Goal: Information Seeking & Learning: Learn about a topic

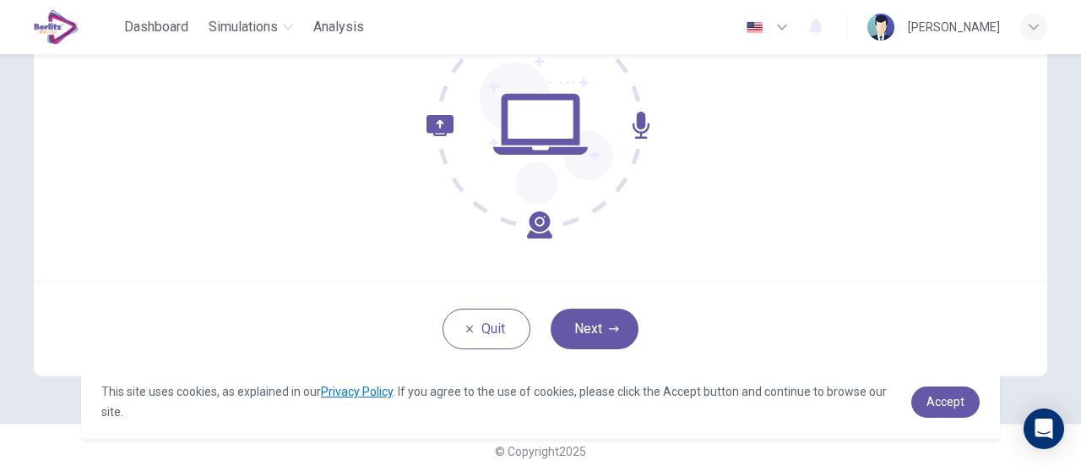
scroll to position [221, 0]
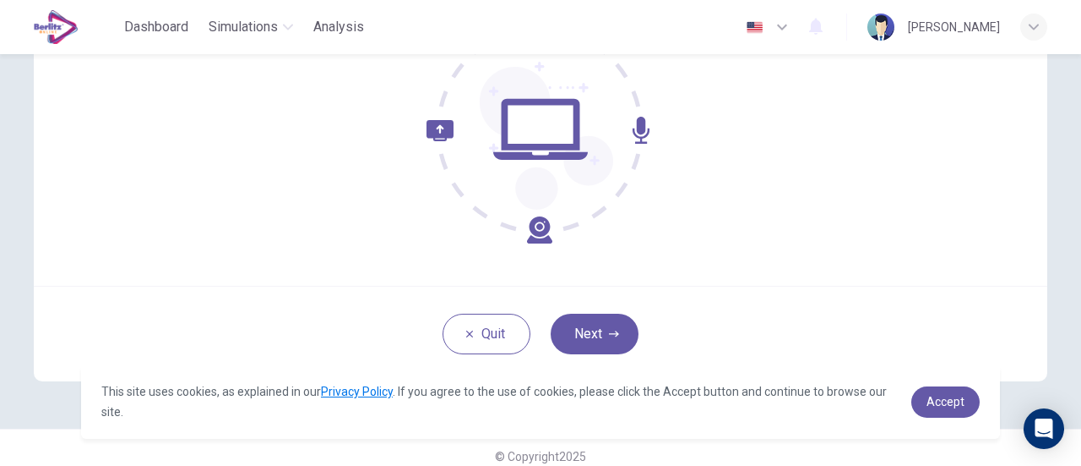
click at [972, 232] on div "Welcome to the EduSynch TOEIC® Reading Test. We need to confirm some requiremen…" at bounding box center [541, 83] width 1014 height 406
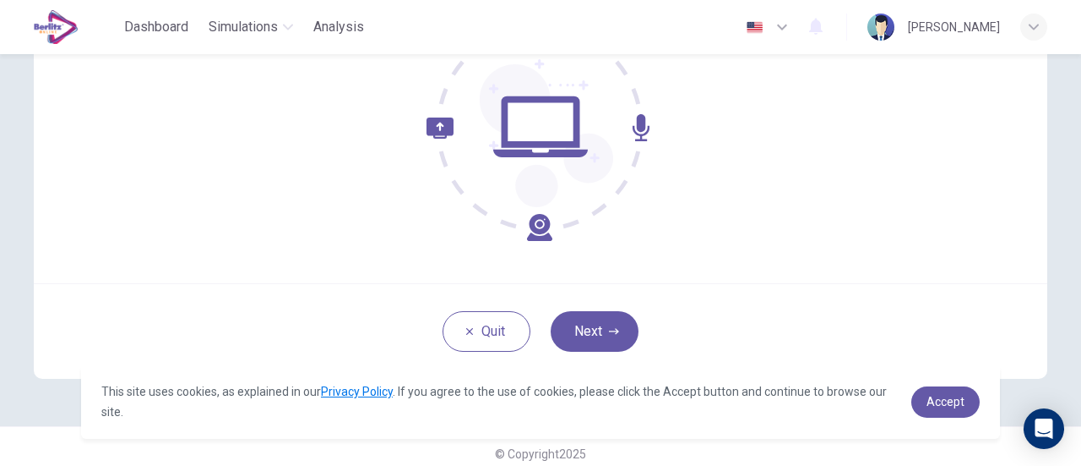
scroll to position [230, 0]
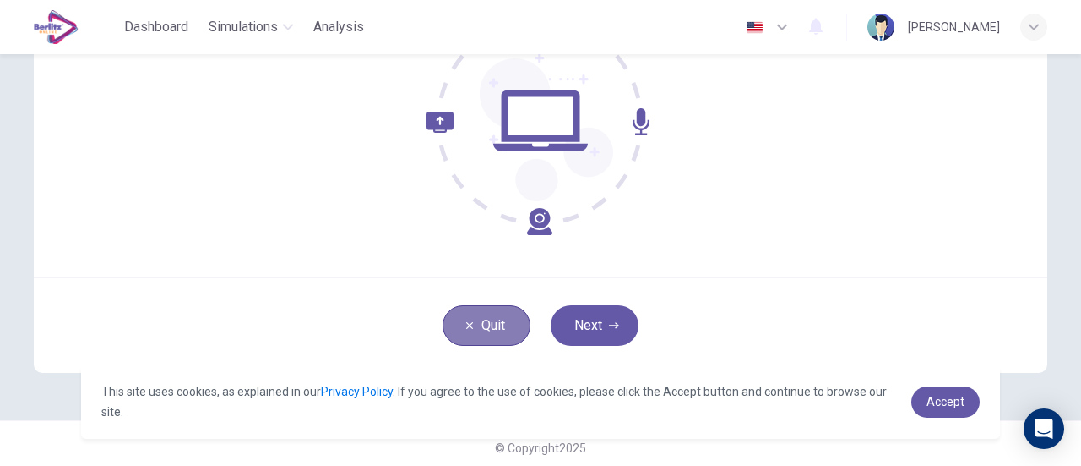
click at [485, 319] on button "Quit" at bounding box center [487, 325] width 88 height 41
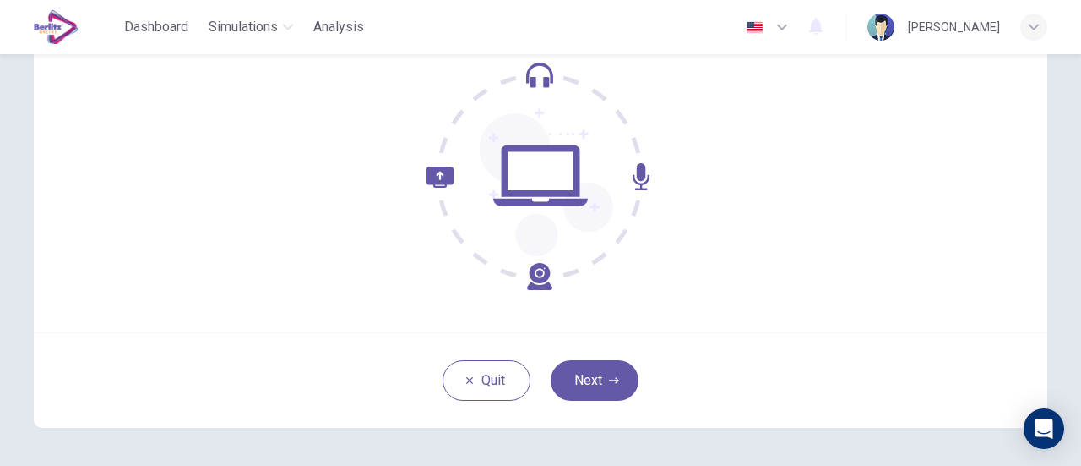
scroll to position [177, 0]
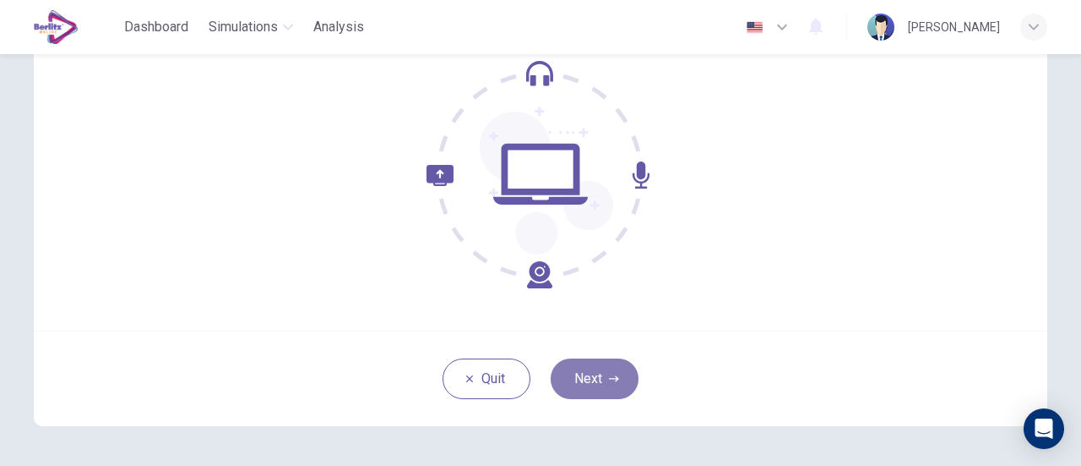
click at [598, 364] on button "Next" at bounding box center [595, 378] width 88 height 41
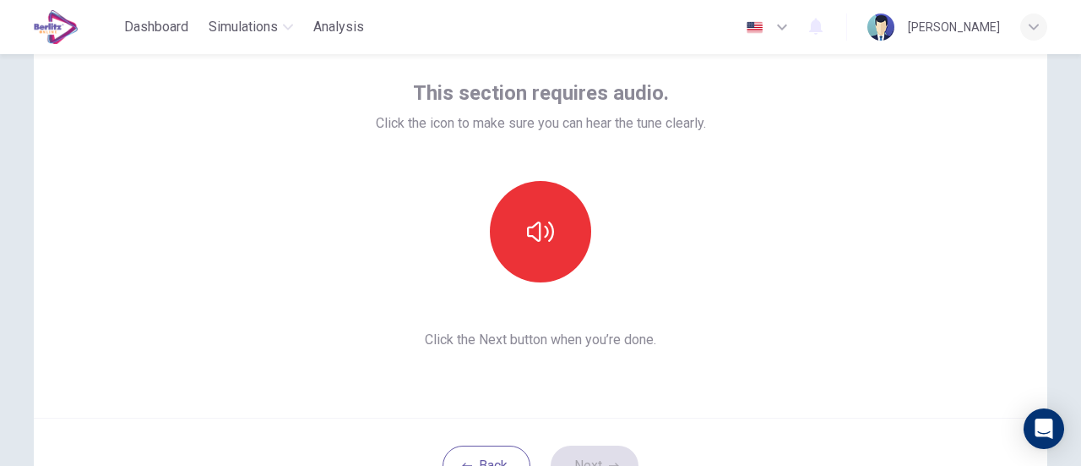
scroll to position [89, 0]
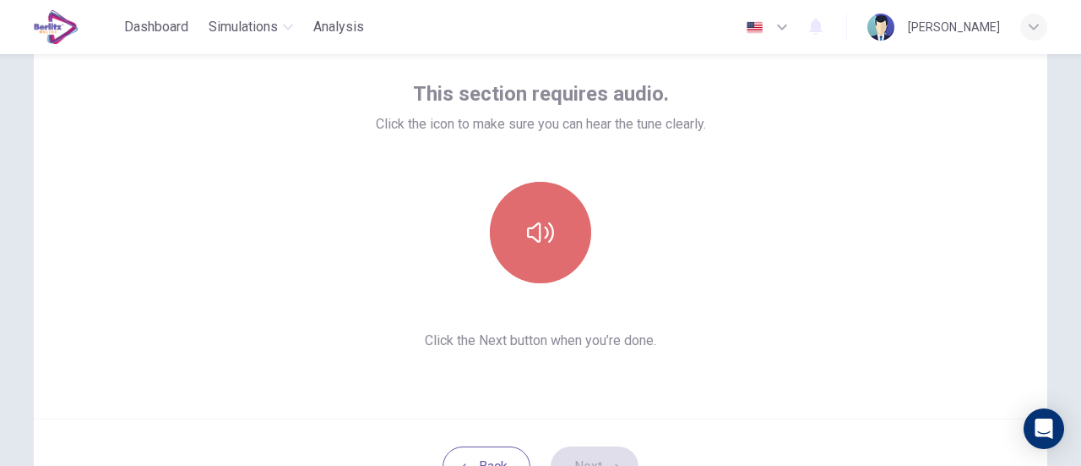
click at [556, 253] on button "button" at bounding box center [540, 232] width 101 height 101
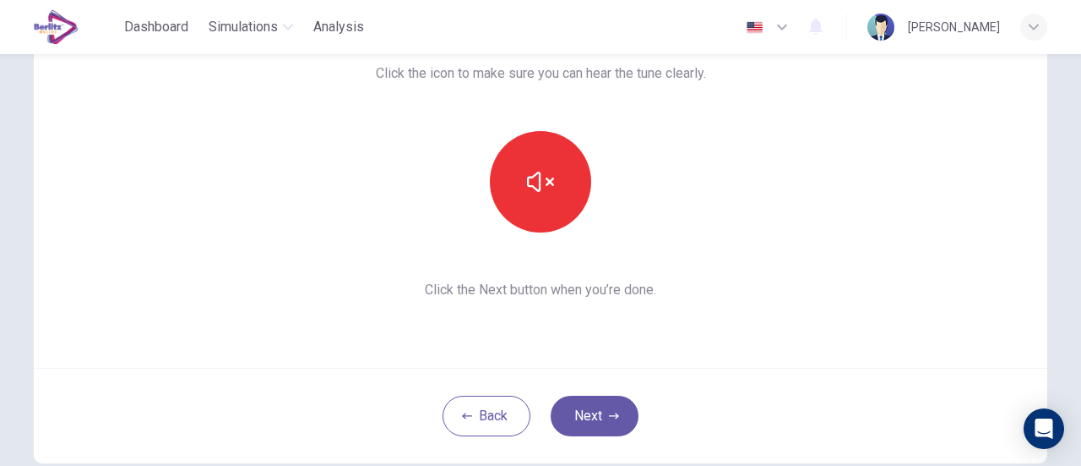
scroll to position [142, 0]
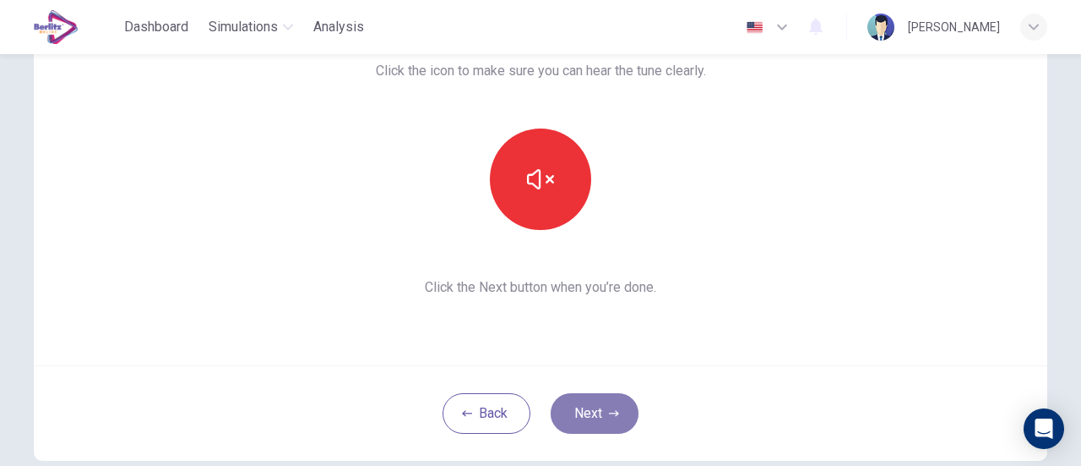
click at [619, 410] on button "Next" at bounding box center [595, 413] width 88 height 41
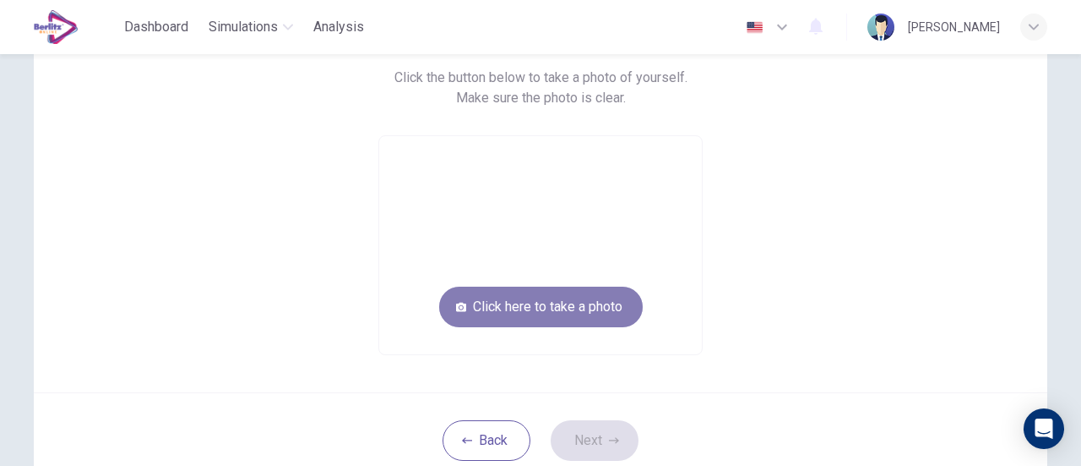
click at [533, 303] on button "Click here to take a photo" at bounding box center [541, 306] width 204 height 41
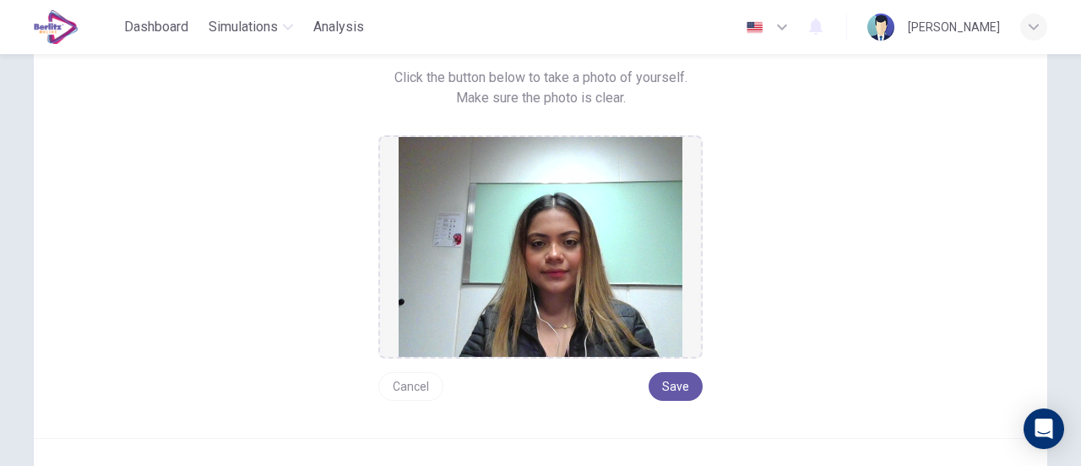
click at [395, 384] on button "Cancel" at bounding box center [411, 386] width 65 height 29
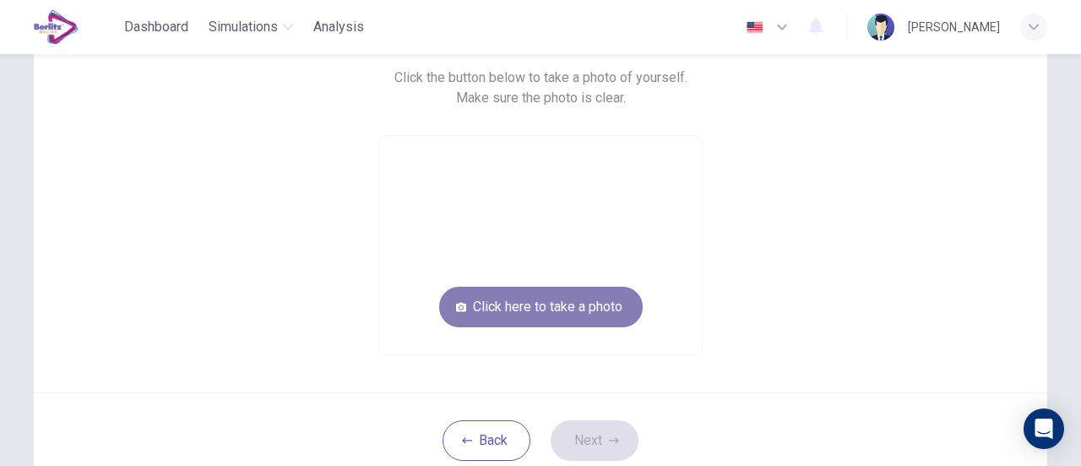
click at [536, 305] on button "Click here to take a photo" at bounding box center [541, 306] width 204 height 41
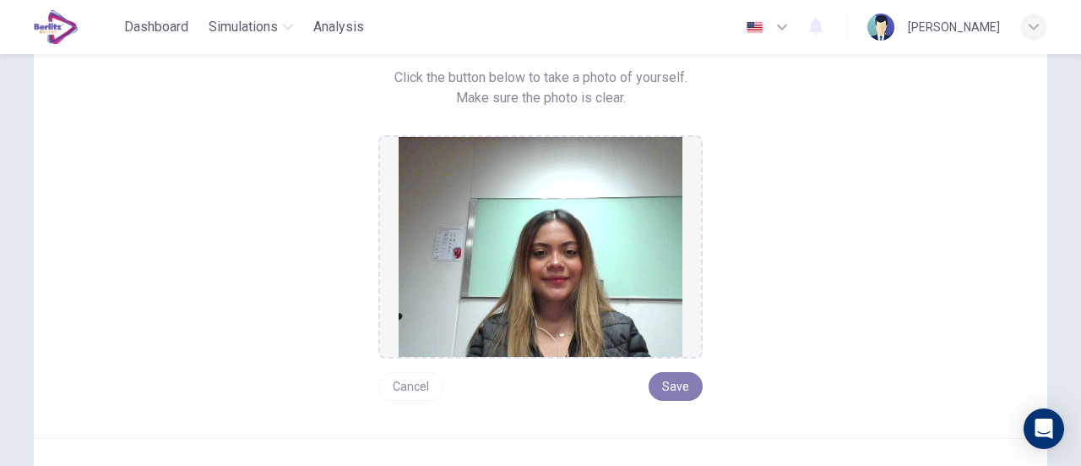
click at [681, 387] on button "Save" at bounding box center [676, 386] width 54 height 29
click at [673, 385] on button "Save" at bounding box center [676, 386] width 54 height 29
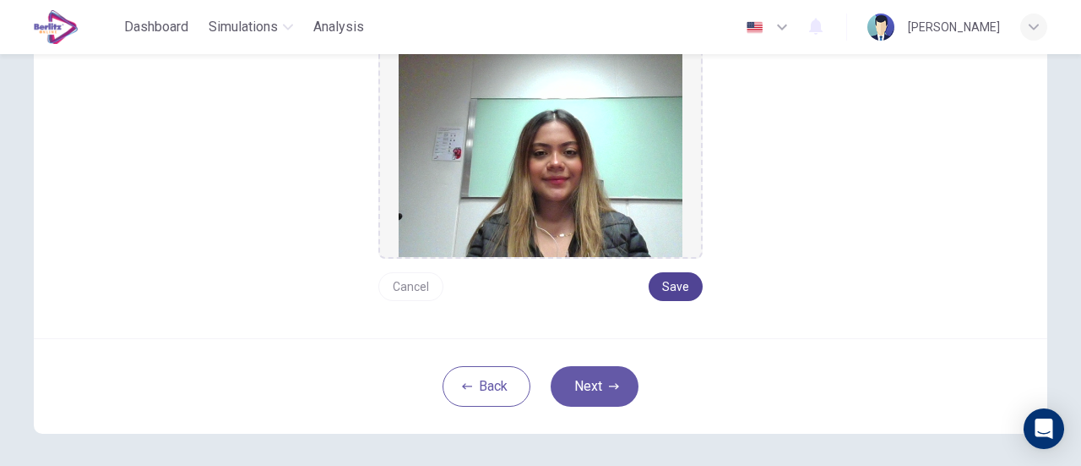
scroll to position [246, 0]
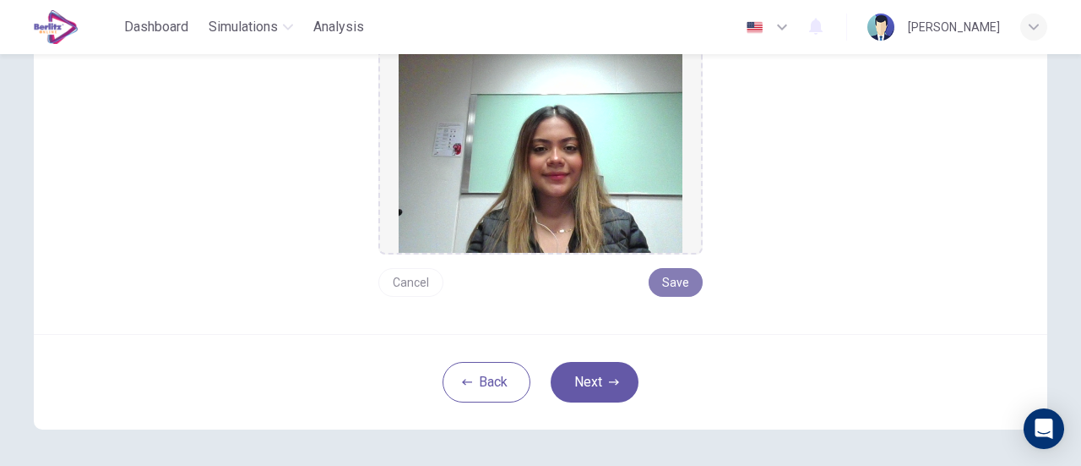
click at [695, 279] on button "Save" at bounding box center [676, 282] width 54 height 29
click at [578, 386] on button "Next" at bounding box center [595, 382] width 88 height 41
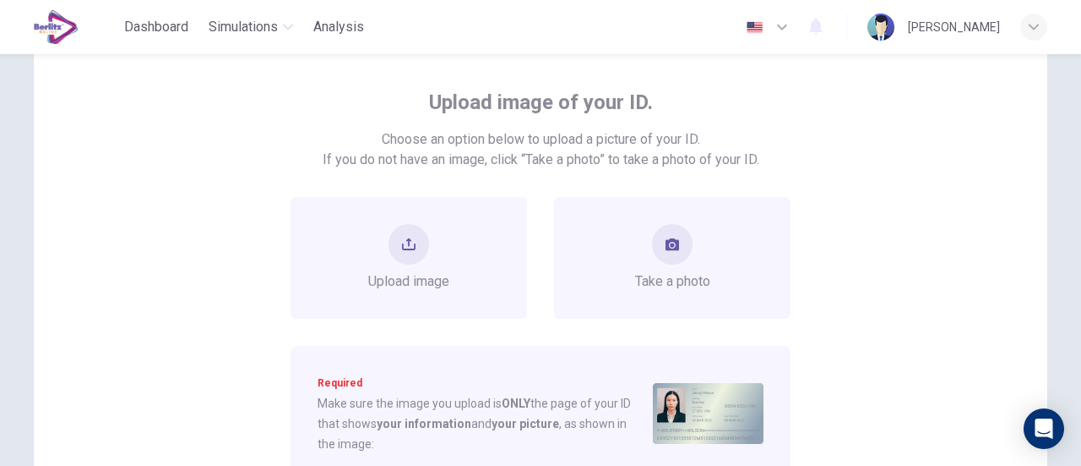
scroll to position [65, 0]
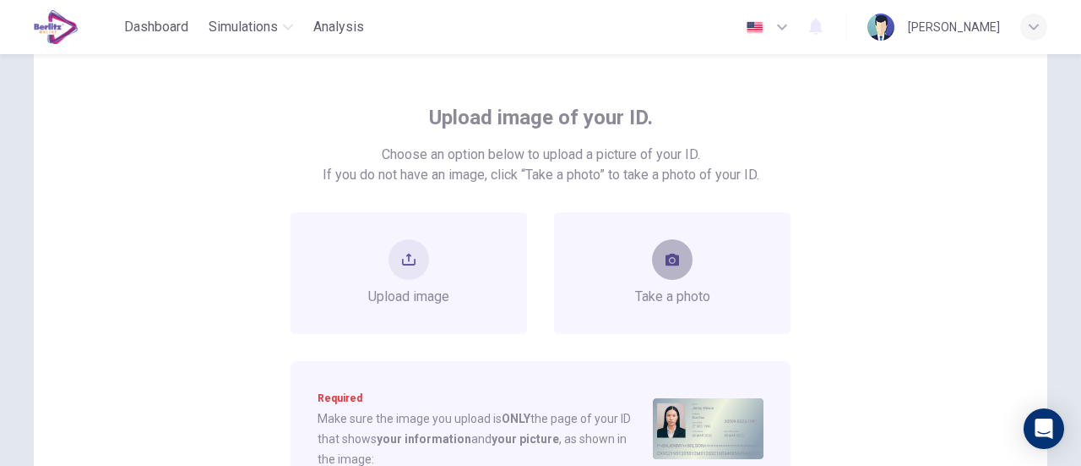
click at [681, 269] on button "take photo" at bounding box center [672, 259] width 41 height 41
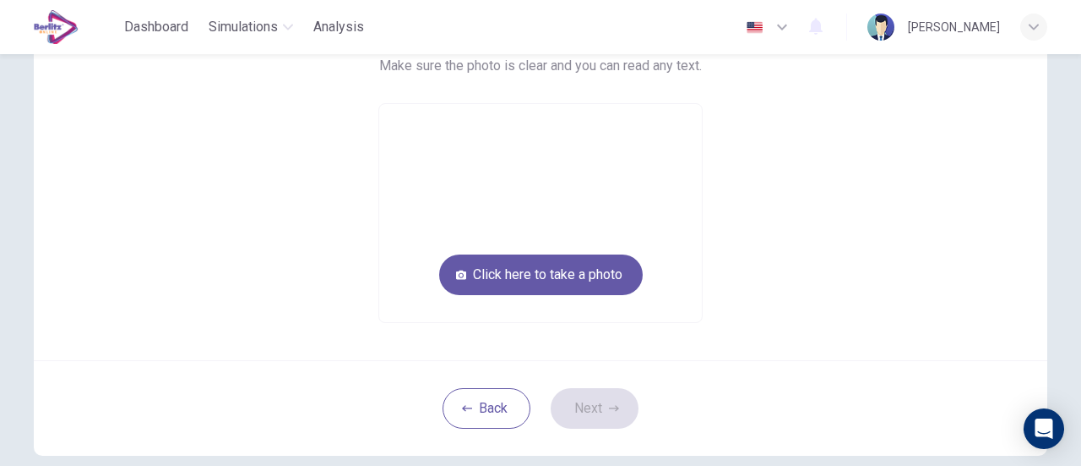
scroll to position [191, 0]
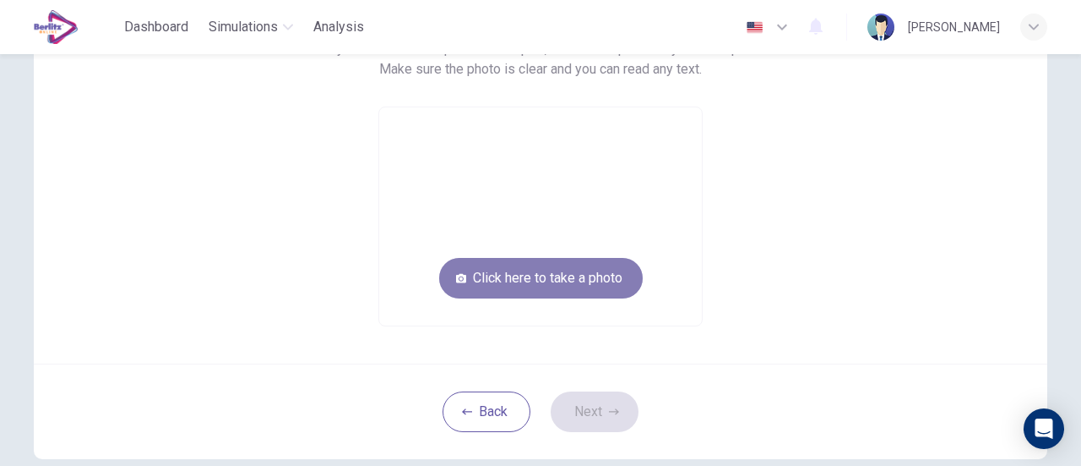
click at [587, 270] on button "Click here to take a photo" at bounding box center [541, 278] width 204 height 41
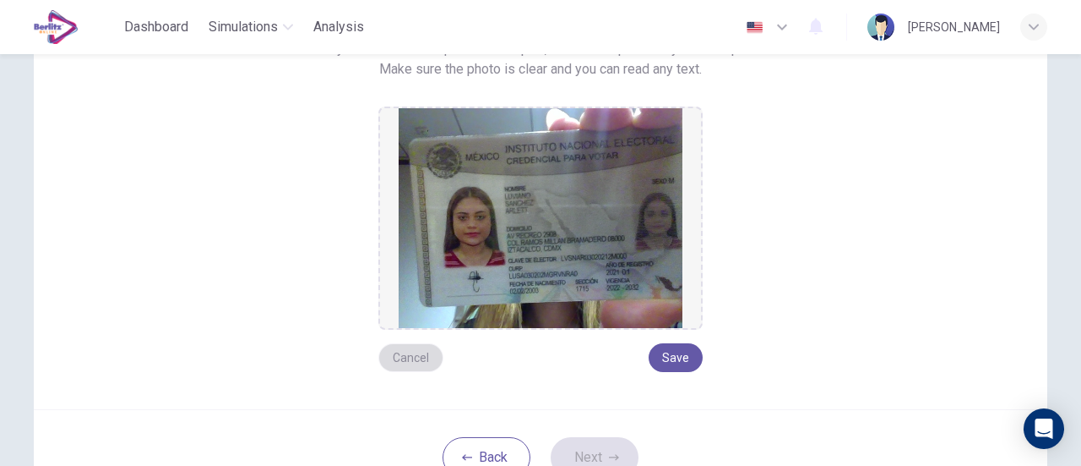
click at [395, 361] on button "Cancel" at bounding box center [411, 357] width 65 height 29
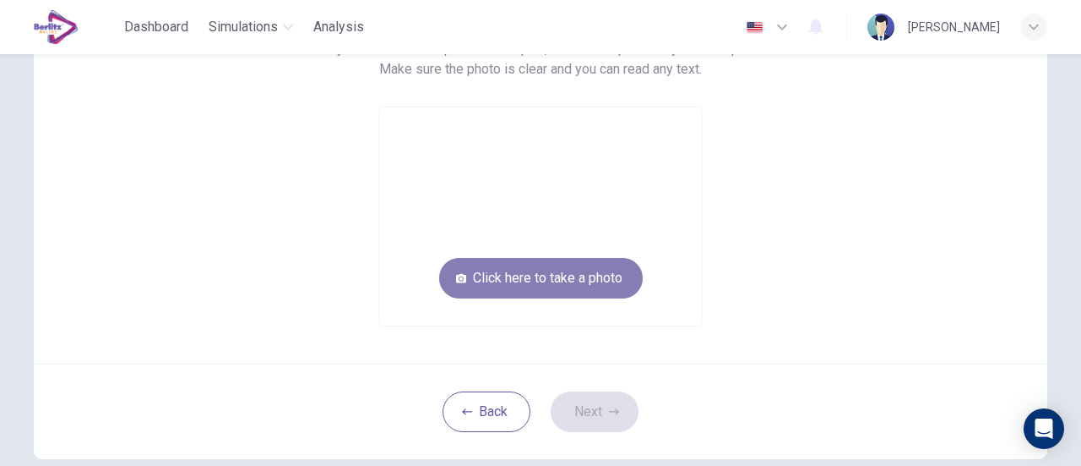
click at [496, 271] on button "Click here to take a photo" at bounding box center [541, 278] width 204 height 41
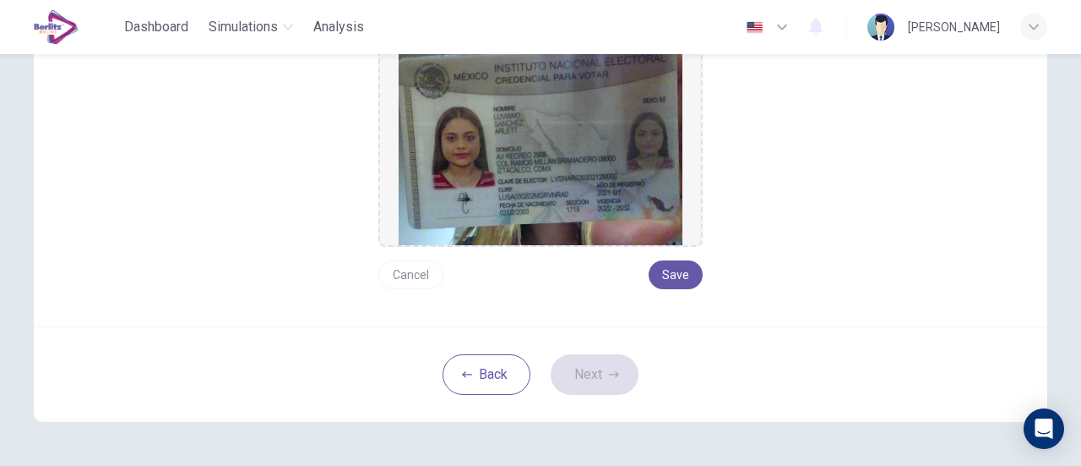
scroll to position [276, 0]
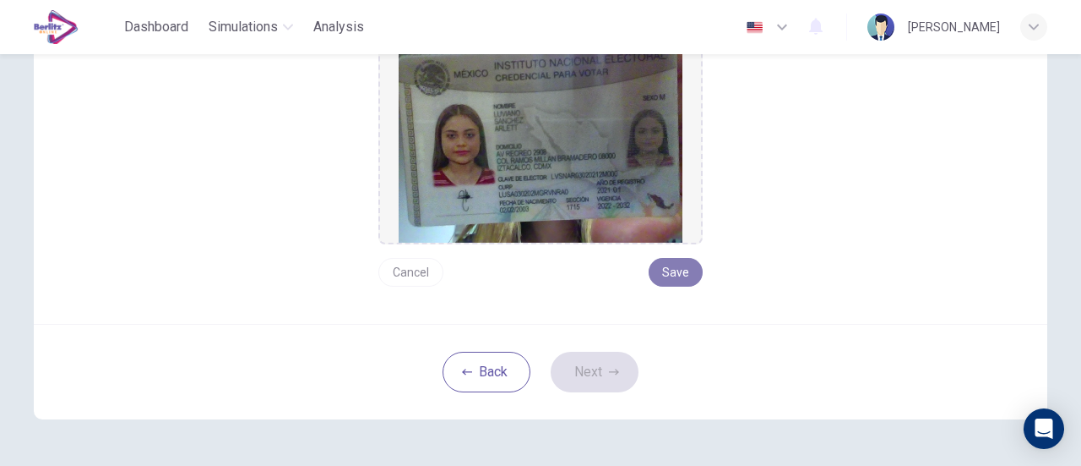
click at [678, 276] on button "Save" at bounding box center [676, 272] width 54 height 29
click at [593, 366] on button "Next" at bounding box center [595, 371] width 88 height 41
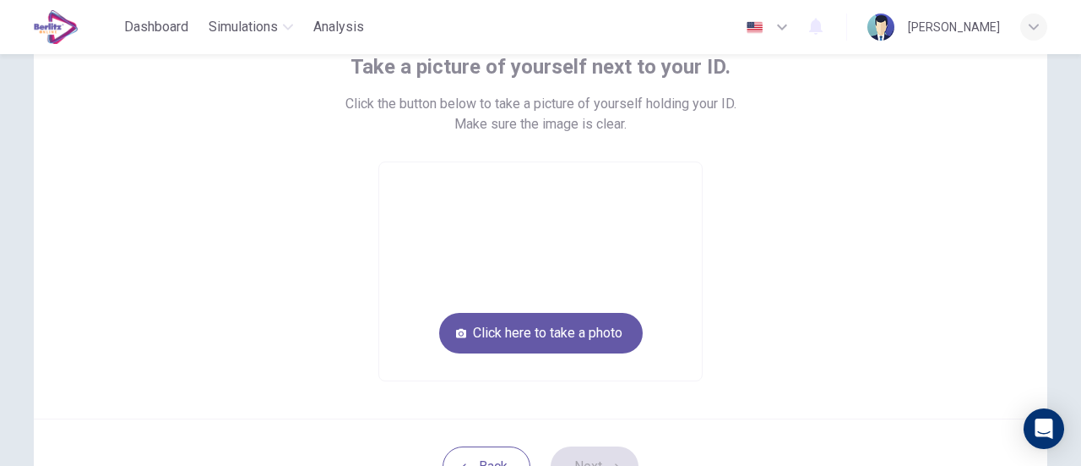
scroll to position [118, 0]
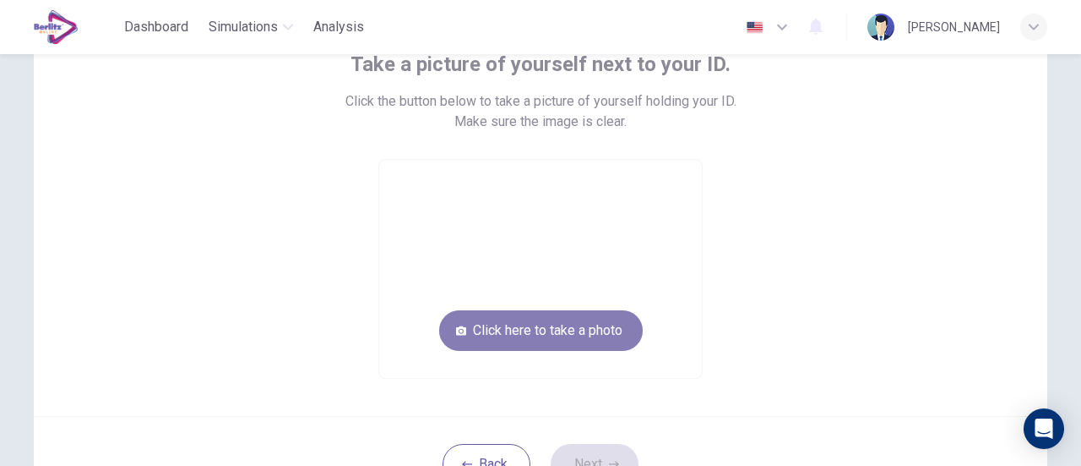
click at [539, 332] on button "Click here to take a photo" at bounding box center [541, 330] width 204 height 41
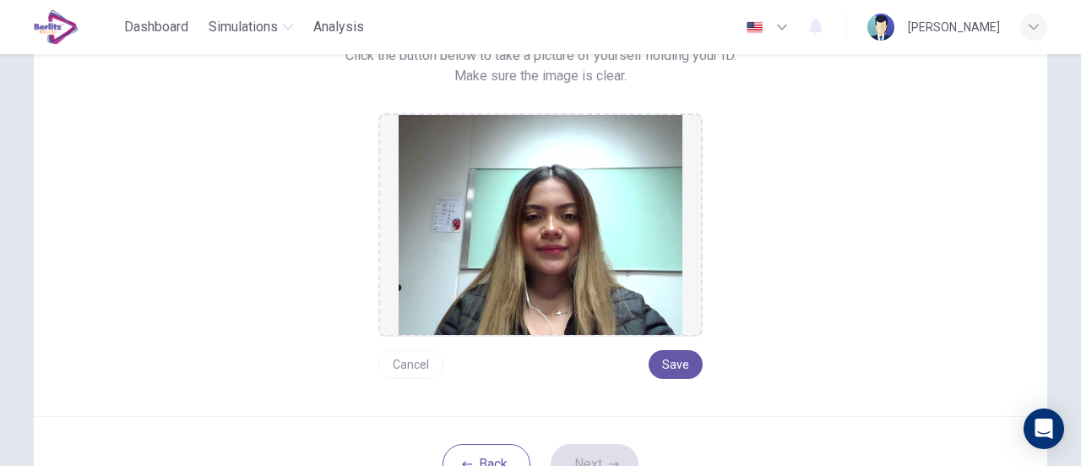
scroll to position [166, 0]
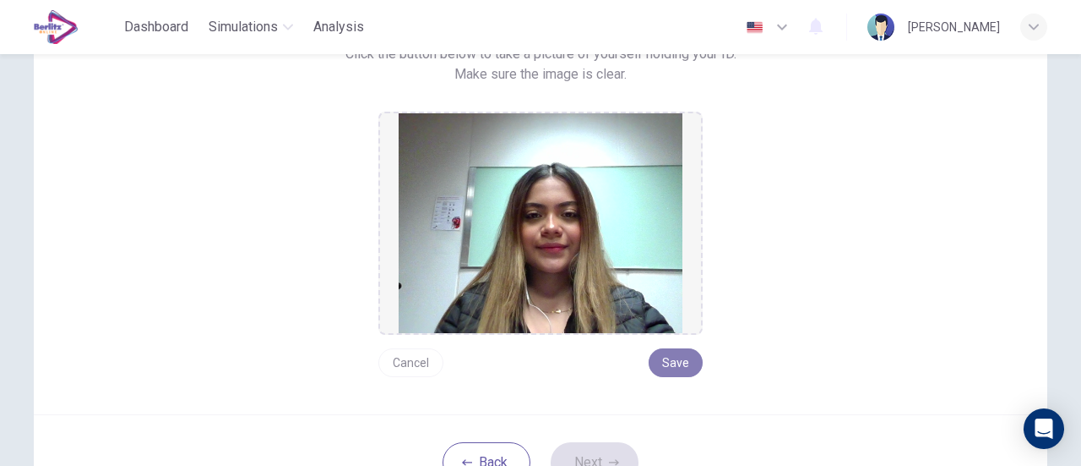
click at [684, 357] on button "Save" at bounding box center [676, 362] width 54 height 29
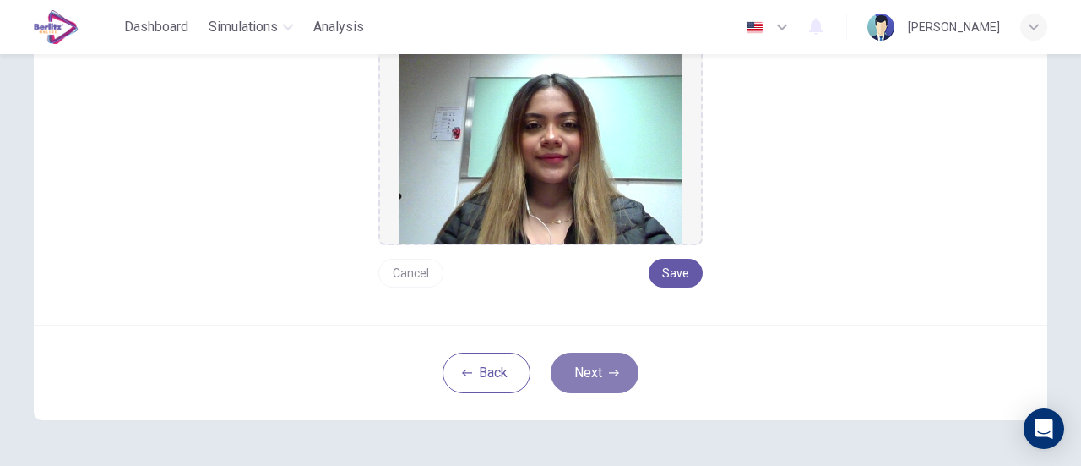
click at [617, 366] on button "Next" at bounding box center [595, 372] width 88 height 41
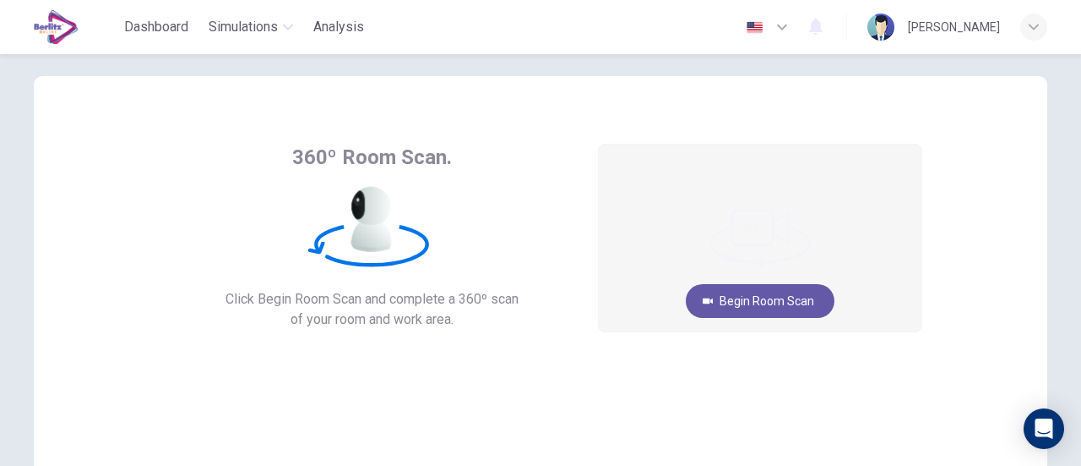
scroll to position [13, 0]
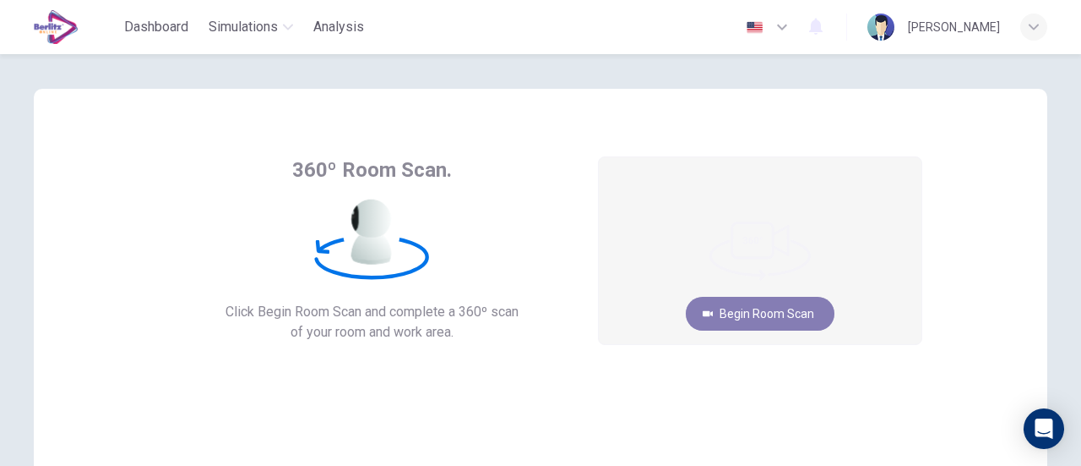
click at [757, 308] on button "Begin Room Scan" at bounding box center [760, 314] width 149 height 34
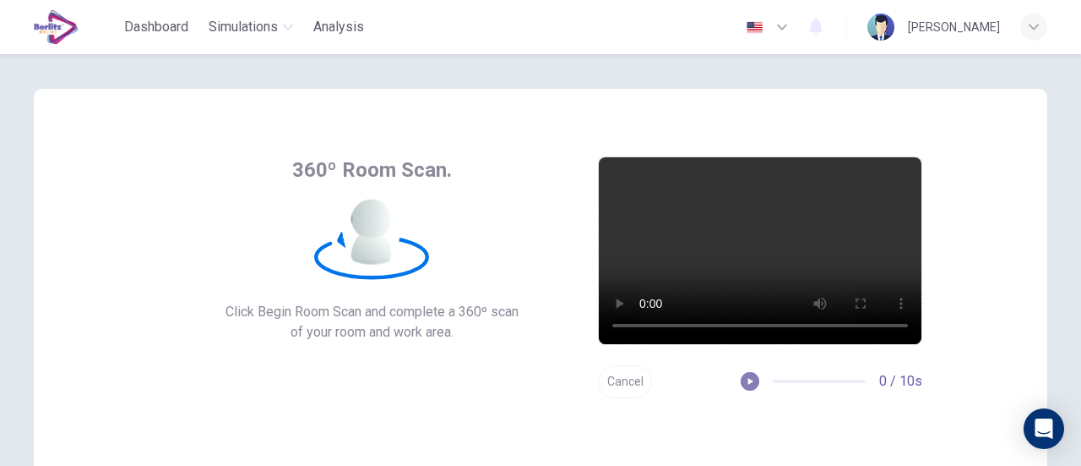
click at [749, 381] on icon "button" at bounding box center [750, 381] width 12 height 12
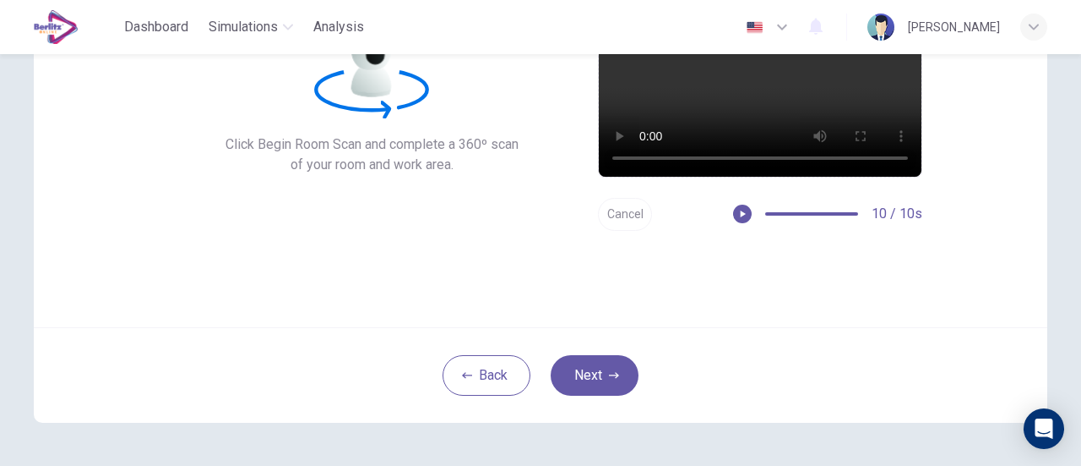
scroll to position [181, 0]
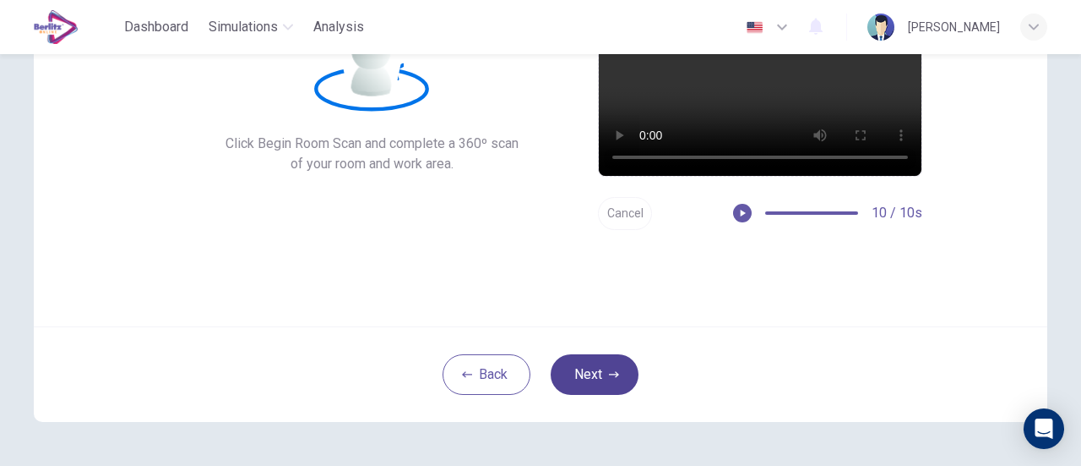
click at [617, 376] on button "Next" at bounding box center [595, 374] width 88 height 41
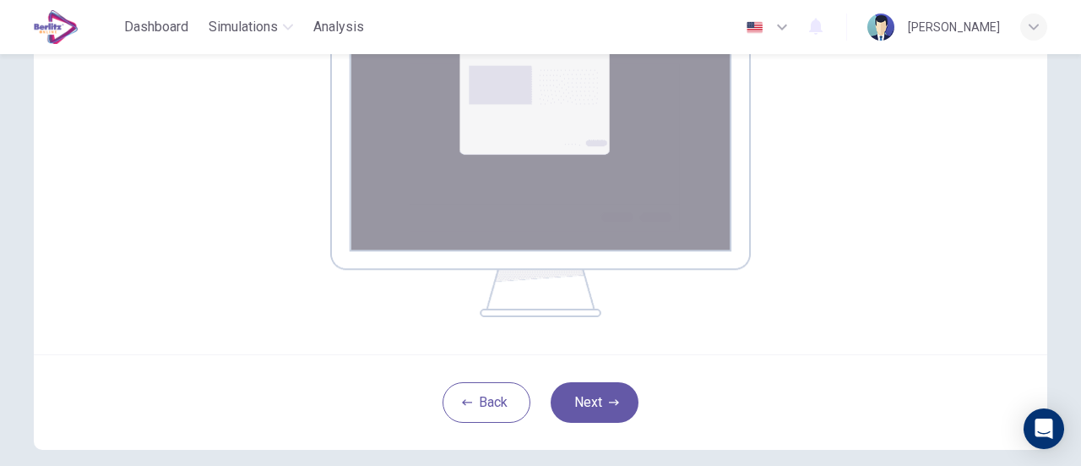
scroll to position [344, 0]
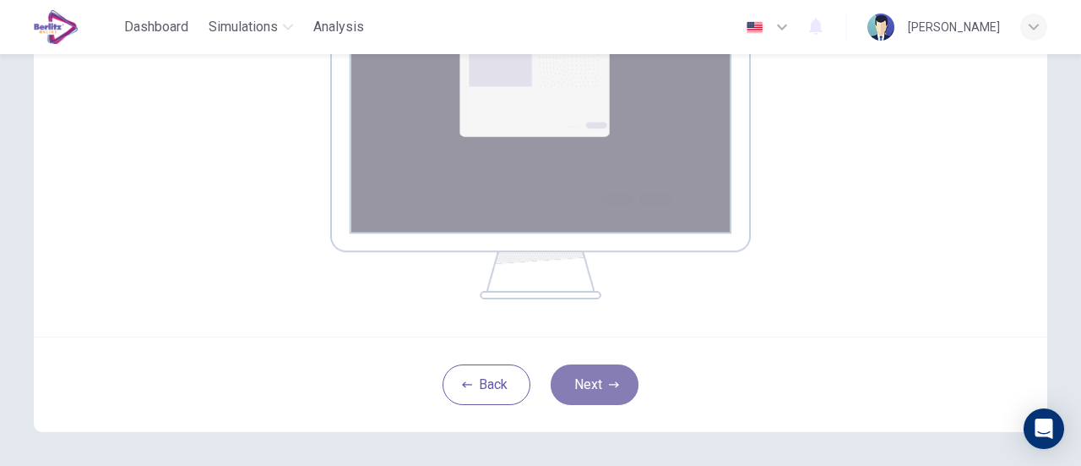
click at [616, 373] on button "Next" at bounding box center [595, 384] width 88 height 41
click at [621, 395] on button "Next" at bounding box center [595, 384] width 88 height 41
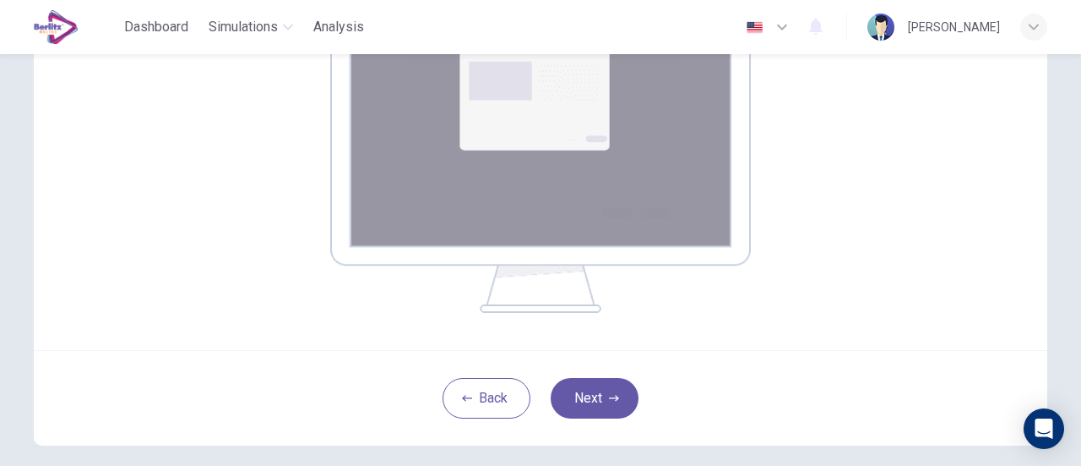
scroll to position [331, 0]
click at [600, 394] on button "Next" at bounding box center [595, 397] width 88 height 41
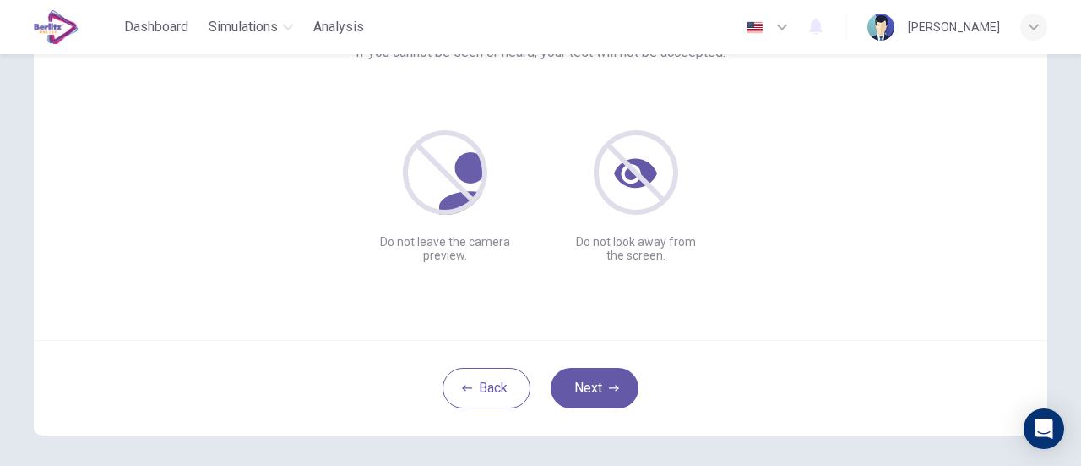
scroll to position [181, 0]
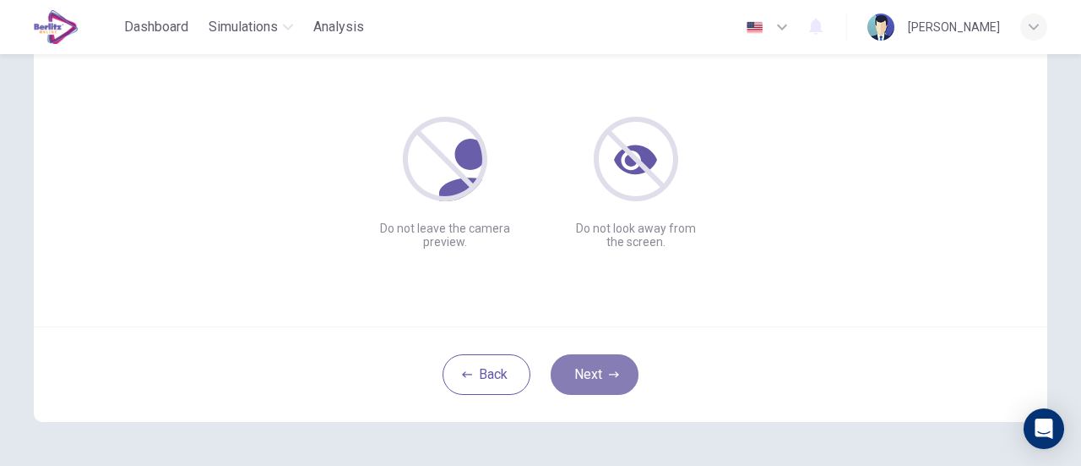
click at [609, 372] on icon "button" at bounding box center [614, 374] width 10 height 10
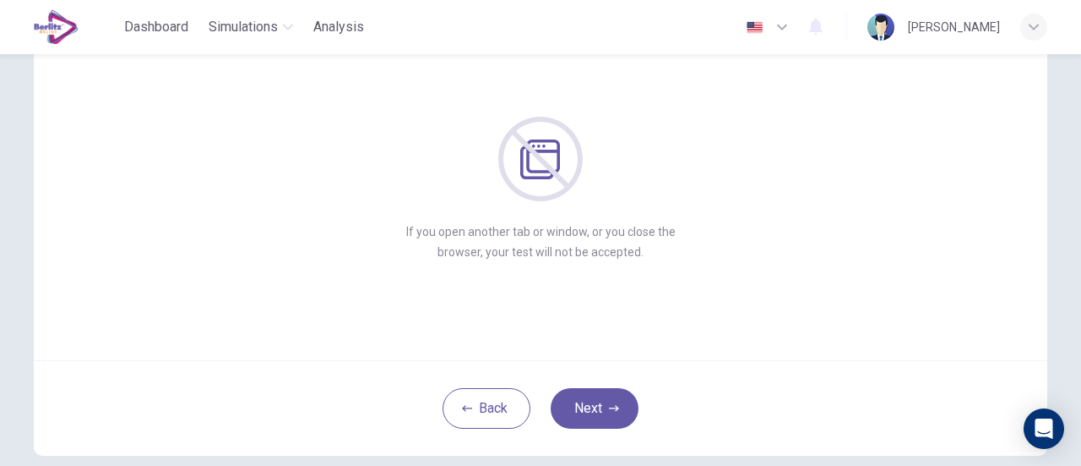
scroll to position [166, 0]
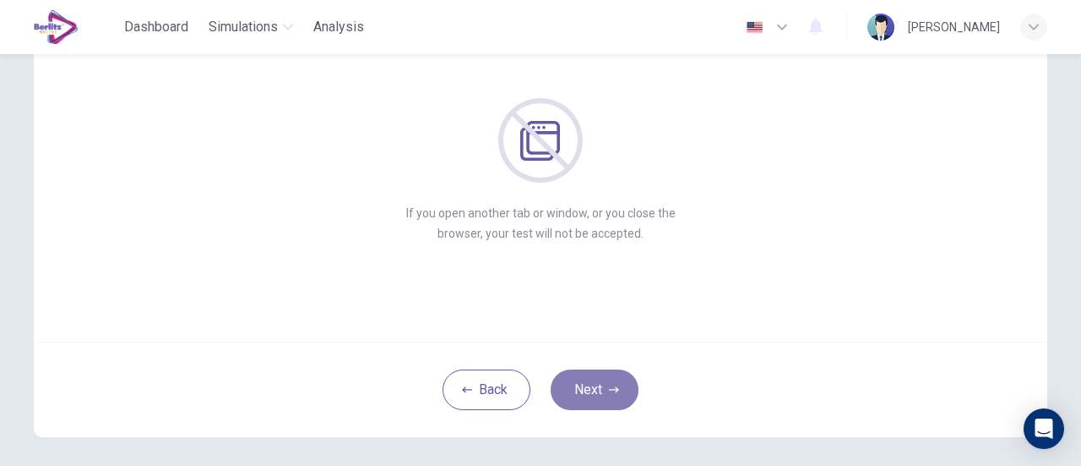
click at [590, 391] on button "Next" at bounding box center [595, 389] width 88 height 41
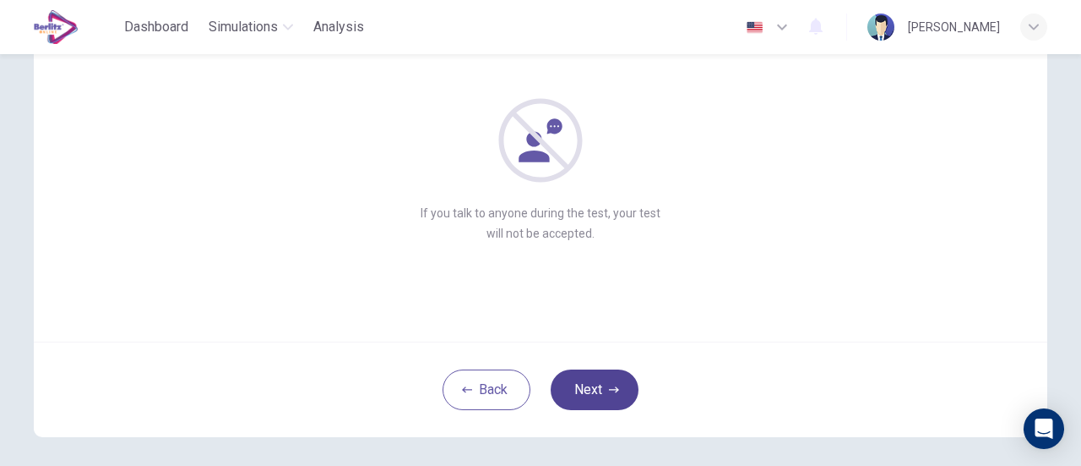
click at [590, 391] on button "Next" at bounding box center [595, 389] width 88 height 41
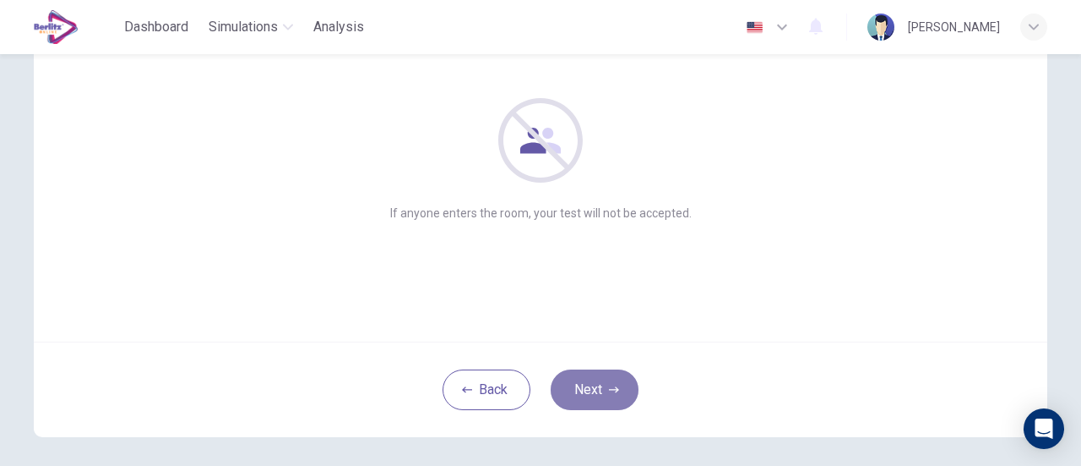
click at [590, 391] on button "Next" at bounding box center [595, 389] width 88 height 41
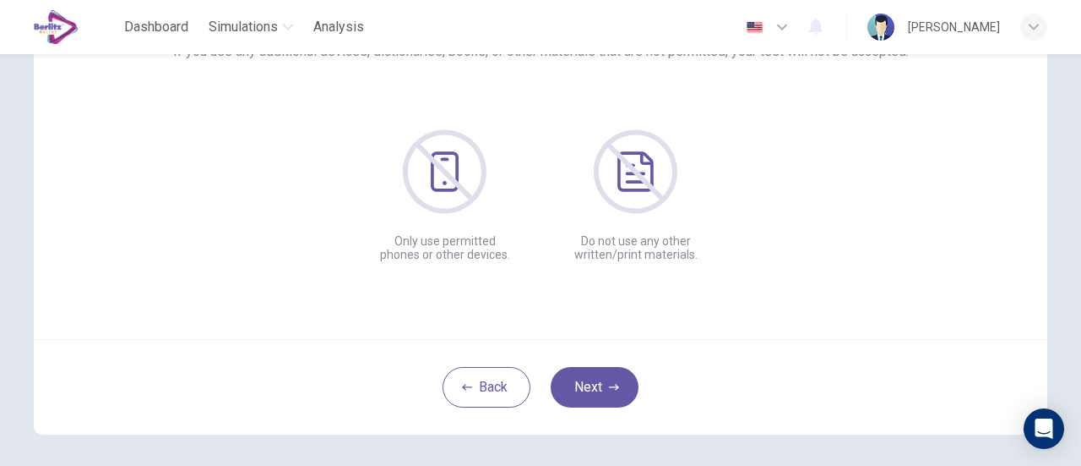
scroll to position [169, 0]
click at [612, 371] on button "Next" at bounding box center [595, 386] width 88 height 41
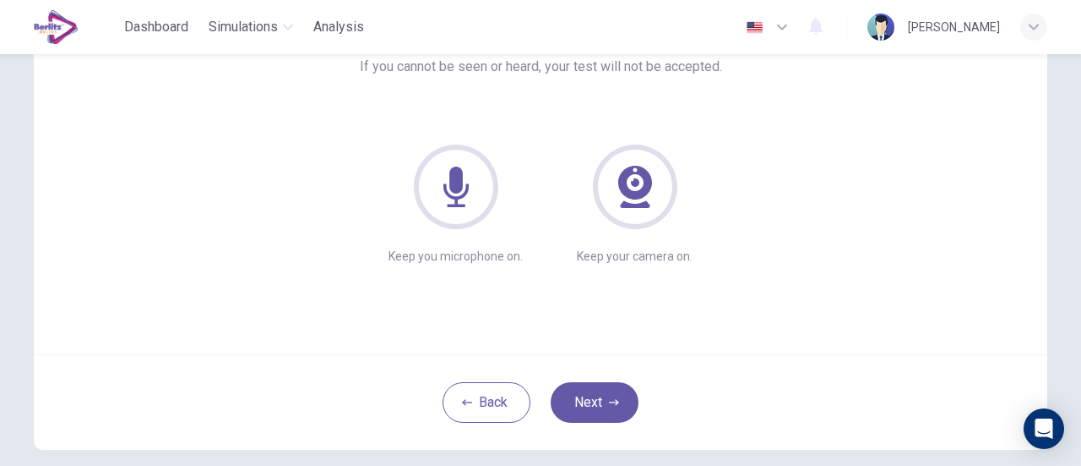
scroll to position [154, 0]
click at [591, 396] on button "Next" at bounding box center [595, 401] width 88 height 41
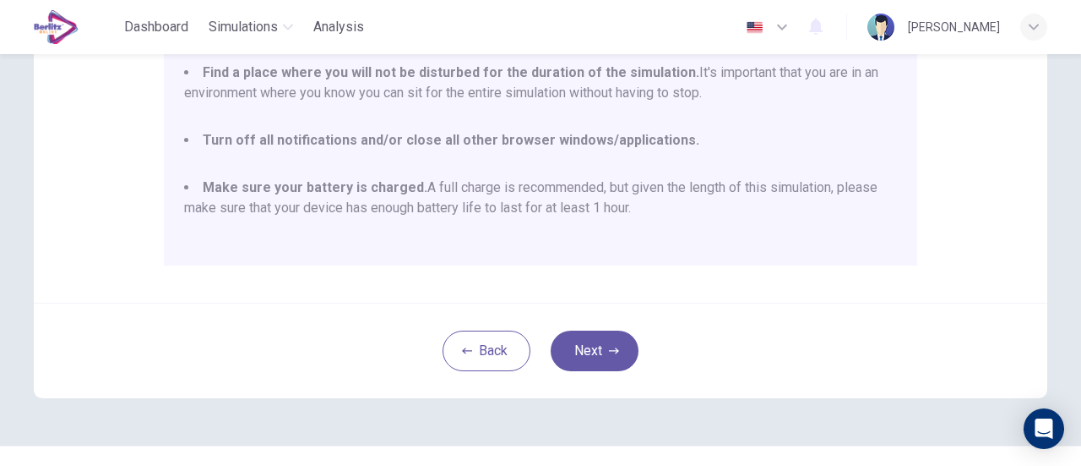
scroll to position [442, 0]
click at [617, 336] on button "Next" at bounding box center [595, 349] width 88 height 41
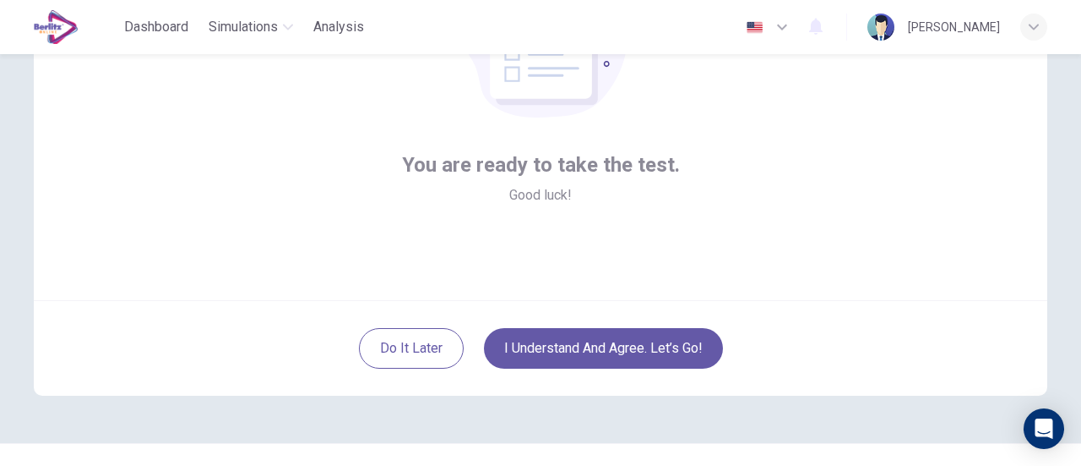
scroll to position [221, 0]
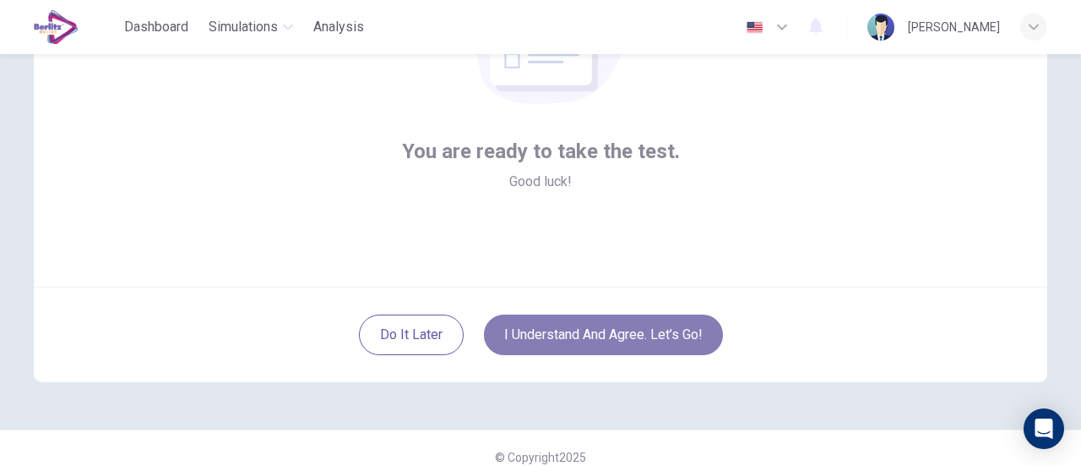
click at [594, 334] on button "I understand and agree. Let’s go!" at bounding box center [603, 334] width 239 height 41
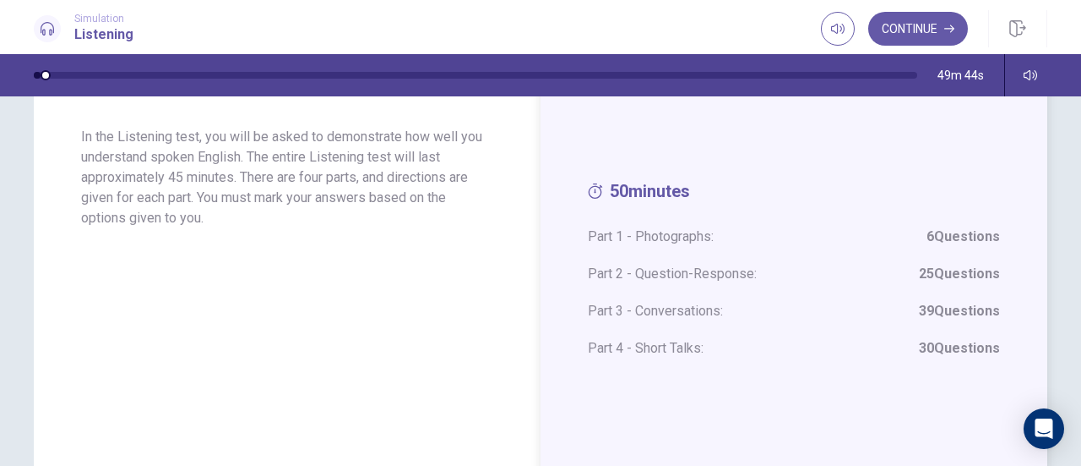
scroll to position [119, 0]
click at [938, 31] on button "Continue" at bounding box center [919, 29] width 100 height 34
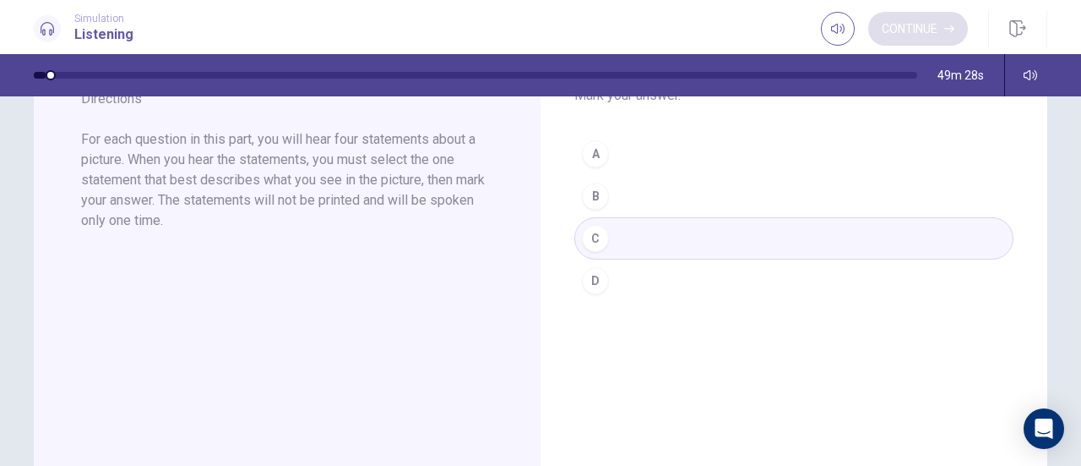
click at [938, 31] on div "Continue" at bounding box center [894, 29] width 147 height 34
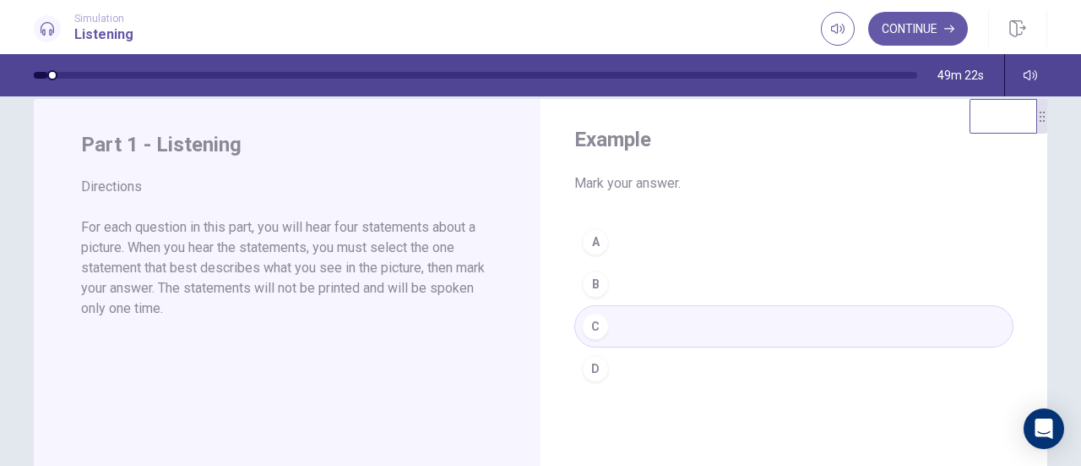
scroll to position [32, 0]
click at [625, 239] on div "A B C D" at bounding box center [794, 304] width 439 height 169
click at [909, 32] on button "Continue" at bounding box center [919, 29] width 100 height 34
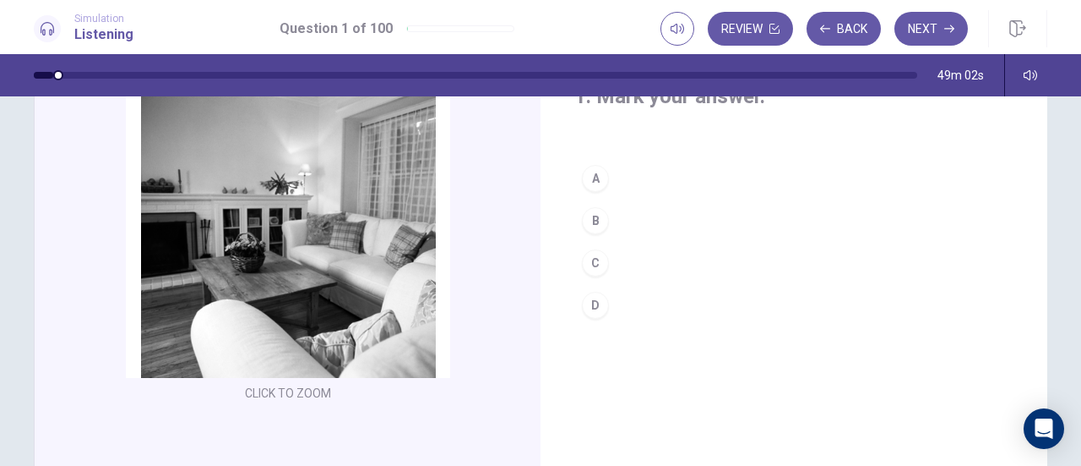
scroll to position [75, 0]
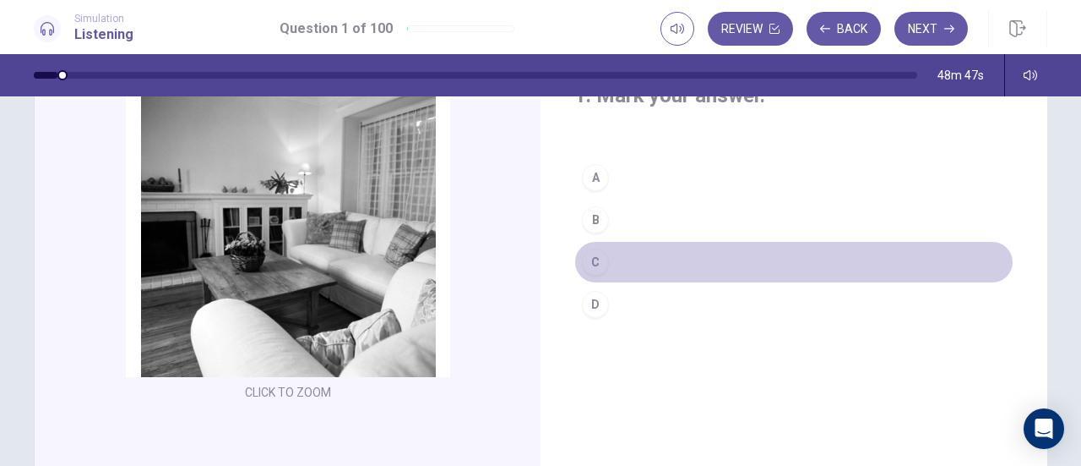
click at [592, 263] on div "C" at bounding box center [595, 261] width 27 height 27
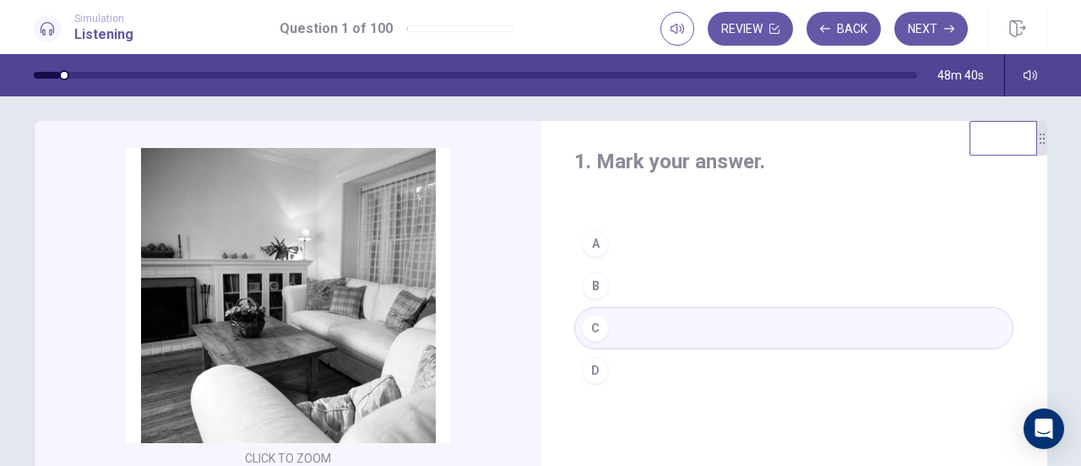
scroll to position [8, 0]
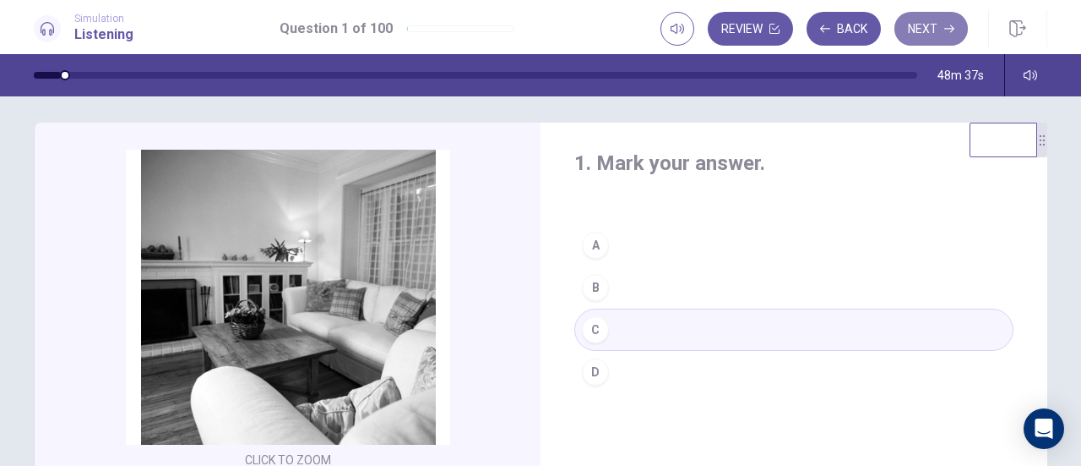
click at [929, 20] on button "Next" at bounding box center [932, 29] width 74 height 34
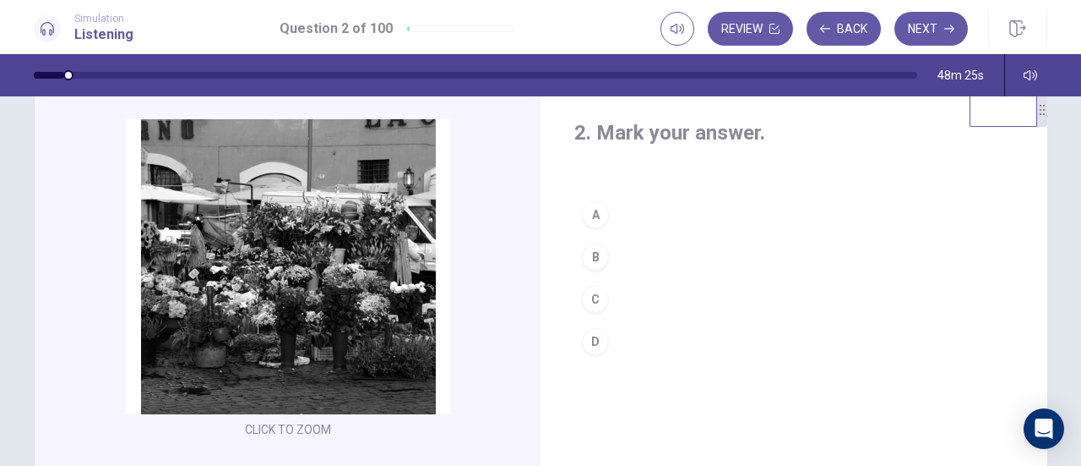
scroll to position [27, 0]
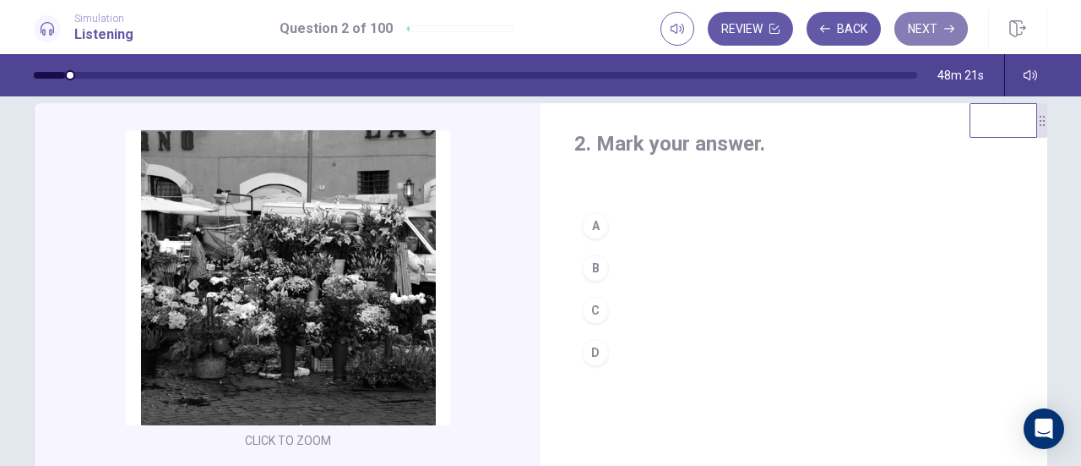
click at [945, 21] on button "Next" at bounding box center [932, 29] width 74 height 34
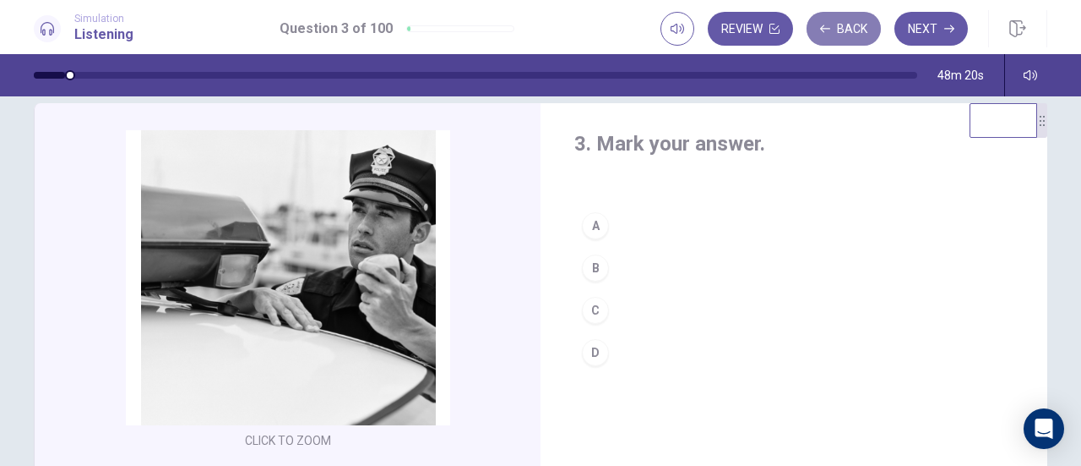
click at [836, 30] on button "Back" at bounding box center [844, 29] width 74 height 34
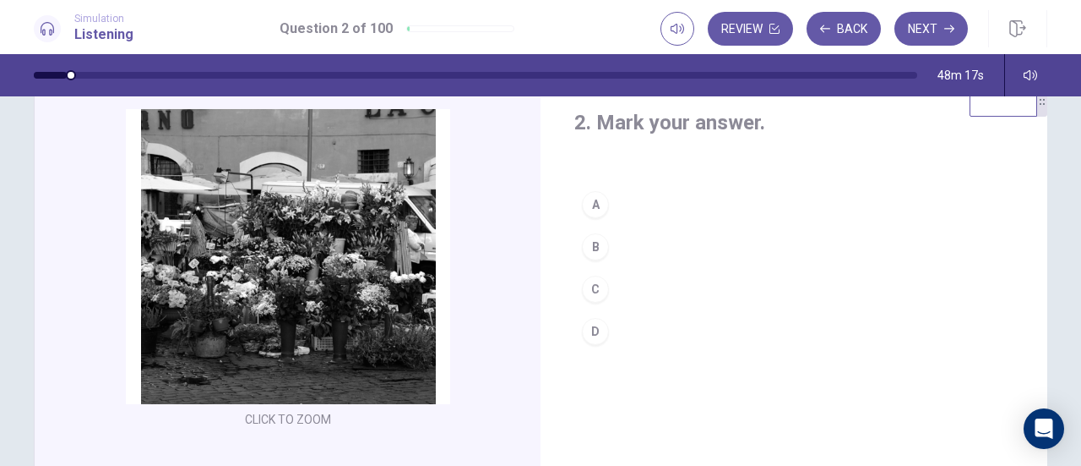
scroll to position [61, 0]
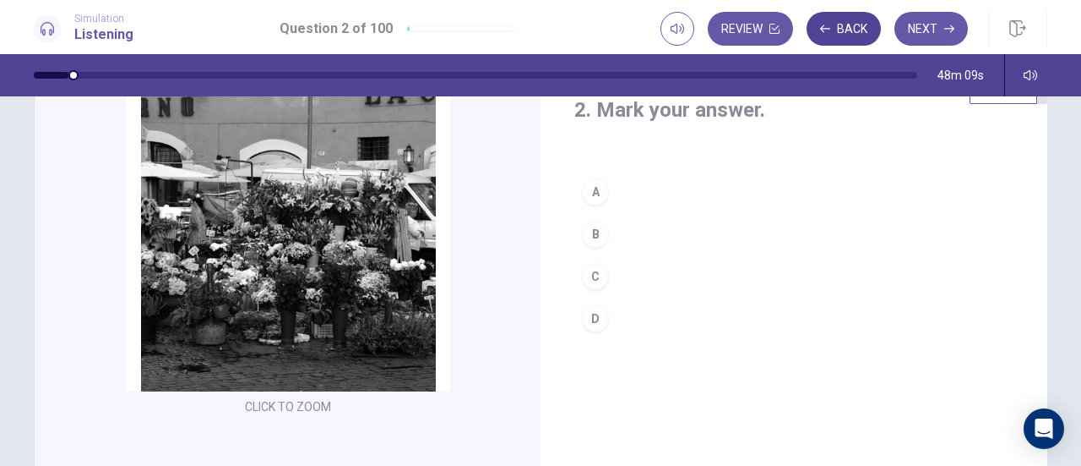
click at [857, 23] on button "Back" at bounding box center [844, 29] width 74 height 34
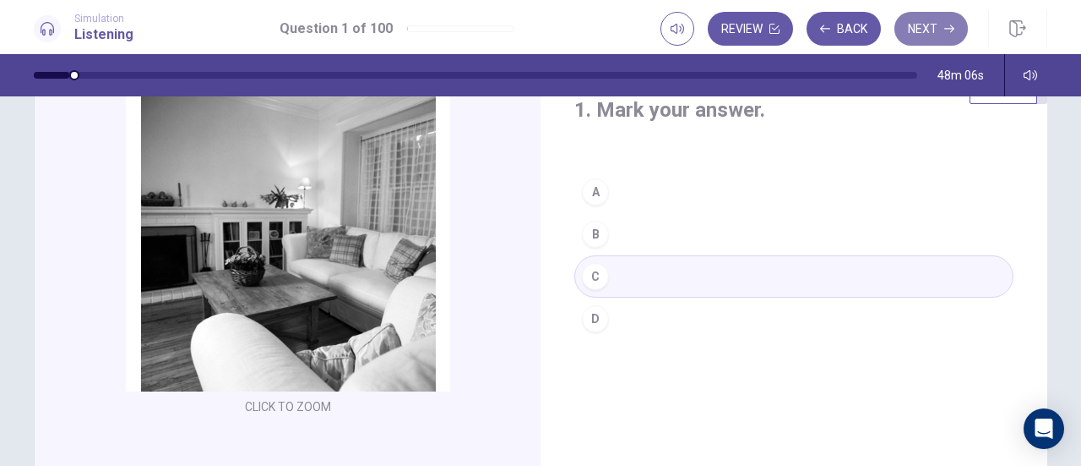
click at [940, 23] on button "Next" at bounding box center [932, 29] width 74 height 34
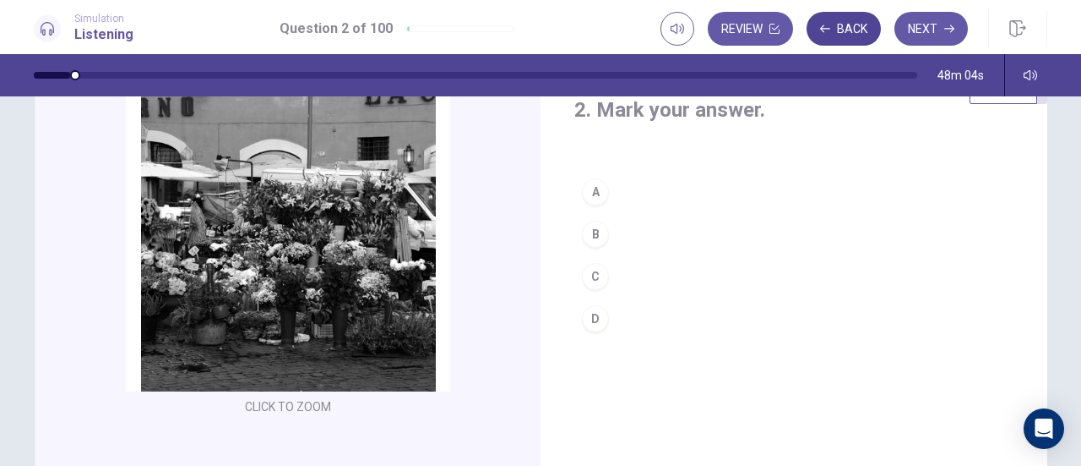
click at [828, 36] on button "Back" at bounding box center [844, 29] width 74 height 34
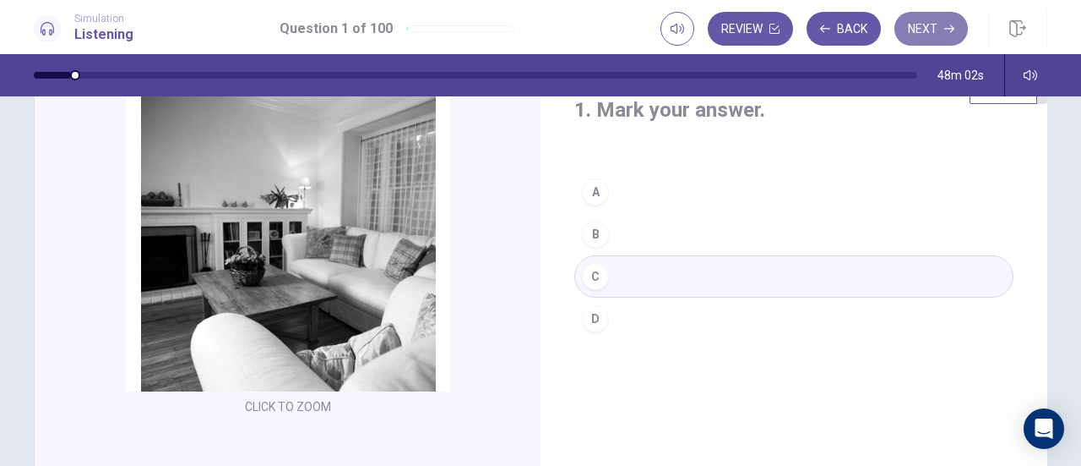
click at [915, 32] on button "Next" at bounding box center [932, 29] width 74 height 34
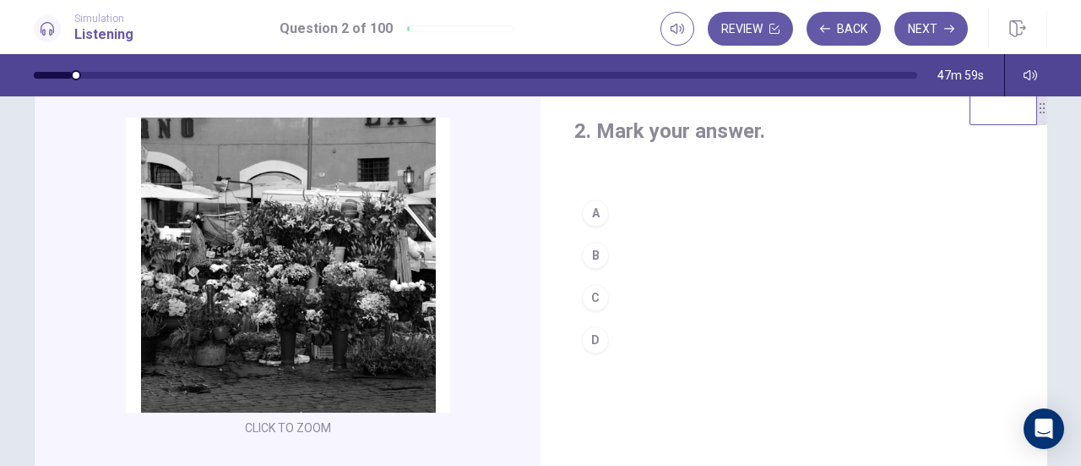
scroll to position [37, 0]
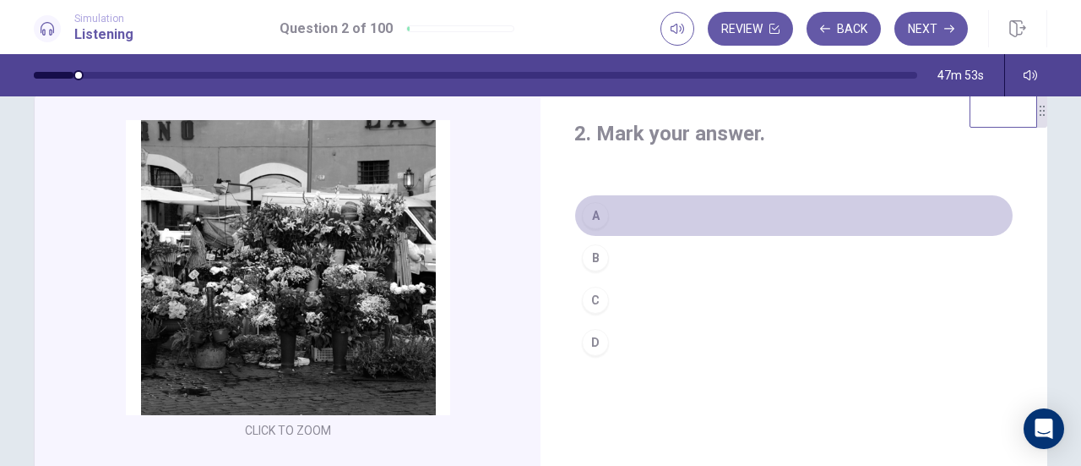
click at [593, 217] on div "A" at bounding box center [595, 215] width 27 height 27
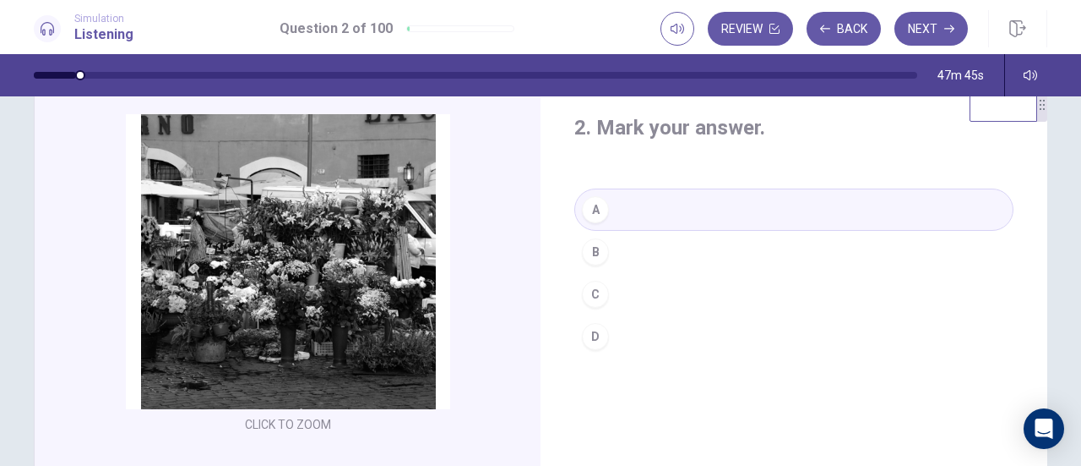
scroll to position [44, 0]
click at [924, 21] on button "Next" at bounding box center [932, 29] width 74 height 34
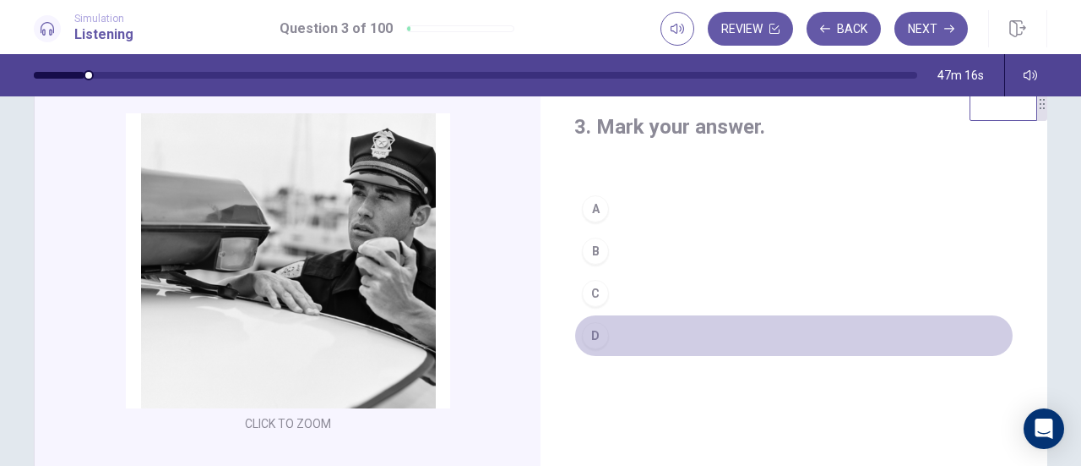
click at [595, 330] on div "D" at bounding box center [595, 335] width 27 height 27
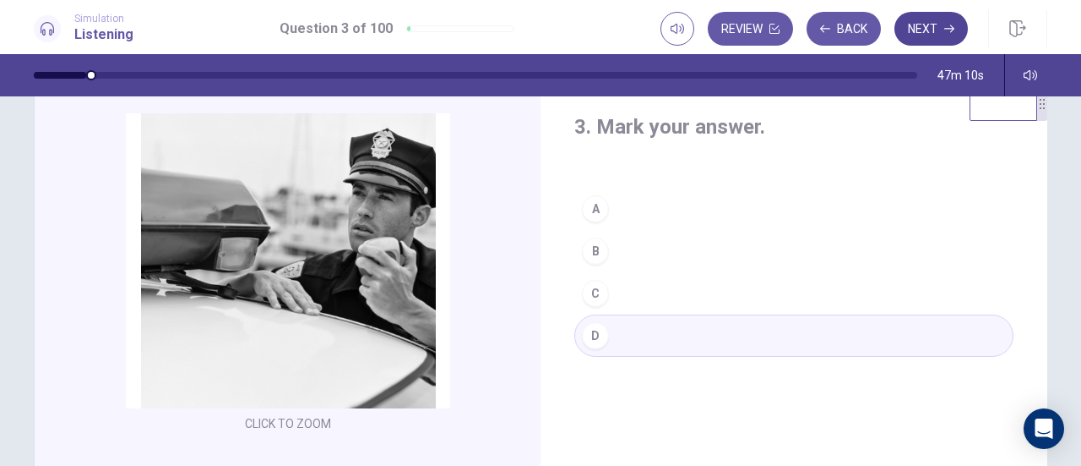
click at [941, 30] on button "Next" at bounding box center [932, 29] width 74 height 34
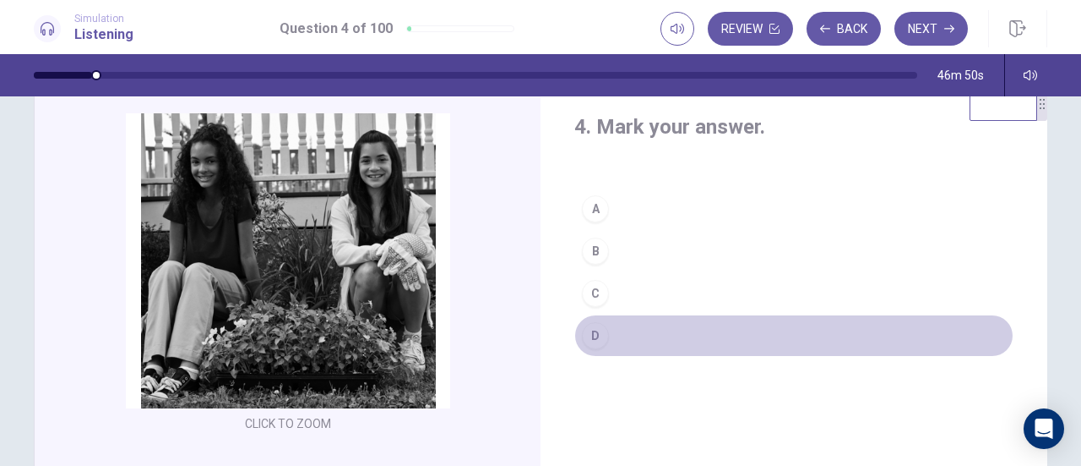
click at [597, 344] on div "D" at bounding box center [595, 335] width 27 height 27
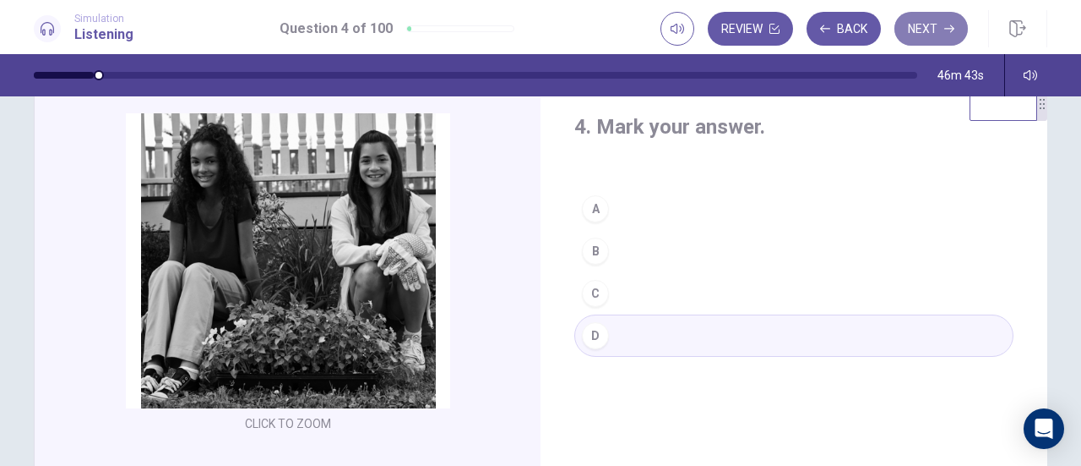
click at [934, 30] on button "Next" at bounding box center [932, 29] width 74 height 34
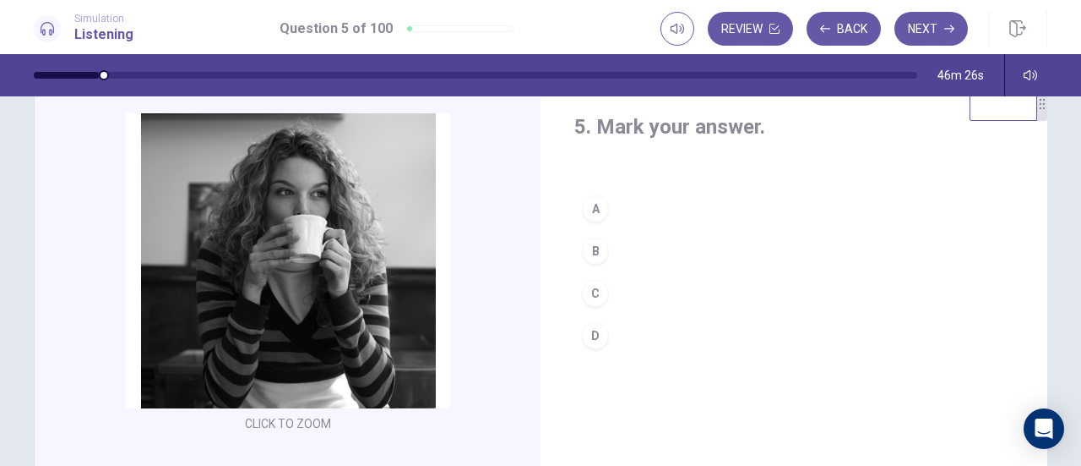
click at [608, 334] on button "D" at bounding box center [794, 335] width 439 height 42
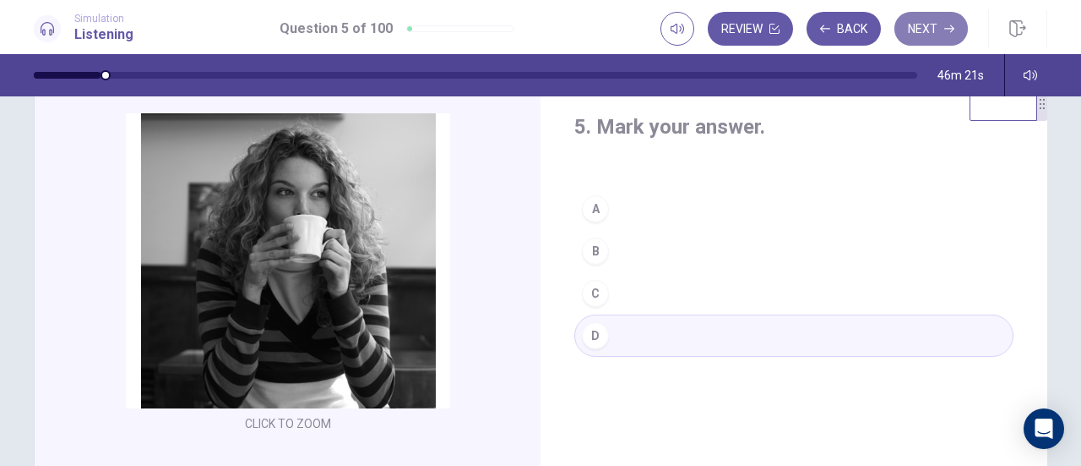
click at [929, 23] on button "Next" at bounding box center [932, 29] width 74 height 34
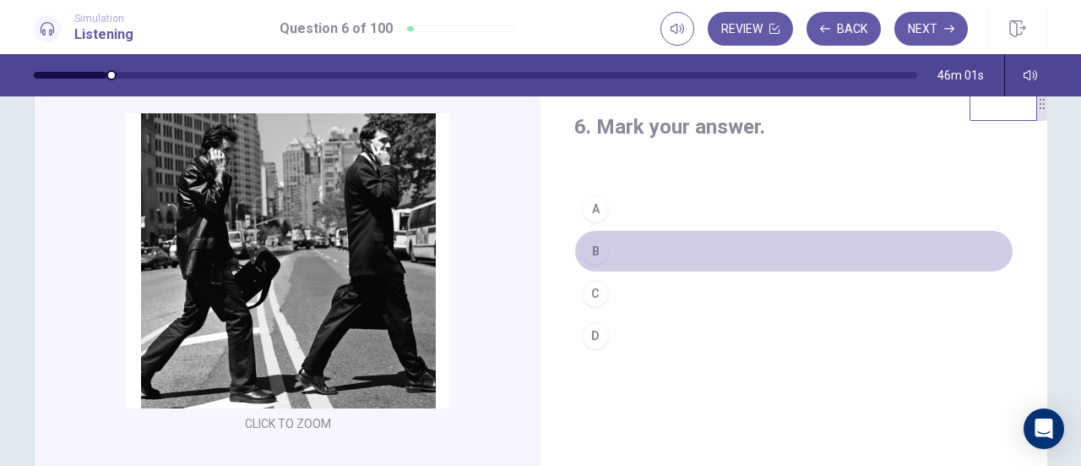
click at [606, 249] on button "B" at bounding box center [794, 251] width 439 height 42
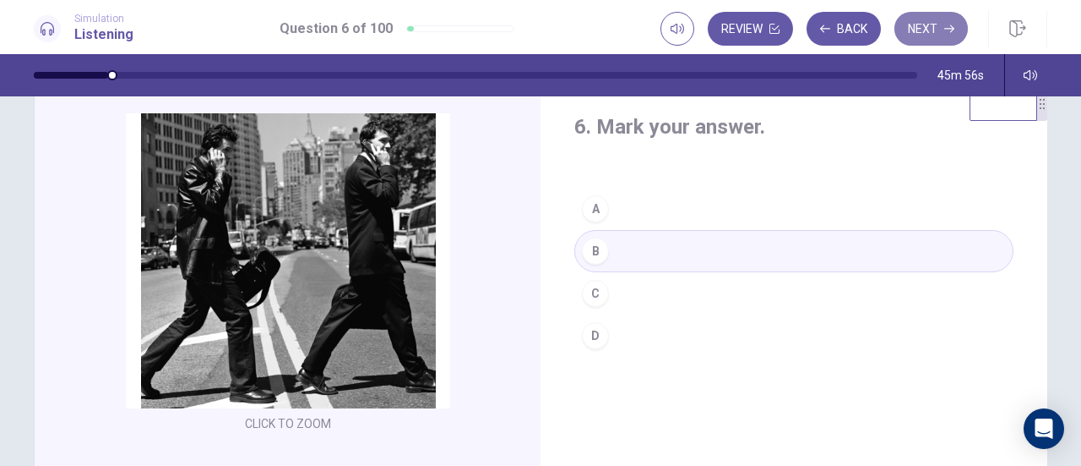
click at [923, 31] on button "Next" at bounding box center [932, 29] width 74 height 34
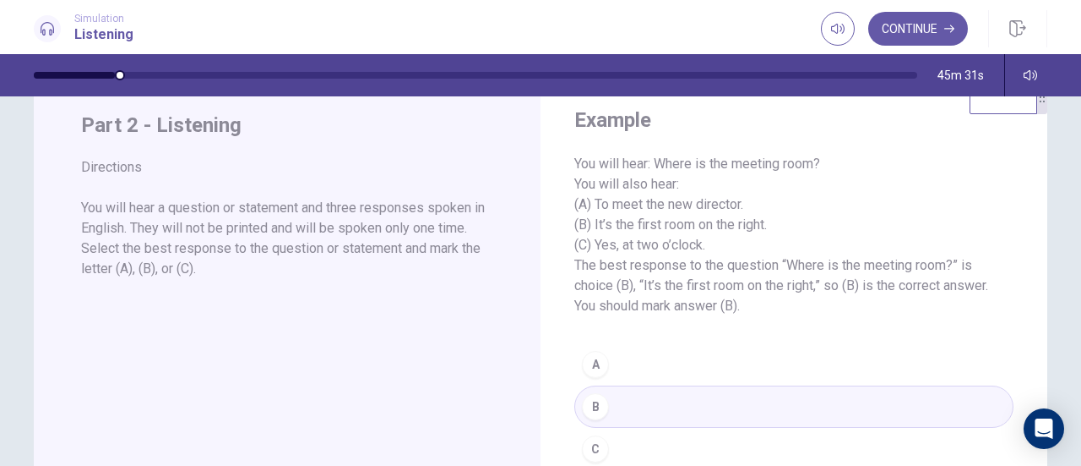
scroll to position [52, 0]
click at [911, 24] on button "Continue" at bounding box center [919, 29] width 100 height 34
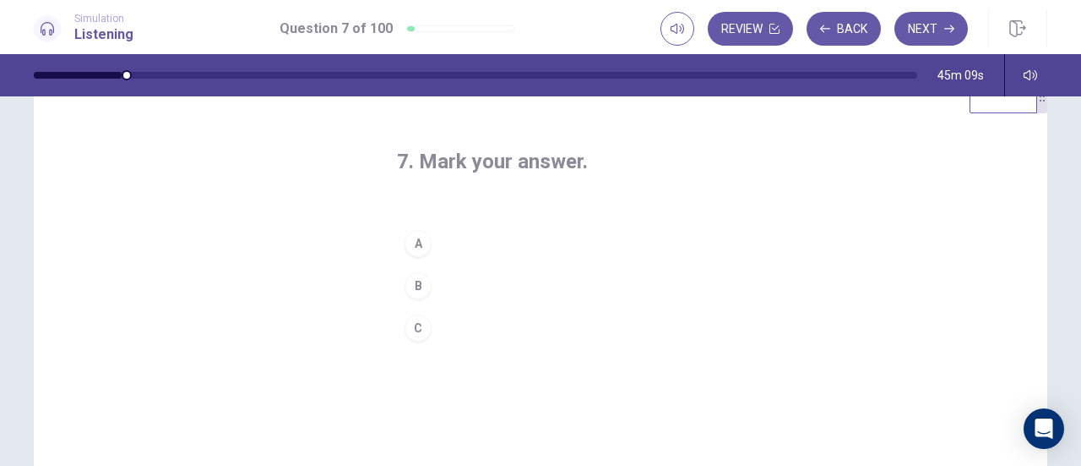
click at [421, 242] on div "A" at bounding box center [418, 243] width 27 height 27
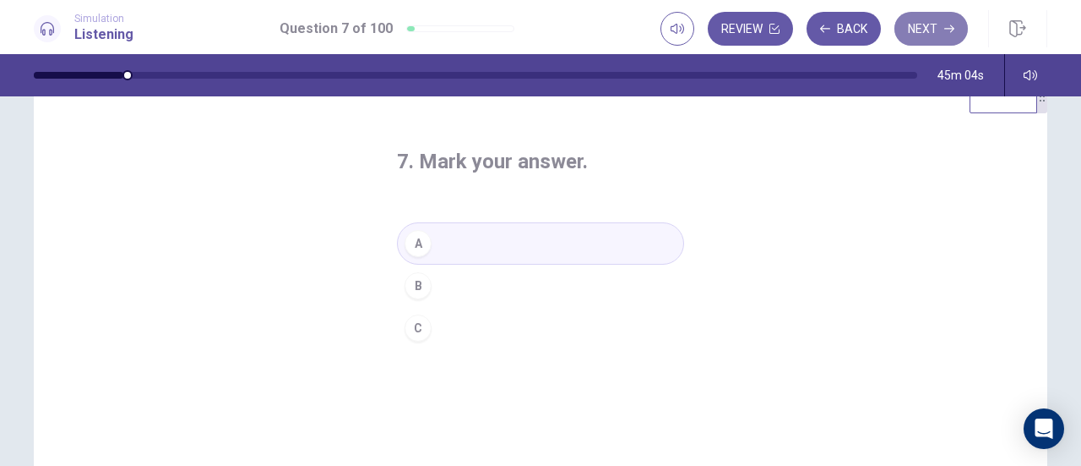
click at [935, 35] on button "Next" at bounding box center [932, 29] width 74 height 34
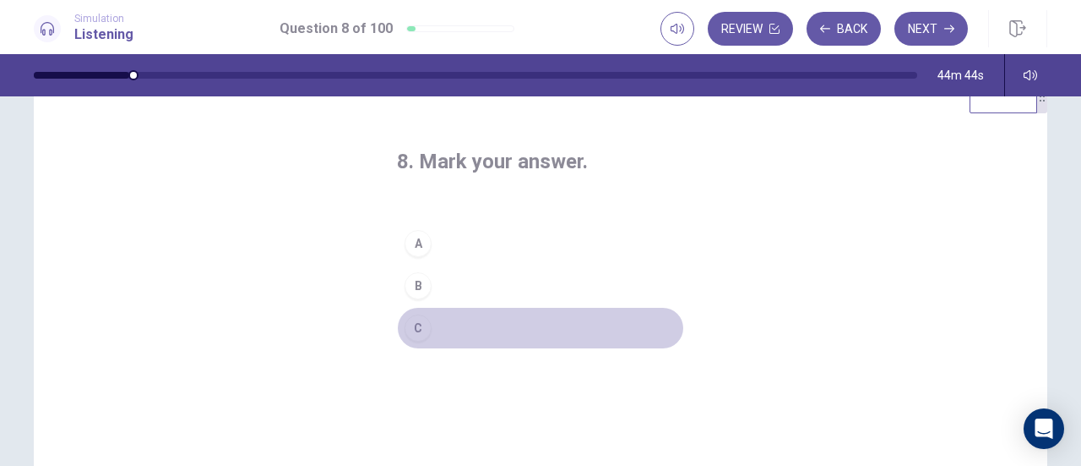
click at [426, 327] on div "C" at bounding box center [418, 327] width 27 height 27
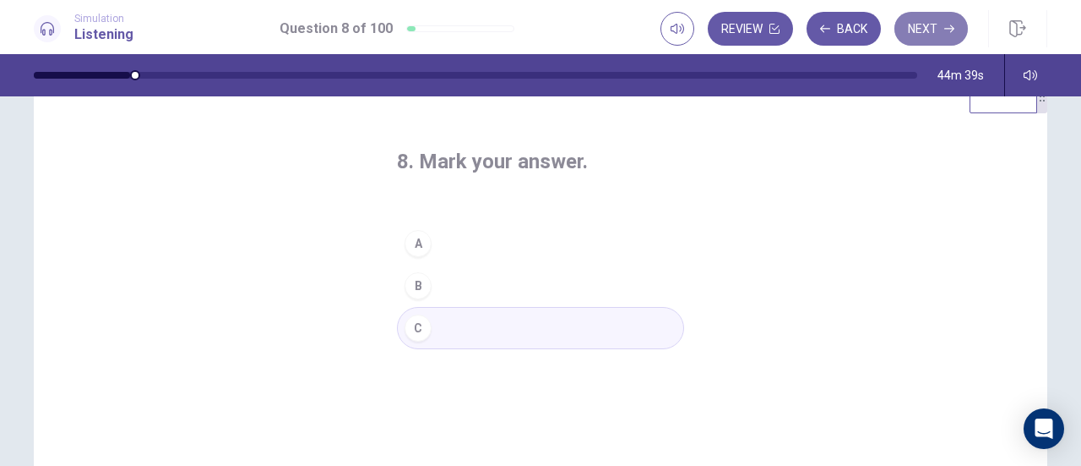
click at [950, 24] on icon "button" at bounding box center [950, 29] width 10 height 10
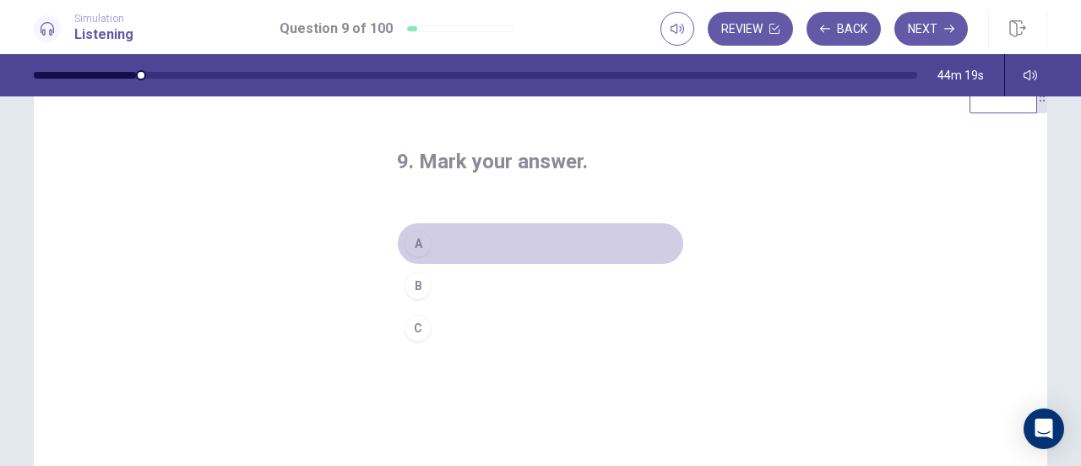
click at [429, 246] on button "A" at bounding box center [540, 243] width 287 height 42
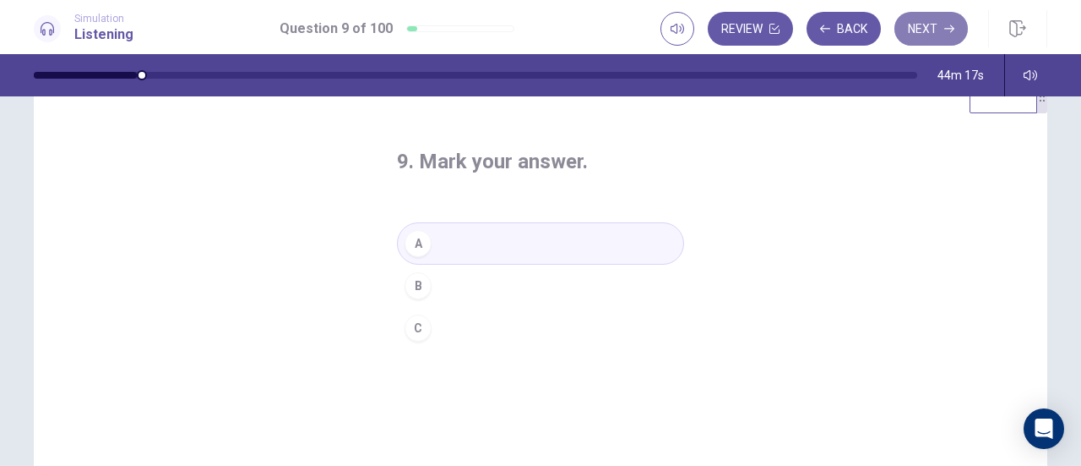
click at [930, 25] on button "Next" at bounding box center [932, 29] width 74 height 34
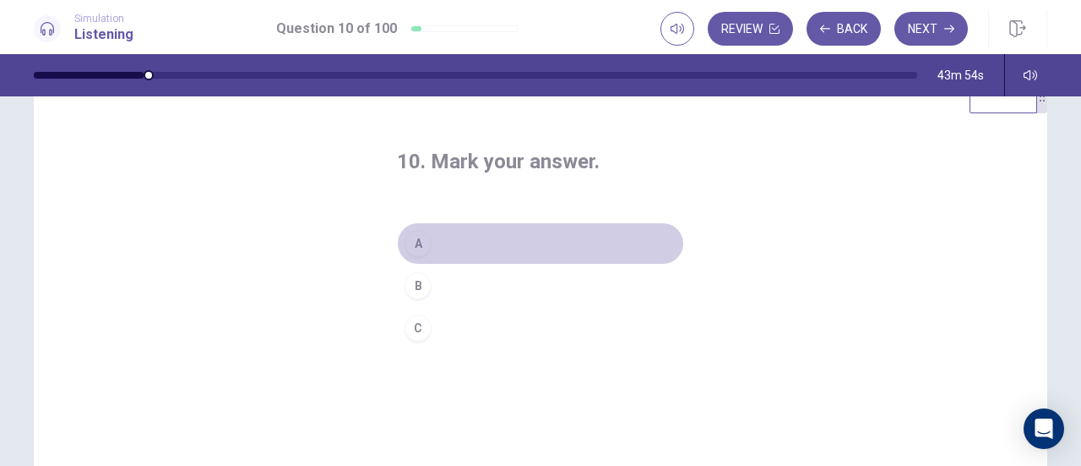
click at [456, 252] on button "A" at bounding box center [540, 243] width 287 height 42
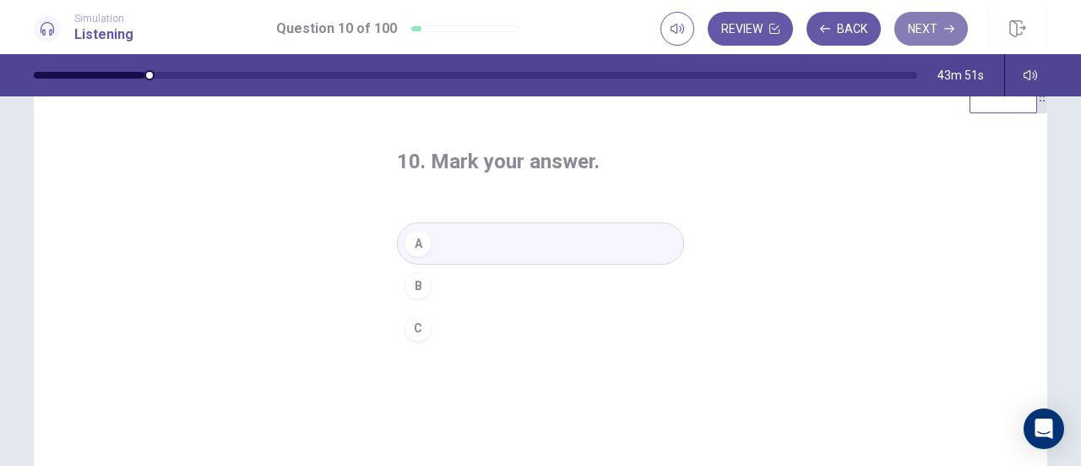
click at [940, 25] on button "Next" at bounding box center [932, 29] width 74 height 34
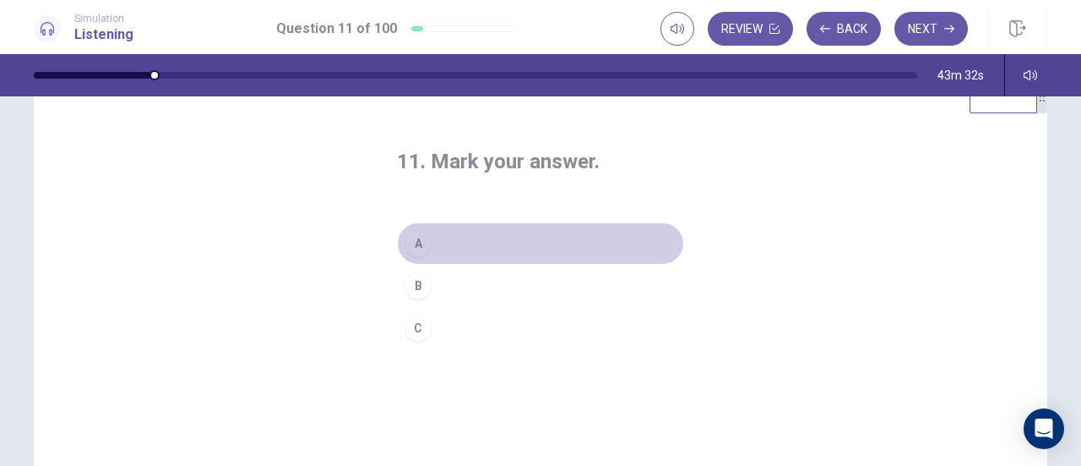
click at [458, 248] on button "A" at bounding box center [540, 243] width 287 height 42
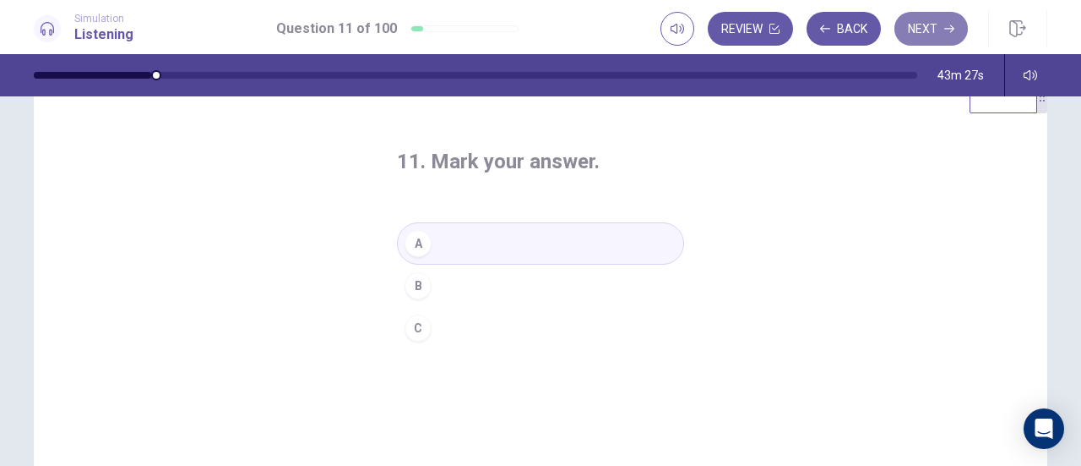
click at [929, 32] on button "Next" at bounding box center [932, 29] width 74 height 34
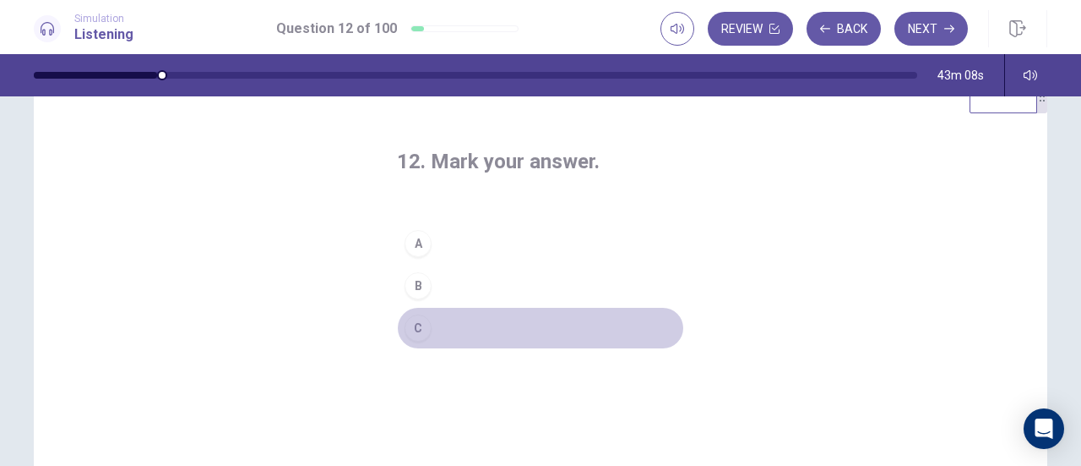
click at [456, 321] on button "C" at bounding box center [540, 328] width 287 height 42
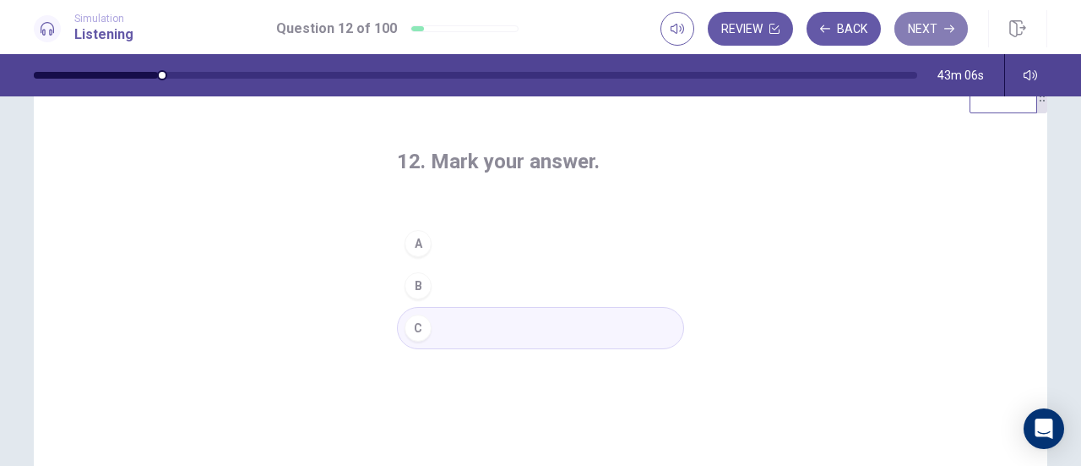
click at [913, 30] on button "Next" at bounding box center [932, 29] width 74 height 34
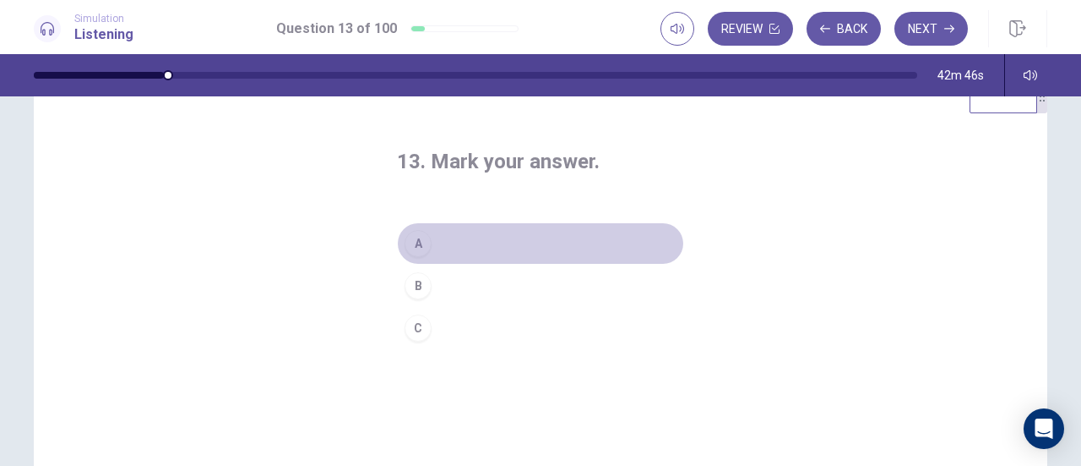
click at [459, 236] on button "A" at bounding box center [540, 243] width 287 height 42
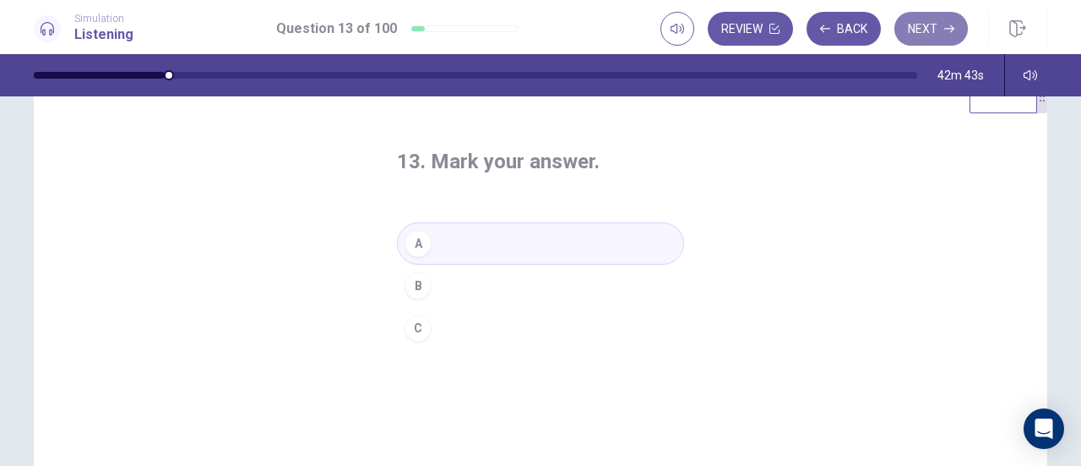
click at [930, 29] on button "Next" at bounding box center [932, 29] width 74 height 34
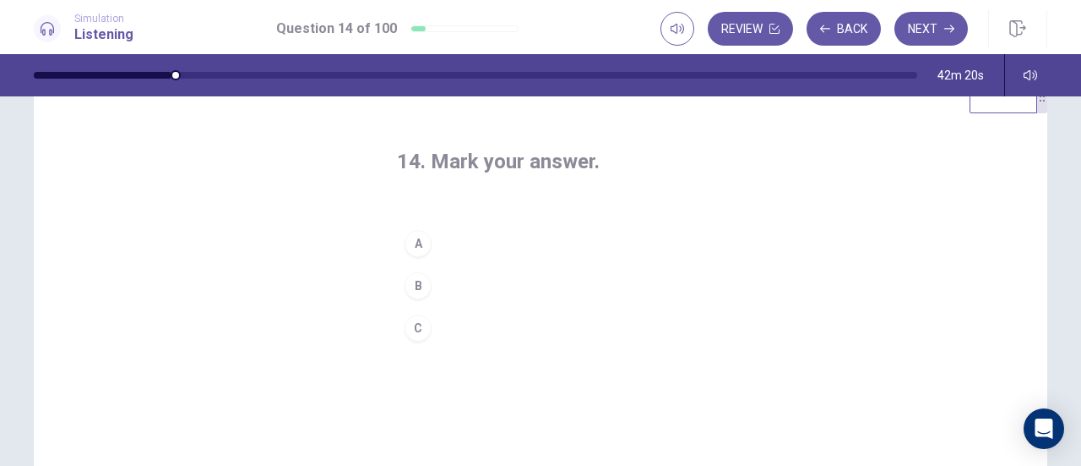
click at [531, 236] on button "A" at bounding box center [540, 243] width 287 height 42
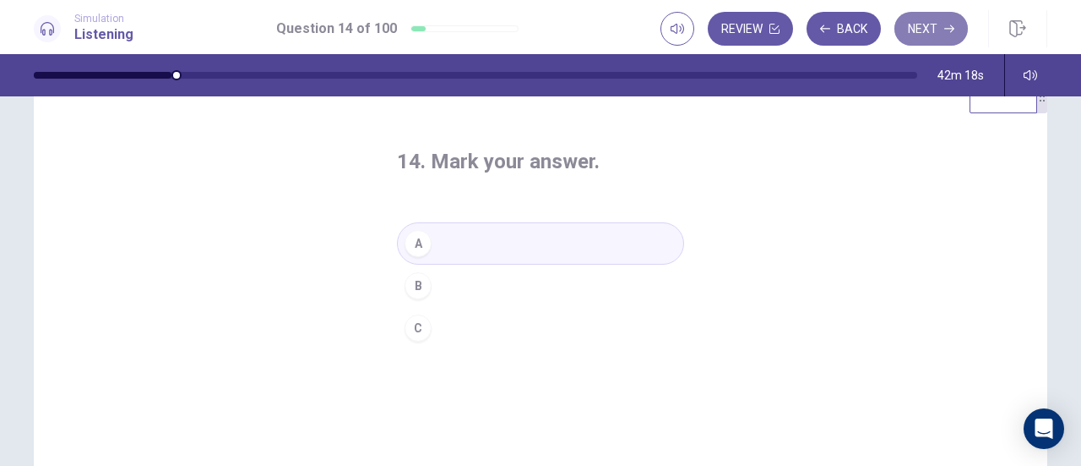
click at [922, 21] on button "Next" at bounding box center [932, 29] width 74 height 34
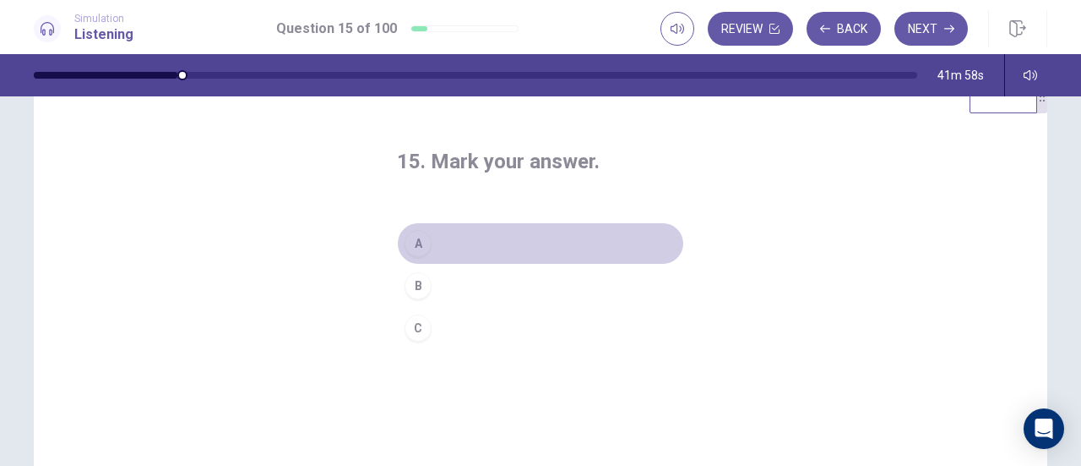
click at [472, 244] on button "A" at bounding box center [540, 243] width 287 height 42
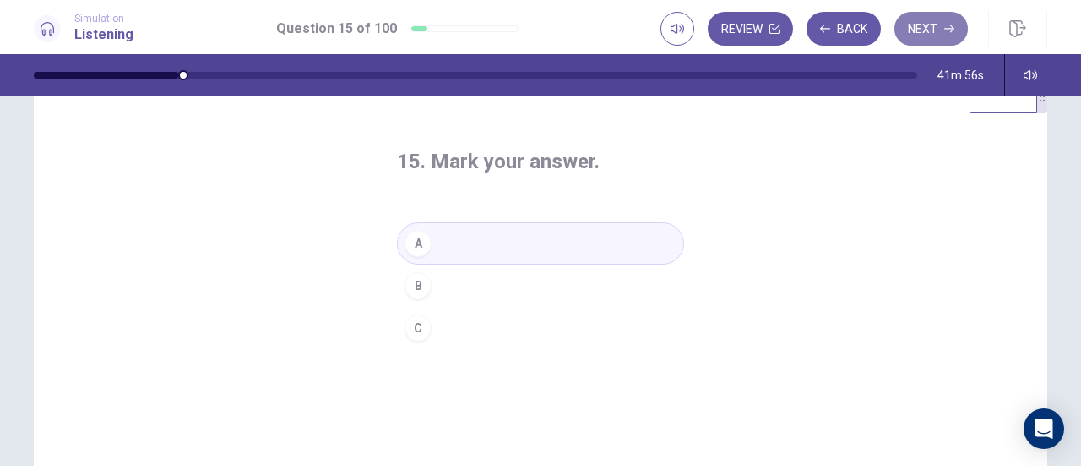
click at [944, 32] on button "Next" at bounding box center [932, 29] width 74 height 34
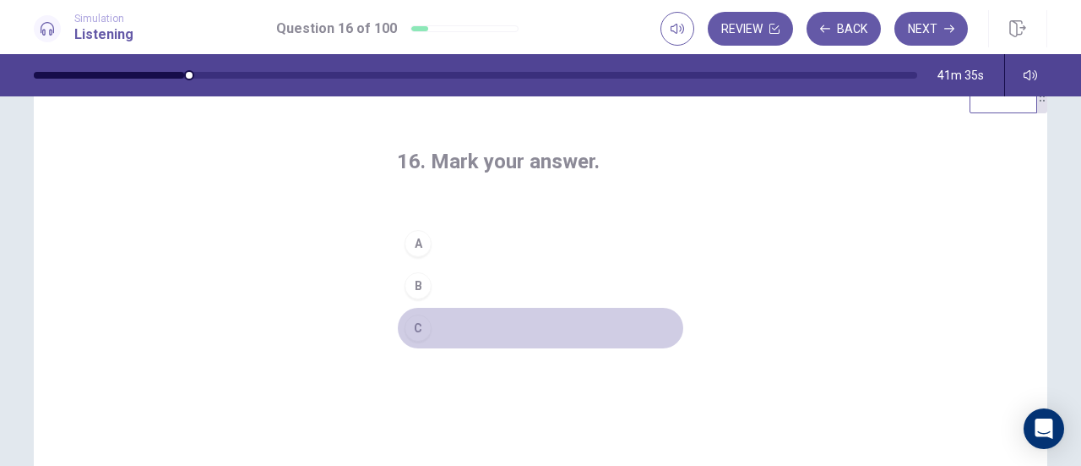
click at [448, 331] on button "C" at bounding box center [540, 328] width 287 height 42
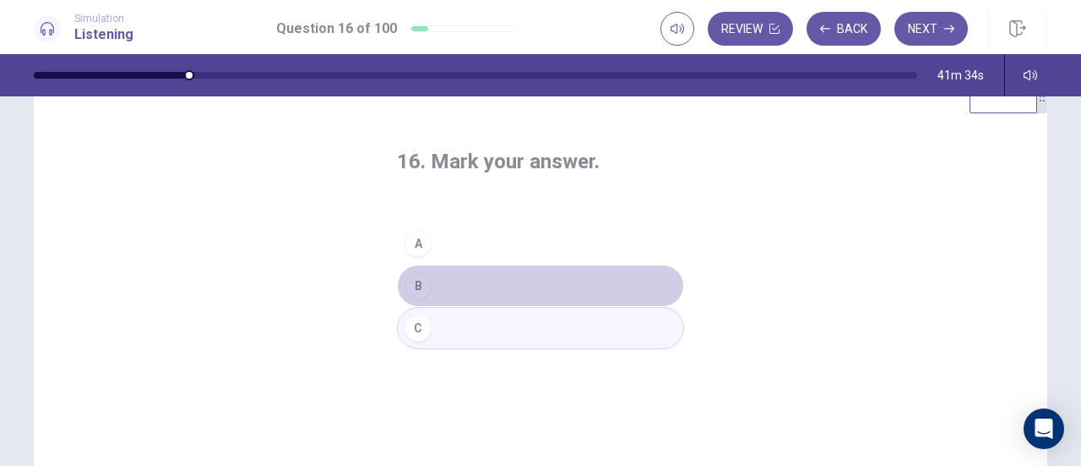
click at [487, 278] on button "B" at bounding box center [540, 285] width 287 height 42
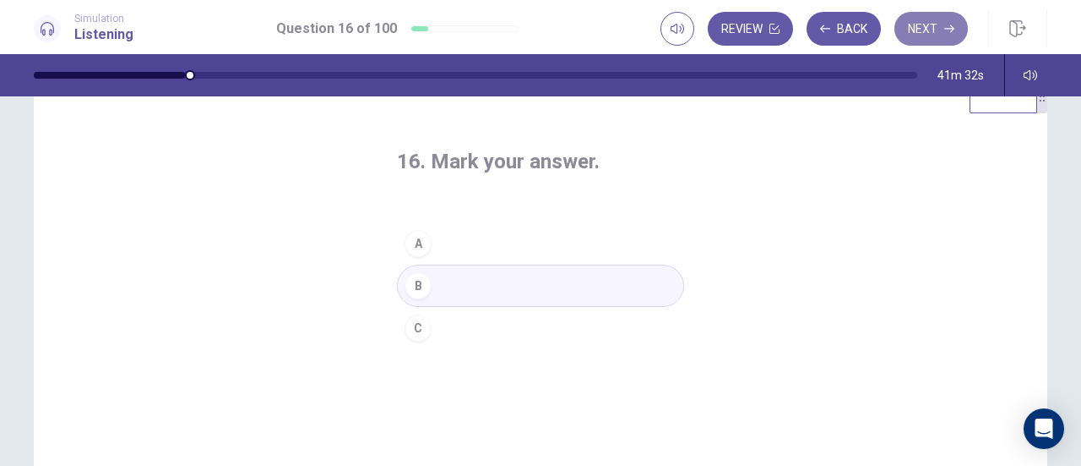
click at [919, 31] on button "Next" at bounding box center [932, 29] width 74 height 34
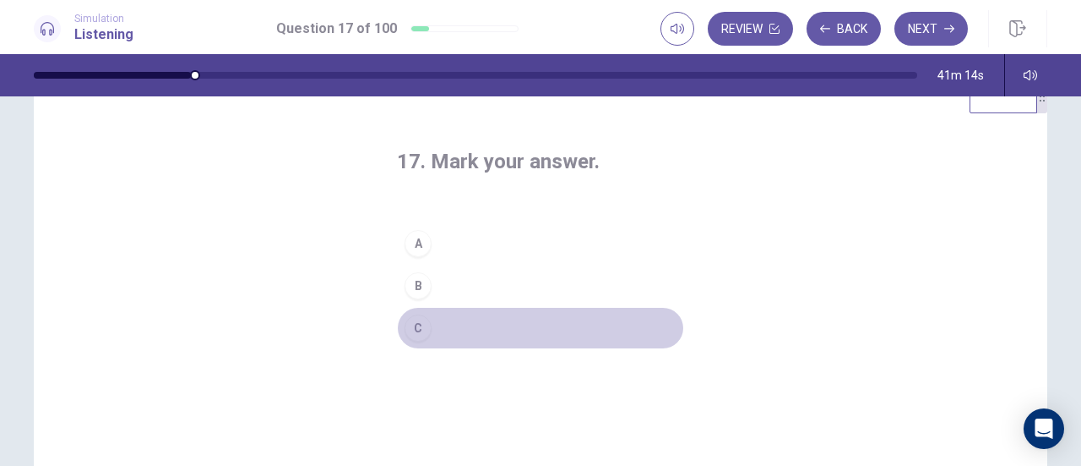
click at [480, 324] on button "C" at bounding box center [540, 328] width 287 height 42
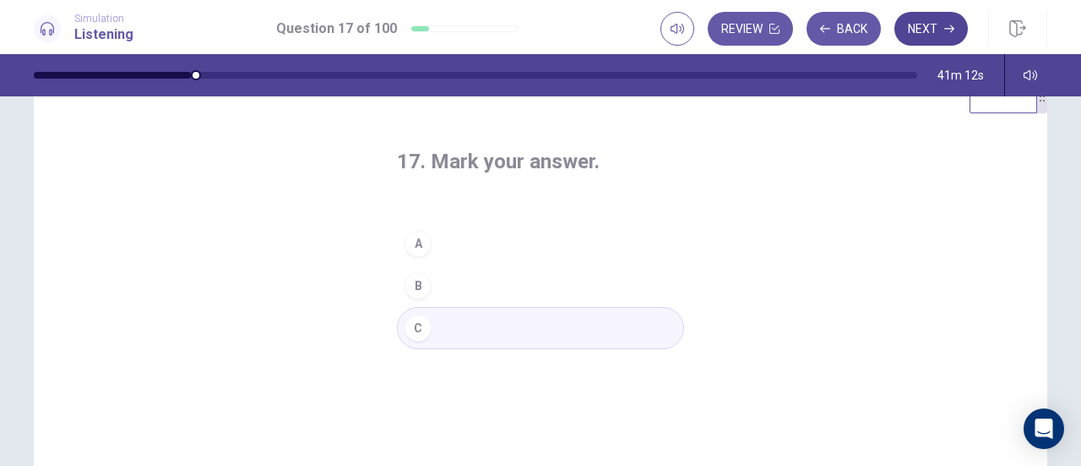
click at [922, 28] on button "Next" at bounding box center [932, 29] width 74 height 34
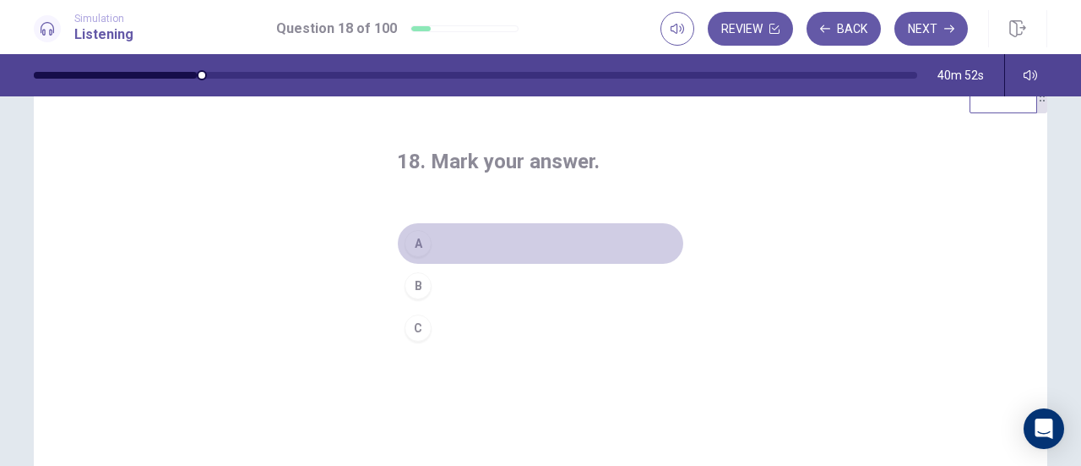
click at [481, 244] on button "A" at bounding box center [540, 243] width 287 height 42
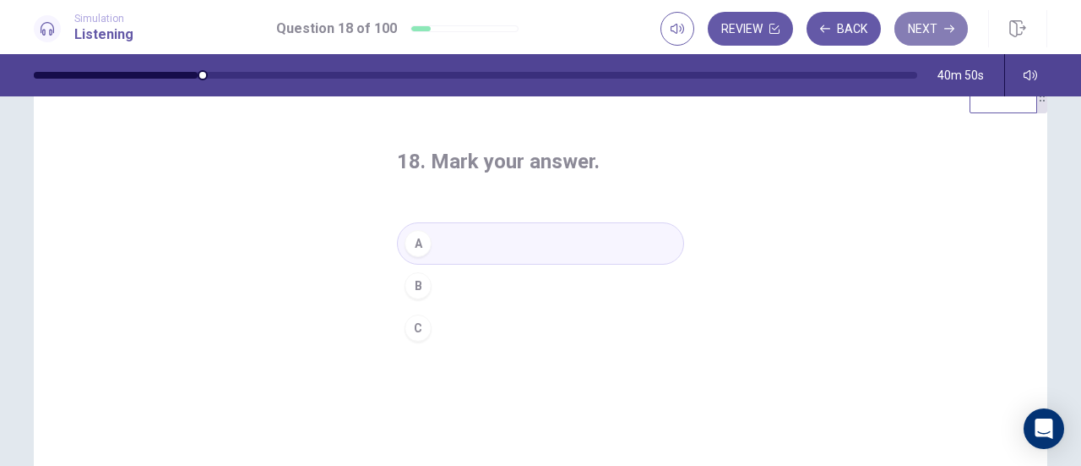
click at [945, 25] on icon "button" at bounding box center [950, 29] width 10 height 10
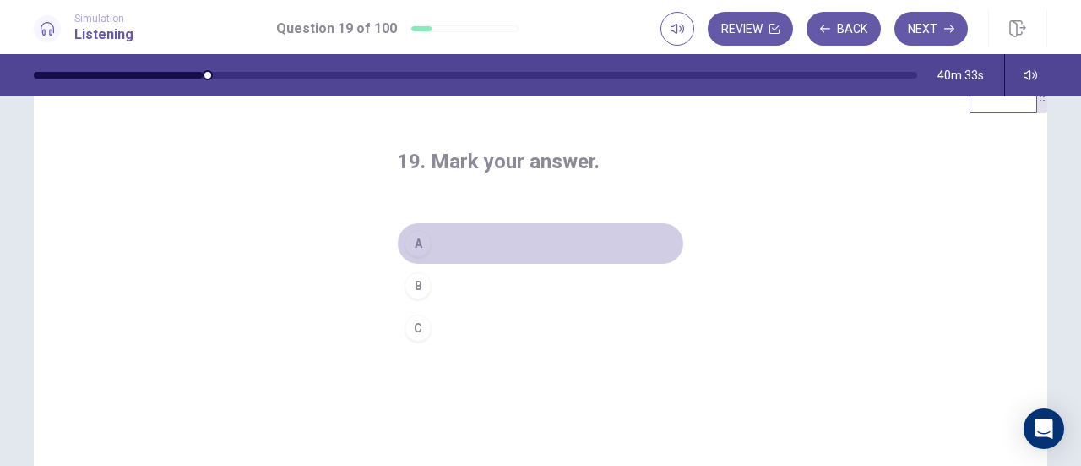
click at [568, 246] on button "A" at bounding box center [540, 243] width 287 height 42
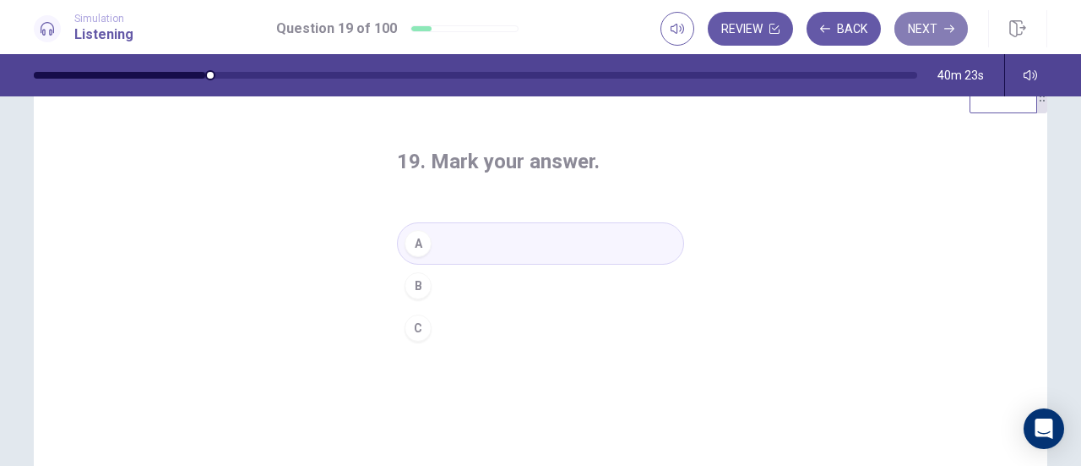
click at [928, 28] on button "Next" at bounding box center [932, 29] width 74 height 34
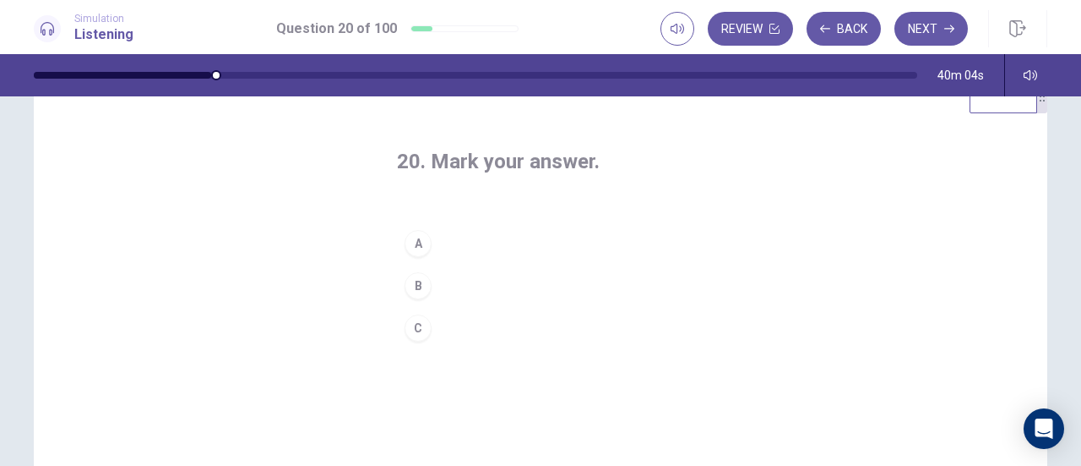
click at [480, 315] on button "C" at bounding box center [540, 328] width 287 height 42
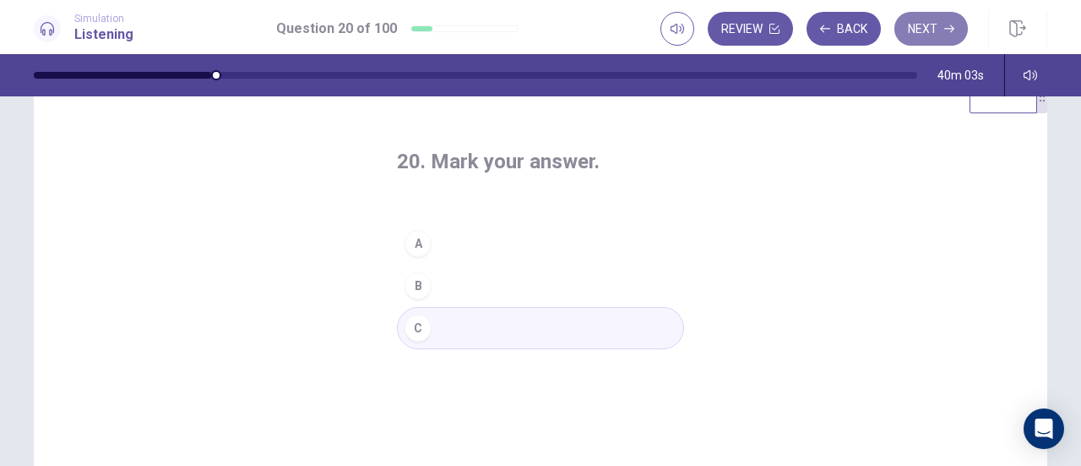
click at [908, 30] on button "Next" at bounding box center [932, 29] width 74 height 34
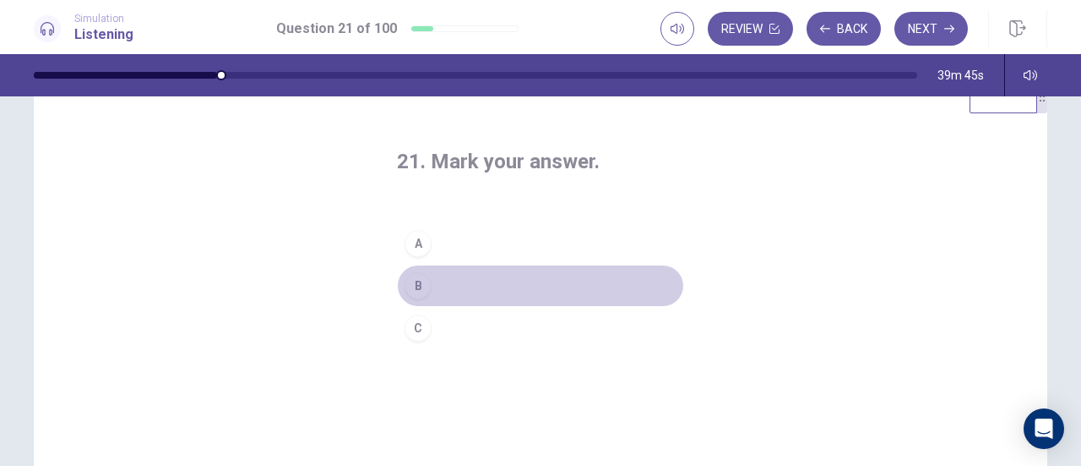
click at [504, 285] on button "B" at bounding box center [540, 285] width 287 height 42
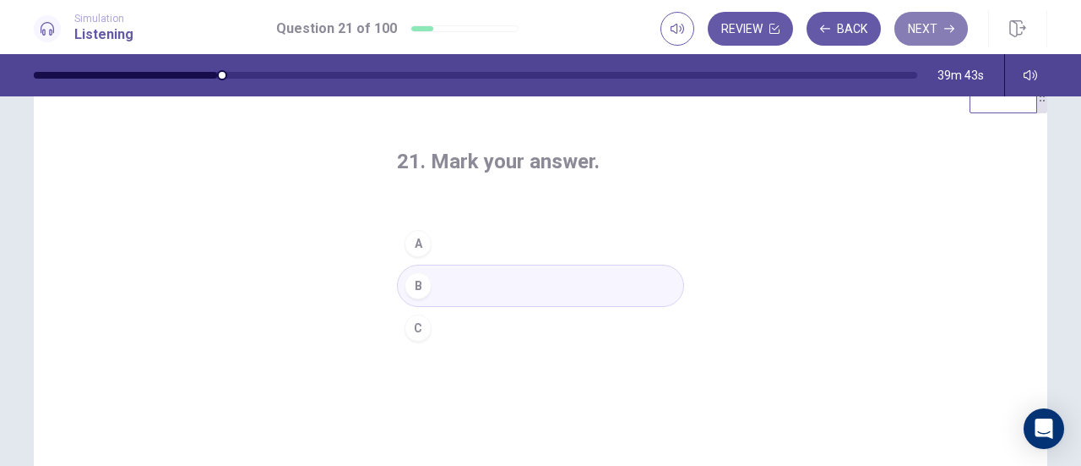
click at [941, 19] on button "Next" at bounding box center [932, 29] width 74 height 34
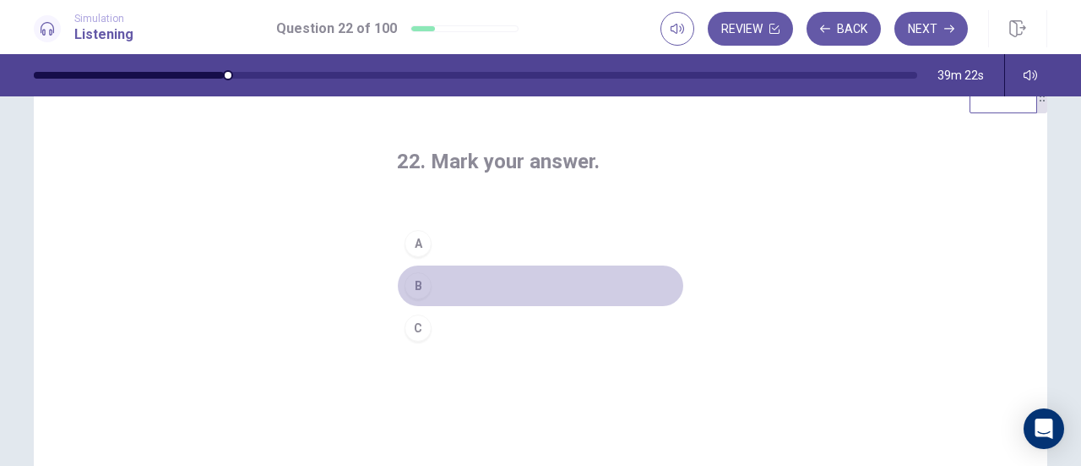
click at [509, 287] on button "B" at bounding box center [540, 285] width 287 height 42
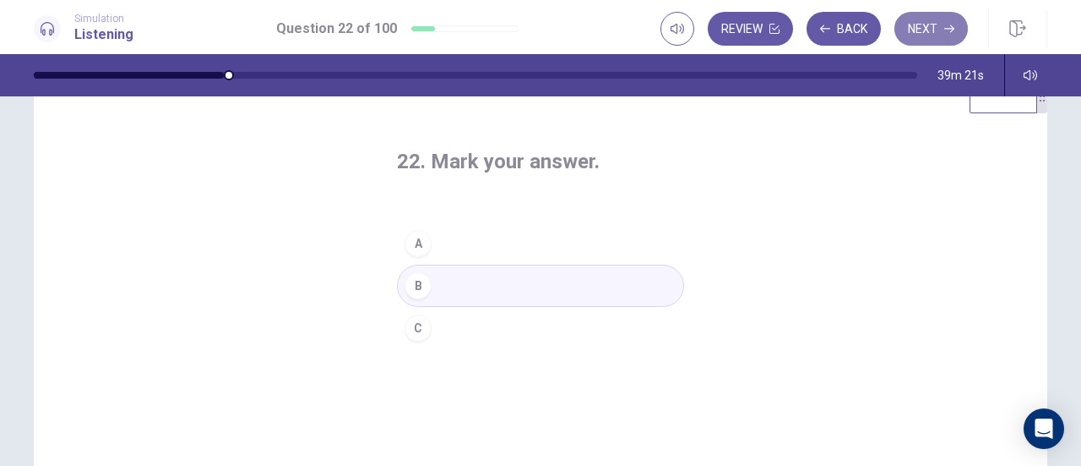
click at [913, 25] on button "Next" at bounding box center [932, 29] width 74 height 34
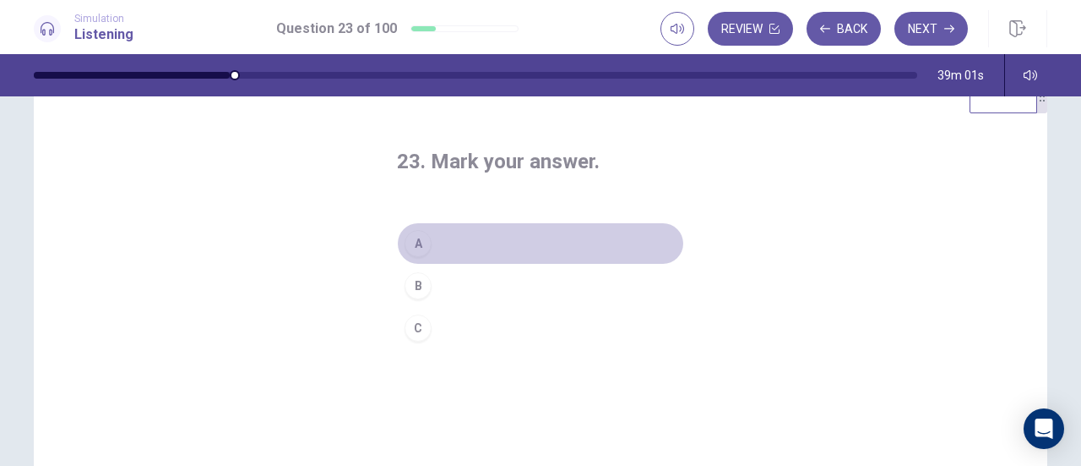
click at [515, 246] on button "A" at bounding box center [540, 243] width 287 height 42
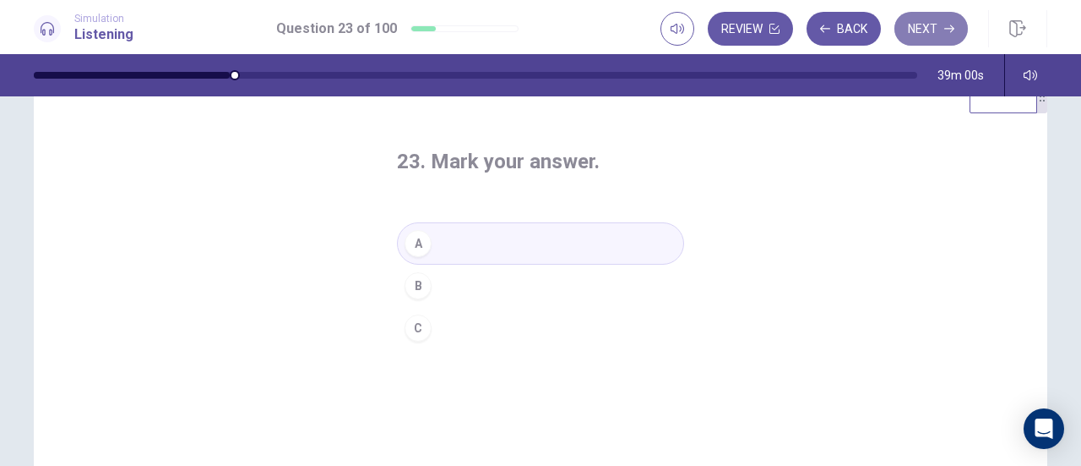
click at [916, 36] on button "Next" at bounding box center [932, 29] width 74 height 34
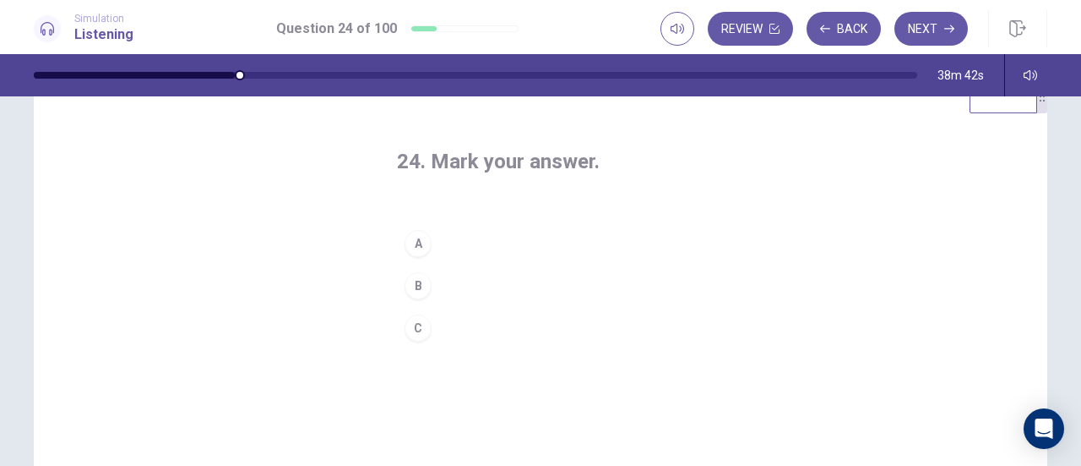
click at [710, 185] on div "24. Mark your answer. A B C" at bounding box center [540, 248] width 355 height 255
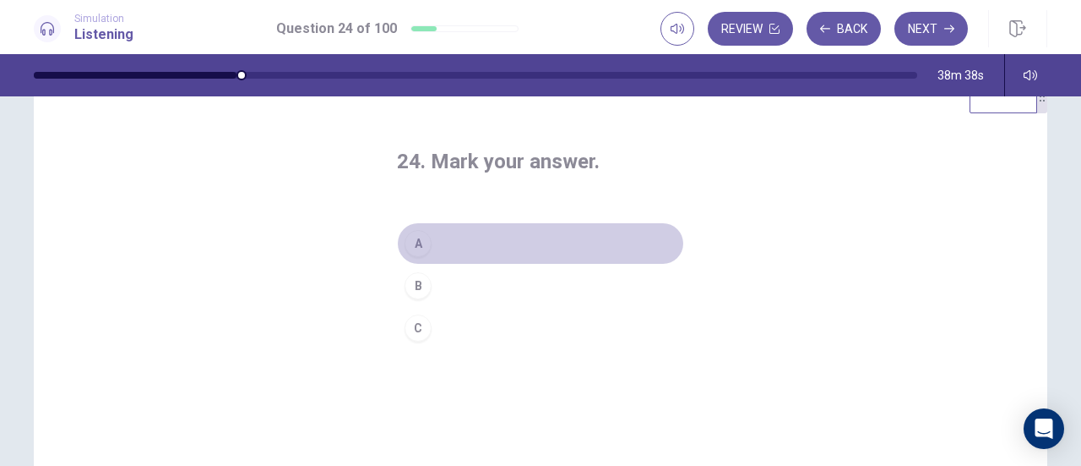
click at [521, 238] on button "A" at bounding box center [540, 243] width 287 height 42
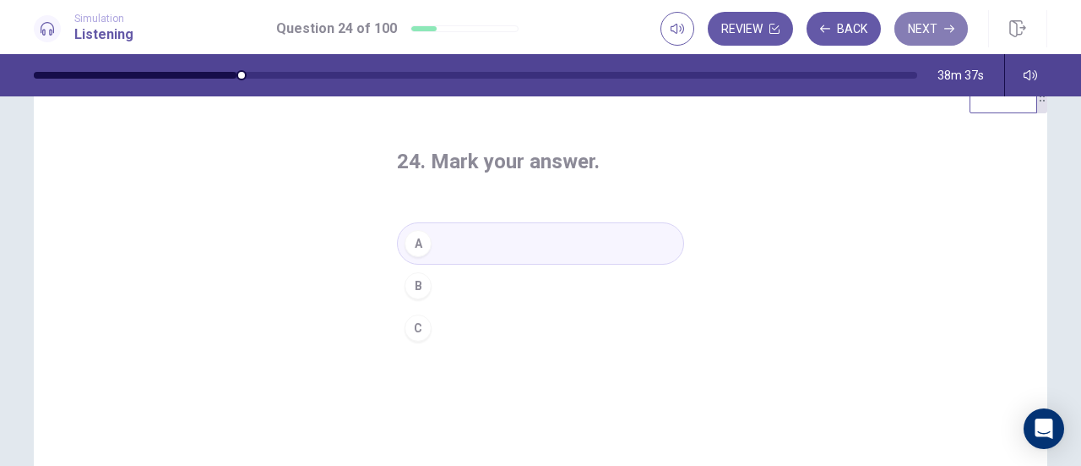
click at [926, 28] on button "Next" at bounding box center [932, 29] width 74 height 34
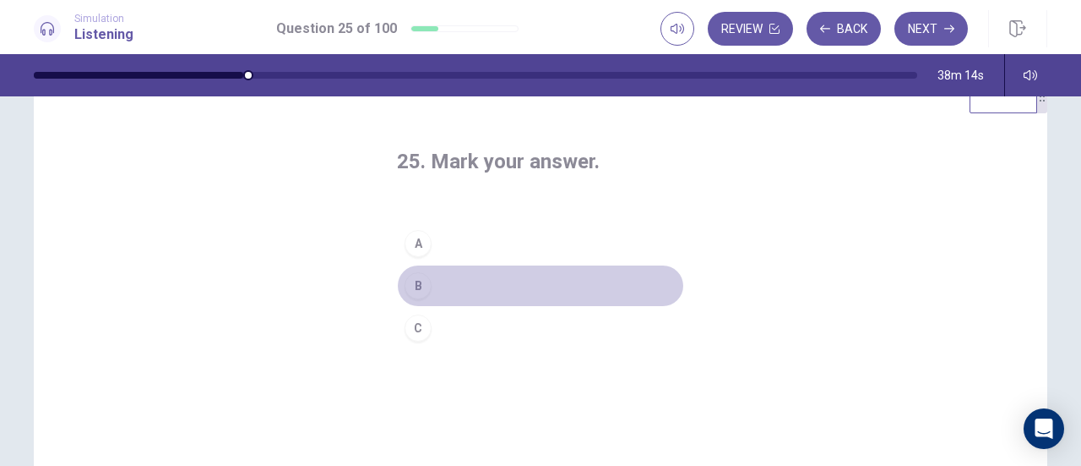
click at [515, 285] on button "B" at bounding box center [540, 285] width 287 height 42
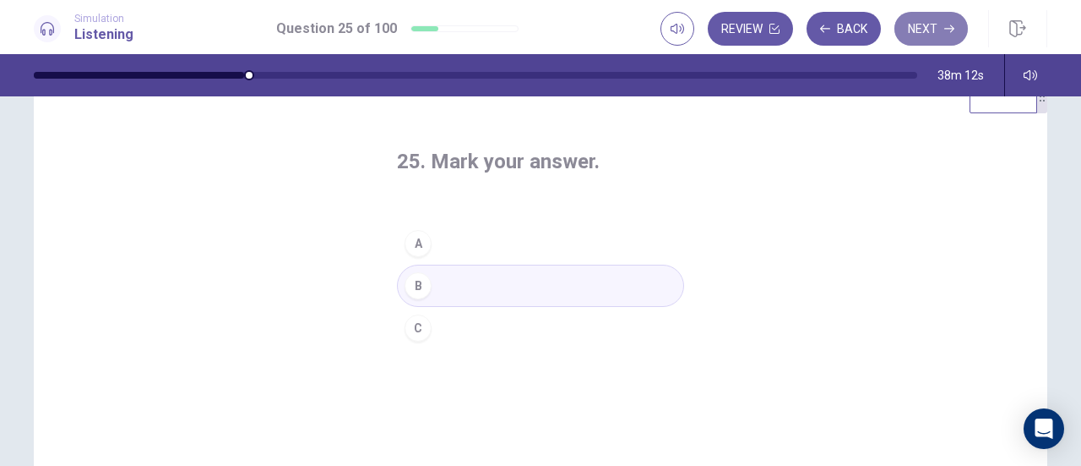
click at [923, 25] on button "Next" at bounding box center [932, 29] width 74 height 34
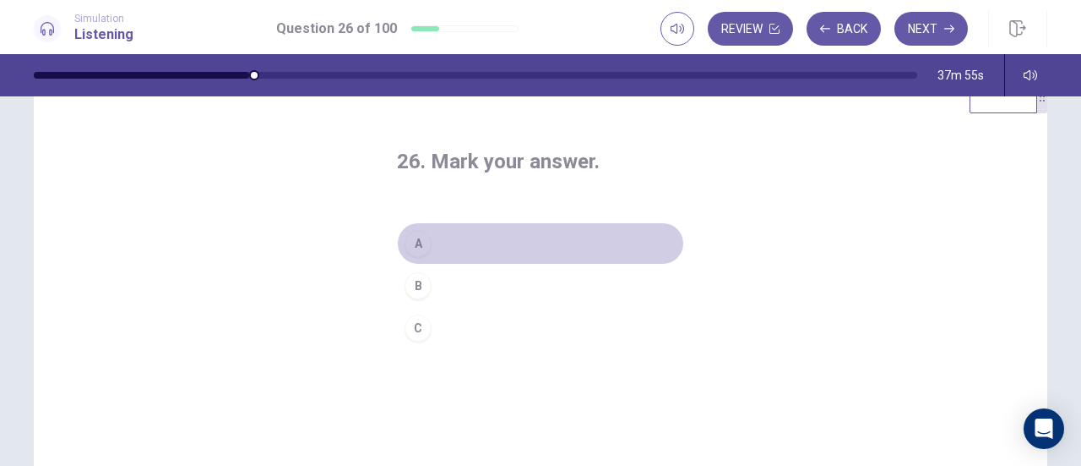
click at [494, 252] on button "A" at bounding box center [540, 243] width 287 height 42
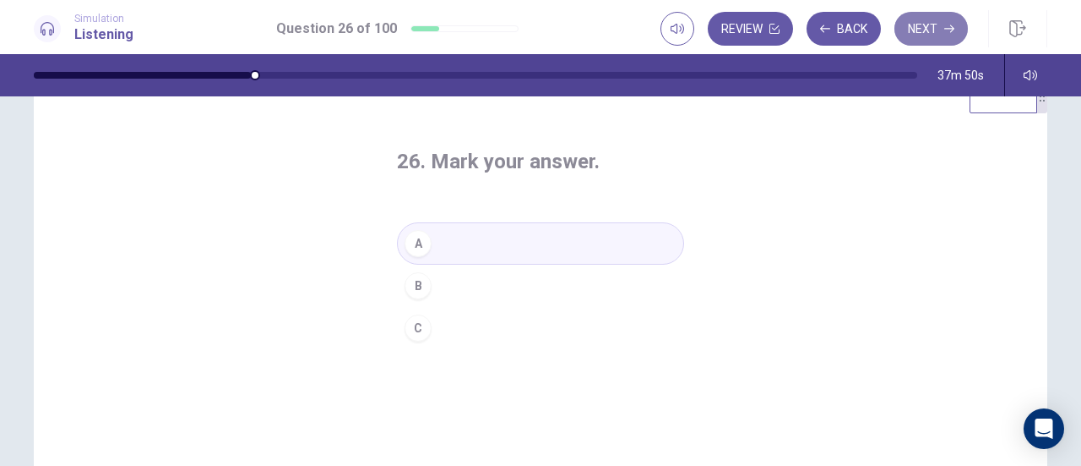
click at [924, 23] on button "Next" at bounding box center [932, 29] width 74 height 34
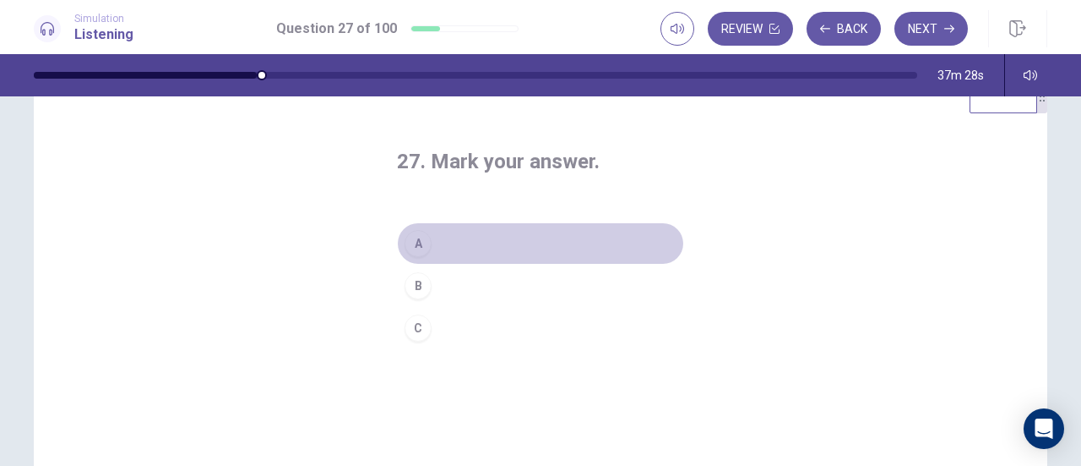
click at [504, 245] on button "A" at bounding box center [540, 243] width 287 height 42
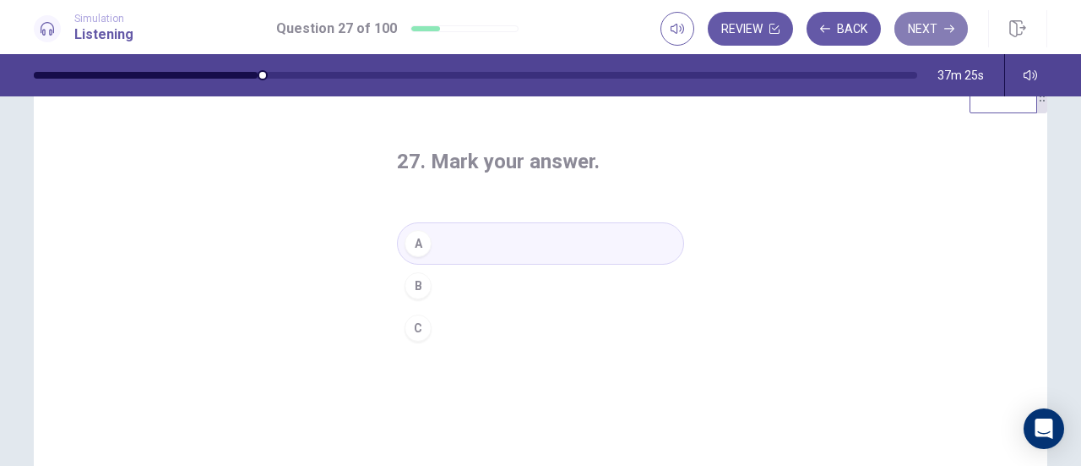
click at [916, 28] on button "Next" at bounding box center [932, 29] width 74 height 34
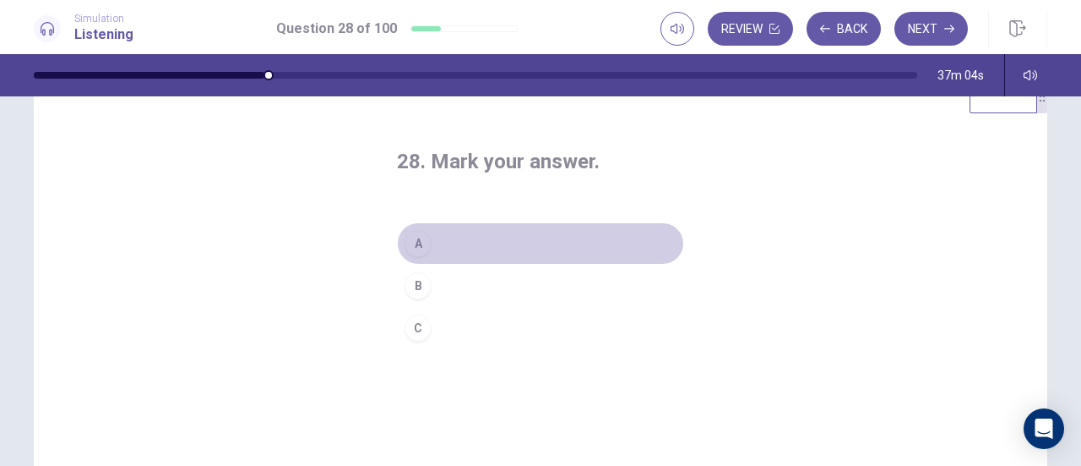
click at [490, 248] on button "A" at bounding box center [540, 243] width 287 height 42
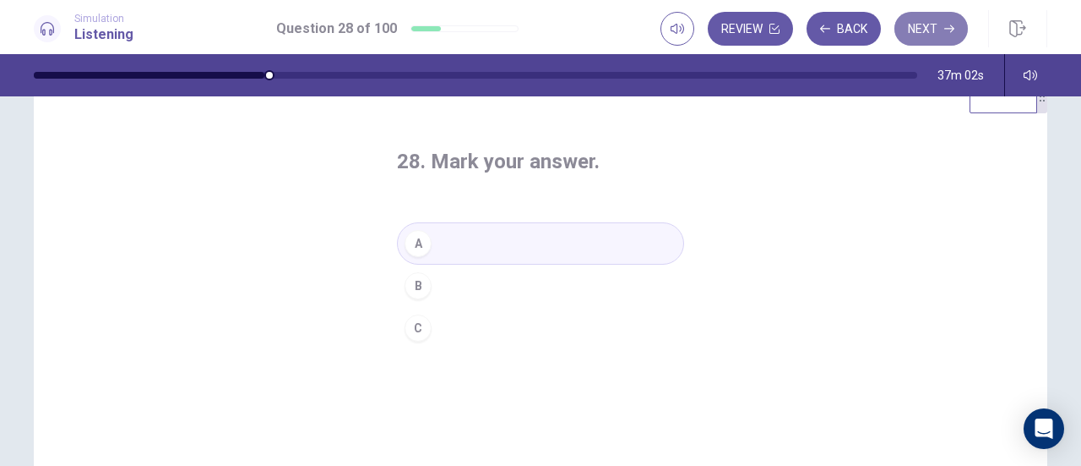
click at [917, 30] on button "Next" at bounding box center [932, 29] width 74 height 34
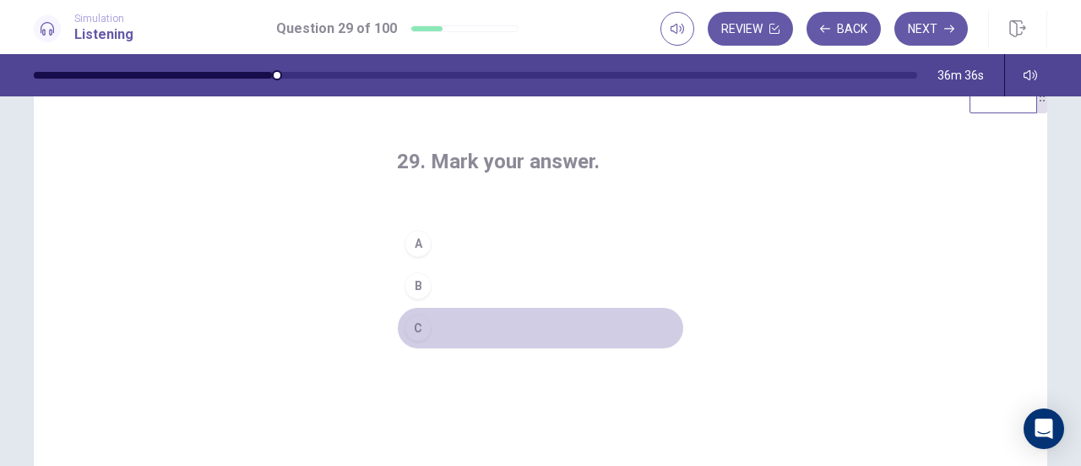
click at [448, 322] on button "C" at bounding box center [540, 328] width 287 height 42
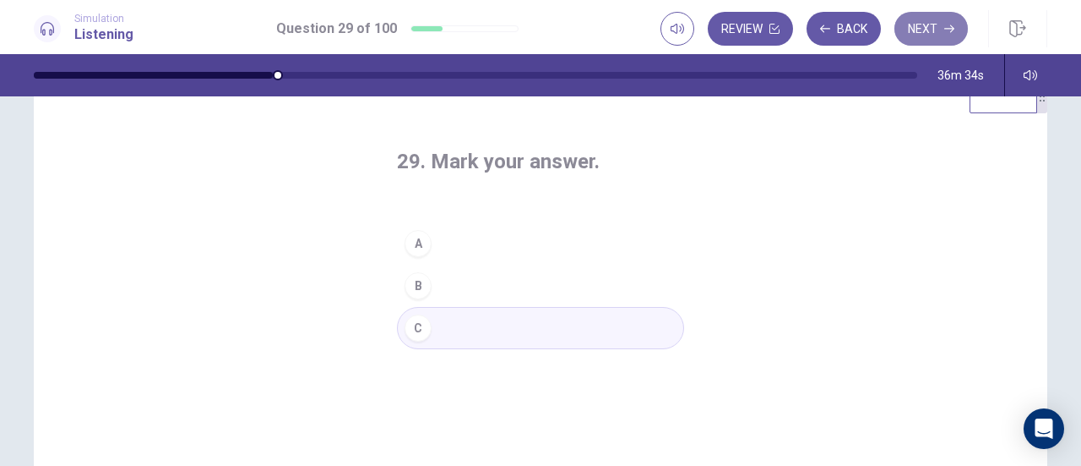
click at [923, 25] on button "Next" at bounding box center [932, 29] width 74 height 34
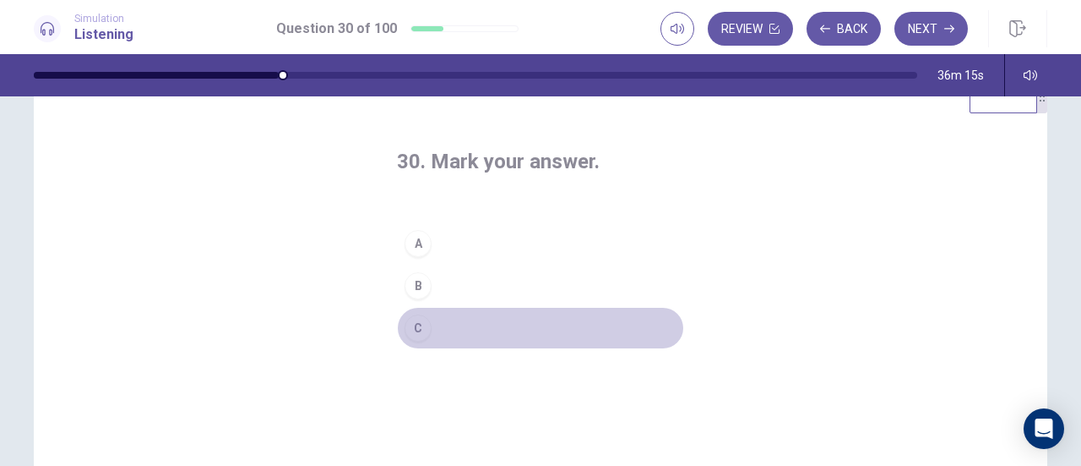
click at [449, 315] on button "C" at bounding box center [540, 328] width 287 height 42
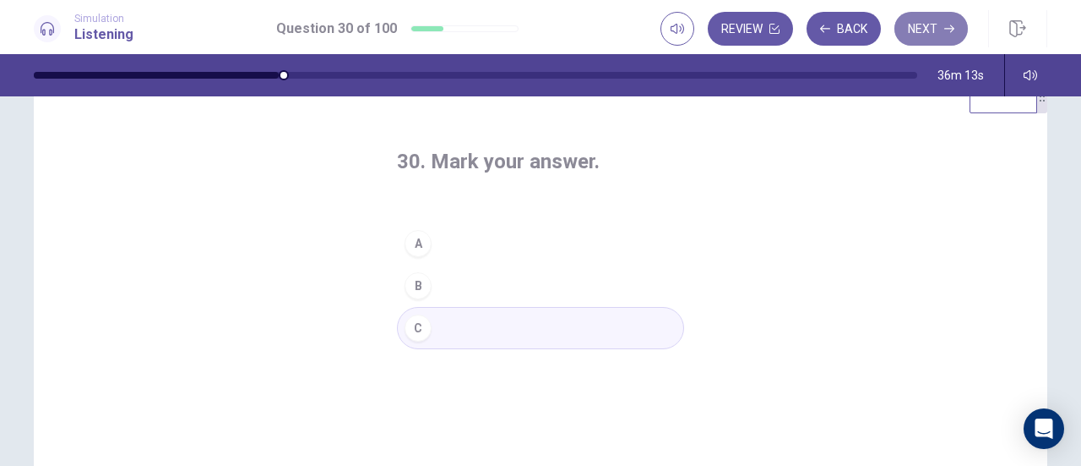
click at [918, 16] on button "Next" at bounding box center [932, 29] width 74 height 34
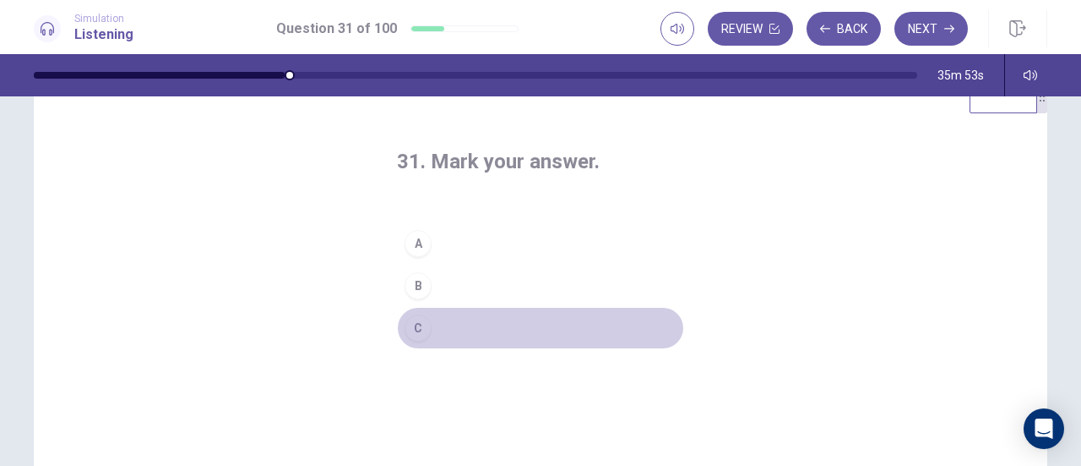
click at [455, 321] on button "C" at bounding box center [540, 328] width 287 height 42
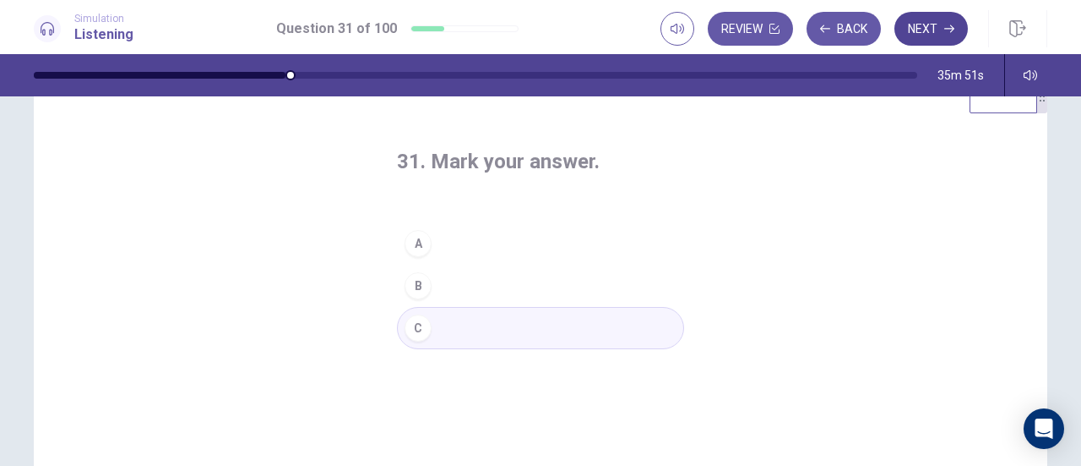
click at [916, 21] on button "Next" at bounding box center [932, 29] width 74 height 34
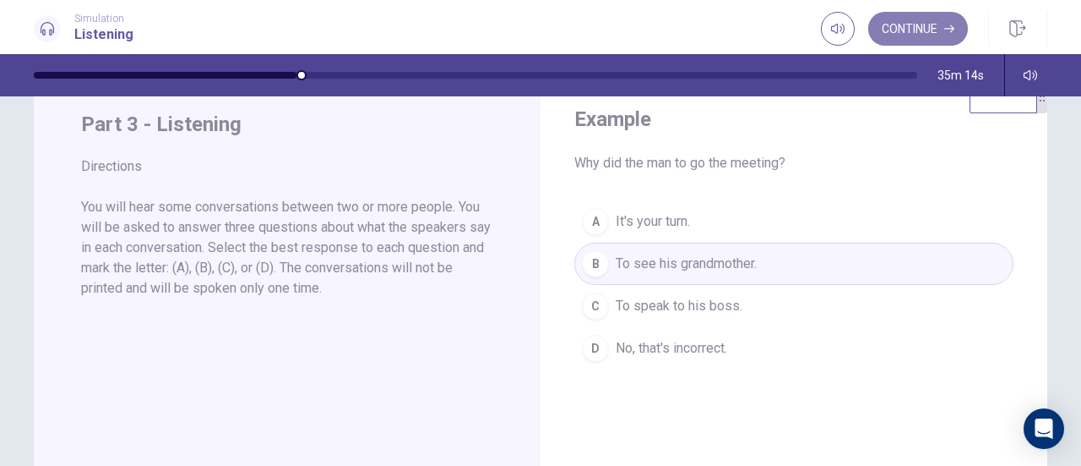
click at [913, 25] on button "Continue" at bounding box center [919, 29] width 100 height 34
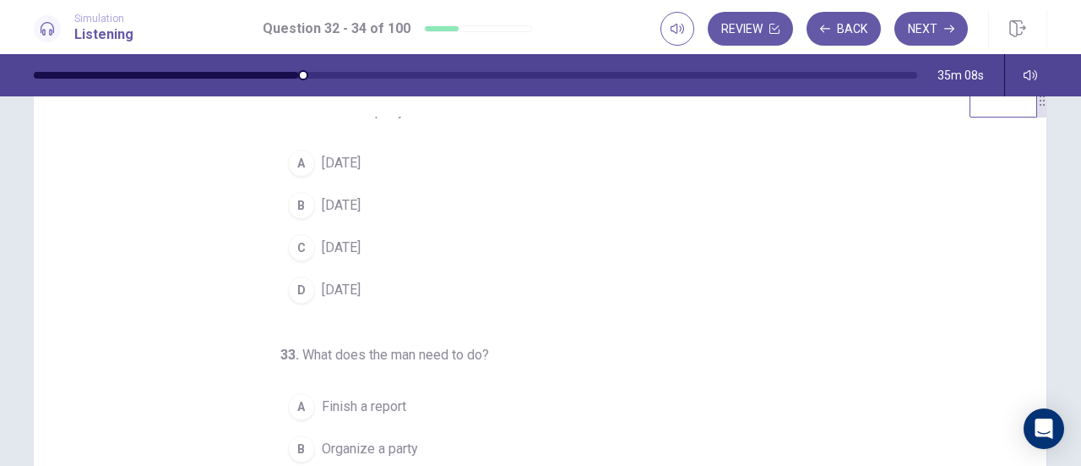
scroll to position [0, 0]
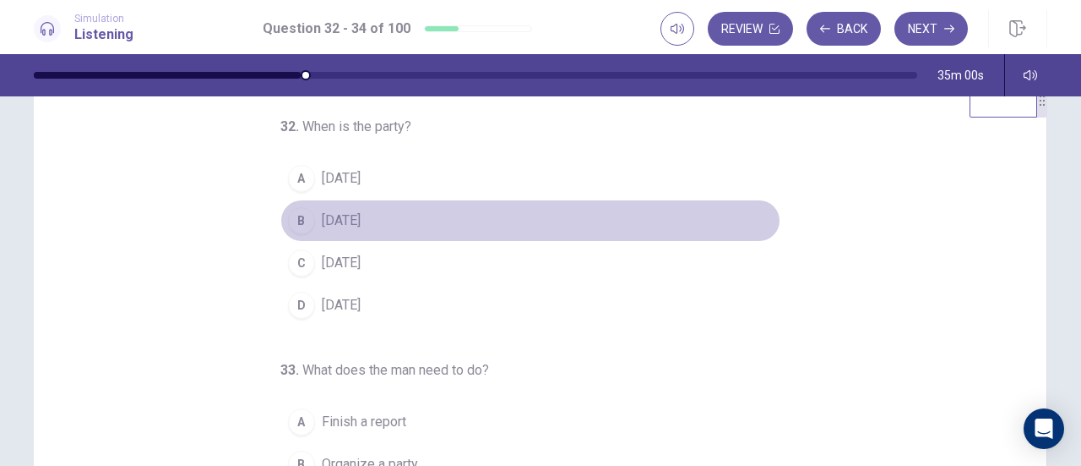
click at [351, 222] on span "[DATE]" at bounding box center [341, 220] width 39 height 20
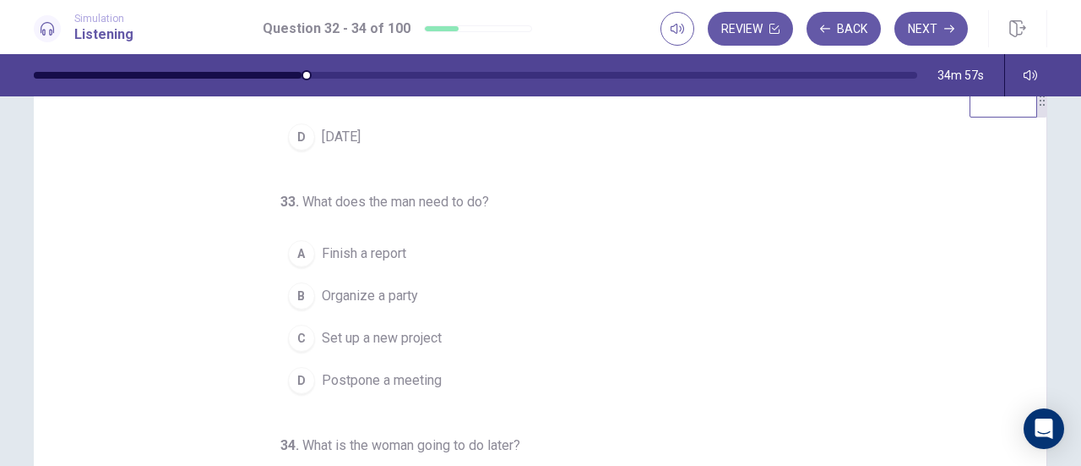
scroll to position [169, 0]
click at [381, 251] on span "Finish a report" at bounding box center [364, 252] width 84 height 20
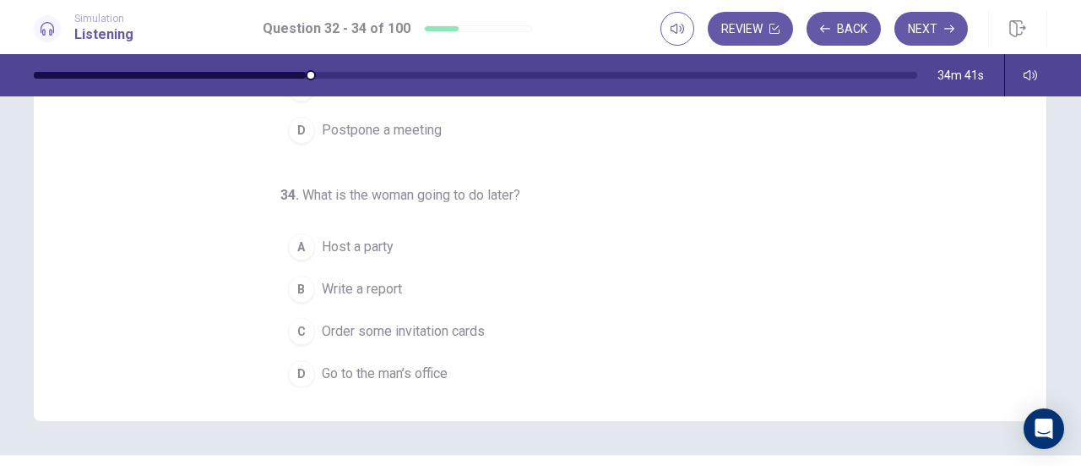
scroll to position [298, 0]
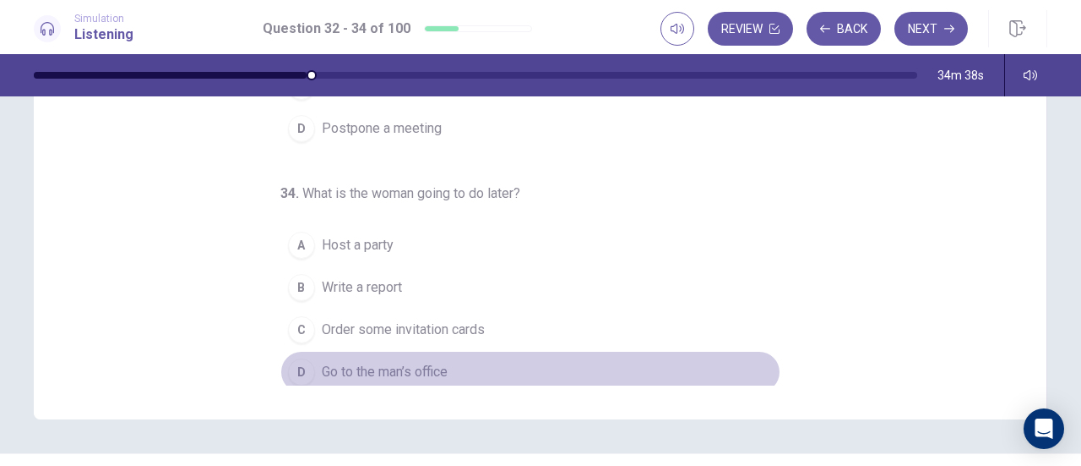
click at [424, 362] on span "Go to the man’s office" at bounding box center [385, 372] width 126 height 20
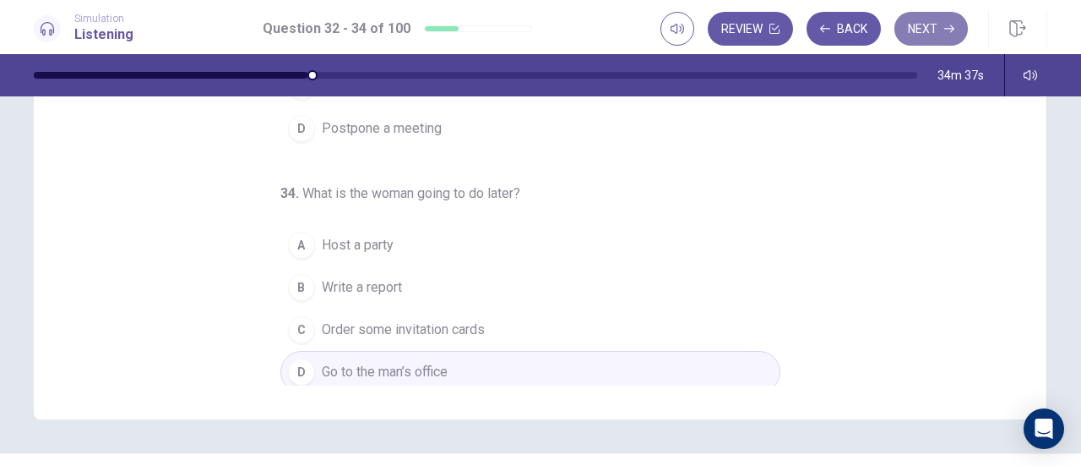
click at [942, 25] on button "Next" at bounding box center [932, 29] width 74 height 34
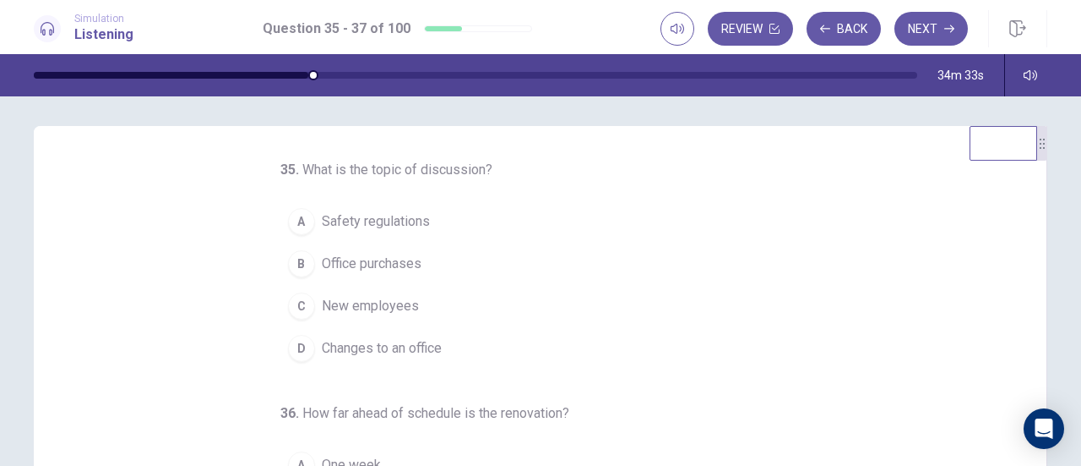
scroll to position [0, 0]
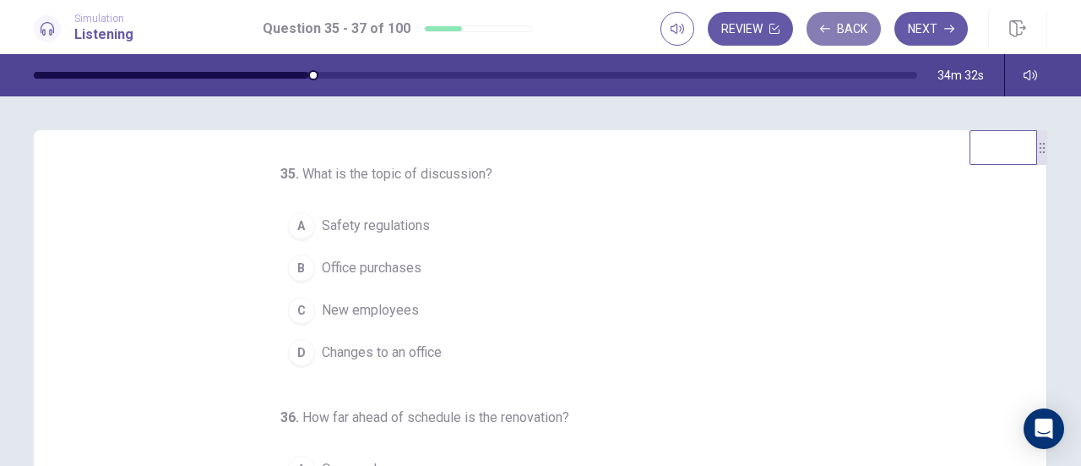
click at [853, 35] on button "Back" at bounding box center [844, 29] width 74 height 34
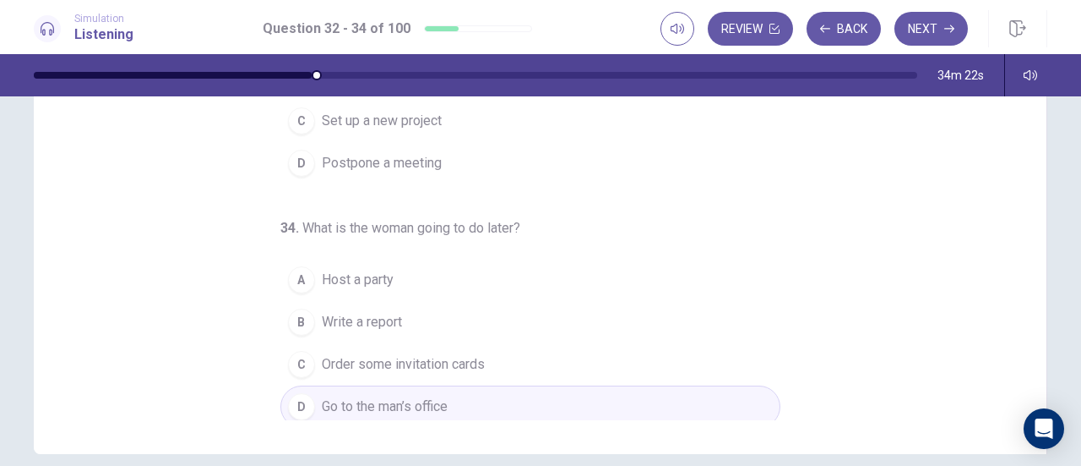
scroll to position [270, 0]
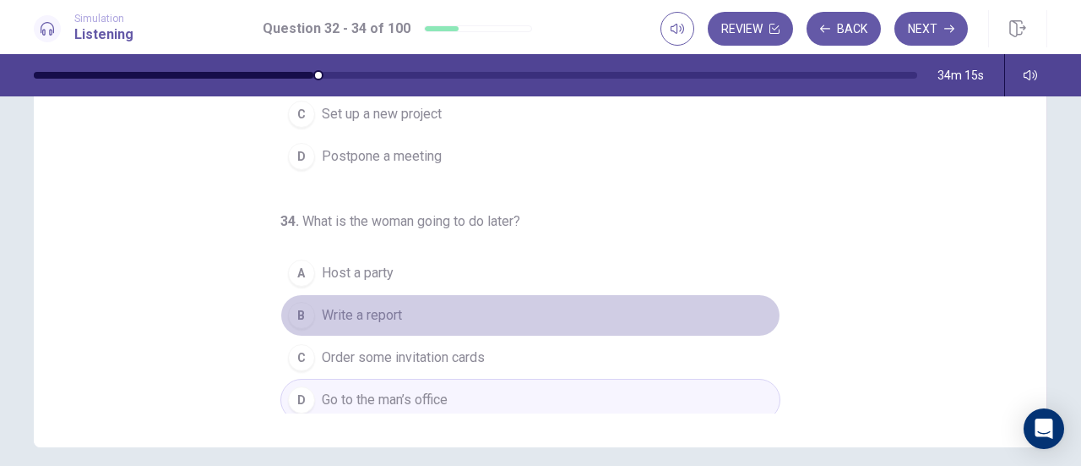
click at [465, 311] on button "B Write a report" at bounding box center [531, 315] width 500 height 42
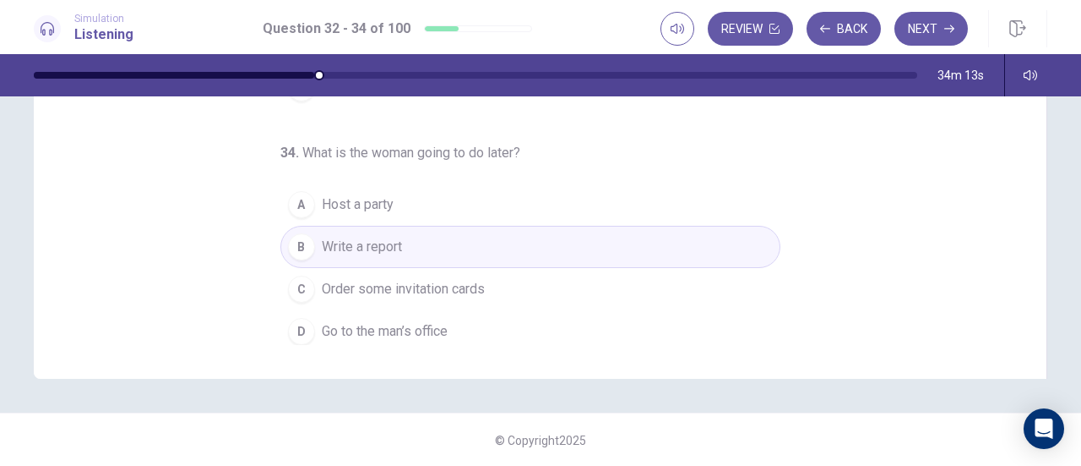
scroll to position [340, 0]
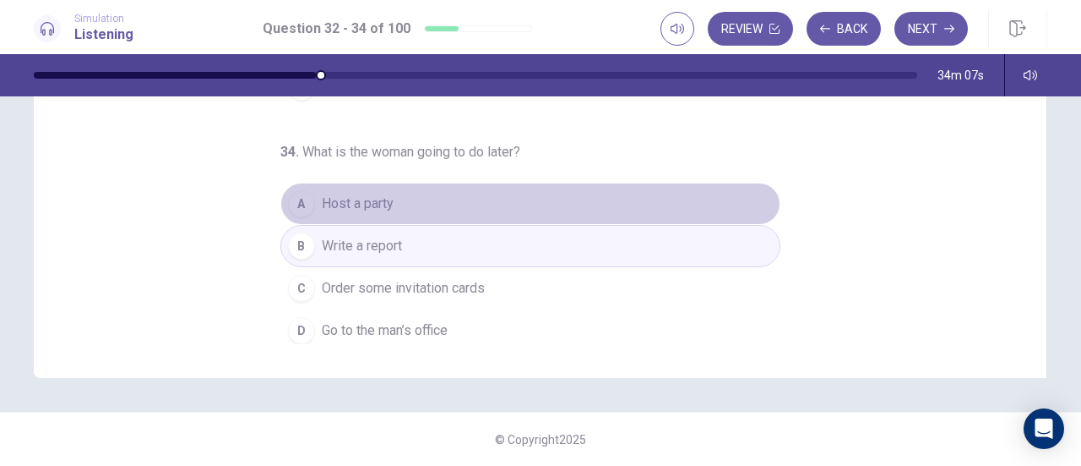
click at [560, 204] on button "A Host a party" at bounding box center [531, 204] width 500 height 42
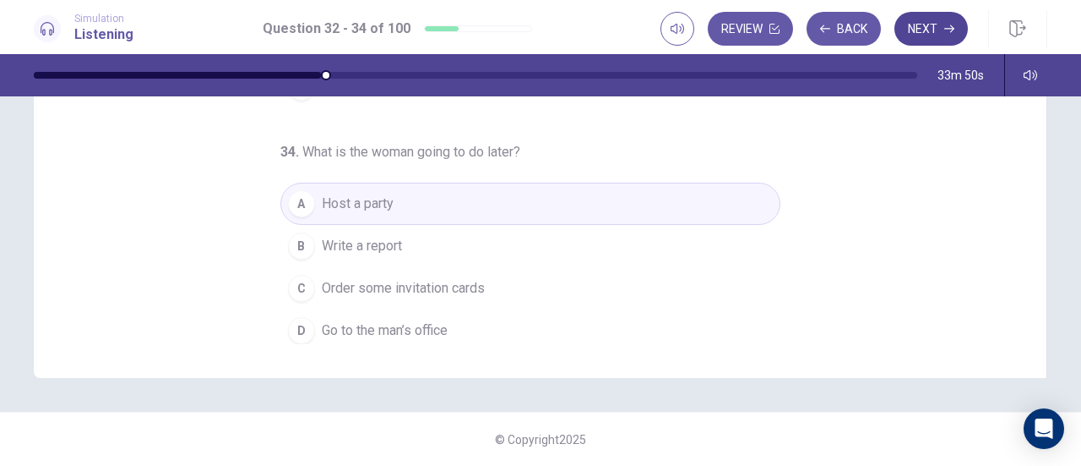
click at [924, 28] on button "Next" at bounding box center [932, 29] width 74 height 34
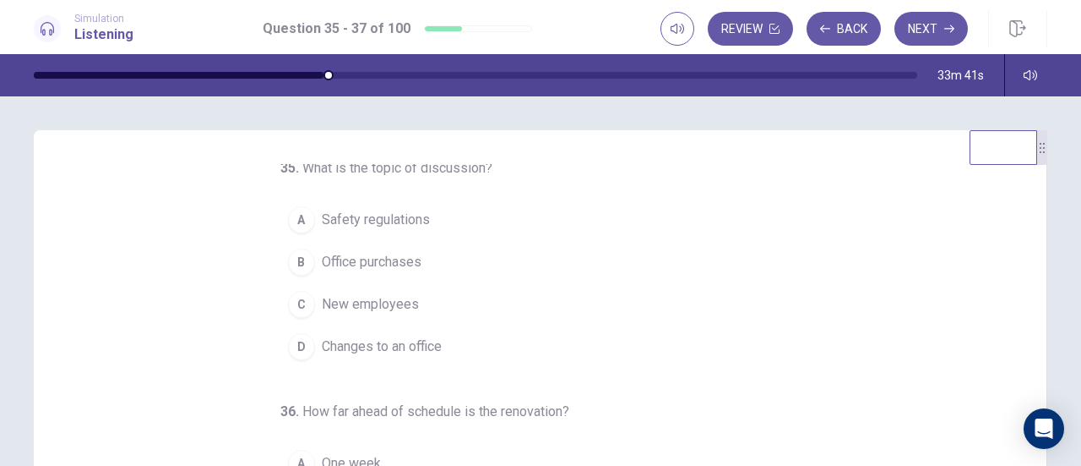
scroll to position [13, 0]
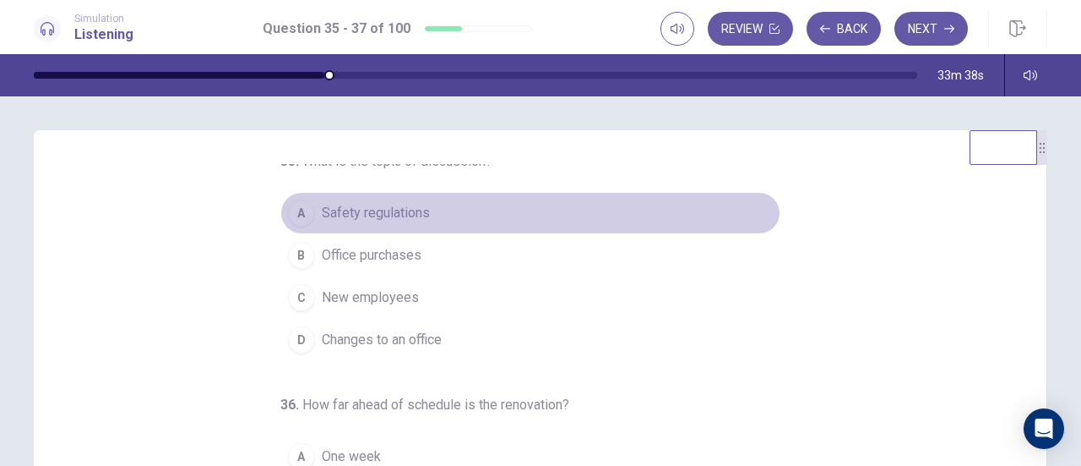
click at [405, 213] on span "Safety regulations" at bounding box center [376, 213] width 108 height 20
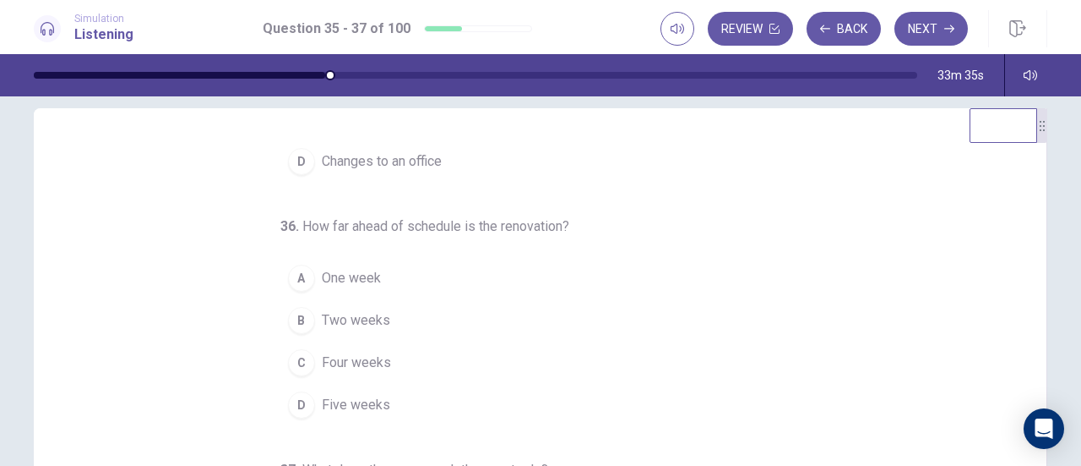
scroll to position [23, 0]
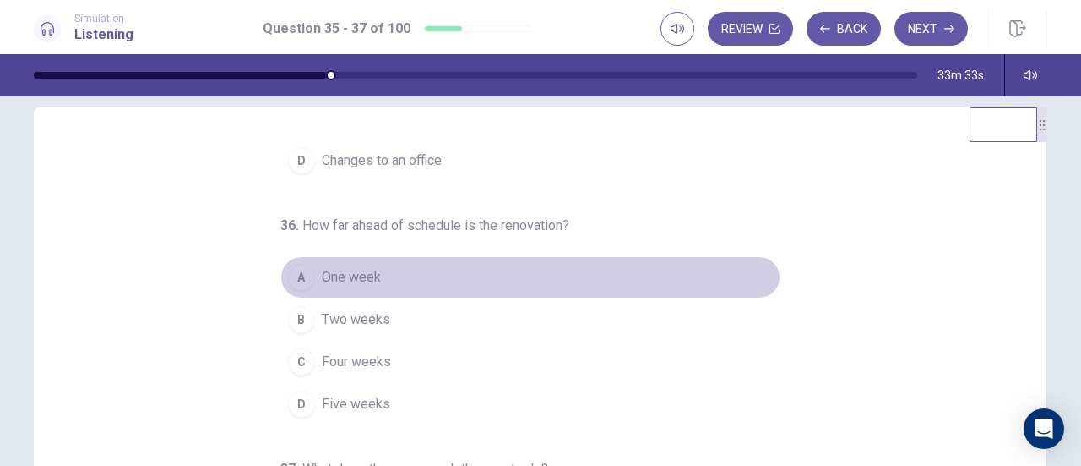
click at [361, 267] on span "One week" at bounding box center [351, 277] width 59 height 20
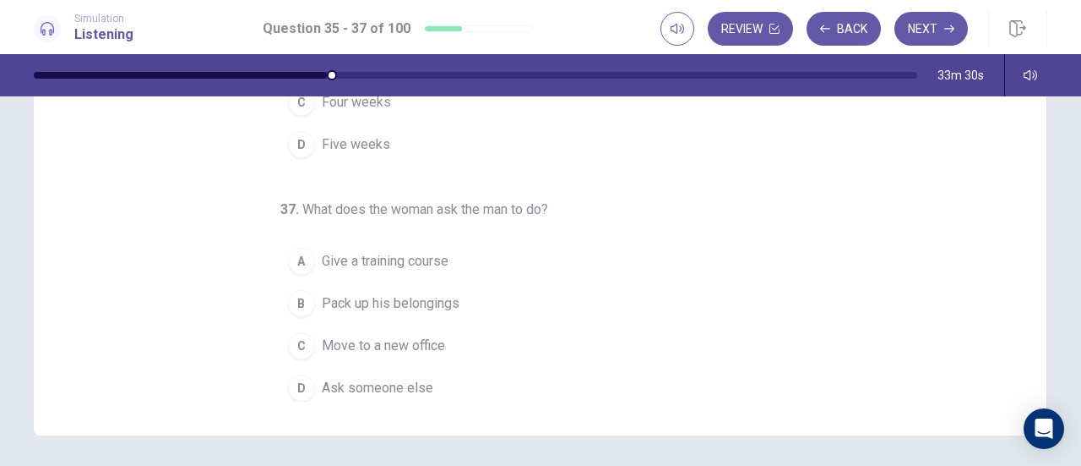
scroll to position [285, 0]
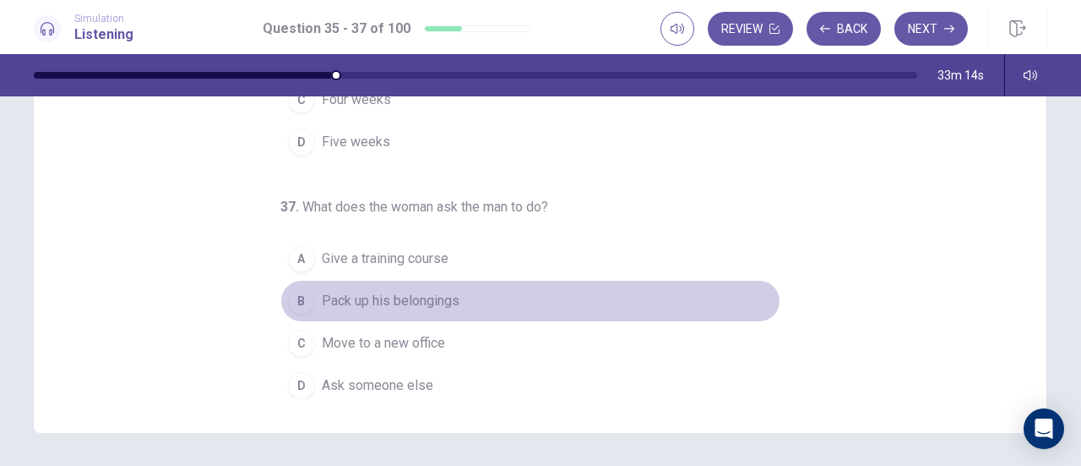
click at [430, 293] on span "Pack up his belongings" at bounding box center [391, 301] width 138 height 20
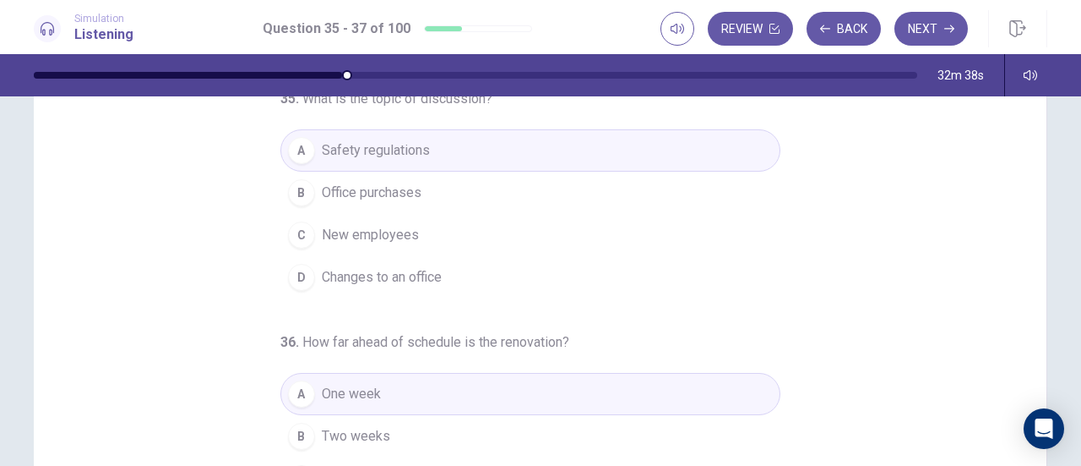
scroll to position [0, 0]
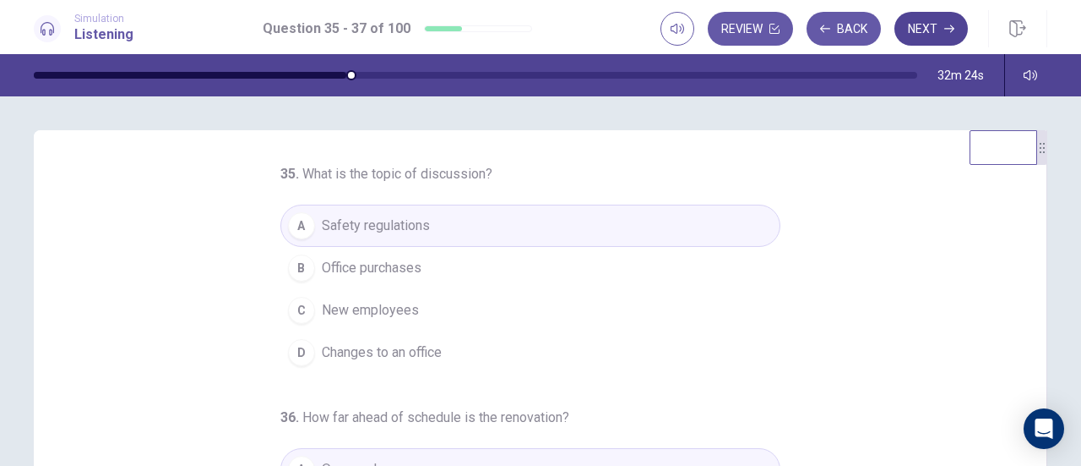
click at [928, 30] on button "Next" at bounding box center [932, 29] width 74 height 34
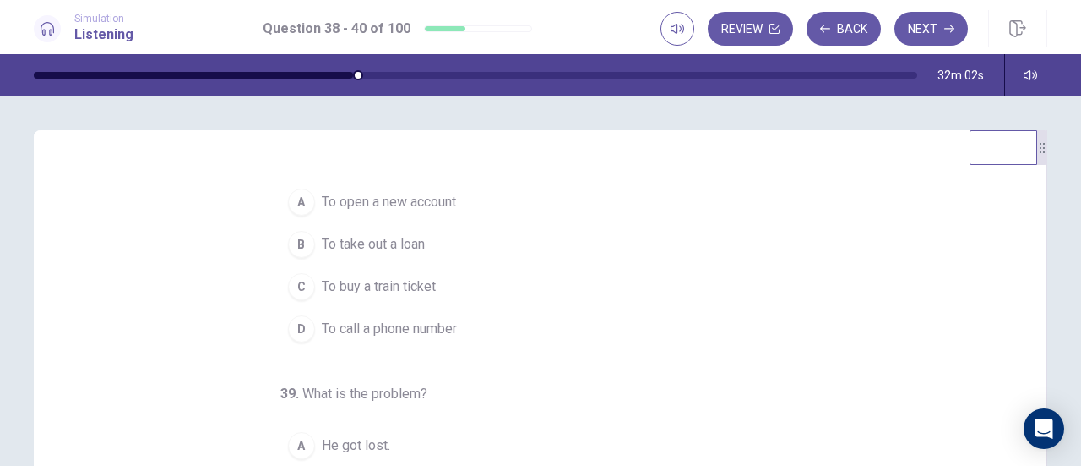
scroll to position [23, 0]
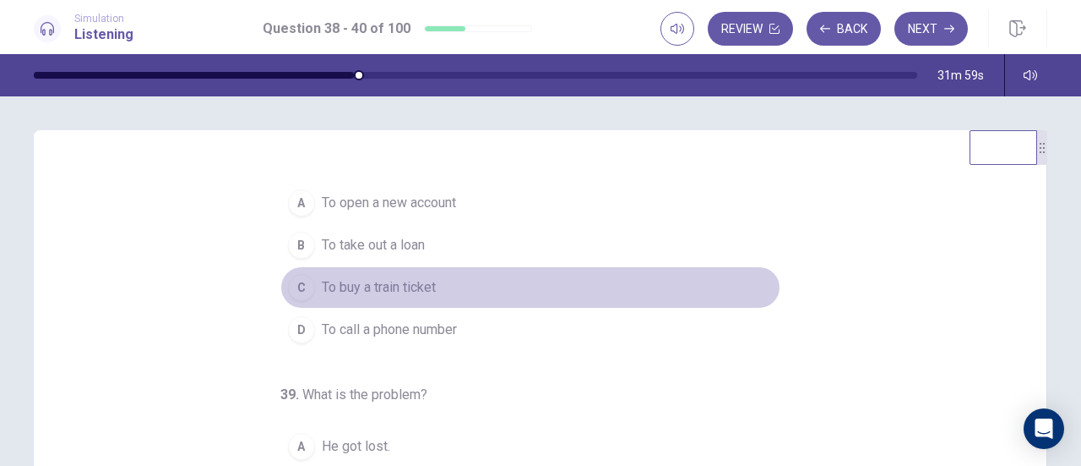
click at [421, 283] on span "To buy a train ticket" at bounding box center [379, 287] width 114 height 20
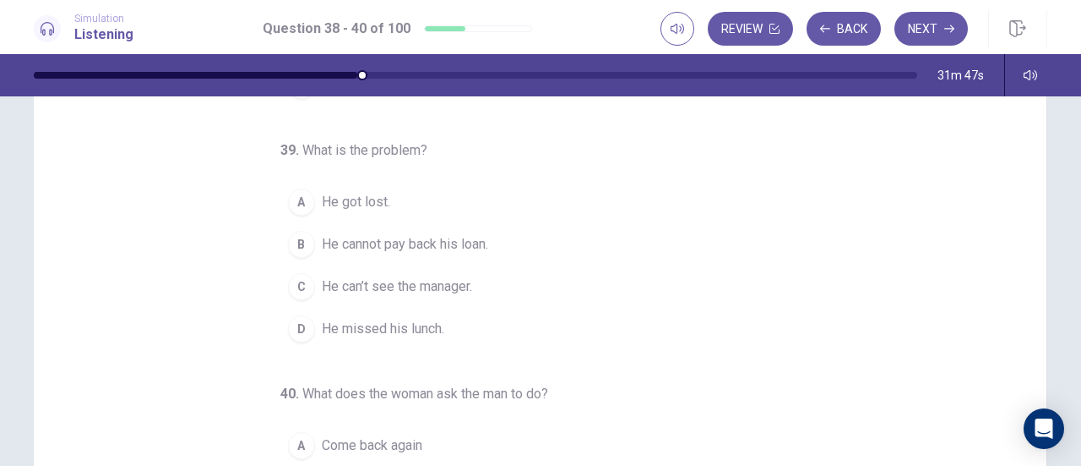
scroll to position [110, 0]
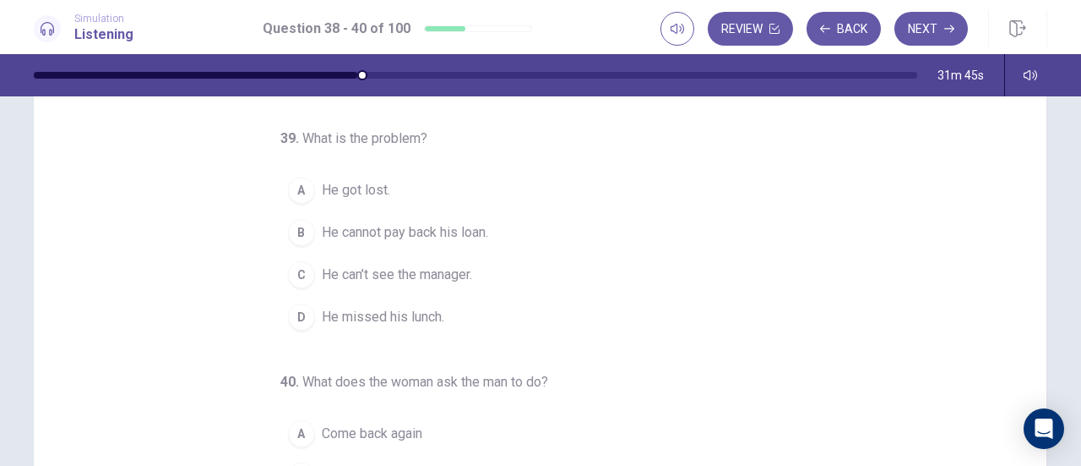
click at [401, 229] on span "He cannot pay back his loan." at bounding box center [405, 232] width 166 height 20
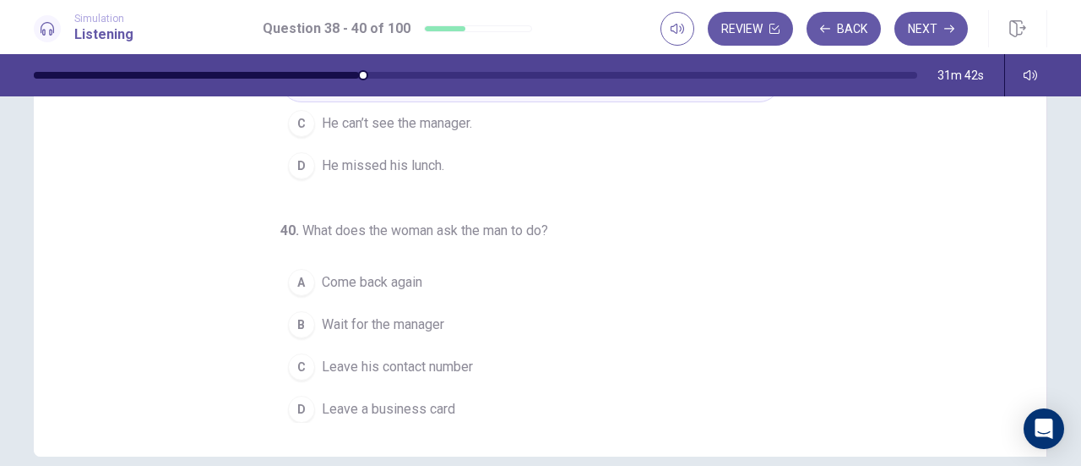
scroll to position [270, 0]
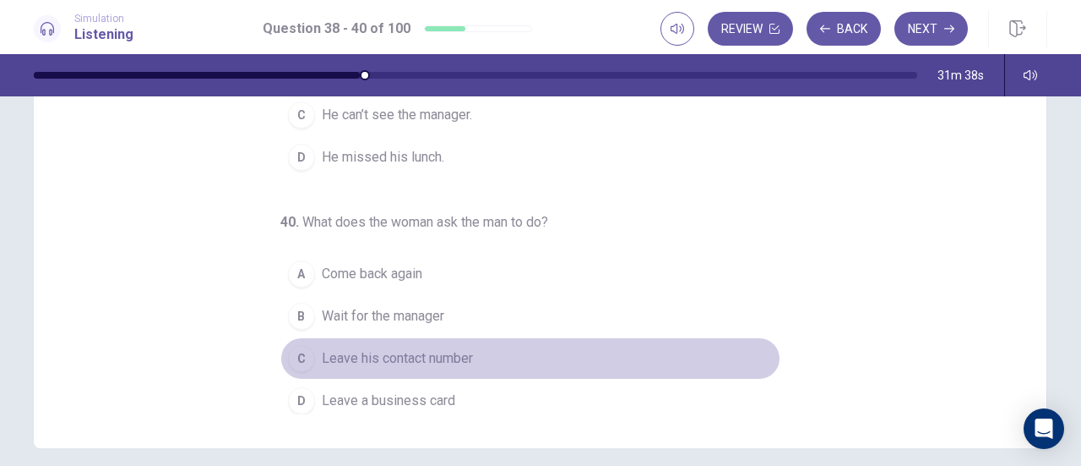
click at [347, 354] on span "Leave his contact number" at bounding box center [397, 358] width 151 height 20
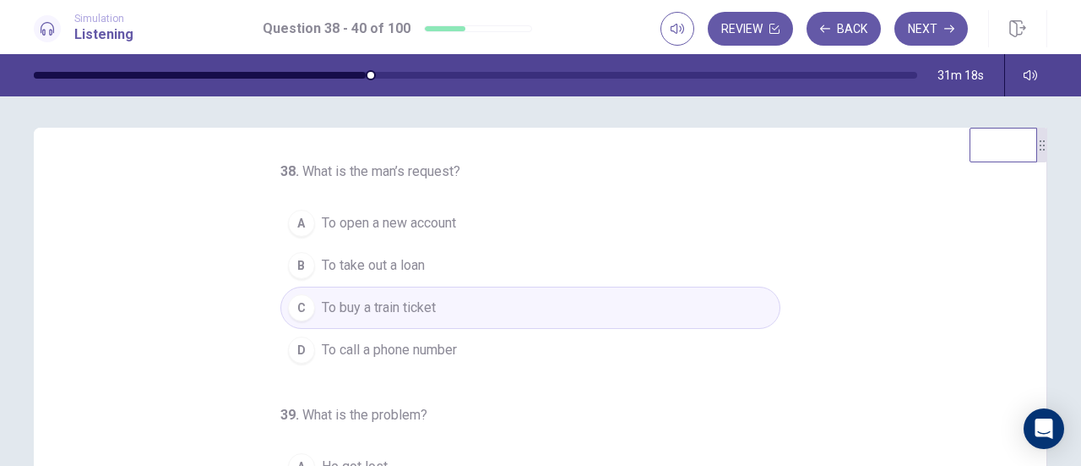
scroll to position [0, 0]
click at [941, 27] on button "Next" at bounding box center [932, 29] width 74 height 34
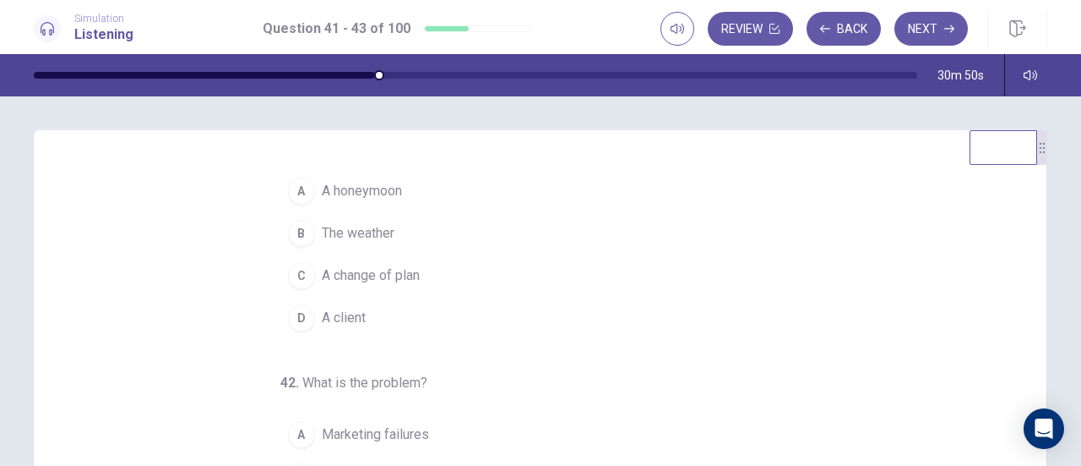
scroll to position [35, 0]
click at [370, 316] on button "D A client" at bounding box center [531, 317] width 500 height 42
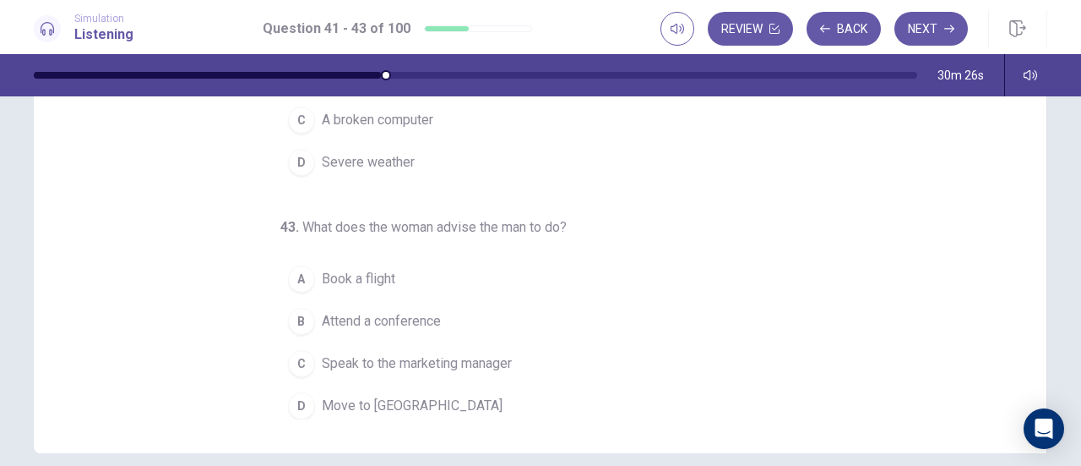
scroll to position [267, 0]
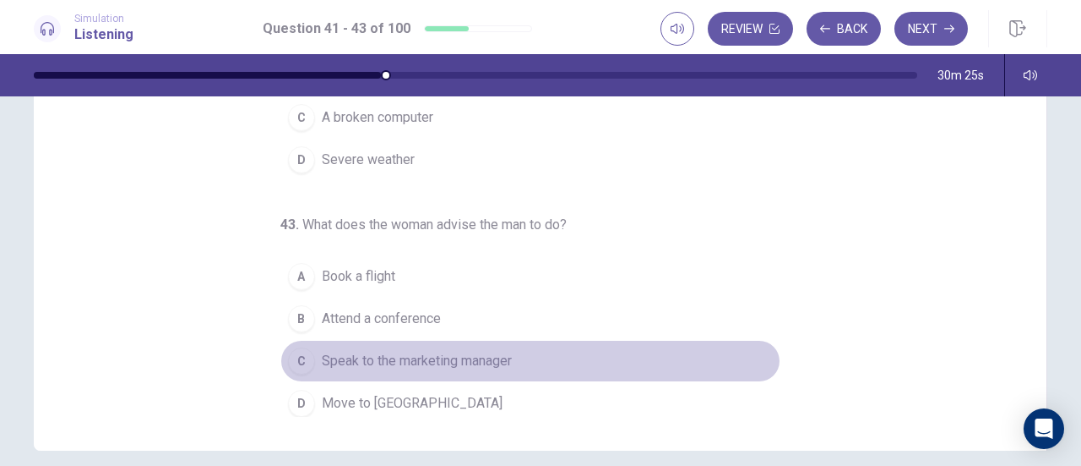
click at [451, 351] on span "Speak to the marketing manager" at bounding box center [417, 361] width 190 height 20
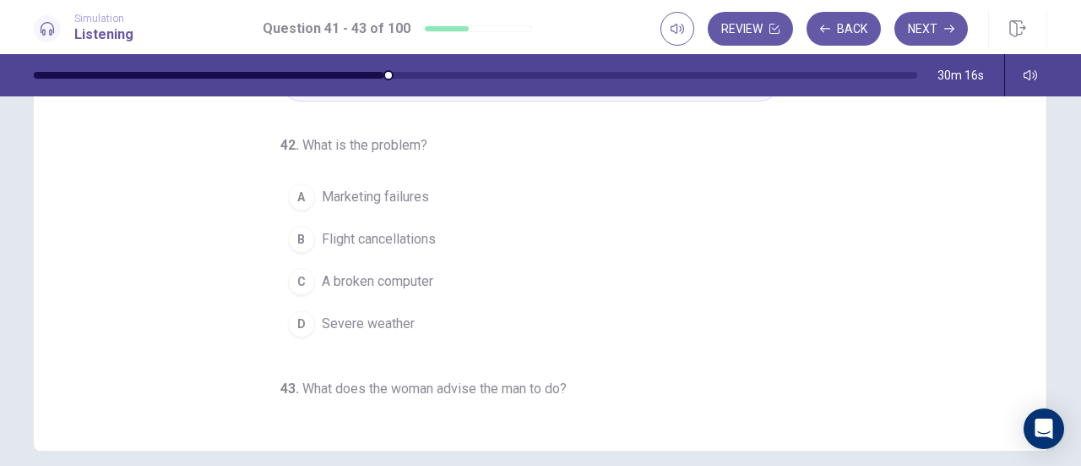
scroll to position [0, 0]
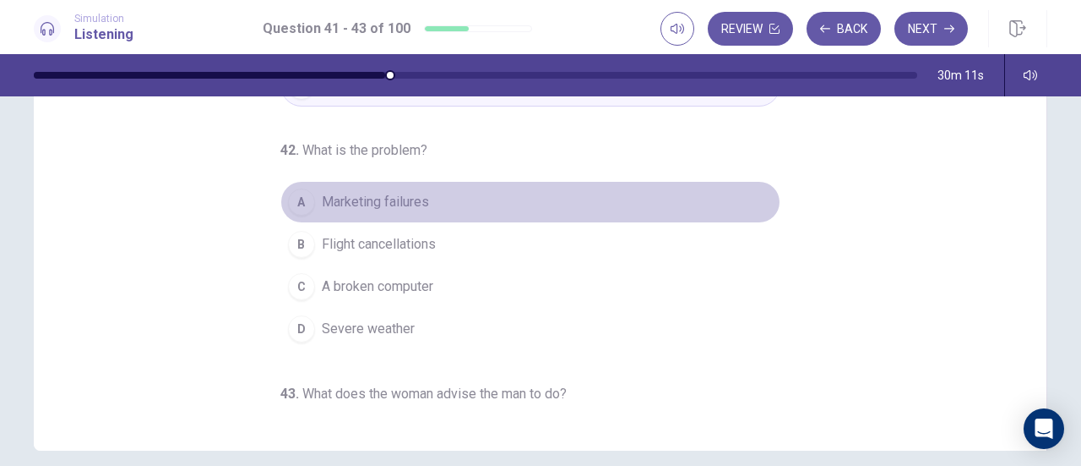
click at [403, 199] on span "Marketing failures" at bounding box center [375, 202] width 107 height 20
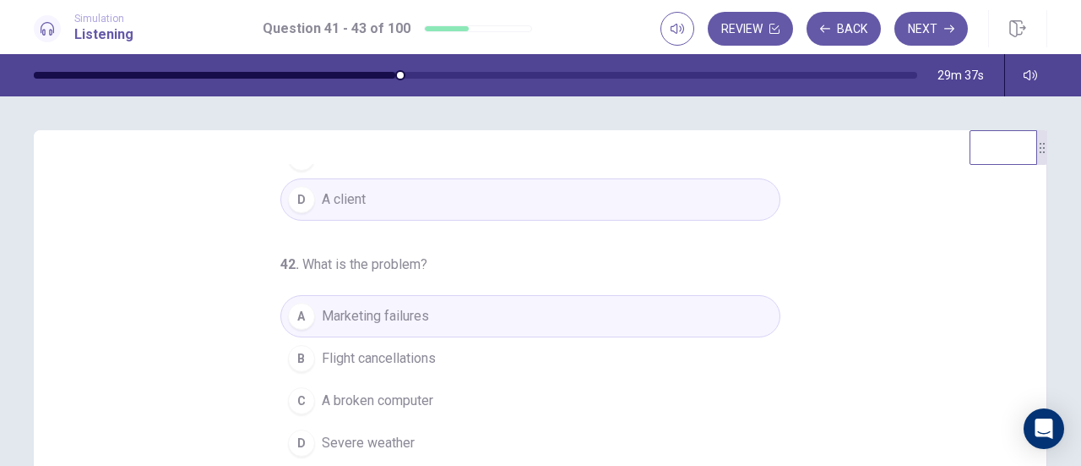
scroll to position [169, 0]
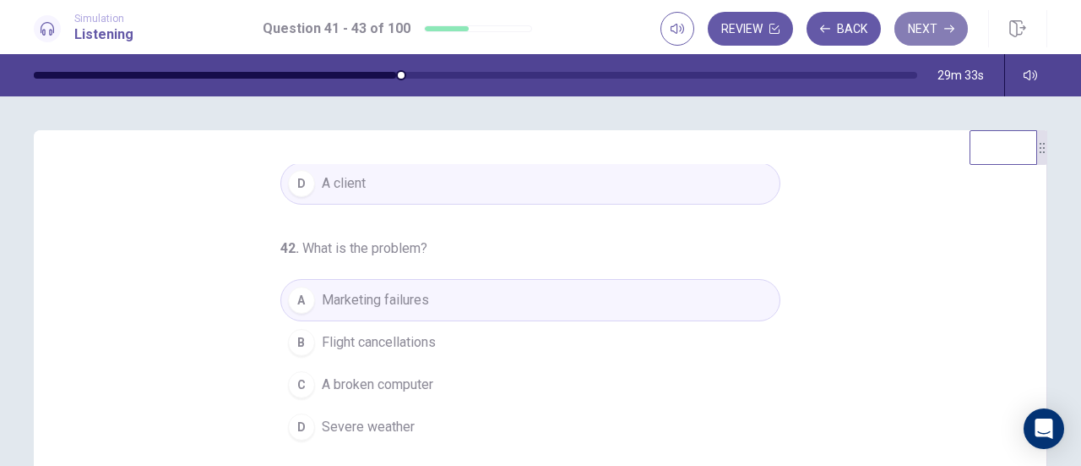
click at [938, 30] on button "Next" at bounding box center [932, 29] width 74 height 34
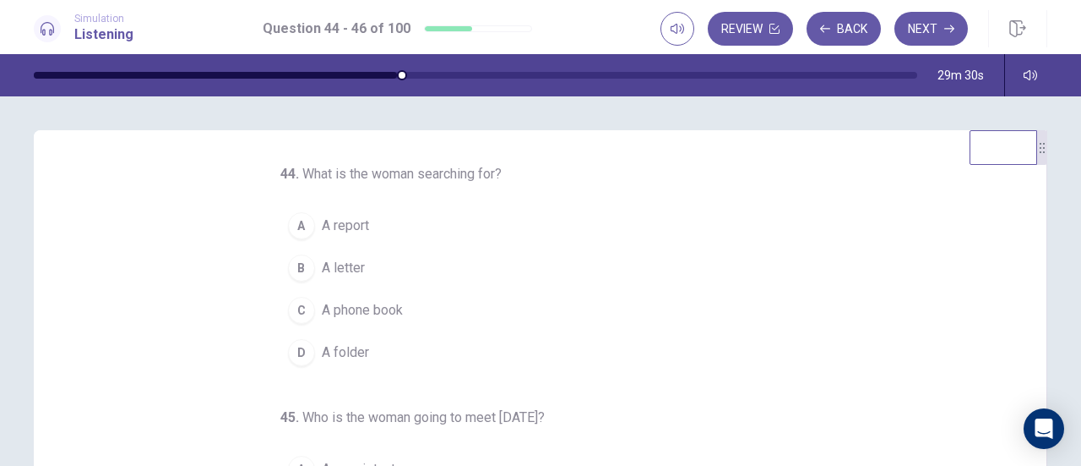
scroll to position [7, 0]
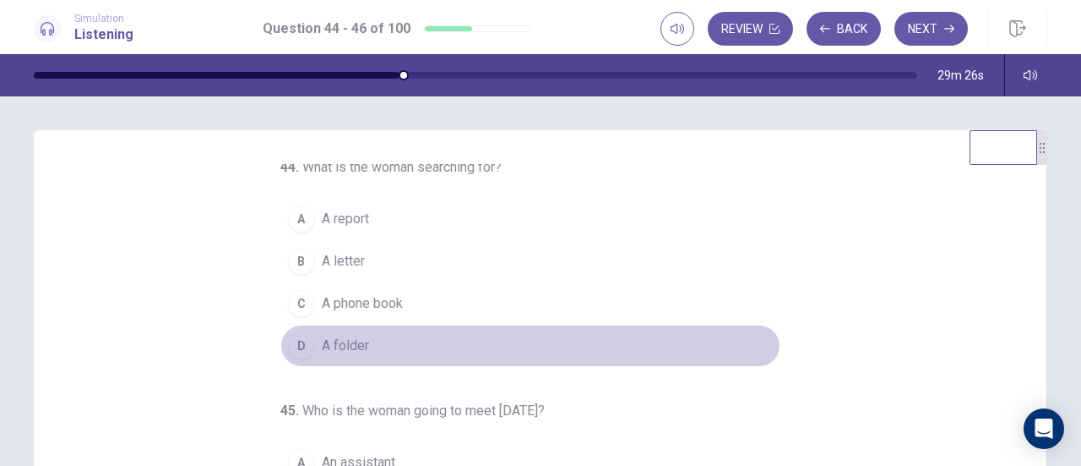
click at [357, 343] on span "A folder" at bounding box center [345, 345] width 47 height 20
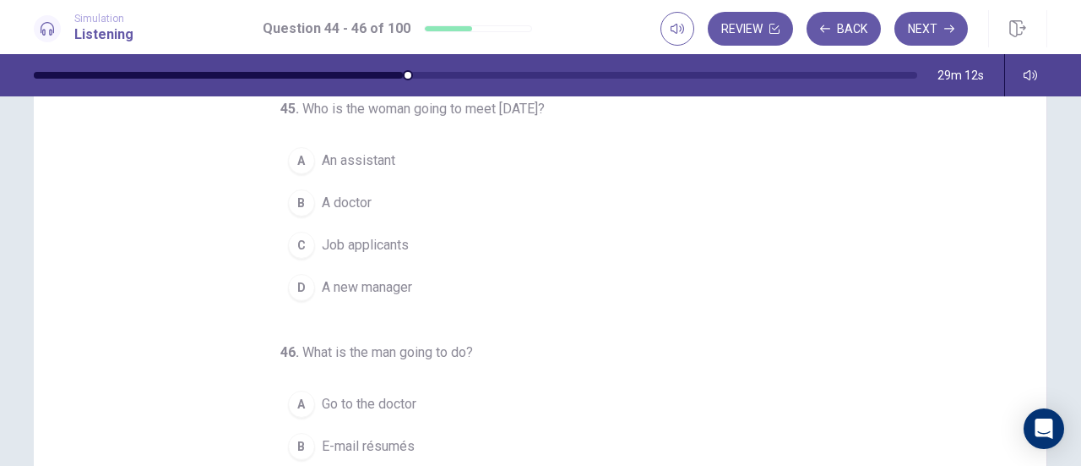
scroll to position [140, 0]
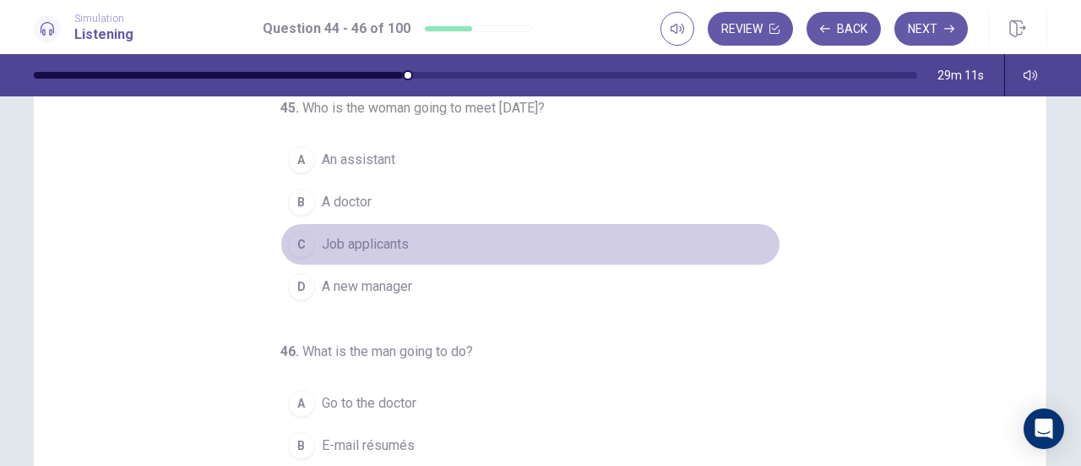
click at [379, 244] on span "Job applicants" at bounding box center [365, 244] width 87 height 20
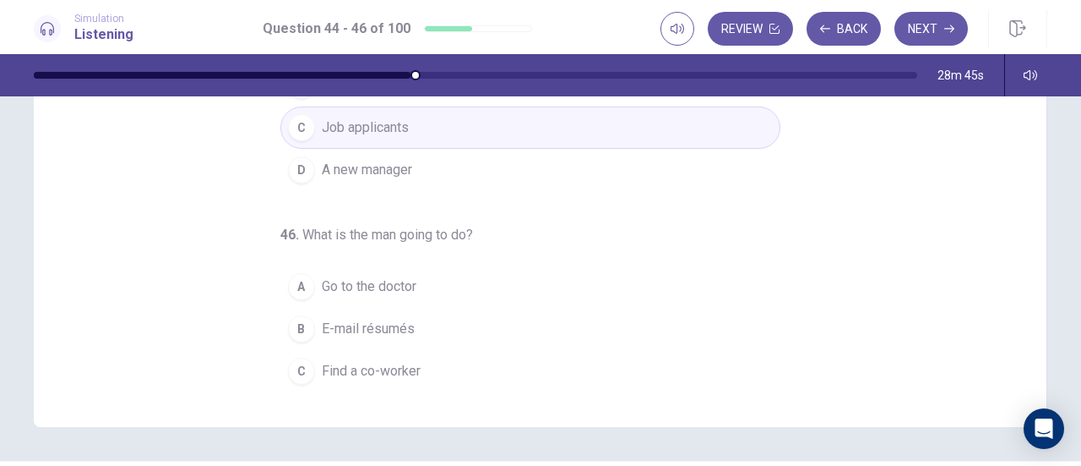
scroll to position [169, 0]
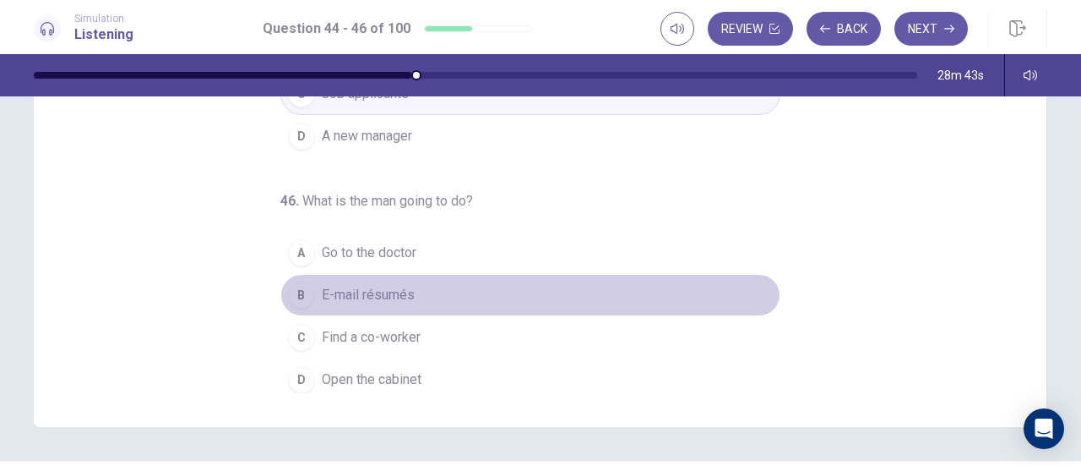
click at [389, 290] on span "E-mail résumés" at bounding box center [368, 295] width 93 height 20
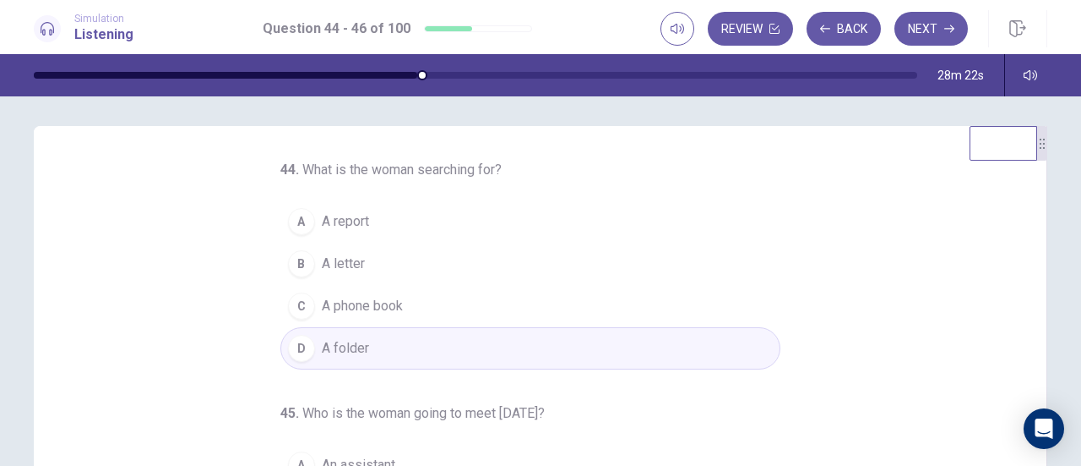
scroll to position [0, 0]
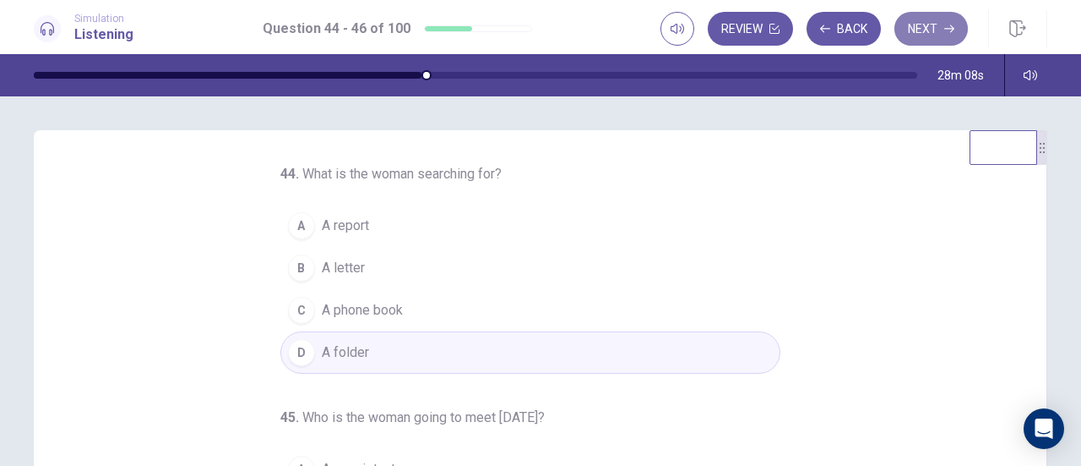
click at [943, 30] on button "Next" at bounding box center [932, 29] width 74 height 34
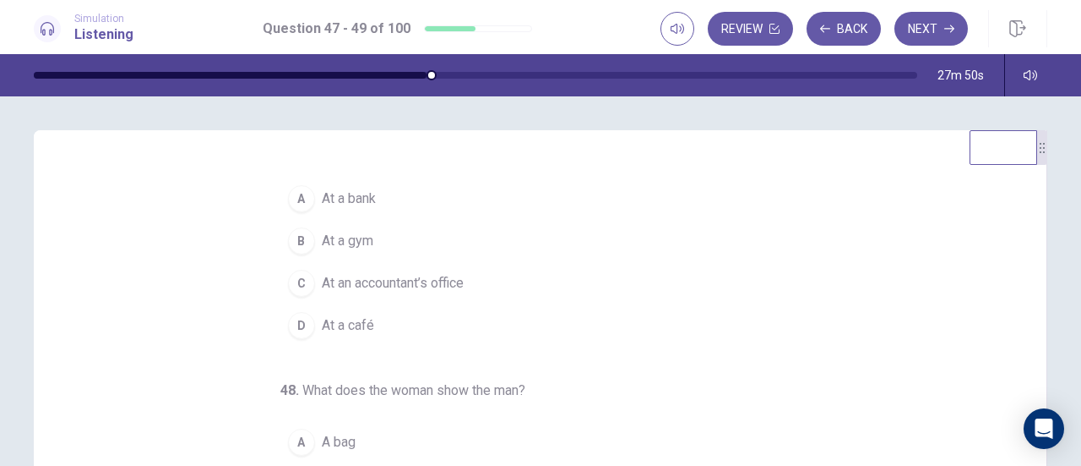
scroll to position [28, 0]
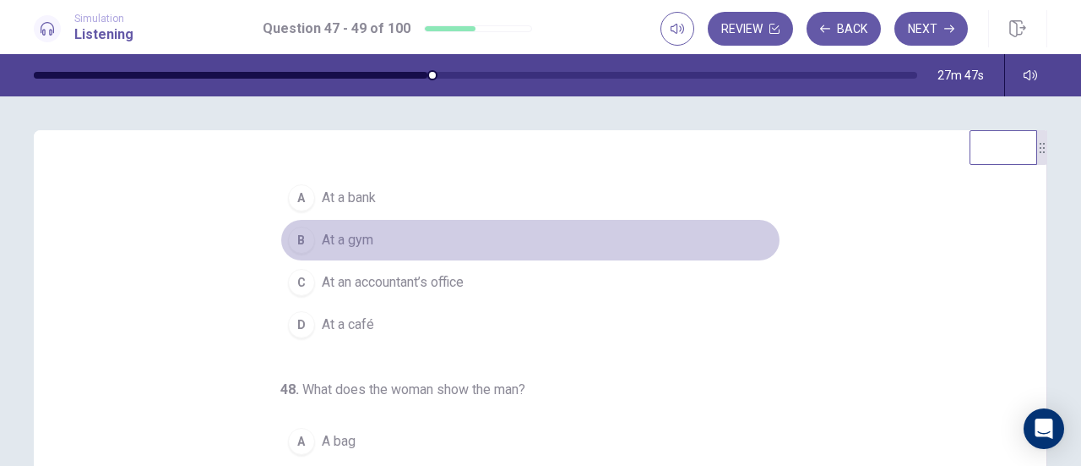
click at [363, 242] on span "At a gym" at bounding box center [348, 240] width 52 height 20
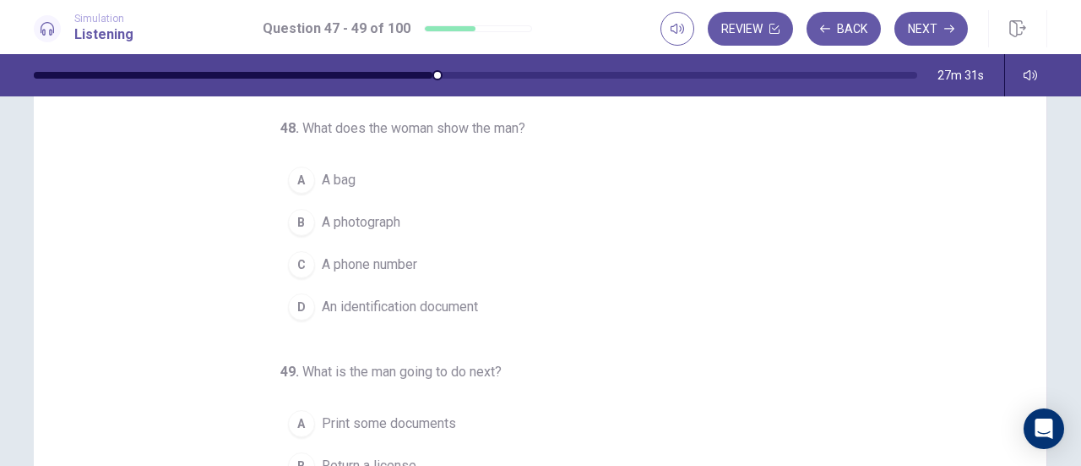
scroll to position [147, 0]
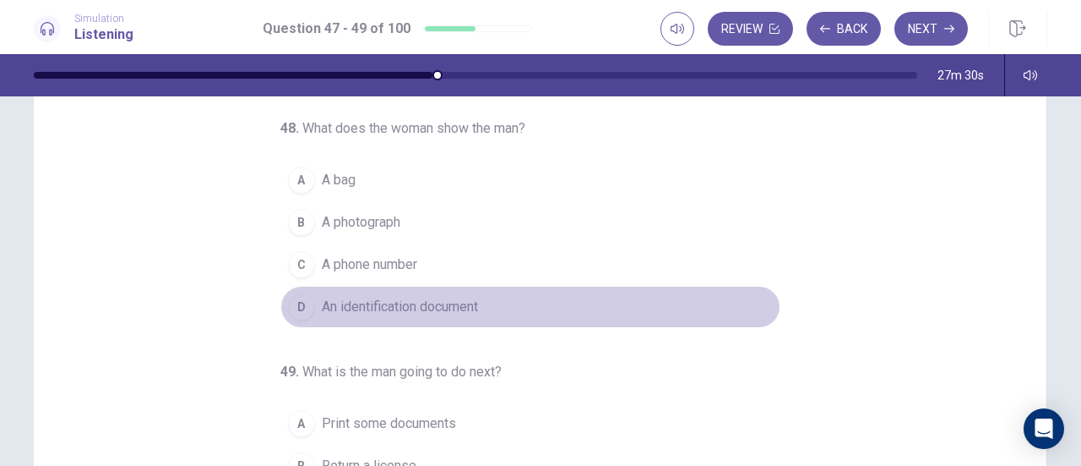
click at [474, 286] on button "D An identification document" at bounding box center [531, 307] width 500 height 42
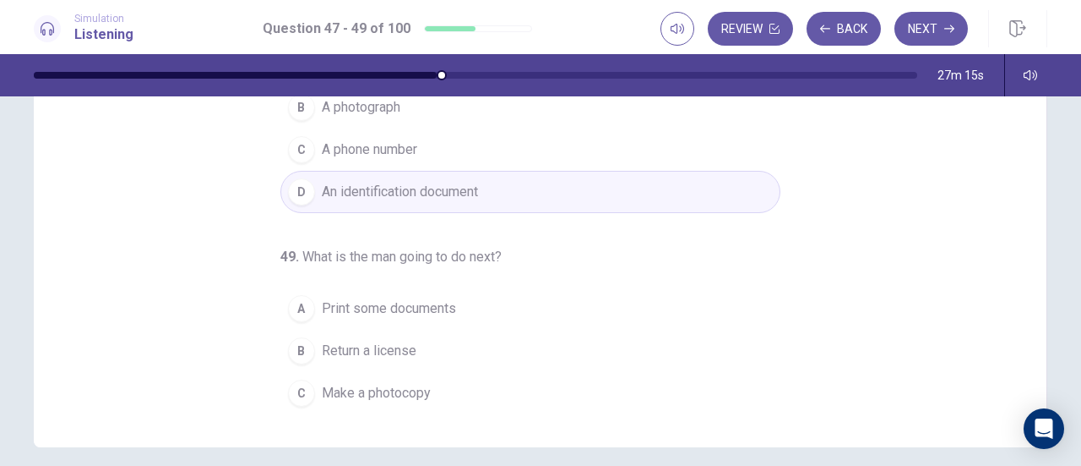
scroll to position [135, 0]
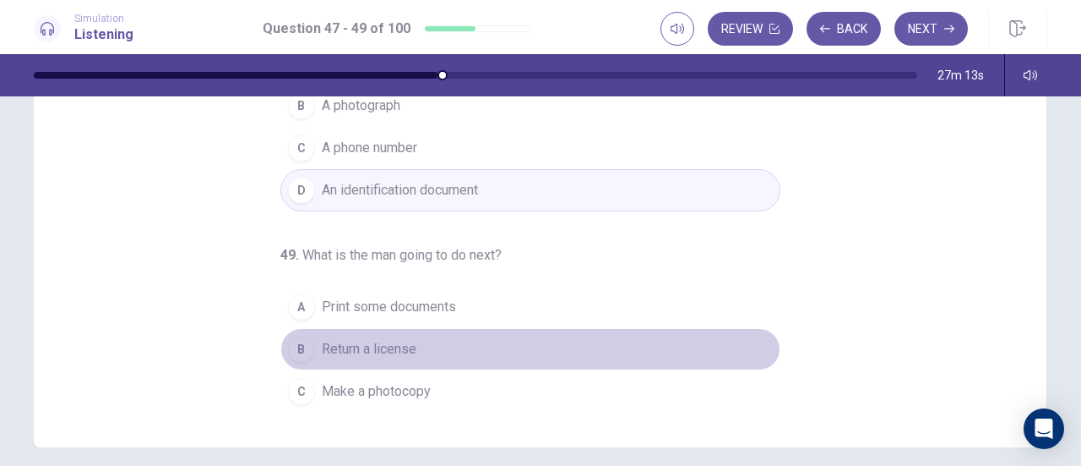
click at [401, 344] on span "Return a license" at bounding box center [369, 349] width 95 height 20
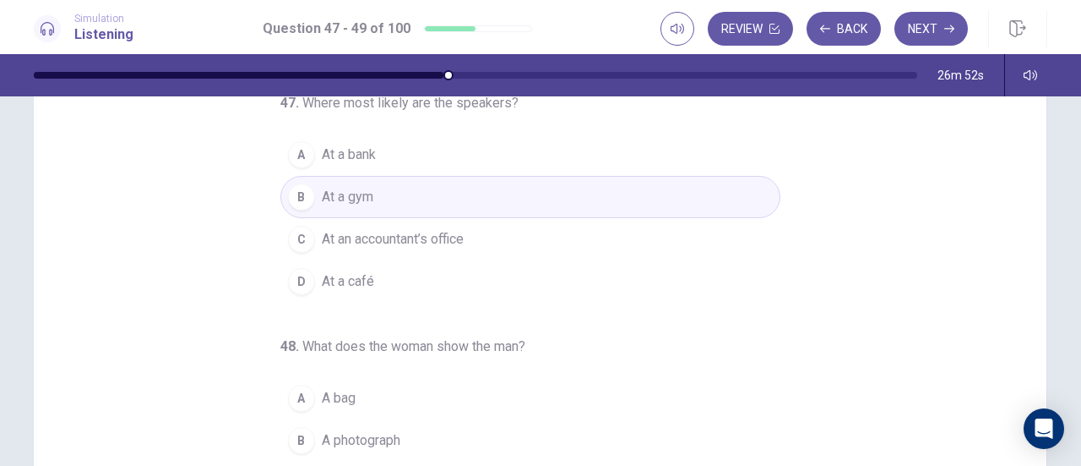
scroll to position [0, 0]
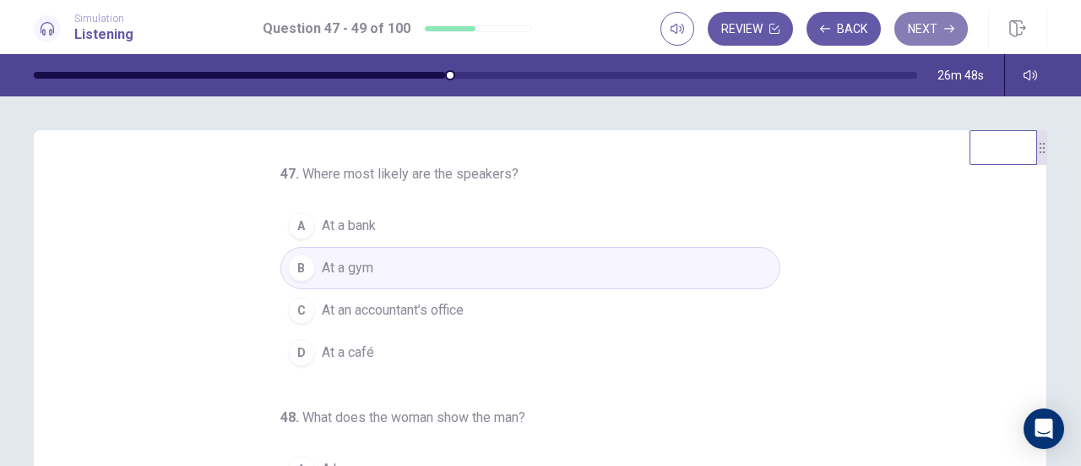
click at [951, 31] on icon "button" at bounding box center [950, 29] width 10 height 10
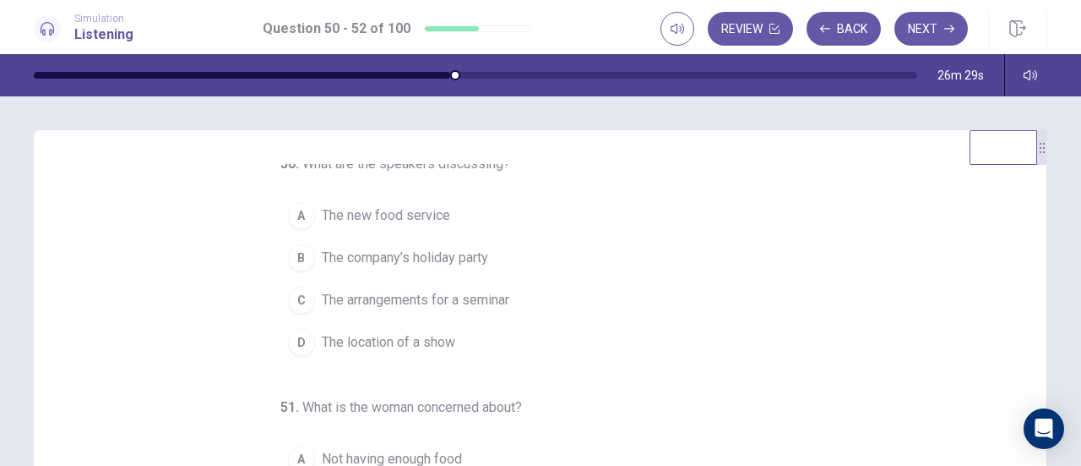
scroll to position [11, 0]
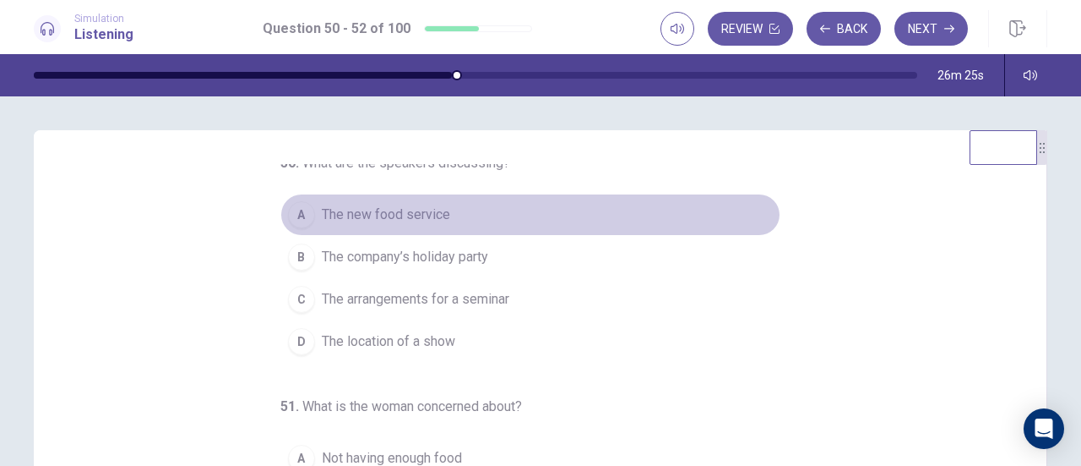
click at [433, 215] on span "The new food service" at bounding box center [386, 214] width 128 height 20
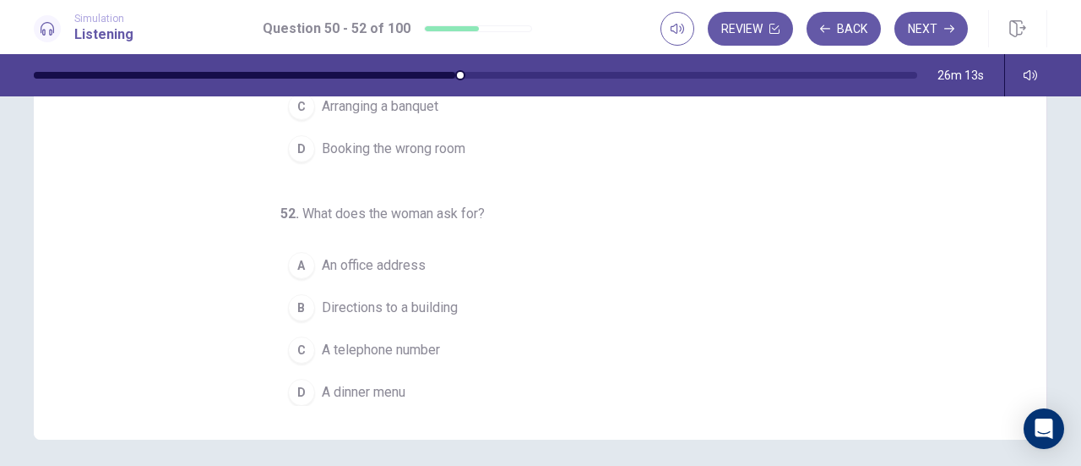
scroll to position [286, 0]
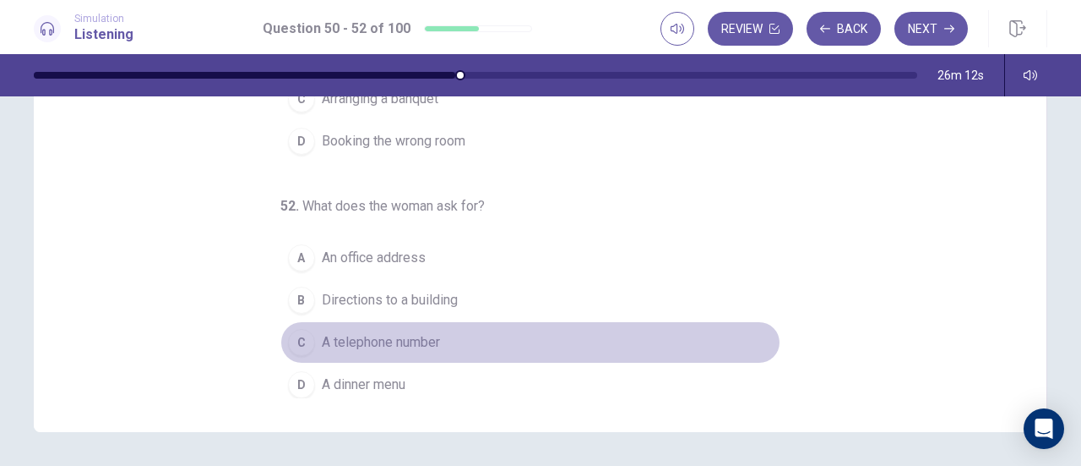
click at [426, 332] on span "A telephone number" at bounding box center [381, 342] width 118 height 20
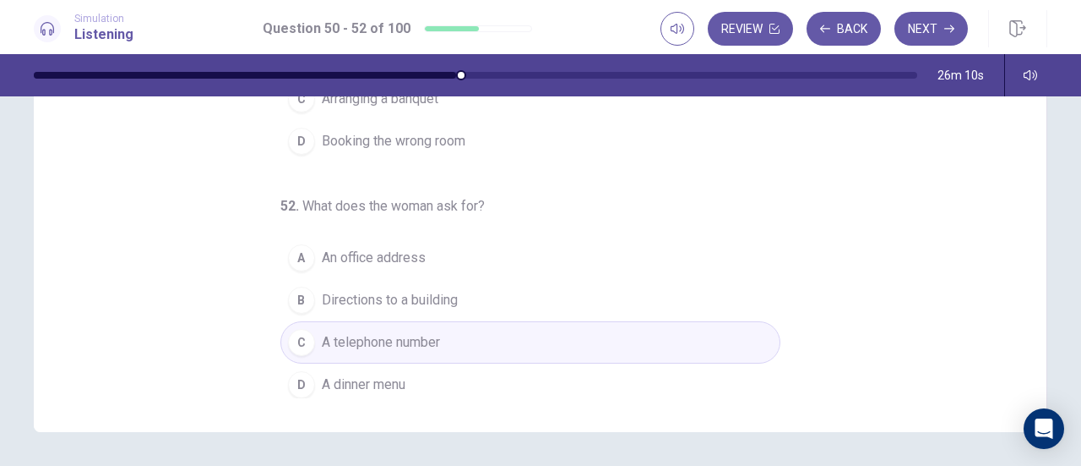
scroll to position [169, 0]
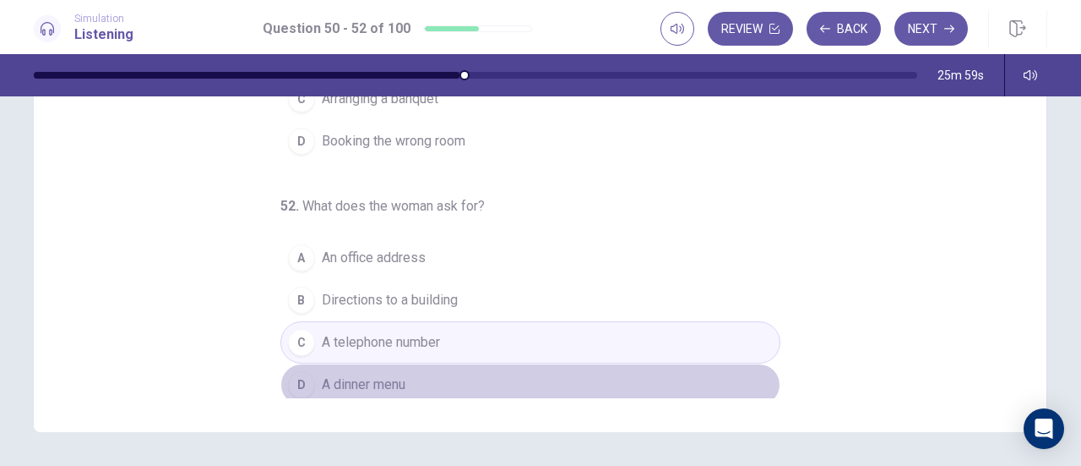
click at [394, 379] on span "A dinner menu" at bounding box center [364, 384] width 84 height 20
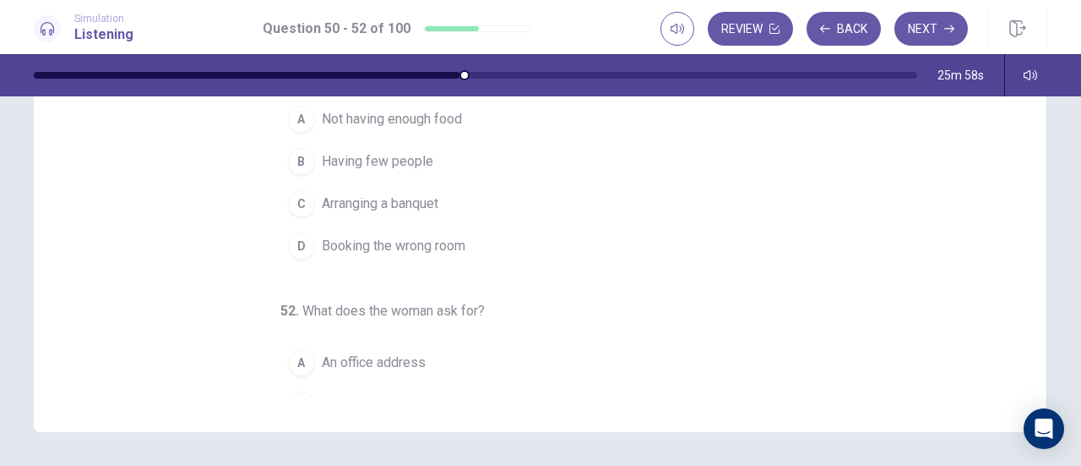
scroll to position [0, 0]
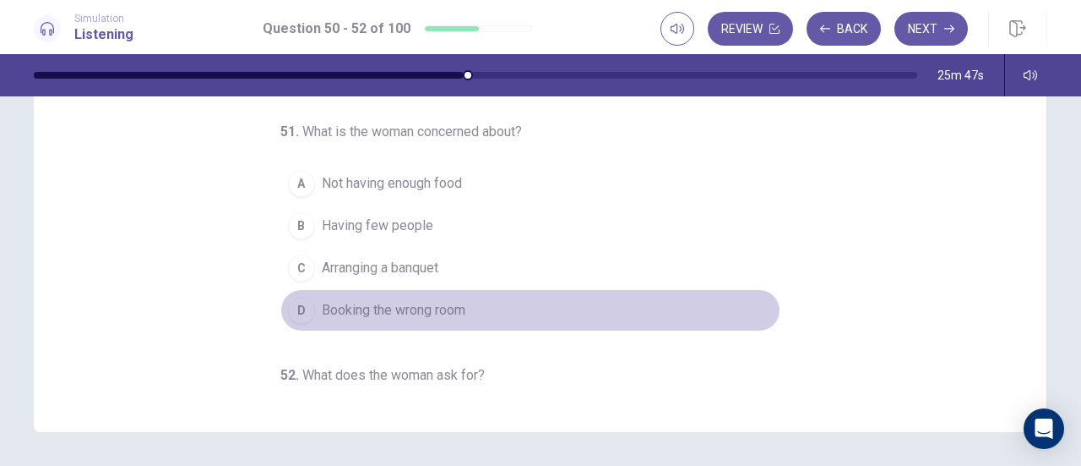
click at [428, 302] on span "Booking the wrong room" at bounding box center [394, 310] width 144 height 20
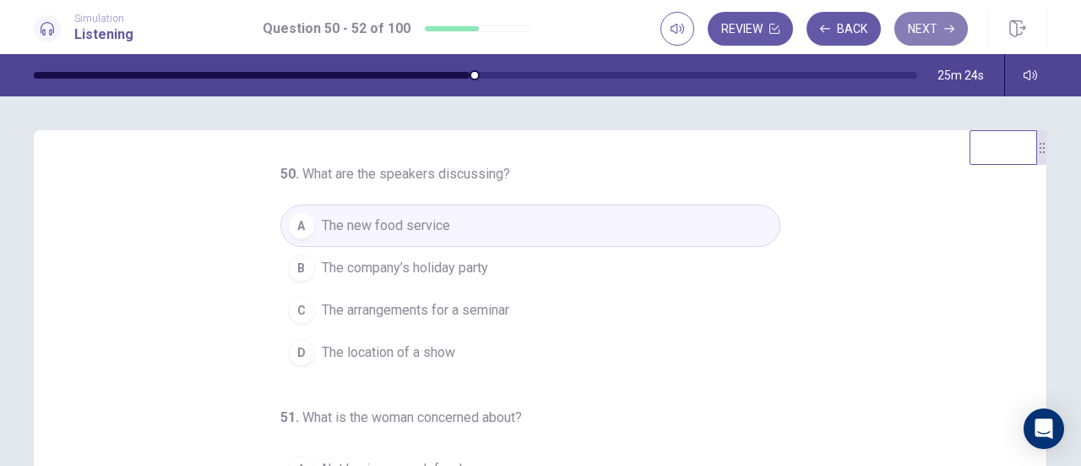
click at [920, 30] on button "Next" at bounding box center [932, 29] width 74 height 34
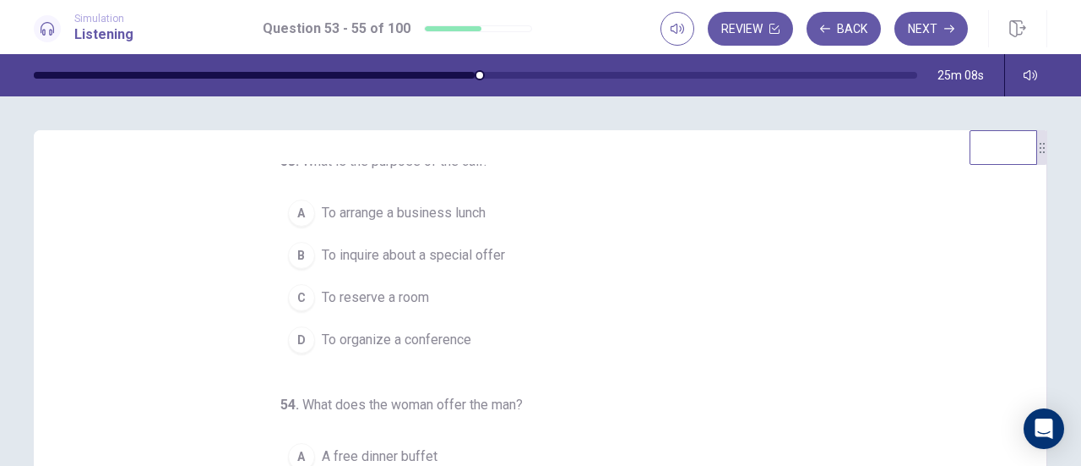
scroll to position [14, 0]
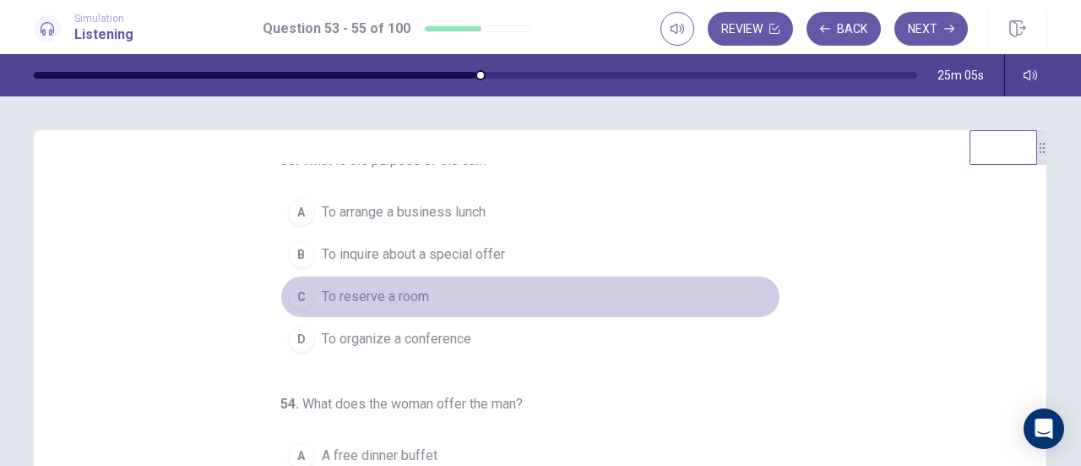
click at [416, 295] on span "To reserve a room" at bounding box center [375, 296] width 107 height 20
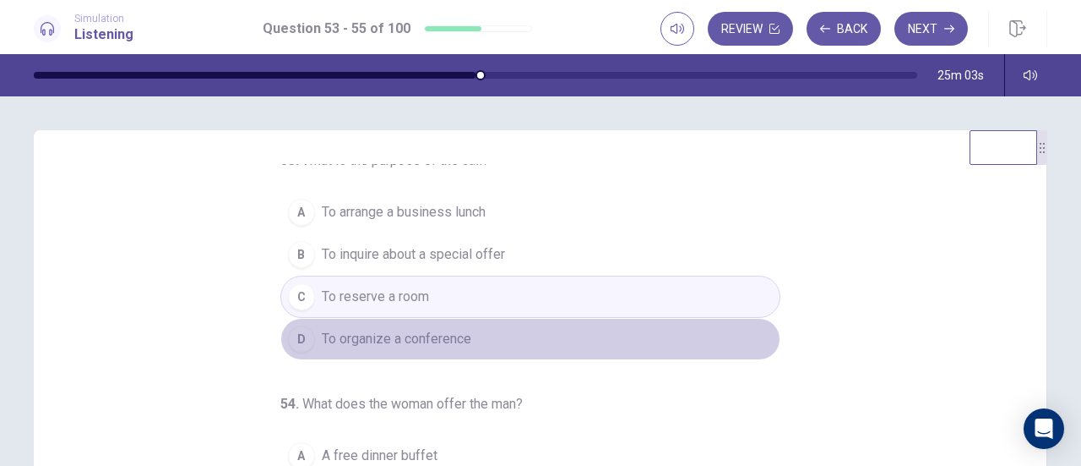
click at [415, 331] on span "To organize a conference" at bounding box center [397, 339] width 150 height 20
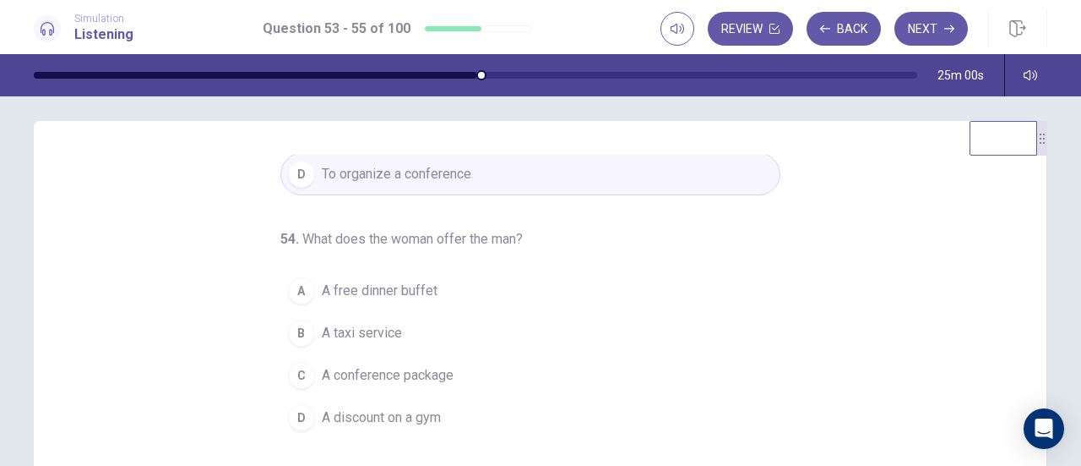
scroll to position [46, 0]
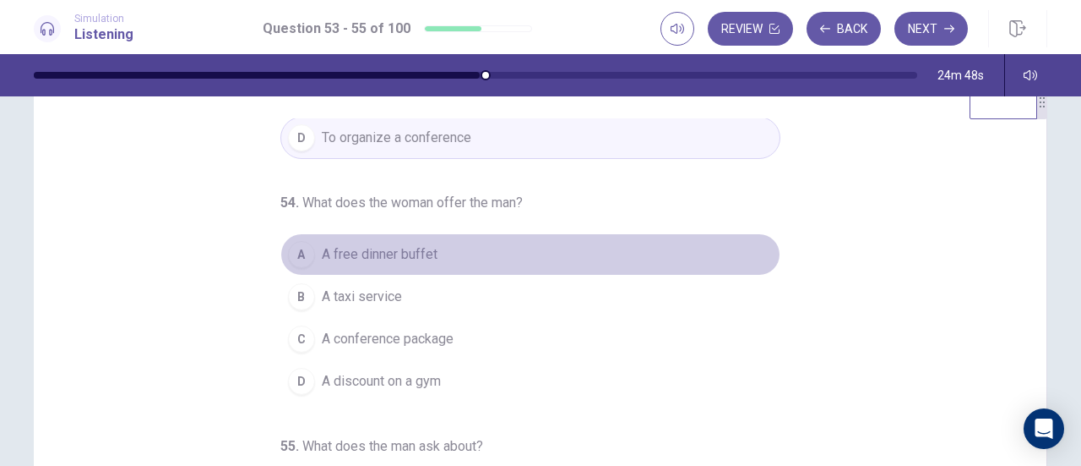
click at [441, 249] on button "A A free dinner buffet" at bounding box center [531, 254] width 500 height 42
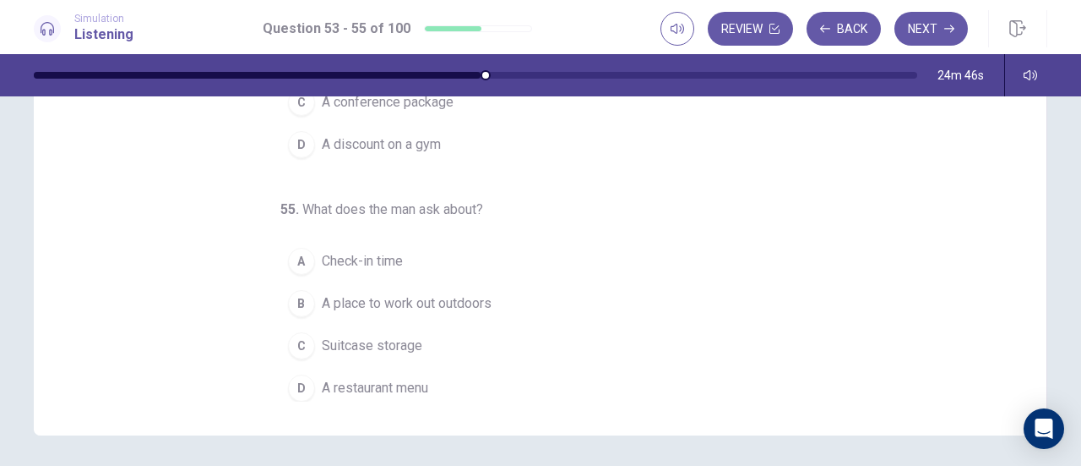
scroll to position [284, 0]
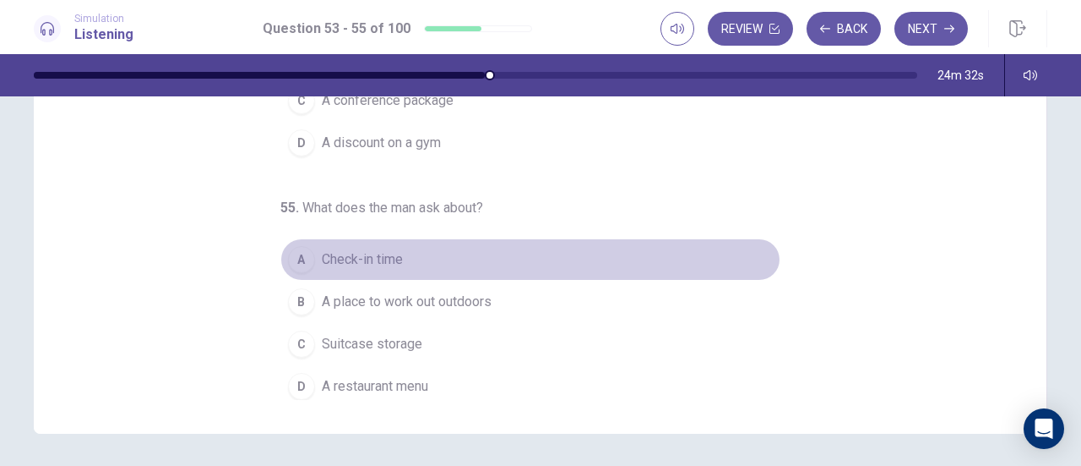
click at [387, 255] on span "Check-in time" at bounding box center [362, 259] width 81 height 20
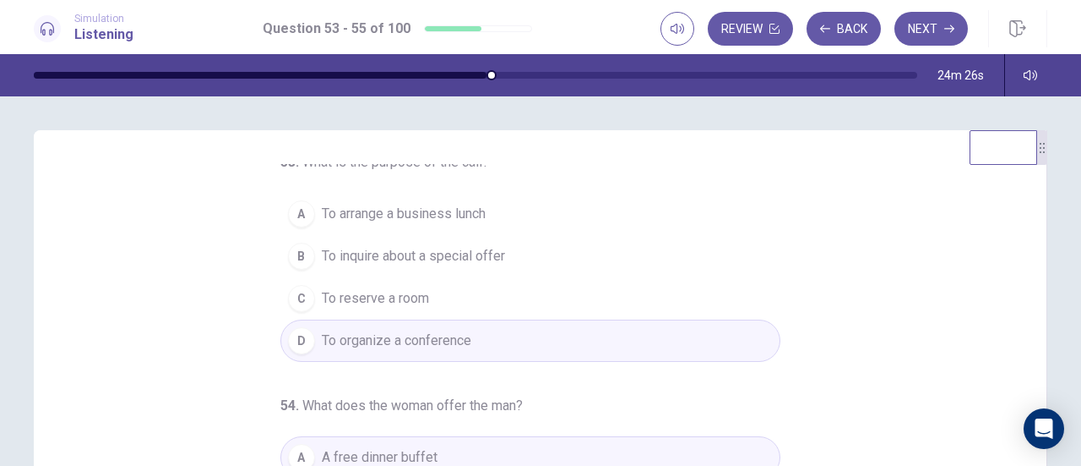
scroll to position [0, 0]
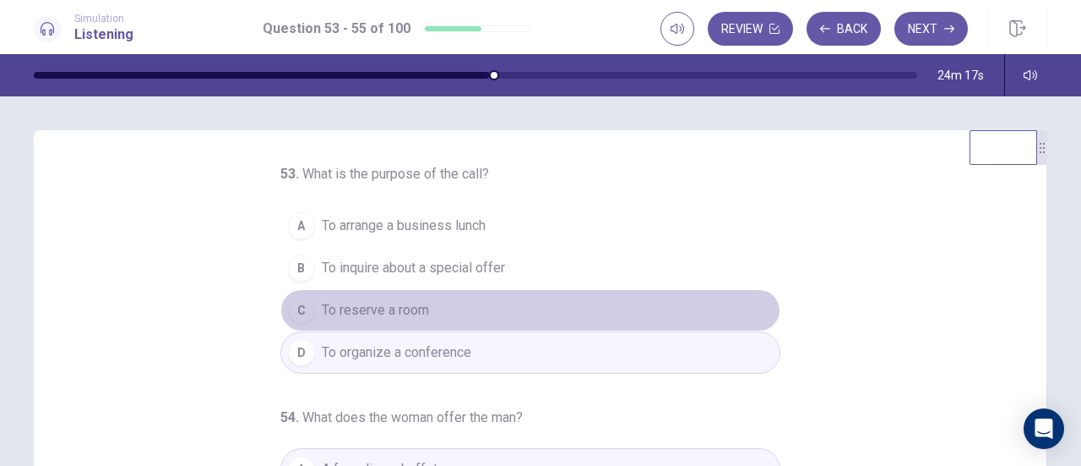
click at [411, 309] on span "To reserve a room" at bounding box center [375, 310] width 107 height 20
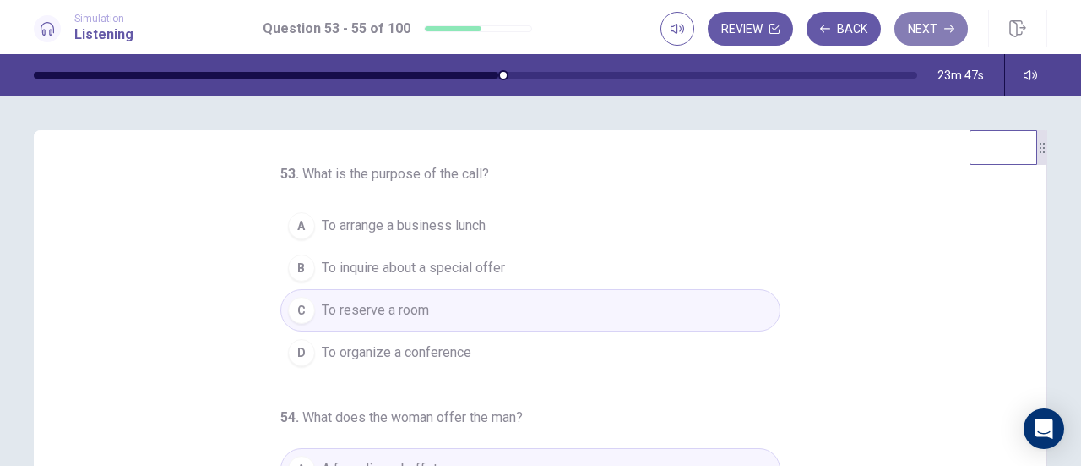
click at [910, 33] on button "Next" at bounding box center [932, 29] width 74 height 34
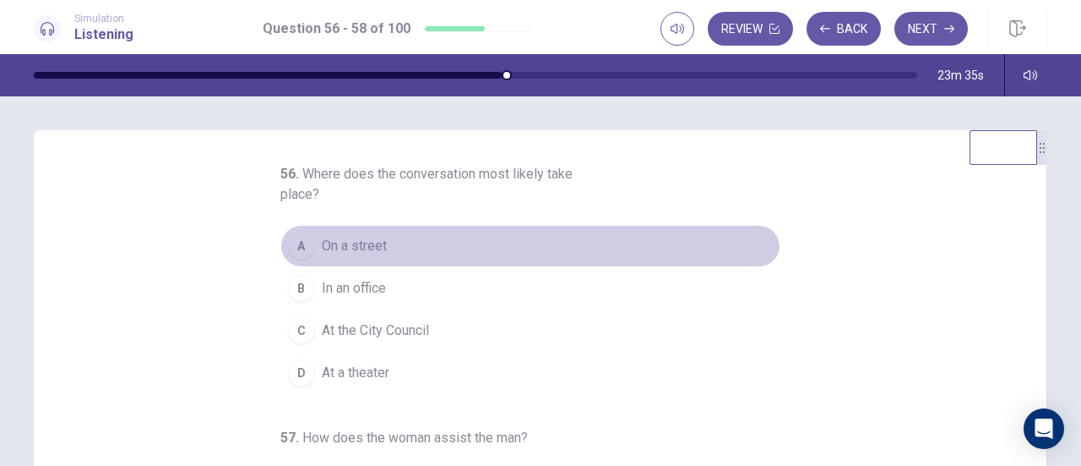
click at [554, 256] on button "A On a street" at bounding box center [531, 246] width 500 height 42
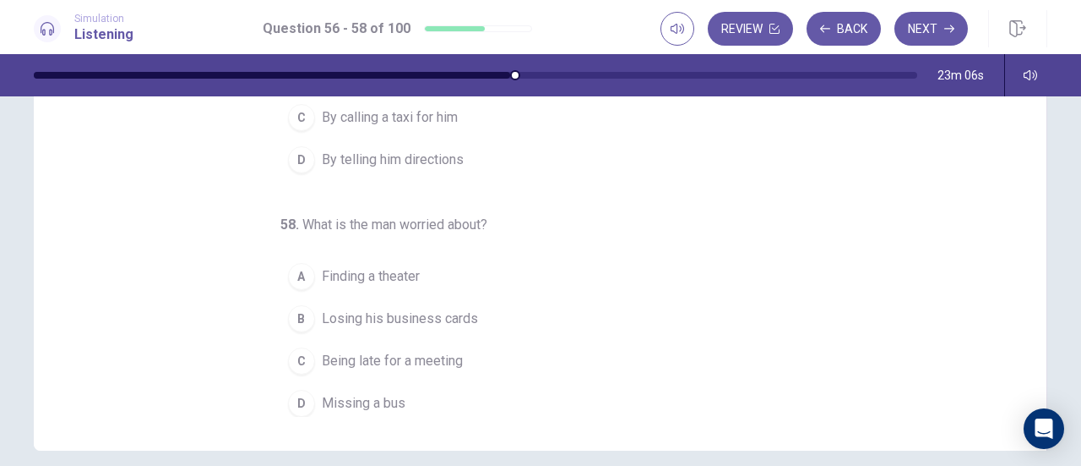
scroll to position [274, 0]
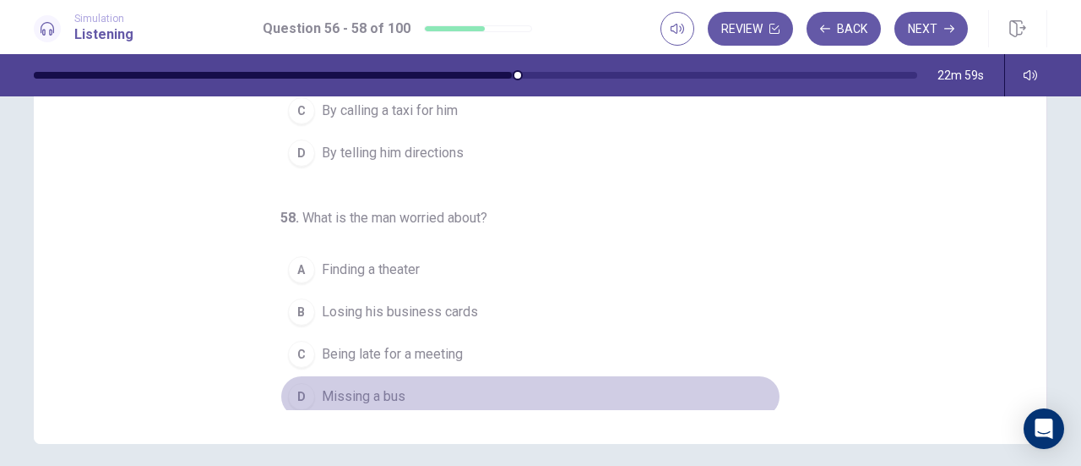
click at [381, 387] on span "Missing a bus" at bounding box center [364, 396] width 84 height 20
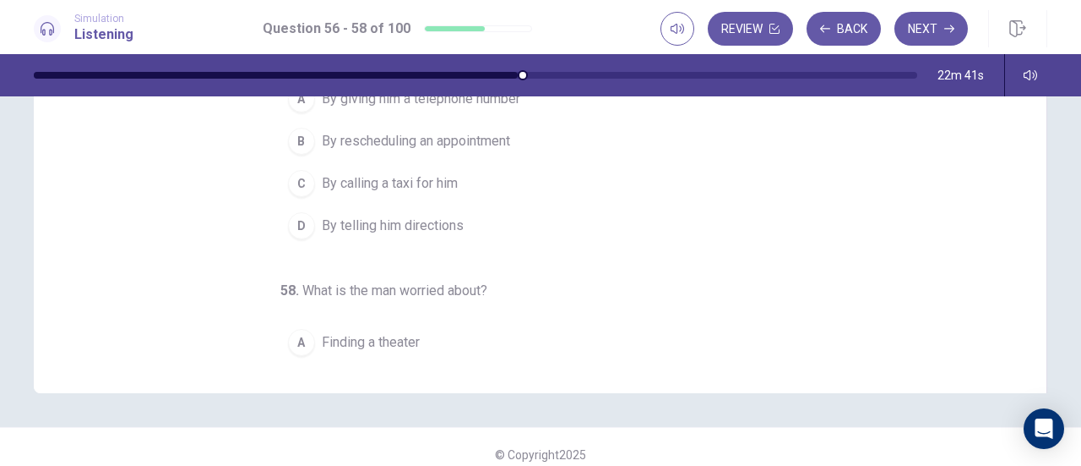
scroll to position [47, 0]
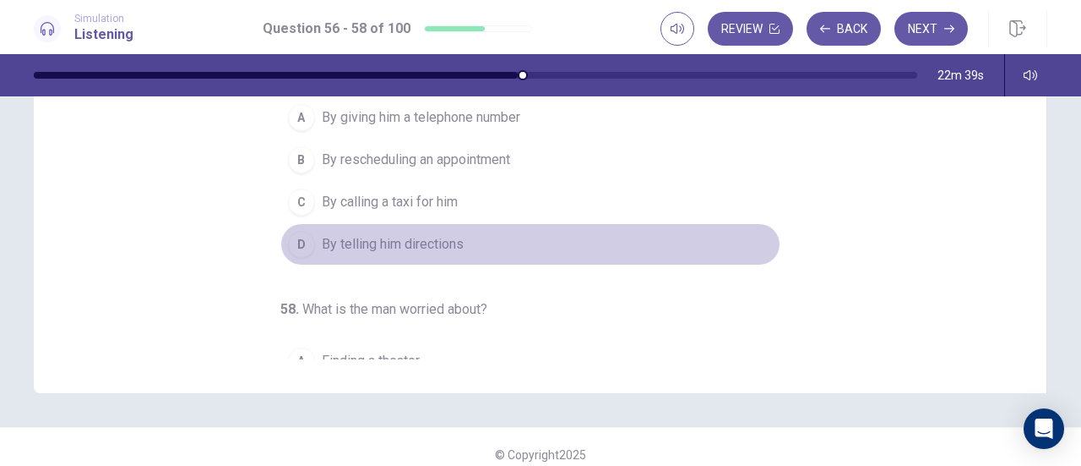
click at [448, 242] on span "By telling him directions" at bounding box center [393, 244] width 142 height 20
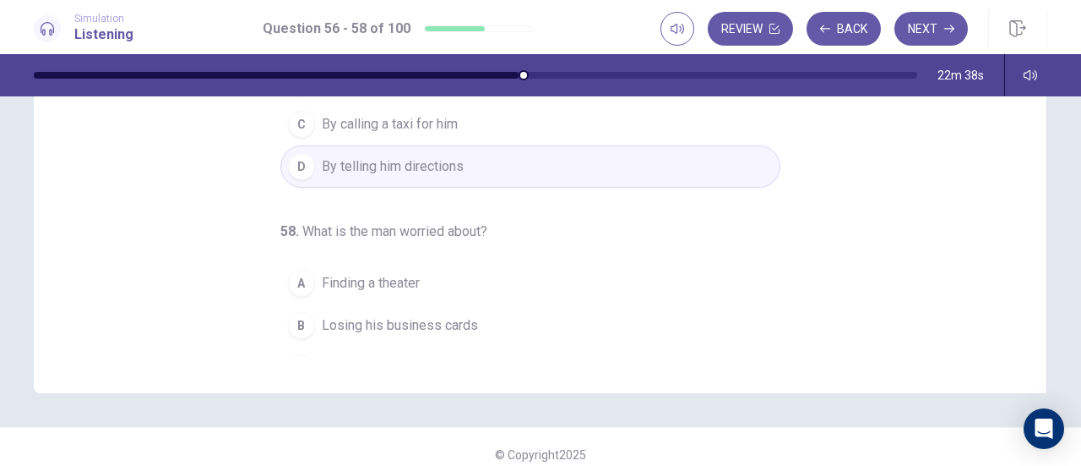
scroll to position [189, 0]
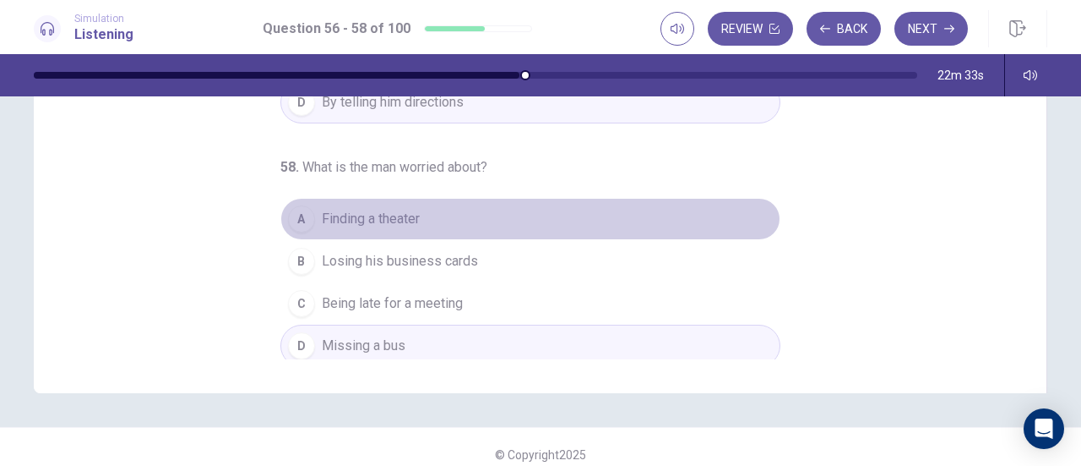
click at [421, 210] on button "A Finding a theater" at bounding box center [531, 219] width 500 height 42
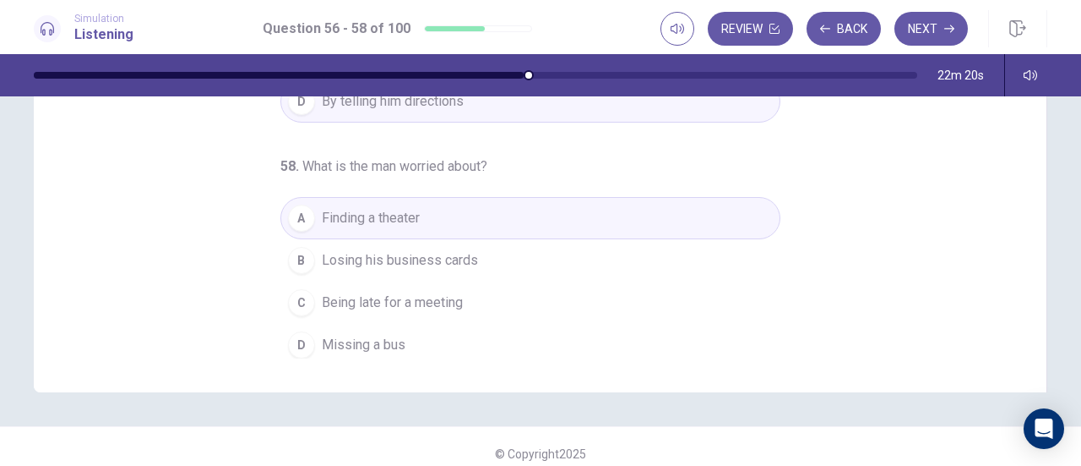
scroll to position [340, 0]
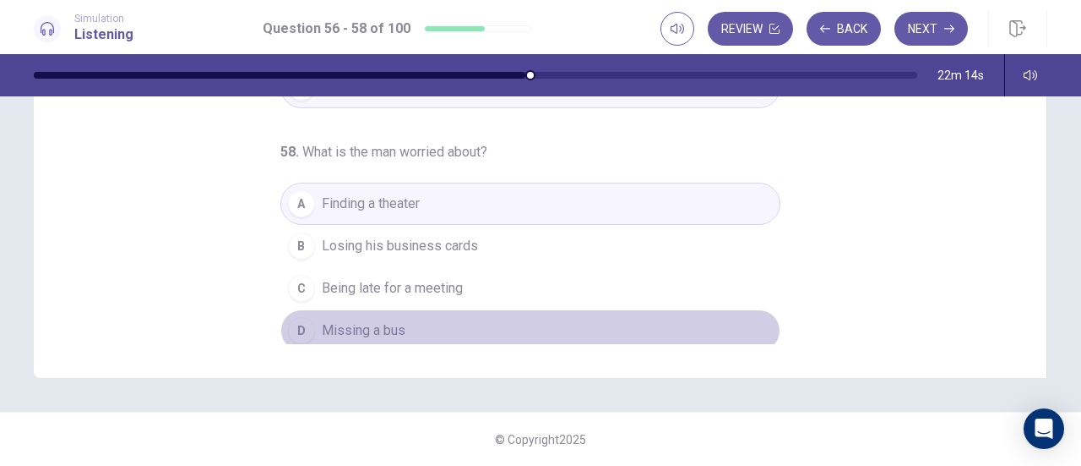
click at [415, 315] on button "D Missing a bus" at bounding box center [531, 330] width 500 height 42
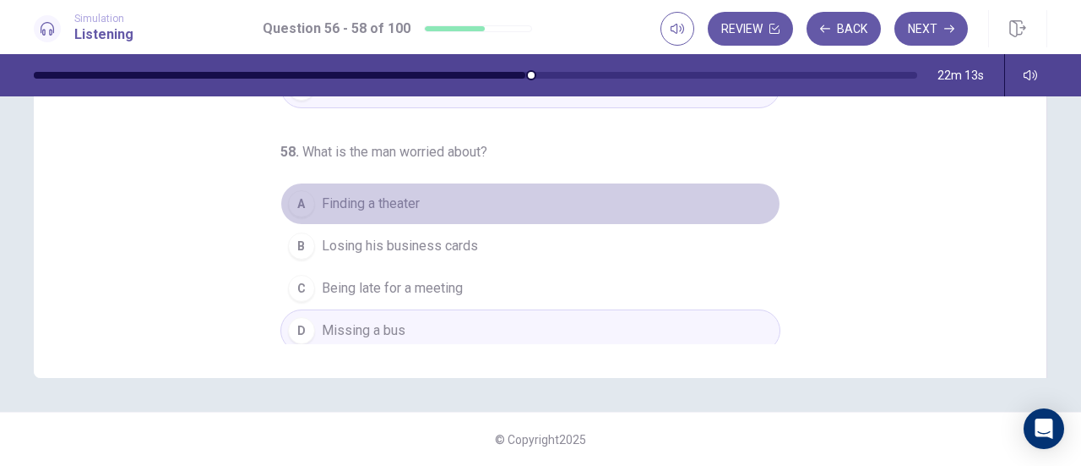
click at [460, 198] on button "A Finding a theater" at bounding box center [531, 204] width 500 height 42
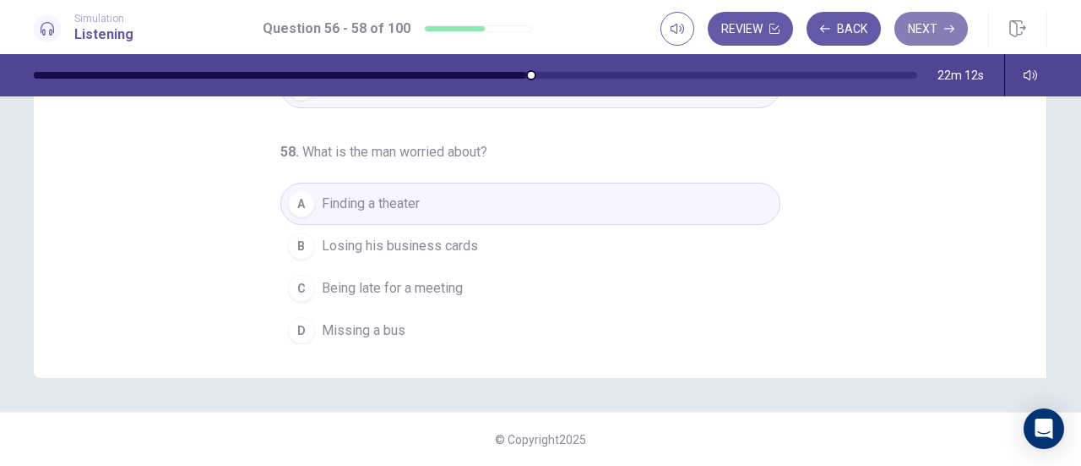
click at [913, 27] on button "Next" at bounding box center [932, 29] width 74 height 34
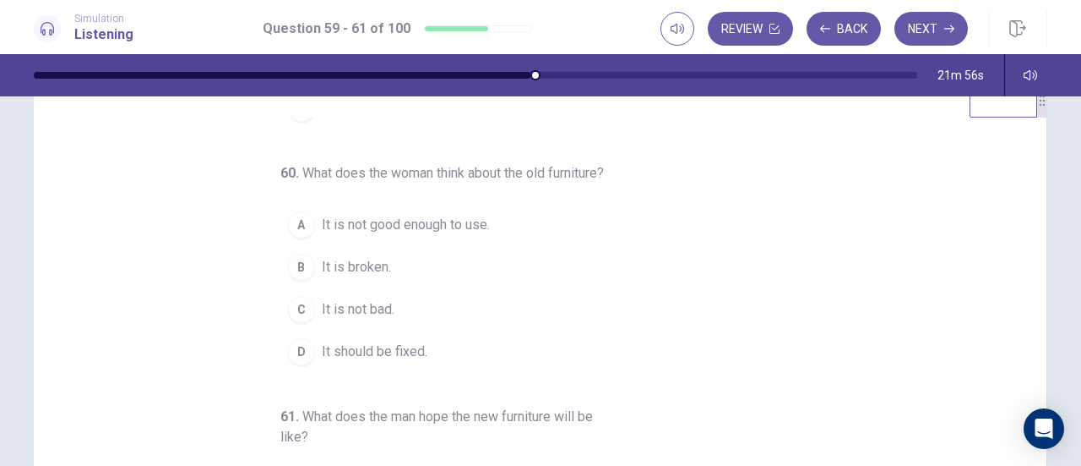
scroll to position [50, 0]
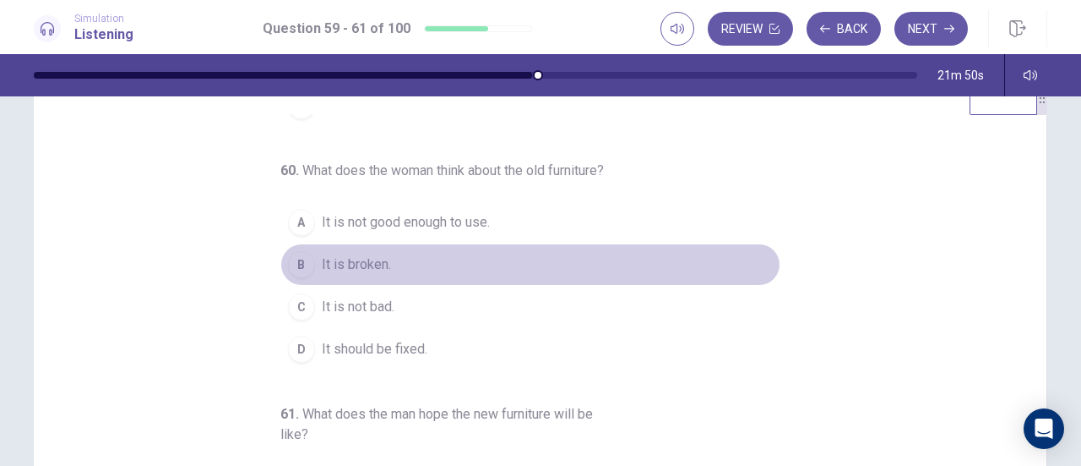
click at [403, 275] on button "B It is broken." at bounding box center [531, 264] width 500 height 42
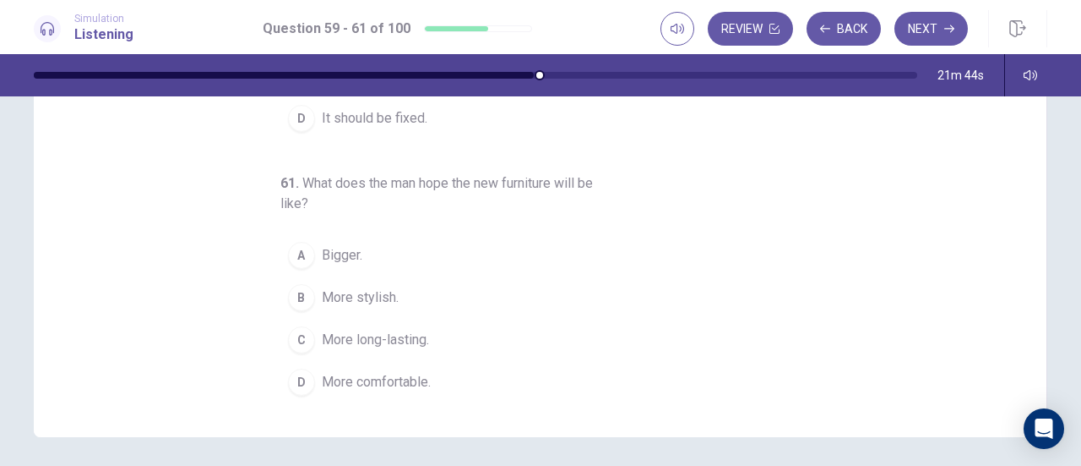
scroll to position [282, 0]
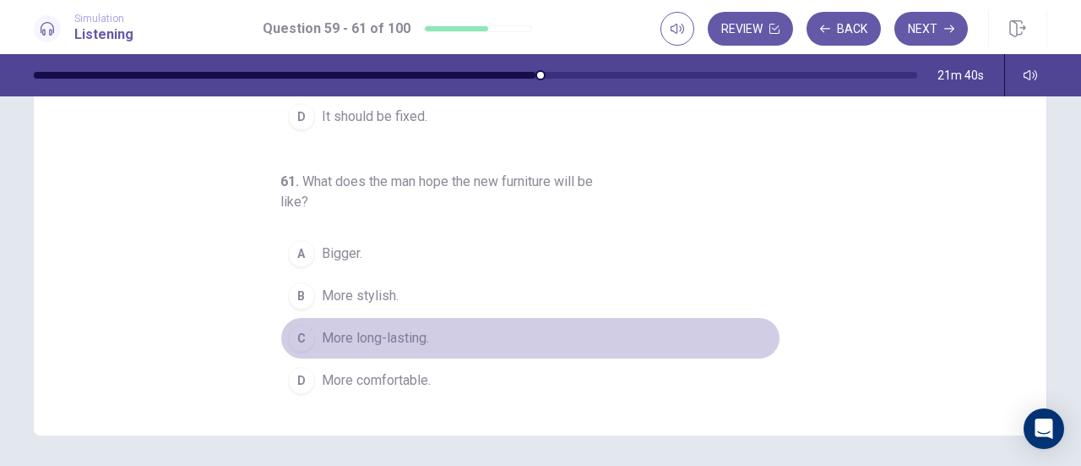
click at [399, 342] on span "More long-lasting." at bounding box center [375, 338] width 107 height 20
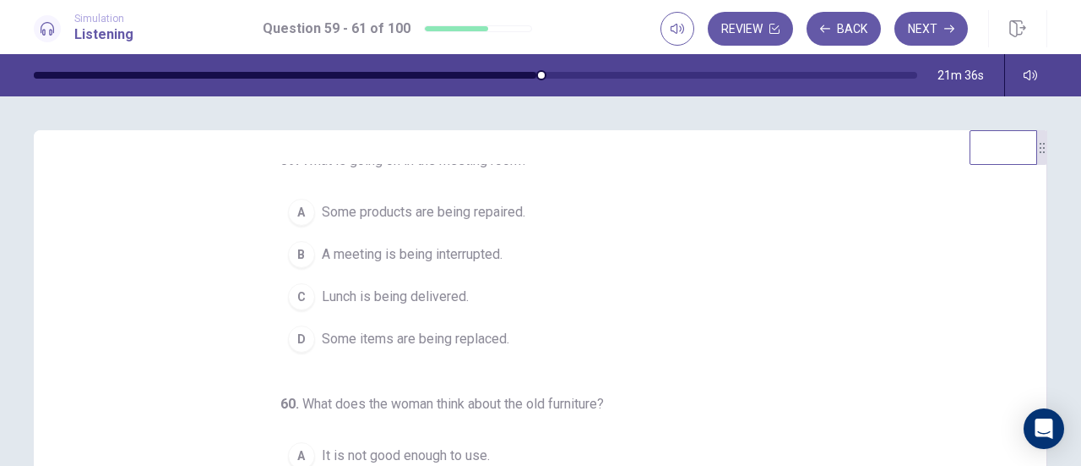
scroll to position [2, 0]
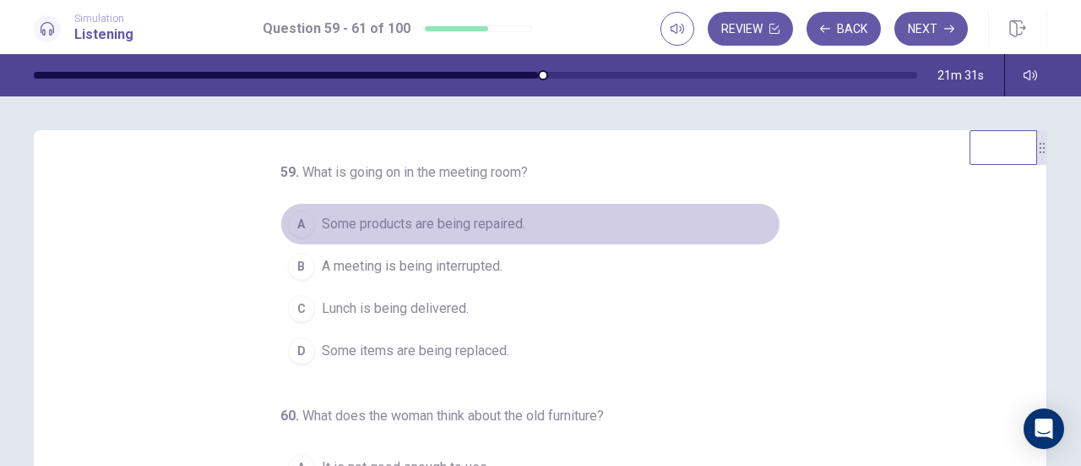
click at [500, 220] on span "Some products are being repaired." at bounding box center [424, 224] width 204 height 20
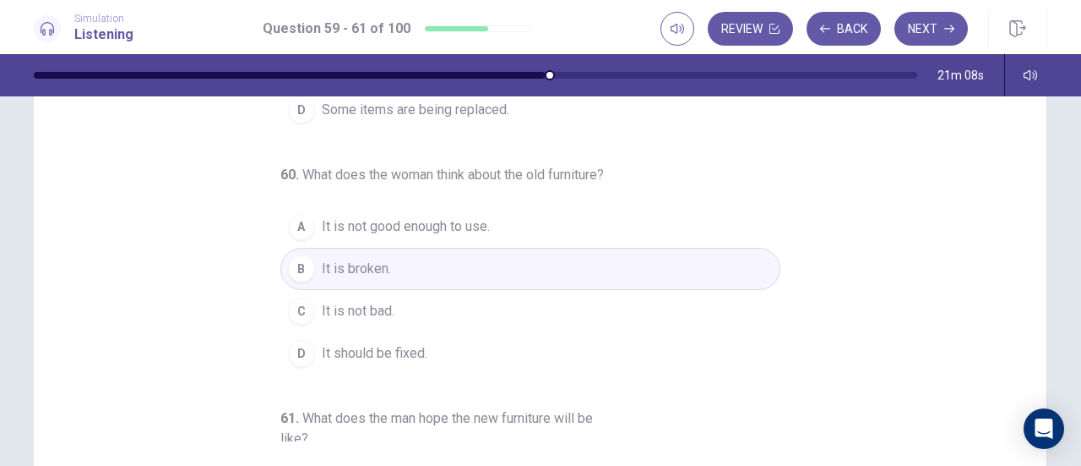
scroll to position [0, 0]
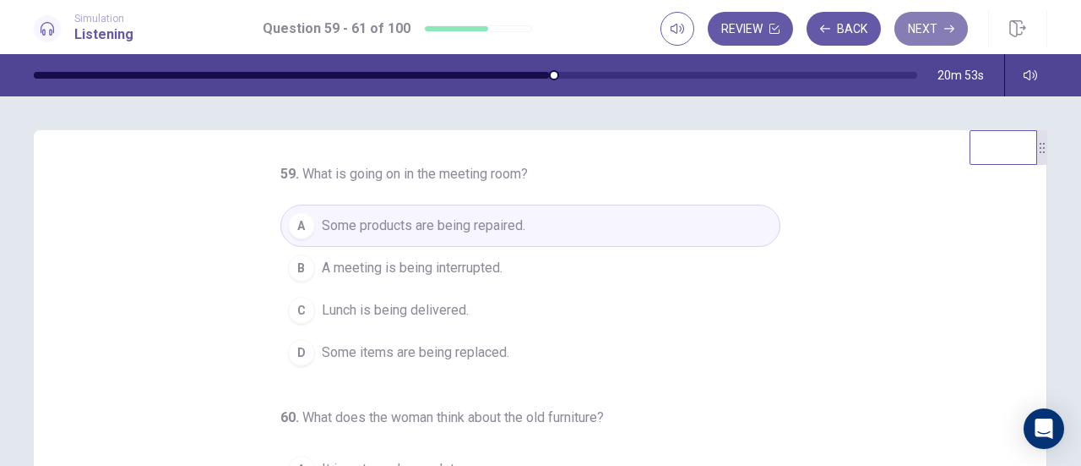
click at [916, 27] on button "Next" at bounding box center [932, 29] width 74 height 34
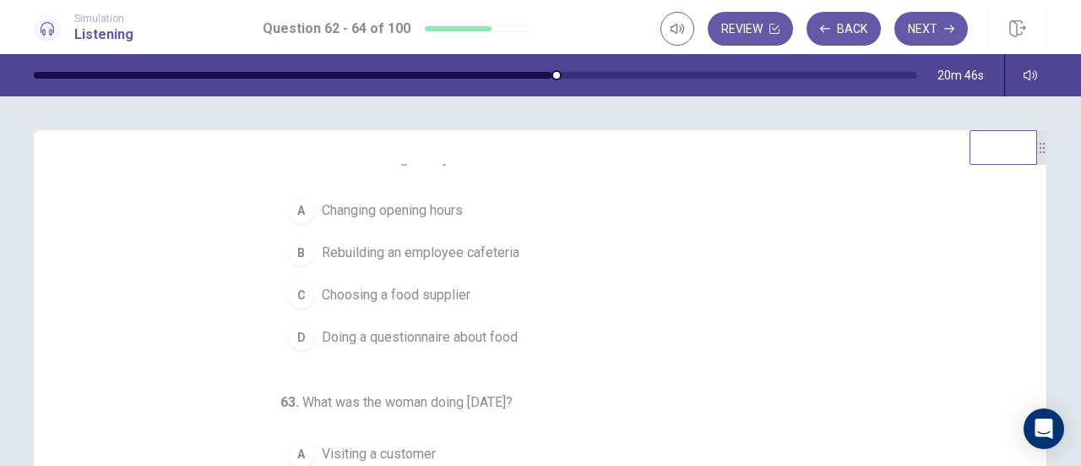
scroll to position [16, 0]
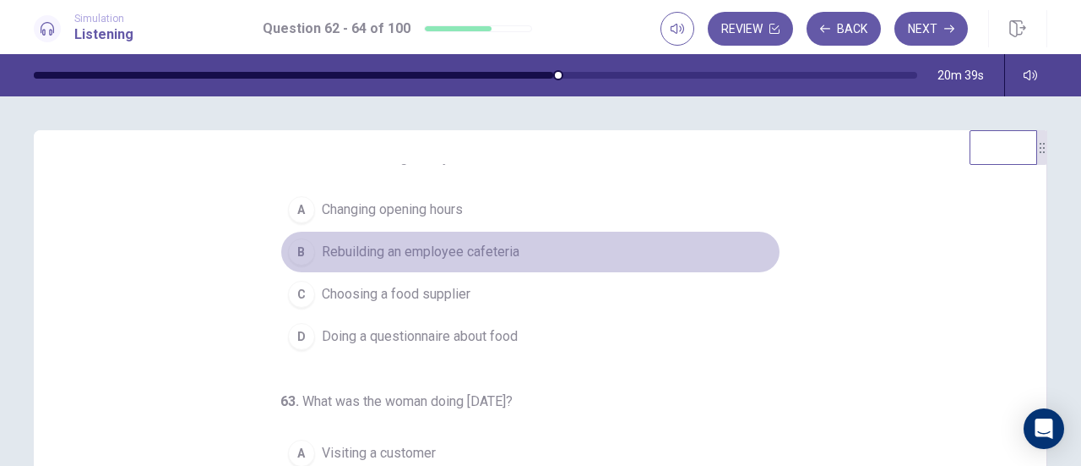
click at [493, 258] on span "Rebuilding an employee cafeteria" at bounding box center [421, 252] width 198 height 20
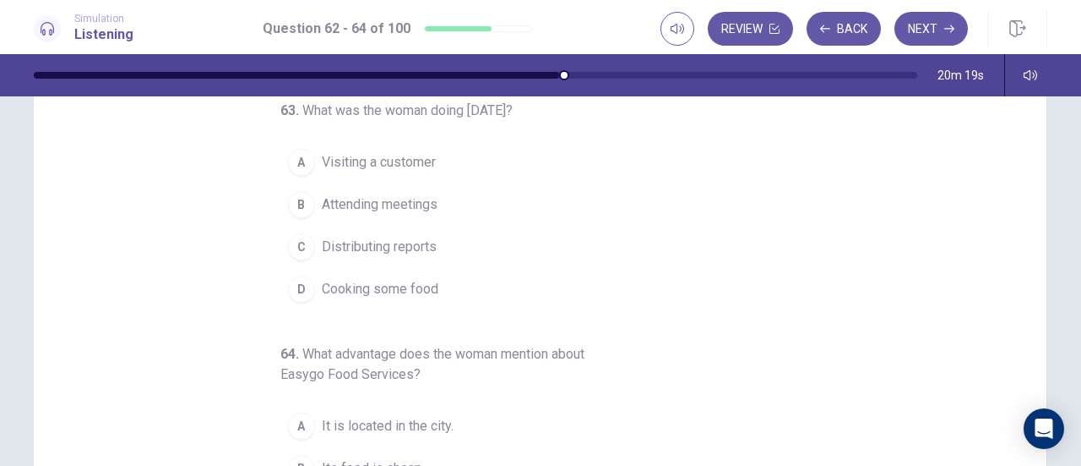
scroll to position [118, 0]
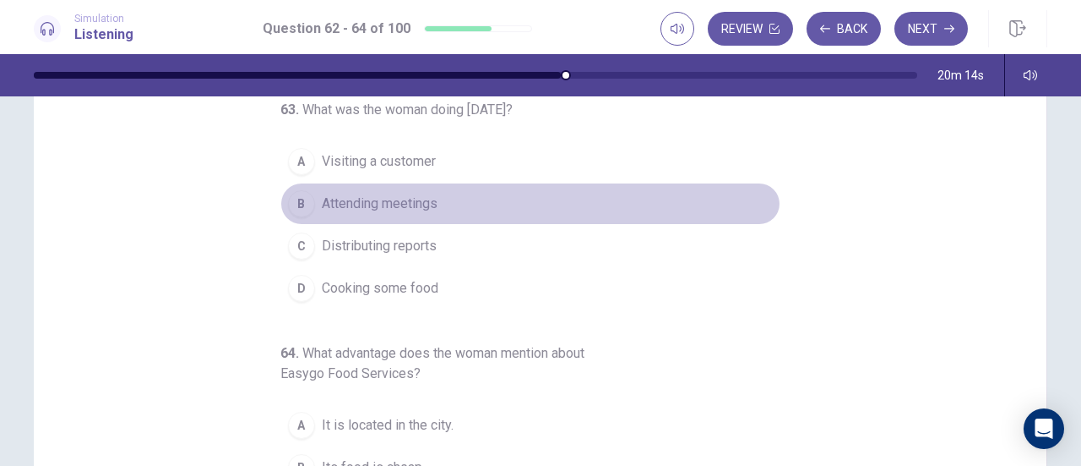
click at [407, 202] on span "Attending meetings" at bounding box center [380, 203] width 116 height 20
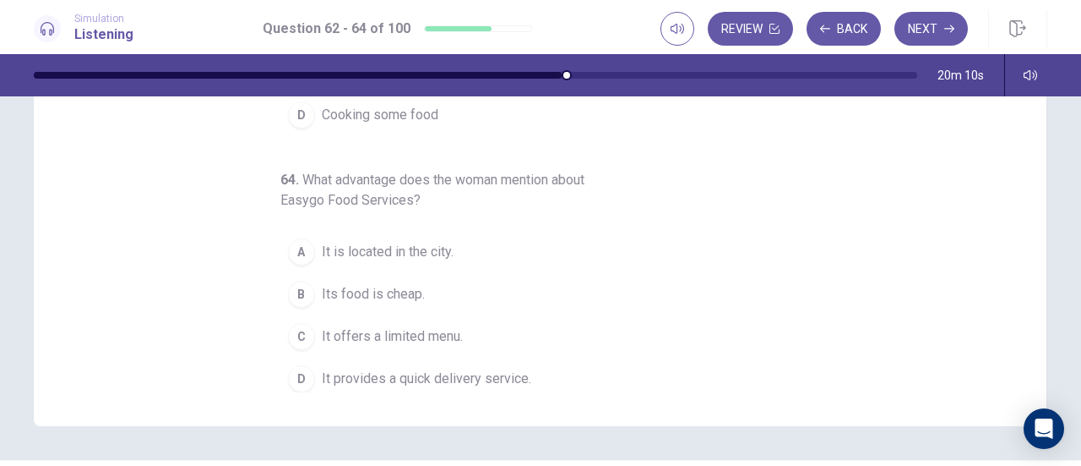
scroll to position [293, 0]
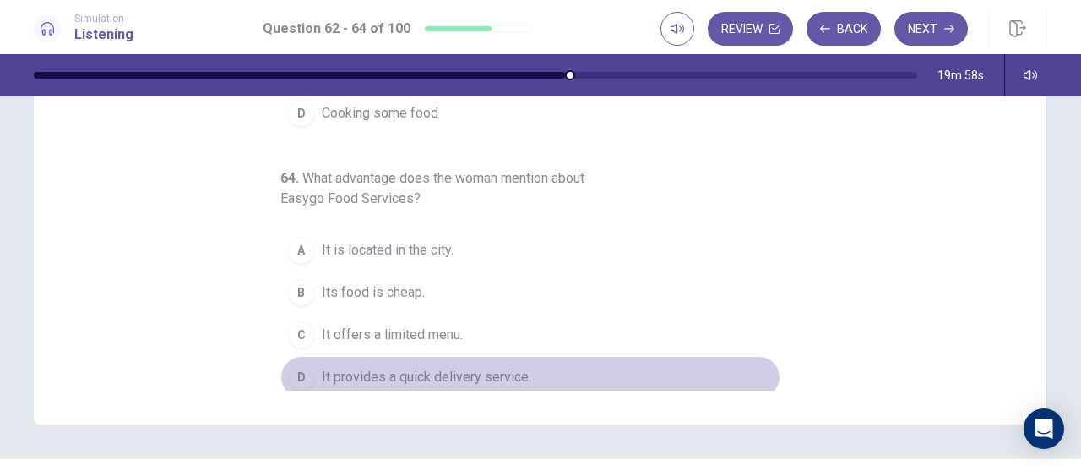
click at [450, 367] on span "It provides a quick delivery service." at bounding box center [427, 377] width 210 height 20
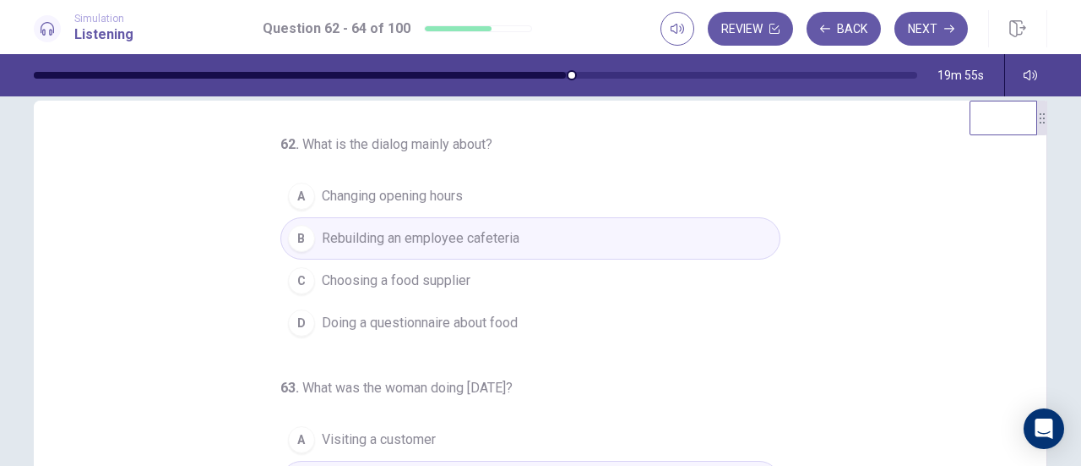
scroll to position [29, 0]
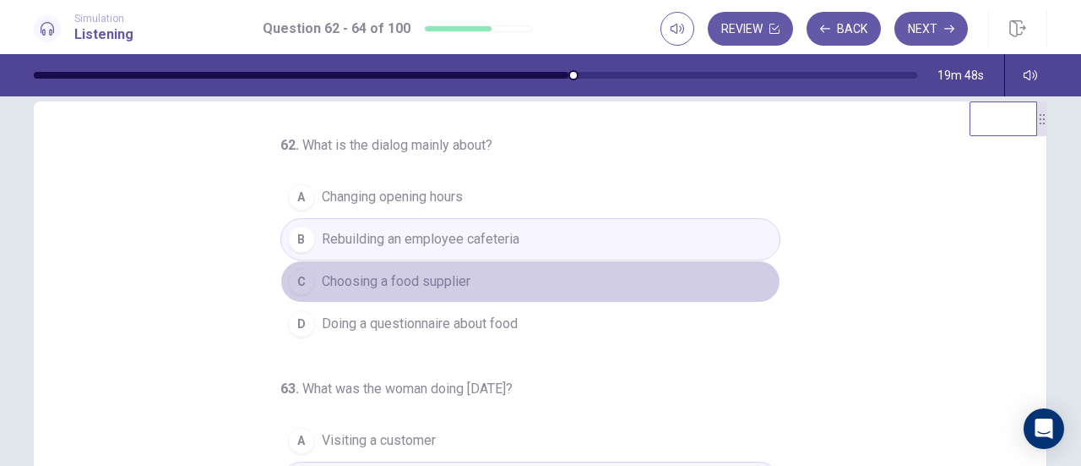
click at [471, 286] on button "C Choosing a food supplier" at bounding box center [531, 281] width 500 height 42
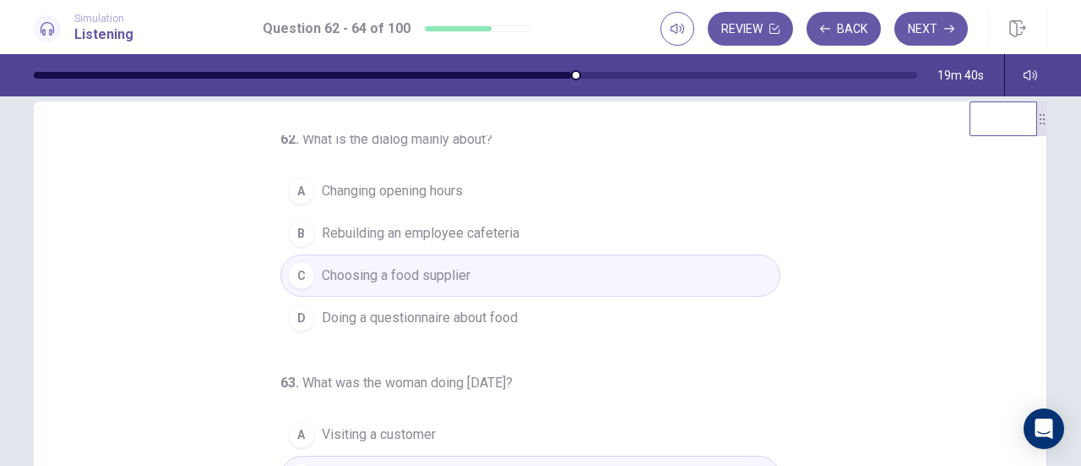
scroll to position [7, 0]
click at [463, 340] on div "62 . What is the dialog mainly about? A Changing opening hours B Rebuilding an …" at bounding box center [531, 421] width 500 height 587
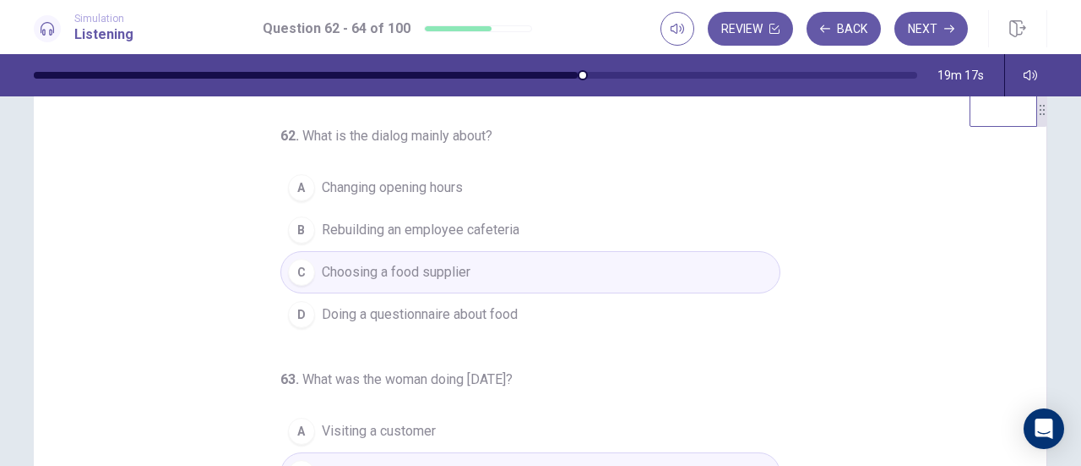
scroll to position [0, 0]
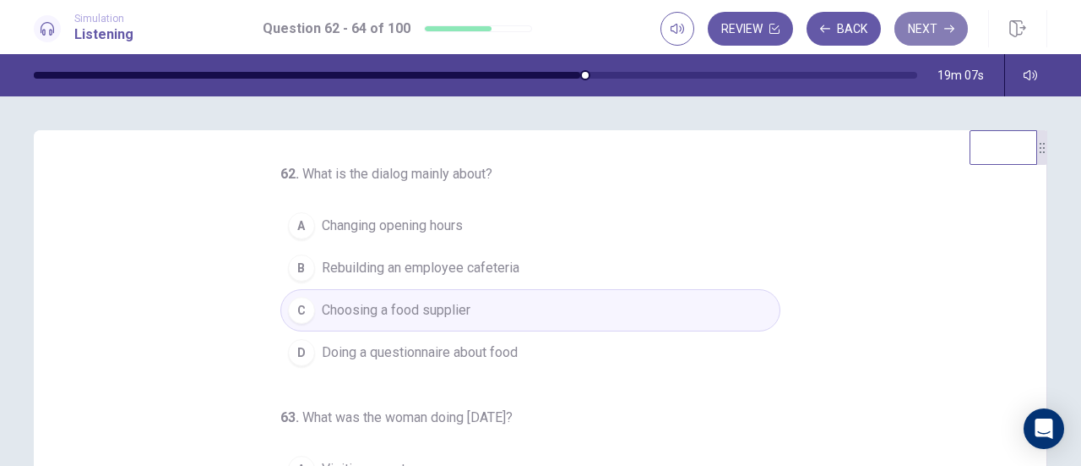
click at [915, 32] on button "Next" at bounding box center [932, 29] width 74 height 34
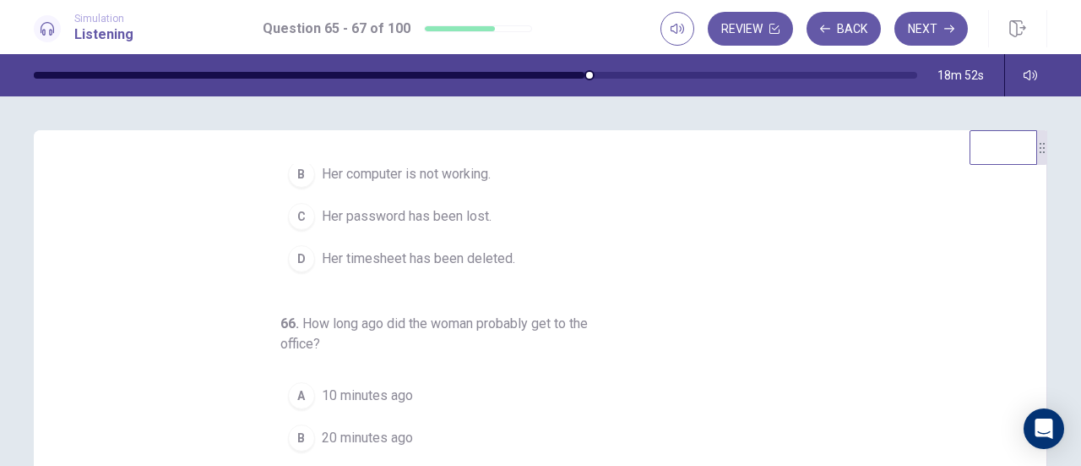
scroll to position [148, 0]
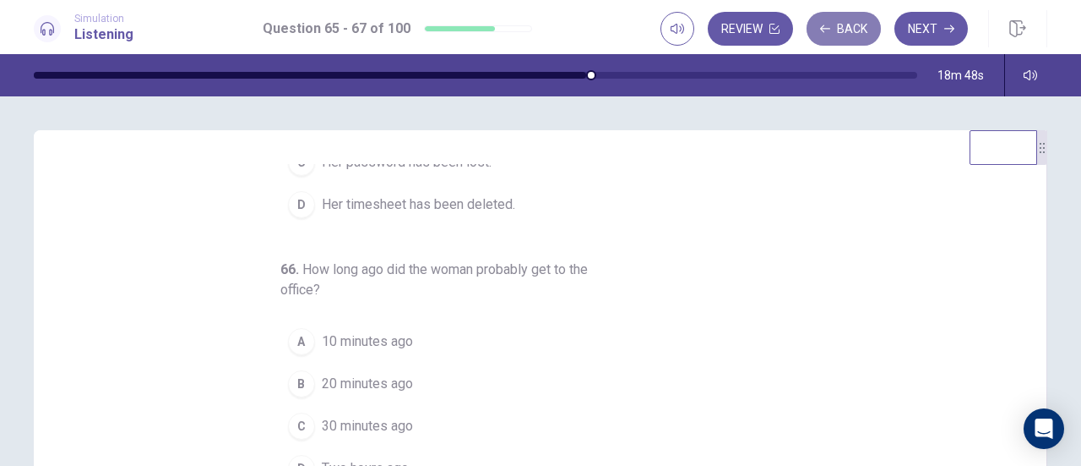
click at [843, 18] on button "Back" at bounding box center [844, 29] width 74 height 34
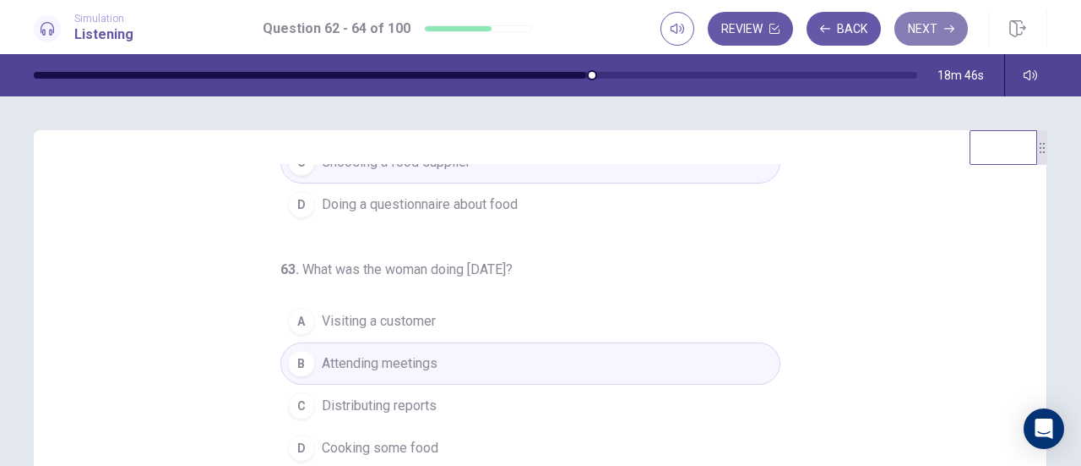
click at [926, 31] on button "Next" at bounding box center [932, 29] width 74 height 34
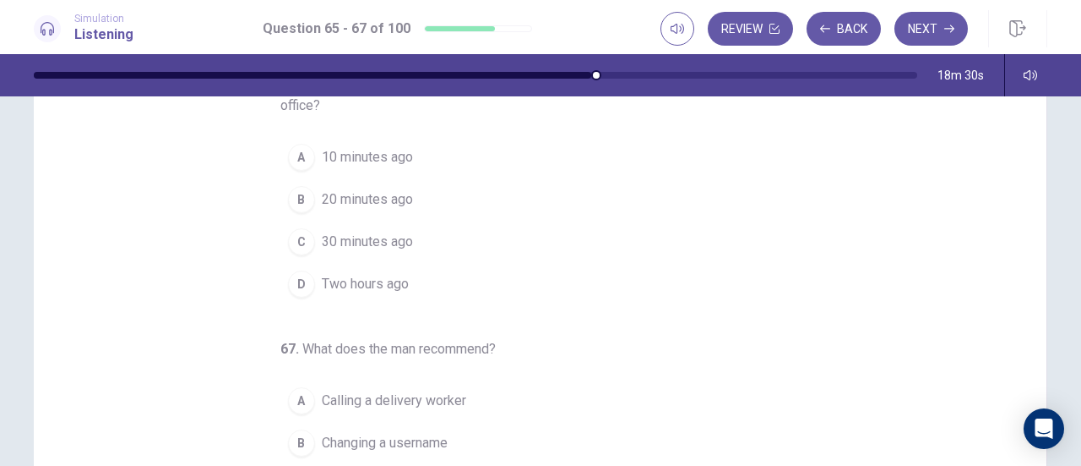
scroll to position [127, 0]
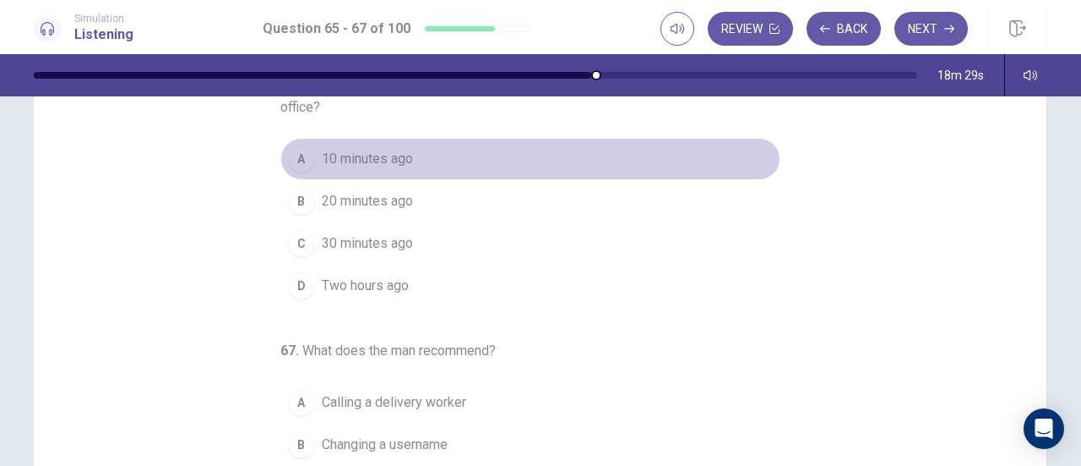
click at [384, 149] on span "10 minutes ago" at bounding box center [367, 159] width 91 height 20
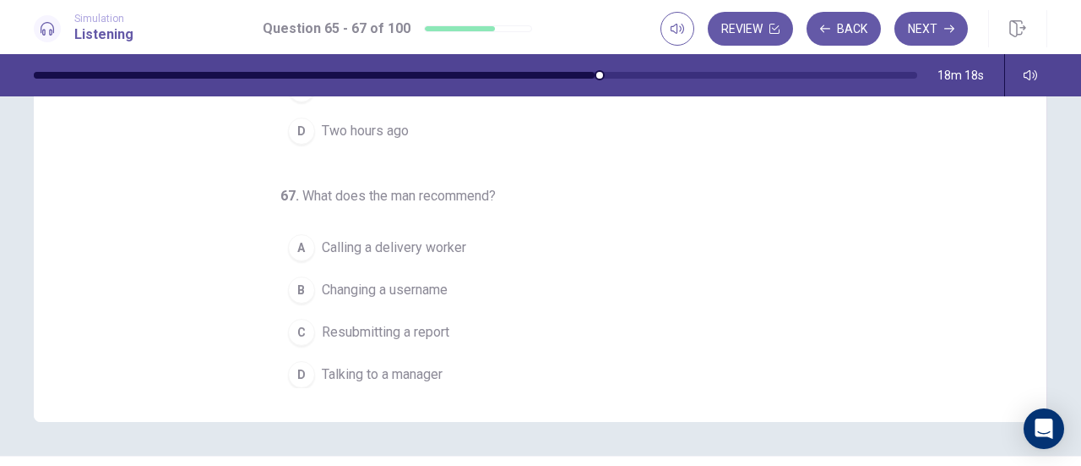
scroll to position [297, 0]
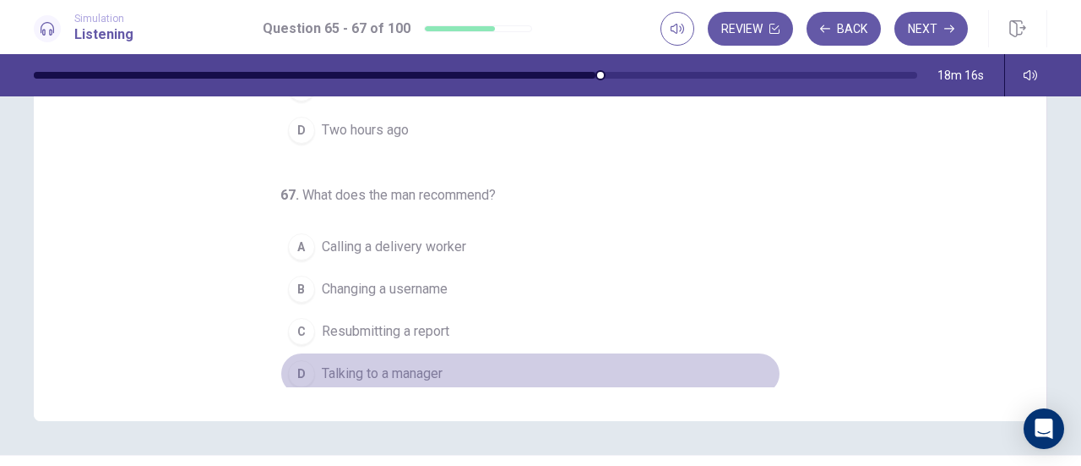
click at [406, 364] on span "Talking to a manager" at bounding box center [382, 373] width 121 height 20
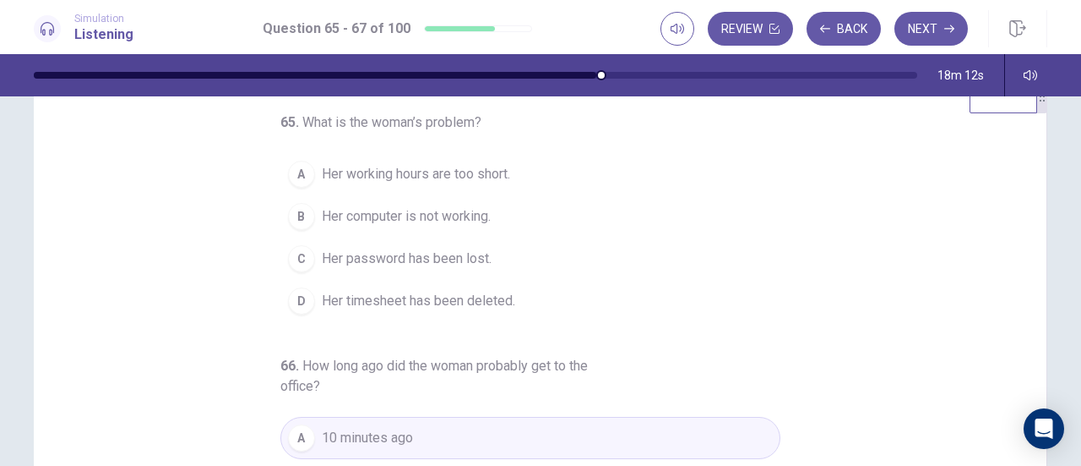
scroll to position [0, 0]
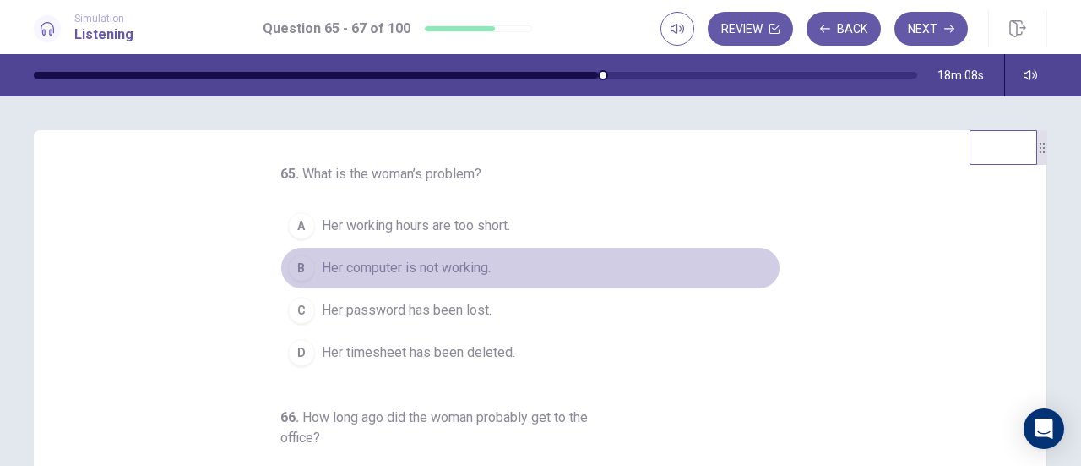
click at [473, 270] on span "Her computer is not working." at bounding box center [406, 268] width 169 height 20
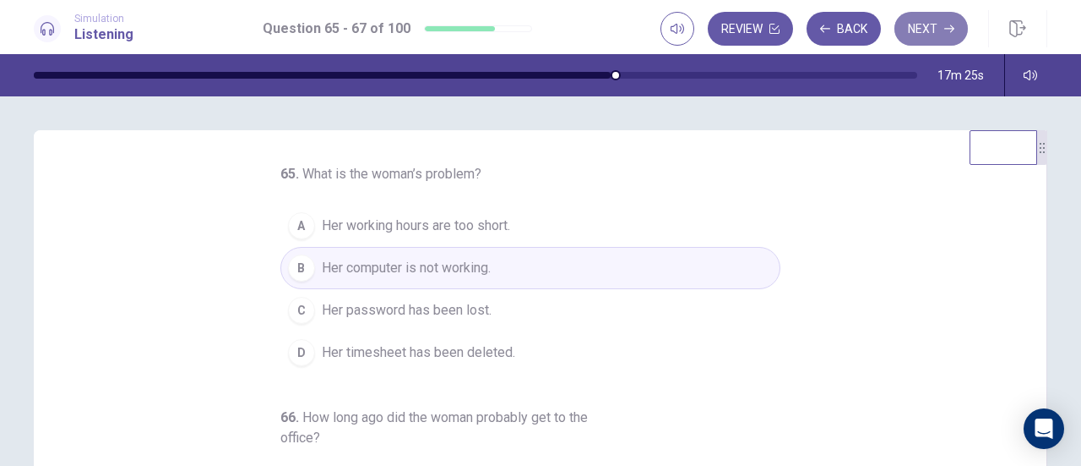
click at [940, 30] on button "Next" at bounding box center [932, 29] width 74 height 34
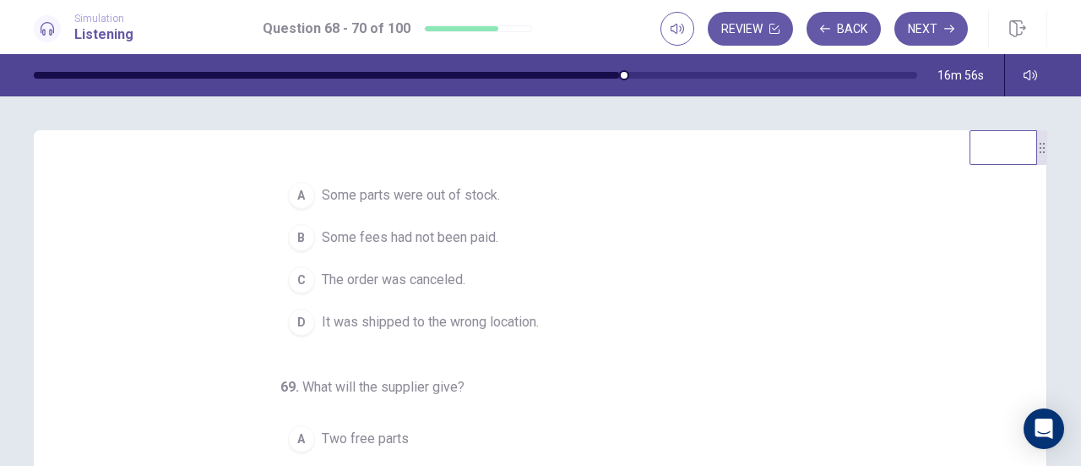
scroll to position [30, 0]
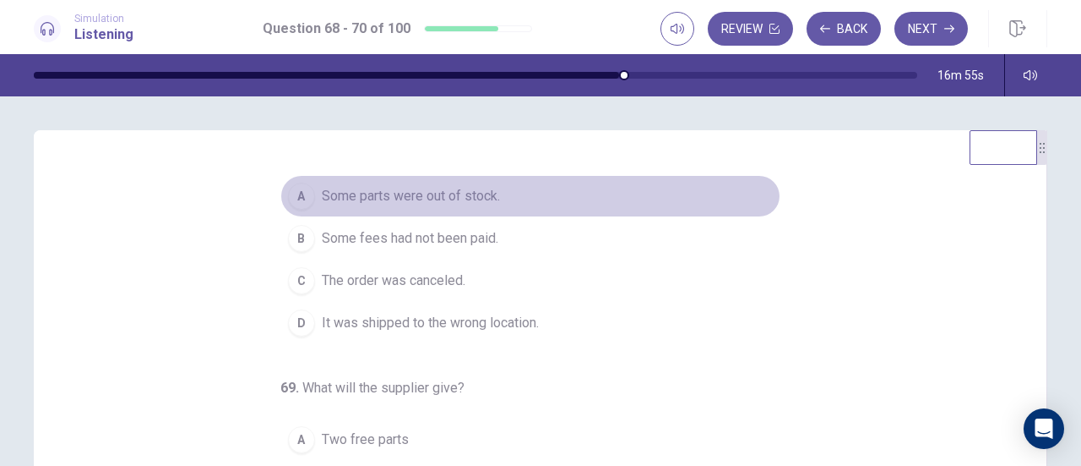
click at [450, 199] on span "Some parts were out of stock." at bounding box center [411, 196] width 178 height 20
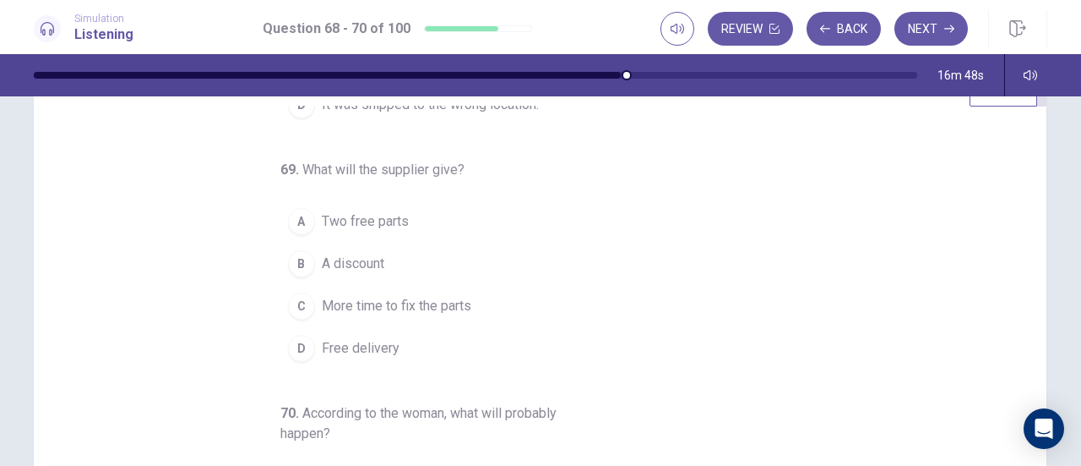
scroll to position [59, 0]
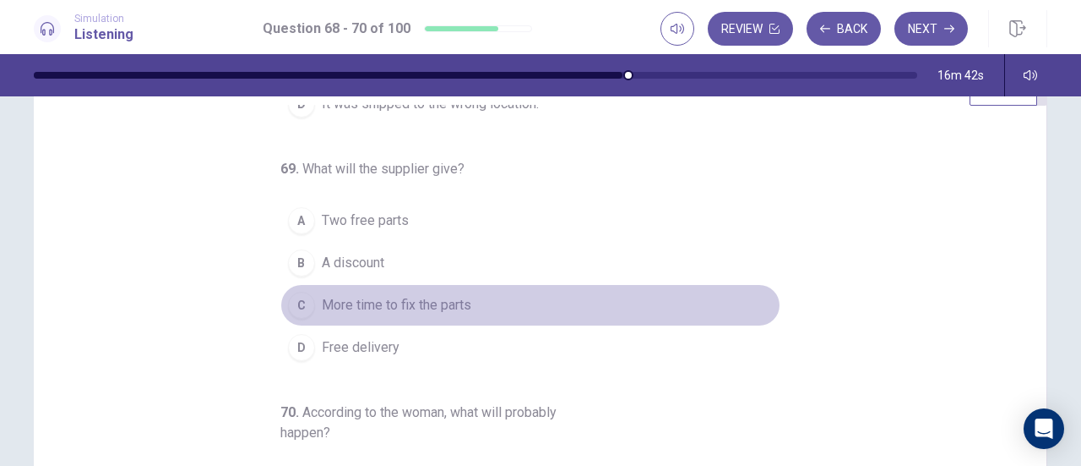
click at [387, 304] on span "More time to fix the parts" at bounding box center [397, 305] width 150 height 20
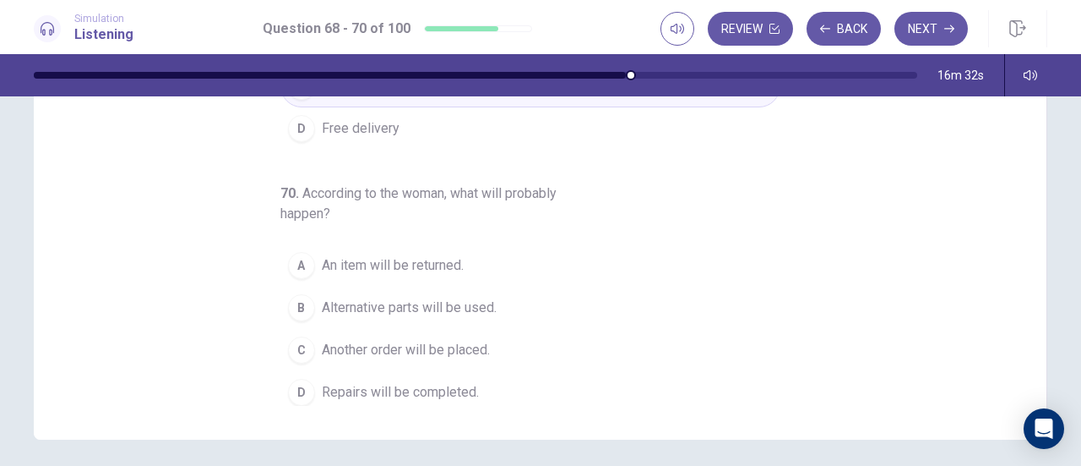
scroll to position [279, 0]
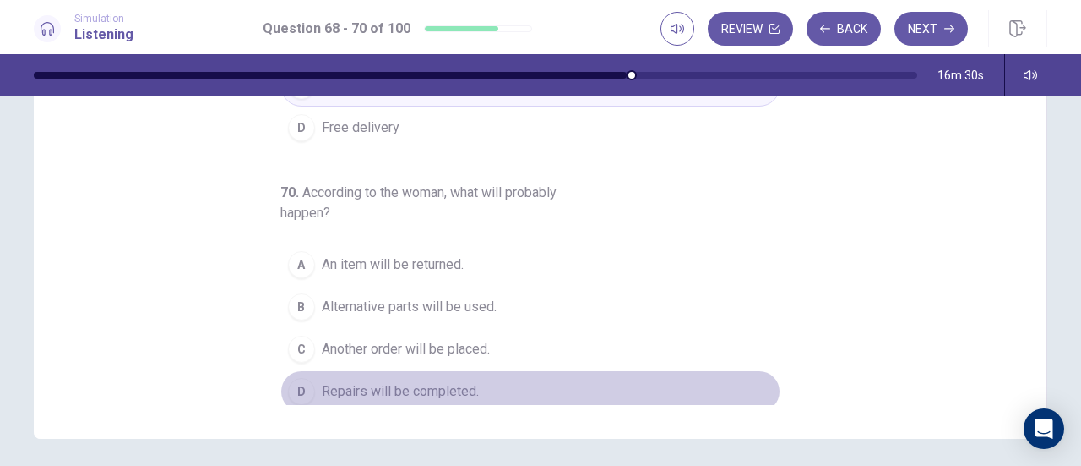
click at [440, 388] on span "Repairs will be completed." at bounding box center [400, 391] width 157 height 20
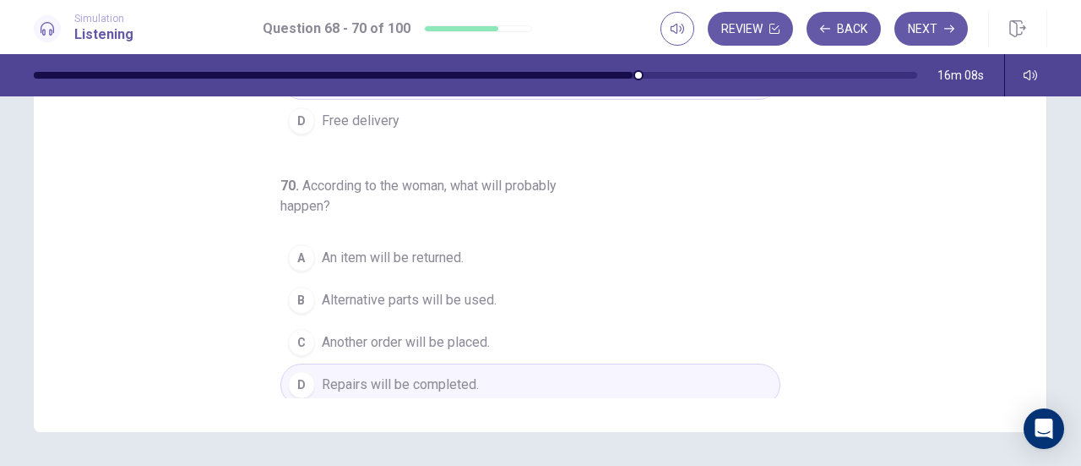
scroll to position [287, 0]
click at [921, 31] on button "Next" at bounding box center [932, 29] width 74 height 34
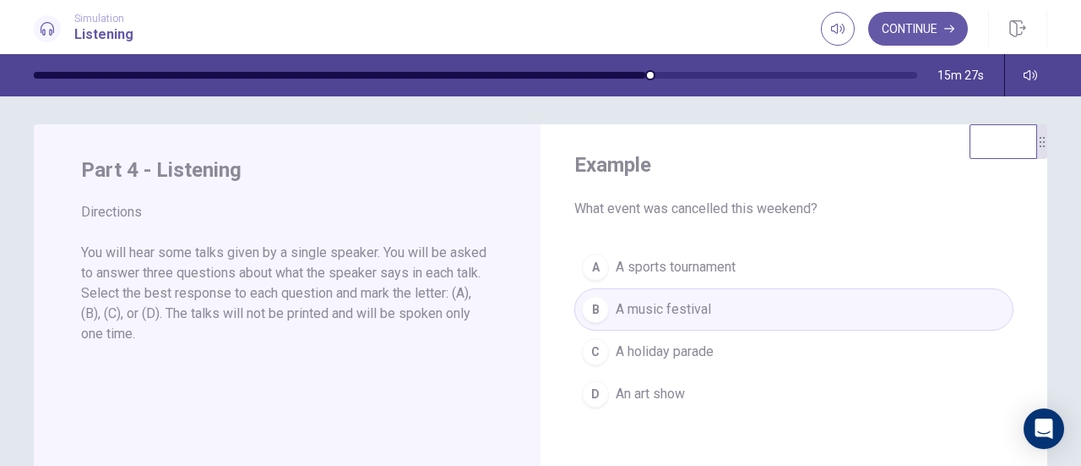
scroll to position [19, 0]
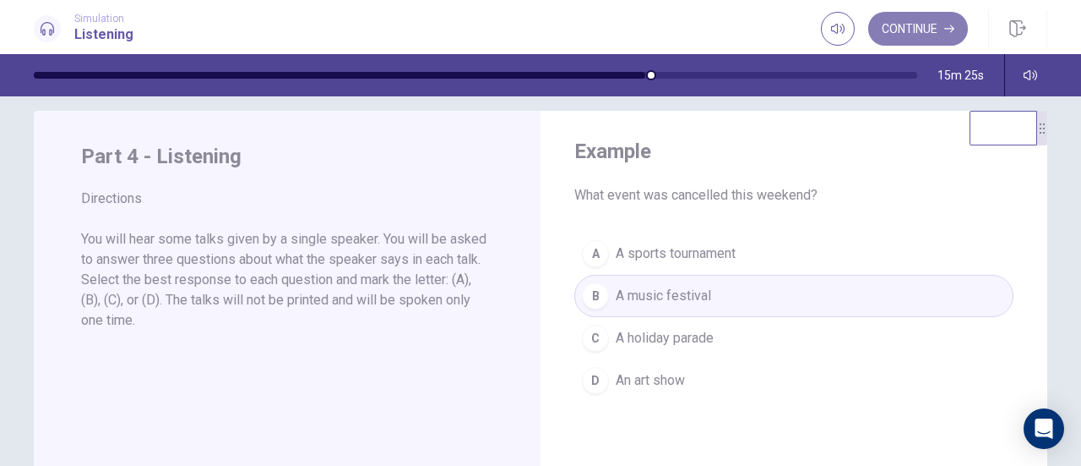
click at [909, 25] on button "Continue" at bounding box center [919, 29] width 100 height 34
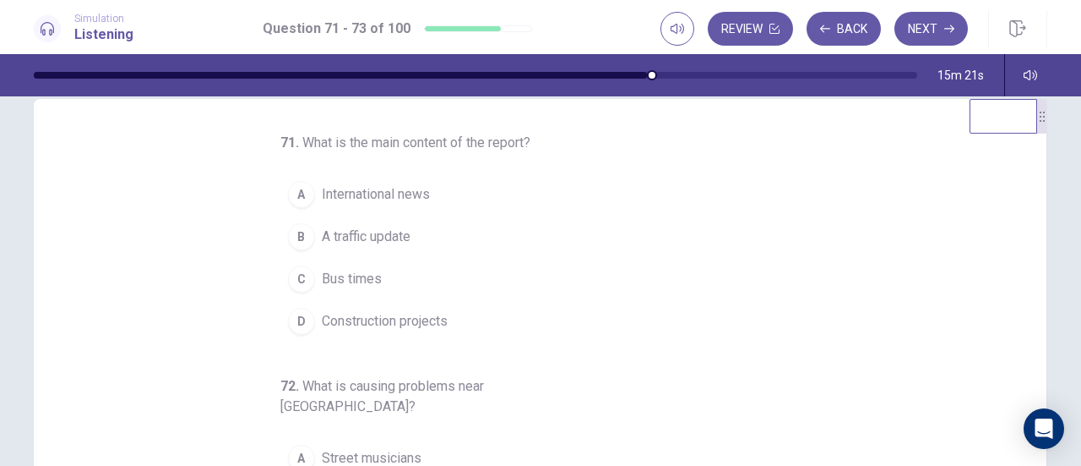
scroll to position [0, 0]
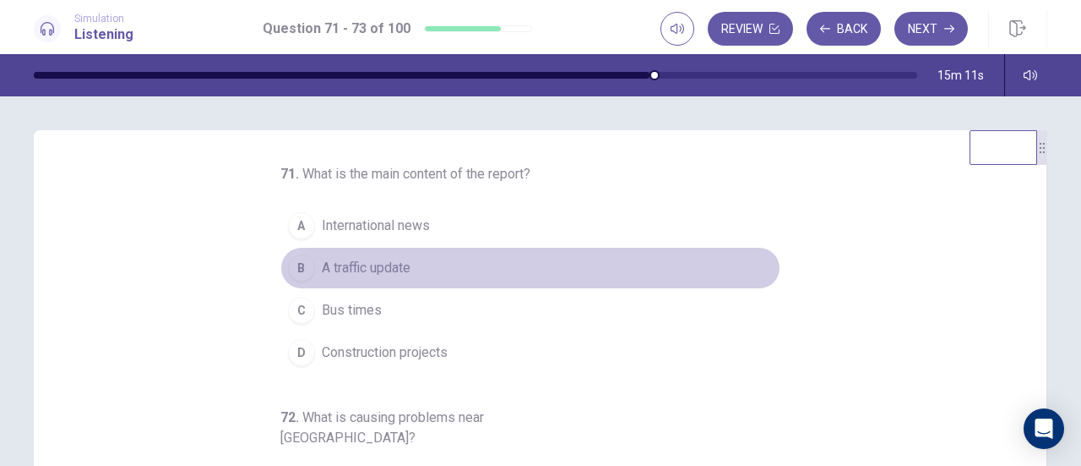
click at [372, 270] on span "A traffic update" at bounding box center [366, 268] width 89 height 20
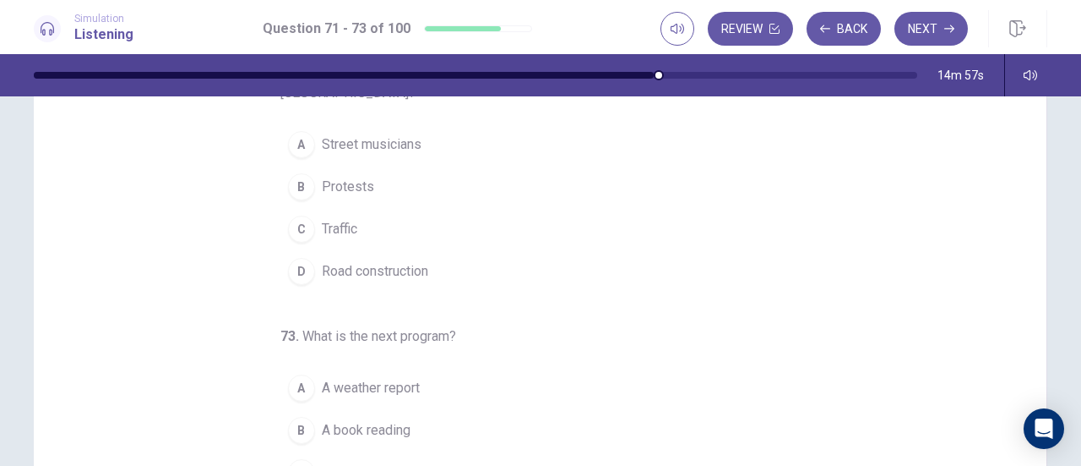
scroll to position [177, 0]
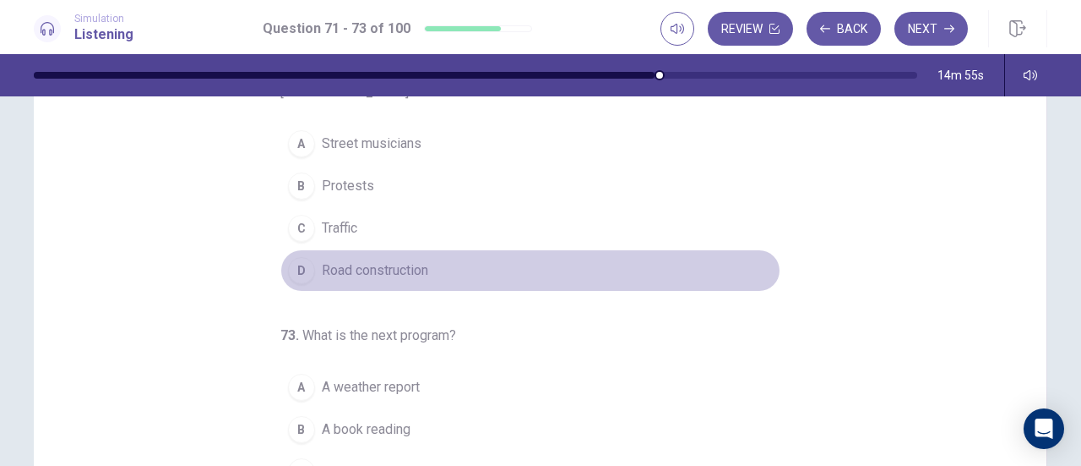
click at [371, 260] on span "Road construction" at bounding box center [375, 270] width 106 height 20
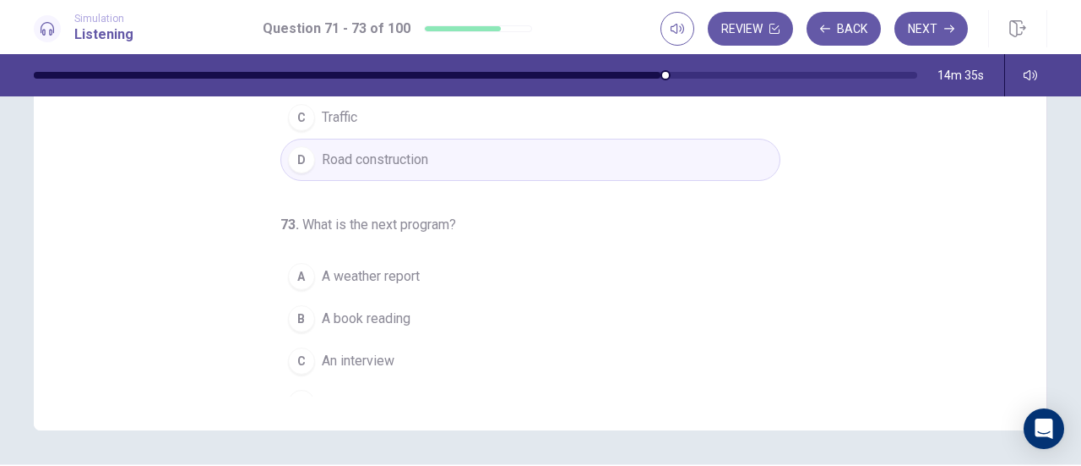
scroll to position [288, 0]
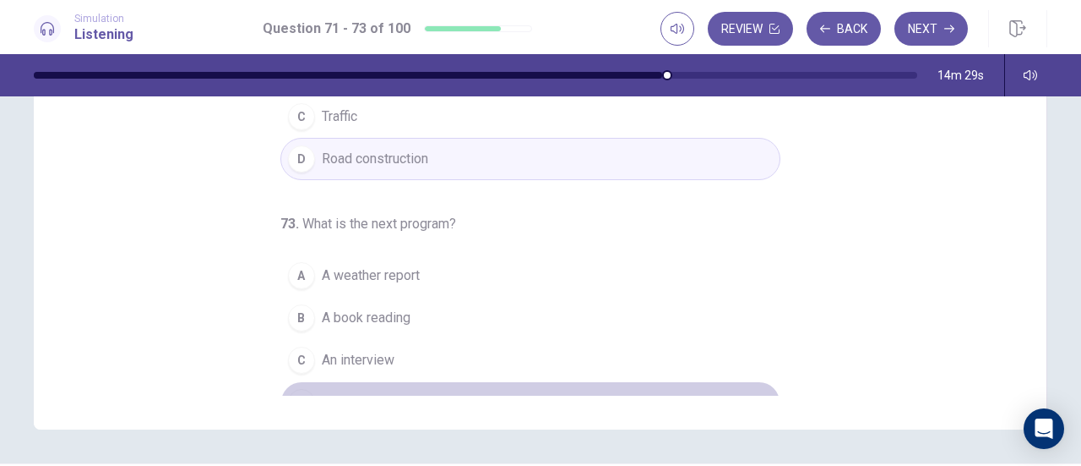
click at [394, 392] on span "A music show" at bounding box center [363, 402] width 83 height 20
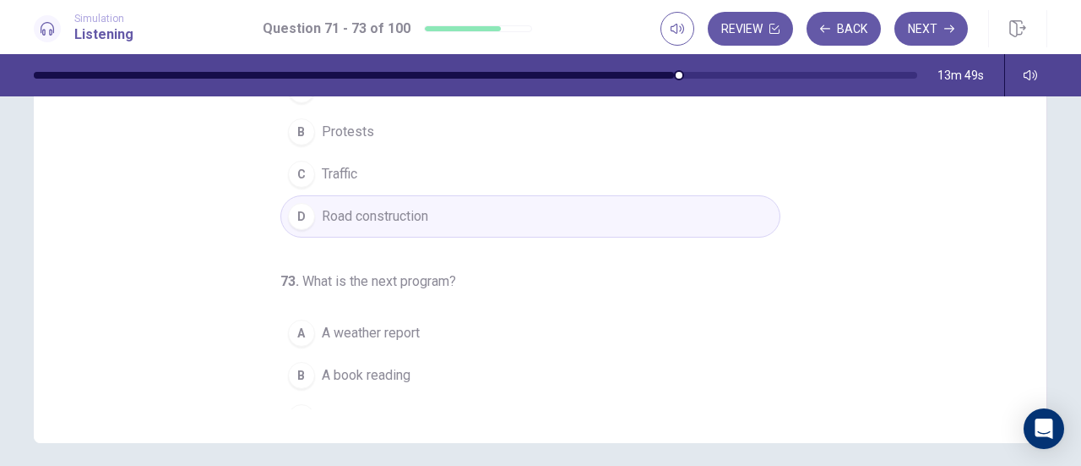
scroll to position [125, 0]
click at [947, 39] on button "Next" at bounding box center [932, 29] width 74 height 34
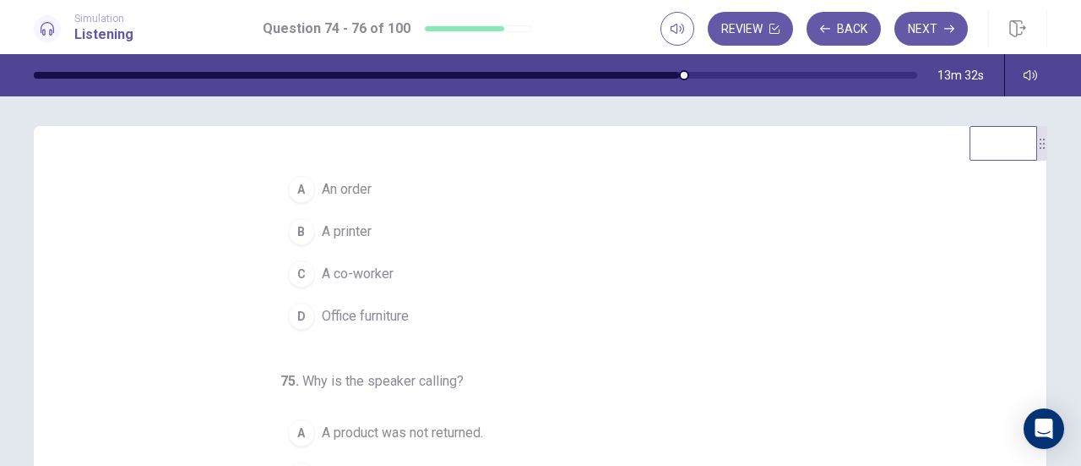
scroll to position [33, 0]
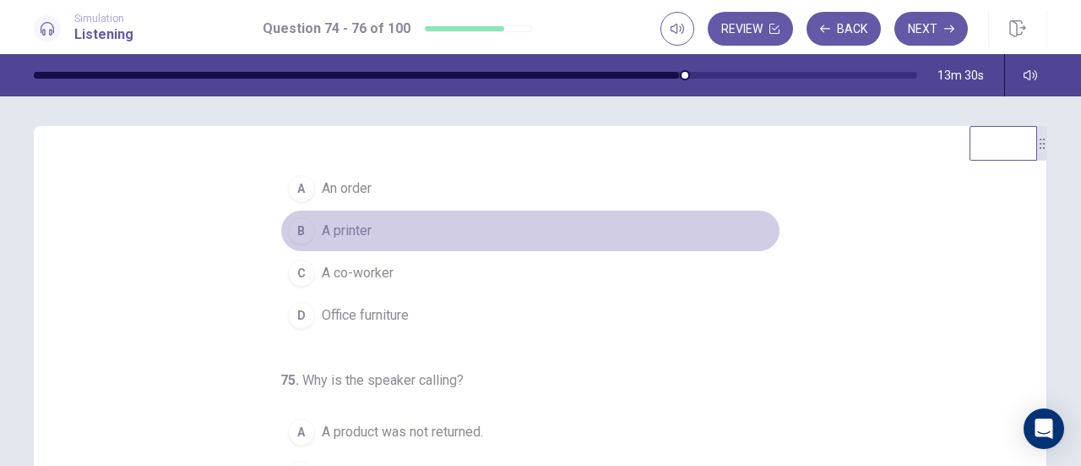
click at [364, 226] on button "B A printer" at bounding box center [531, 231] width 500 height 42
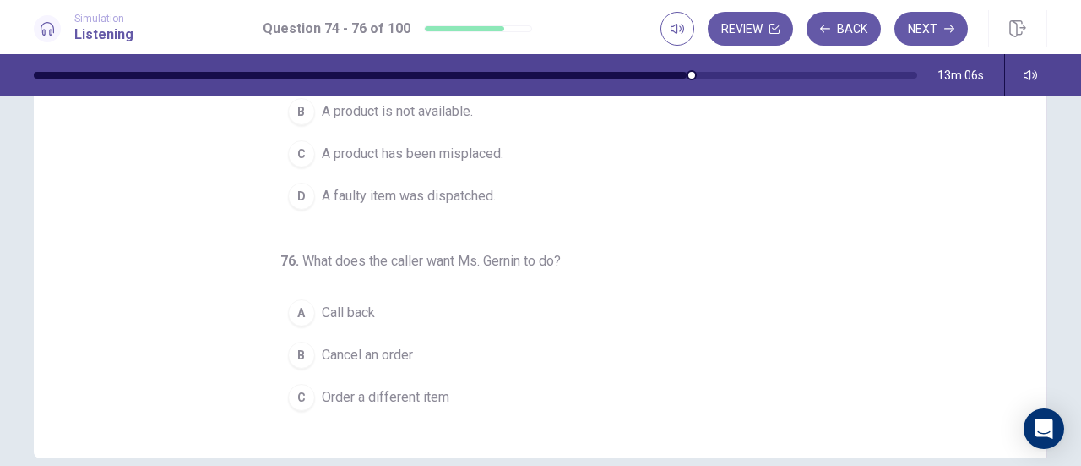
scroll to position [149, 0]
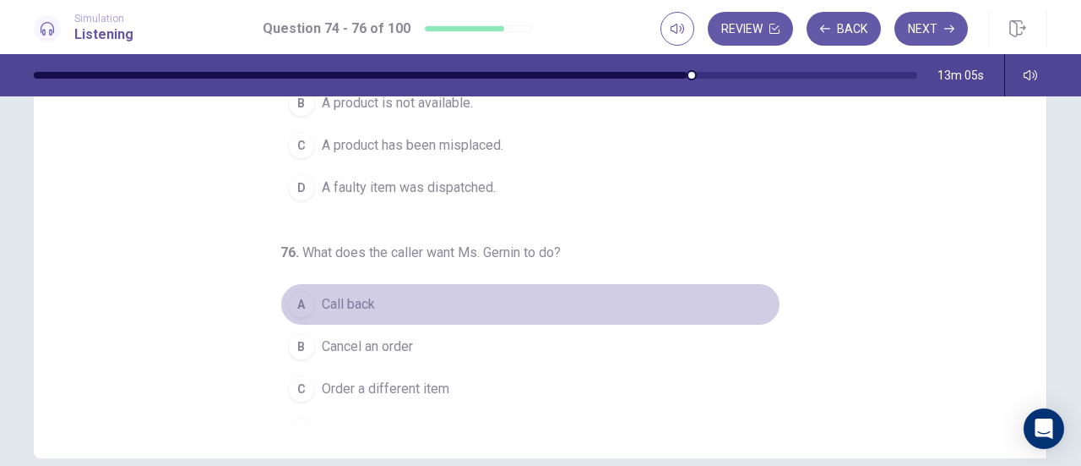
click at [354, 298] on span "Call back" at bounding box center [348, 304] width 53 height 20
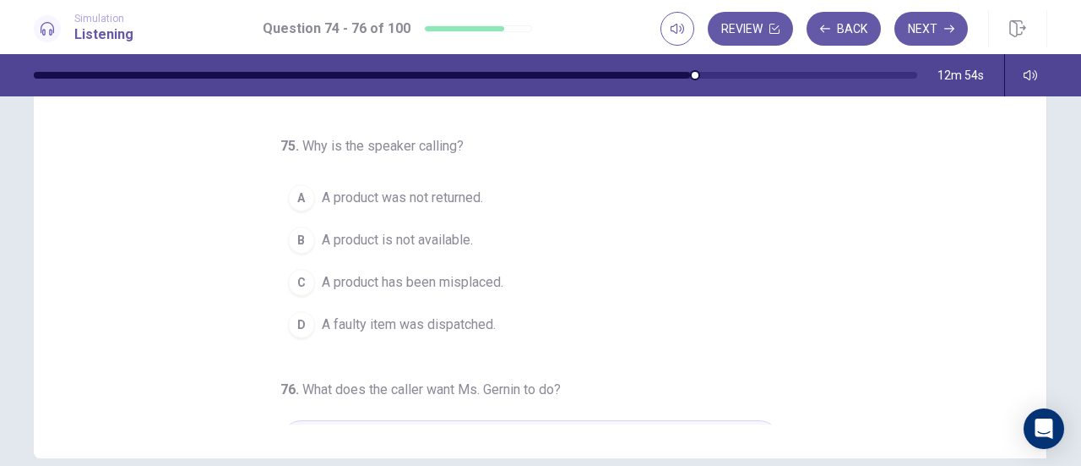
scroll to position [12, 0]
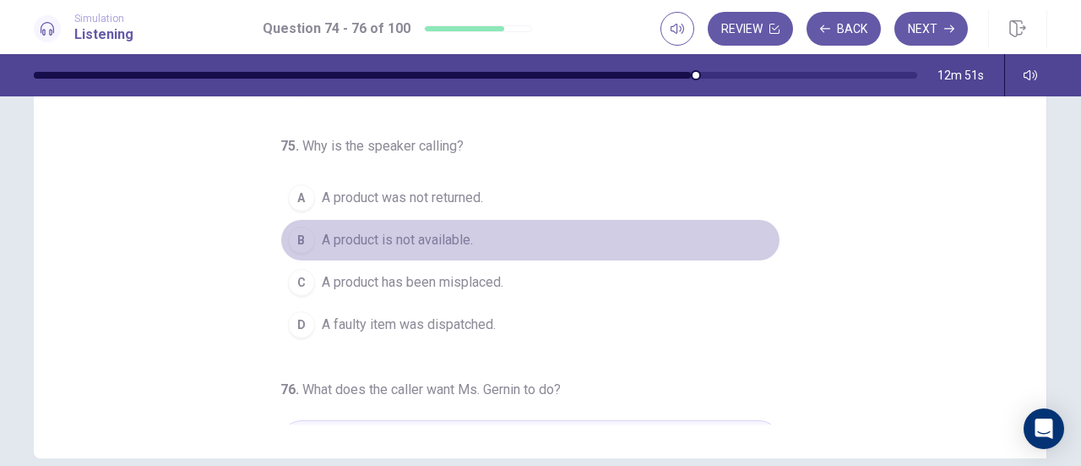
click at [444, 239] on span "A product is not available." at bounding box center [397, 240] width 151 height 20
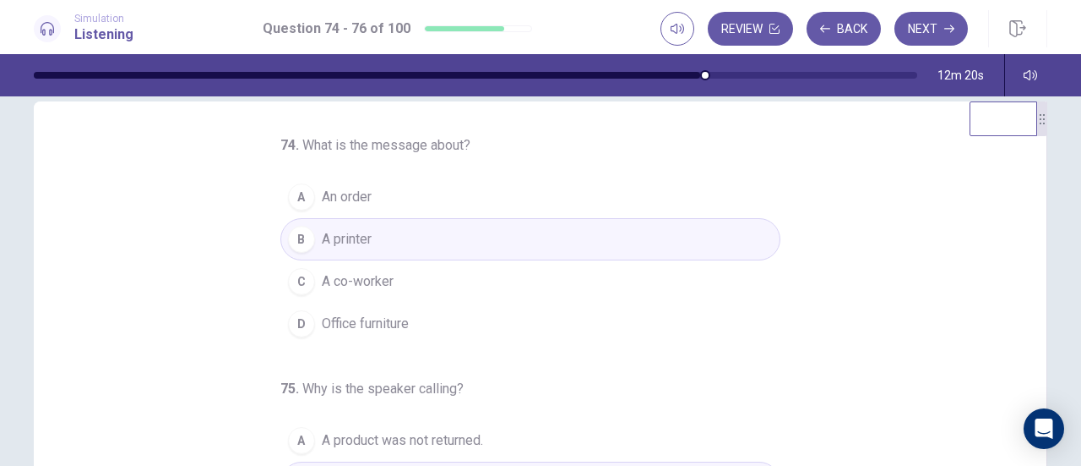
scroll to position [0, 0]
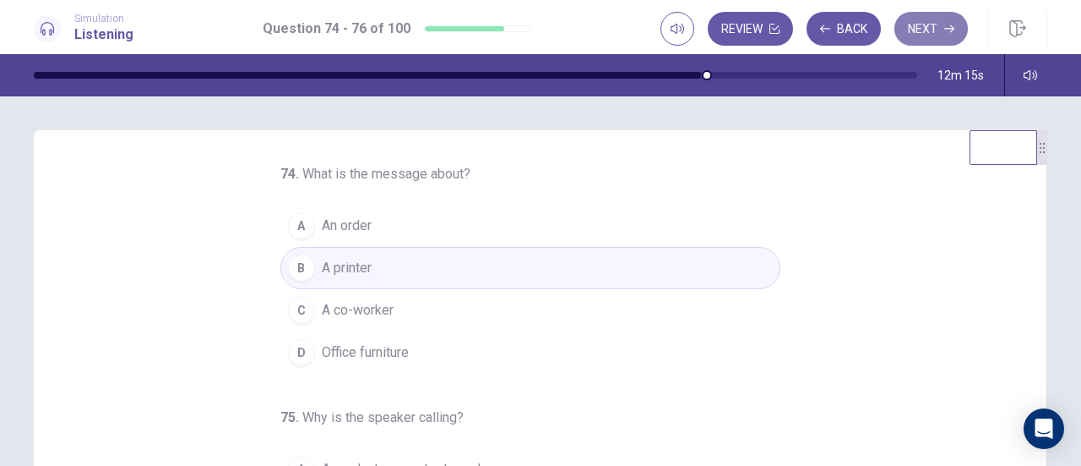
click at [944, 25] on button "Next" at bounding box center [932, 29] width 74 height 34
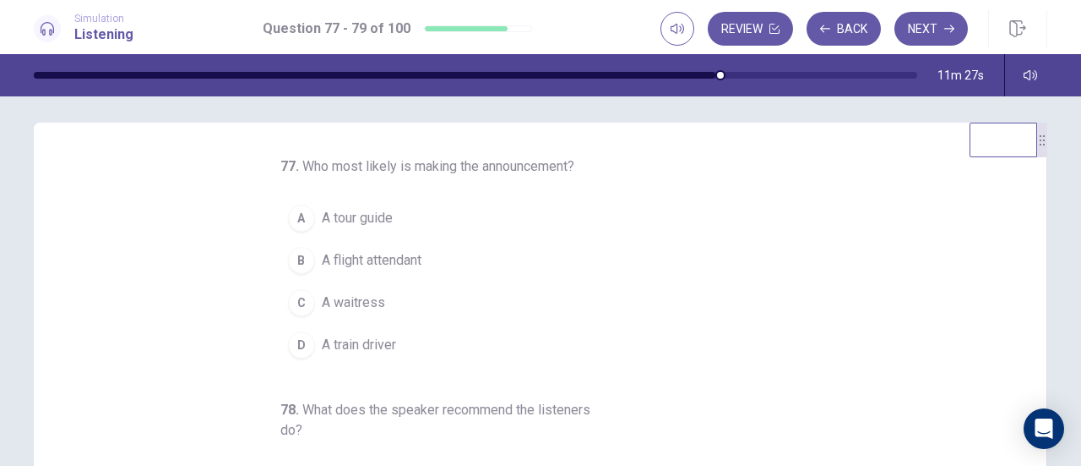
scroll to position [6, 0]
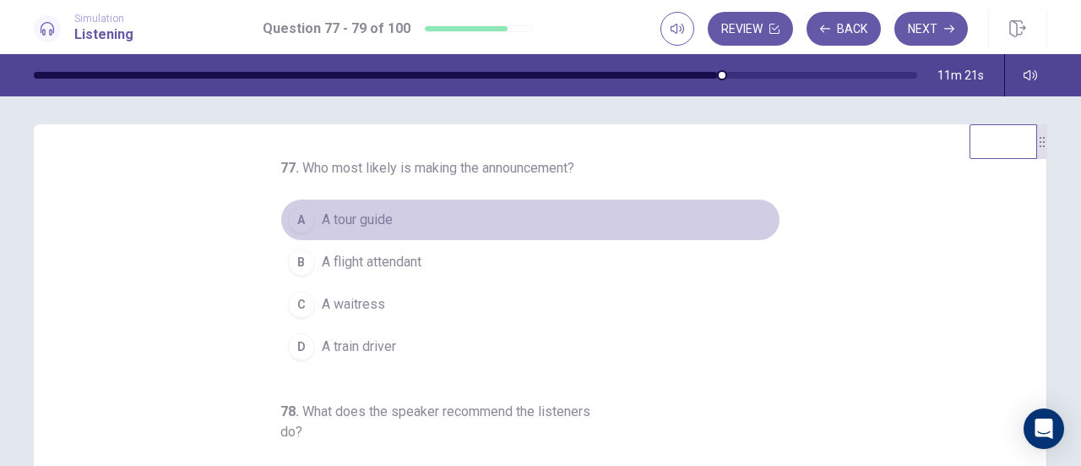
click at [365, 219] on span "A tour guide" at bounding box center [357, 220] width 71 height 20
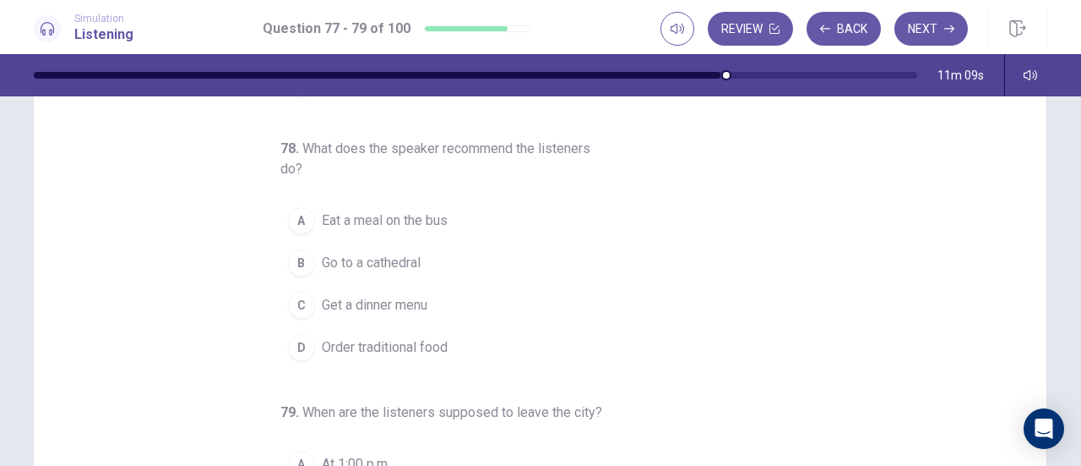
scroll to position [106, 0]
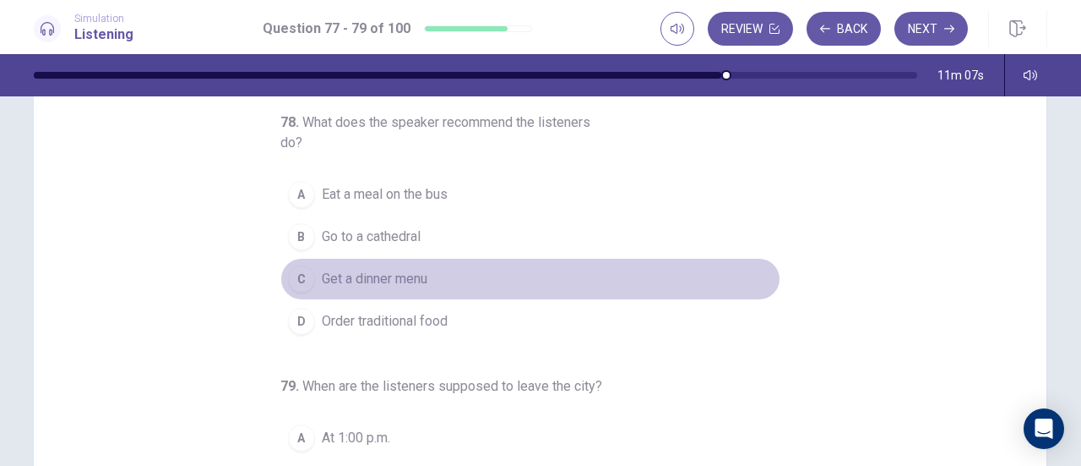
click at [407, 271] on span "Get a dinner menu" at bounding box center [375, 279] width 106 height 20
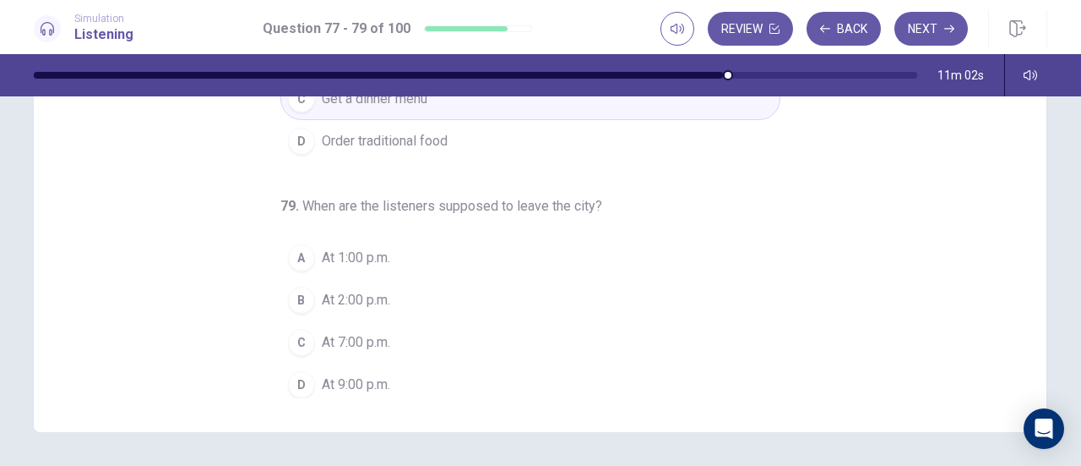
scroll to position [286, 0]
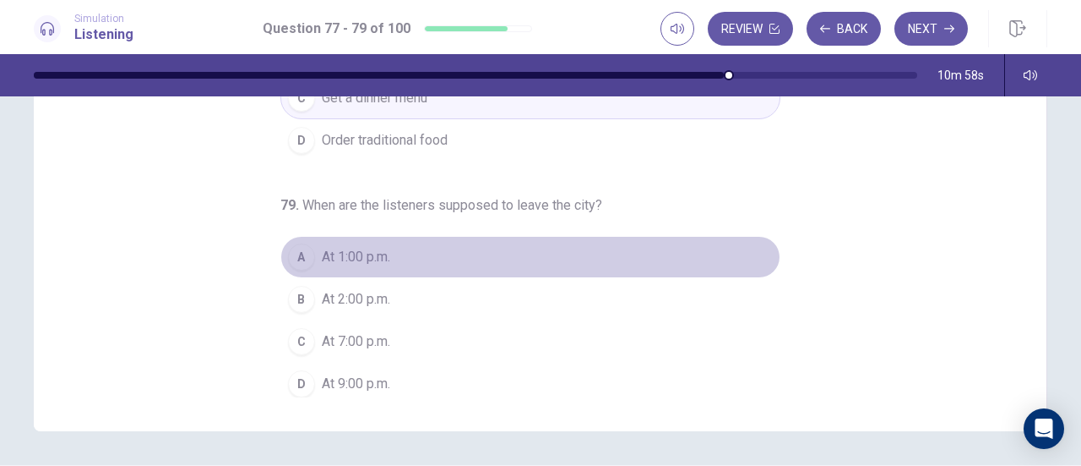
click at [341, 248] on span "At 1:00 p.m." at bounding box center [356, 257] width 68 height 20
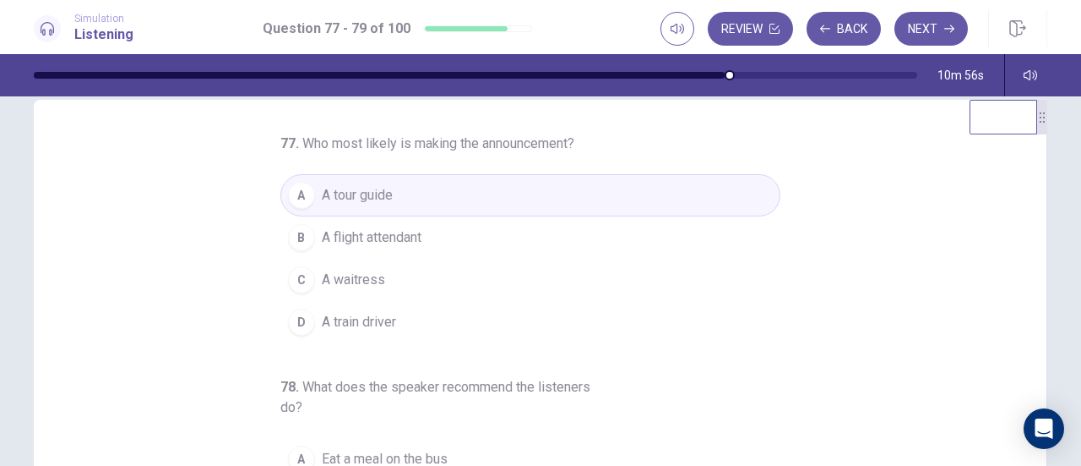
scroll to position [25, 0]
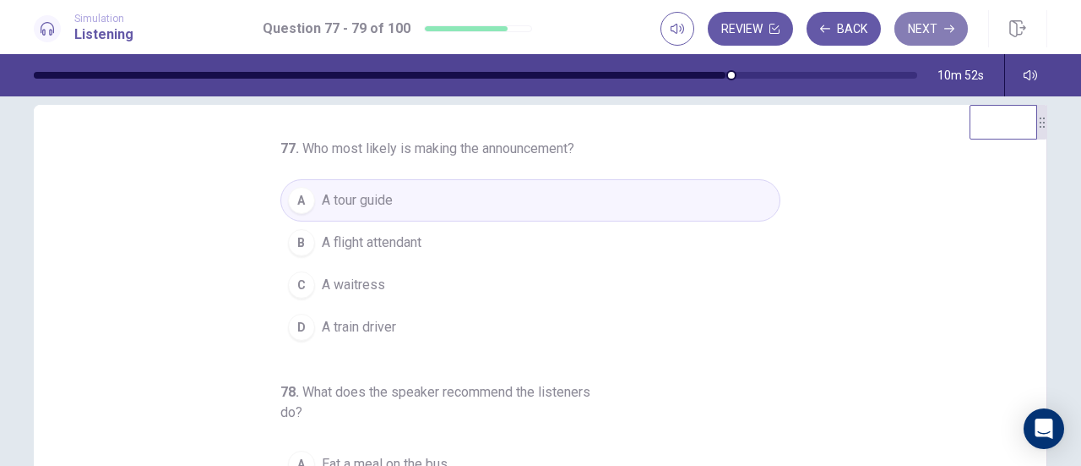
click at [918, 26] on button "Next" at bounding box center [932, 29] width 74 height 34
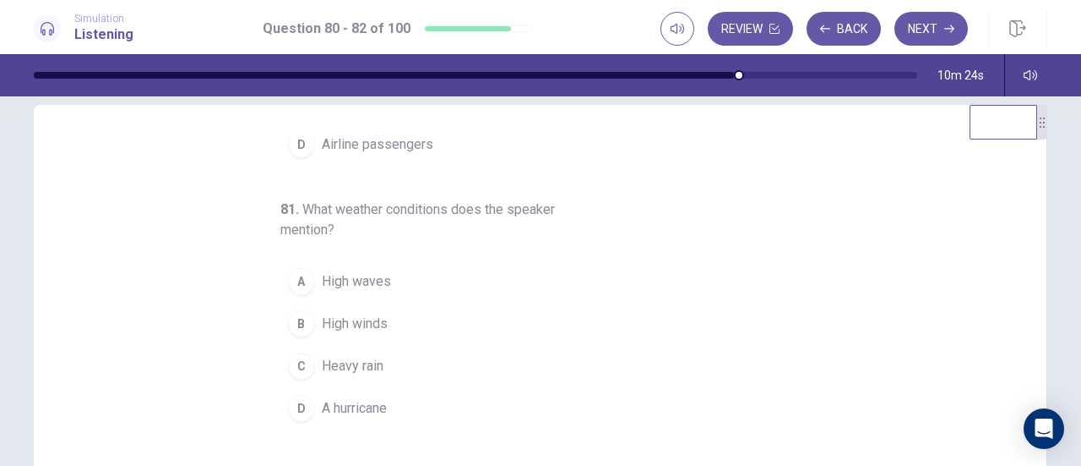
scroll to position [189, 0]
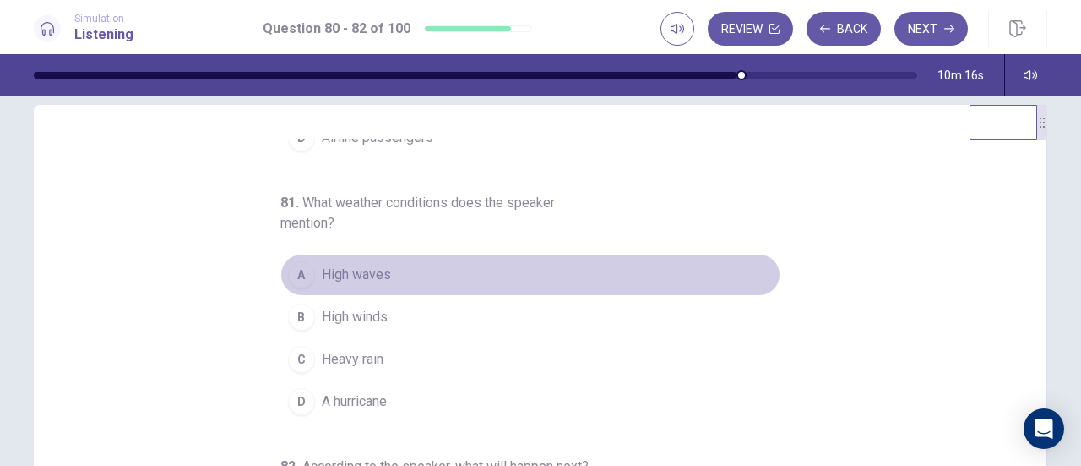
click at [385, 273] on button "A High waves" at bounding box center [531, 274] width 500 height 42
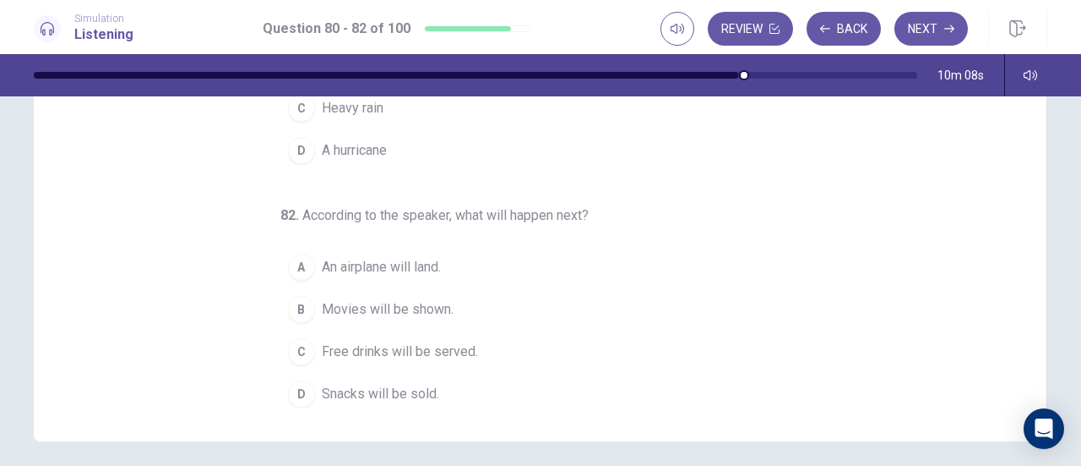
scroll to position [278, 0]
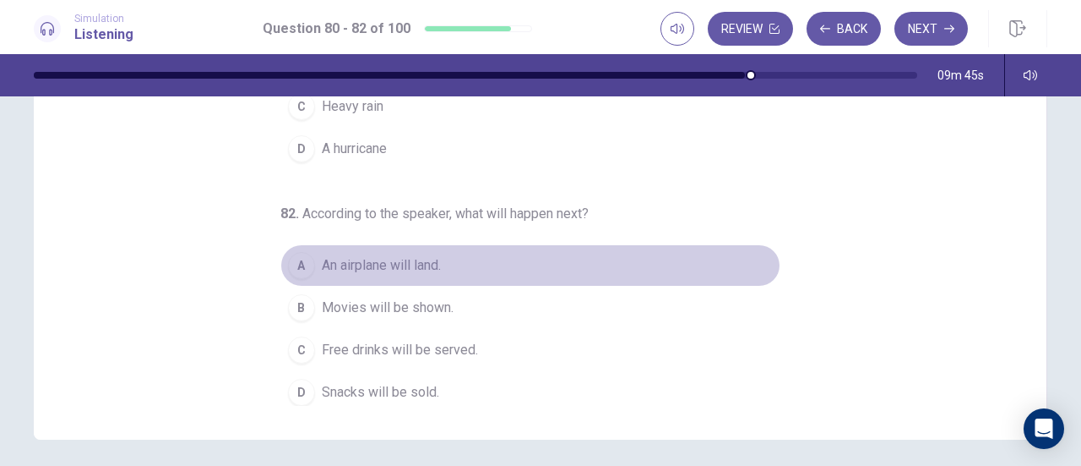
click at [417, 263] on span "An airplane will land." at bounding box center [381, 265] width 119 height 20
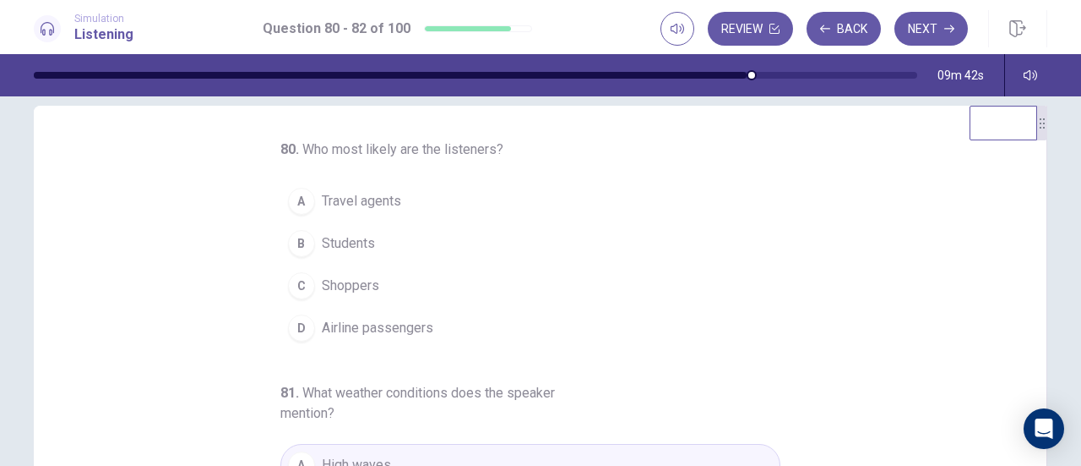
scroll to position [23, 0]
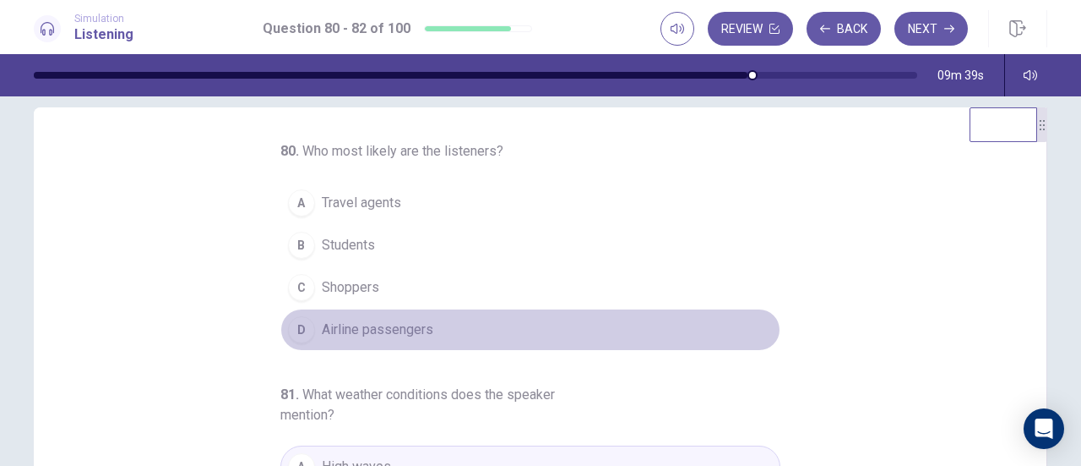
click at [356, 322] on span "Airline passengers" at bounding box center [378, 329] width 112 height 20
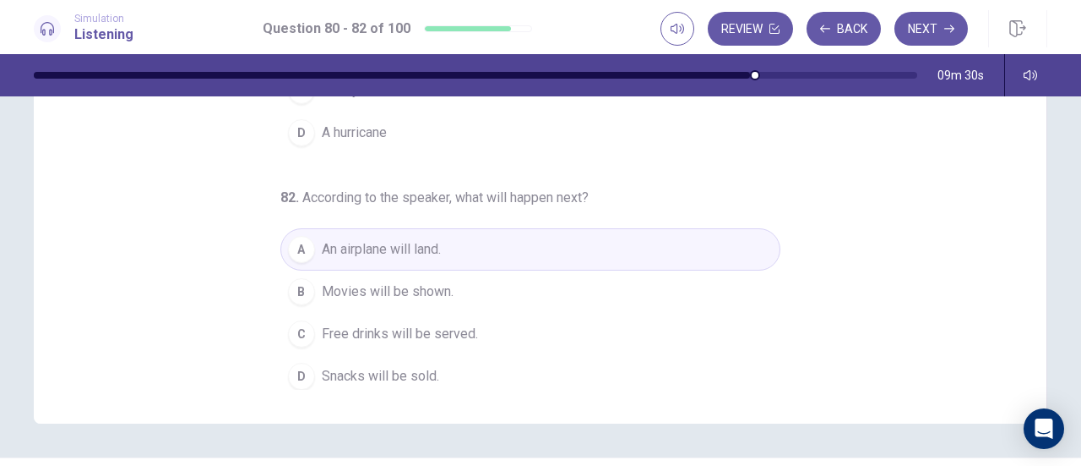
scroll to position [305, 0]
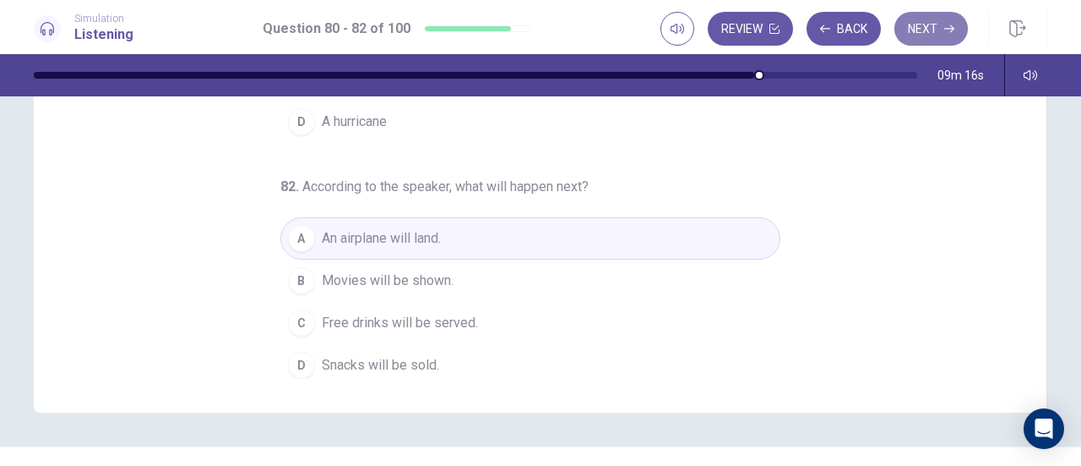
click at [934, 24] on button "Next" at bounding box center [932, 29] width 74 height 34
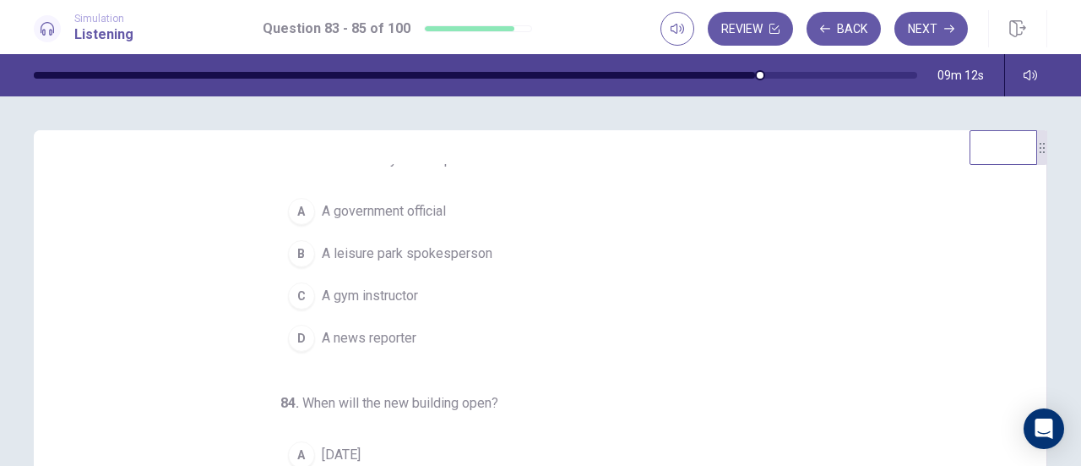
scroll to position [0, 0]
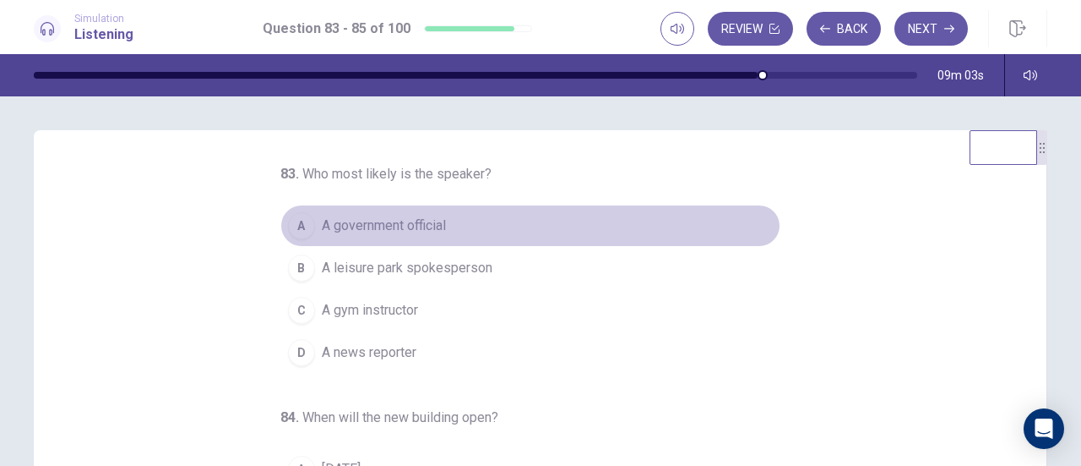
click at [419, 221] on span "A government official" at bounding box center [384, 225] width 124 height 20
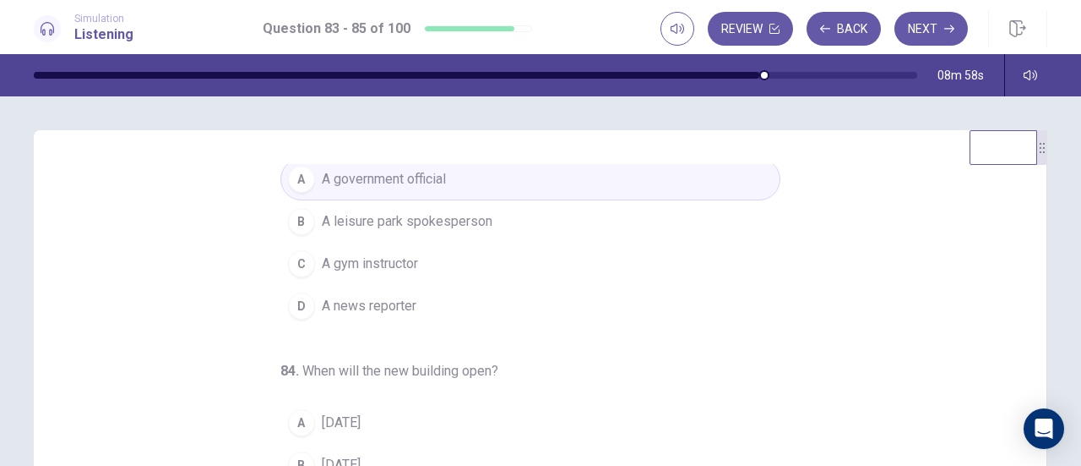
scroll to position [46, 0]
click at [443, 268] on button "C A gym instructor" at bounding box center [531, 264] width 500 height 42
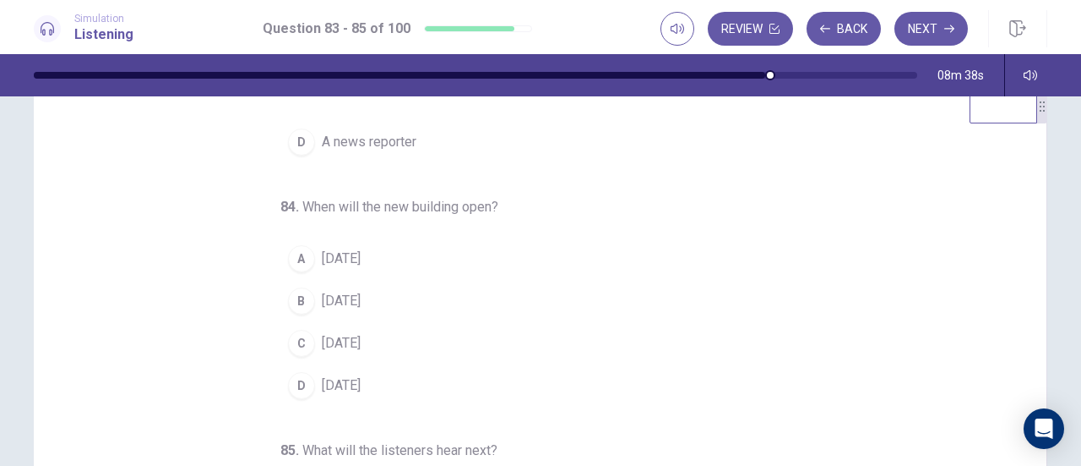
scroll to position [46, 0]
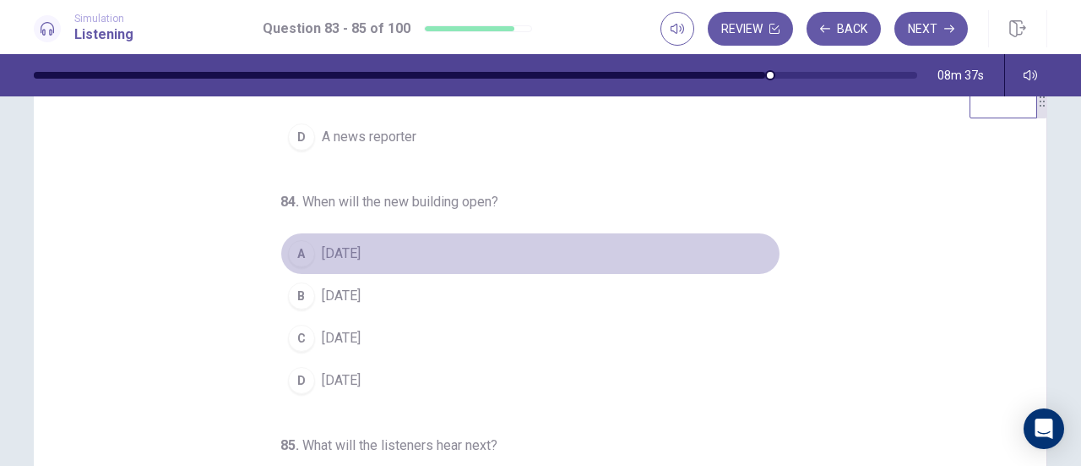
click at [361, 253] on span "[DATE]" at bounding box center [341, 253] width 39 height 20
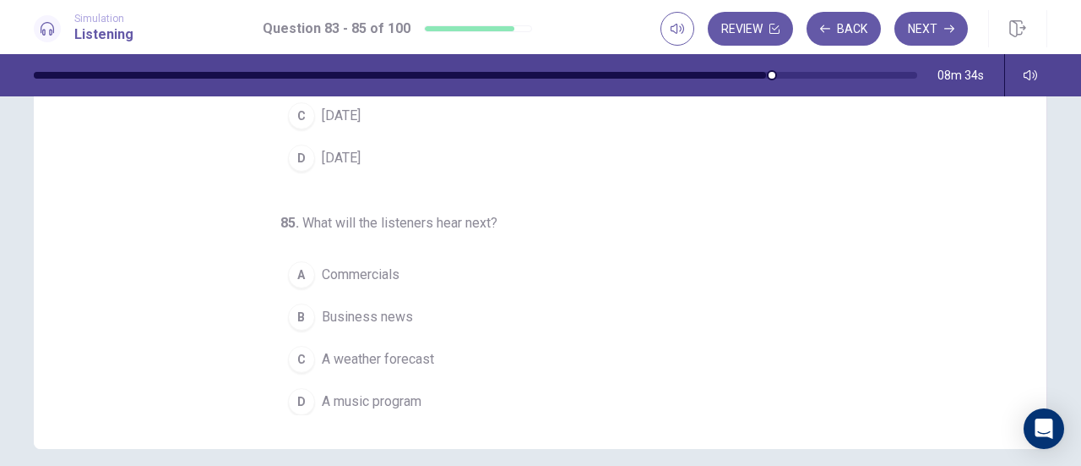
scroll to position [275, 0]
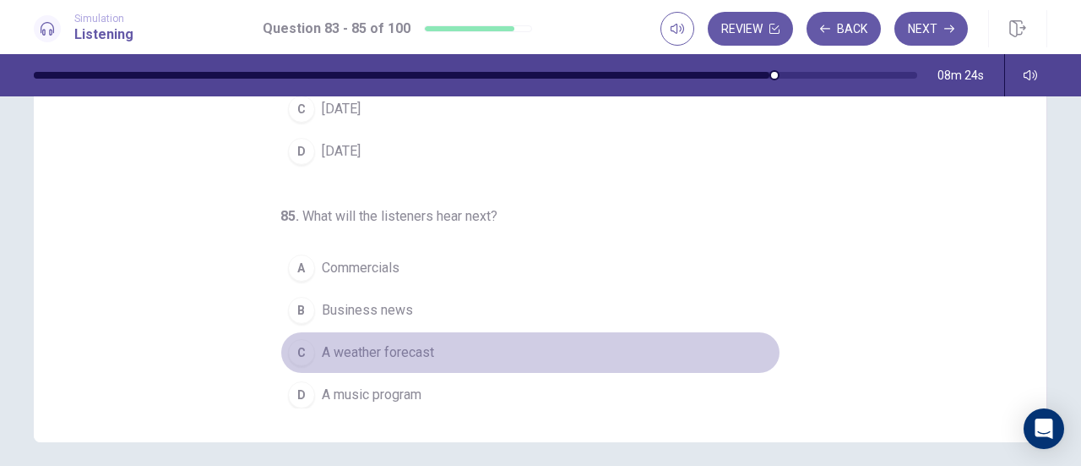
click at [396, 342] on span "A weather forecast" at bounding box center [378, 352] width 112 height 20
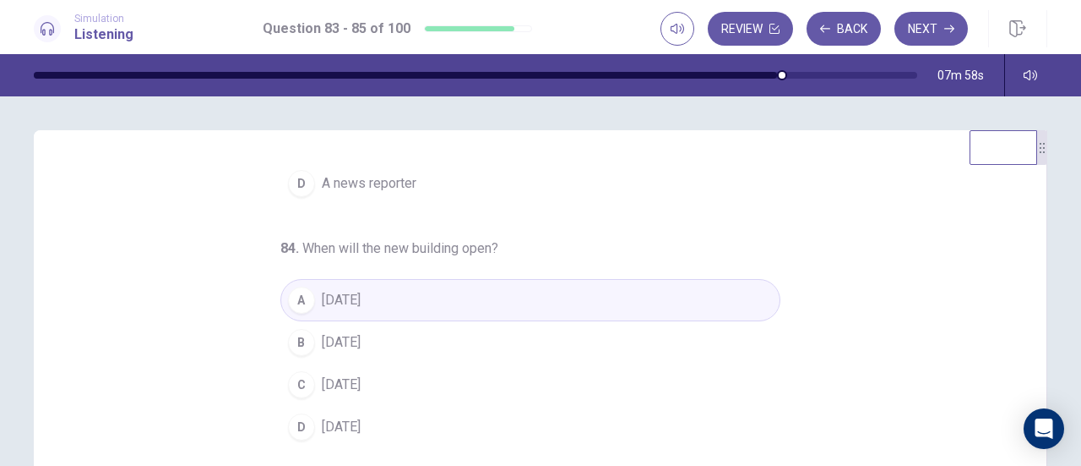
scroll to position [0, 0]
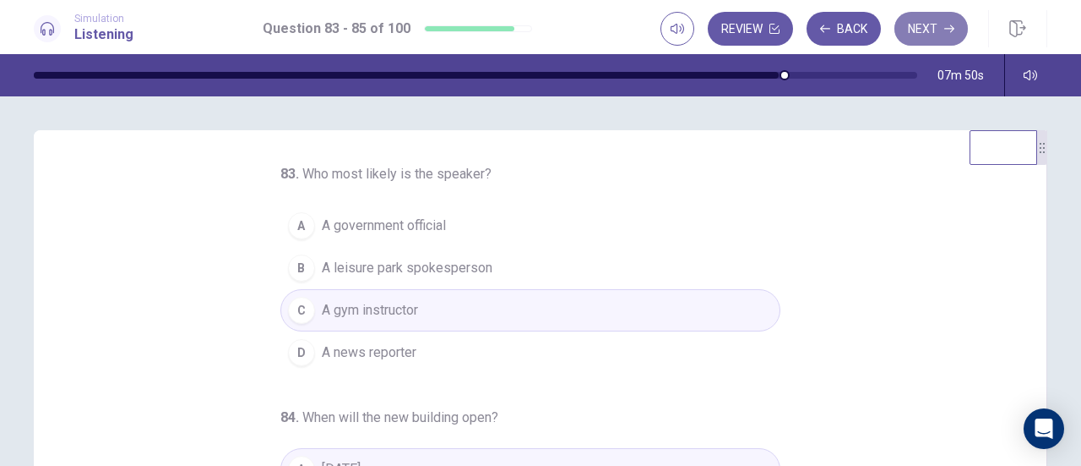
click at [931, 31] on button "Next" at bounding box center [932, 29] width 74 height 34
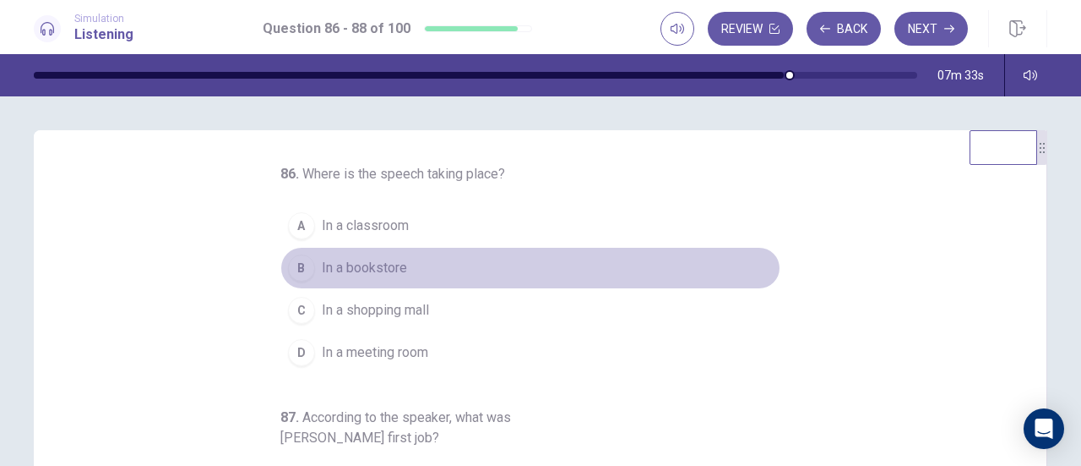
click at [383, 269] on span "In a bookstore" at bounding box center [364, 268] width 85 height 20
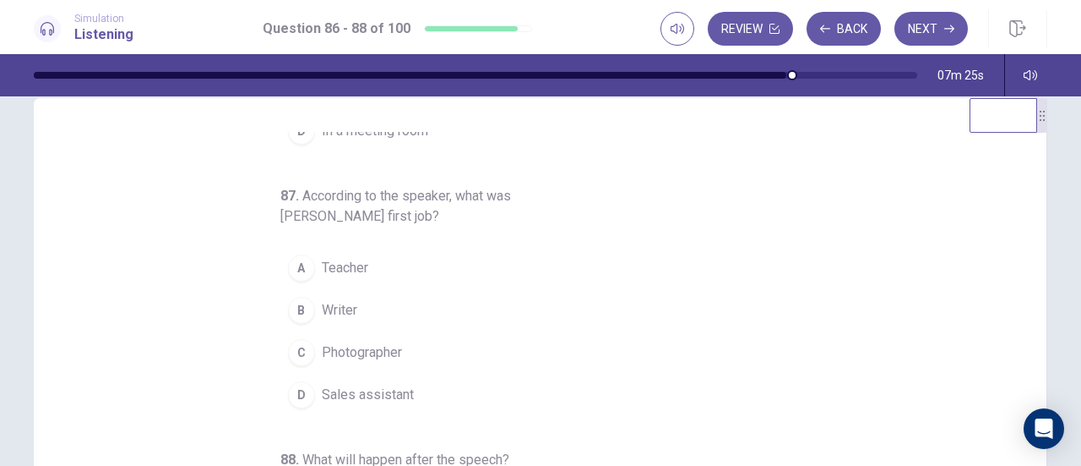
scroll to position [34, 0]
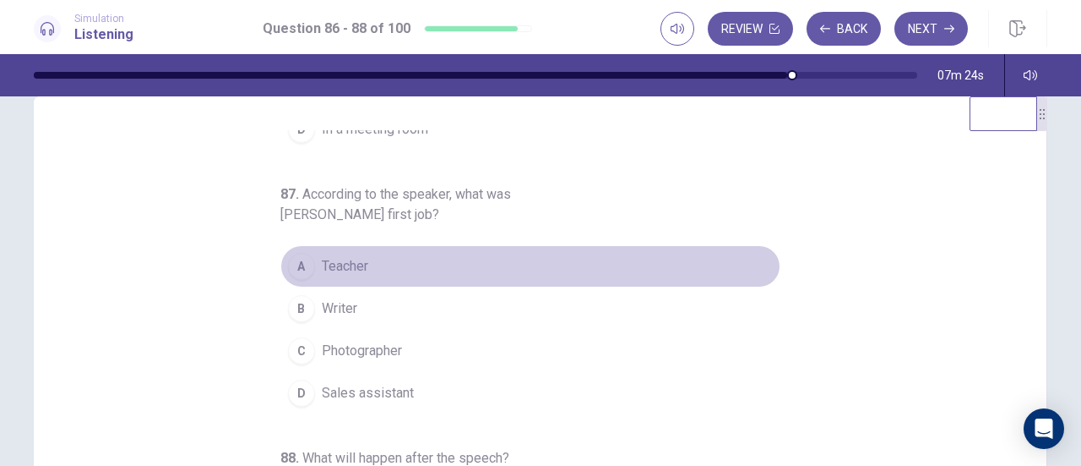
click at [376, 259] on button "A Teacher" at bounding box center [531, 266] width 500 height 42
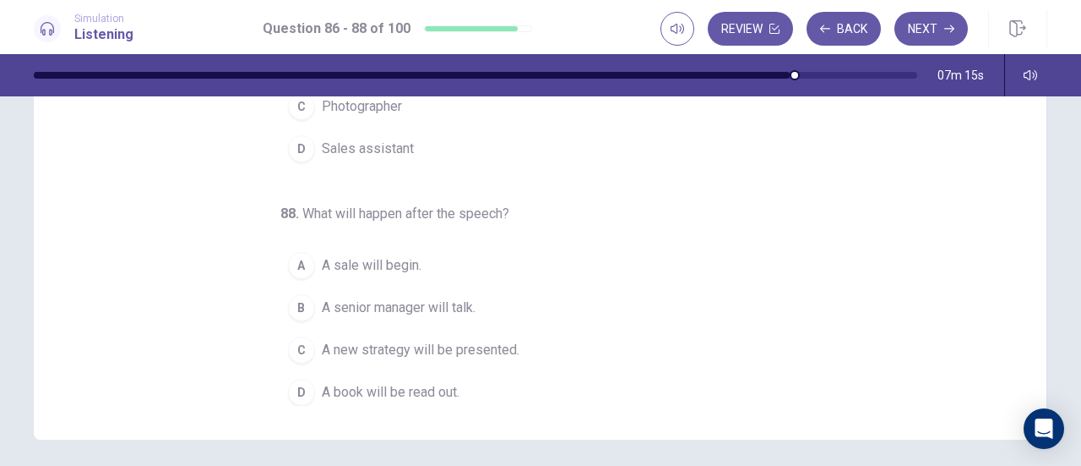
scroll to position [279, 0]
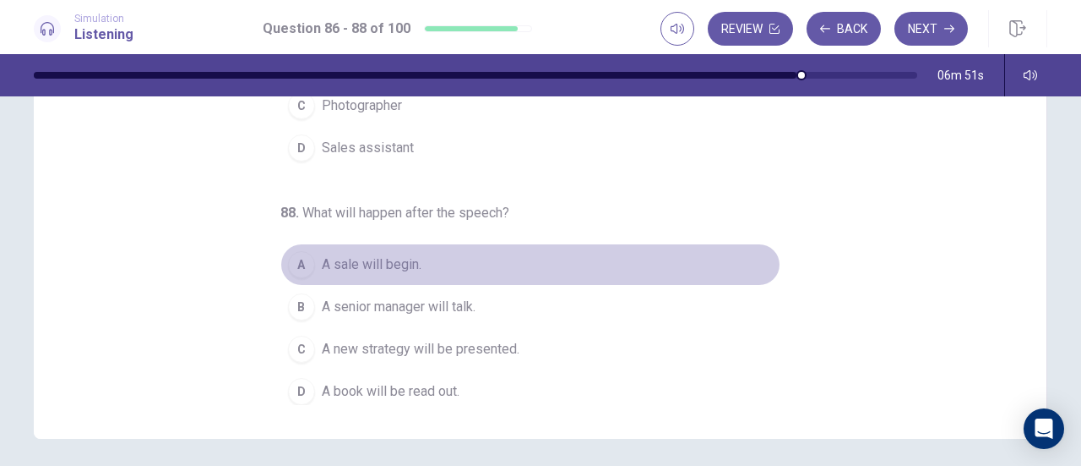
click at [392, 254] on span "A sale will begin." at bounding box center [372, 264] width 100 height 20
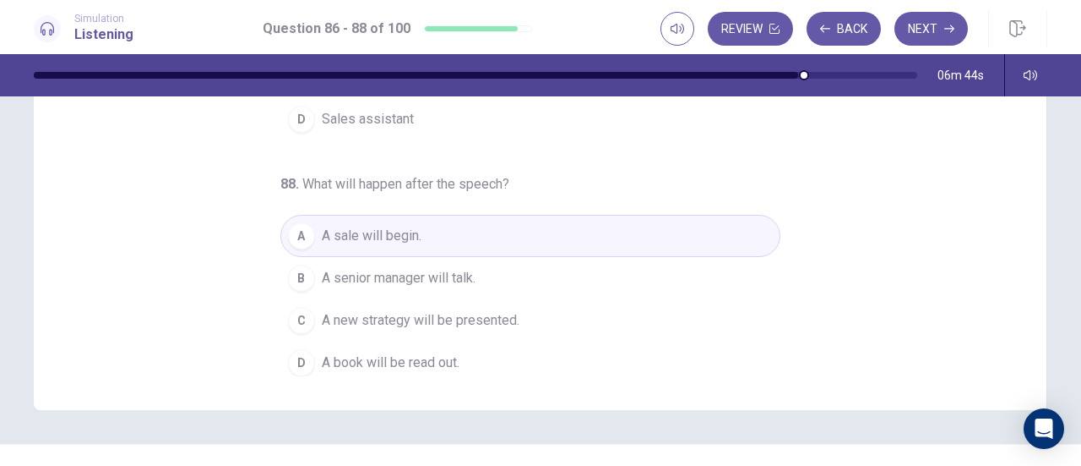
scroll to position [308, 0]
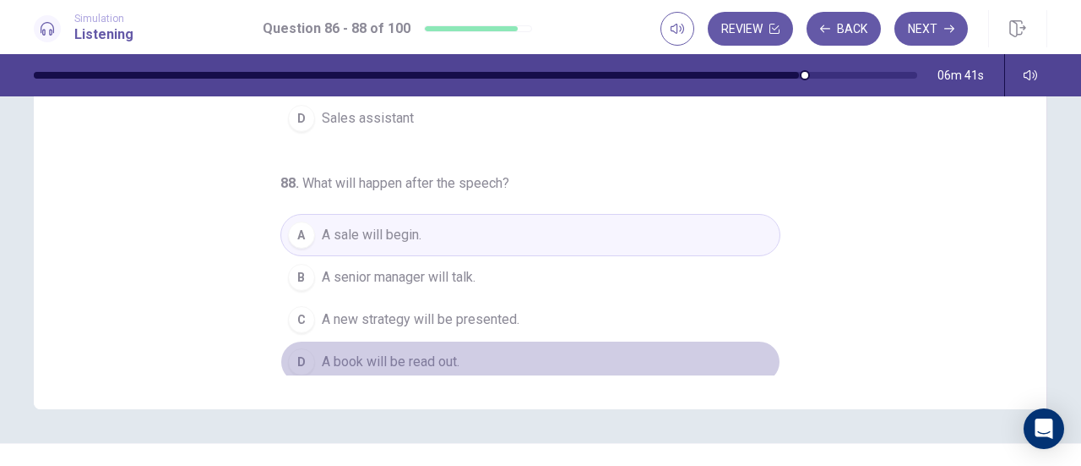
click at [438, 342] on button "D A book will be read out." at bounding box center [531, 361] width 500 height 42
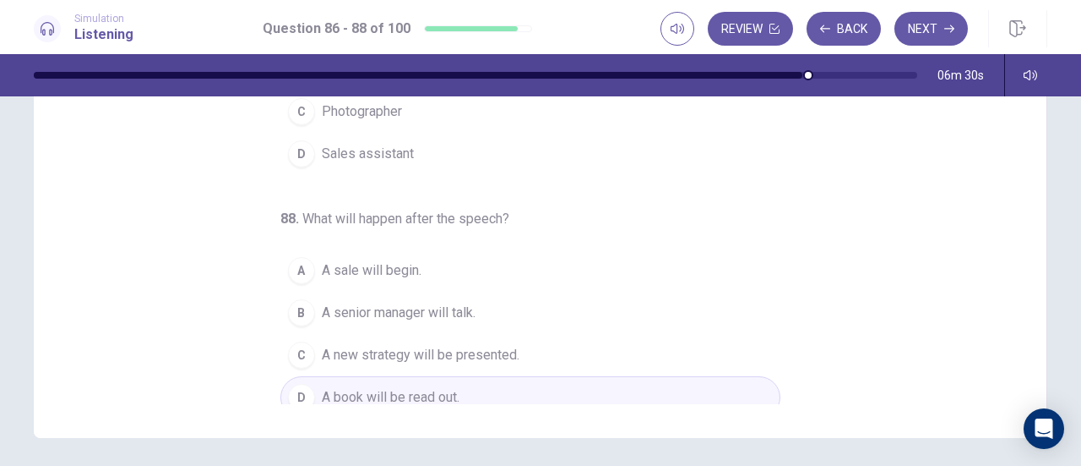
scroll to position [183, 0]
click at [944, 25] on button "Next" at bounding box center [932, 29] width 74 height 34
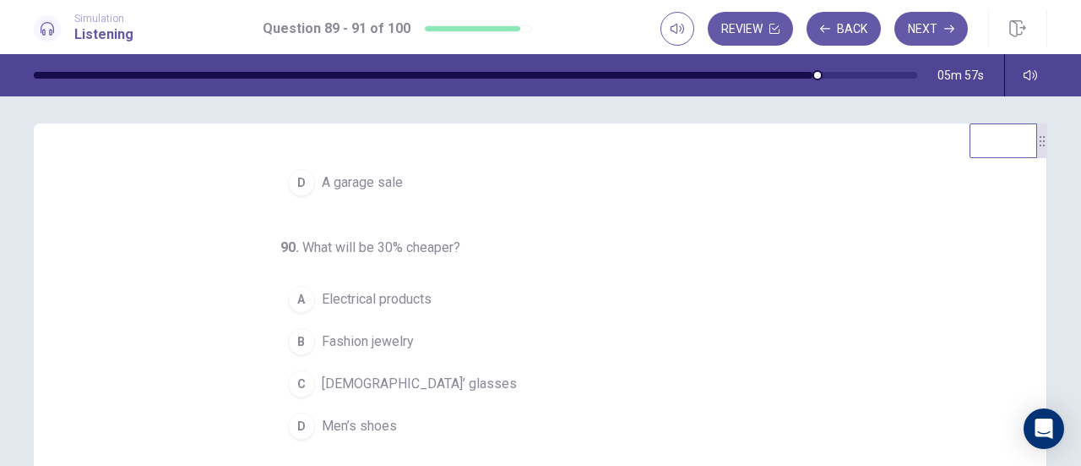
scroll to position [169, 0]
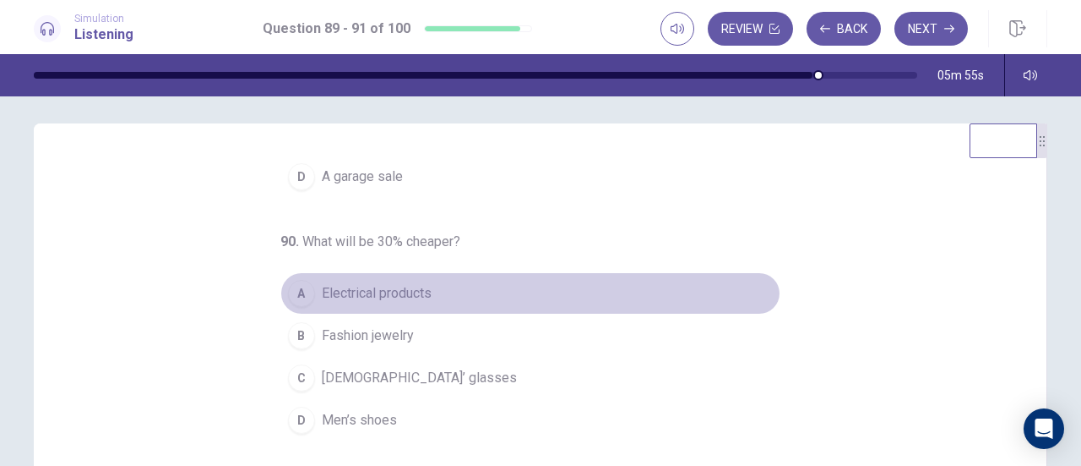
click at [404, 283] on span "Electrical products" at bounding box center [377, 293] width 110 height 20
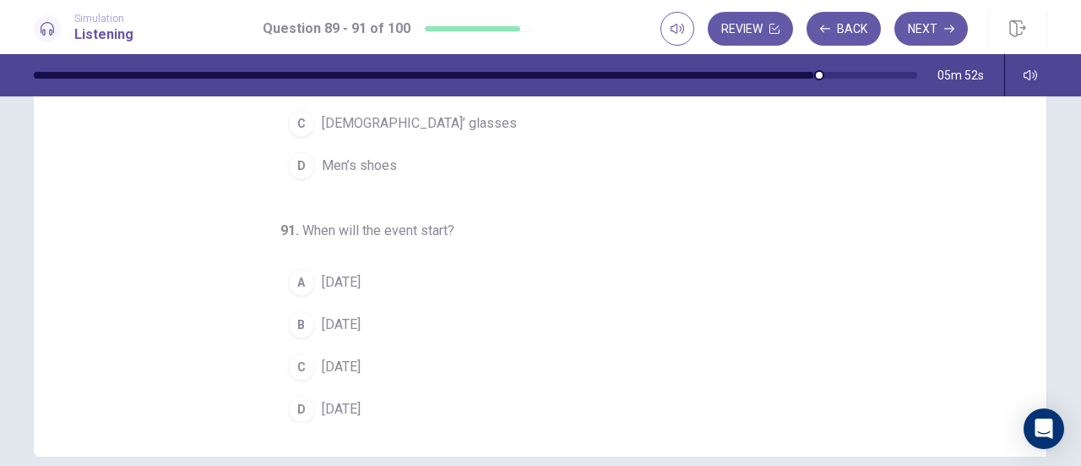
scroll to position [270, 0]
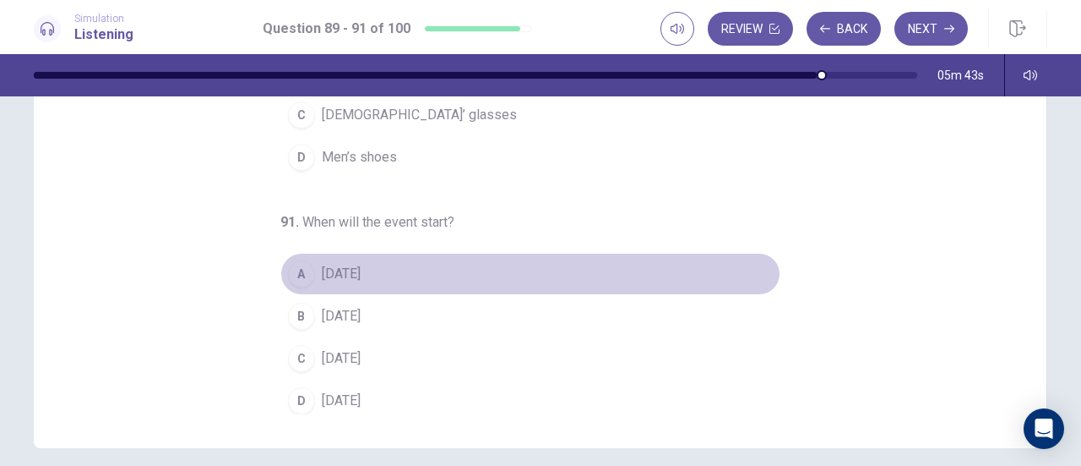
click at [361, 271] on span "[DATE]" at bounding box center [341, 274] width 39 height 20
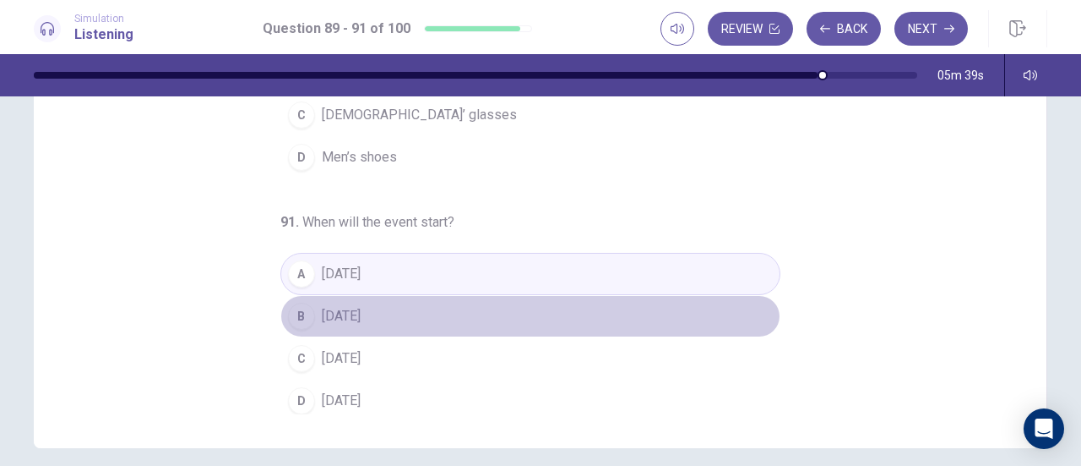
click at [372, 312] on button "B [DATE]" at bounding box center [531, 316] width 500 height 42
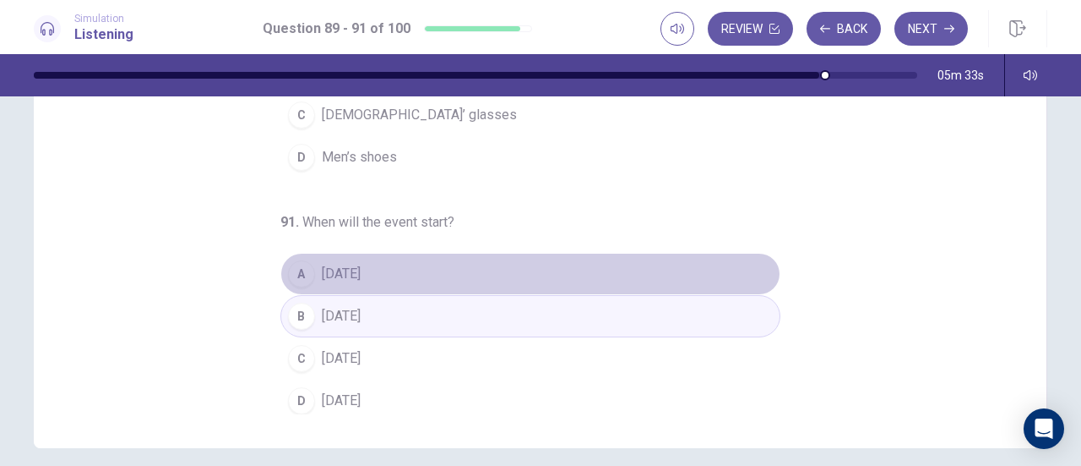
click at [361, 273] on span "[DATE]" at bounding box center [341, 274] width 39 height 20
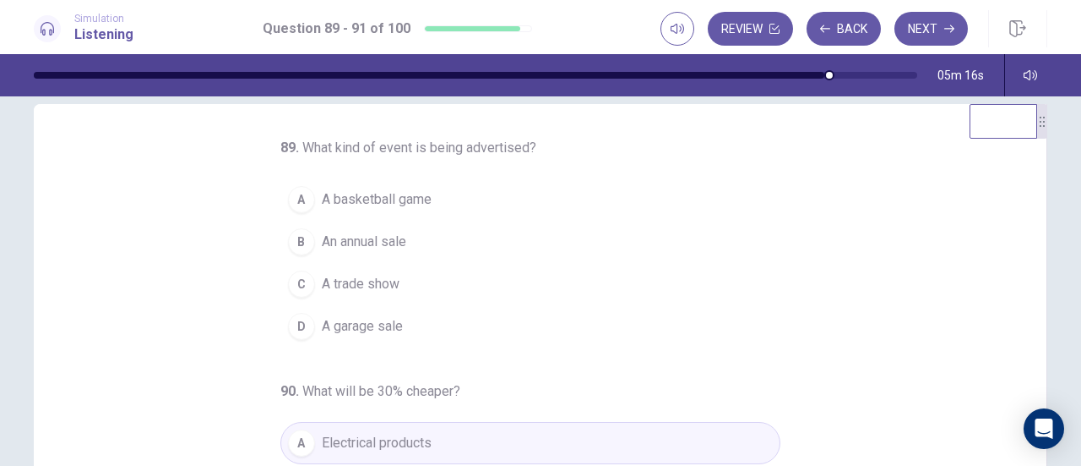
scroll to position [33, 0]
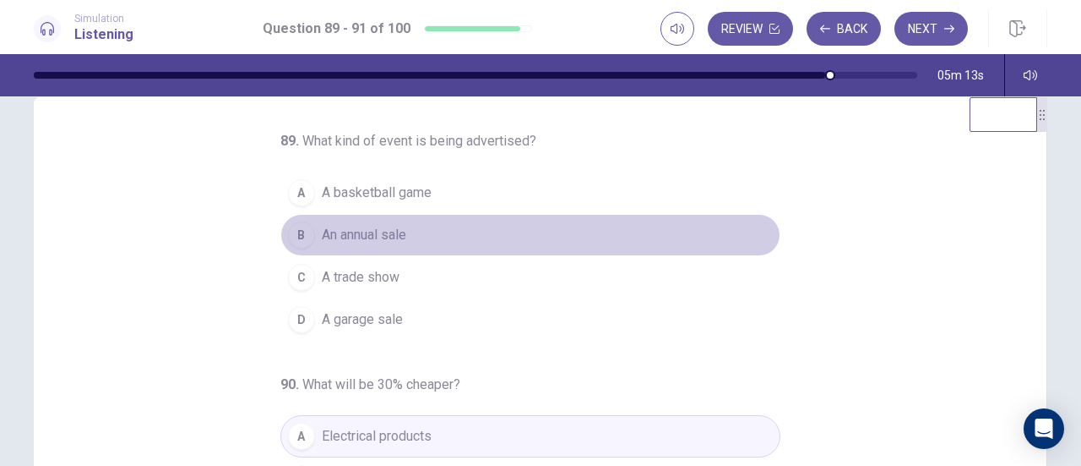
click at [397, 234] on span "An annual sale" at bounding box center [364, 235] width 84 height 20
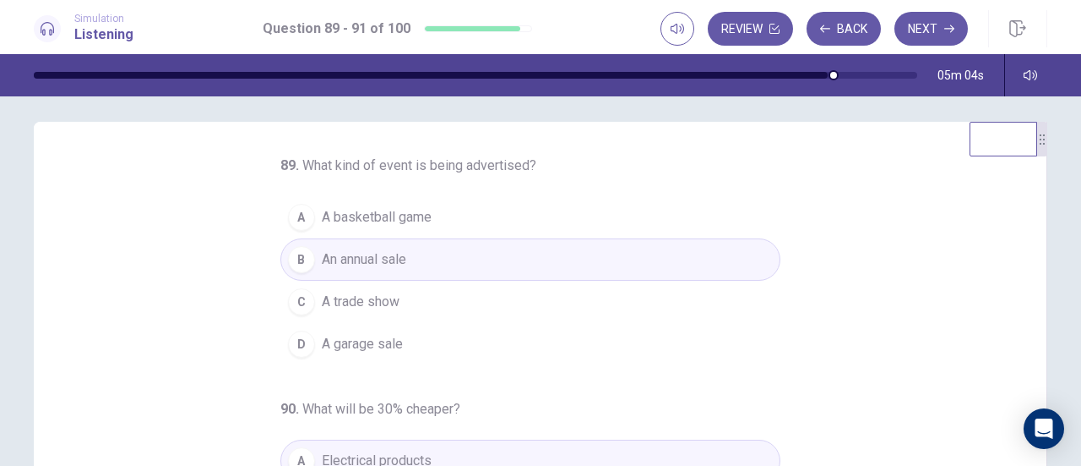
scroll to position [0, 0]
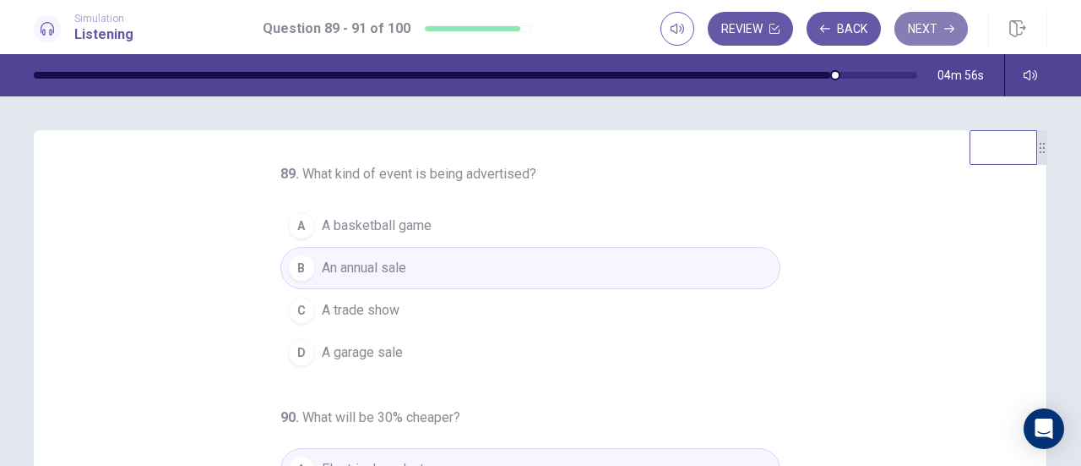
click at [932, 35] on button "Next" at bounding box center [932, 29] width 74 height 34
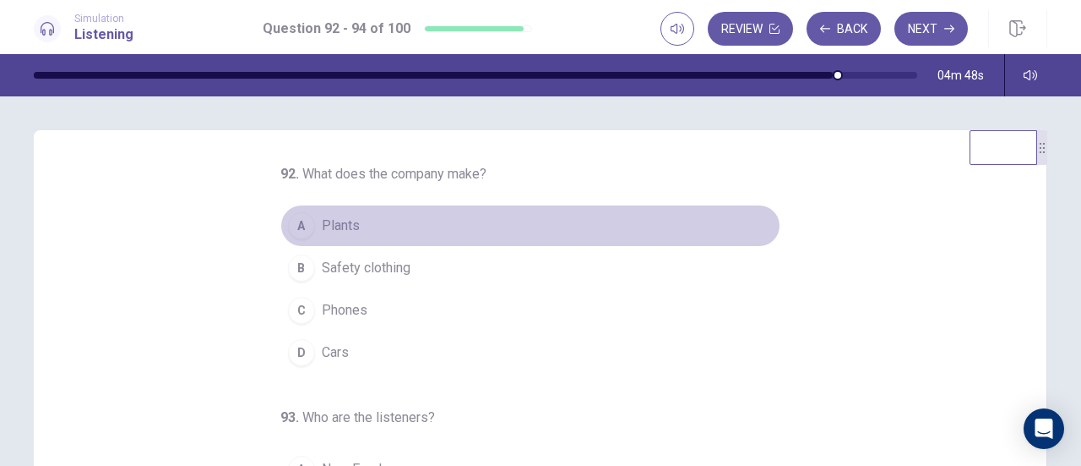
click at [346, 232] on span "Plants" at bounding box center [341, 225] width 38 height 20
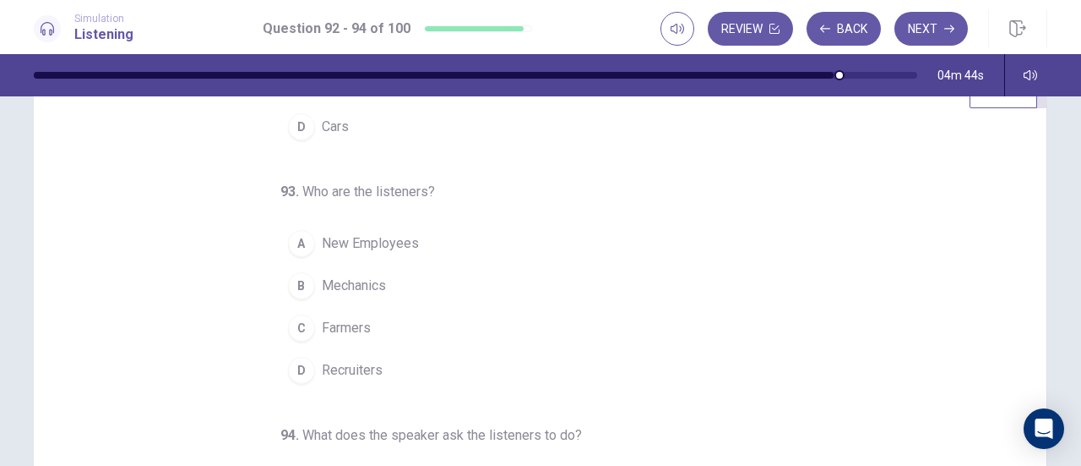
scroll to position [57, 0]
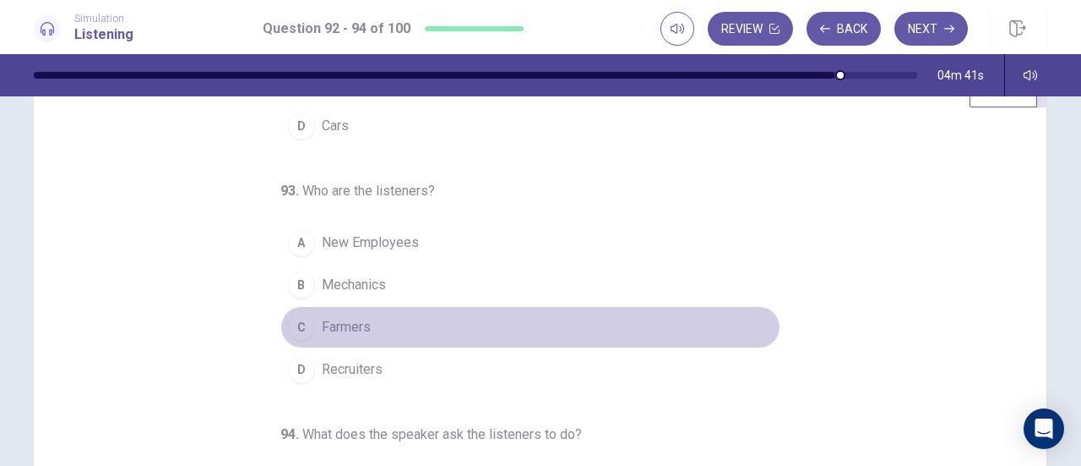
click at [354, 322] on span "Farmers" at bounding box center [346, 327] width 49 height 20
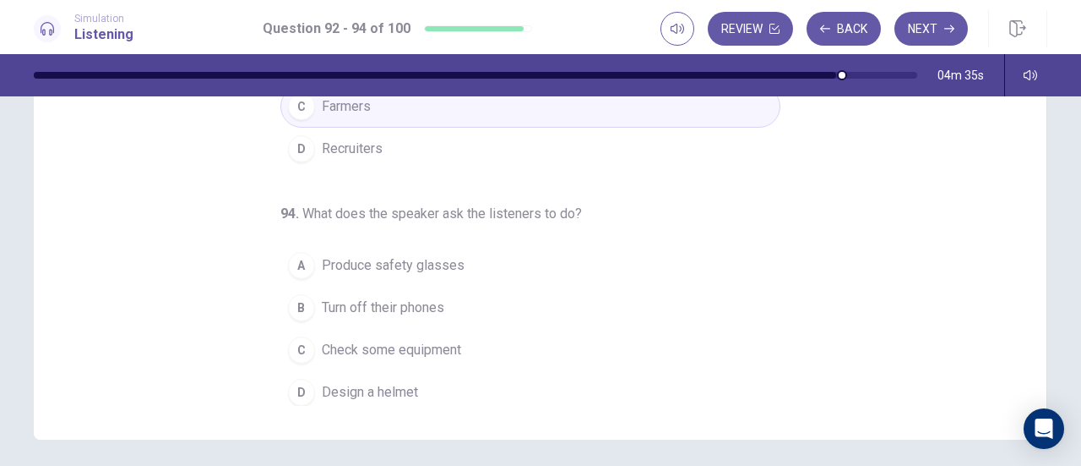
scroll to position [281, 0]
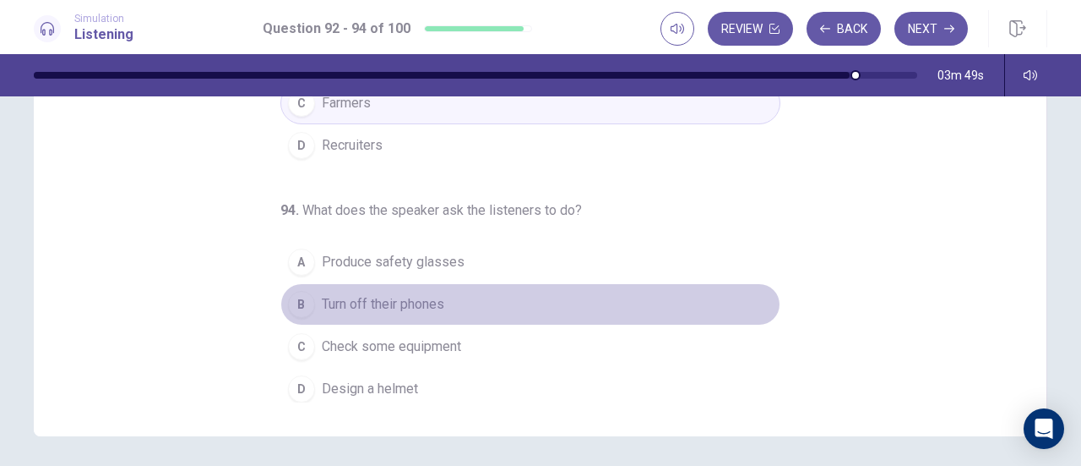
click at [424, 299] on span "Turn off their phones" at bounding box center [383, 304] width 123 height 20
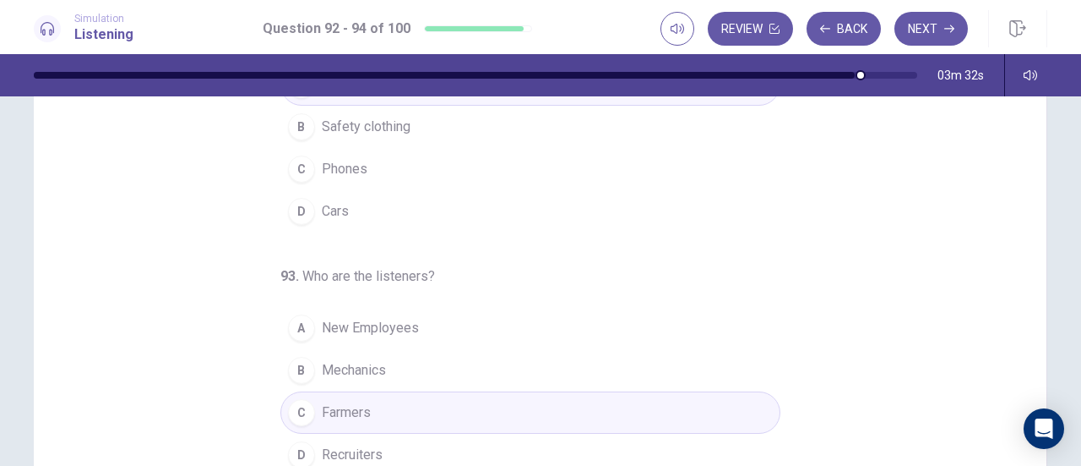
scroll to position [0, 0]
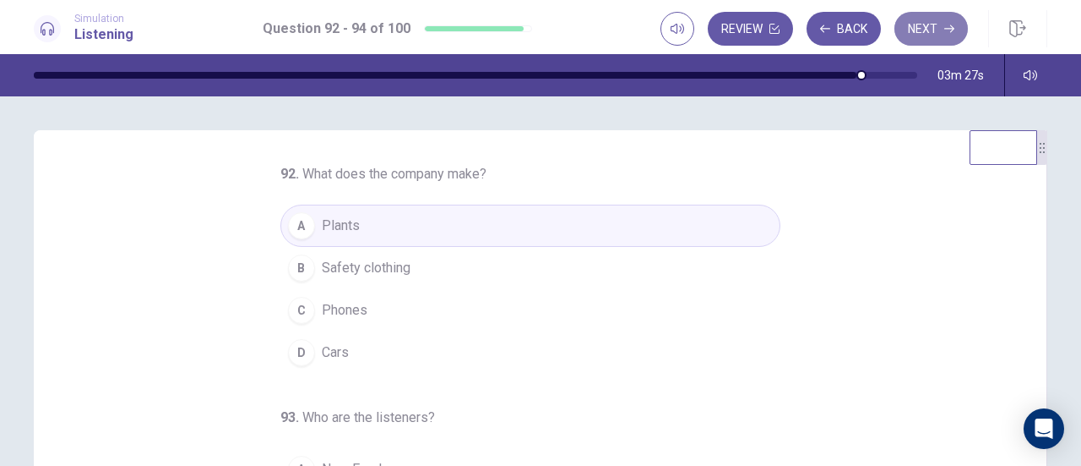
click at [940, 23] on button "Next" at bounding box center [932, 29] width 74 height 34
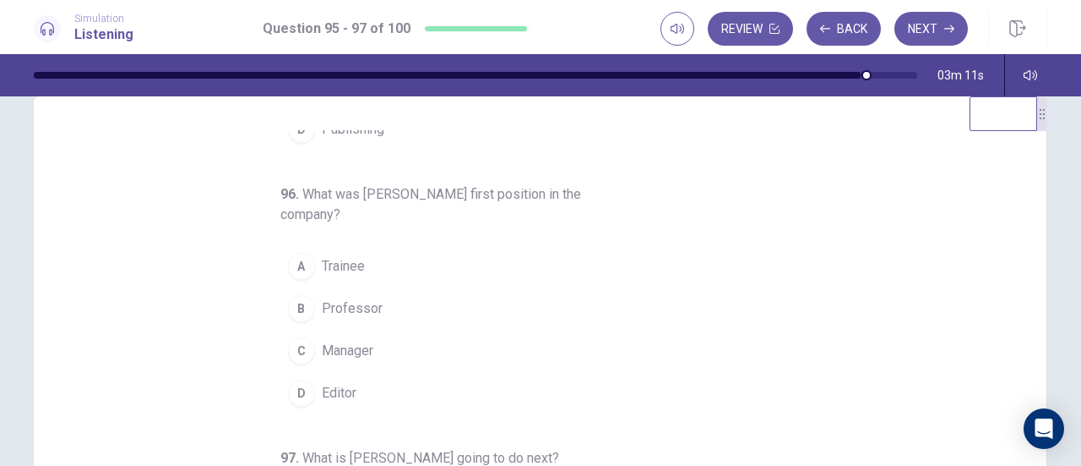
scroll to position [42, 0]
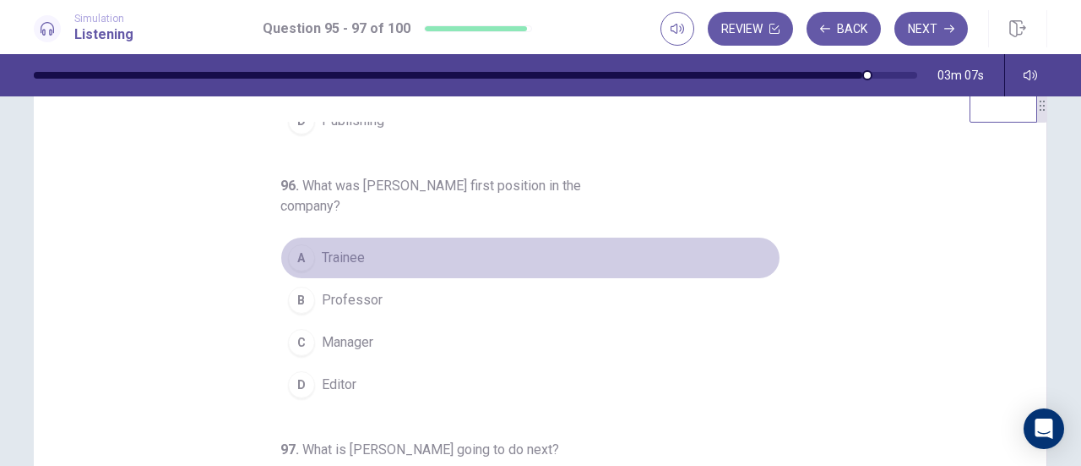
click at [338, 253] on span "Trainee" at bounding box center [343, 258] width 43 height 20
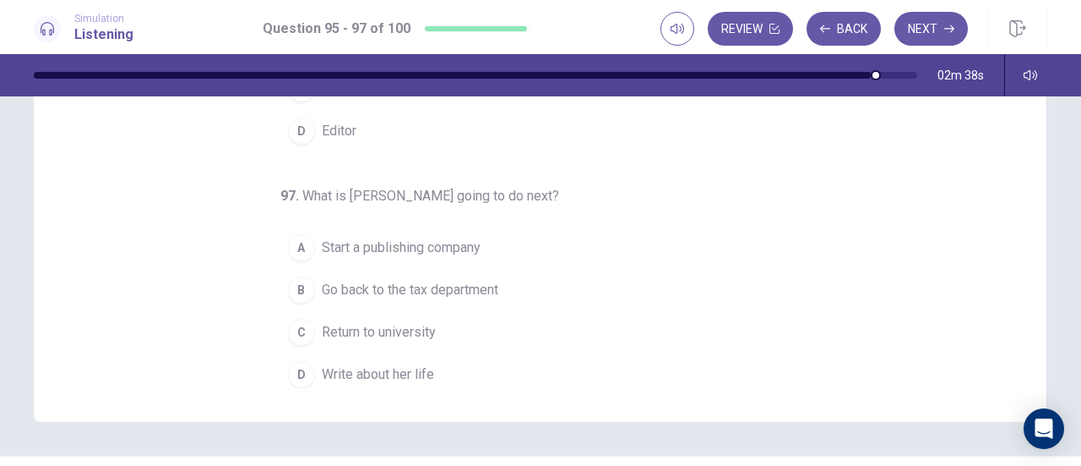
scroll to position [189, 0]
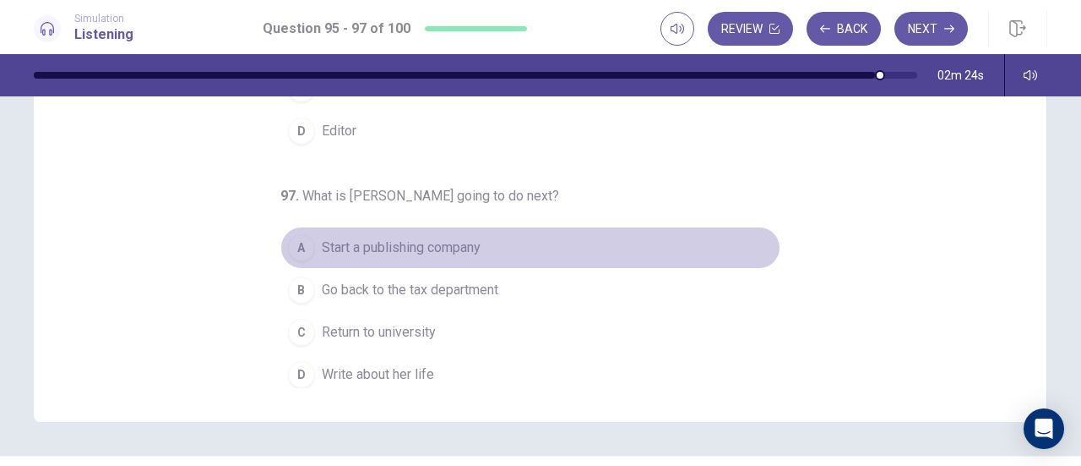
click at [397, 242] on span "Start a publishing company" at bounding box center [401, 247] width 159 height 20
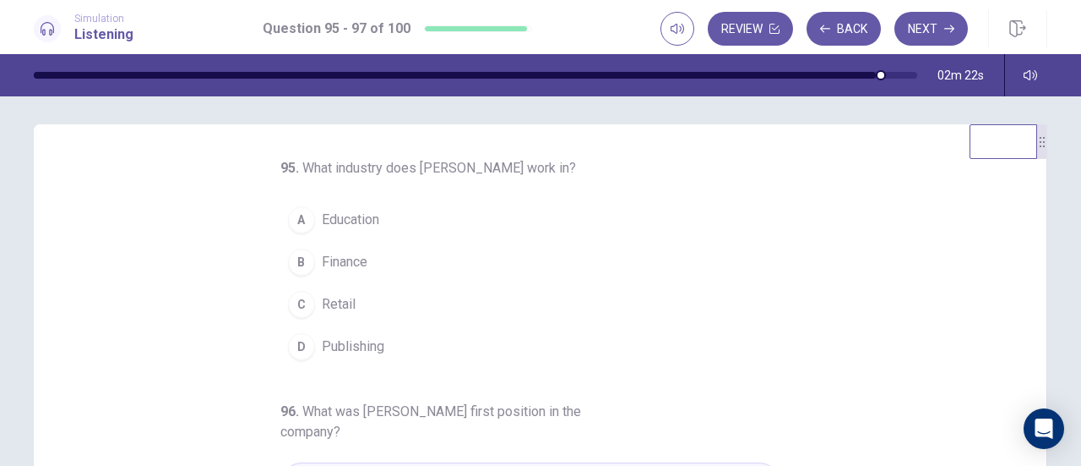
scroll to position [3, 0]
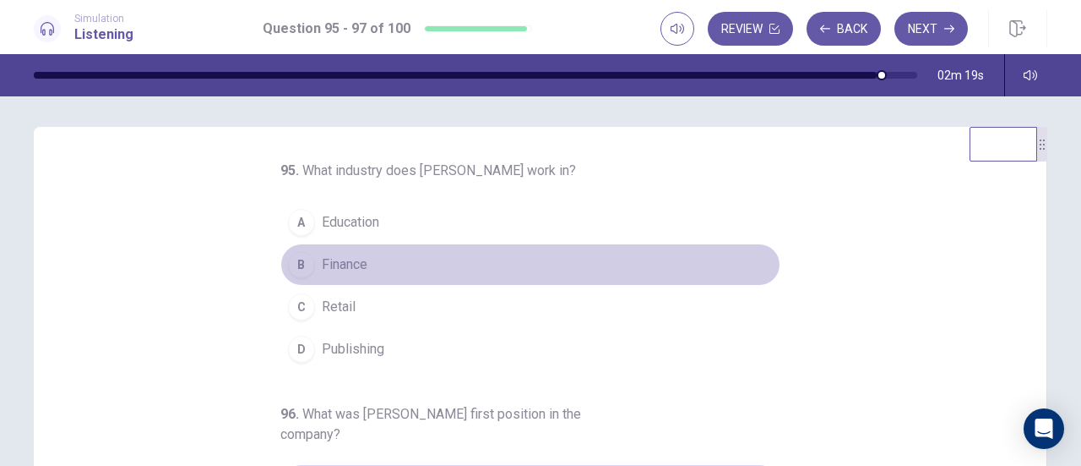
click at [341, 264] on span "Finance" at bounding box center [345, 264] width 46 height 20
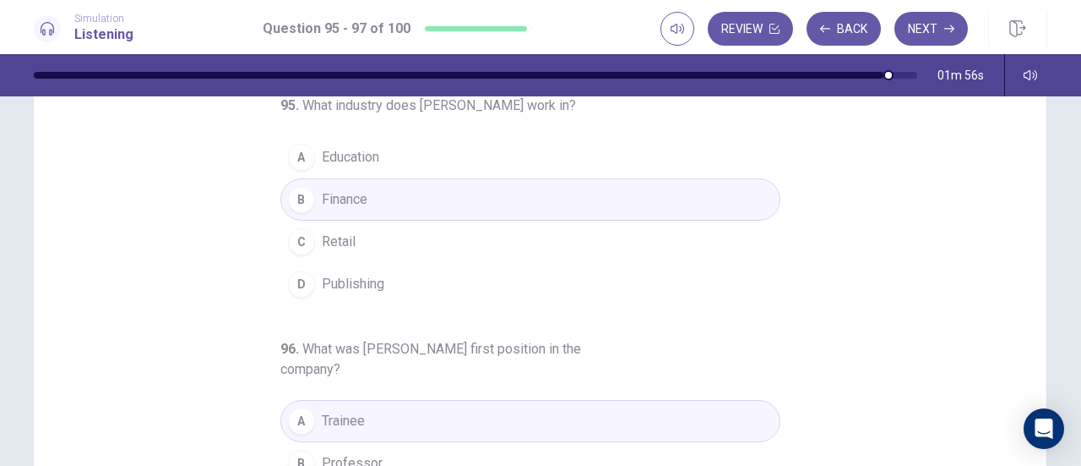
scroll to position [0, 0]
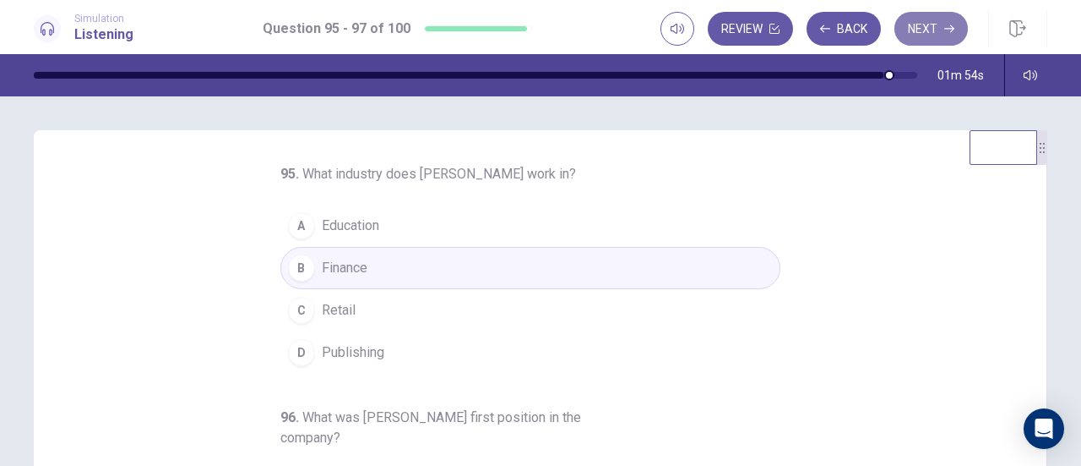
click at [929, 30] on button "Next" at bounding box center [932, 29] width 74 height 34
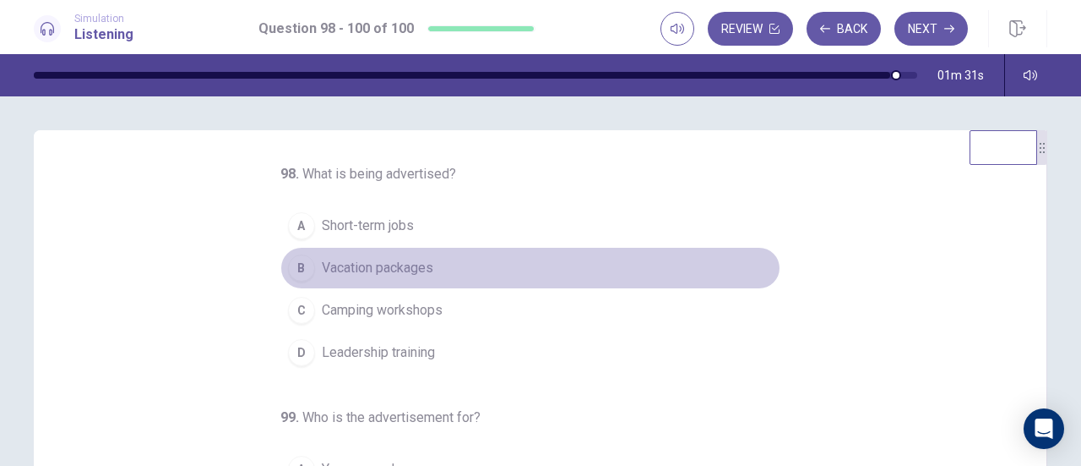
click at [399, 269] on span "Vacation packages" at bounding box center [378, 268] width 112 height 20
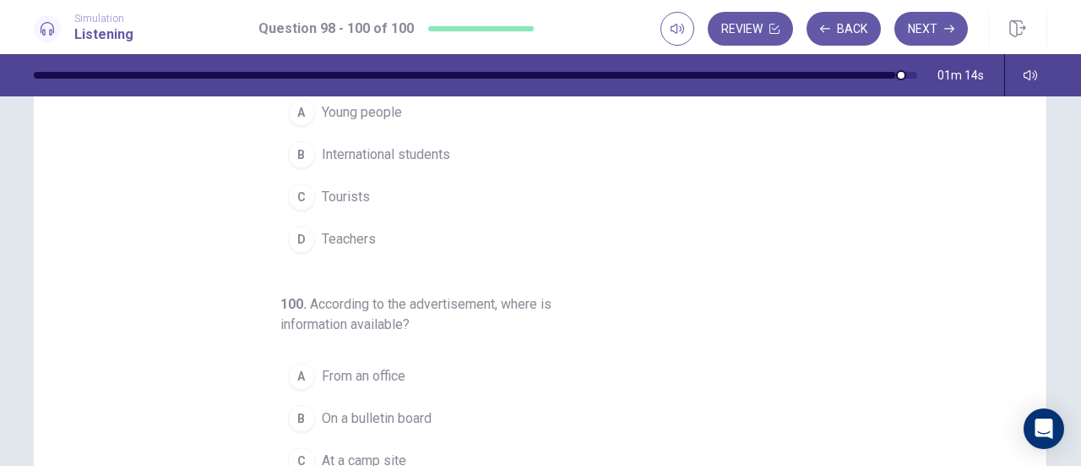
scroll to position [168, 0]
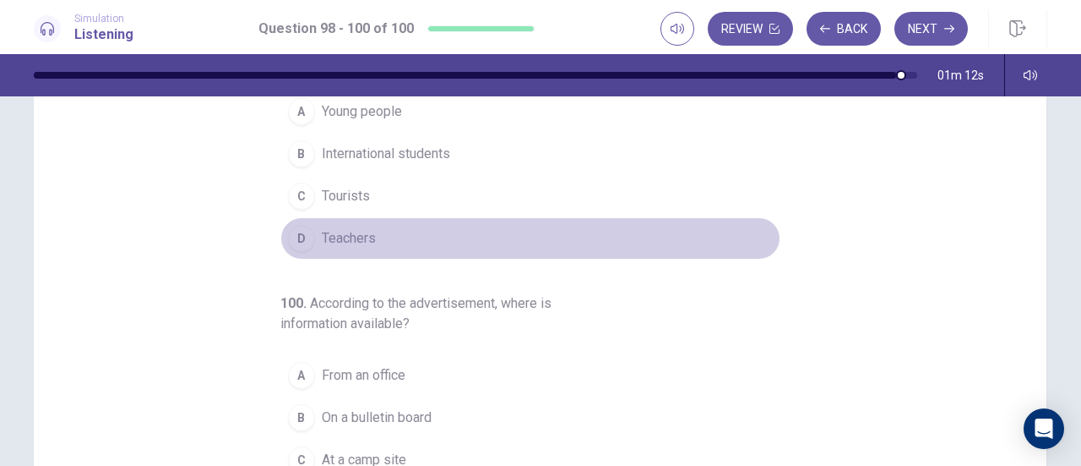
click at [366, 232] on span "Teachers" at bounding box center [349, 238] width 54 height 20
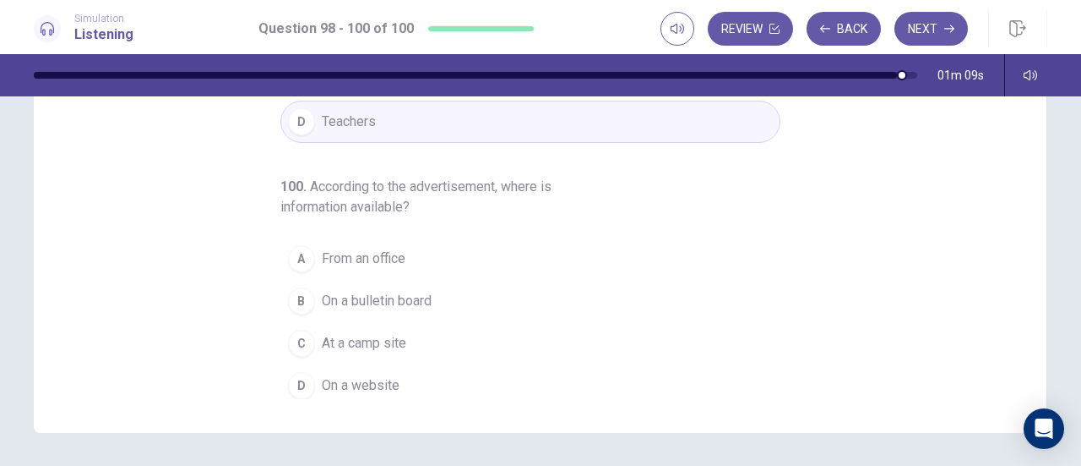
scroll to position [288, 0]
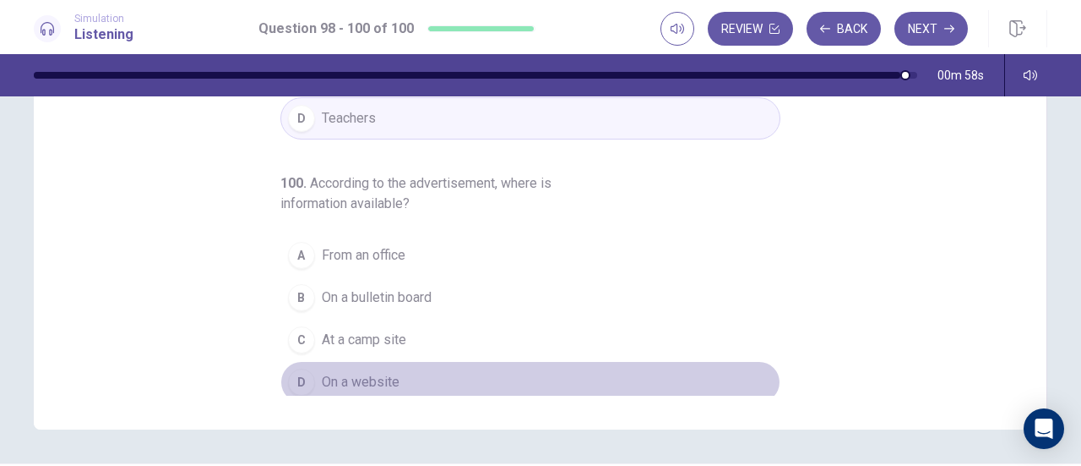
click at [377, 372] on span "On a website" at bounding box center [361, 382] width 78 height 20
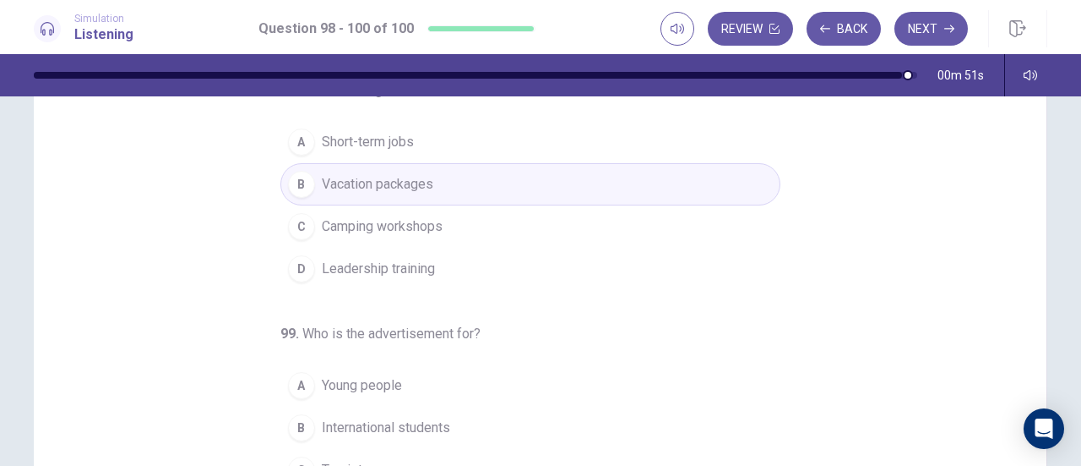
scroll to position [83, 0]
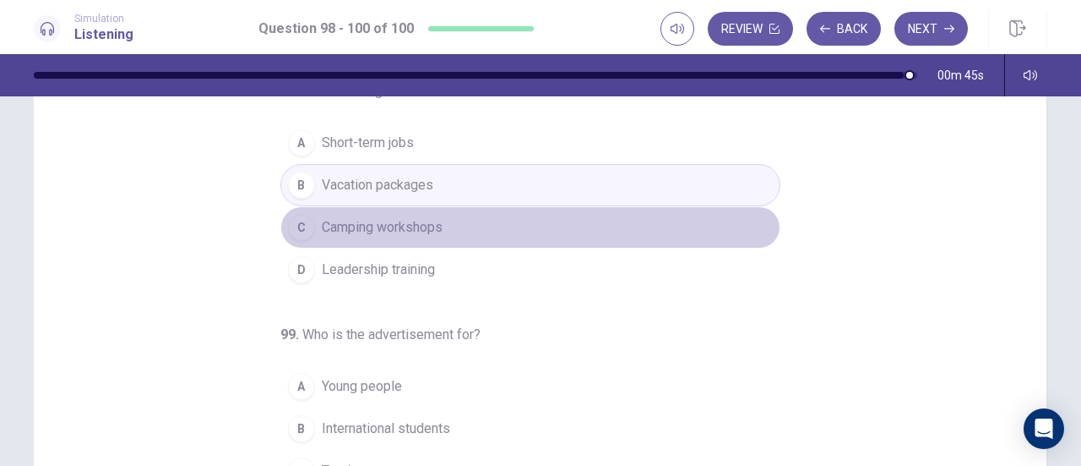
click at [417, 229] on span "Camping workshops" at bounding box center [382, 227] width 121 height 20
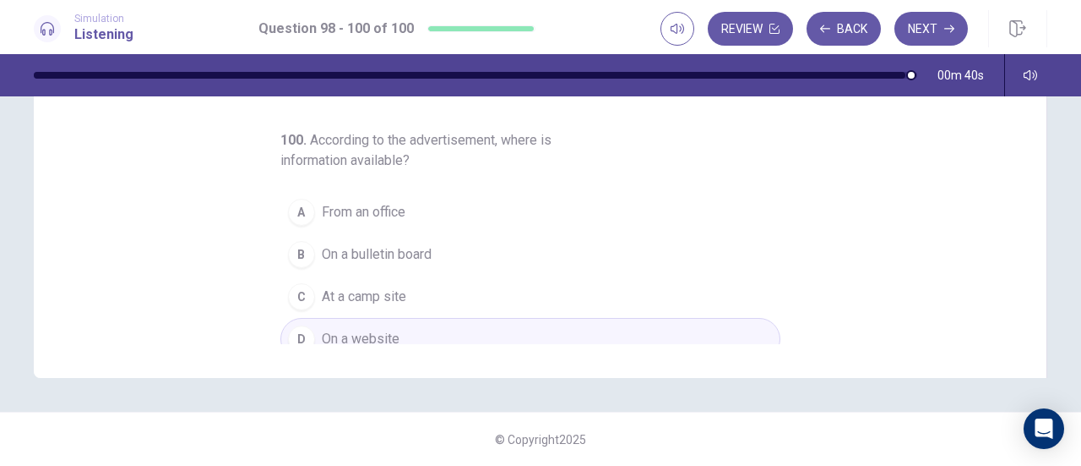
scroll to position [179, 0]
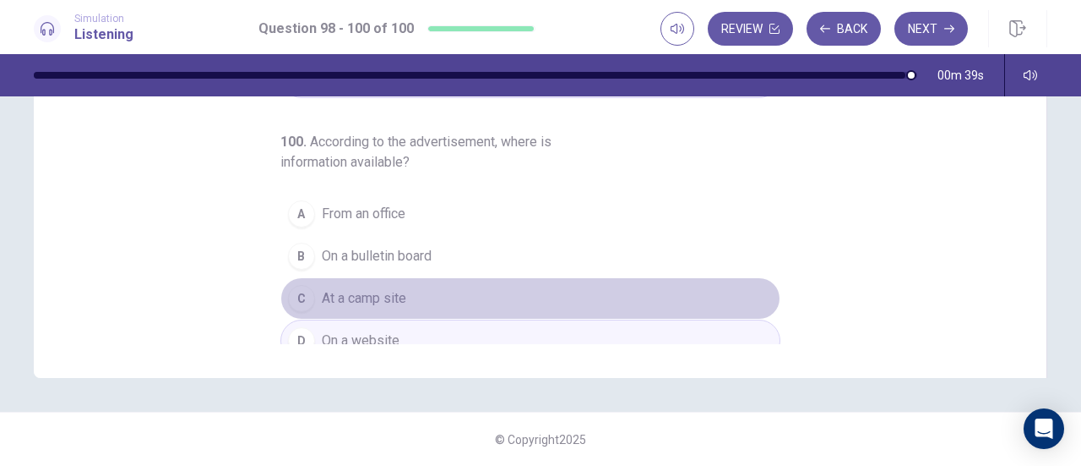
click at [395, 295] on span "At a camp site" at bounding box center [364, 298] width 84 height 20
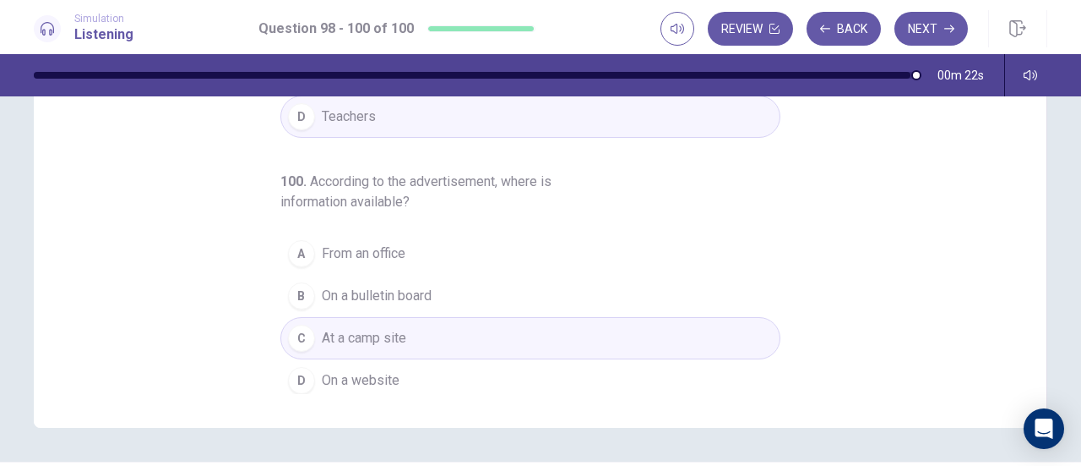
scroll to position [340, 0]
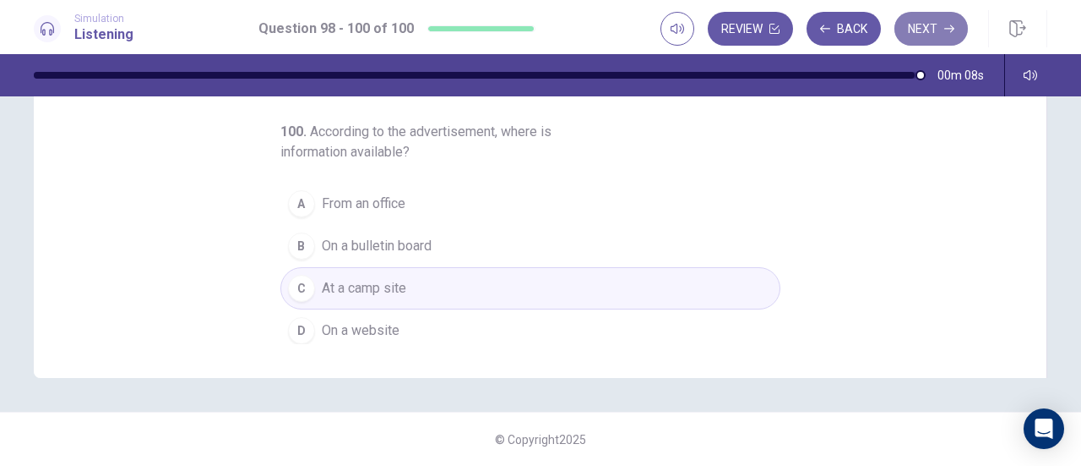
click at [930, 23] on button "Next" at bounding box center [932, 29] width 74 height 34
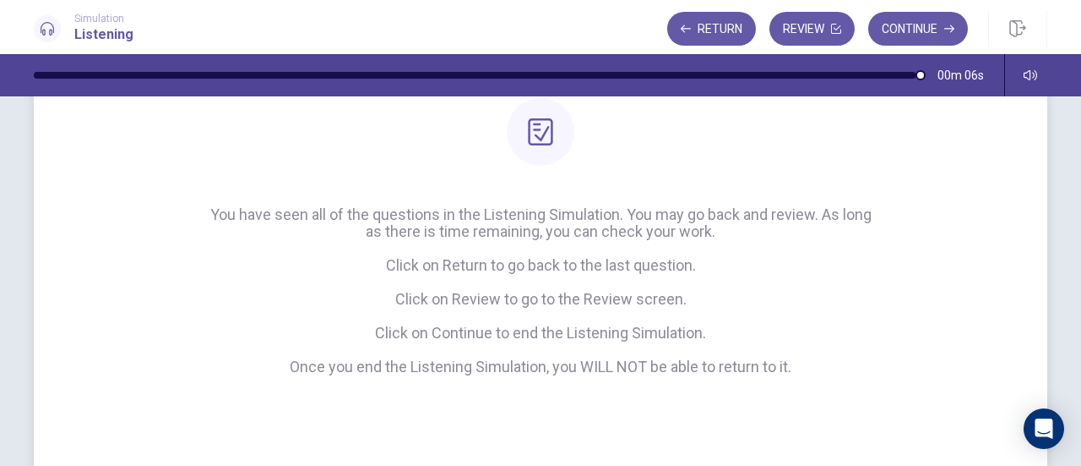
scroll to position [149, 0]
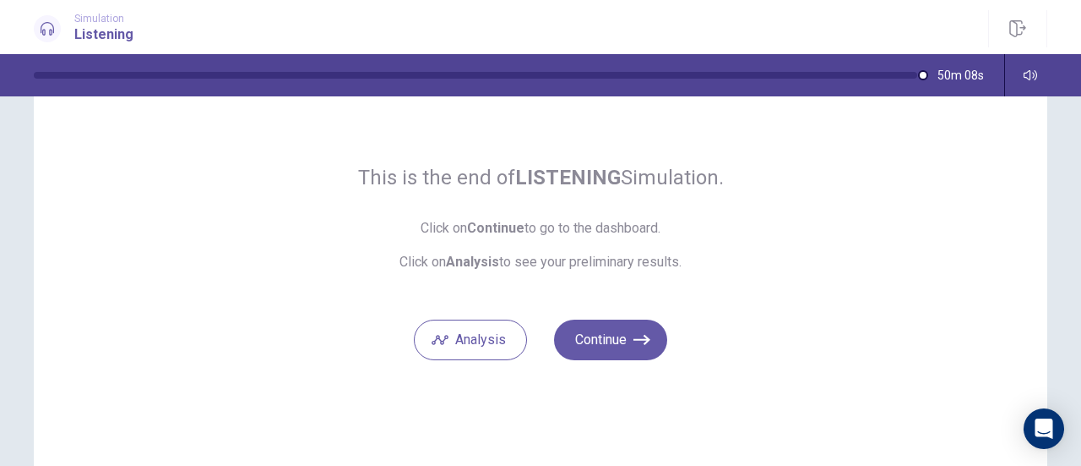
scroll to position [86, 0]
click at [622, 341] on button "Continue" at bounding box center [610, 341] width 113 height 41
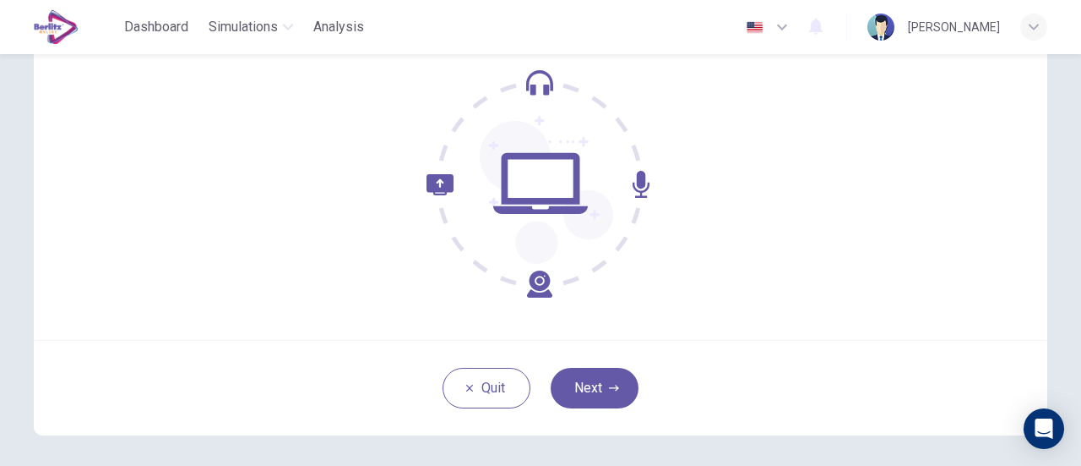
scroll to position [181, 0]
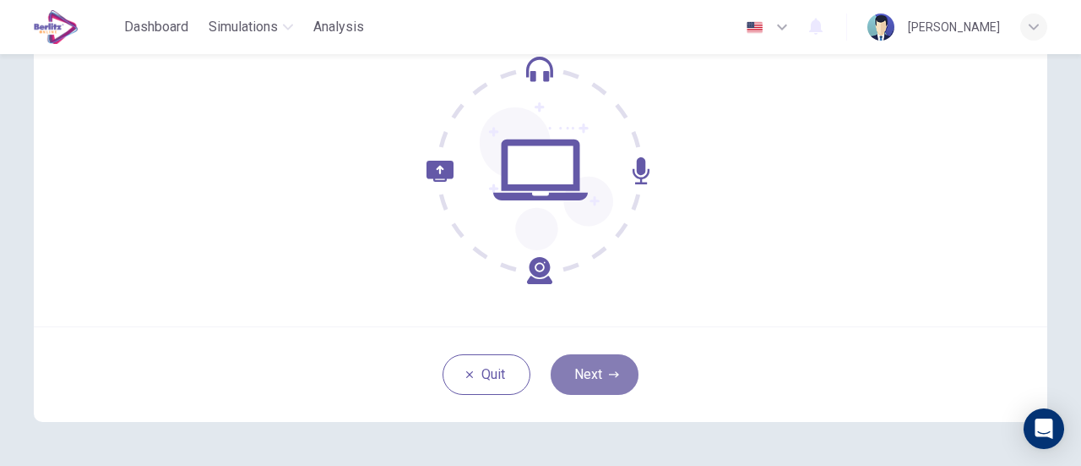
click at [609, 373] on icon "button" at bounding box center [614, 374] width 10 height 10
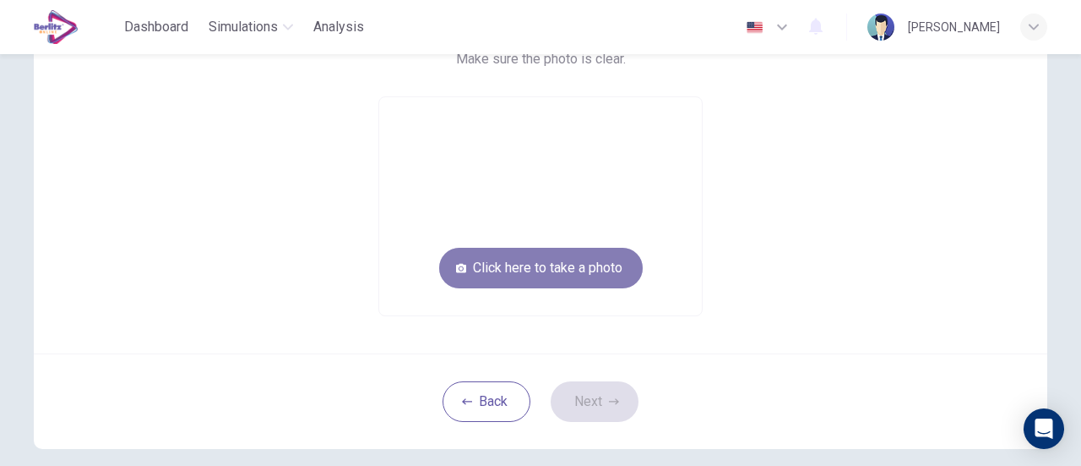
click at [551, 265] on button "Click here to take a photo" at bounding box center [541, 268] width 204 height 41
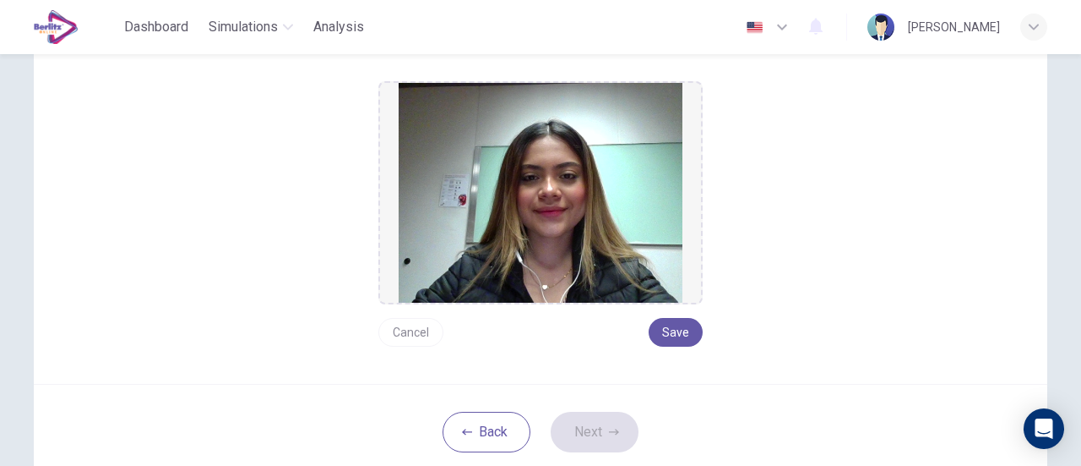
scroll to position [198, 0]
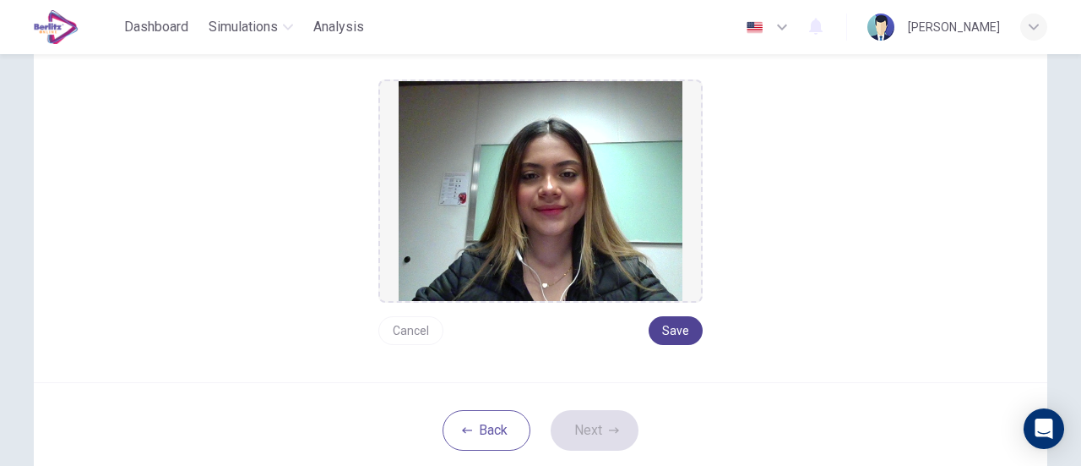
click at [674, 329] on button "Save" at bounding box center [676, 330] width 54 height 29
click at [609, 433] on icon "button" at bounding box center [614, 430] width 10 height 10
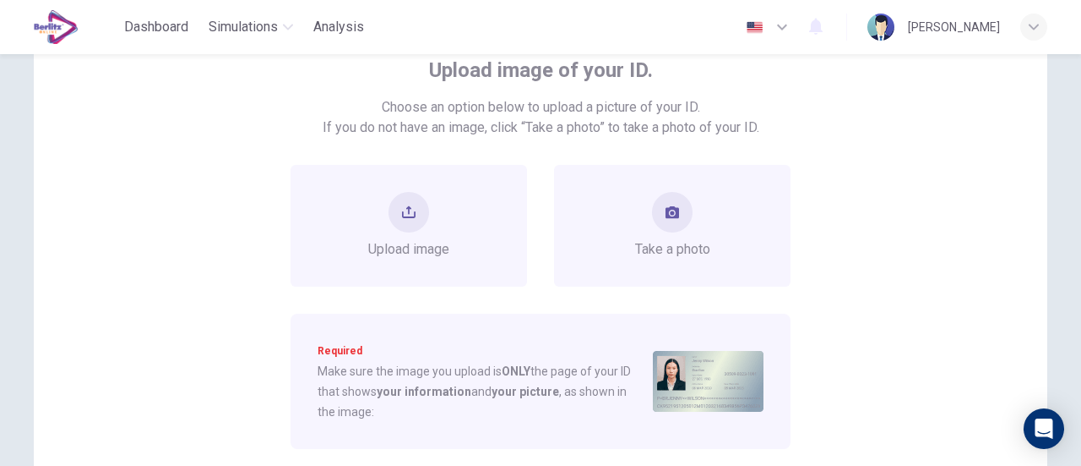
scroll to position [109, 0]
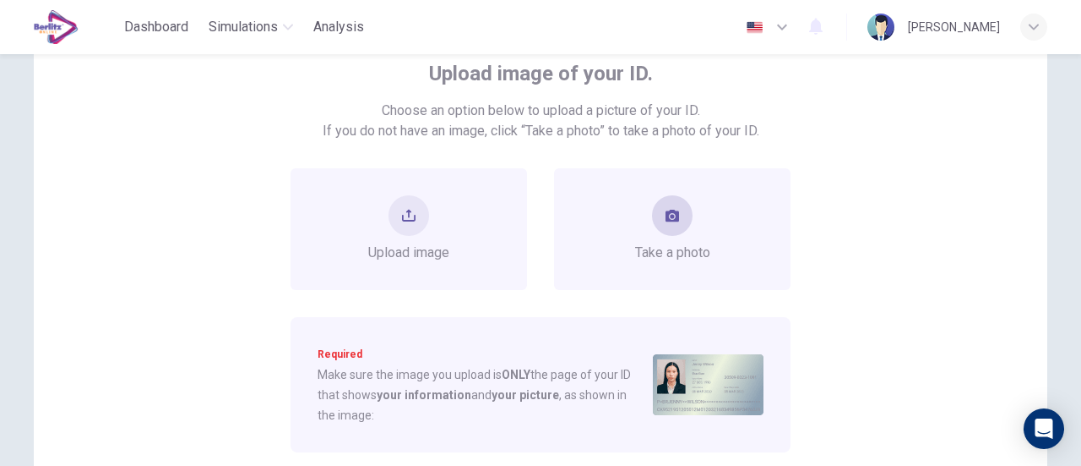
click at [702, 251] on span "Take a photo" at bounding box center [672, 252] width 75 height 20
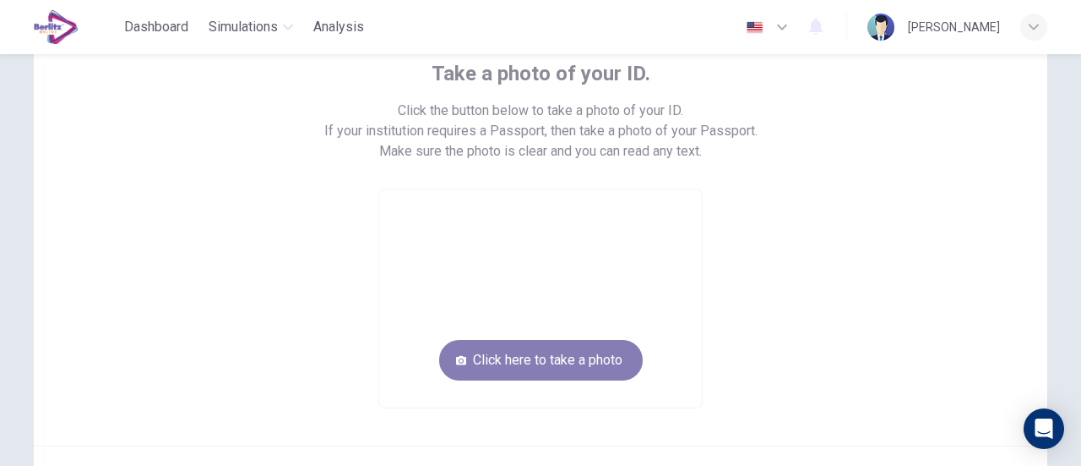
click at [602, 350] on button "Click here to take a photo" at bounding box center [541, 360] width 204 height 41
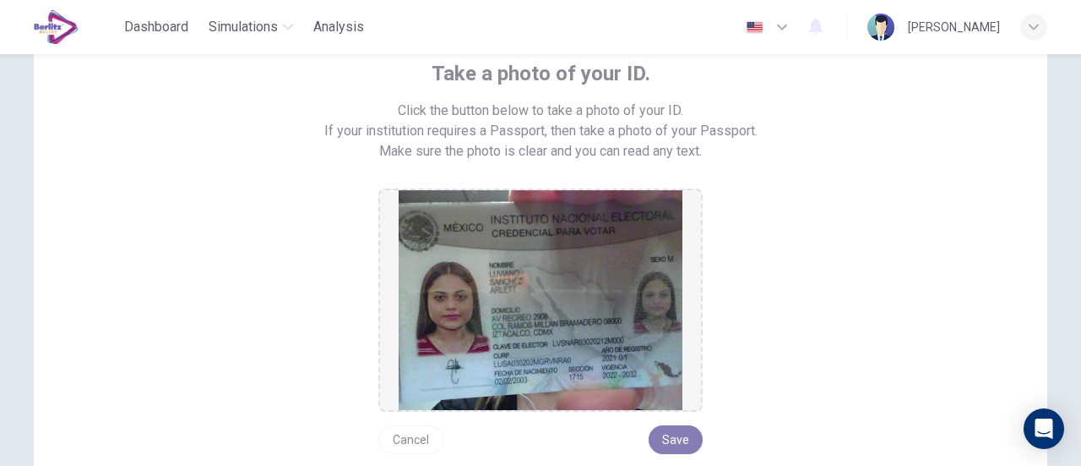
click at [680, 430] on button "Save" at bounding box center [676, 439] width 54 height 29
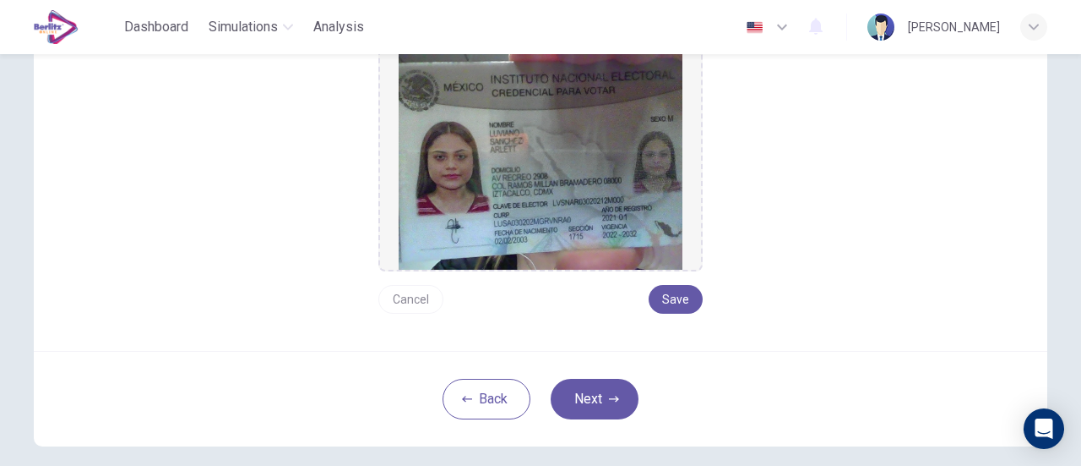
scroll to position [250, 0]
click at [583, 394] on button "Next" at bounding box center [595, 398] width 88 height 41
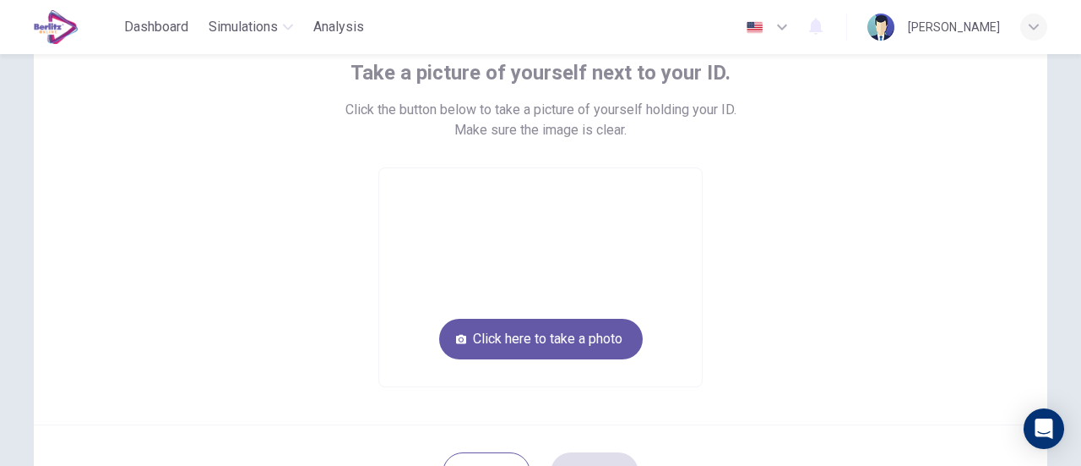
scroll to position [109, 0]
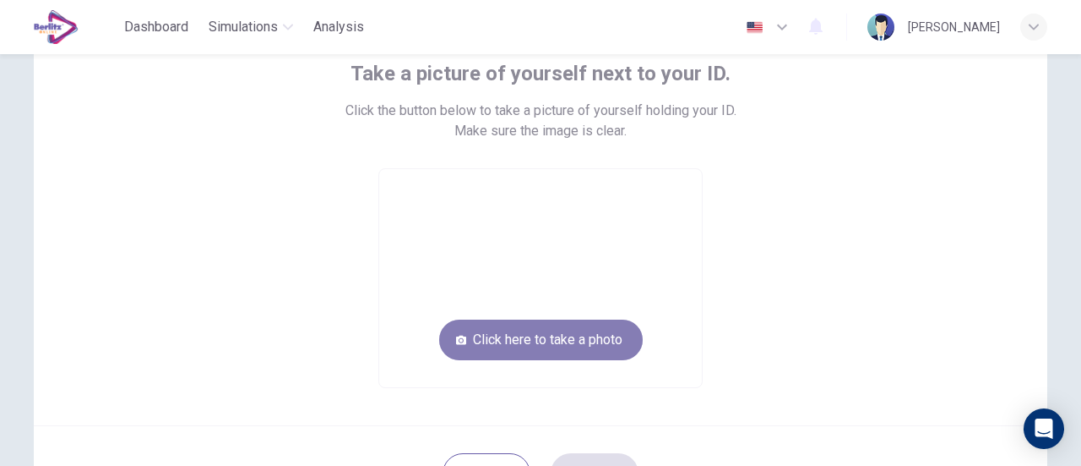
click at [609, 339] on button "Click here to take a photo" at bounding box center [541, 339] width 204 height 41
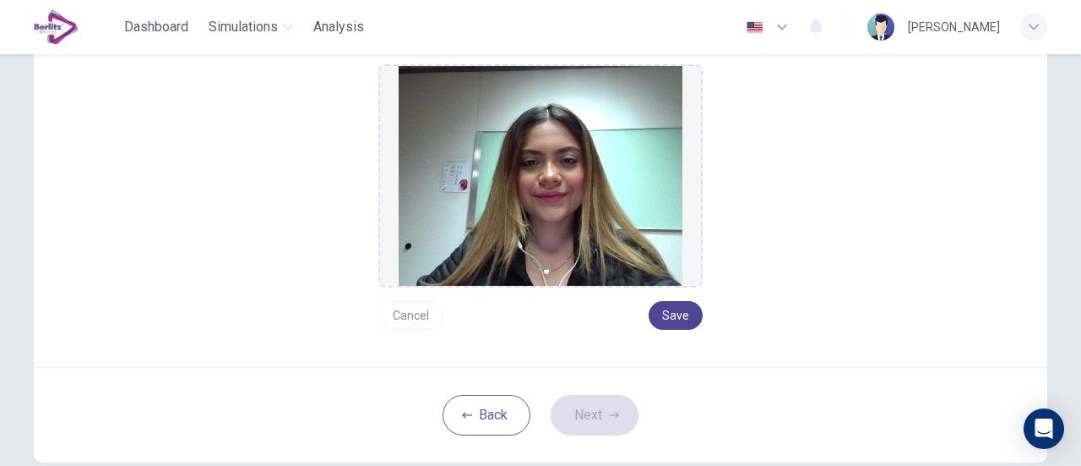
scroll to position [214, 0]
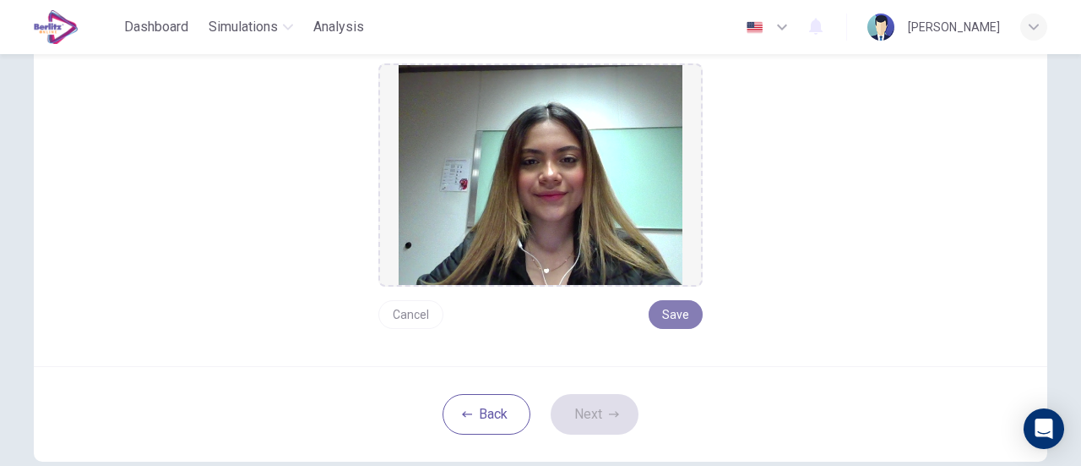
click at [678, 310] on button "Save" at bounding box center [676, 314] width 54 height 29
click at [603, 417] on button "Next" at bounding box center [595, 414] width 88 height 41
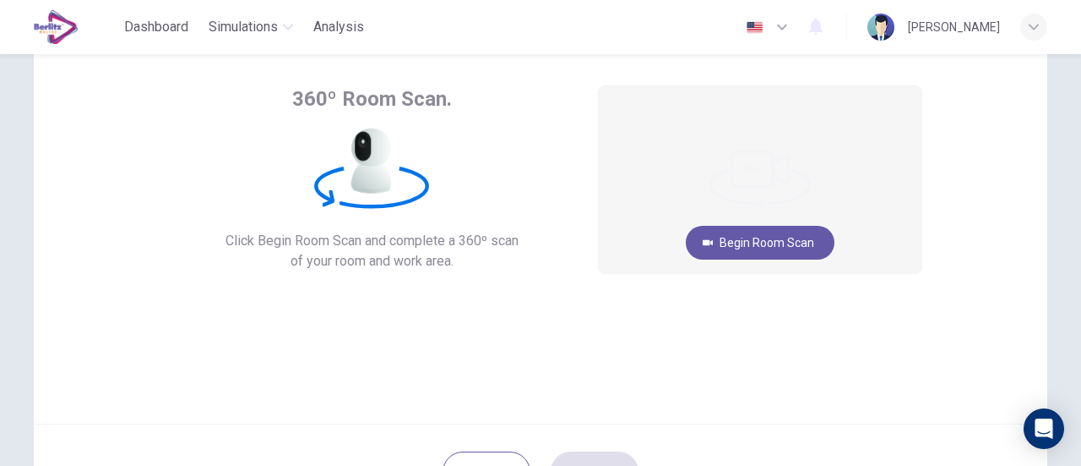
scroll to position [82, 0]
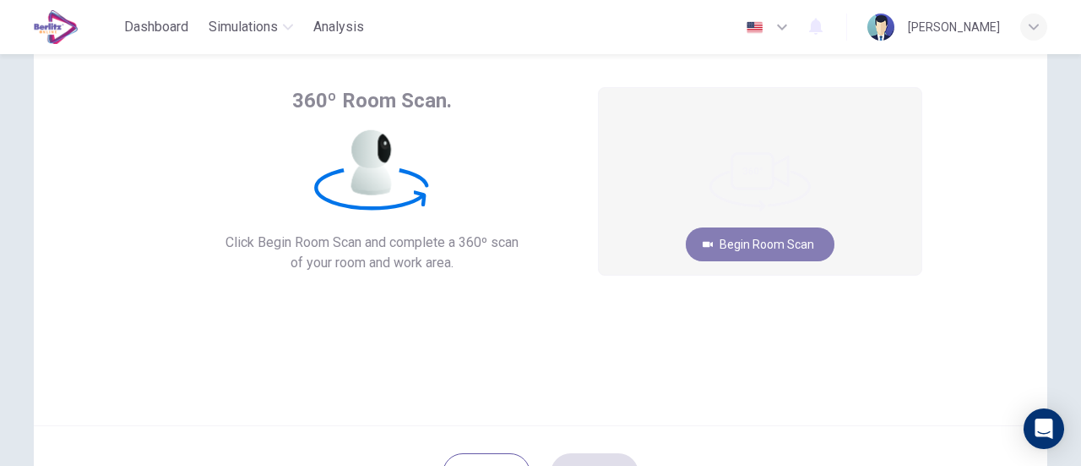
click at [763, 239] on button "Begin Room Scan" at bounding box center [760, 244] width 149 height 34
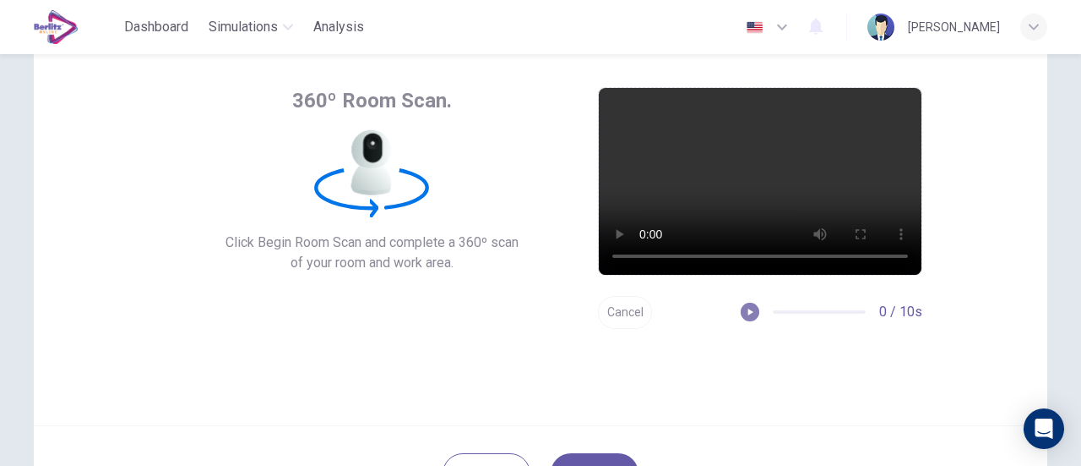
click at [749, 313] on icon "button" at bounding box center [751, 311] width 5 height 7
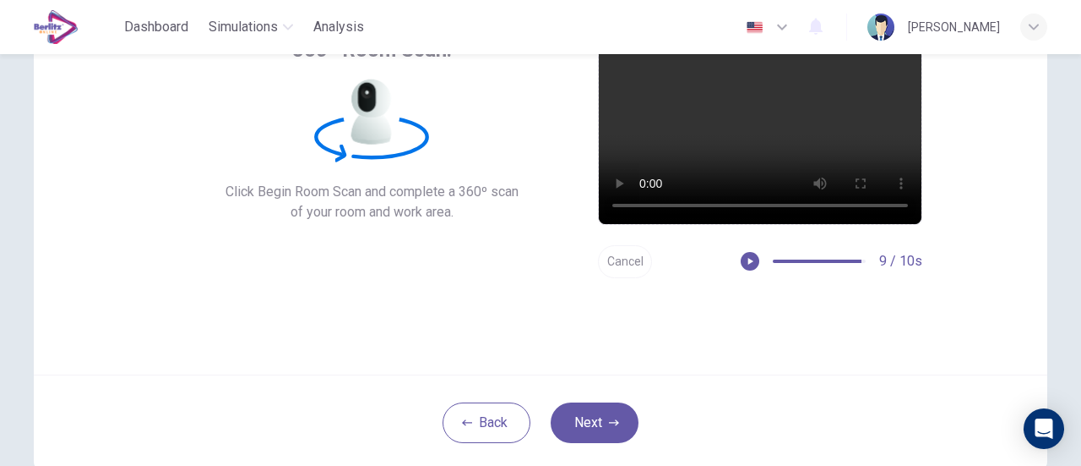
scroll to position [141, 0]
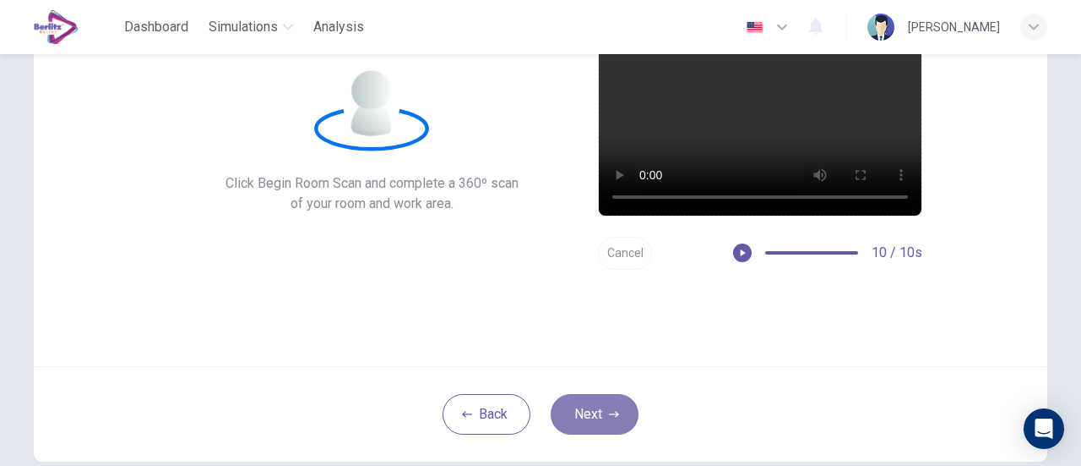
click at [617, 418] on button "Next" at bounding box center [595, 414] width 88 height 41
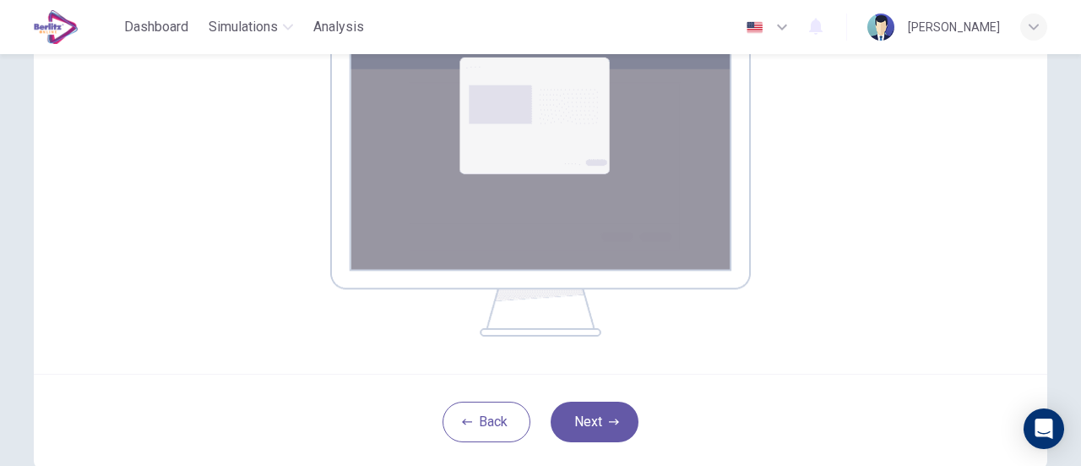
scroll to position [310, 0]
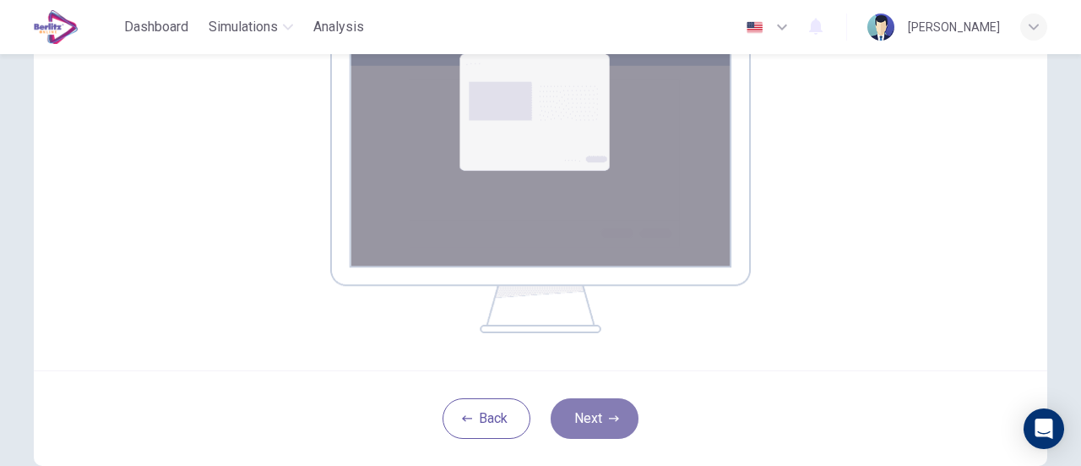
click at [618, 412] on button "Next" at bounding box center [595, 418] width 88 height 41
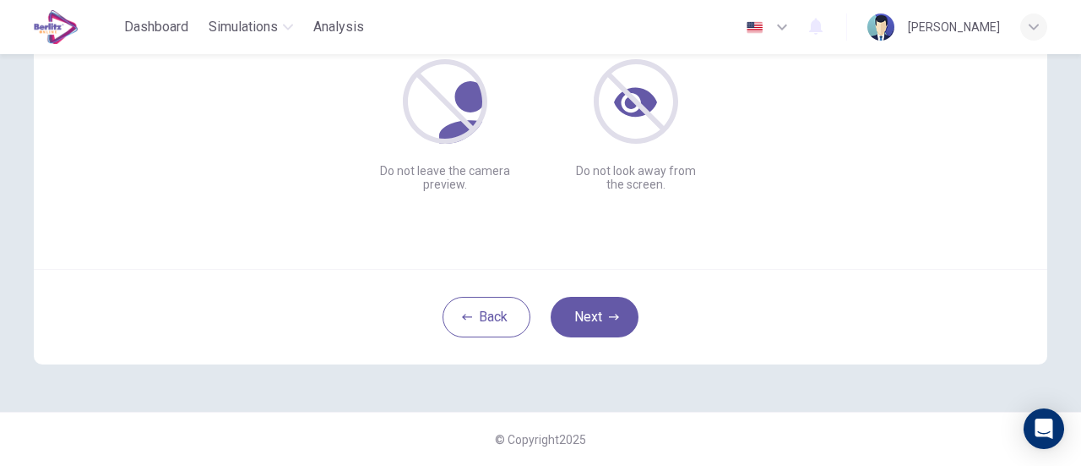
scroll to position [237, 0]
click at [586, 308] on button "Next" at bounding box center [595, 317] width 88 height 41
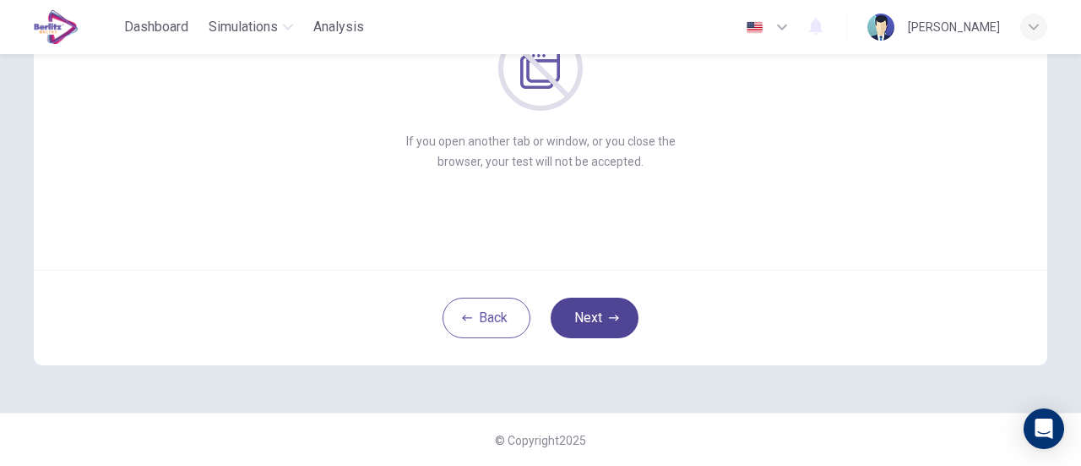
click at [602, 320] on button "Next" at bounding box center [595, 317] width 88 height 41
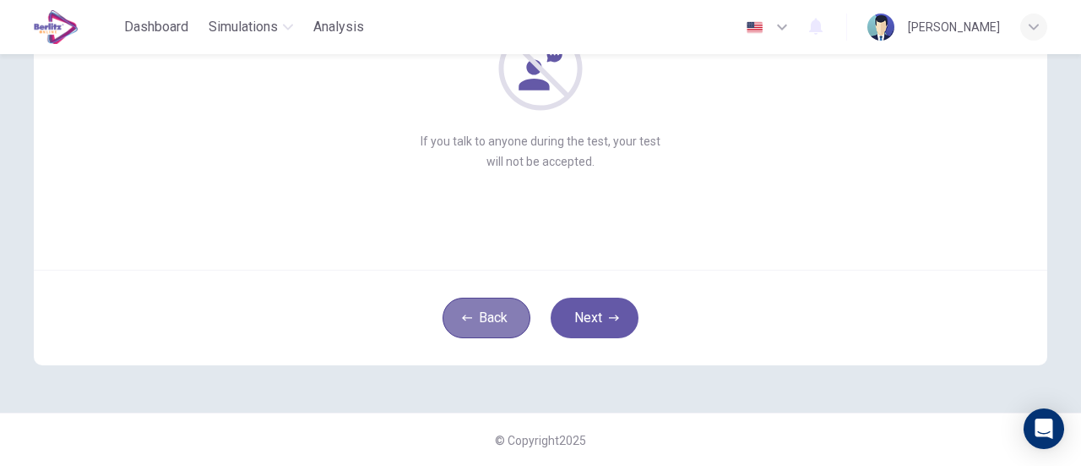
click at [504, 319] on button "Back" at bounding box center [487, 317] width 88 height 41
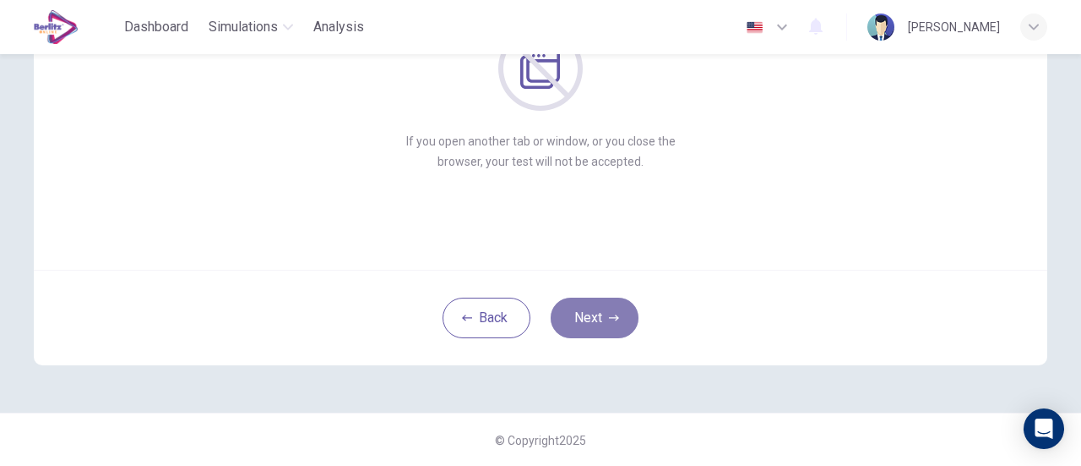
click at [581, 327] on button "Next" at bounding box center [595, 317] width 88 height 41
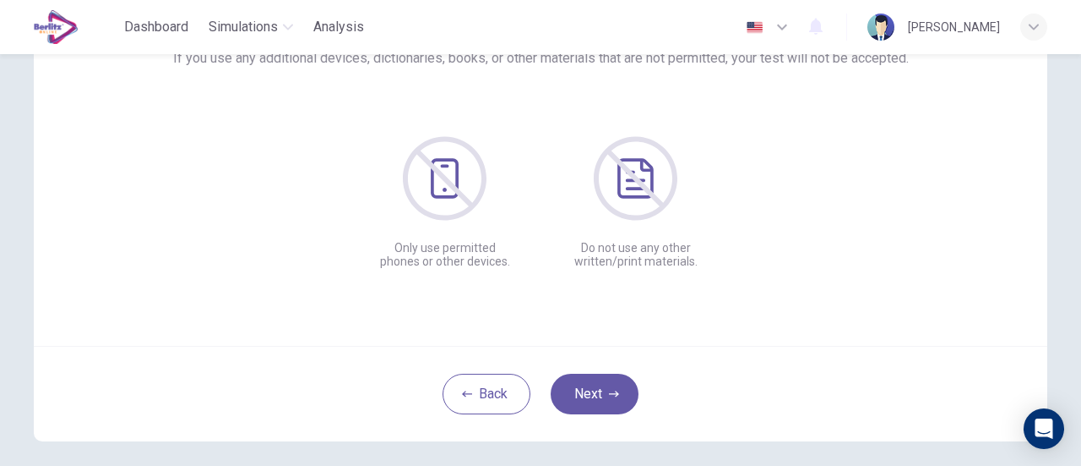
scroll to position [188, 0]
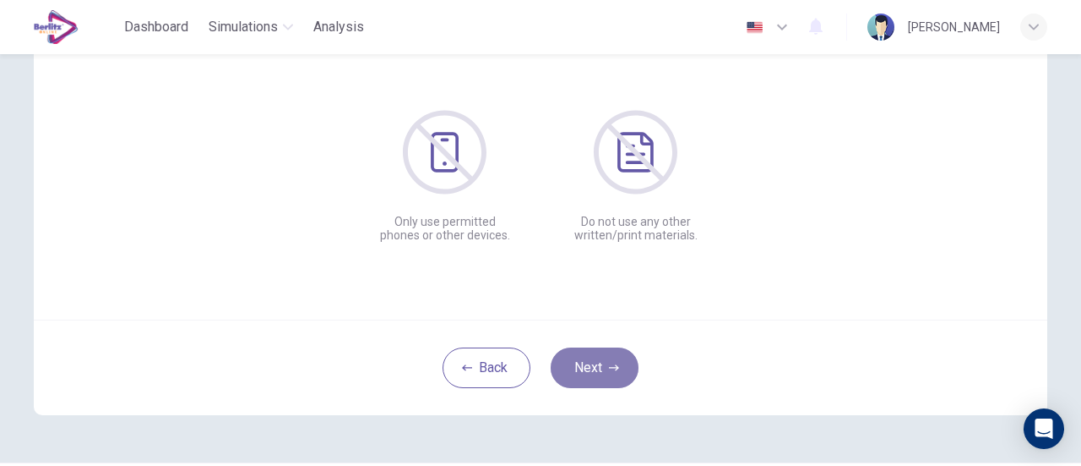
click at [587, 369] on button "Next" at bounding box center [595, 367] width 88 height 41
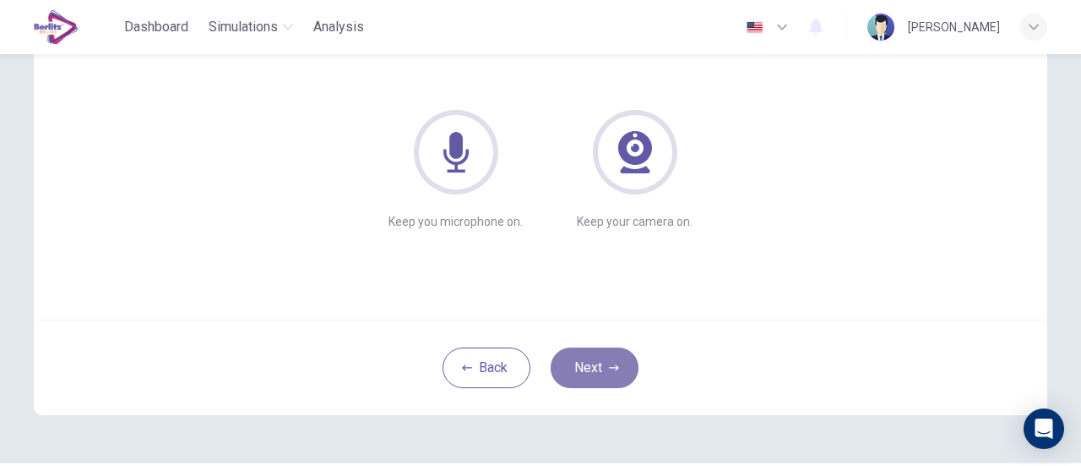
click at [587, 369] on button "Next" at bounding box center [595, 367] width 88 height 41
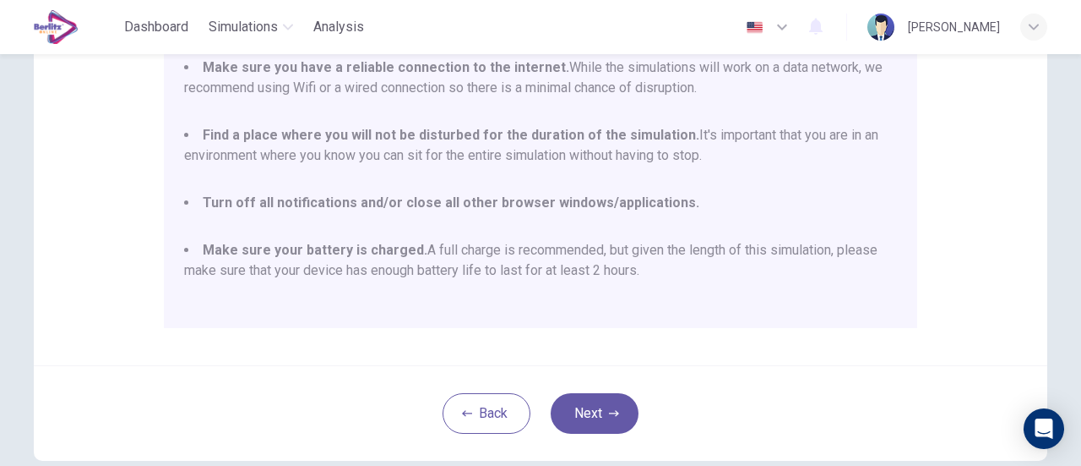
scroll to position [420, 0]
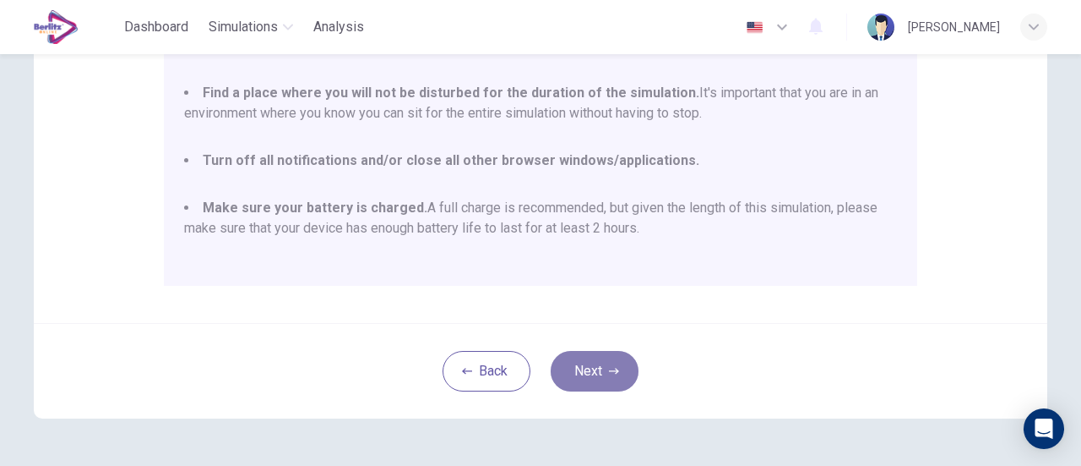
click at [594, 368] on button "Next" at bounding box center [595, 371] width 88 height 41
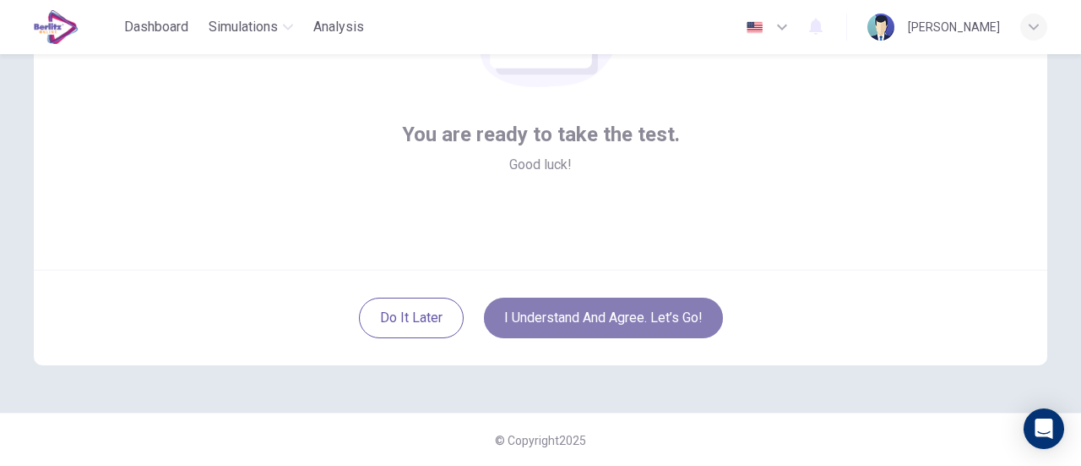
click at [636, 317] on button "I understand and agree. Let’s go!" at bounding box center [603, 317] width 239 height 41
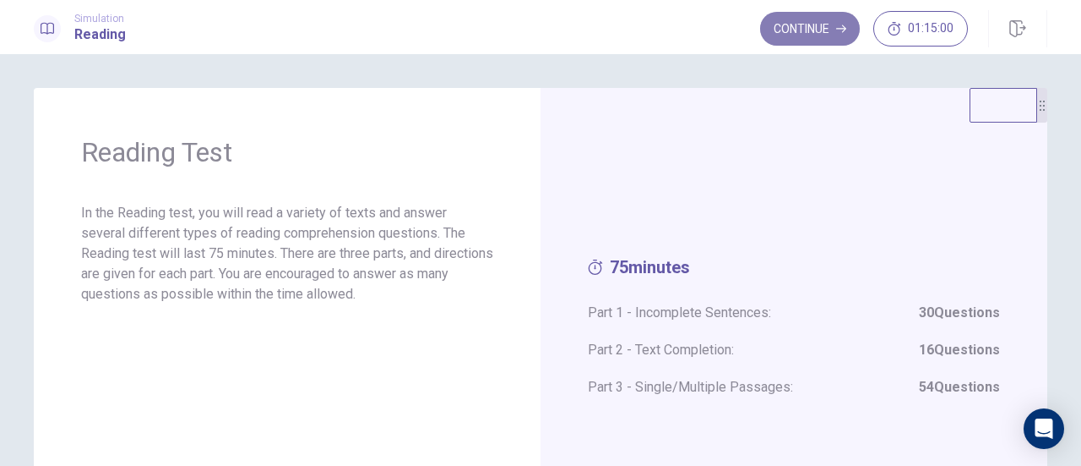
click at [818, 21] on button "Continue" at bounding box center [810, 29] width 100 height 34
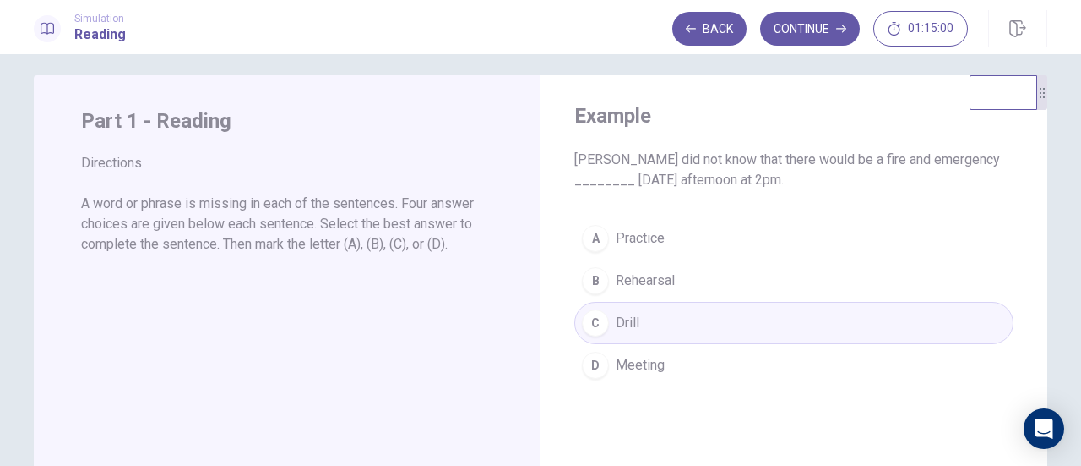
scroll to position [18, 0]
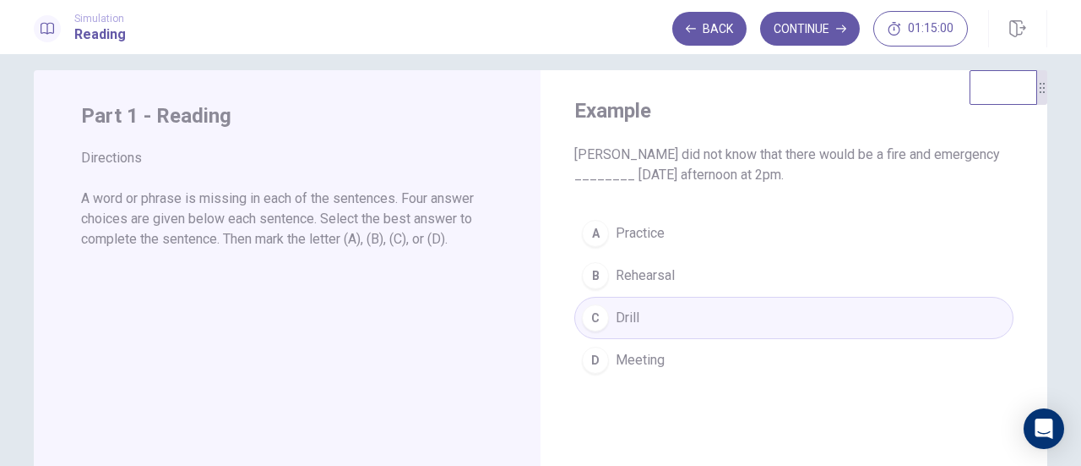
click at [642, 239] on div "A Practice B Rehearsal C Drill D Meeting" at bounding box center [794, 296] width 439 height 169
click at [609, 237] on div "A Practice B Rehearsal C Drill D Meeting" at bounding box center [794, 296] width 439 height 169
click at [703, 246] on div "A Practice B Rehearsal C Drill D Meeting" at bounding box center [794, 296] width 439 height 169
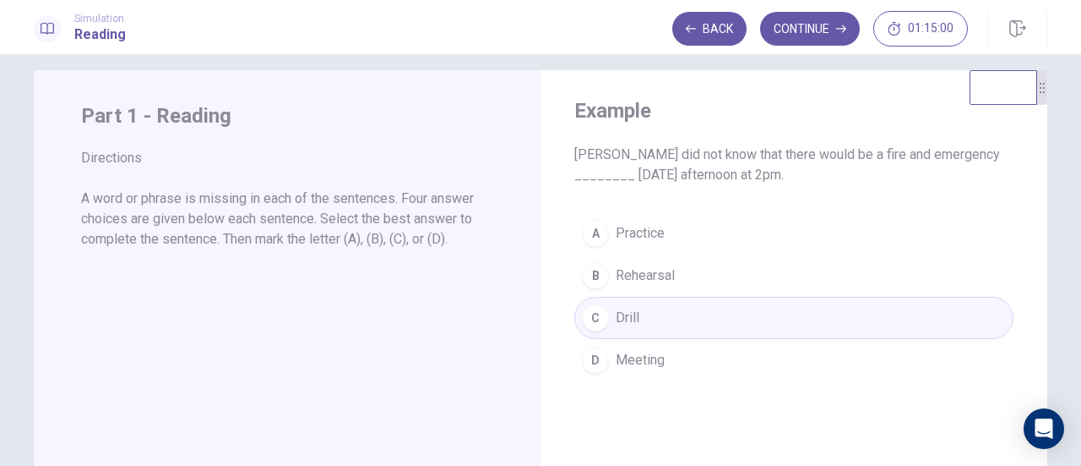
scroll to position [0, 0]
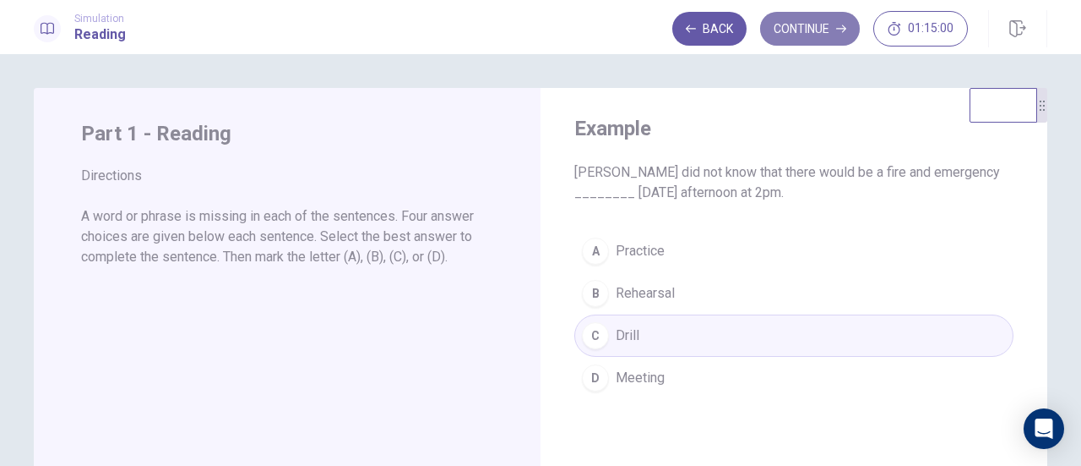
click at [814, 30] on button "Continue" at bounding box center [810, 29] width 100 height 34
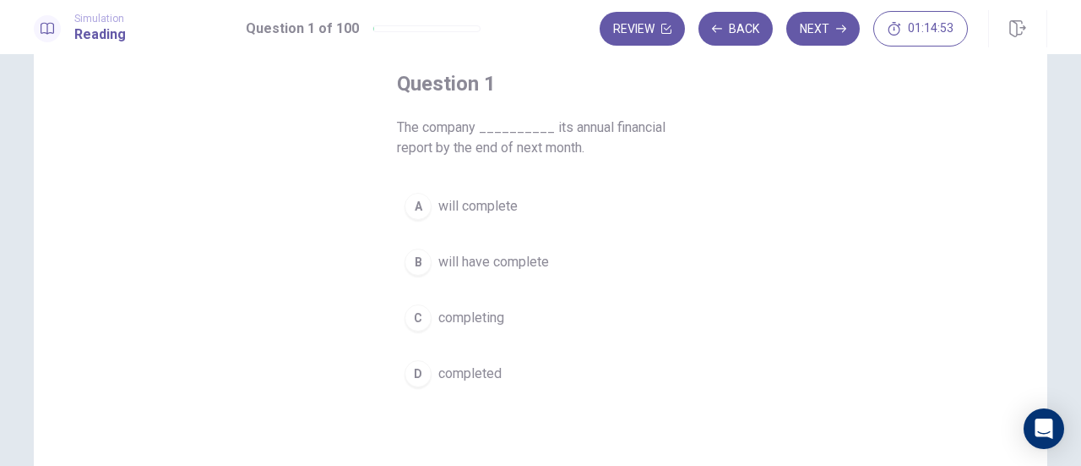
scroll to position [90, 0]
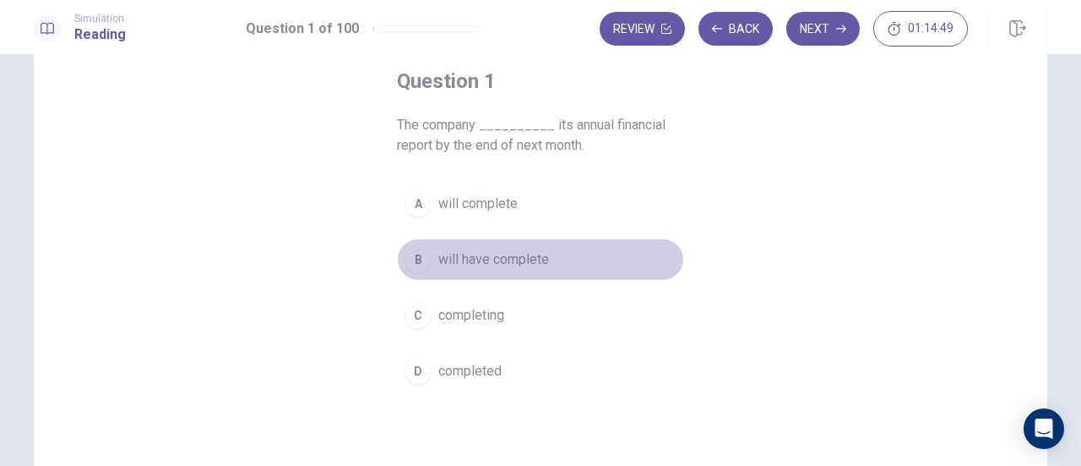
click at [528, 254] on span "will have complete" at bounding box center [494, 259] width 111 height 20
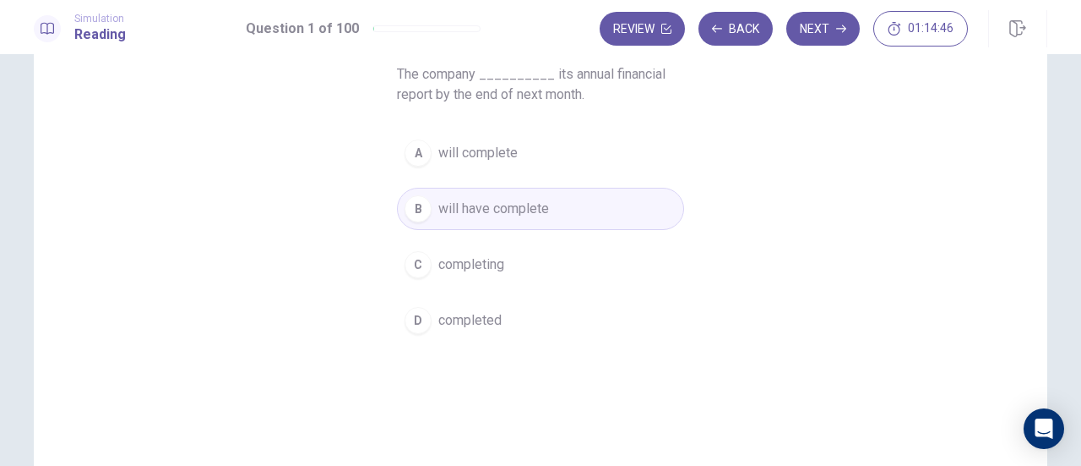
scroll to position [141, 0]
click at [824, 36] on button "Next" at bounding box center [824, 29] width 74 height 34
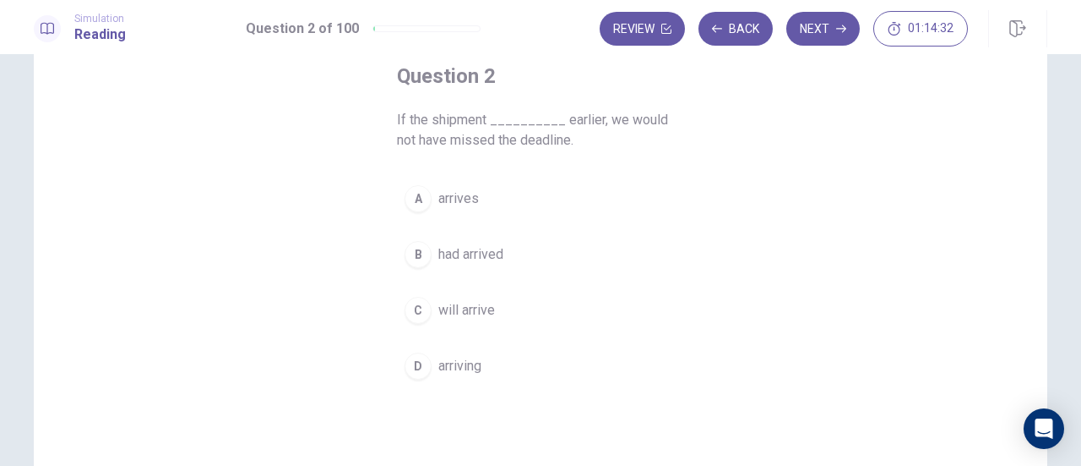
scroll to position [95, 0]
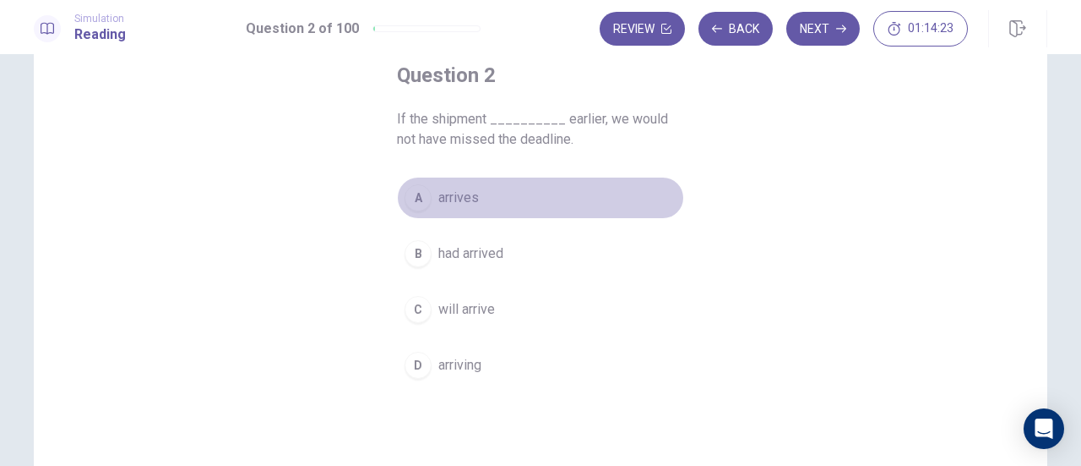
click at [449, 195] on span "arrives" at bounding box center [459, 198] width 41 height 20
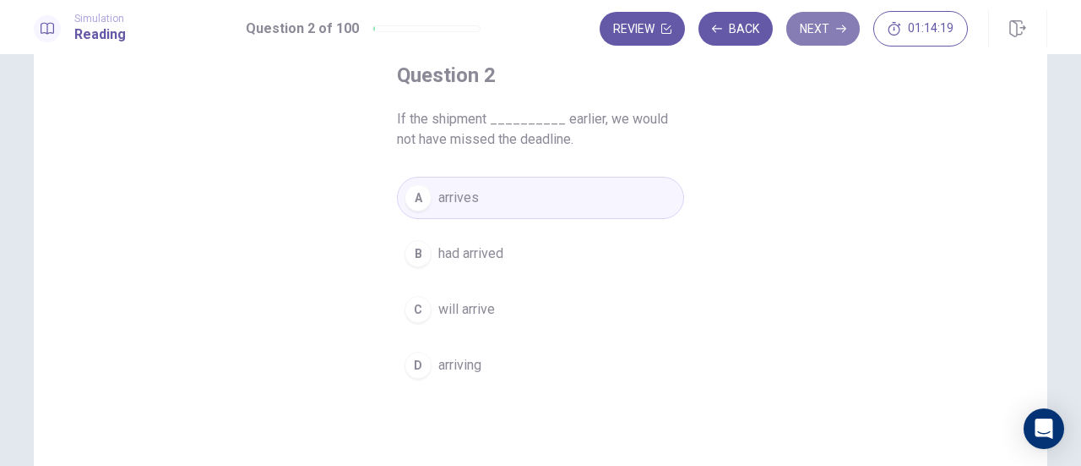
click at [831, 39] on button "Next" at bounding box center [824, 29] width 74 height 34
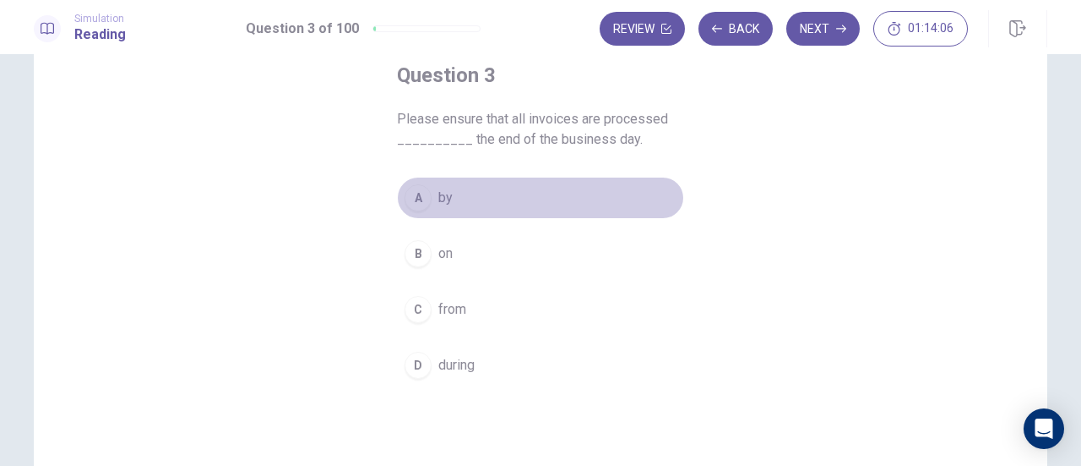
click at [449, 195] on button "A by" at bounding box center [540, 198] width 287 height 42
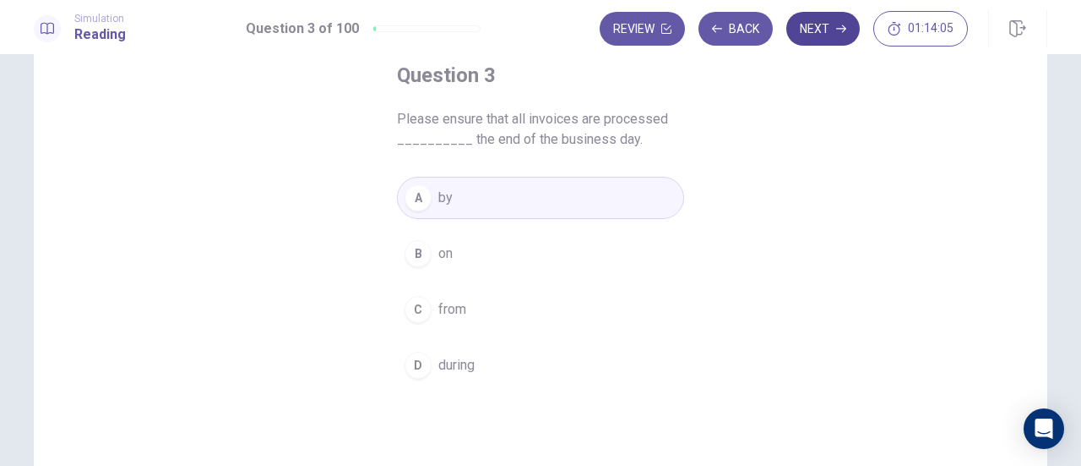
click at [839, 30] on icon "button" at bounding box center [841, 29] width 10 height 10
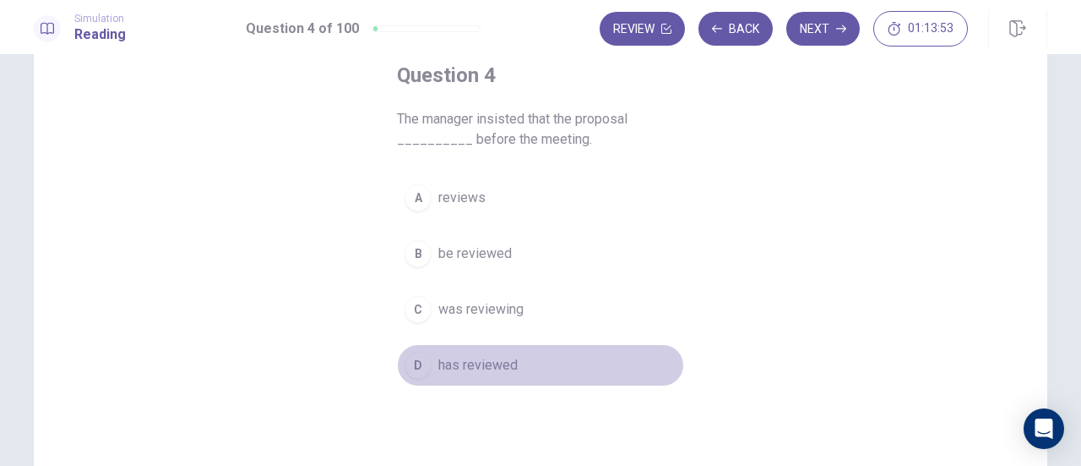
click at [492, 362] on span "has reviewed" at bounding box center [478, 365] width 79 height 20
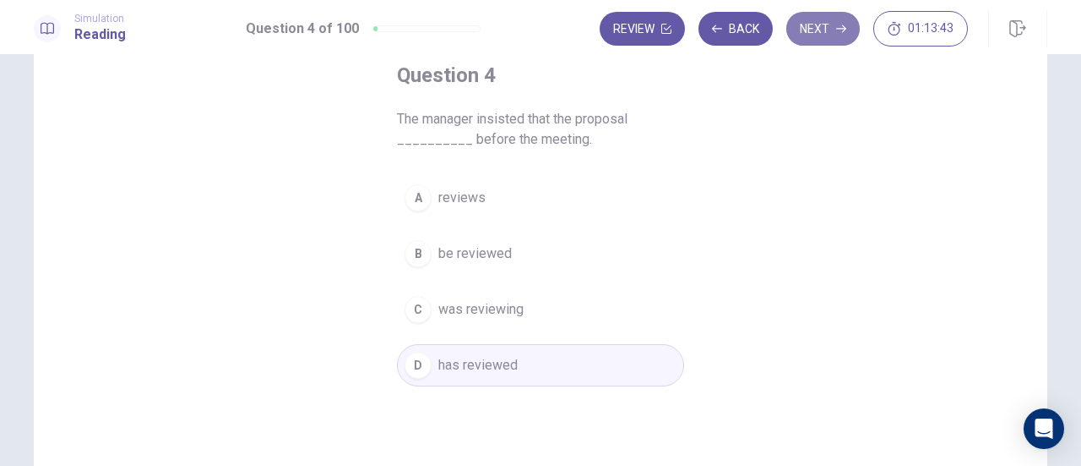
click at [813, 23] on button "Next" at bounding box center [824, 29] width 74 height 34
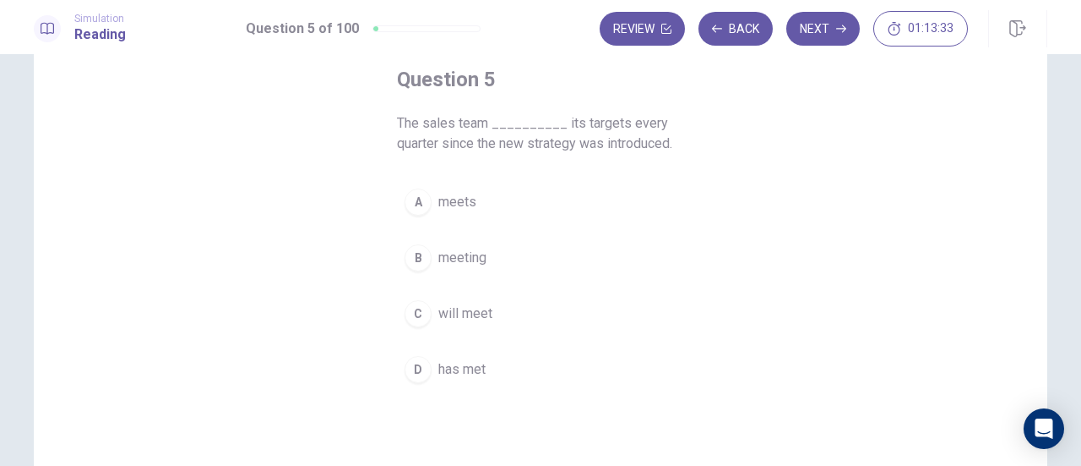
scroll to position [97, 0]
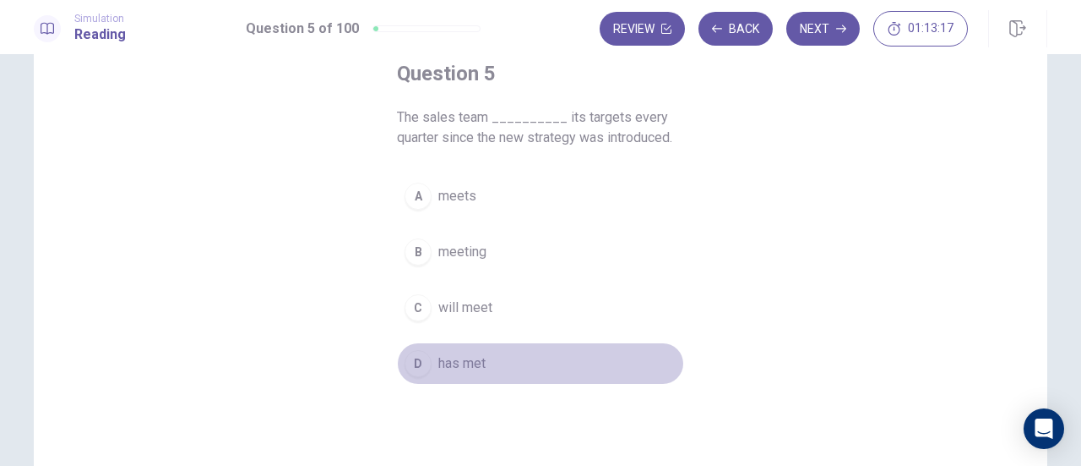
click at [449, 362] on span "has met" at bounding box center [462, 363] width 47 height 20
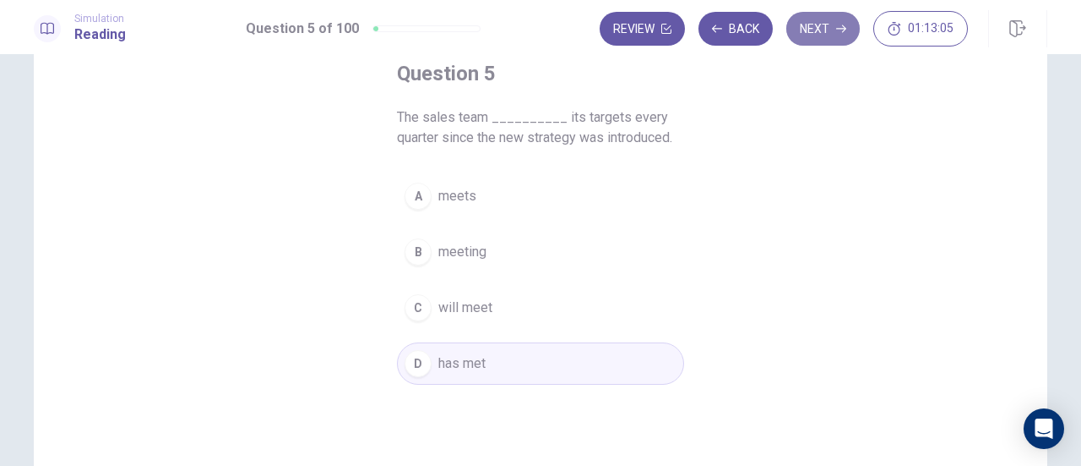
click at [808, 25] on button "Next" at bounding box center [824, 29] width 74 height 34
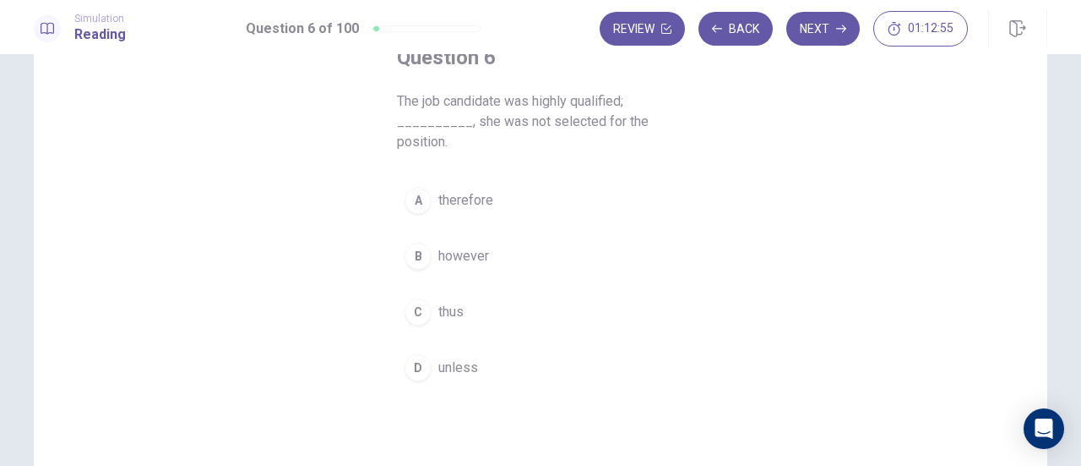
scroll to position [114, 0]
click at [482, 190] on span "therefore" at bounding box center [466, 199] width 55 height 20
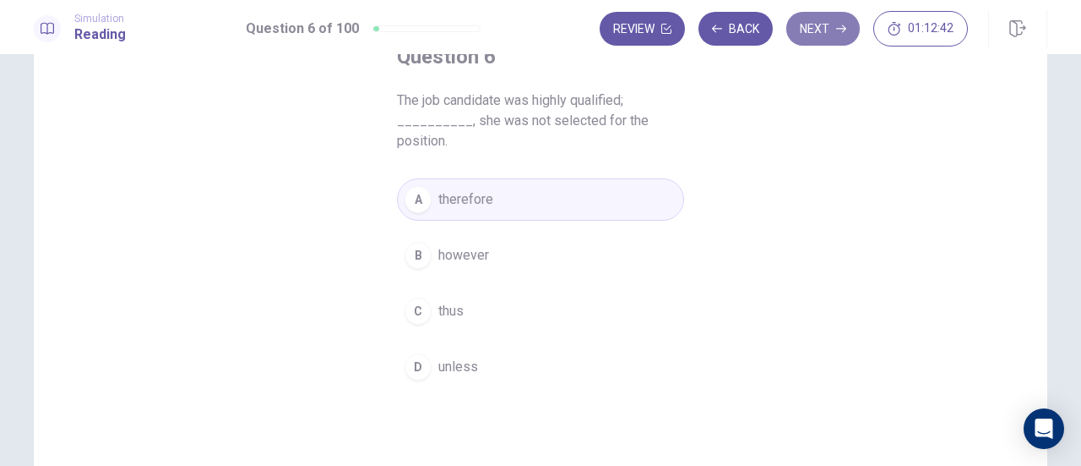
click at [825, 38] on button "Next" at bounding box center [824, 29] width 74 height 34
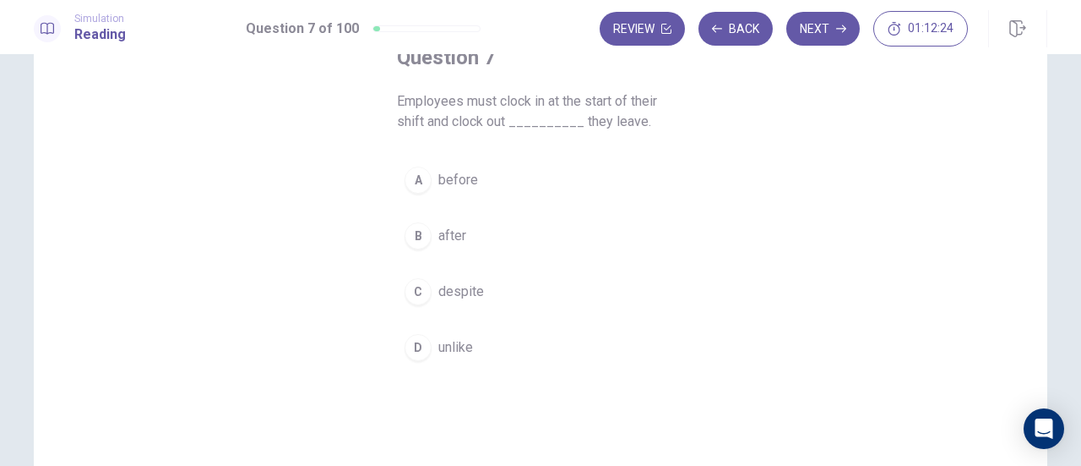
scroll to position [115, 0]
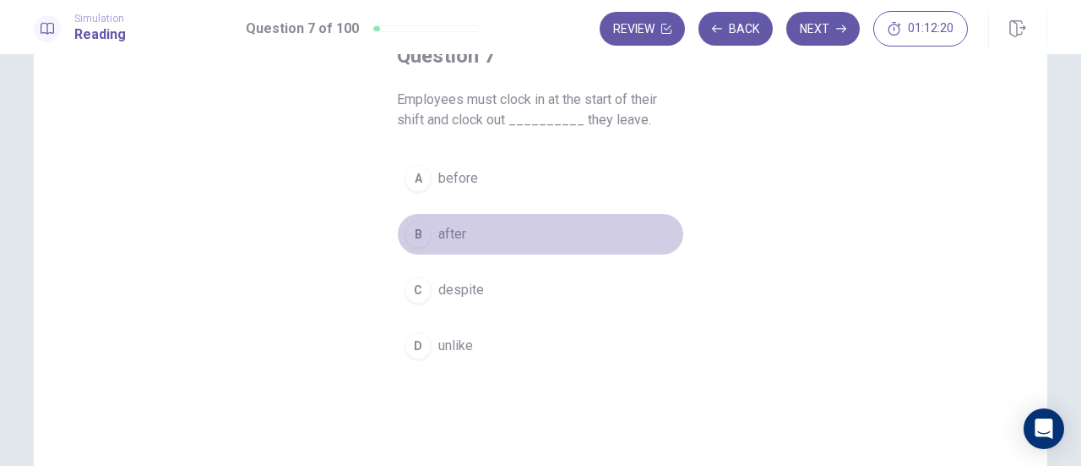
click at [448, 232] on span "after" at bounding box center [453, 234] width 28 height 20
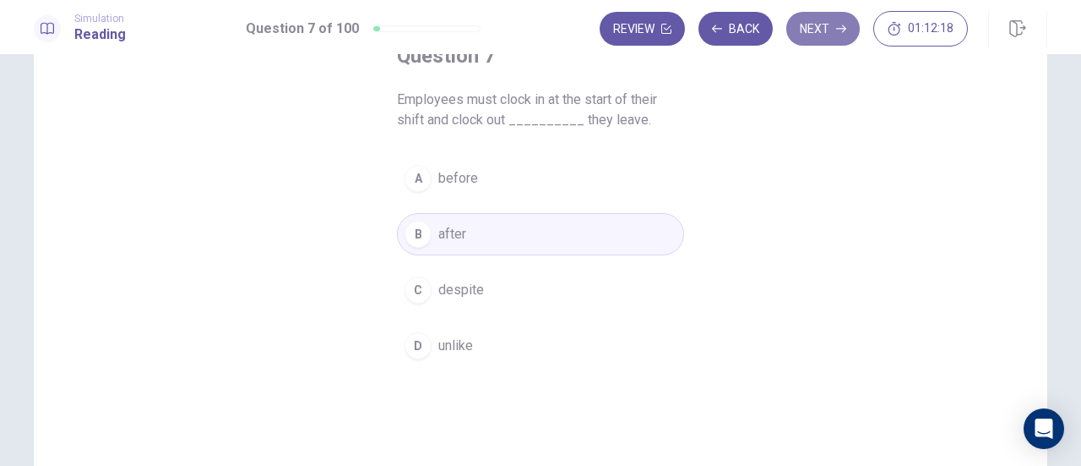
click at [836, 29] on button "Next" at bounding box center [824, 29] width 74 height 34
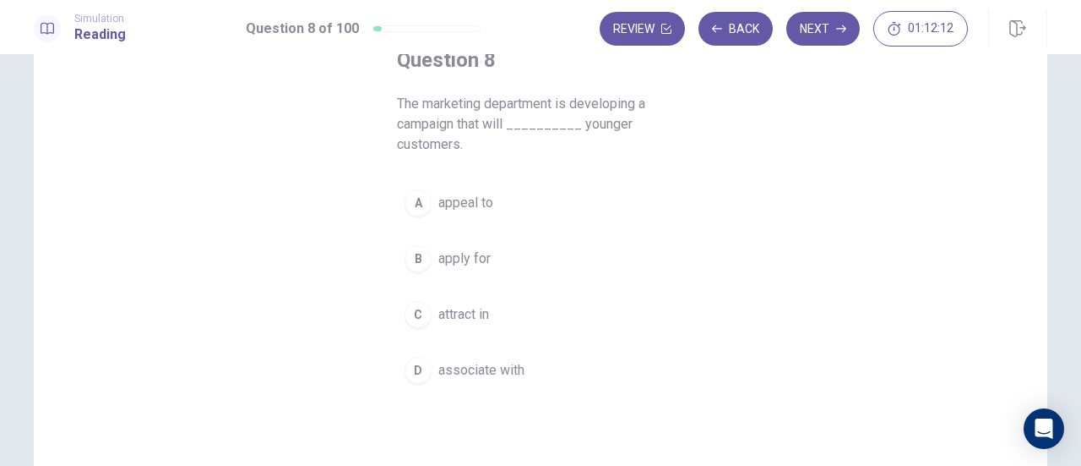
scroll to position [112, 0]
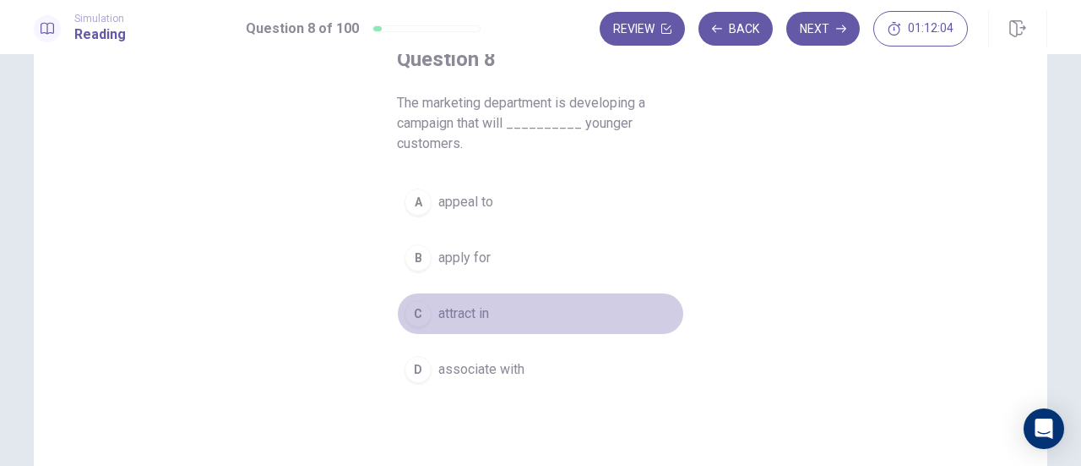
click at [473, 311] on span "attract in" at bounding box center [464, 313] width 51 height 20
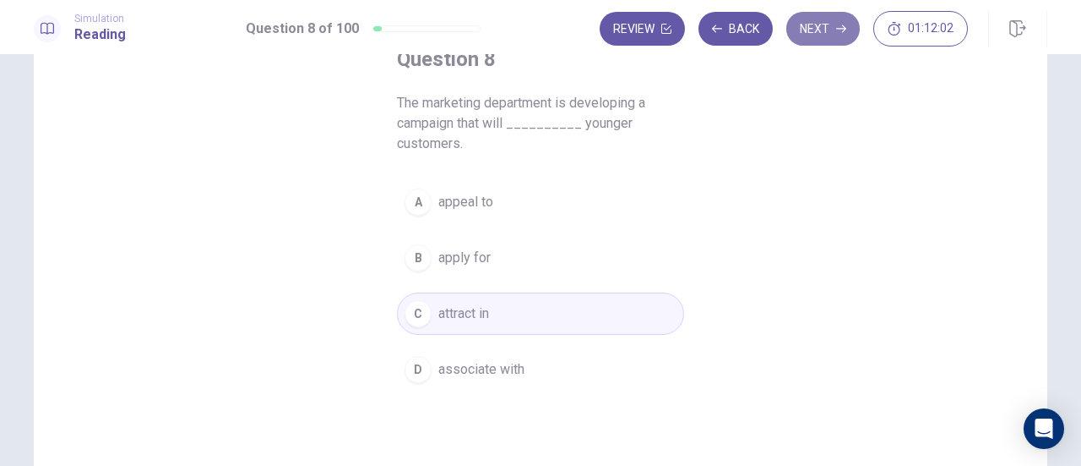
click at [845, 22] on button "Next" at bounding box center [824, 29] width 74 height 34
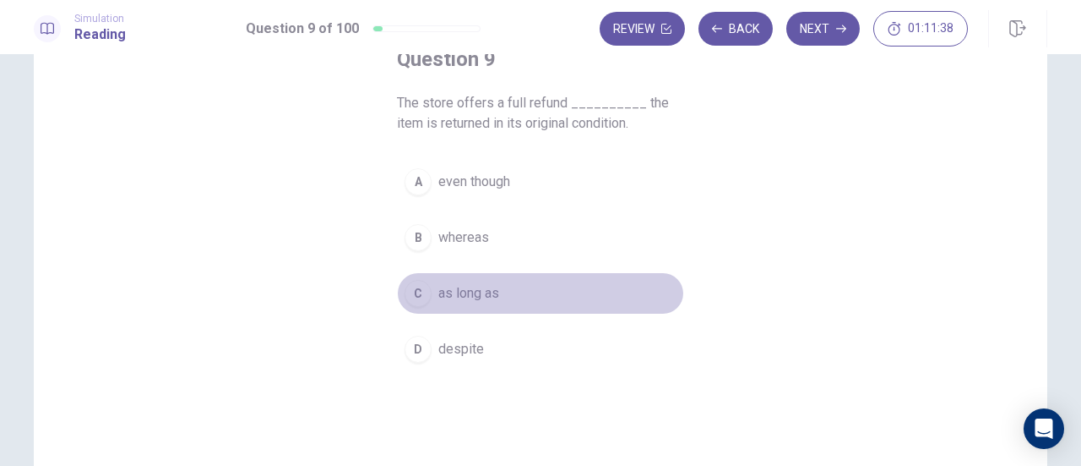
click at [488, 289] on span "as long as" at bounding box center [469, 293] width 61 height 20
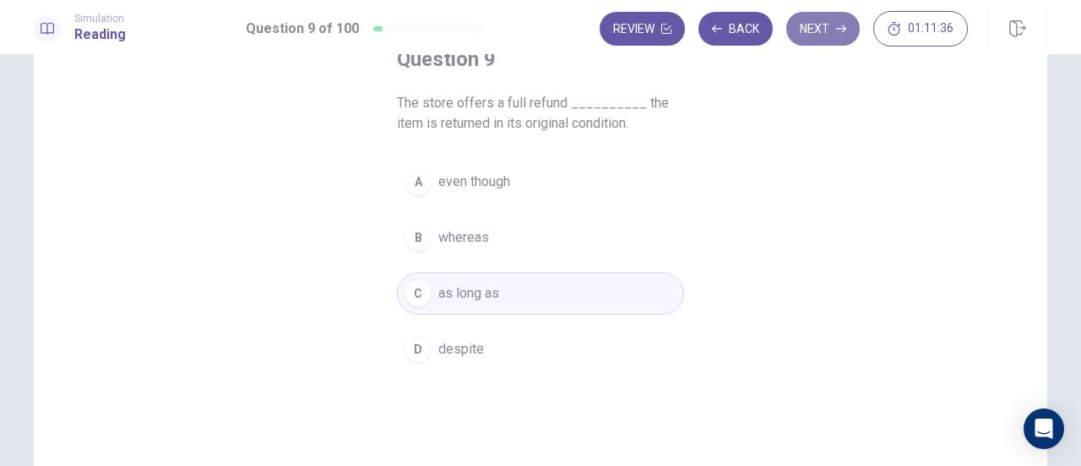
click at [816, 40] on button "Next" at bounding box center [824, 29] width 74 height 34
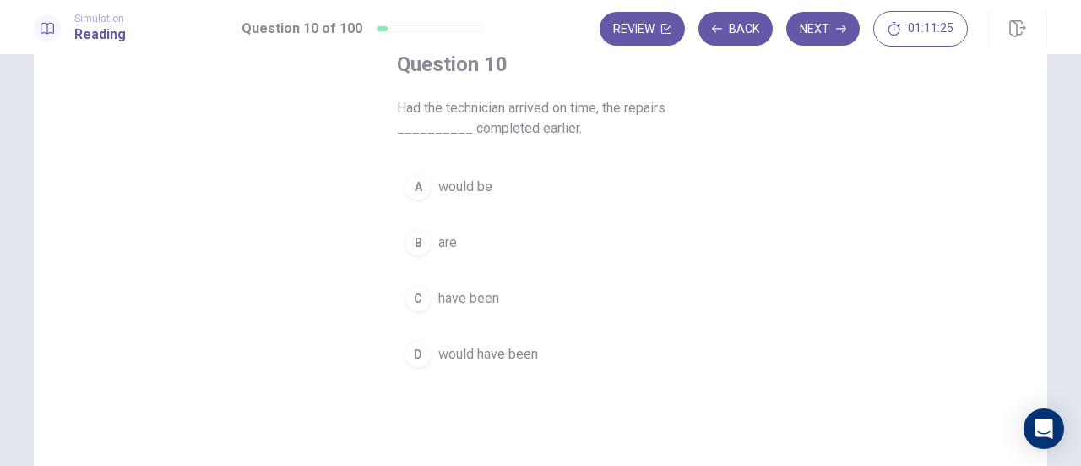
scroll to position [108, 0]
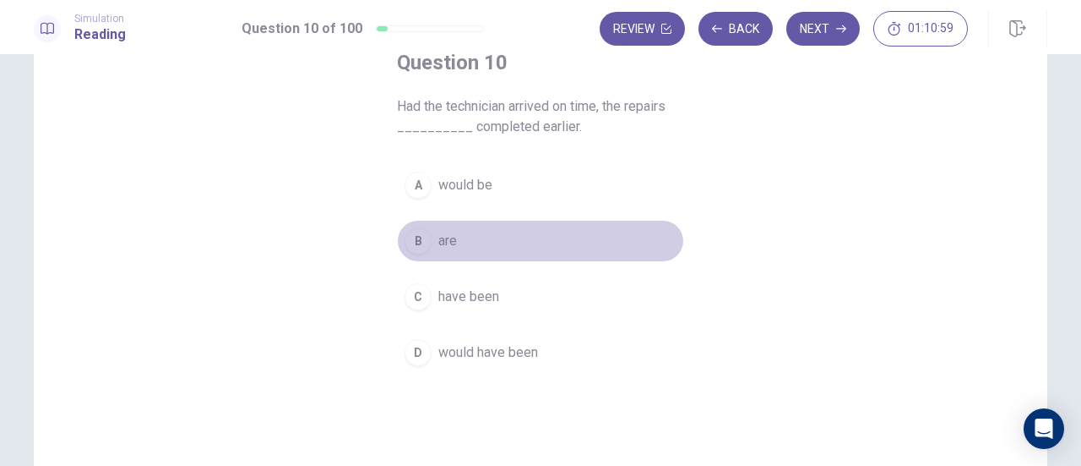
click at [453, 247] on button "B are" at bounding box center [540, 241] width 287 height 42
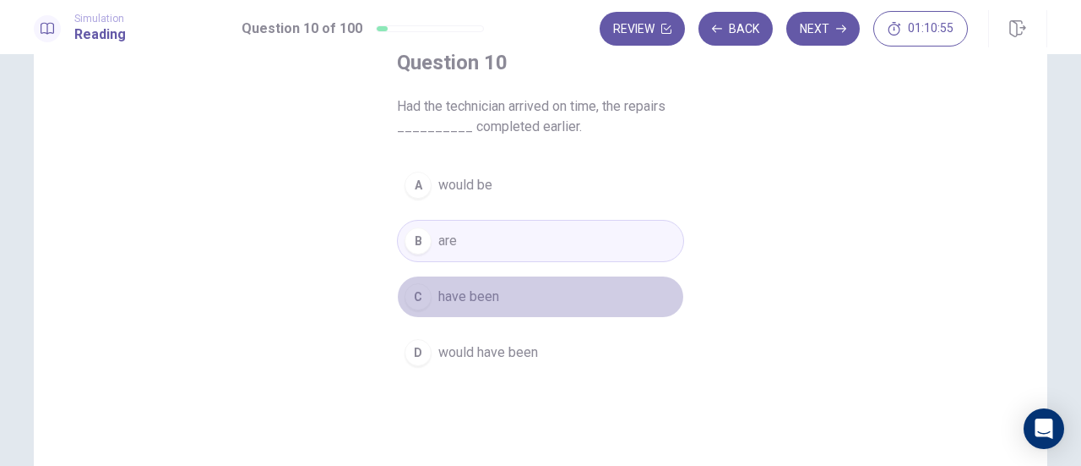
click at [515, 291] on button "C have been" at bounding box center [540, 296] width 287 height 42
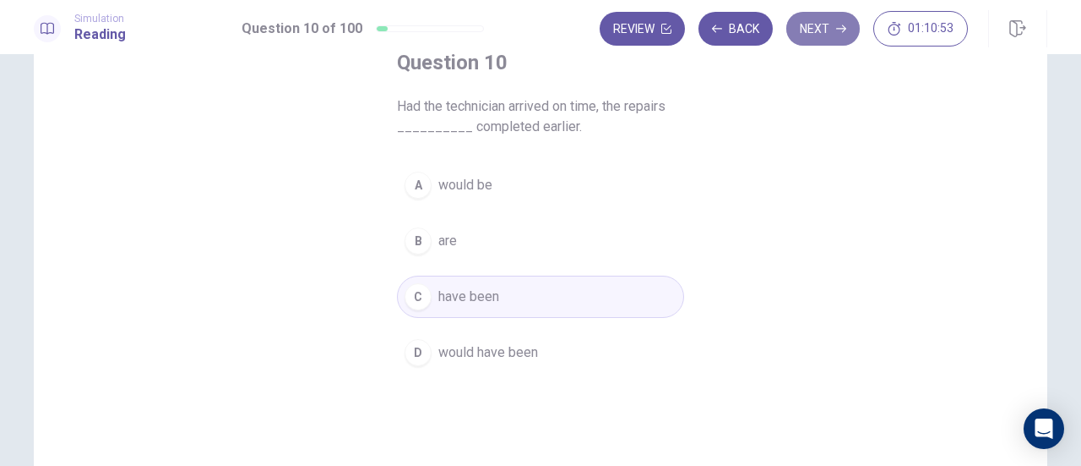
click at [820, 36] on button "Next" at bounding box center [824, 29] width 74 height 34
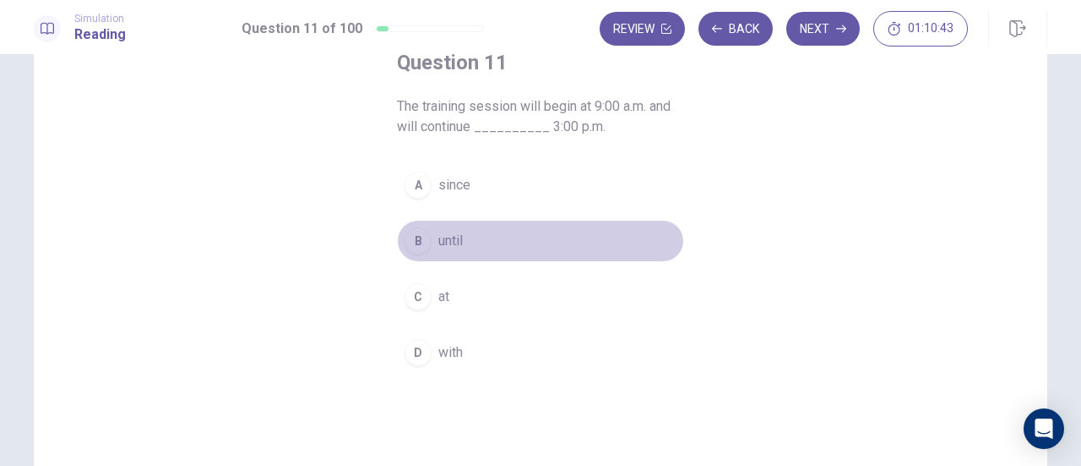
click at [456, 243] on span "until" at bounding box center [451, 241] width 25 height 20
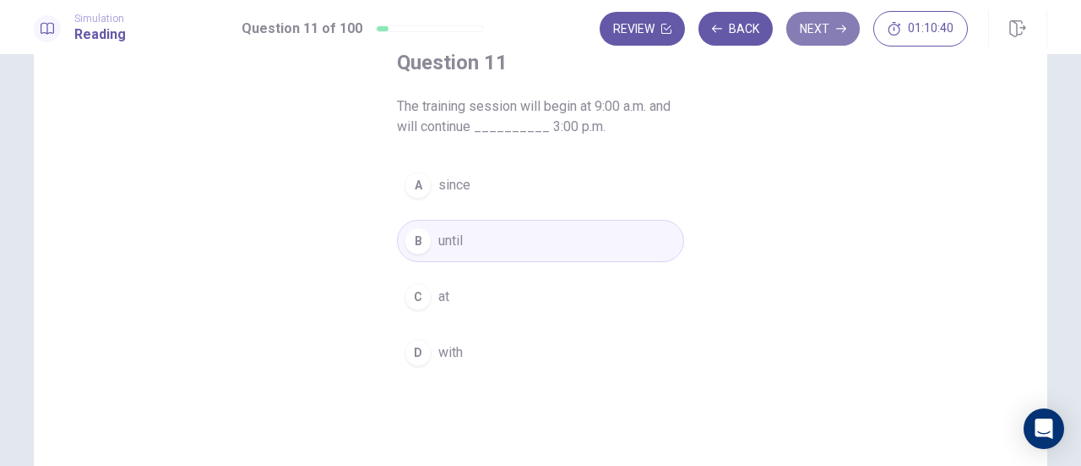
click at [846, 30] on icon "button" at bounding box center [841, 29] width 10 height 8
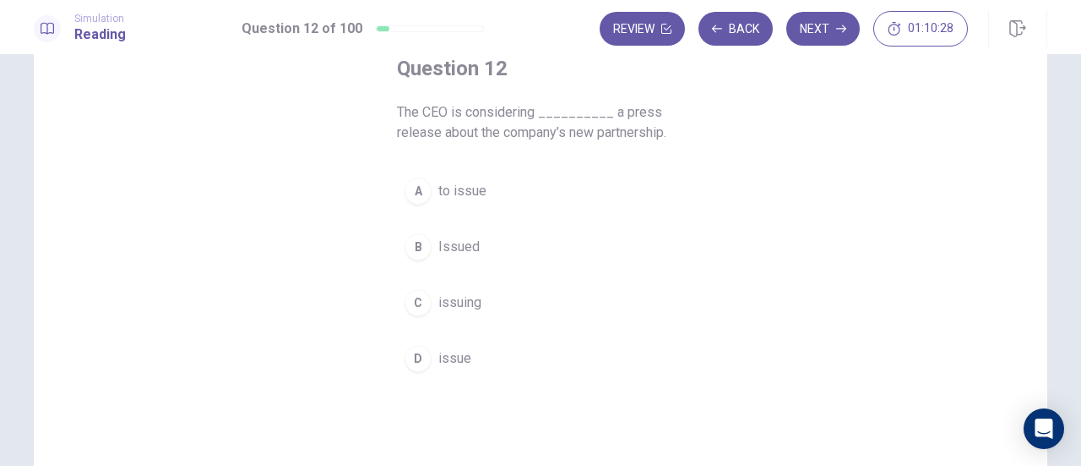
scroll to position [109, 0]
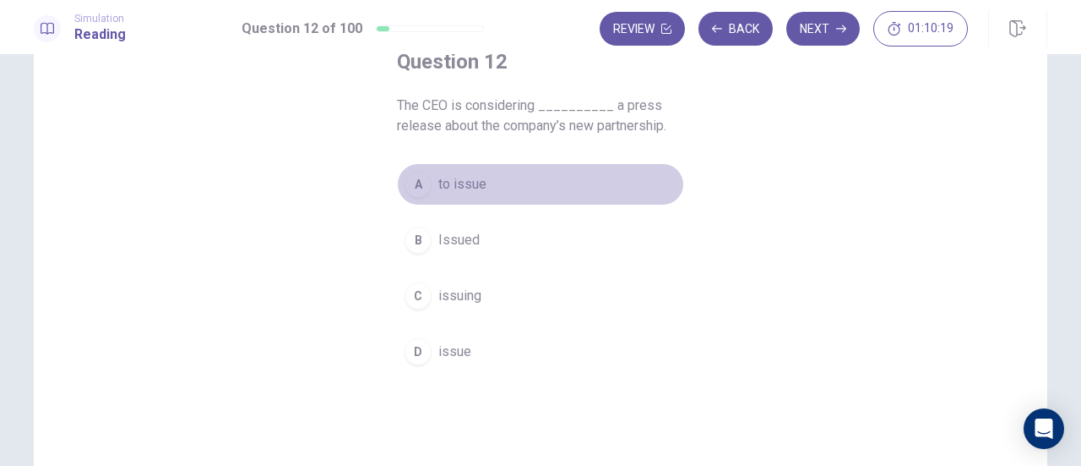
click at [465, 189] on span "to issue" at bounding box center [463, 184] width 48 height 20
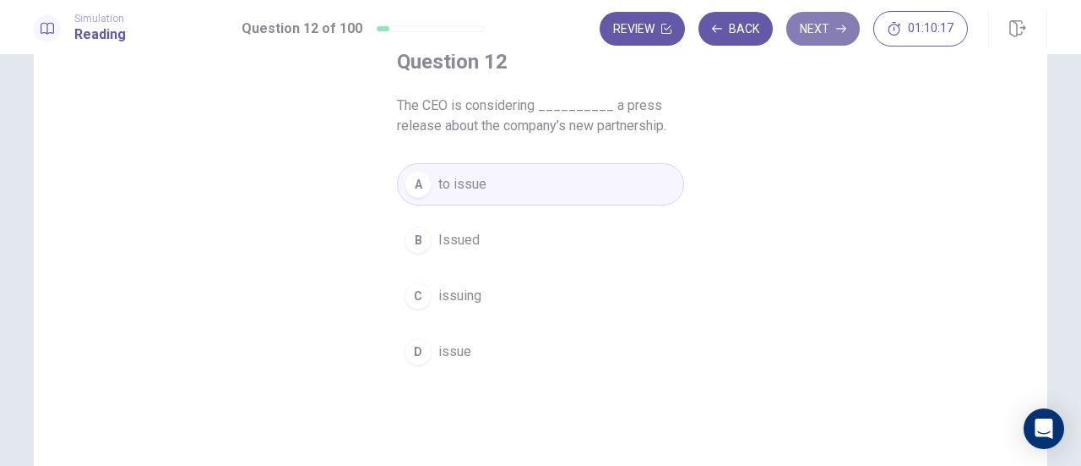
click at [816, 35] on button "Next" at bounding box center [824, 29] width 74 height 34
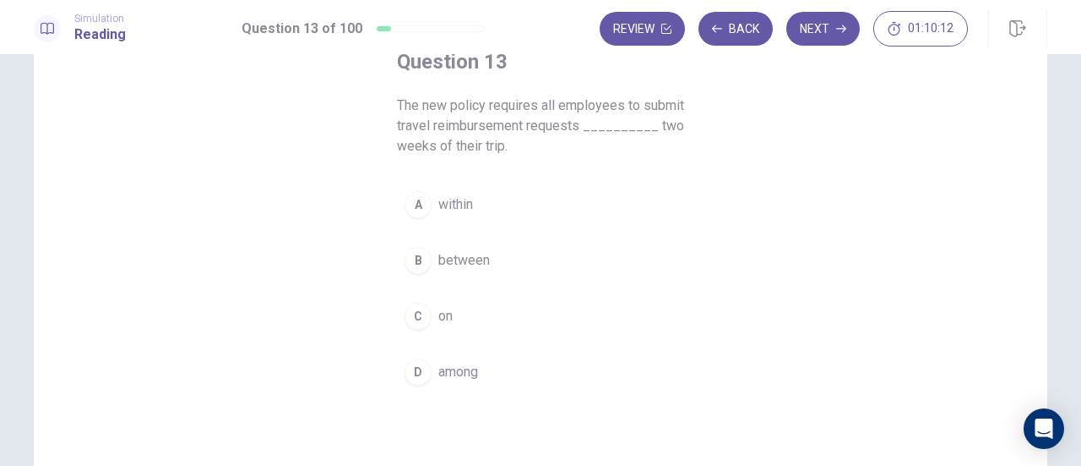
scroll to position [117, 0]
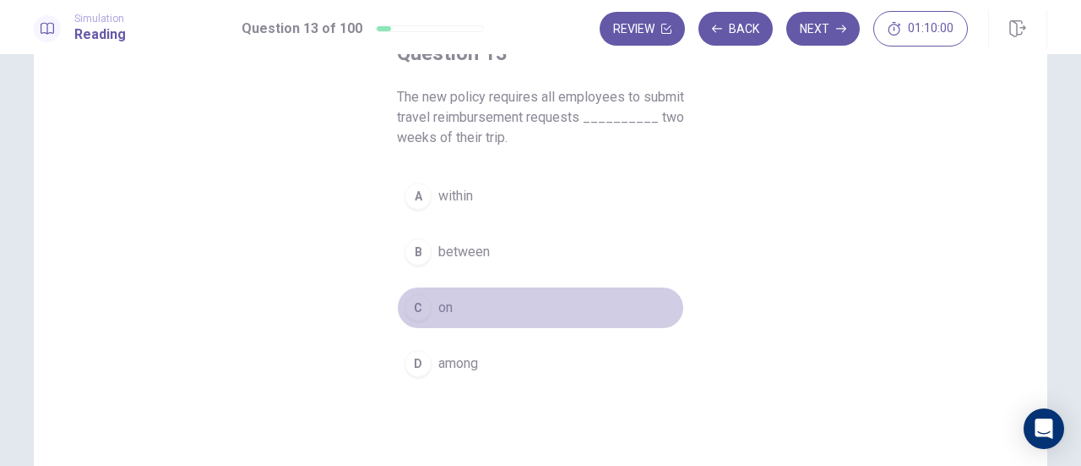
click at [439, 308] on span "on" at bounding box center [446, 307] width 14 height 20
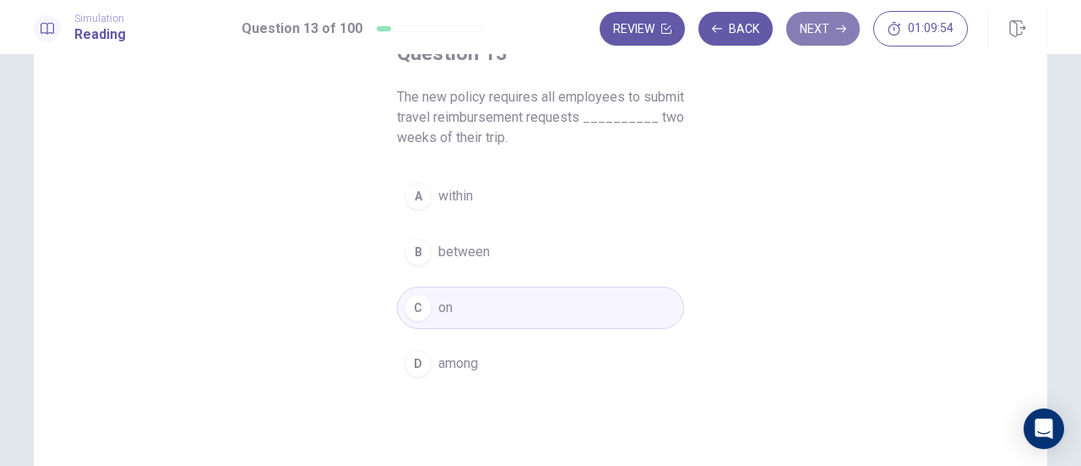
click at [839, 34] on button "Next" at bounding box center [824, 29] width 74 height 34
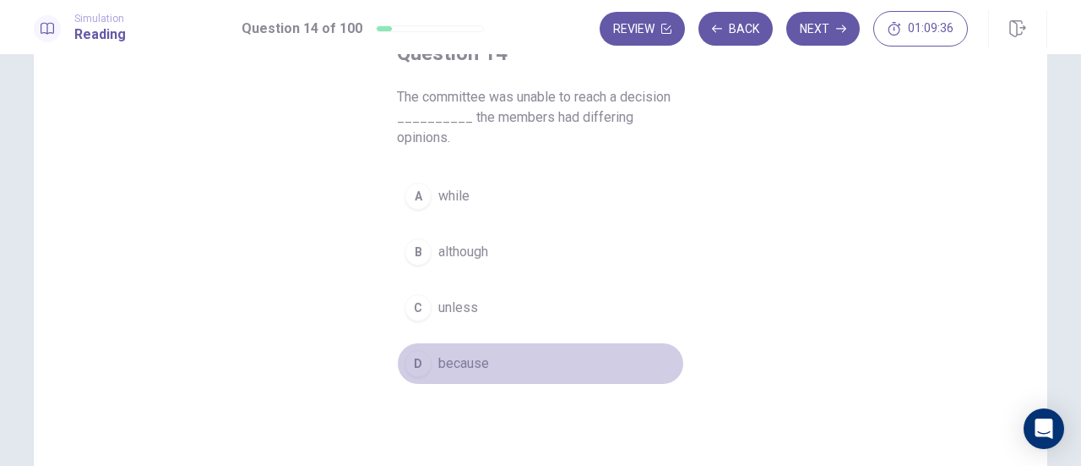
click at [473, 353] on span "because" at bounding box center [464, 363] width 51 height 20
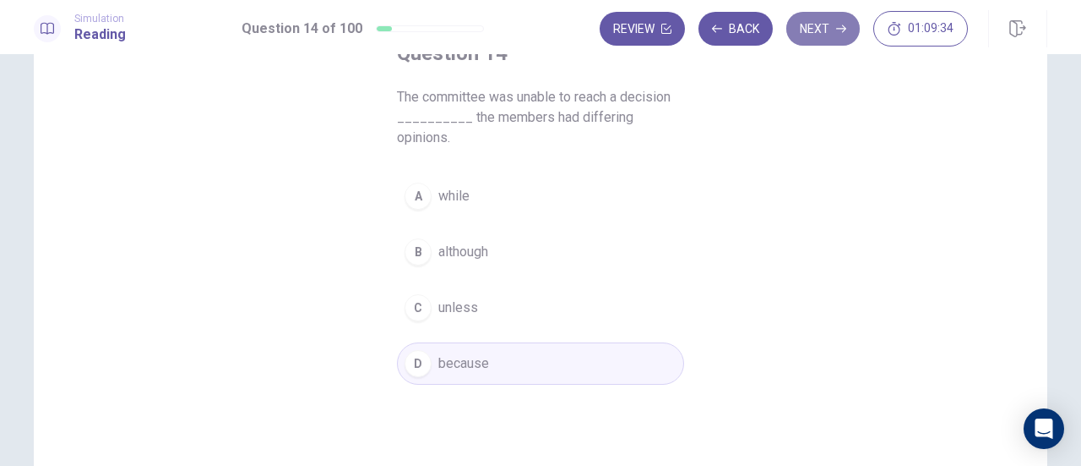
click at [832, 38] on button "Next" at bounding box center [824, 29] width 74 height 34
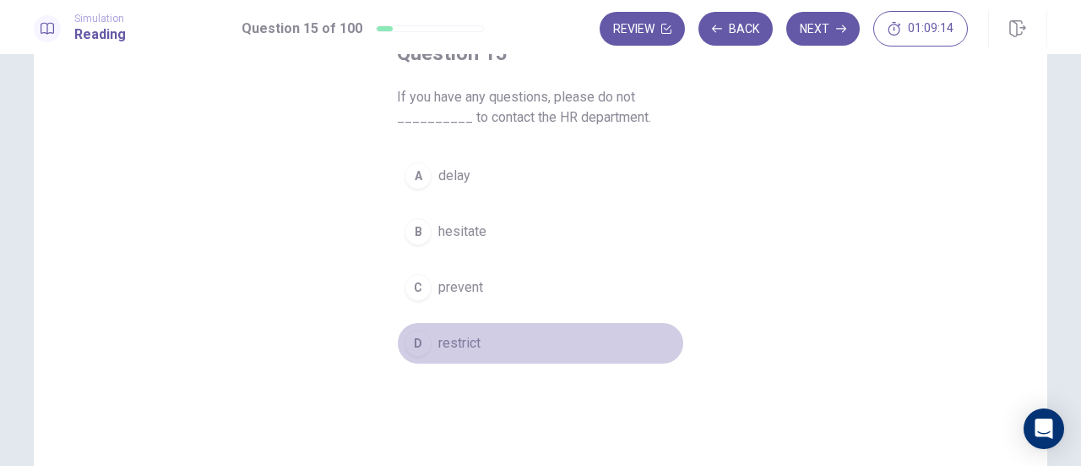
click at [471, 337] on span "restrict" at bounding box center [460, 343] width 42 height 20
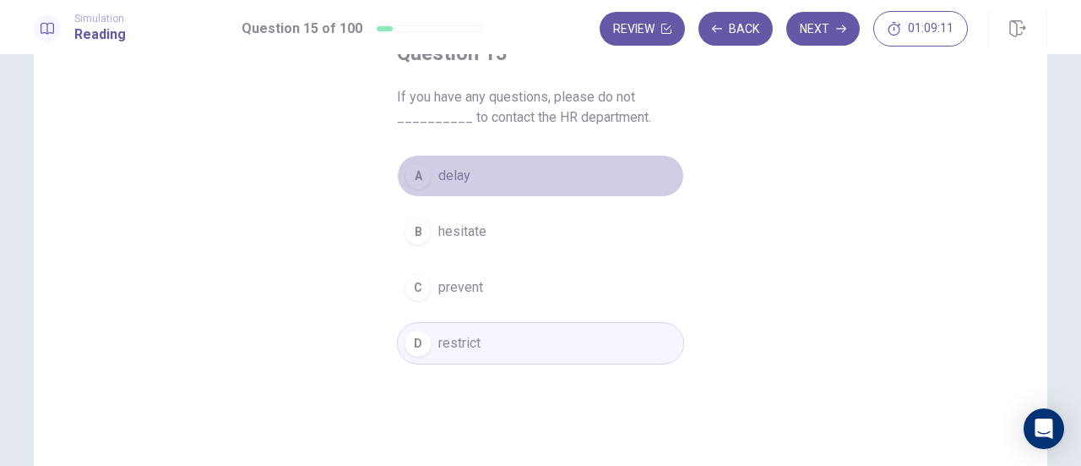
click at [455, 183] on span "delay" at bounding box center [455, 176] width 32 height 20
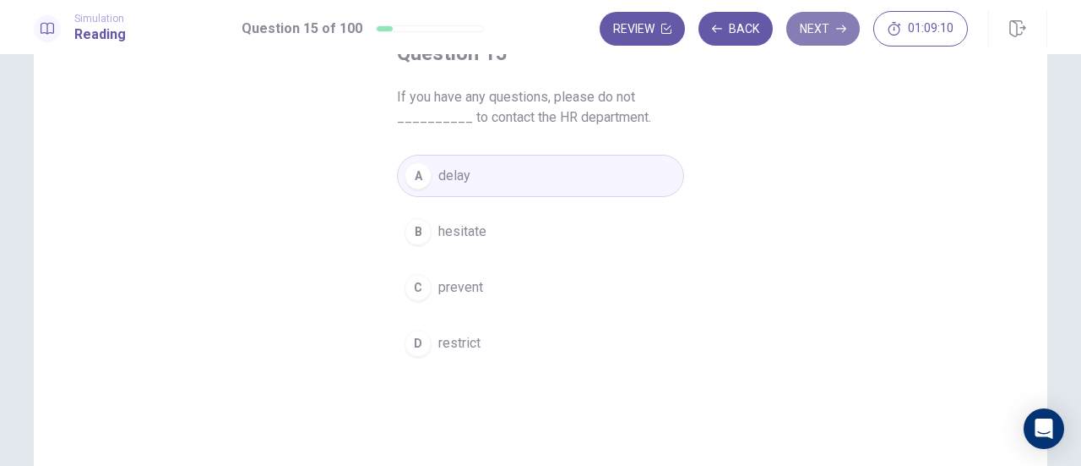
click at [818, 36] on button "Next" at bounding box center [824, 29] width 74 height 34
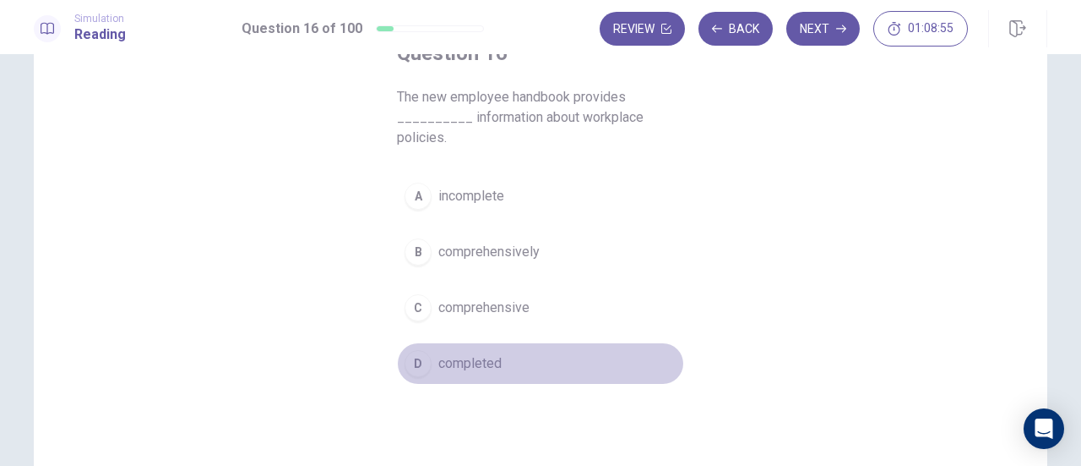
click at [484, 366] on span "completed" at bounding box center [470, 363] width 63 height 20
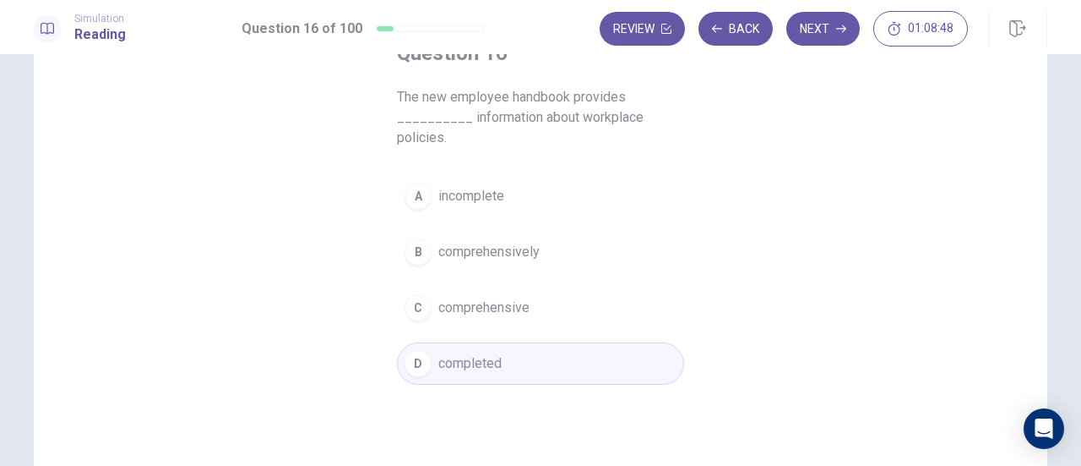
click at [478, 195] on span "incomplete" at bounding box center [472, 196] width 66 height 20
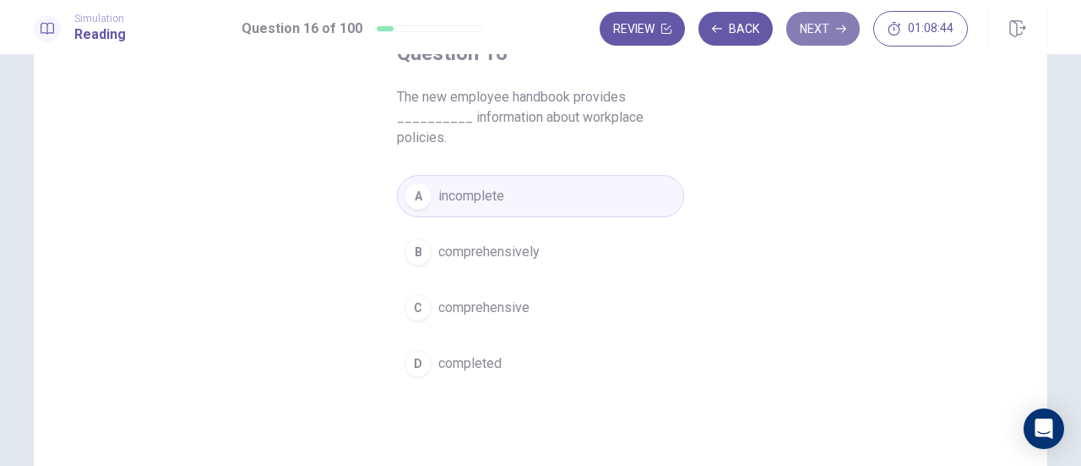
click at [828, 35] on button "Next" at bounding box center [824, 29] width 74 height 34
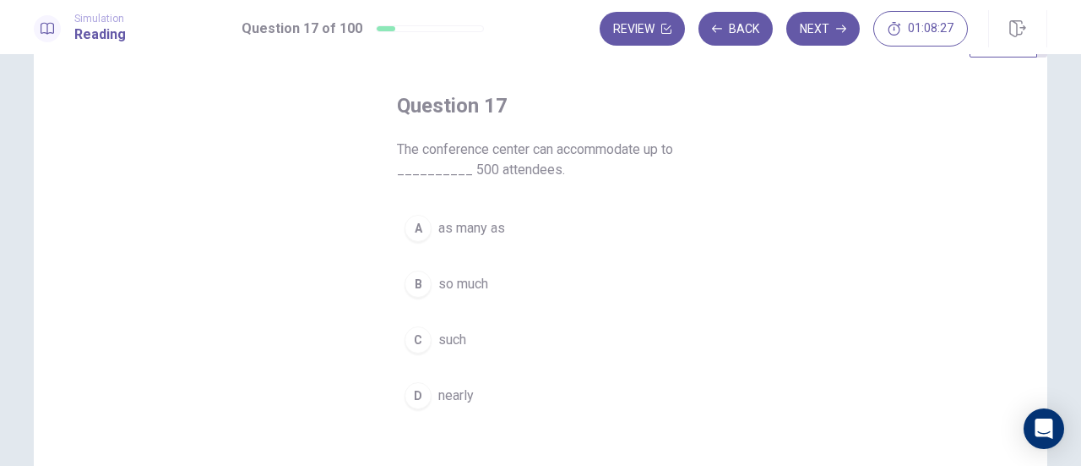
scroll to position [72, 0]
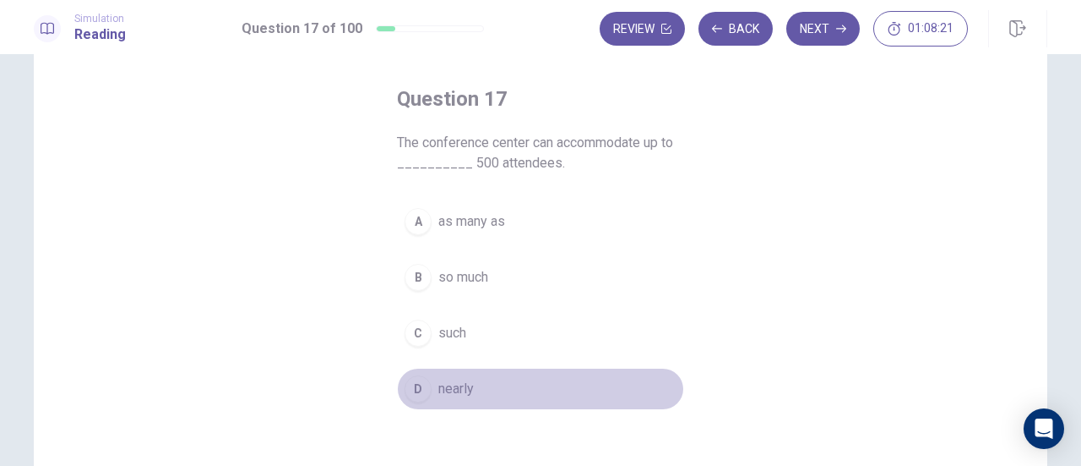
click at [454, 384] on span "nearly" at bounding box center [456, 389] width 35 height 20
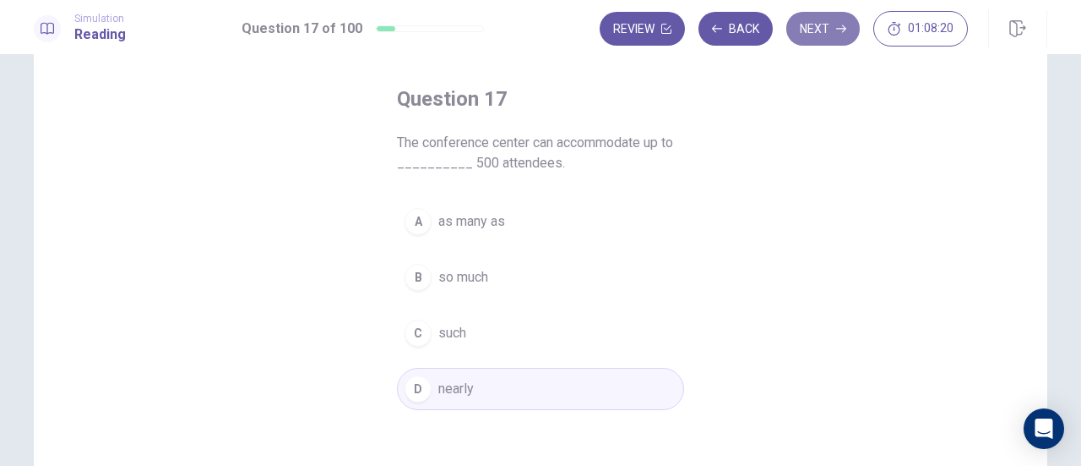
click at [826, 30] on button "Next" at bounding box center [824, 29] width 74 height 34
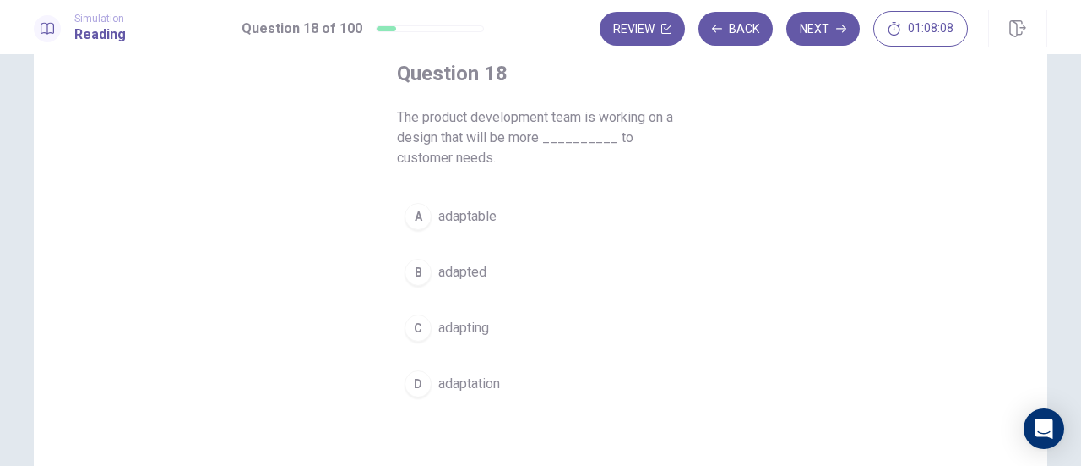
scroll to position [99, 0]
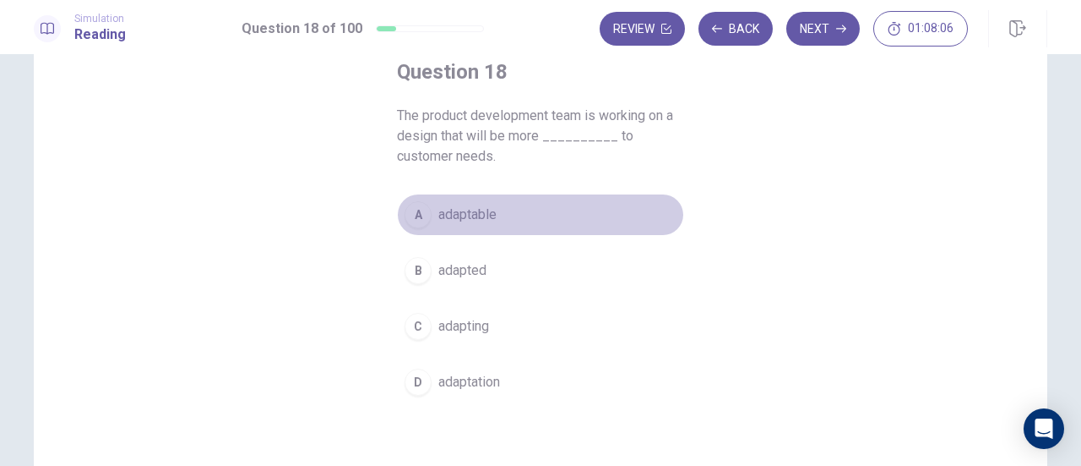
click at [483, 202] on button "A adaptable" at bounding box center [540, 214] width 287 height 42
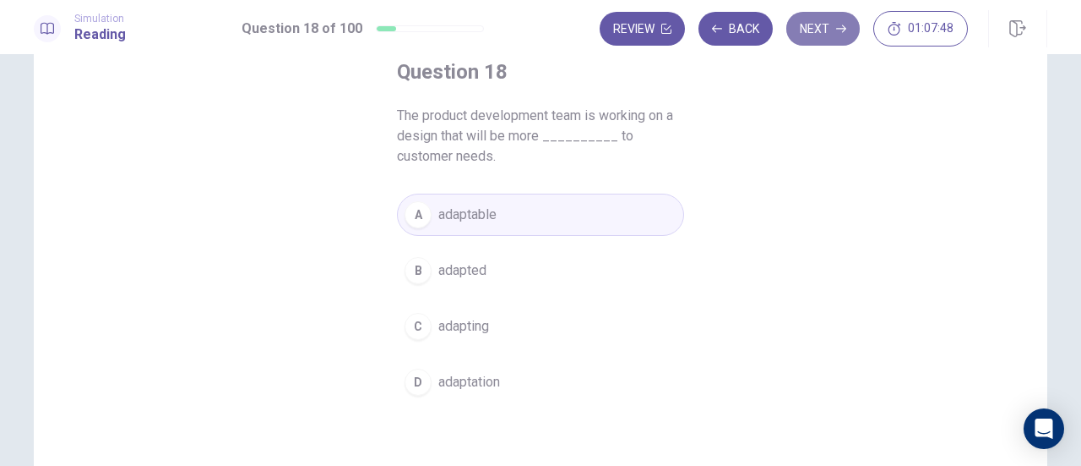
click at [836, 27] on button "Next" at bounding box center [824, 29] width 74 height 34
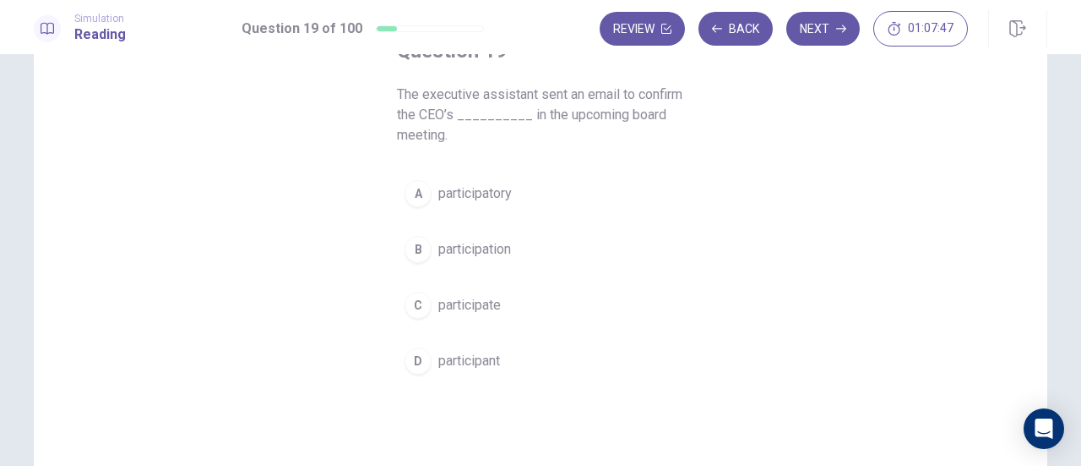
scroll to position [121, 0]
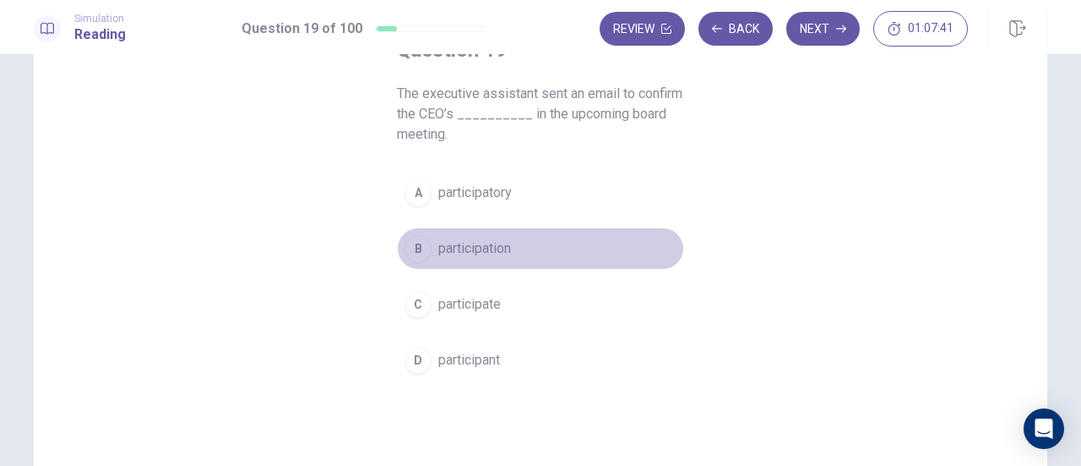
click at [500, 256] on span "participation" at bounding box center [475, 248] width 73 height 20
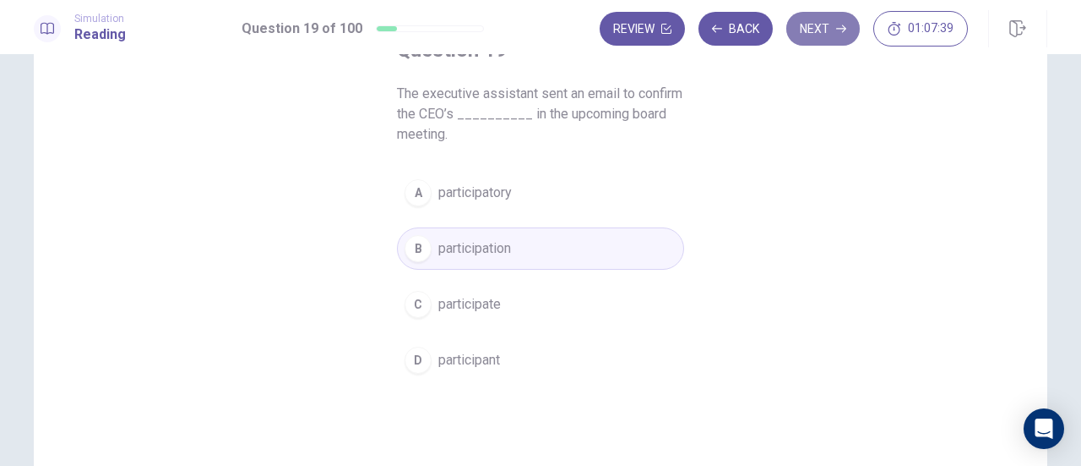
click at [846, 26] on icon "button" at bounding box center [841, 29] width 10 height 10
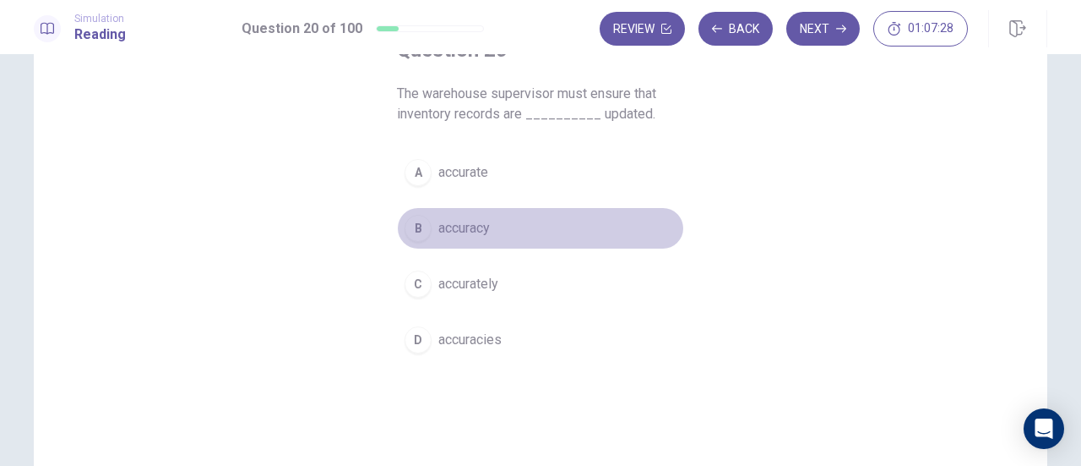
click at [485, 226] on span "accuracy" at bounding box center [465, 228] width 52 height 20
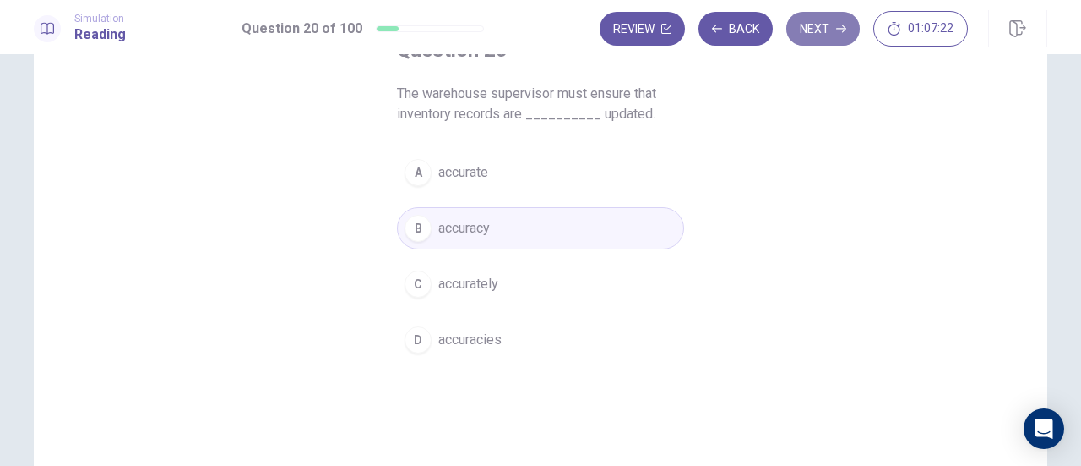
click at [831, 35] on button "Next" at bounding box center [824, 29] width 74 height 34
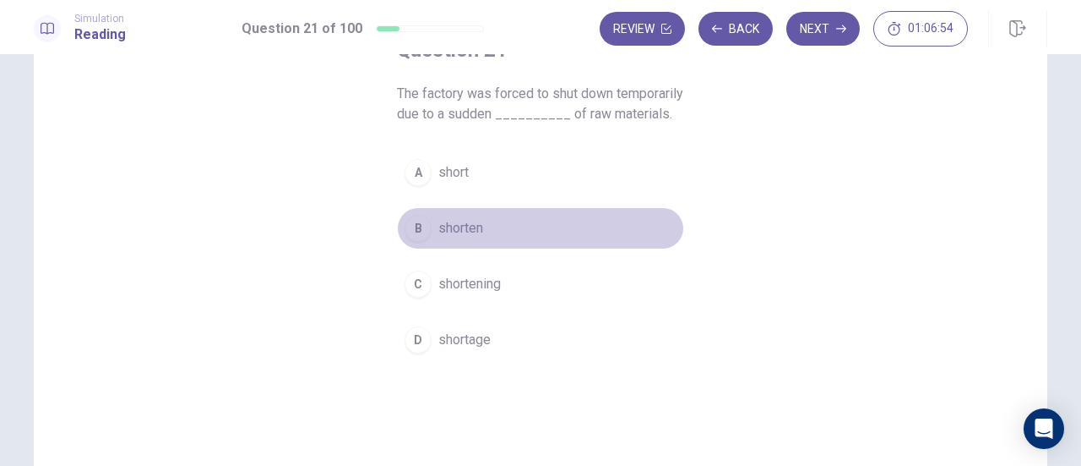
click at [468, 238] on span "shorten" at bounding box center [461, 228] width 45 height 20
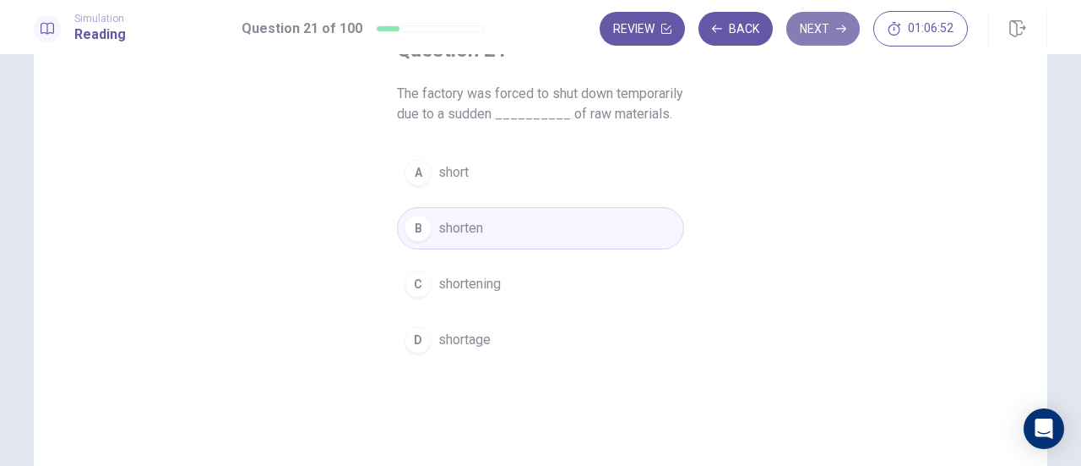
click at [823, 30] on button "Next" at bounding box center [824, 29] width 74 height 34
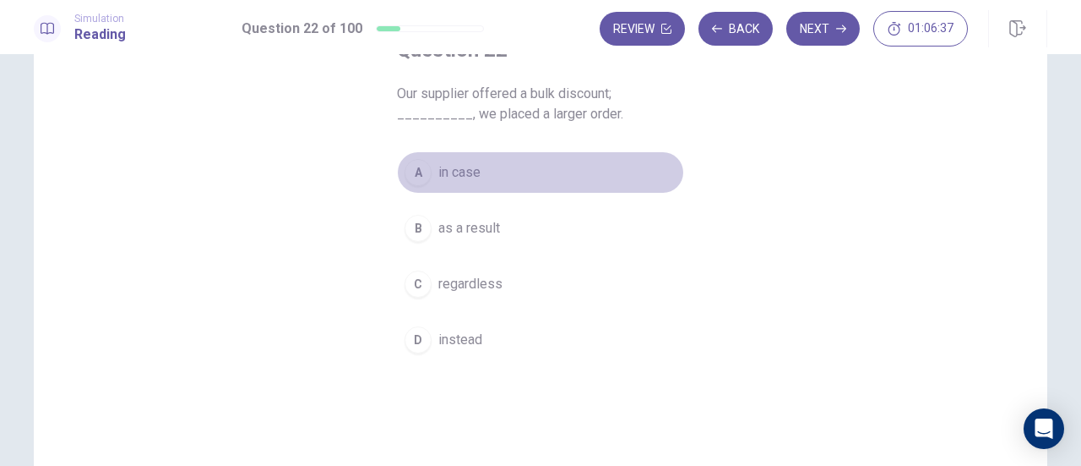
click at [466, 170] on span "in case" at bounding box center [460, 172] width 42 height 20
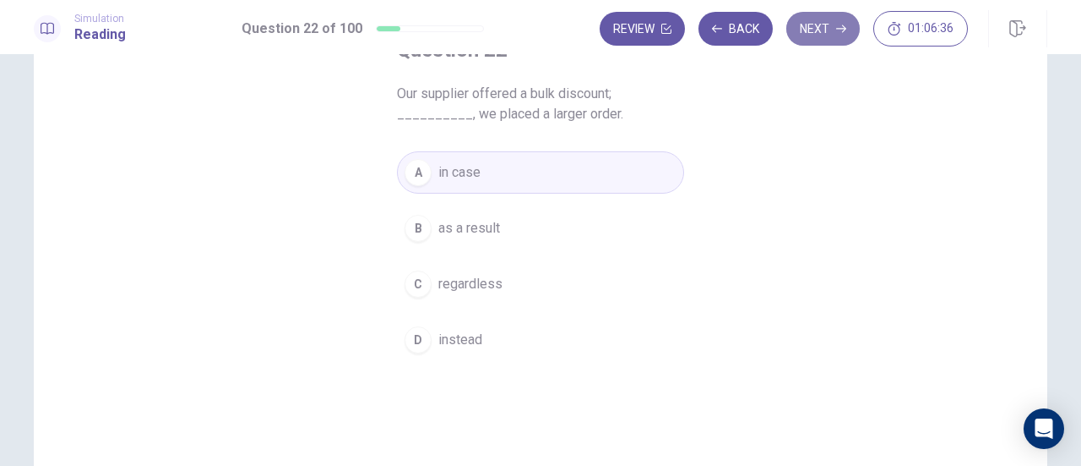
click at [819, 19] on button "Next" at bounding box center [824, 29] width 74 height 34
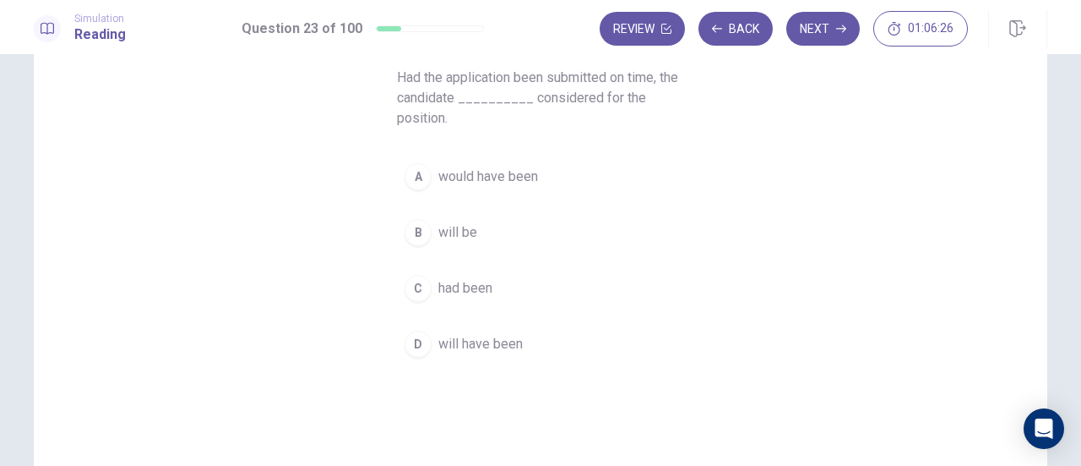
scroll to position [138, 0]
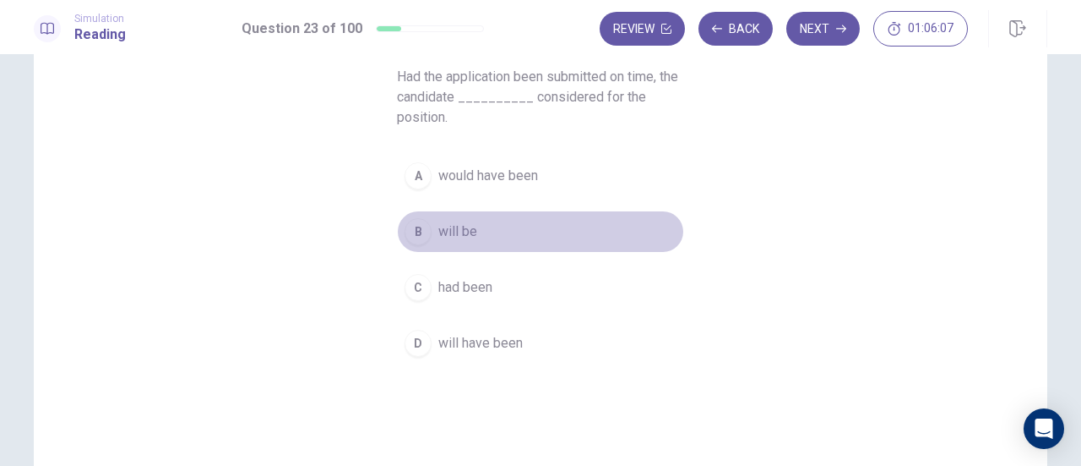
click at [507, 236] on button "B will be" at bounding box center [540, 231] width 287 height 42
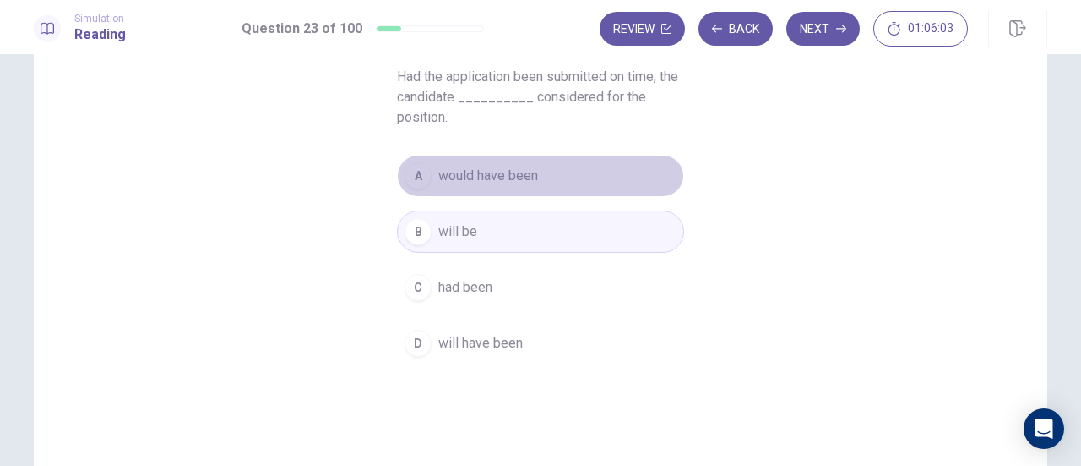
click at [519, 166] on span "would have been" at bounding box center [489, 176] width 100 height 20
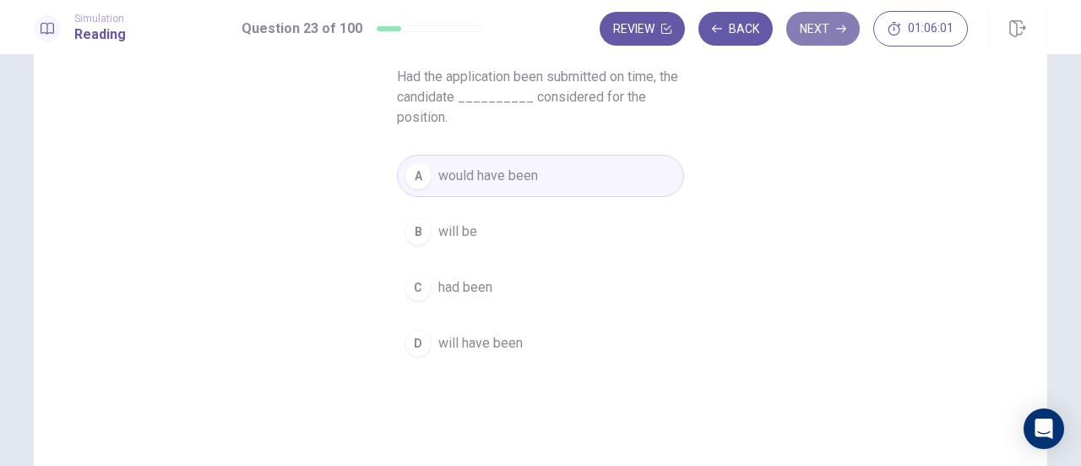
click at [818, 28] on button "Next" at bounding box center [824, 29] width 74 height 34
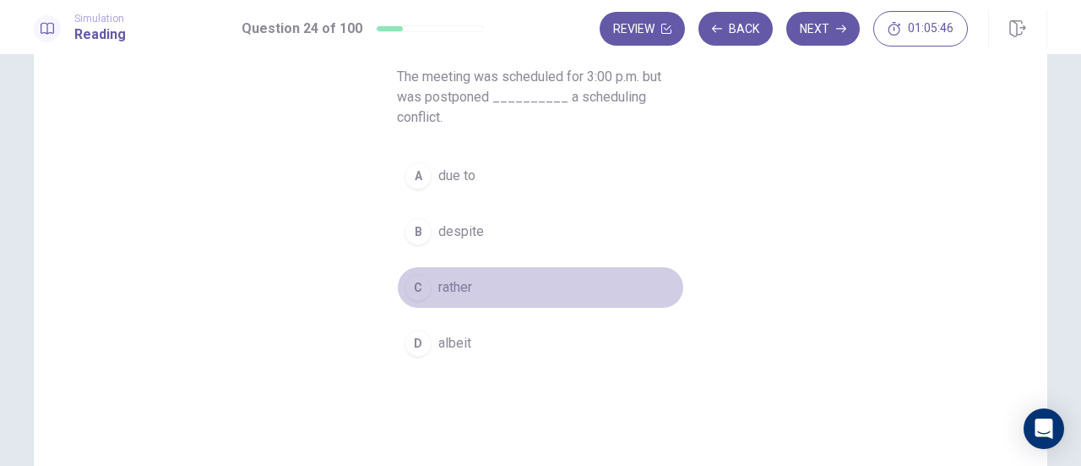
click at [465, 284] on span "rather" at bounding box center [456, 287] width 34 height 20
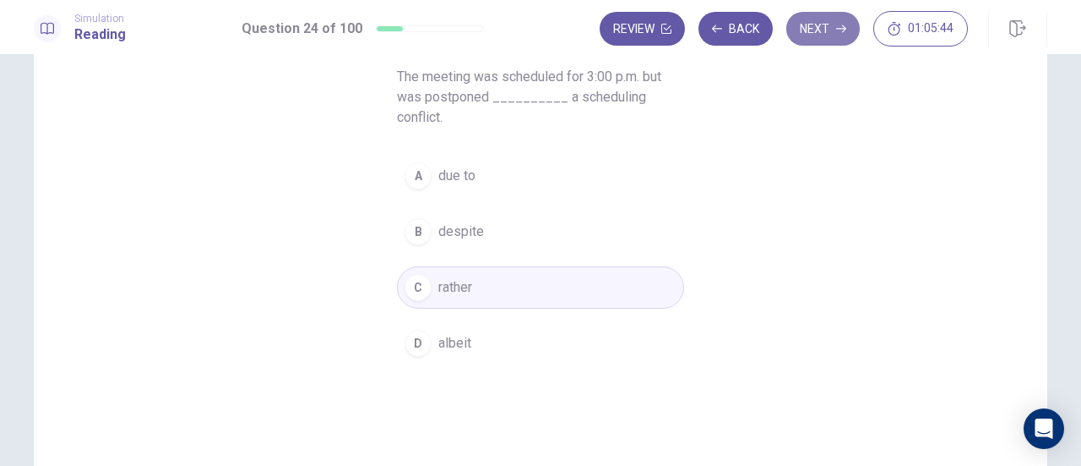
click at [831, 38] on button "Next" at bounding box center [824, 29] width 74 height 34
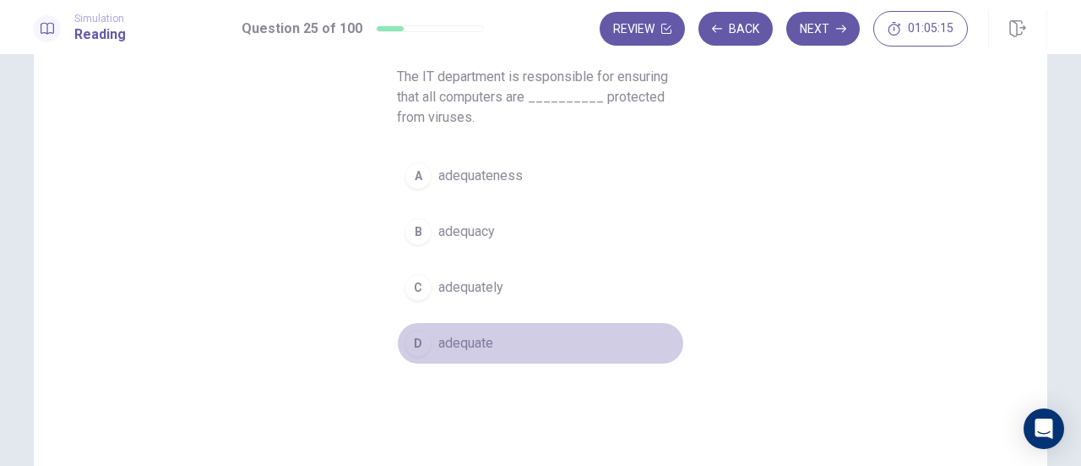
click at [483, 338] on span "adequate" at bounding box center [466, 343] width 55 height 20
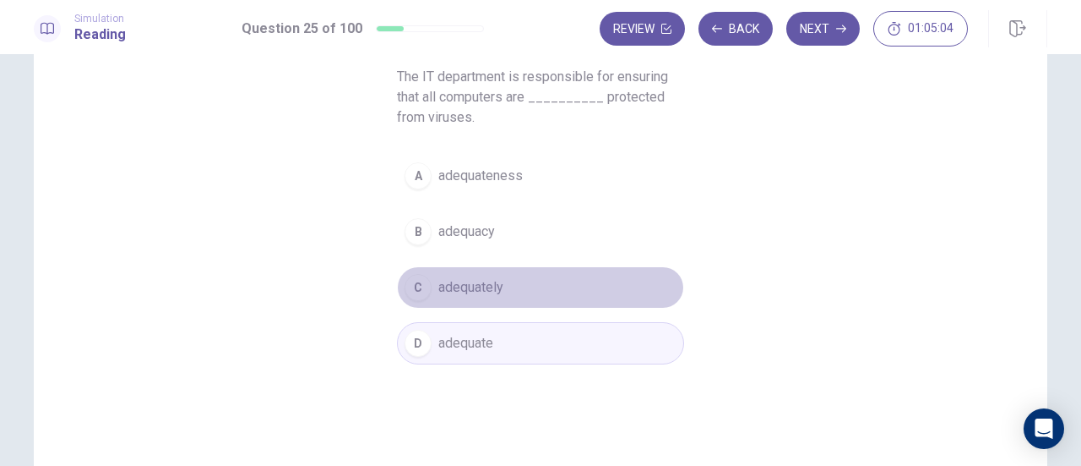
click at [536, 300] on button "C adequately" at bounding box center [540, 287] width 287 height 42
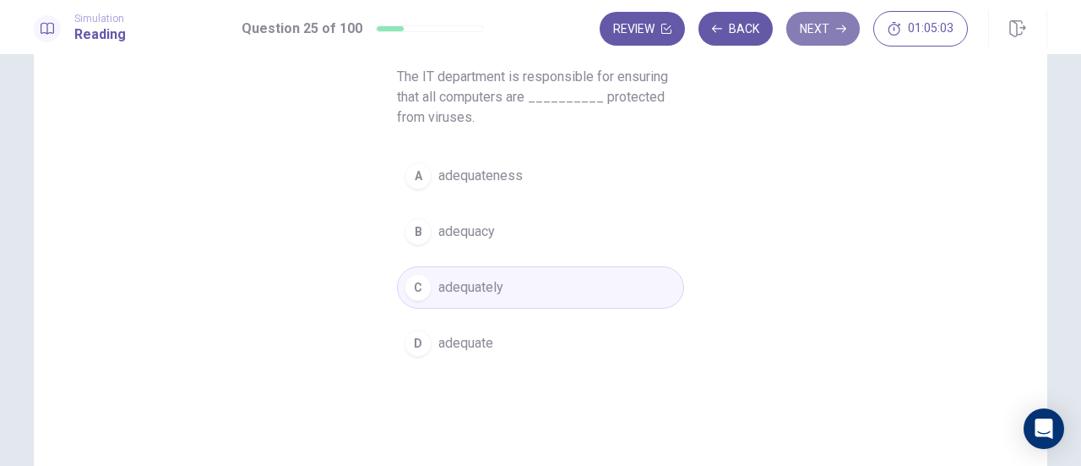
click at [828, 19] on button "Next" at bounding box center [824, 29] width 74 height 34
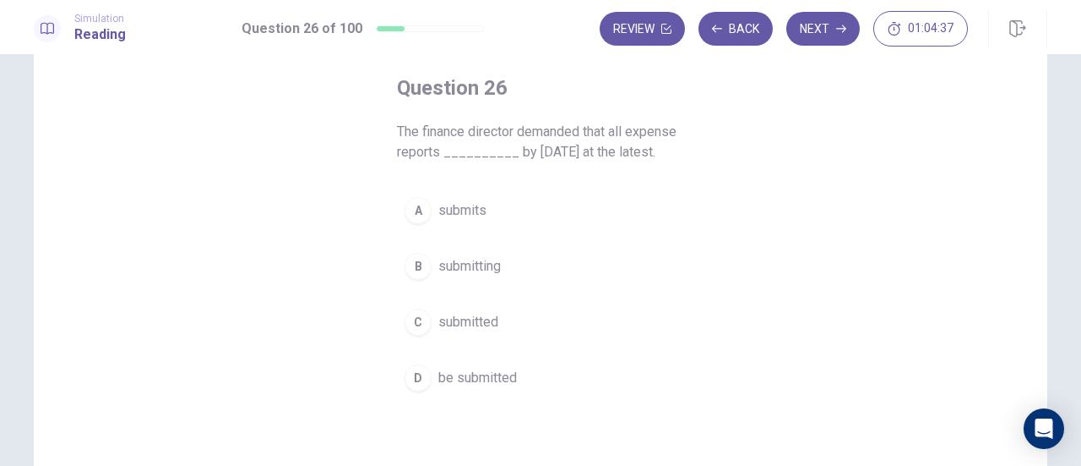
scroll to position [84, 0]
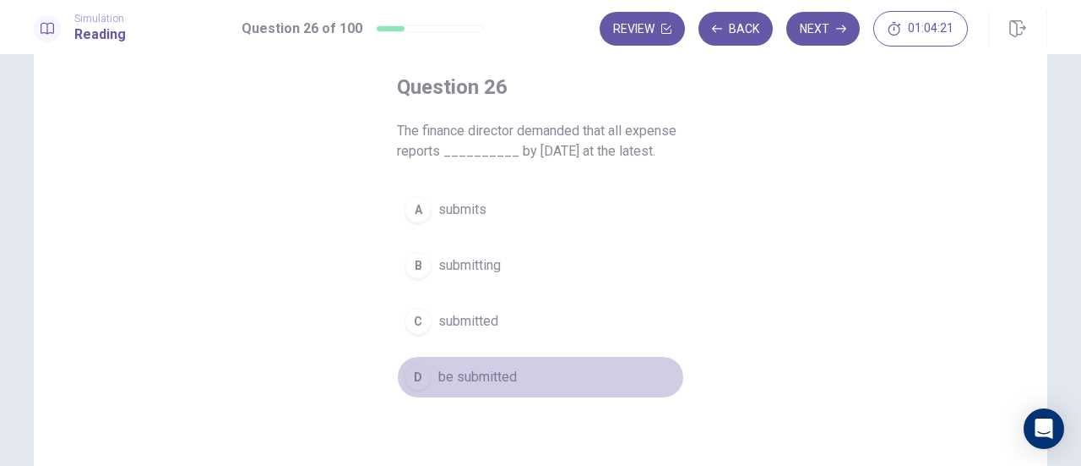
click at [487, 378] on span "be submitted" at bounding box center [478, 377] width 79 height 20
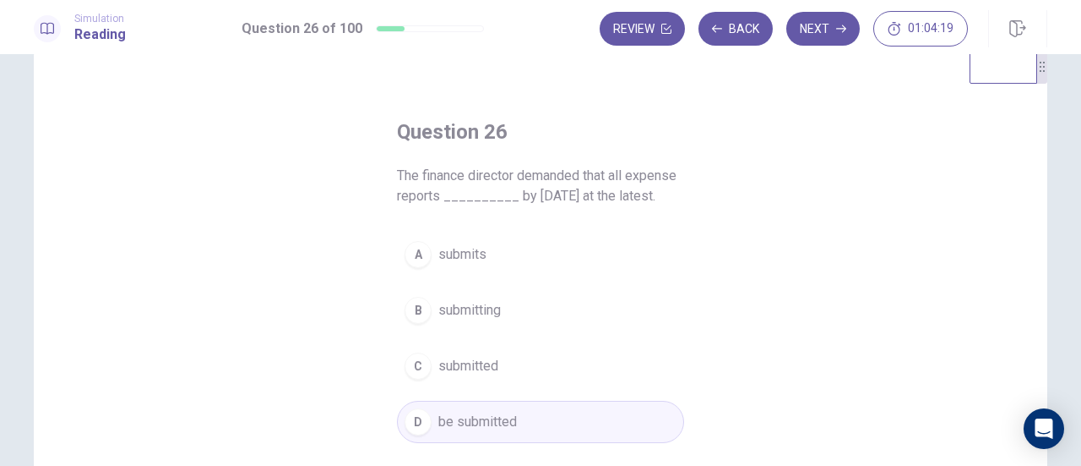
scroll to position [38, 0]
click at [815, 39] on button "Next" at bounding box center [824, 29] width 74 height 34
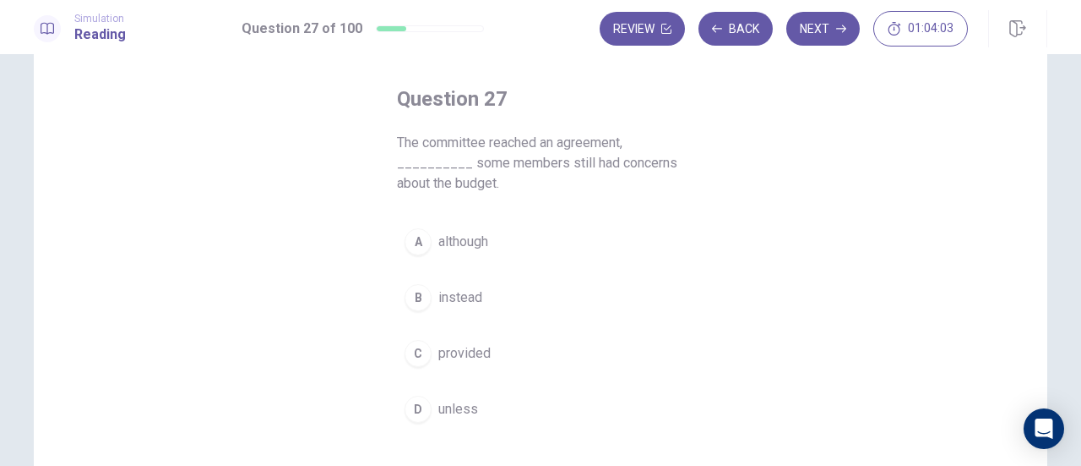
scroll to position [73, 0]
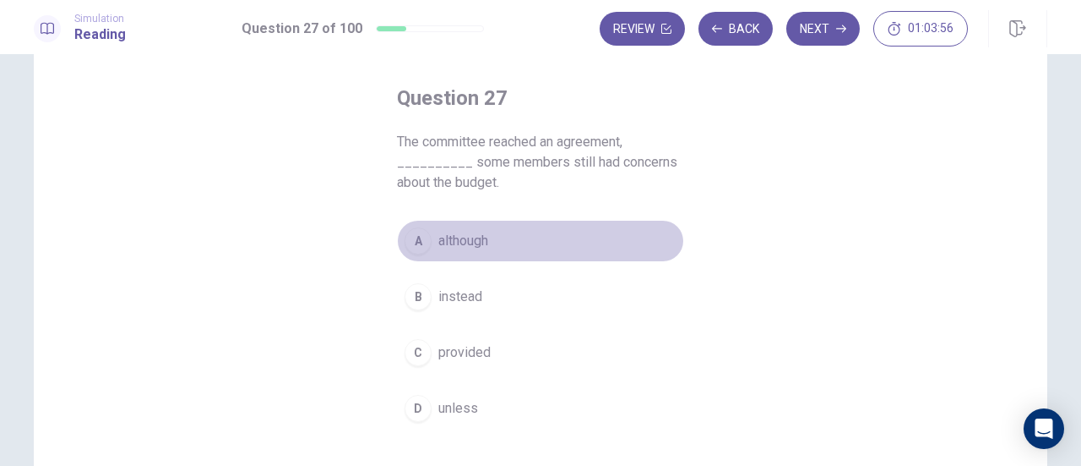
click at [474, 232] on span "although" at bounding box center [464, 241] width 50 height 20
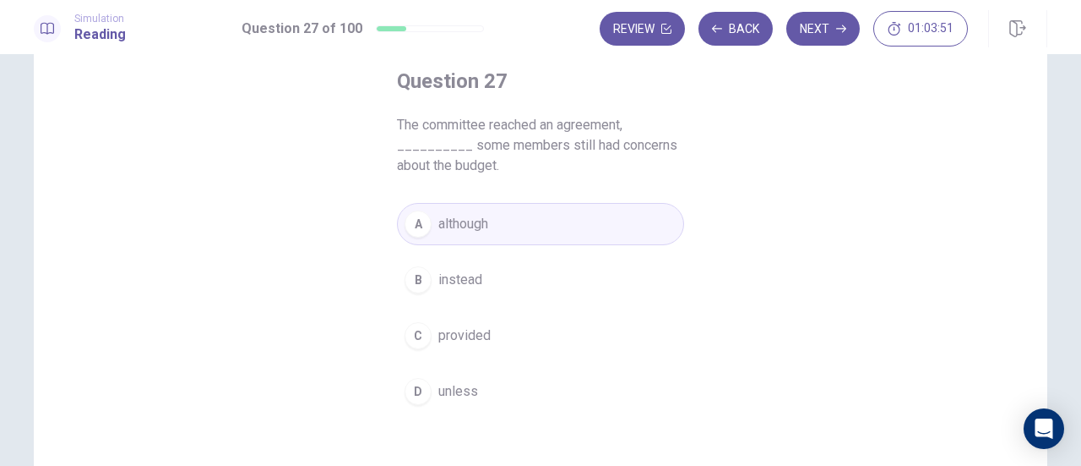
scroll to position [91, 0]
click at [816, 36] on button "Next" at bounding box center [824, 29] width 74 height 34
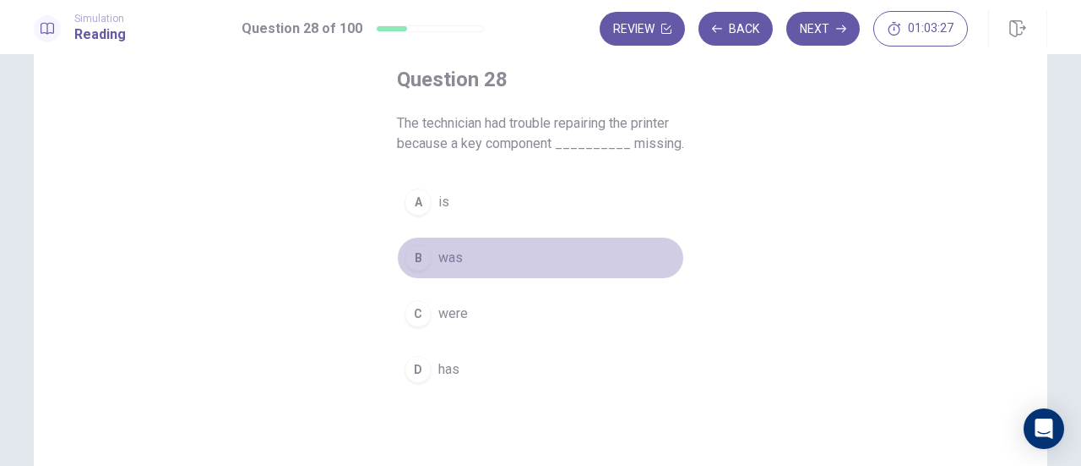
click at [451, 263] on span "was" at bounding box center [451, 258] width 25 height 20
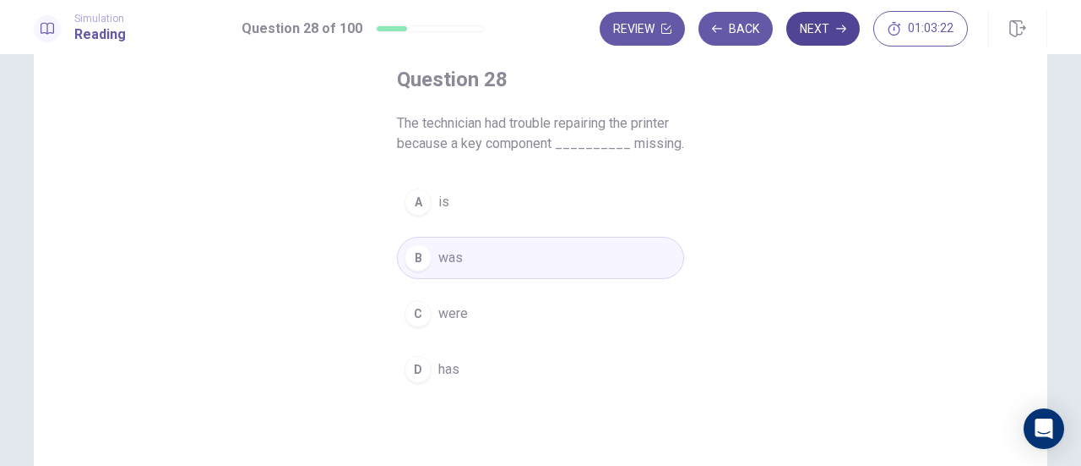
click at [821, 31] on button "Next" at bounding box center [824, 29] width 74 height 34
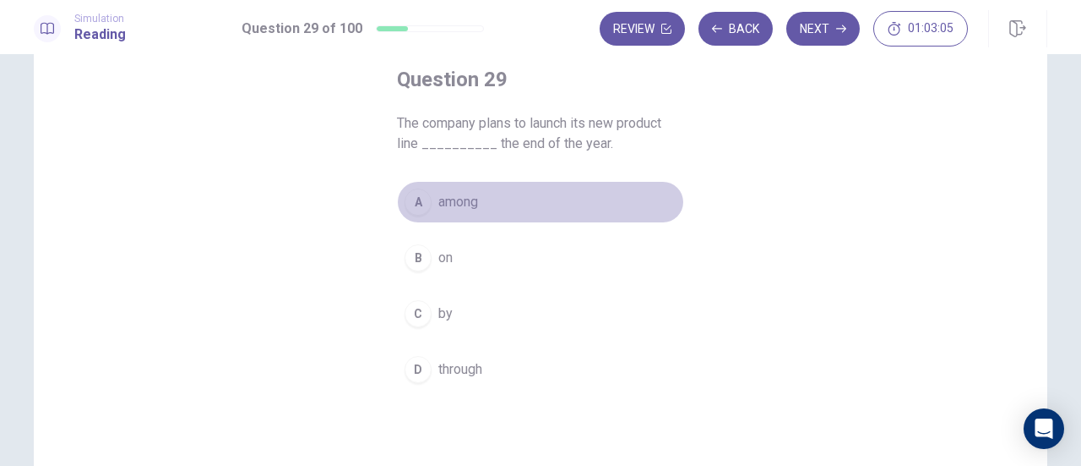
click at [479, 195] on button "A among" at bounding box center [540, 202] width 287 height 42
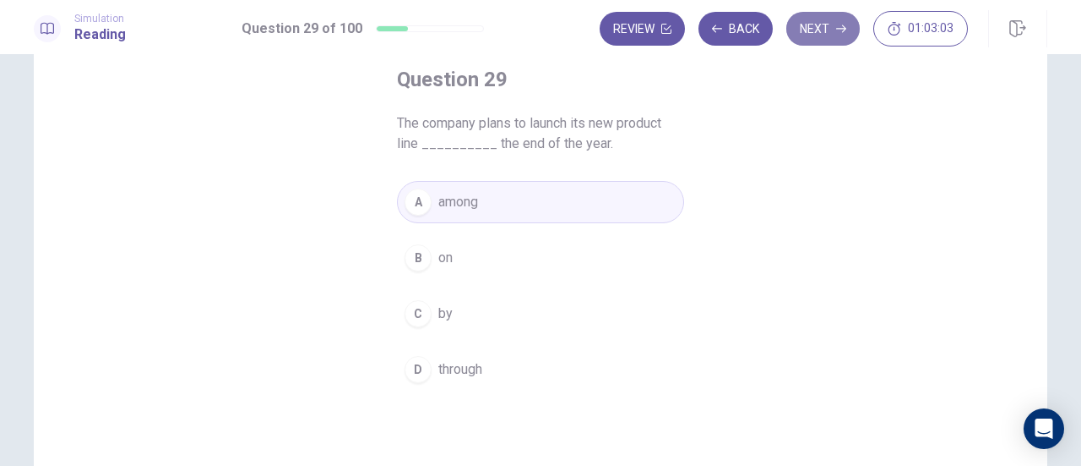
click at [838, 35] on button "Next" at bounding box center [824, 29] width 74 height 34
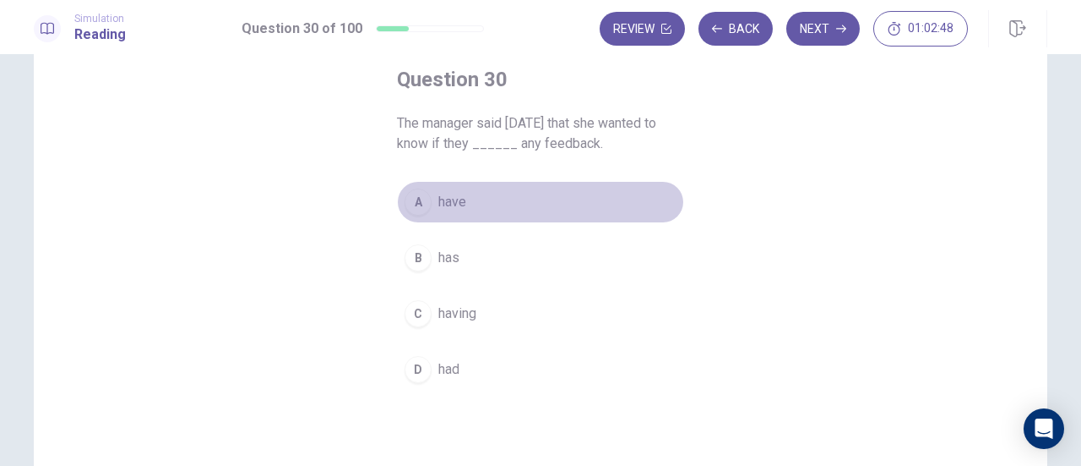
click at [465, 191] on button "A have" at bounding box center [540, 202] width 287 height 42
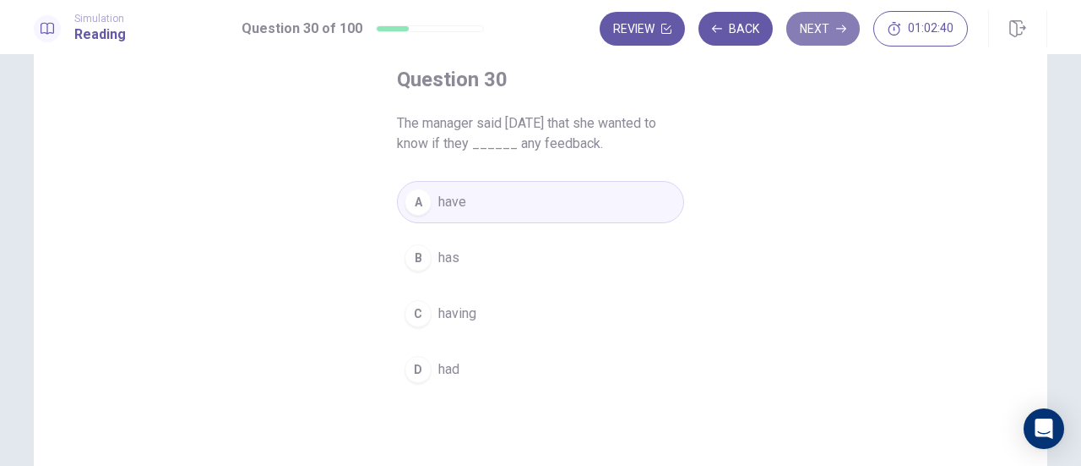
click at [819, 30] on button "Next" at bounding box center [824, 29] width 74 height 34
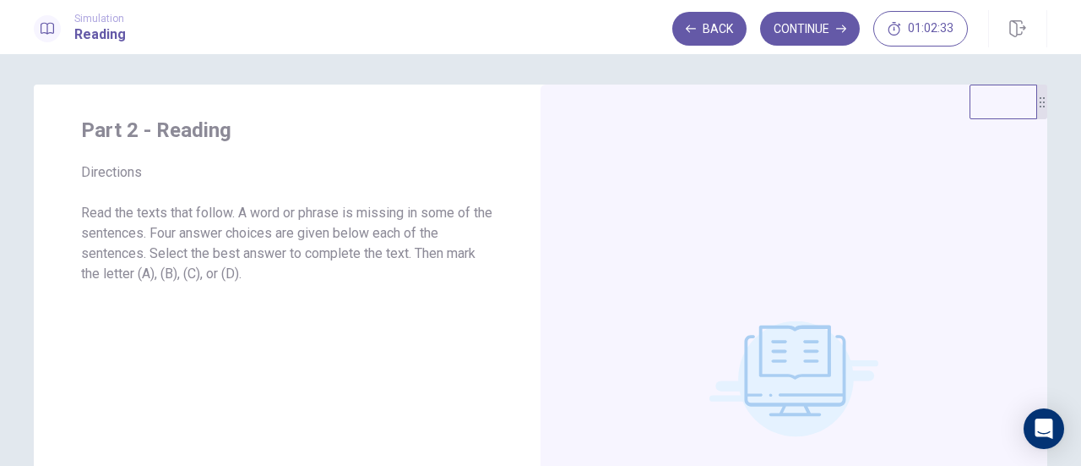
scroll to position [0, 0]
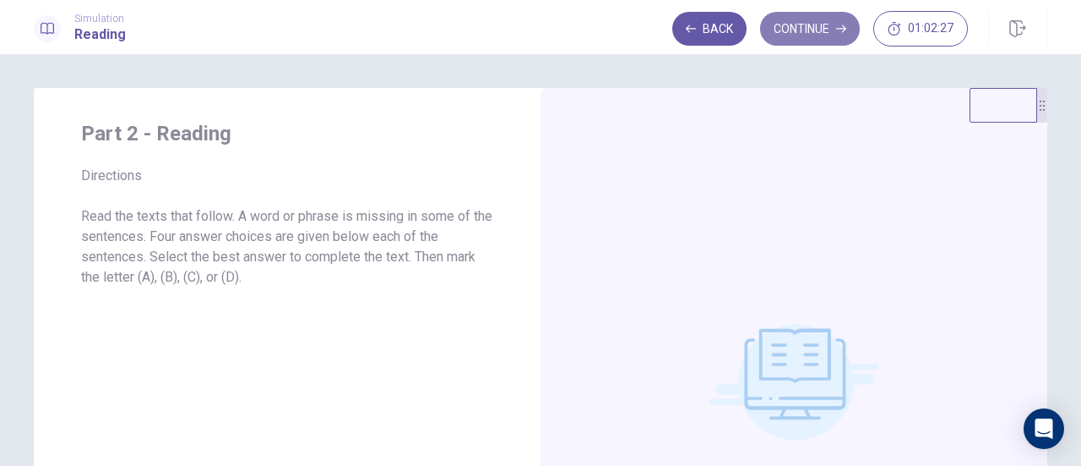
click at [828, 16] on button "Continue" at bounding box center [810, 29] width 100 height 34
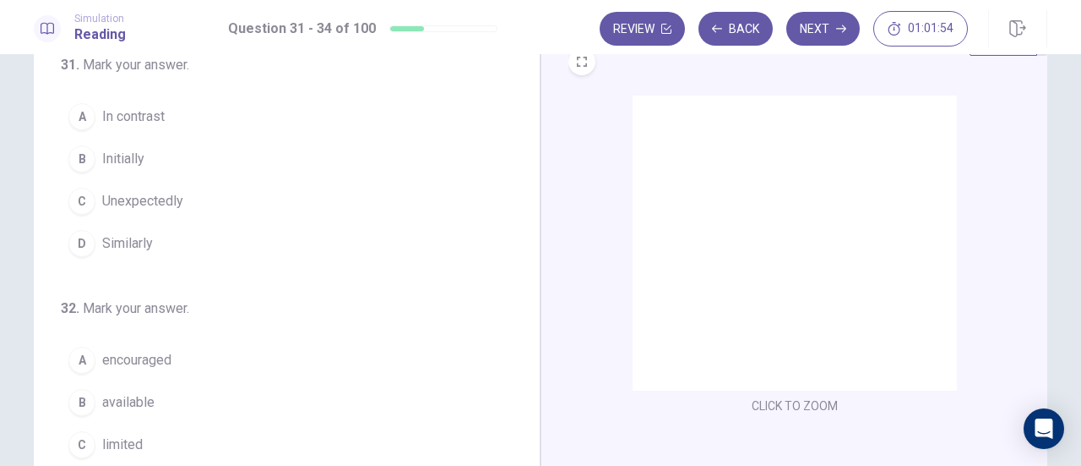
scroll to position [66, 0]
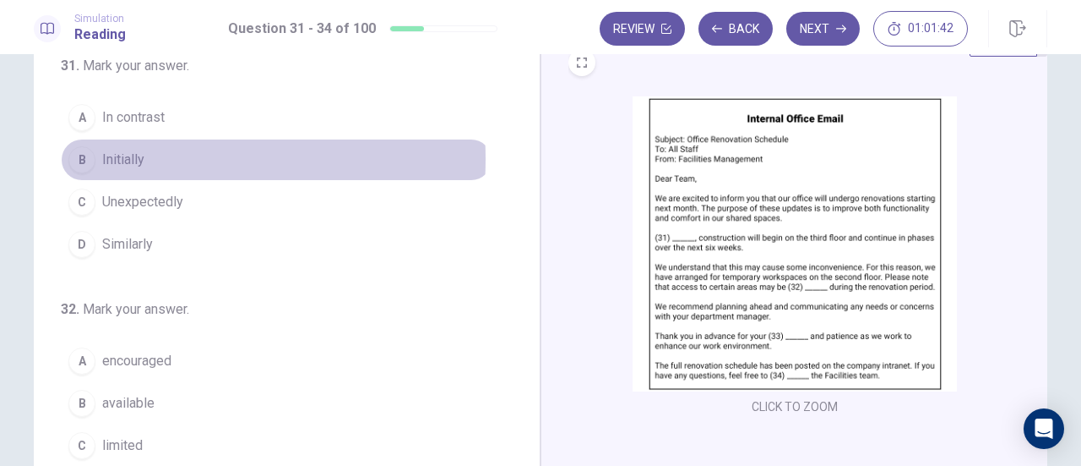
click at [132, 158] on span "Initially" at bounding box center [123, 160] width 42 height 20
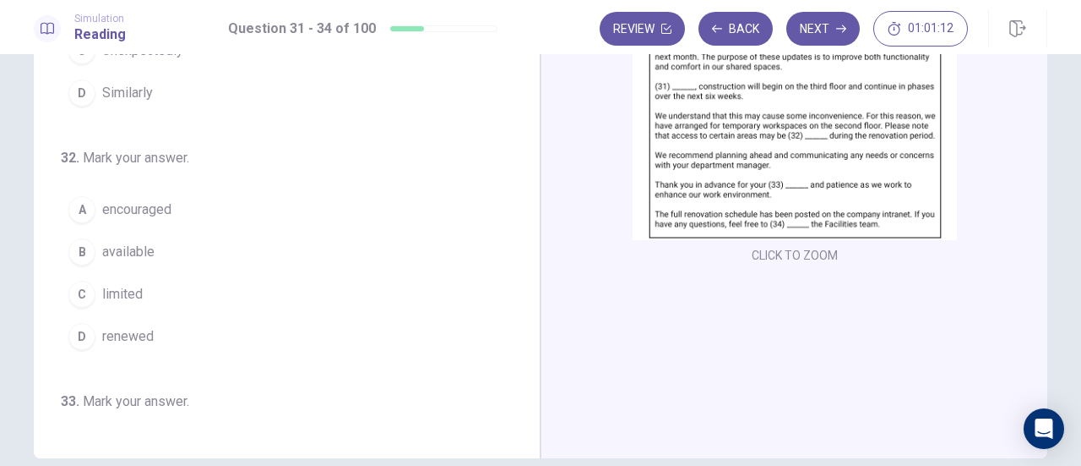
scroll to position [220, 0]
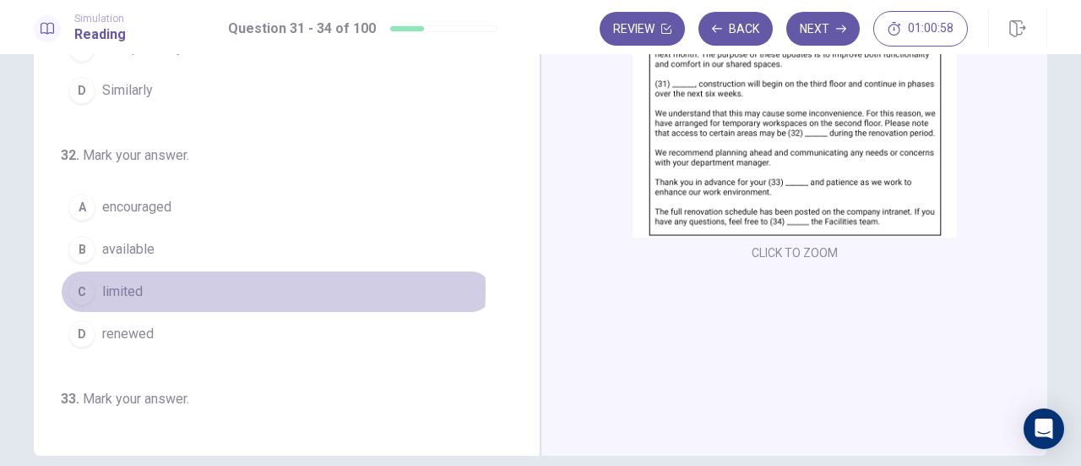
click at [134, 286] on span "limited" at bounding box center [122, 291] width 41 height 20
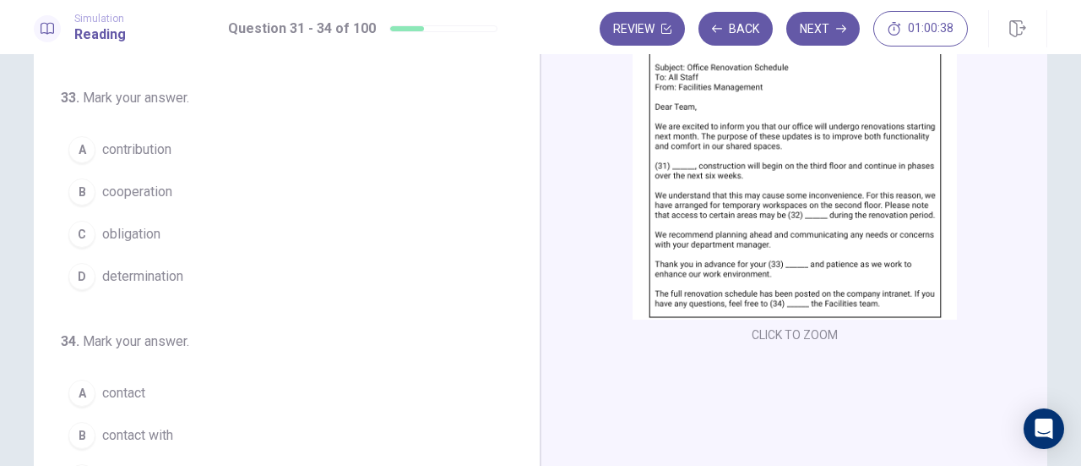
scroll to position [139, 0]
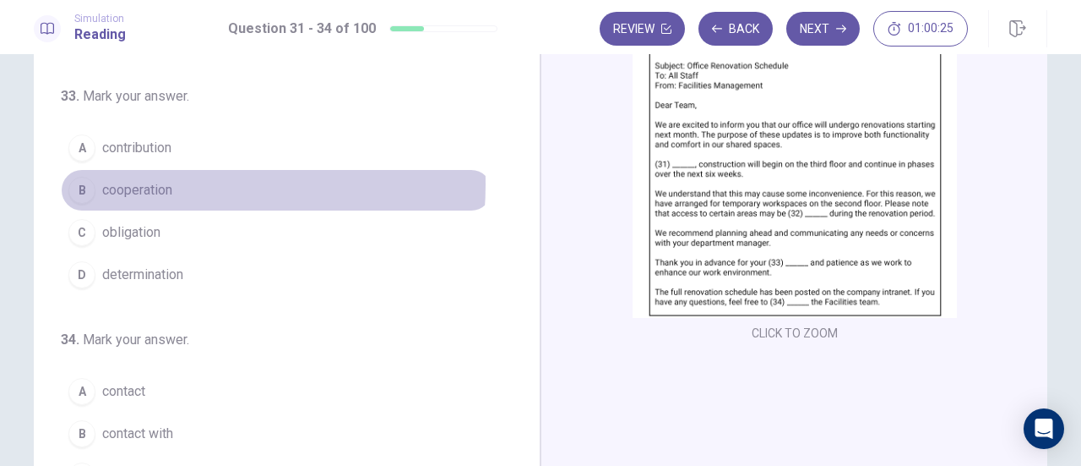
click at [145, 180] on span "cooperation" at bounding box center [137, 190] width 70 height 20
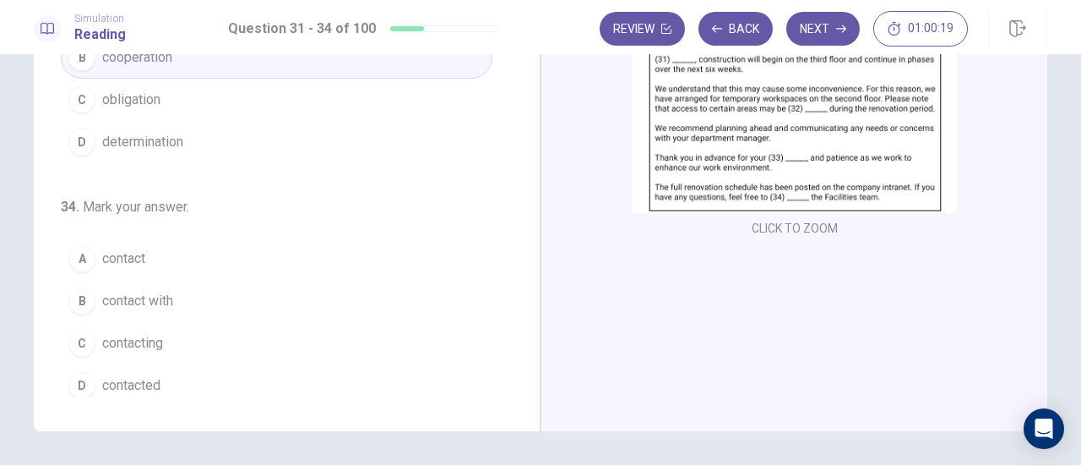
scroll to position [253, 0]
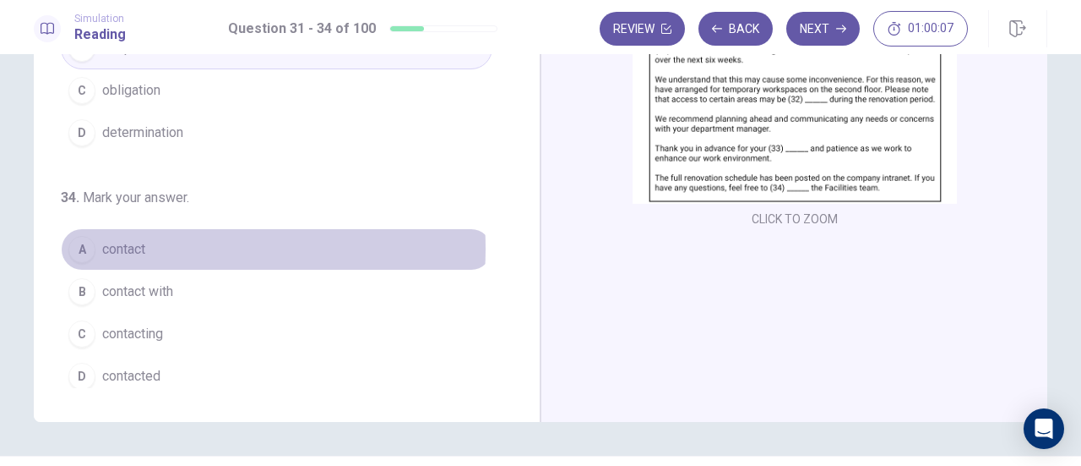
click at [150, 242] on button "A contact" at bounding box center [277, 249] width 432 height 42
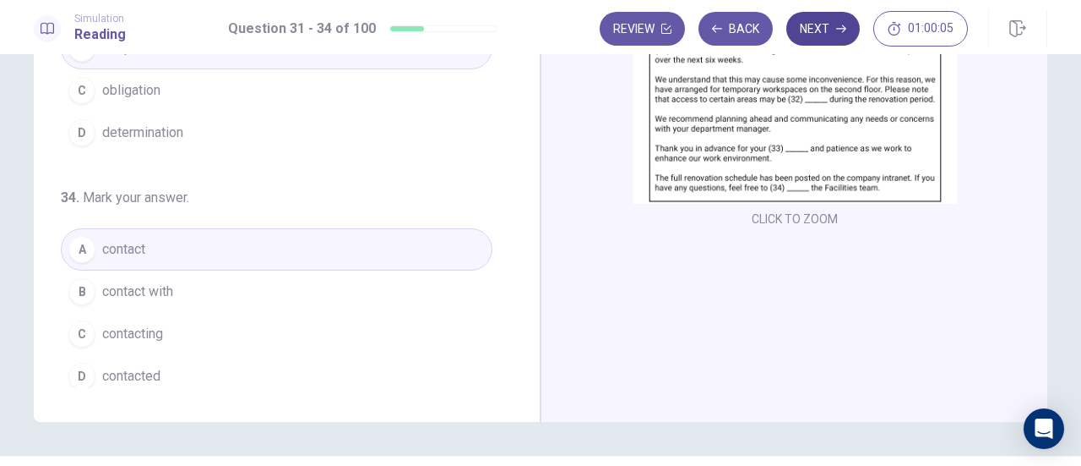
click at [831, 29] on button "Next" at bounding box center [824, 29] width 74 height 34
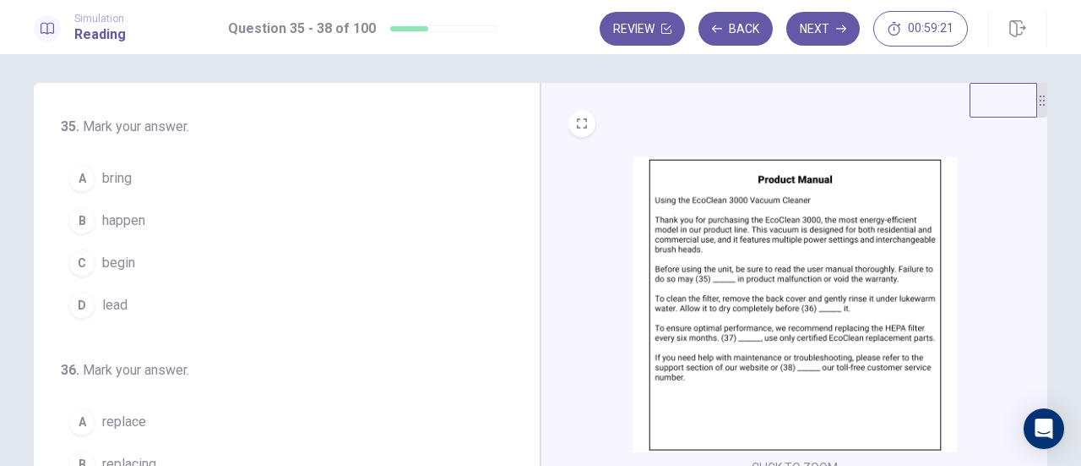
scroll to position [2, 0]
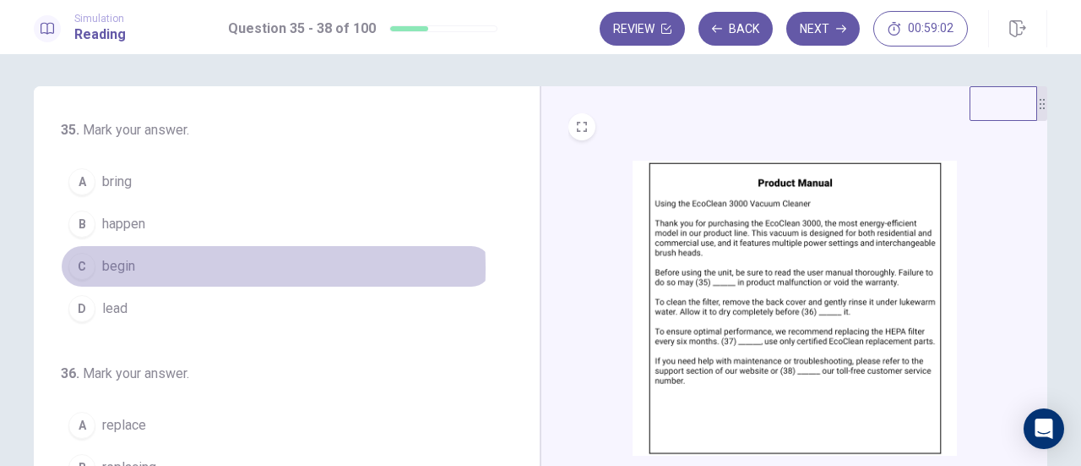
click at [118, 266] on span "begin" at bounding box center [118, 266] width 33 height 20
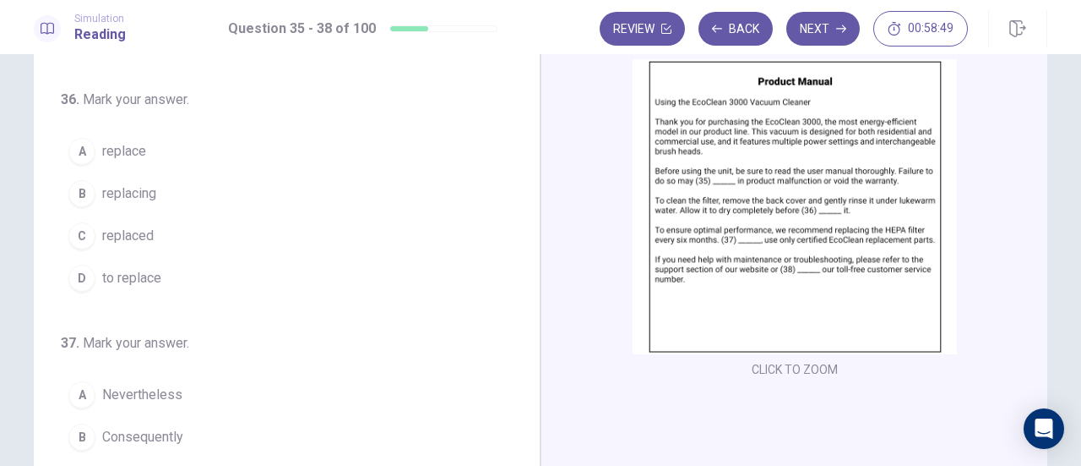
scroll to position [104, 0]
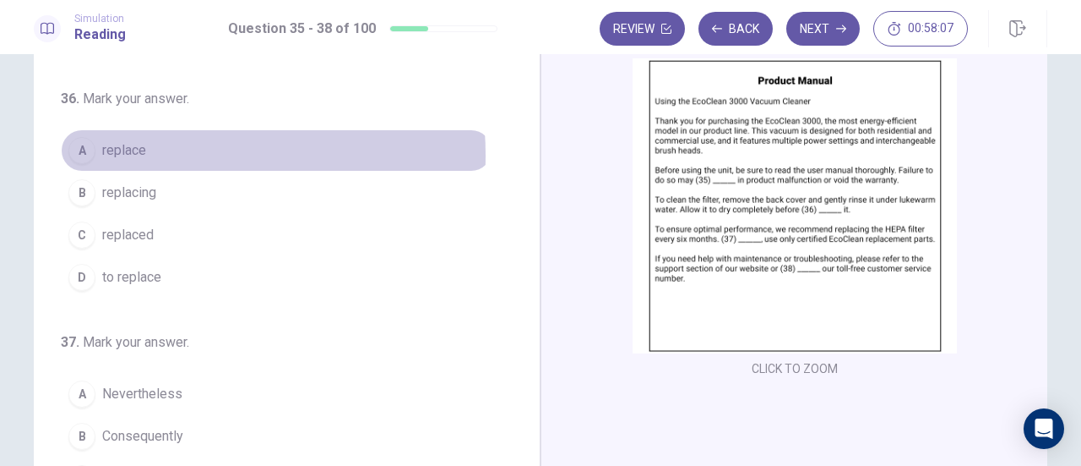
click at [130, 153] on span "replace" at bounding box center [124, 150] width 44 height 20
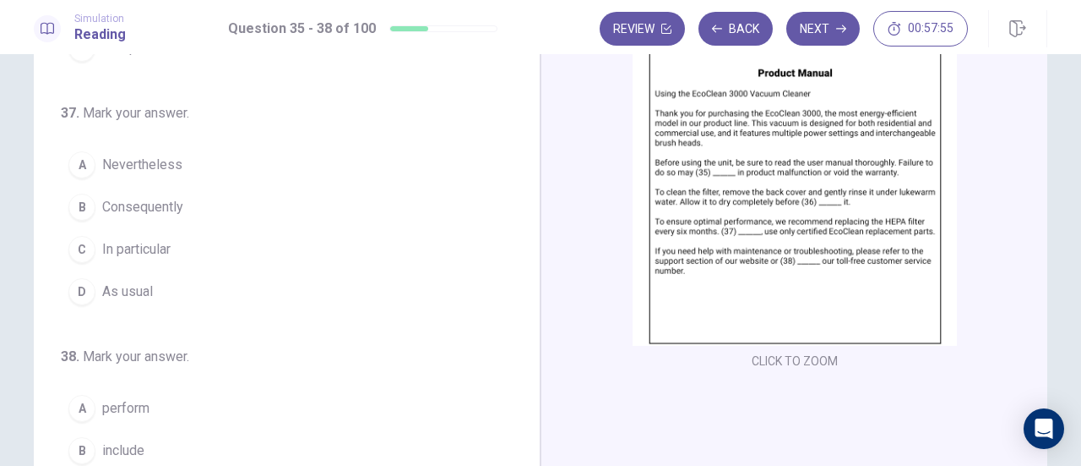
scroll to position [114, 0]
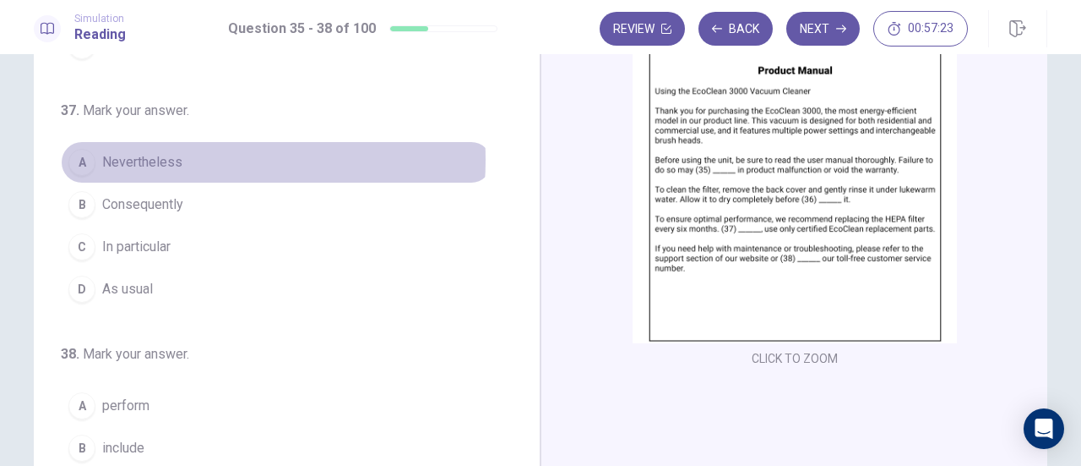
click at [169, 155] on span "Nevertheless" at bounding box center [142, 162] width 80 height 20
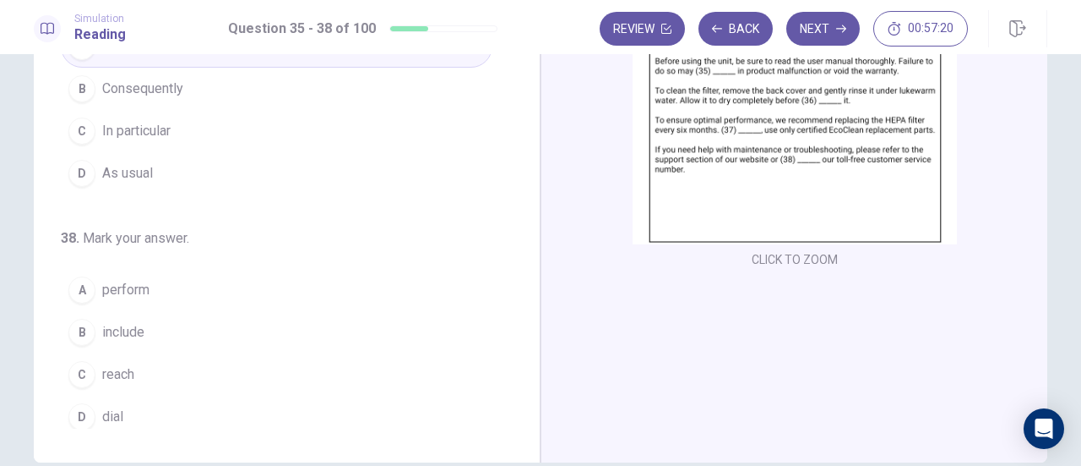
scroll to position [224, 0]
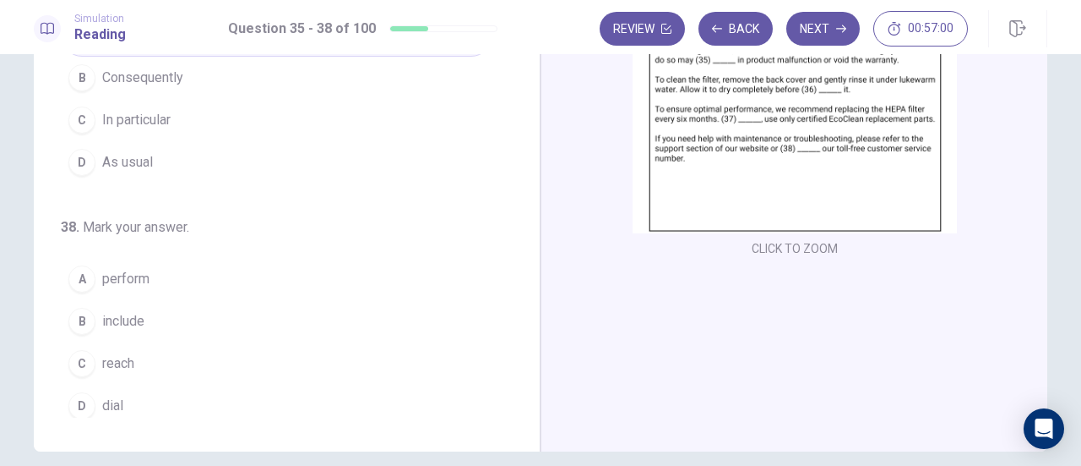
click at [126, 357] on span "reach" at bounding box center [118, 363] width 32 height 20
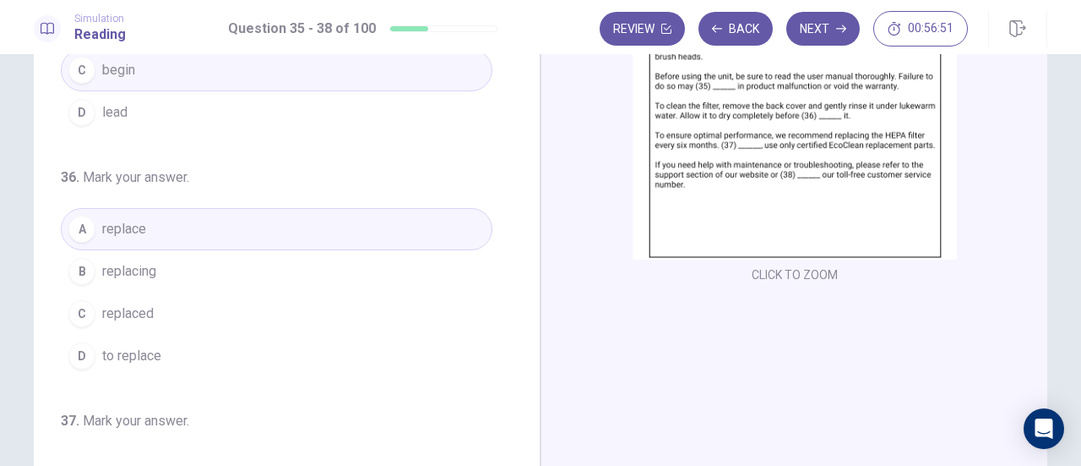
scroll to position [0, 0]
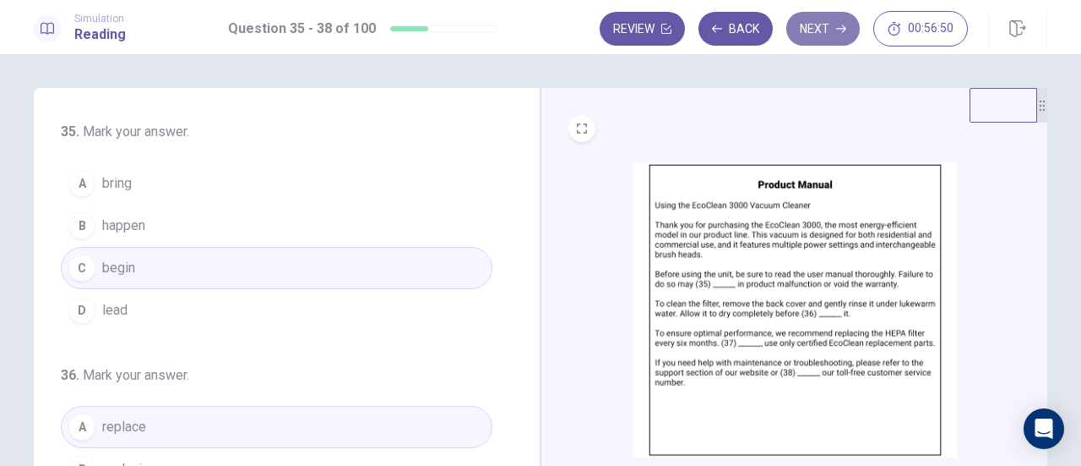
click at [823, 16] on button "Next" at bounding box center [824, 29] width 74 height 34
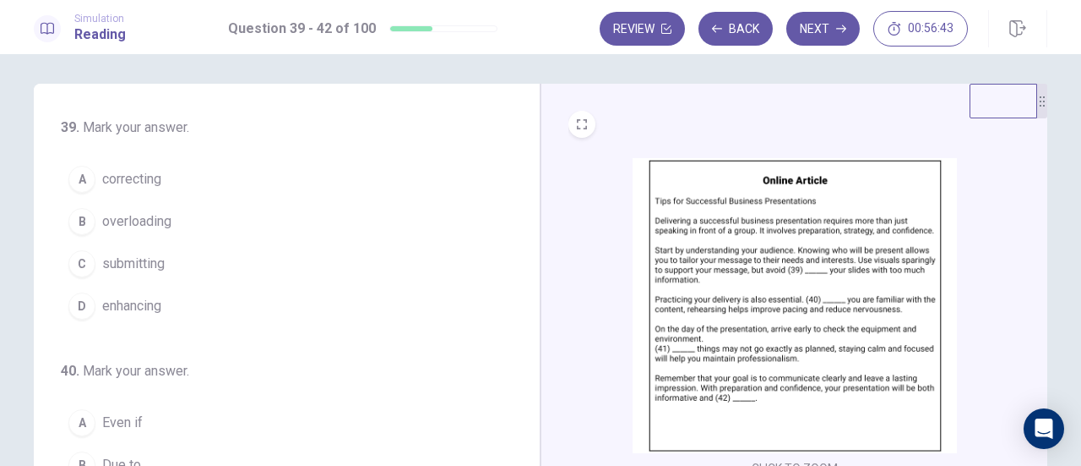
scroll to position [5, 0]
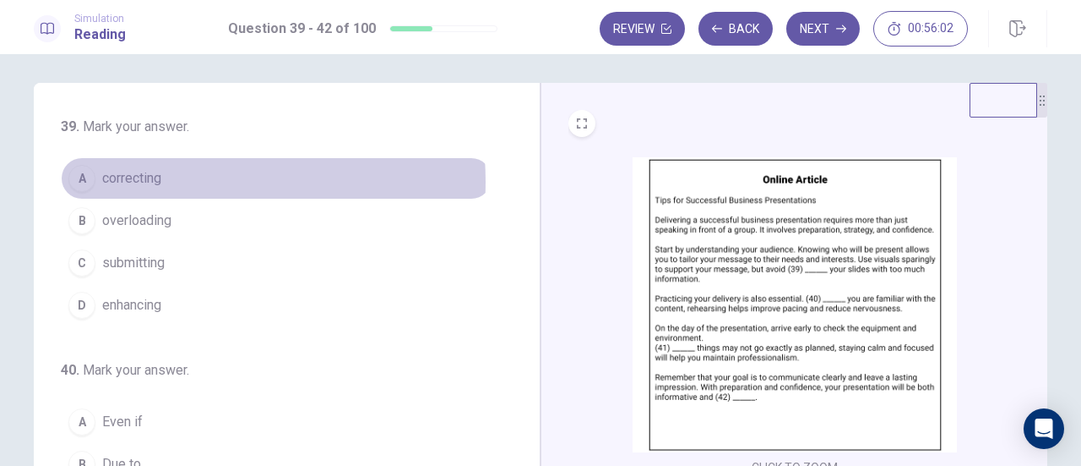
click at [142, 182] on span "correcting" at bounding box center [131, 178] width 59 height 20
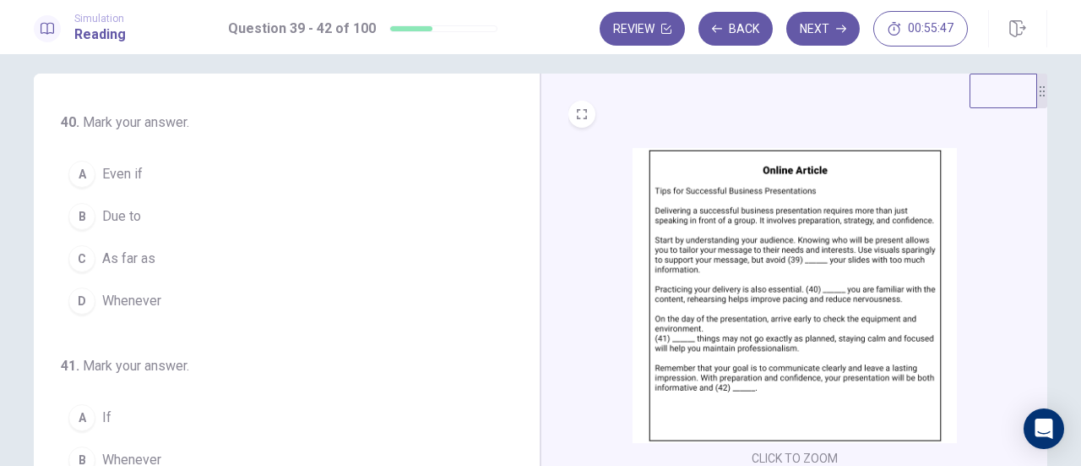
scroll to position [16, 0]
click at [242, 170] on button "A Even if" at bounding box center [277, 172] width 432 height 42
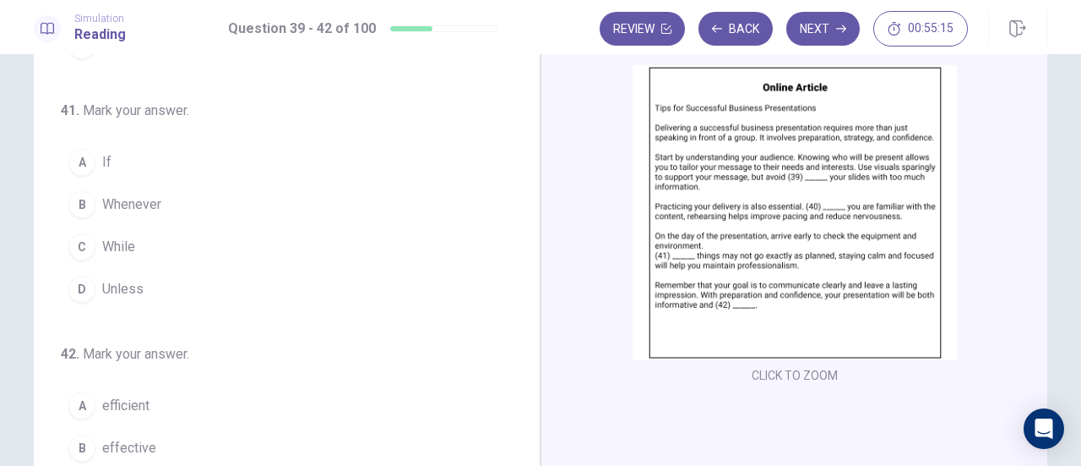
scroll to position [101, 0]
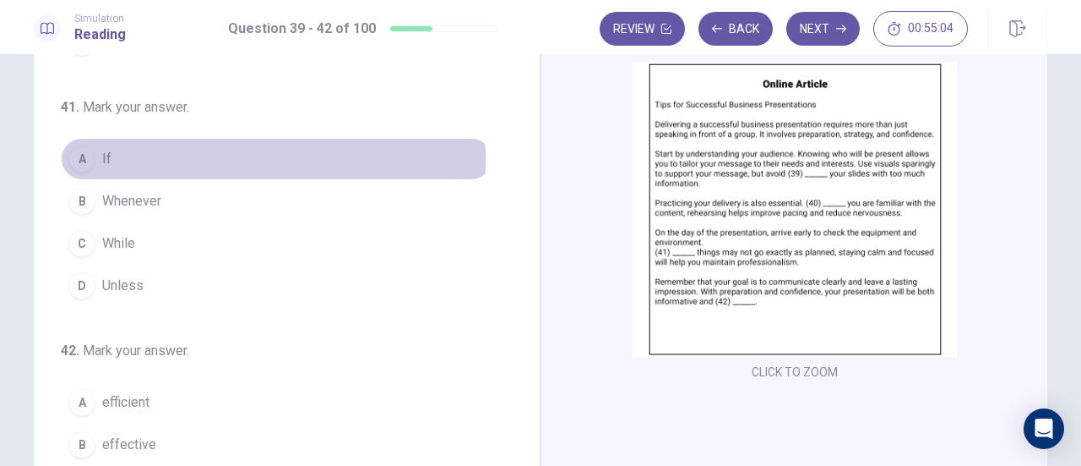
click at [162, 155] on button "A If" at bounding box center [277, 159] width 432 height 42
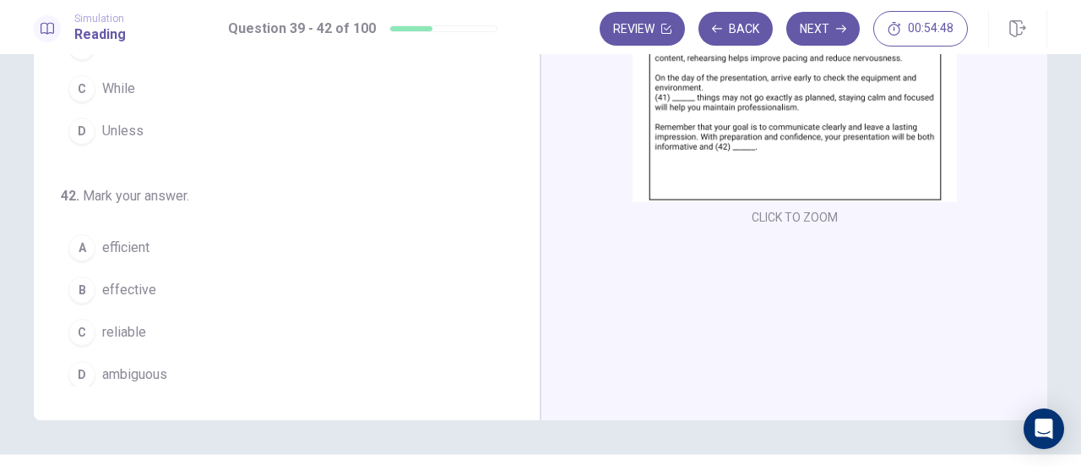
scroll to position [283, 0]
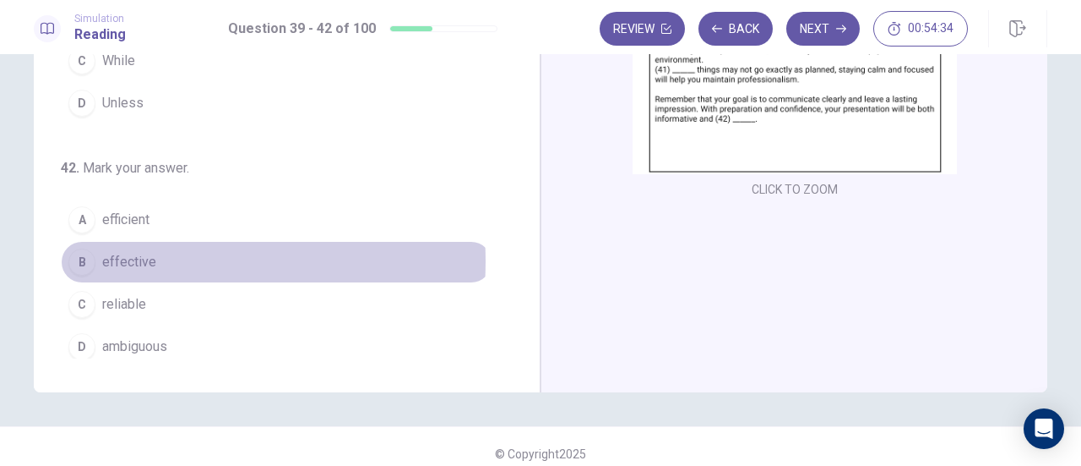
click at [133, 253] on span "effective" at bounding box center [129, 262] width 54 height 20
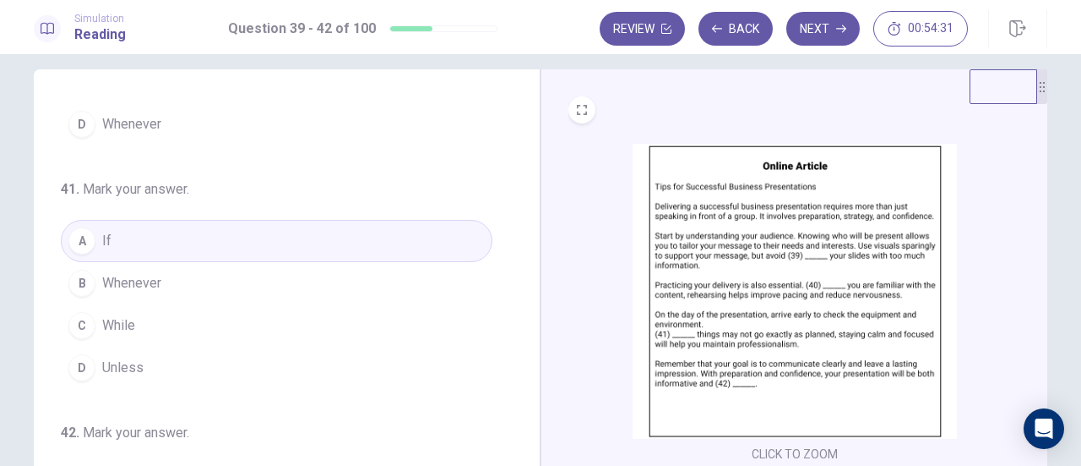
scroll to position [0, 0]
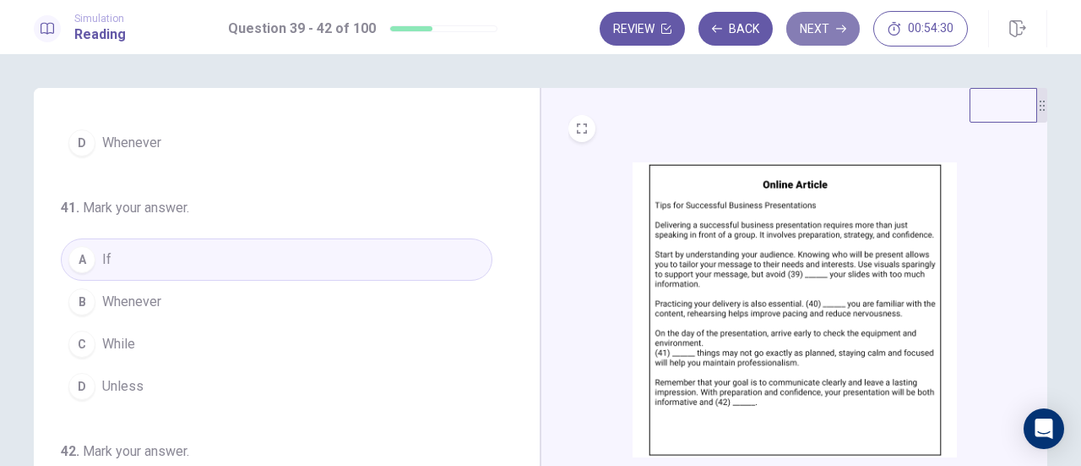
click at [820, 36] on button "Next" at bounding box center [824, 29] width 74 height 34
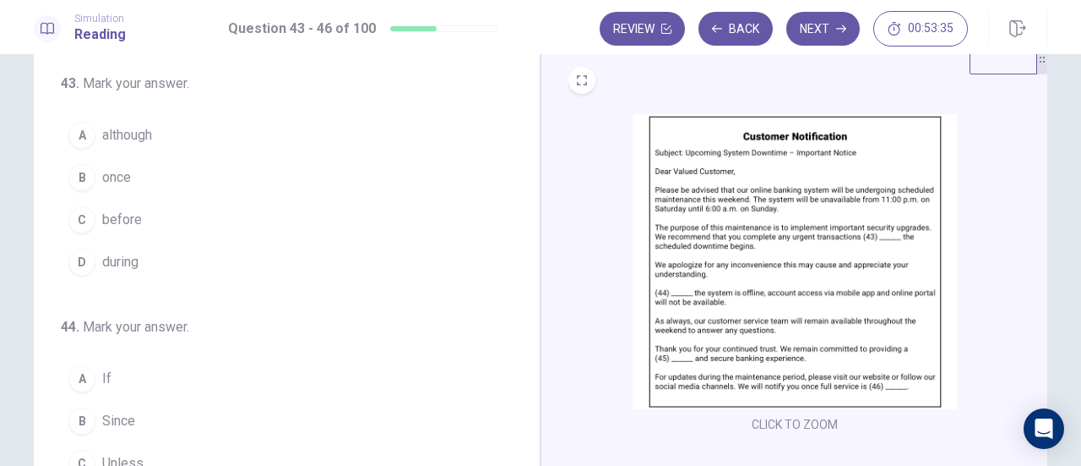
scroll to position [70, 0]
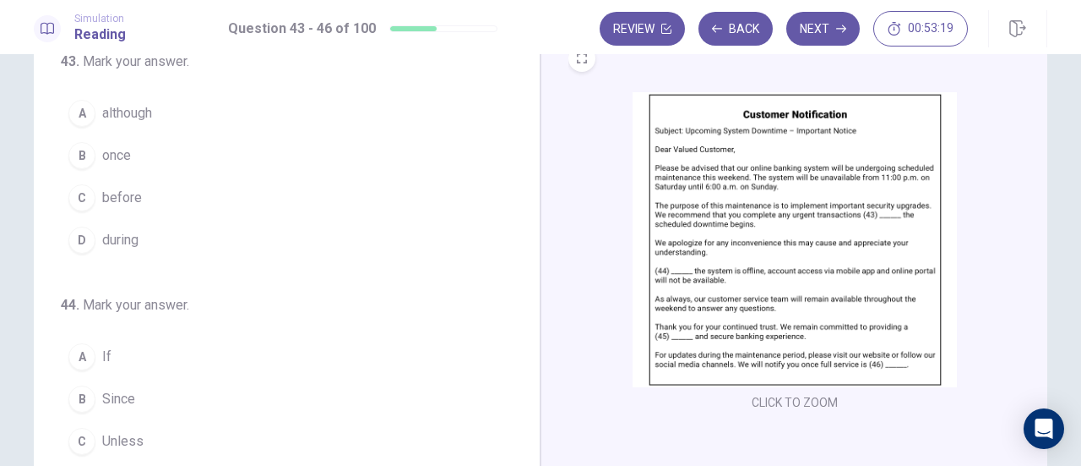
click at [90, 196] on div "C" at bounding box center [81, 197] width 27 height 27
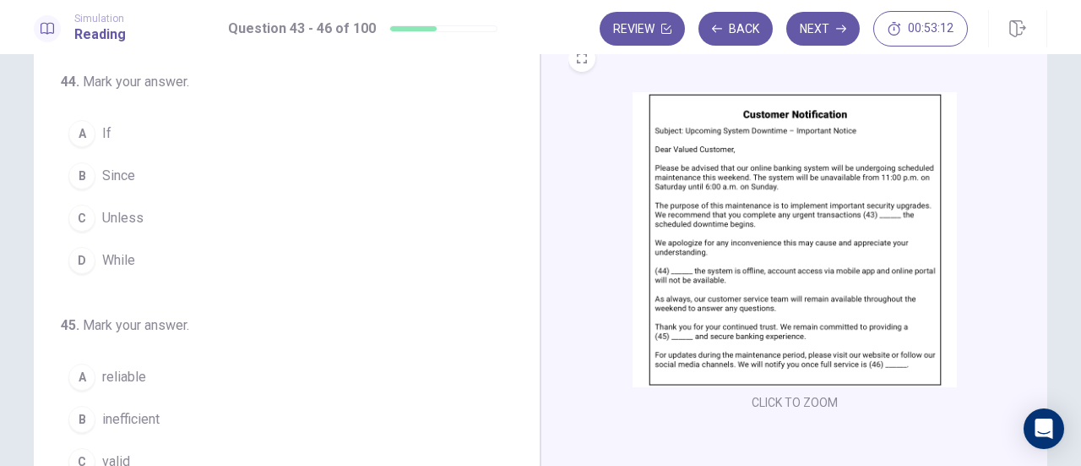
scroll to position [224, 0]
click at [102, 127] on span "If" at bounding box center [106, 133] width 9 height 20
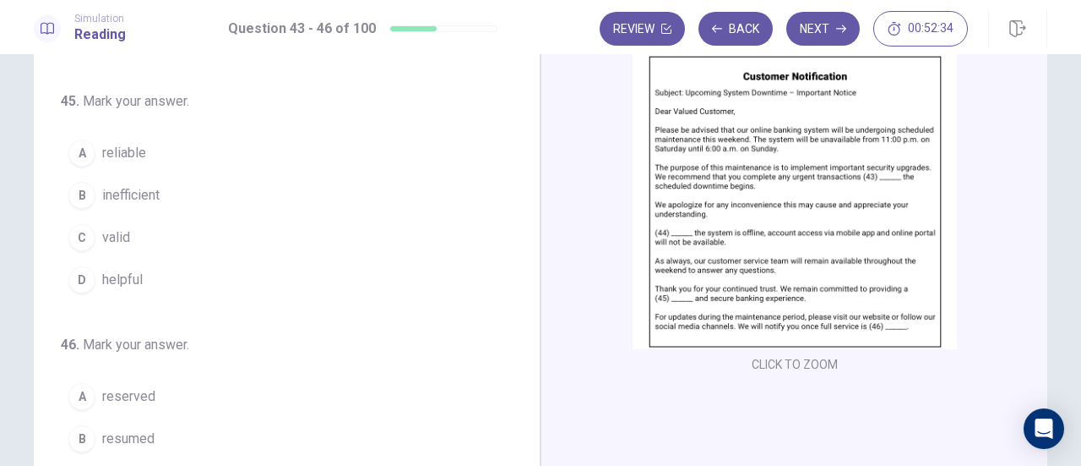
scroll to position [411, 0]
click at [84, 275] on div "D" at bounding box center [81, 277] width 27 height 27
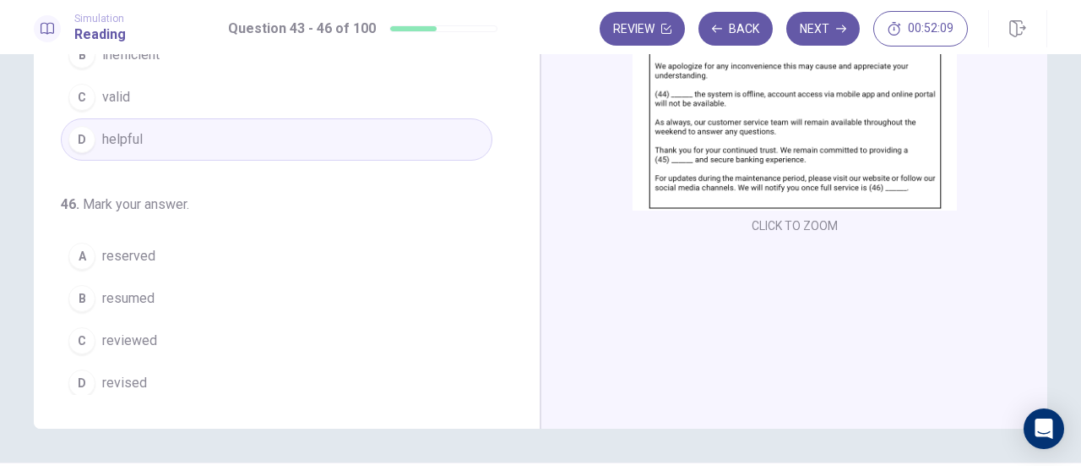
scroll to position [259, 0]
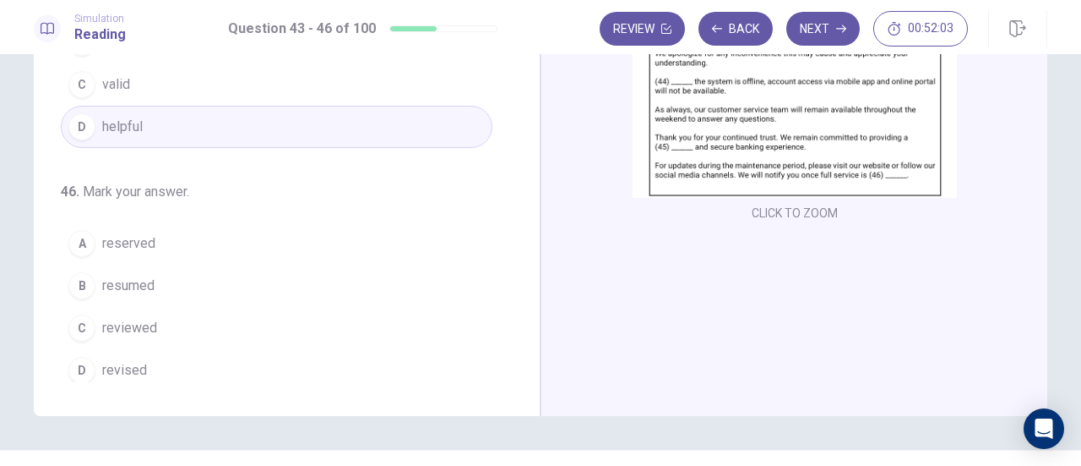
click at [79, 234] on div "A" at bounding box center [81, 243] width 27 height 27
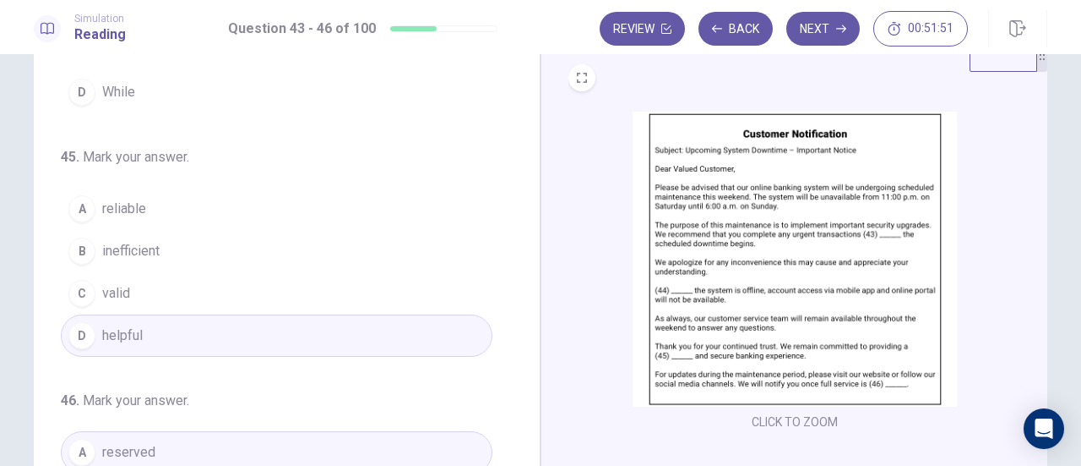
scroll to position [0, 0]
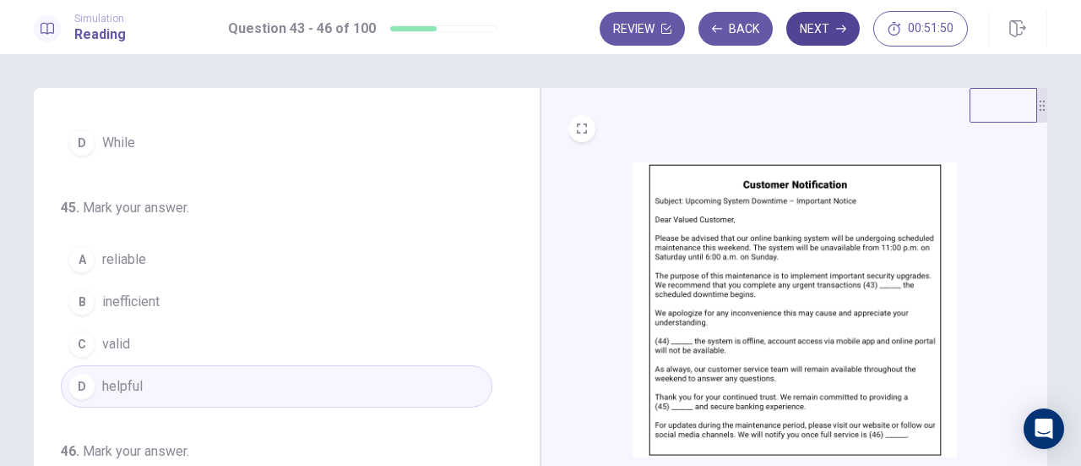
click at [821, 32] on button "Next" at bounding box center [824, 29] width 74 height 34
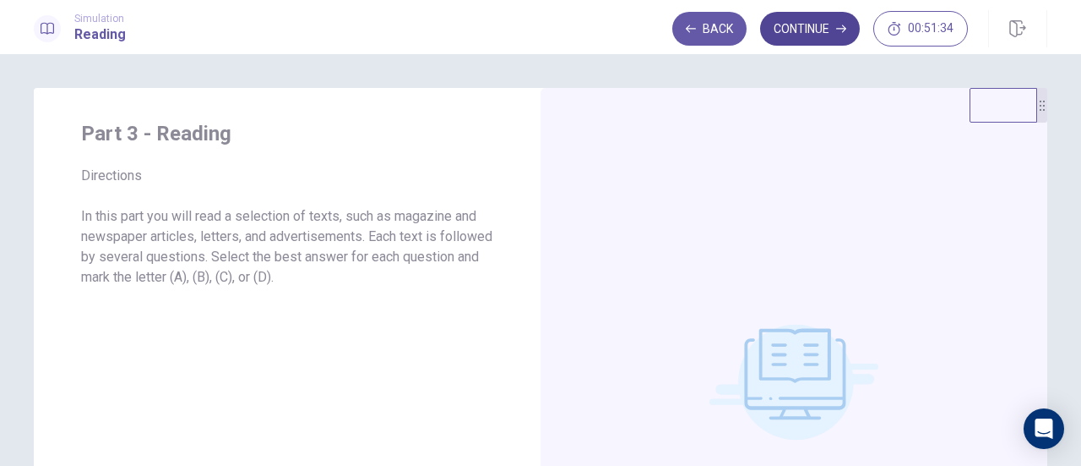
click at [797, 30] on button "Continue" at bounding box center [810, 29] width 100 height 34
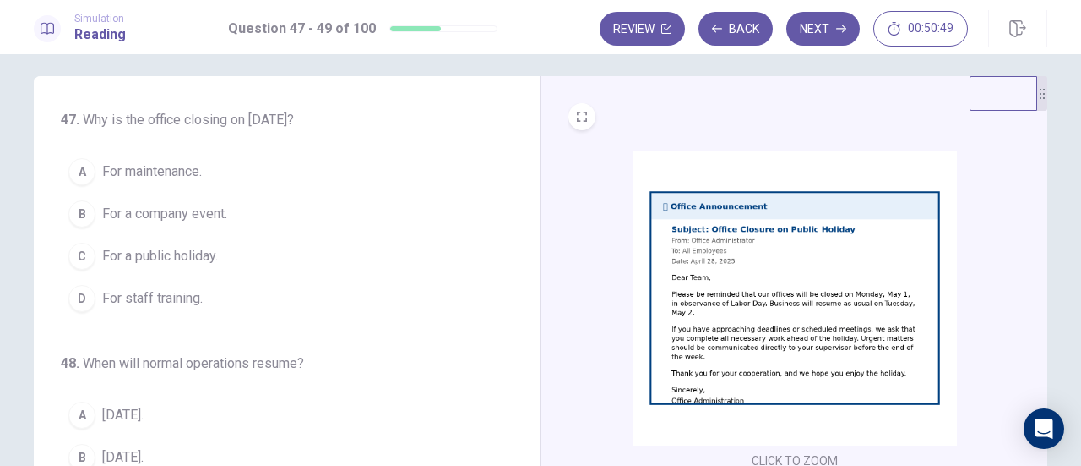
scroll to position [11, 0]
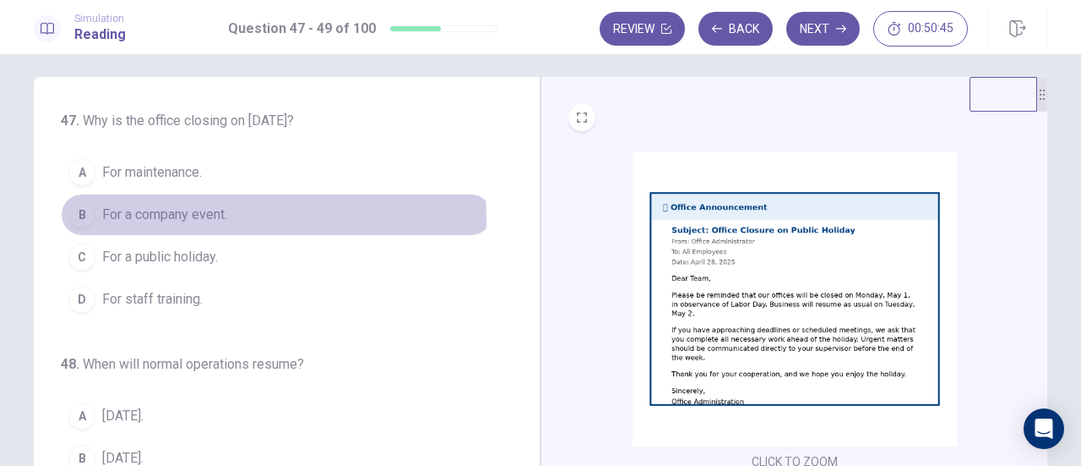
click at [200, 221] on span "For a company event." at bounding box center [164, 214] width 125 height 20
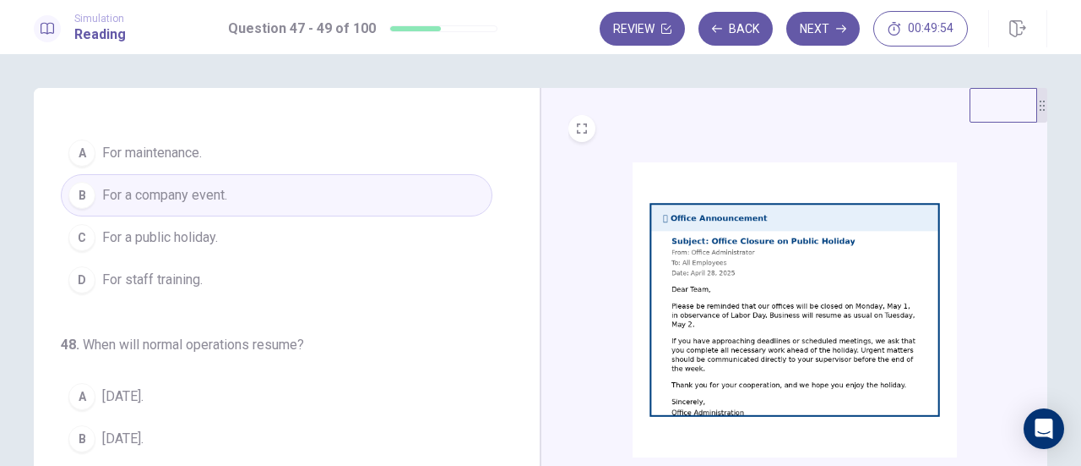
scroll to position [34, 0]
click at [362, 299] on div "47 . Why is the office closing on May 1? A For maintenance. B For a company eve…" at bounding box center [277, 381] width 432 height 587
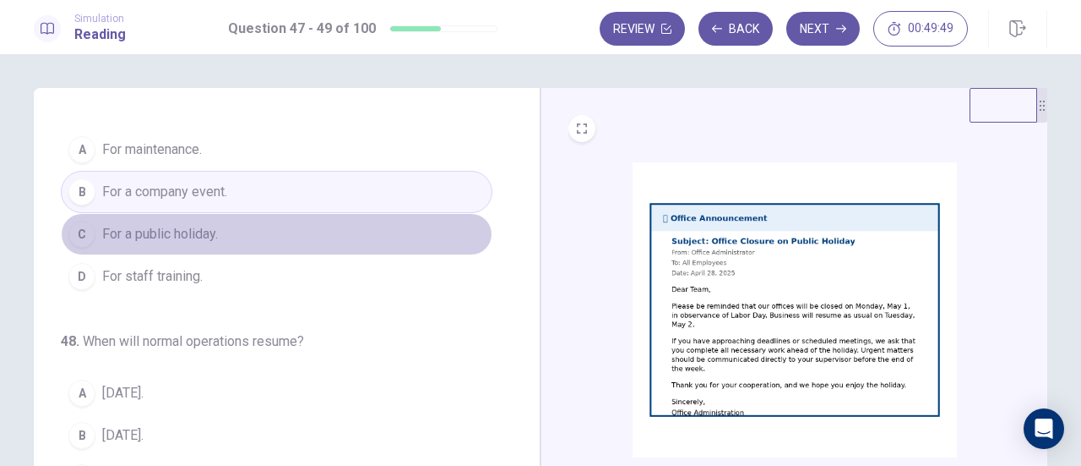
click at [323, 227] on button "C For a public holiday." at bounding box center [277, 234] width 432 height 42
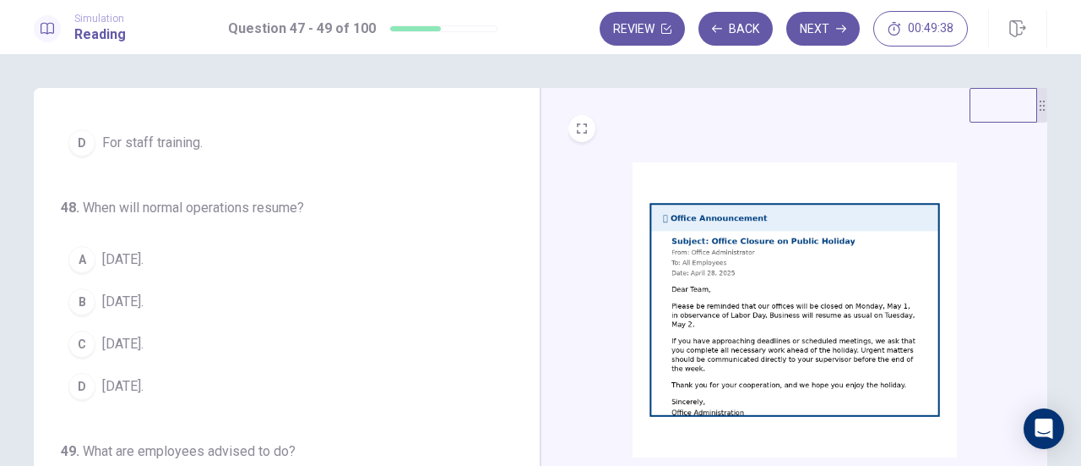
scroll to position [167, 0]
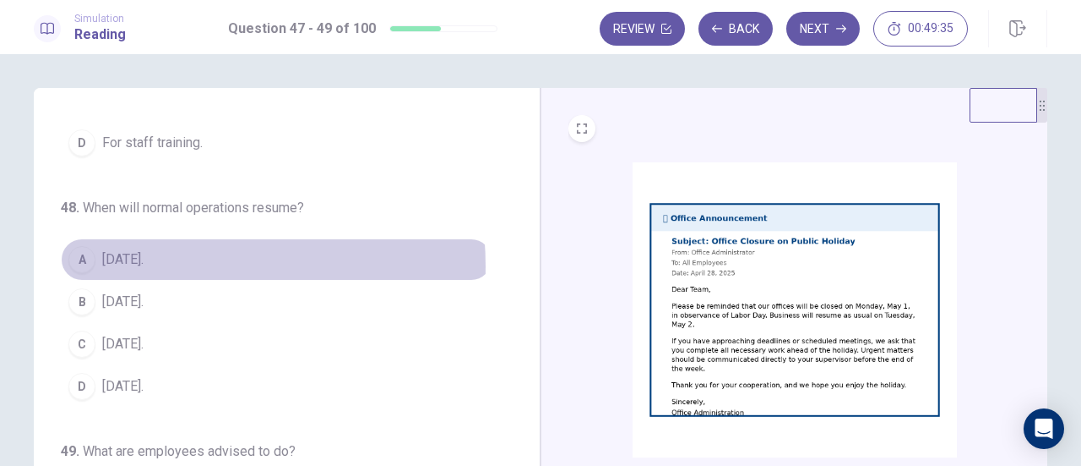
click at [157, 263] on button "A May 2." at bounding box center [277, 259] width 432 height 42
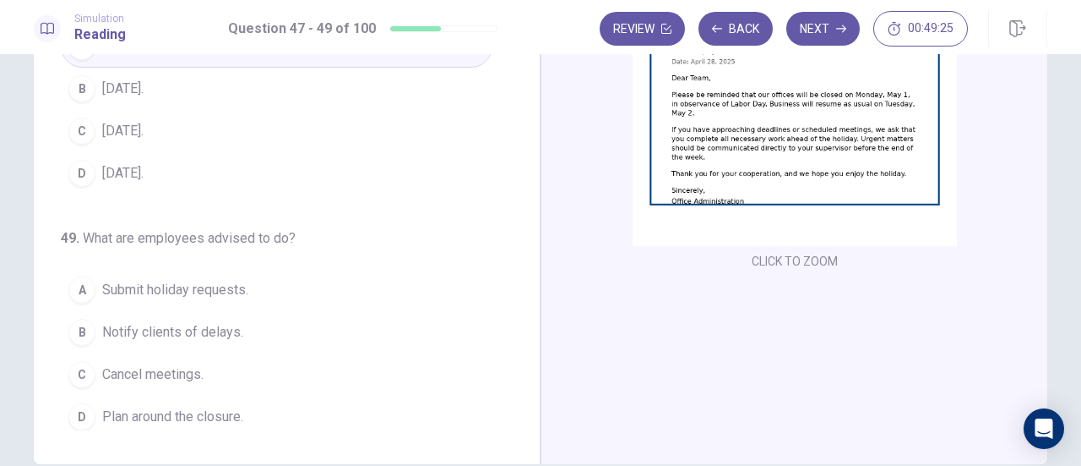
scroll to position [210, 0]
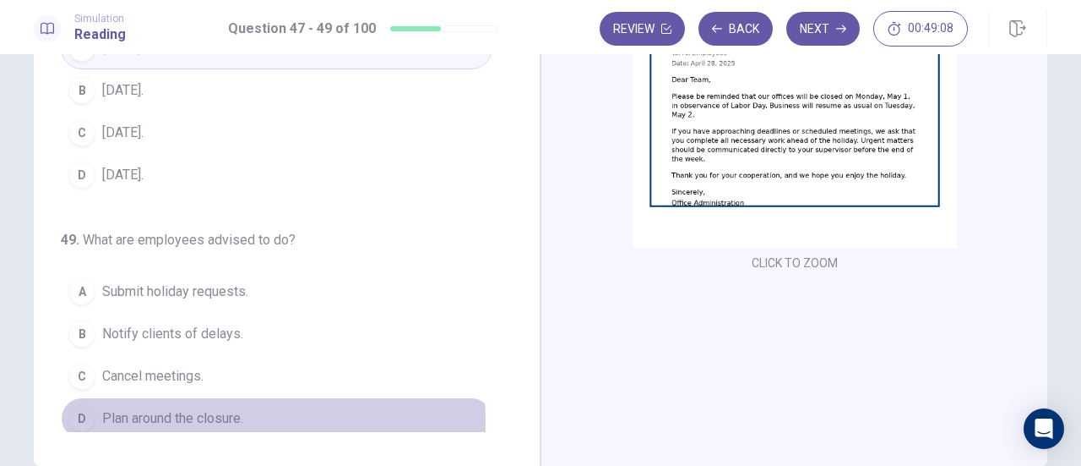
click at [230, 415] on span "Plan around the closure." at bounding box center [172, 418] width 141 height 20
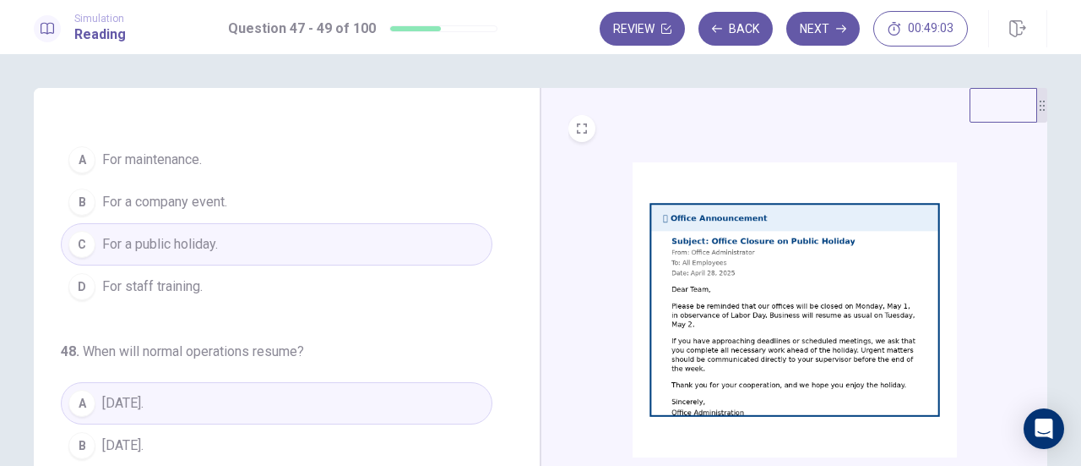
scroll to position [0, 0]
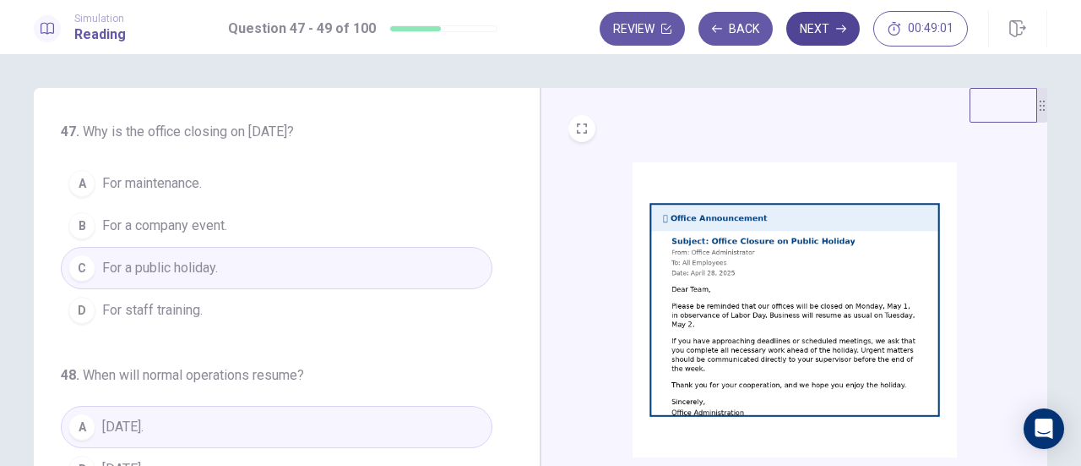
click at [839, 29] on icon "button" at bounding box center [841, 29] width 10 height 8
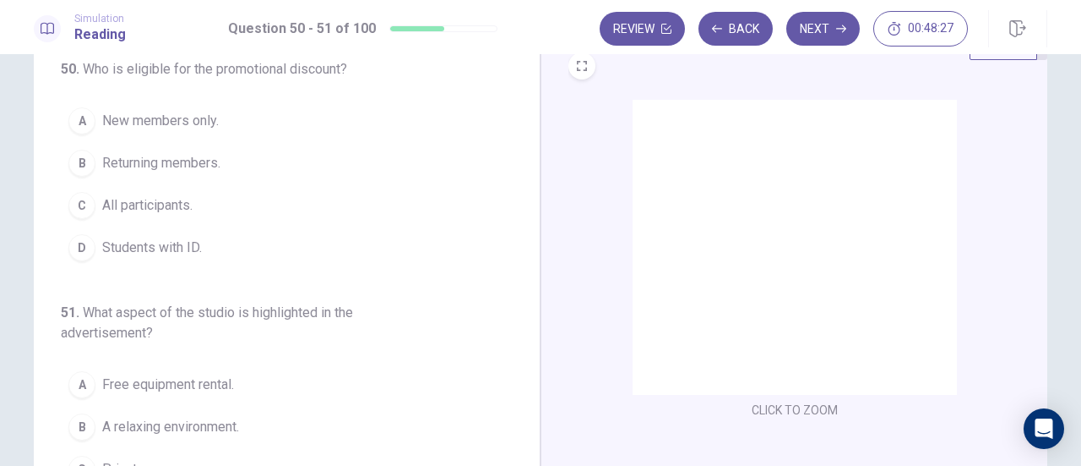
scroll to position [63, 0]
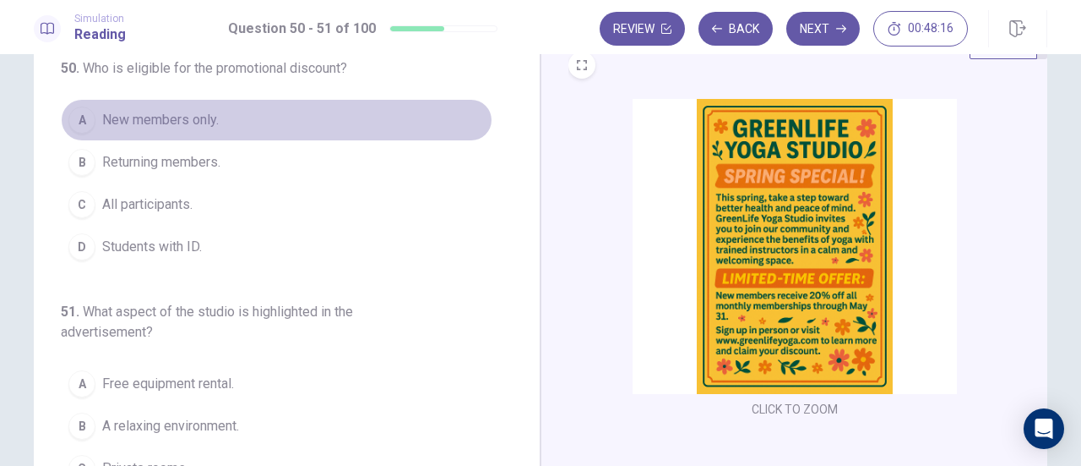
click at [177, 119] on span "New members only." at bounding box center [160, 120] width 117 height 20
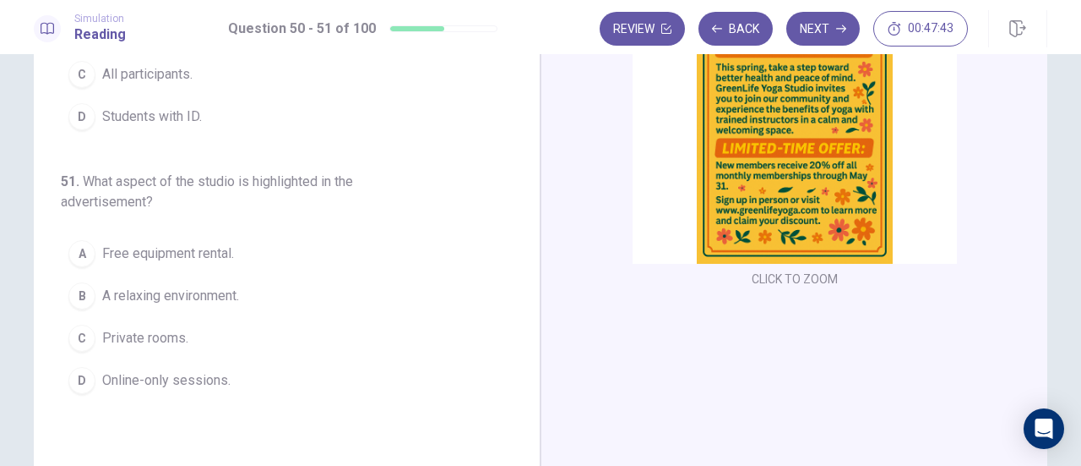
scroll to position [194, 0]
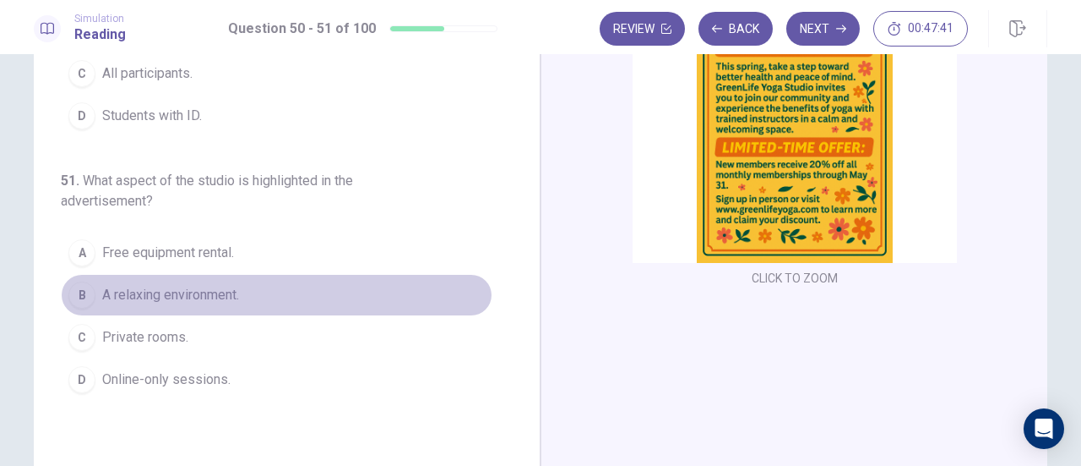
click at [221, 291] on span "A relaxing environment." at bounding box center [170, 295] width 137 height 20
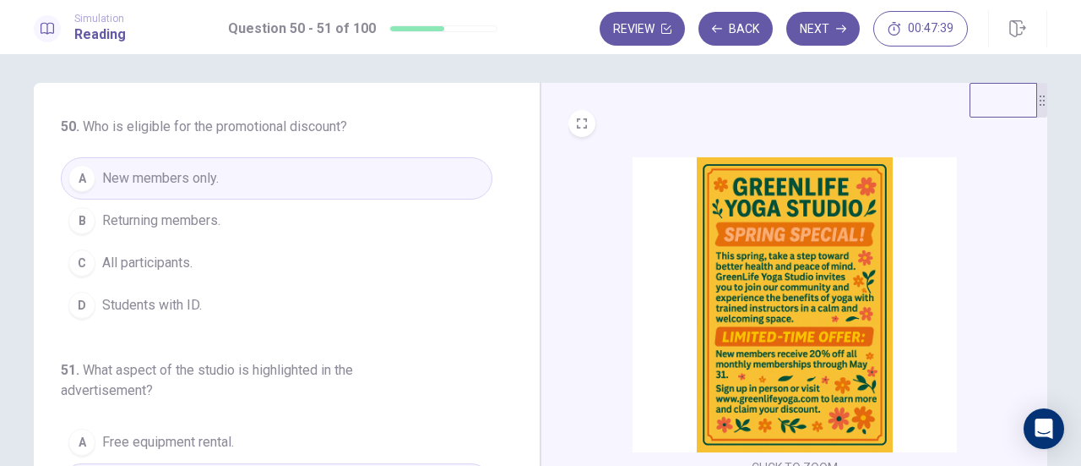
scroll to position [0, 0]
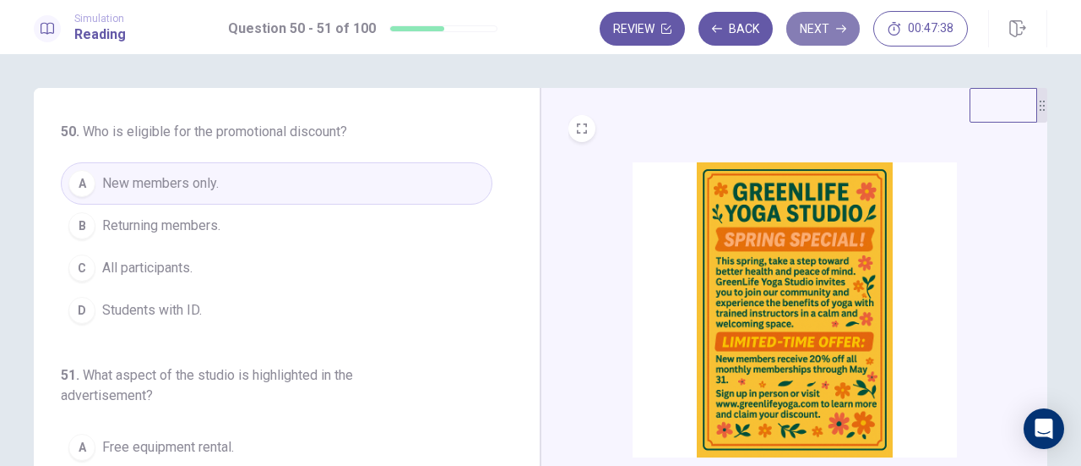
click at [819, 26] on button "Next" at bounding box center [824, 29] width 74 height 34
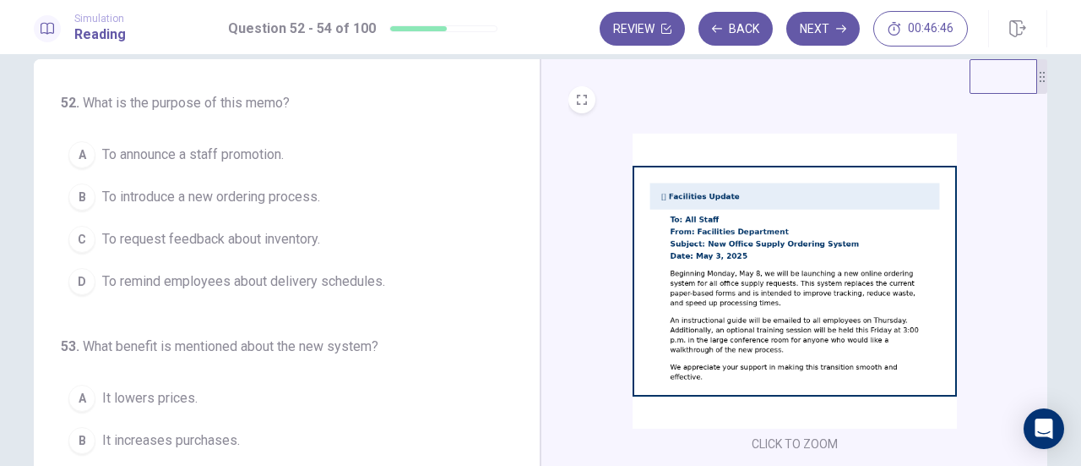
scroll to position [30, 0]
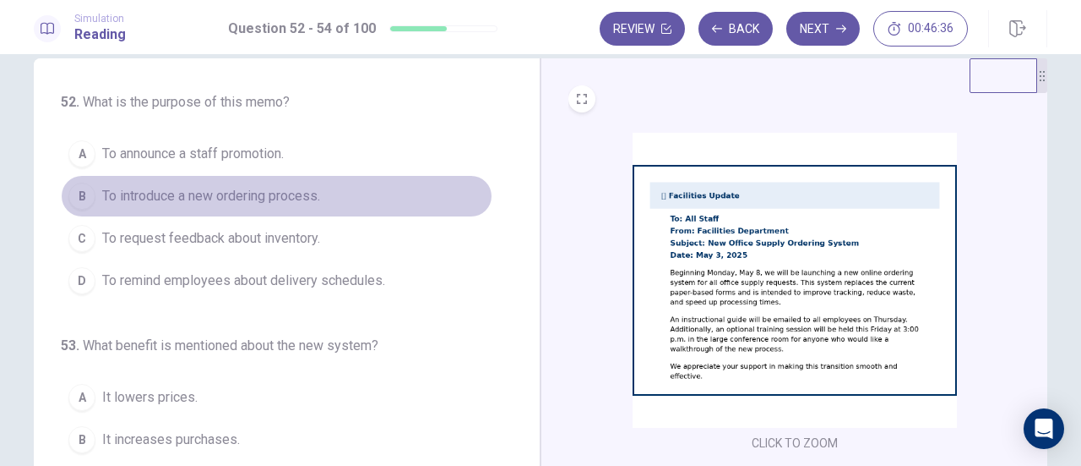
click at [296, 190] on span "To introduce a new ordering process." at bounding box center [211, 196] width 218 height 20
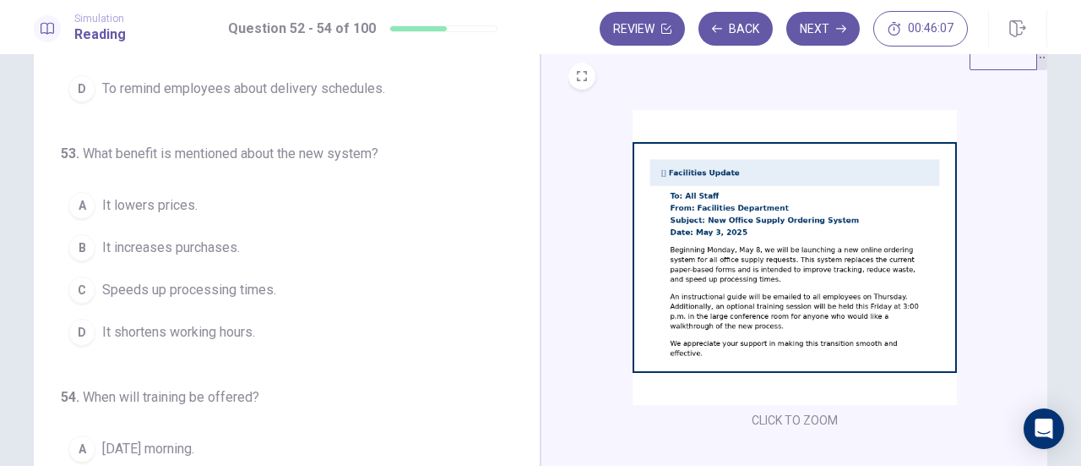
scroll to position [55, 0]
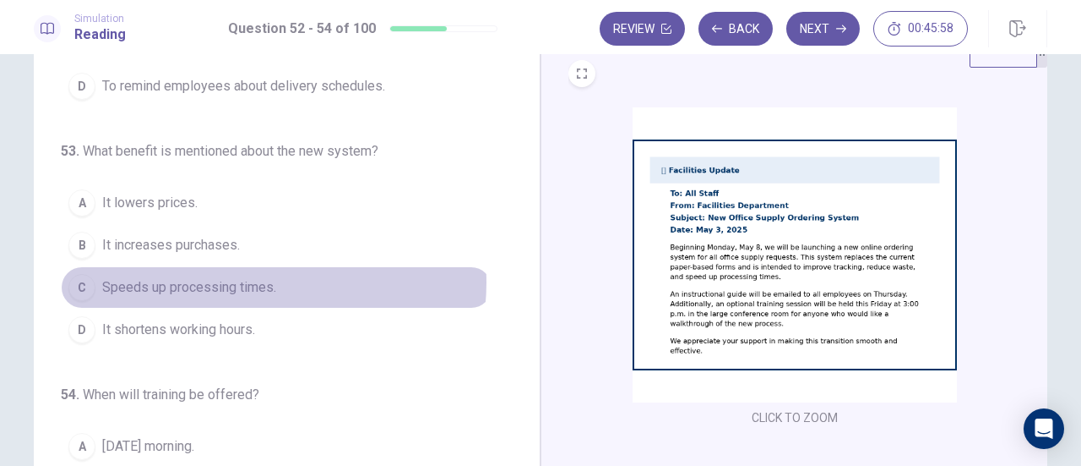
click at [248, 278] on span "Speeds up processing times." at bounding box center [189, 287] width 174 height 20
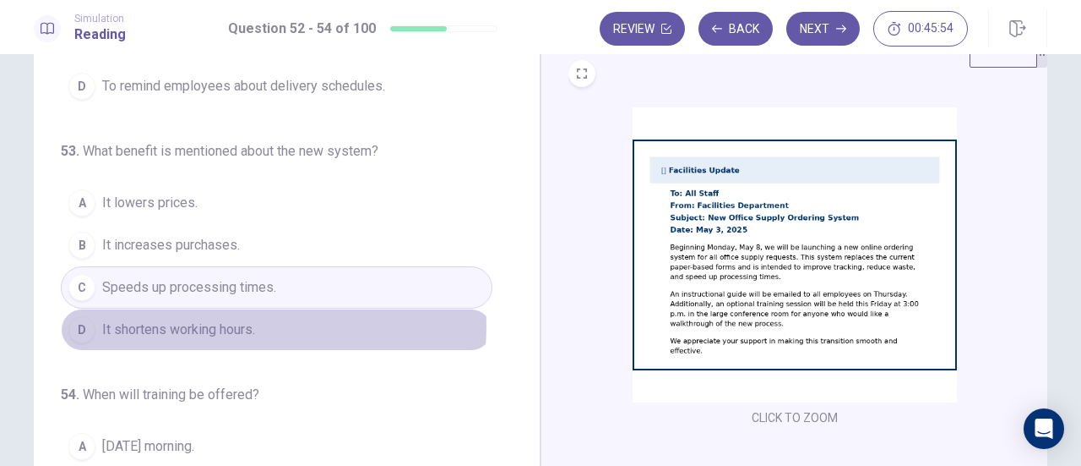
click at [240, 320] on span "It shortens working hours." at bounding box center [178, 329] width 153 height 20
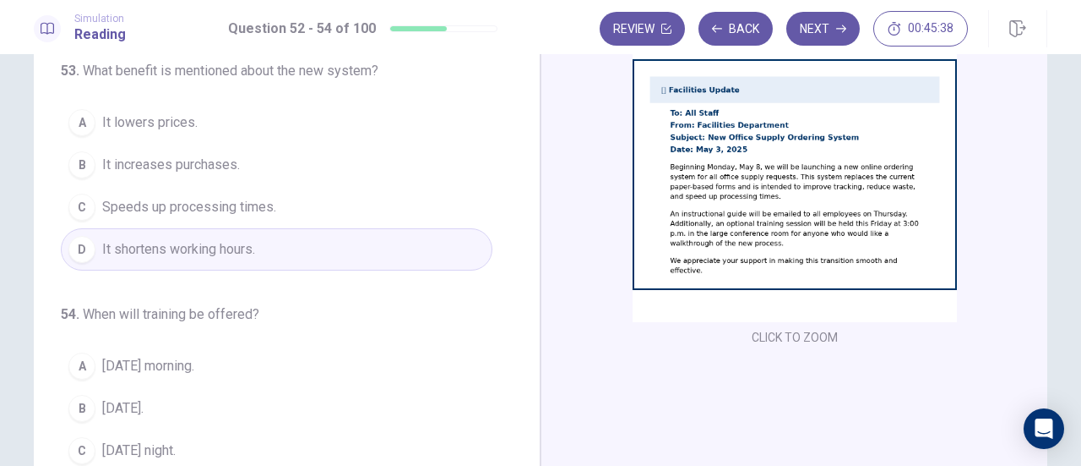
scroll to position [137, 0]
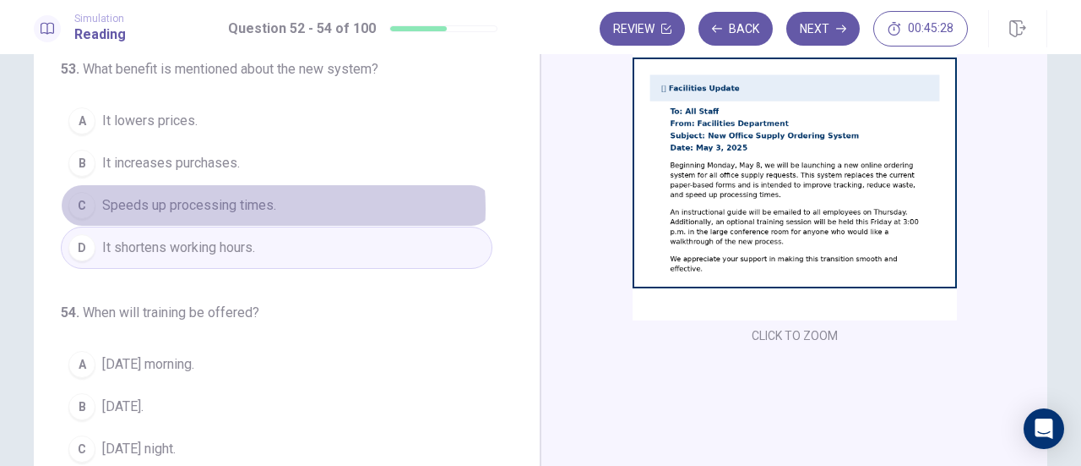
click at [253, 204] on span "Speeds up processing times." at bounding box center [189, 205] width 174 height 20
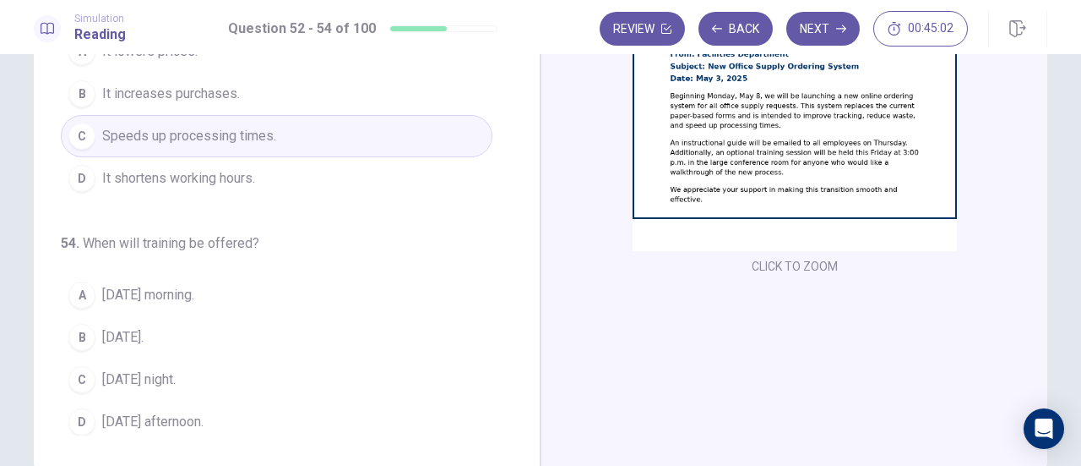
scroll to position [207, 0]
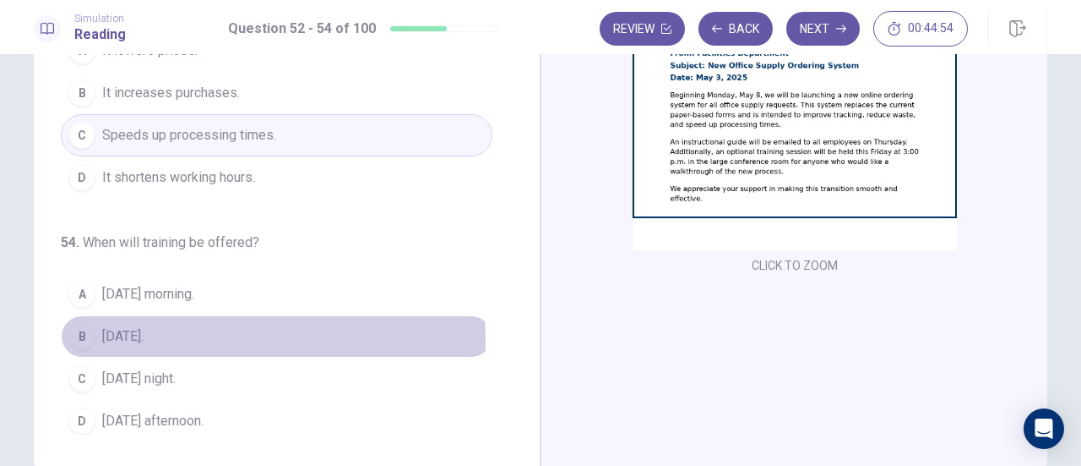
click at [144, 335] on span "Next Monday." at bounding box center [122, 336] width 41 height 20
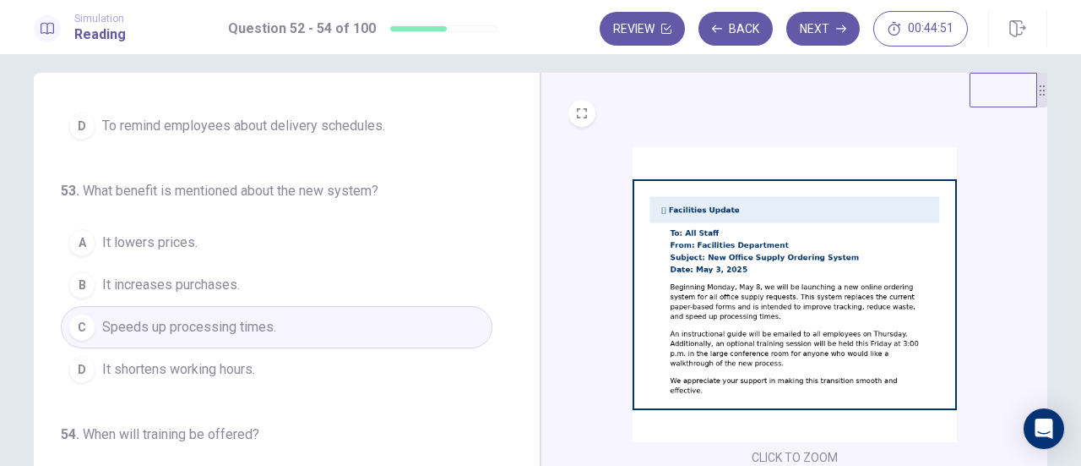
scroll to position [0, 0]
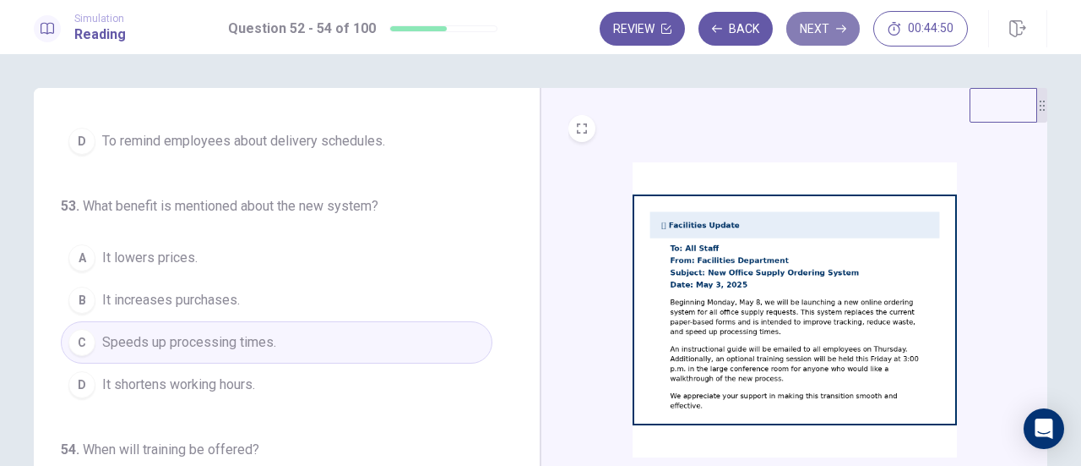
click at [835, 33] on button "Next" at bounding box center [824, 29] width 74 height 34
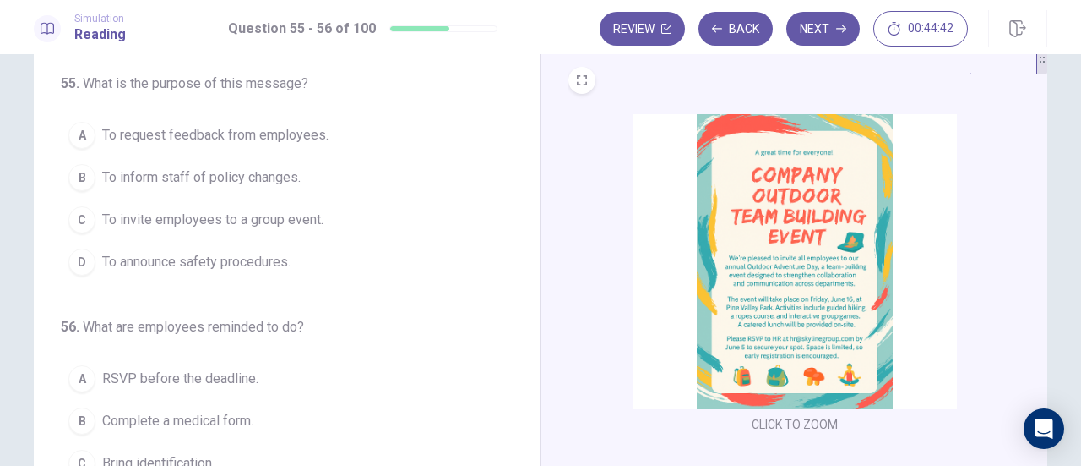
scroll to position [55, 0]
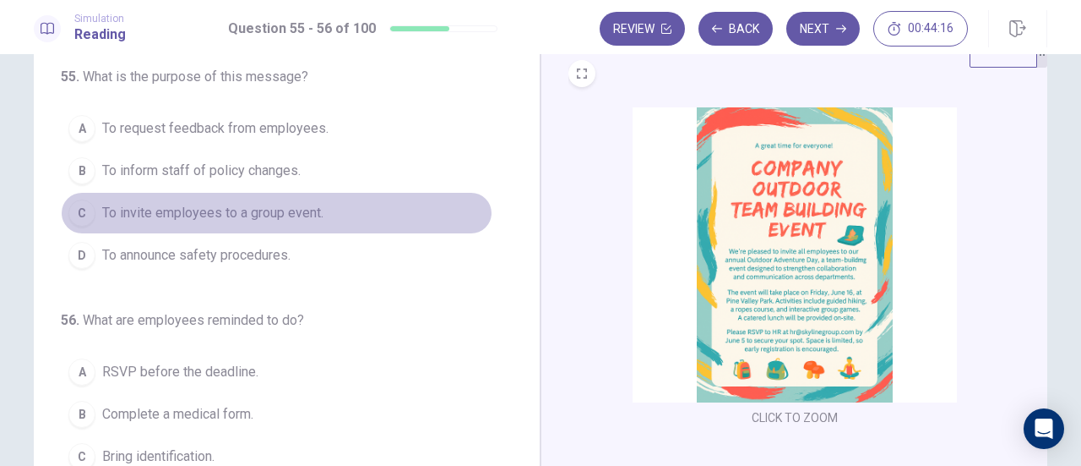
click at [313, 210] on span "To invite employees to a group event." at bounding box center [212, 213] width 221 height 20
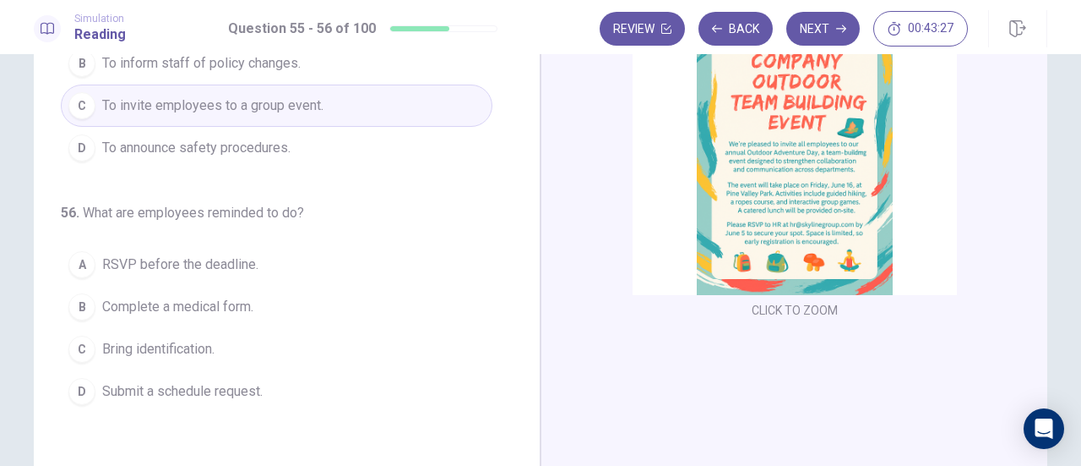
scroll to position [191, 0]
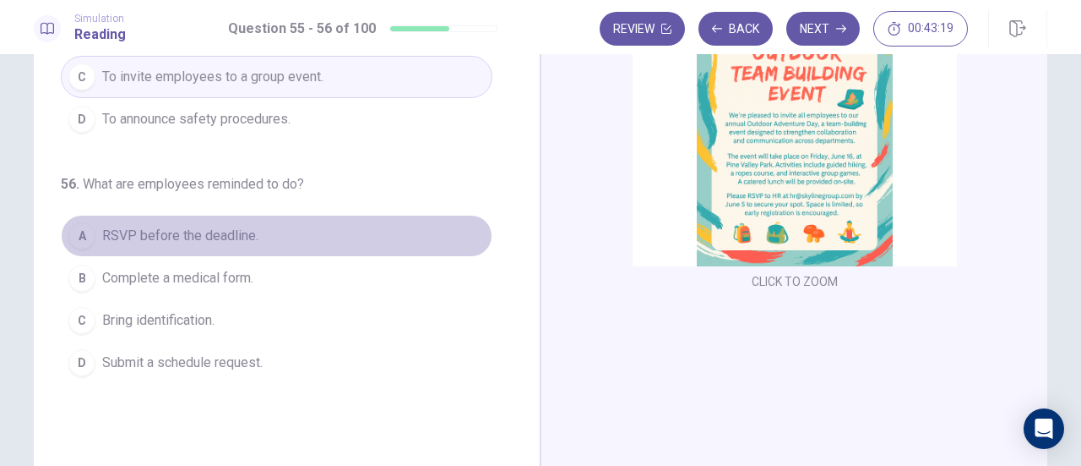
click at [194, 238] on span "RSVP before the deadline." at bounding box center [180, 236] width 156 height 20
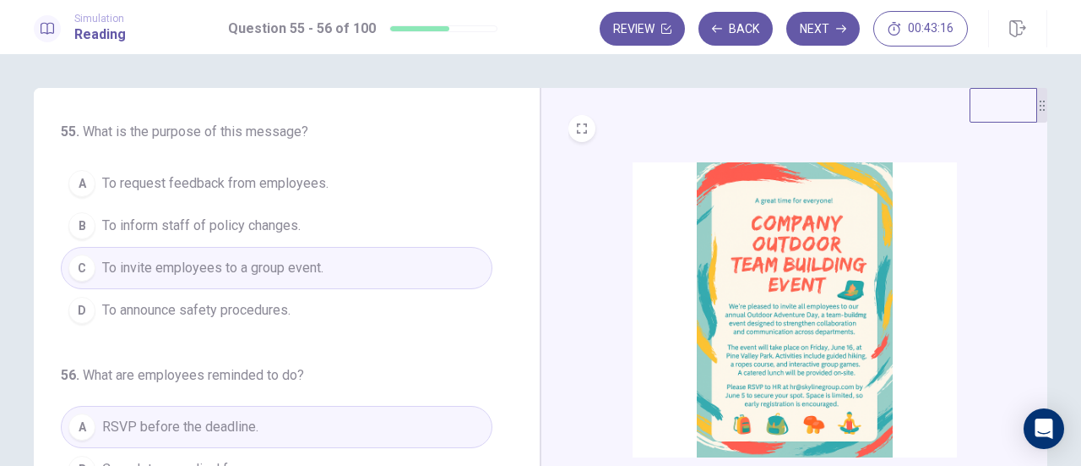
scroll to position [297, 0]
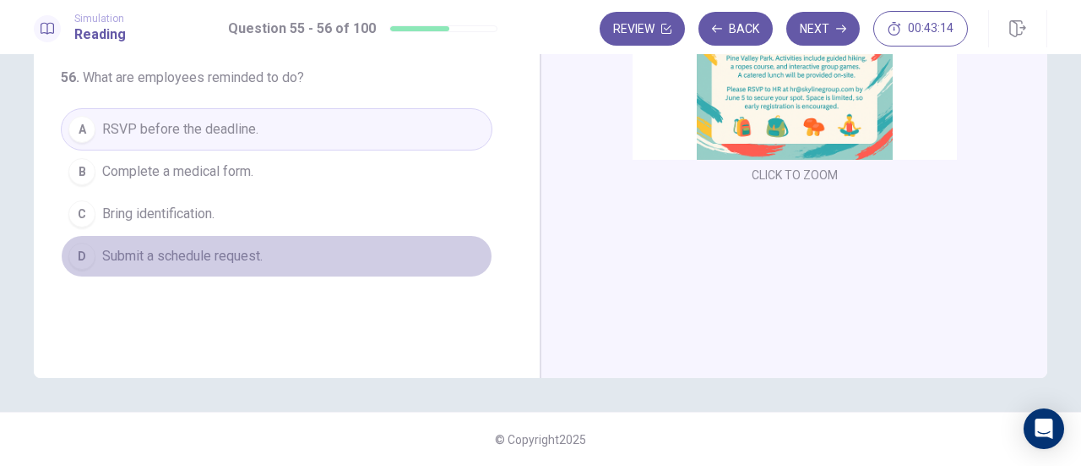
click at [263, 254] on button "D Submit a schedule request." at bounding box center [277, 256] width 432 height 42
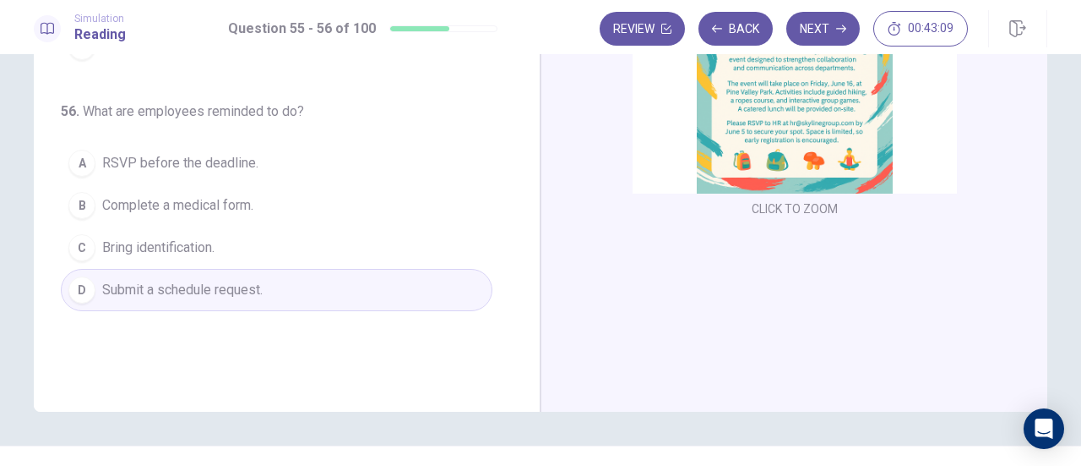
scroll to position [260, 0]
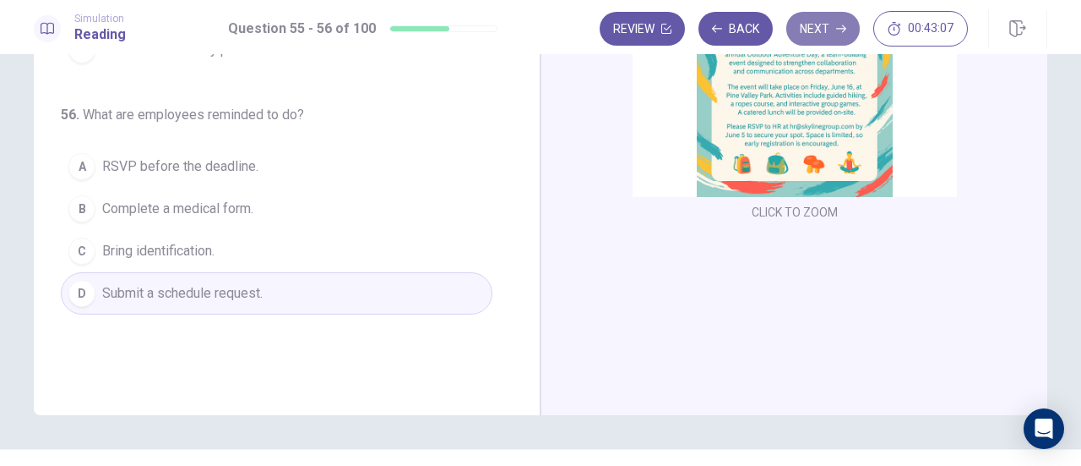
click at [806, 26] on button "Next" at bounding box center [824, 29] width 74 height 34
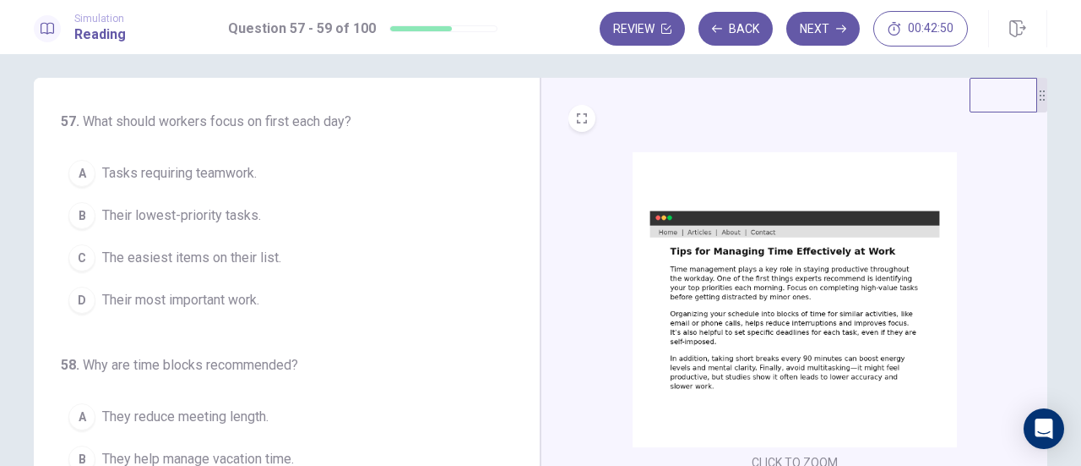
scroll to position [4, 0]
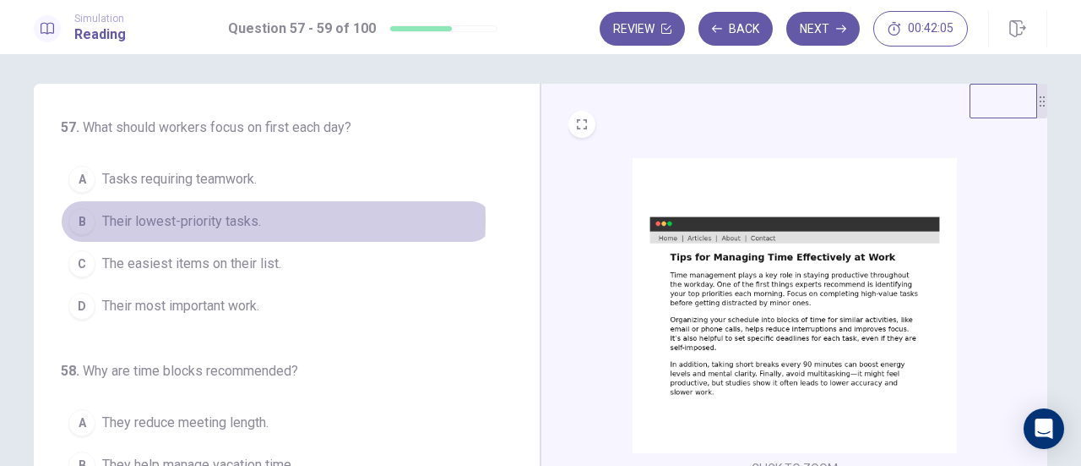
click at [215, 220] on span "Their lowest-priority tasks." at bounding box center [181, 221] width 159 height 20
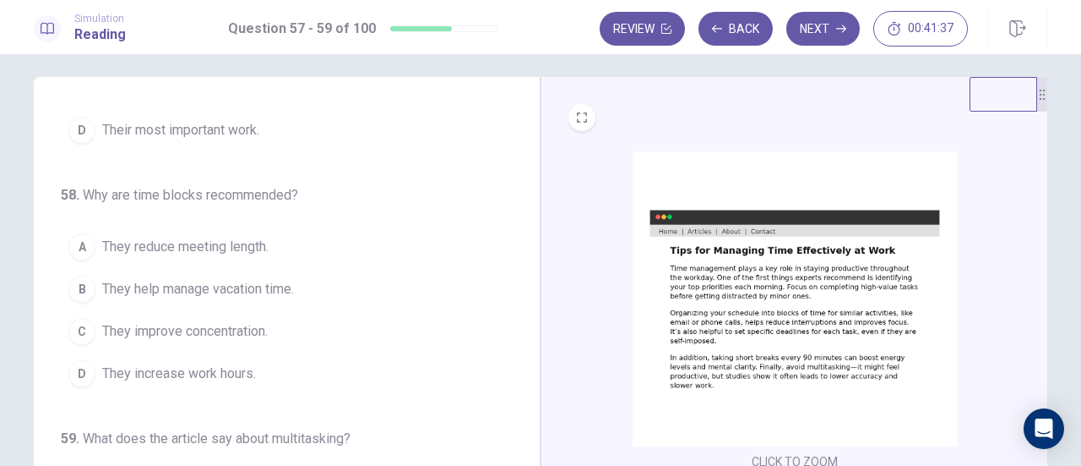
scroll to position [23, 0]
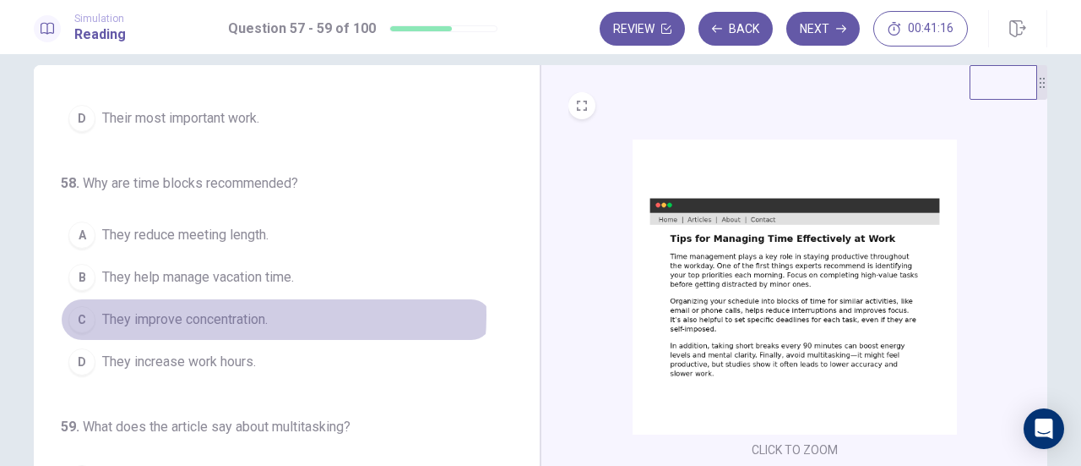
click at [237, 311] on span "They improve concentration." at bounding box center [185, 319] width 166 height 20
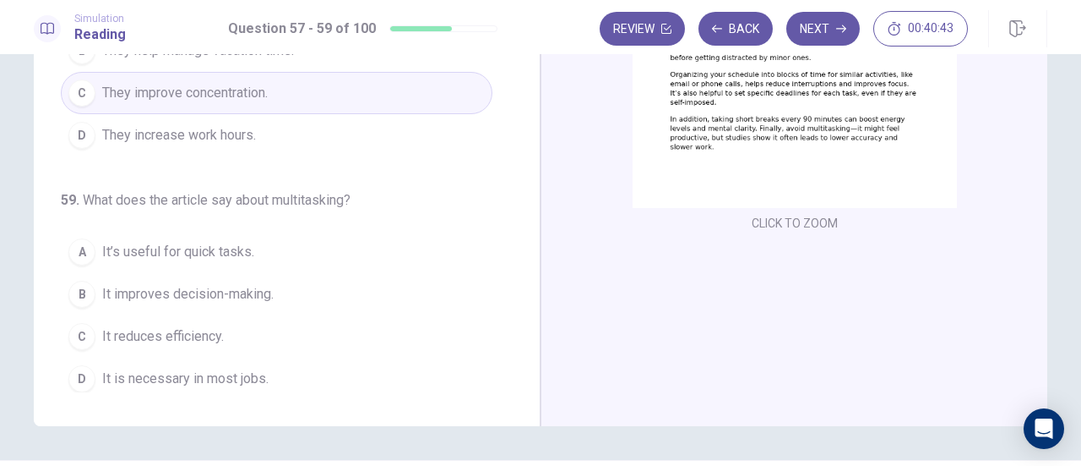
scroll to position [253, 0]
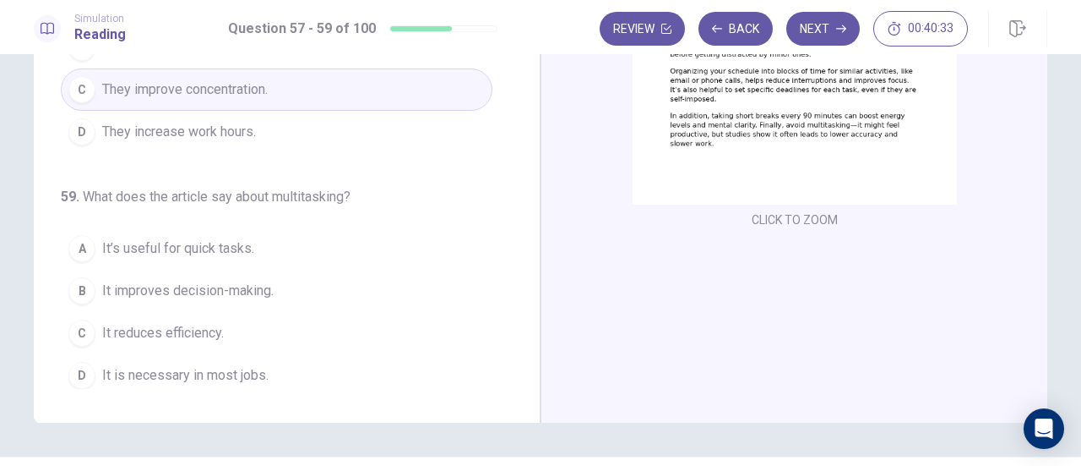
click at [173, 325] on span "It reduces efficiency." at bounding box center [163, 333] width 122 height 20
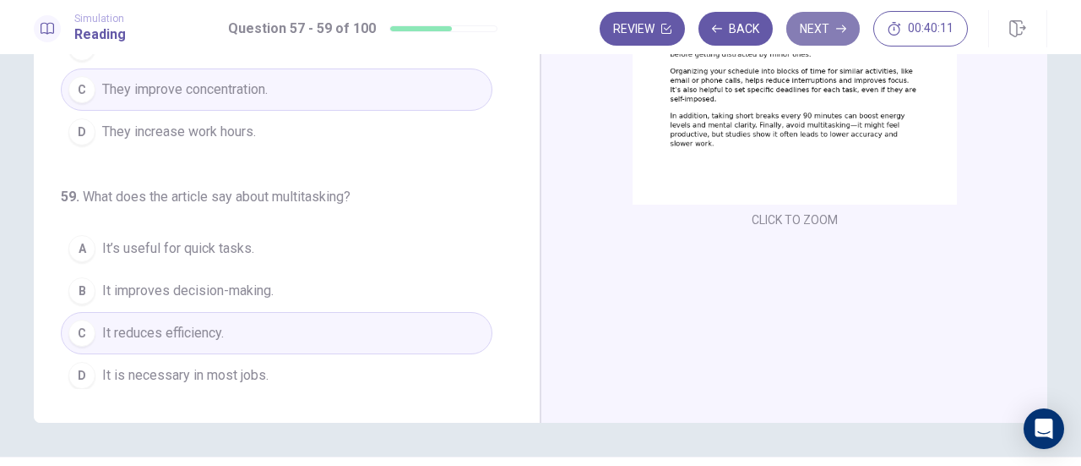
click at [819, 19] on button "Next" at bounding box center [824, 29] width 74 height 34
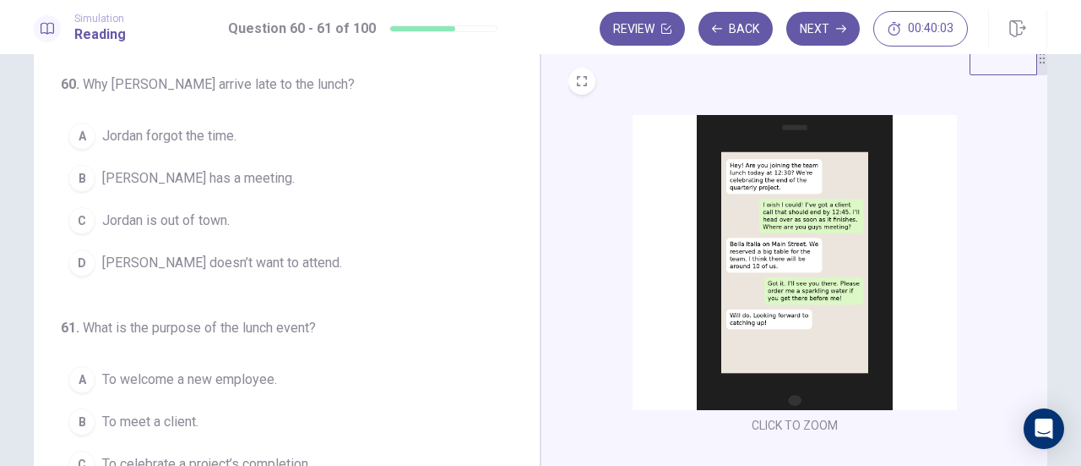
scroll to position [47, 0]
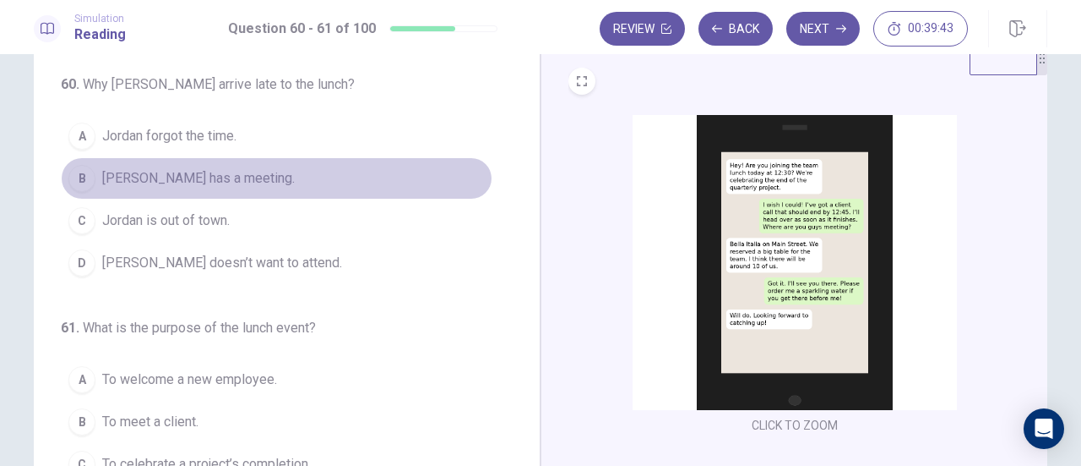
click at [223, 175] on span "Jordan has a meeting." at bounding box center [198, 178] width 193 height 20
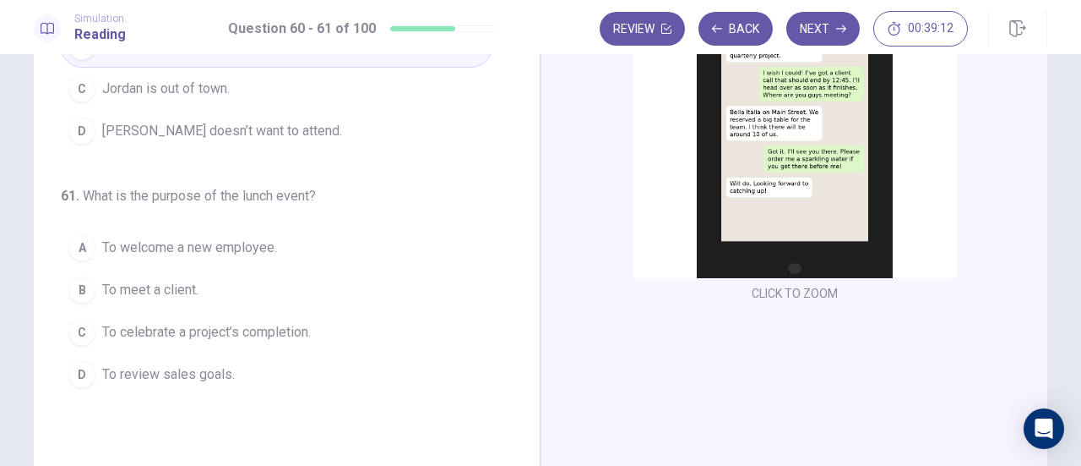
scroll to position [183, 0]
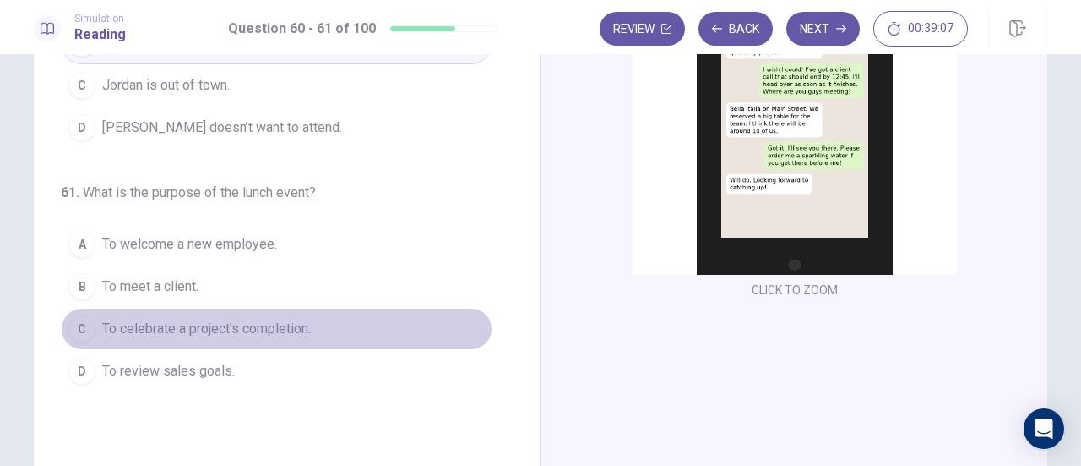
click at [264, 322] on span "To celebrate a project’s completion." at bounding box center [206, 329] width 209 height 20
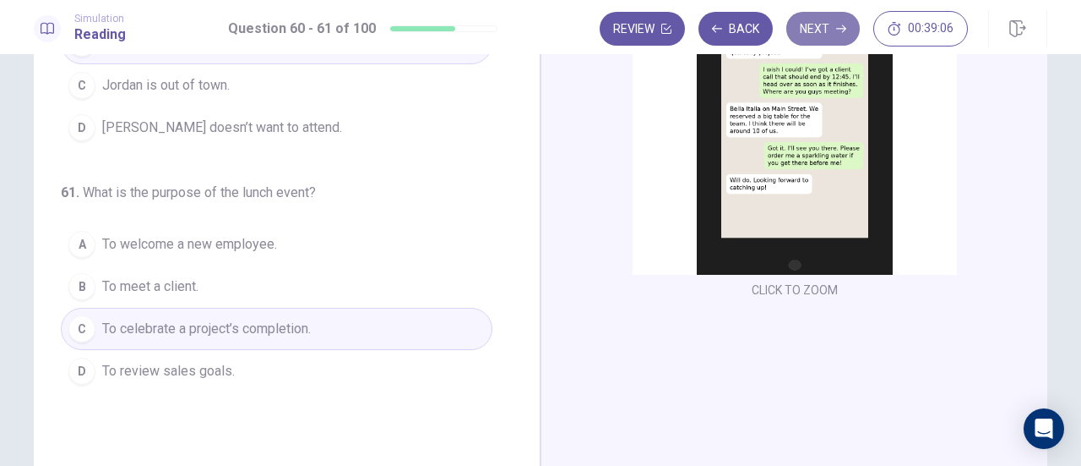
click at [823, 36] on button "Next" at bounding box center [824, 29] width 74 height 34
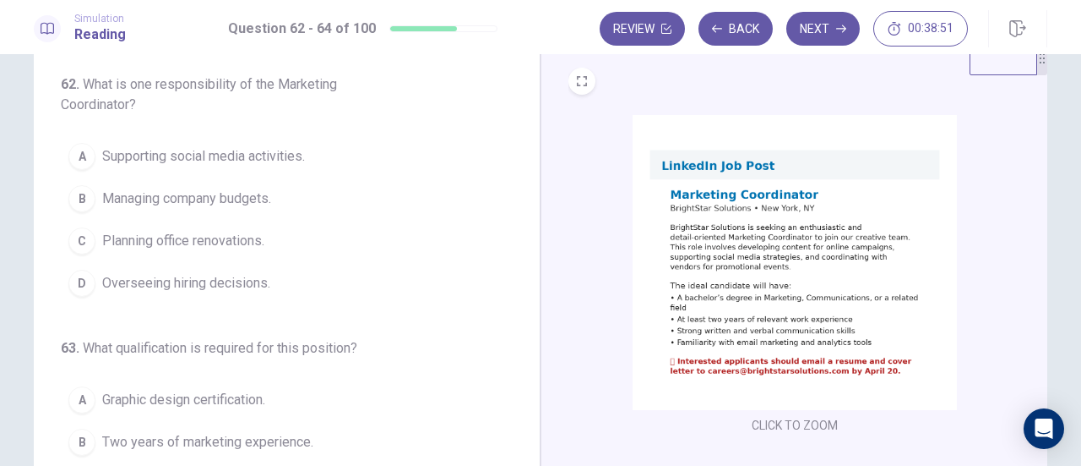
scroll to position [48, 0]
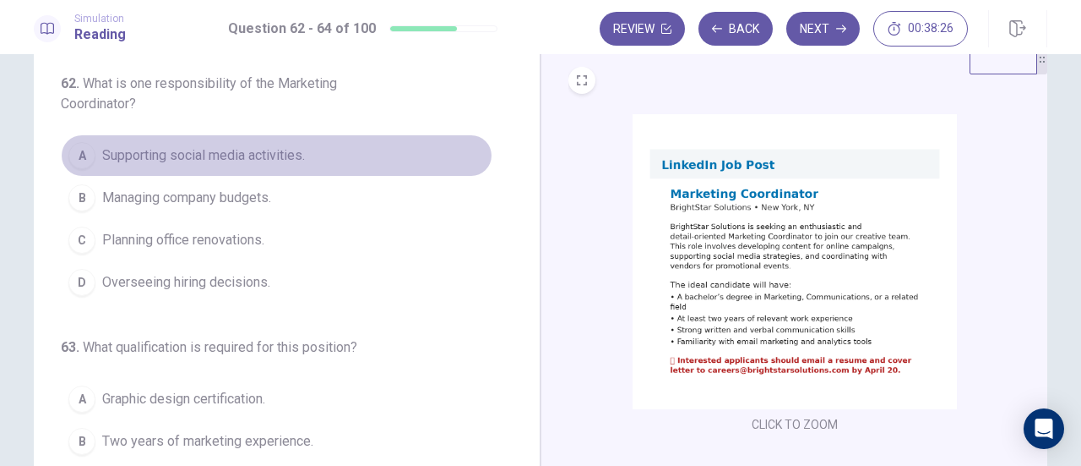
click at [294, 152] on span "Supporting social media activities." at bounding box center [203, 155] width 203 height 20
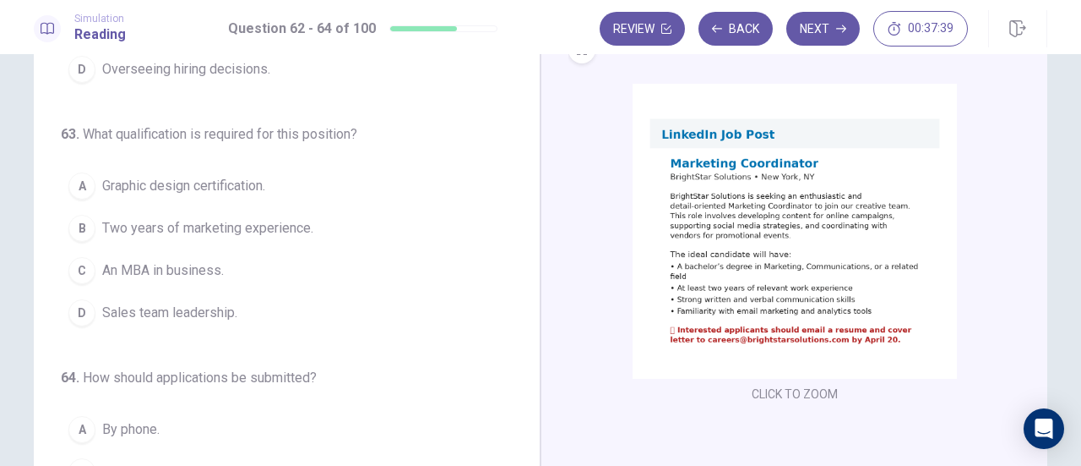
scroll to position [101, 0]
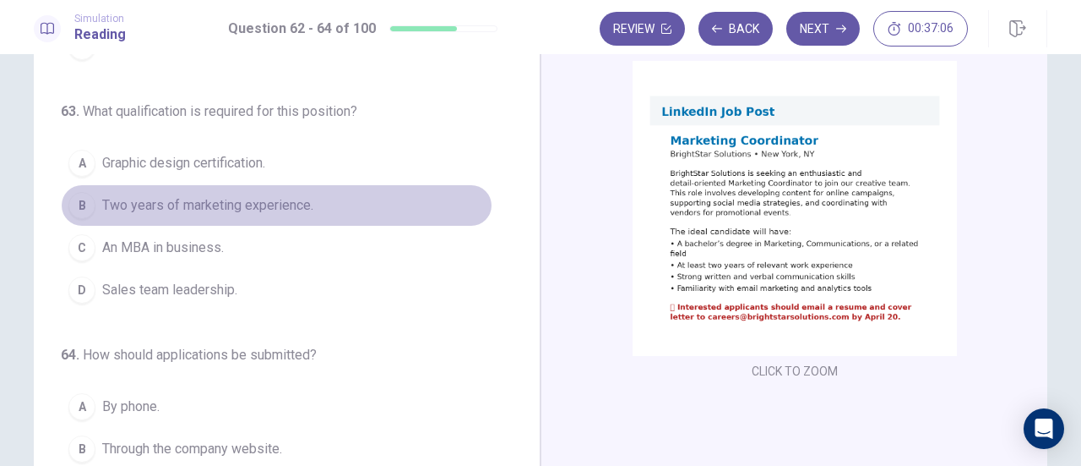
click at [284, 204] on span "Two years of marketing experience." at bounding box center [207, 205] width 211 height 20
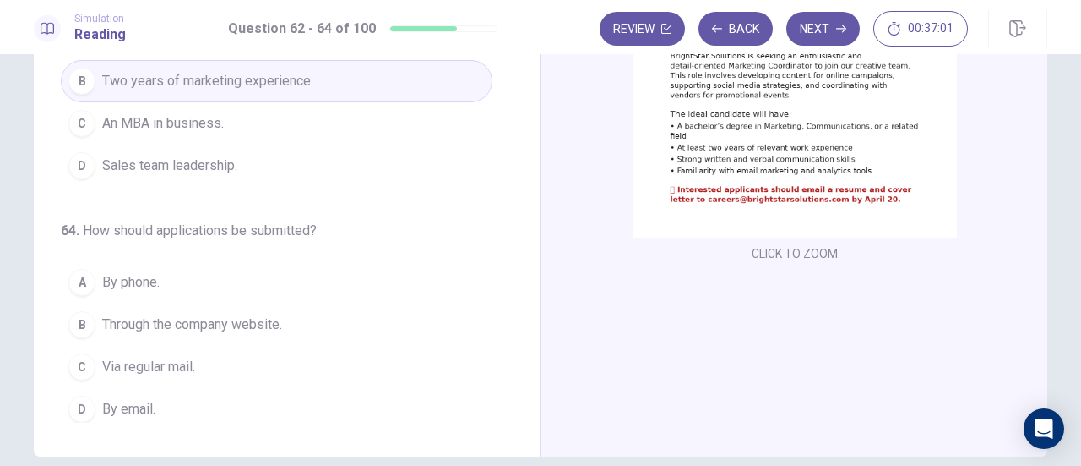
scroll to position [224, 0]
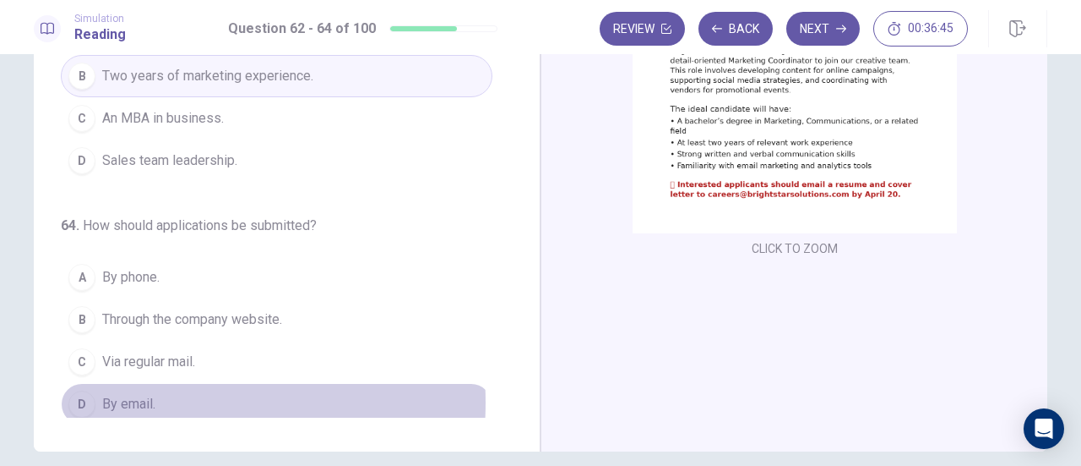
click at [140, 395] on span "By email." at bounding box center [128, 404] width 53 height 20
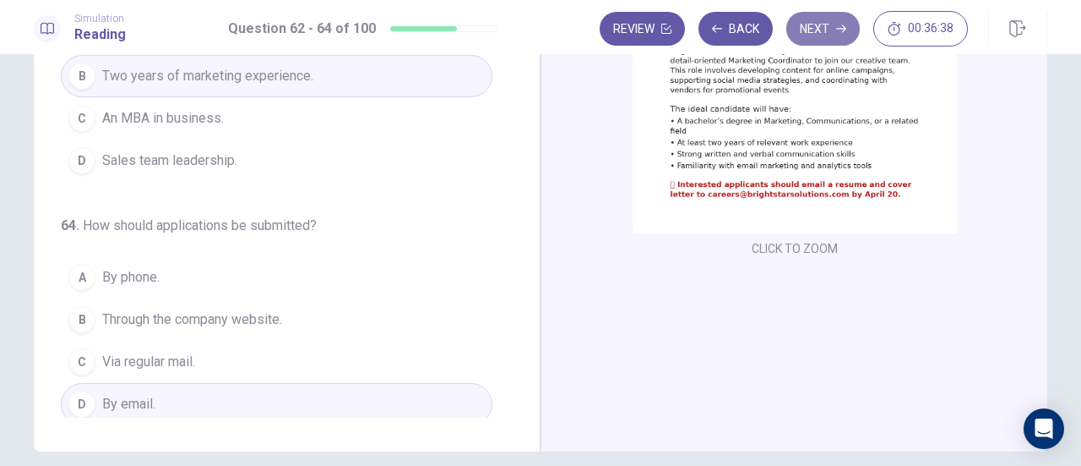
click at [814, 28] on button "Next" at bounding box center [824, 29] width 74 height 34
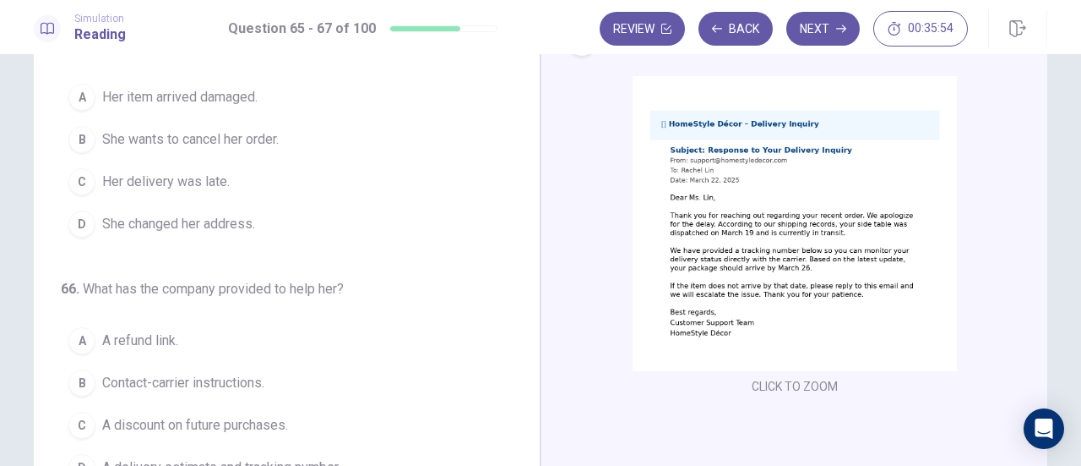
scroll to position [0, 0]
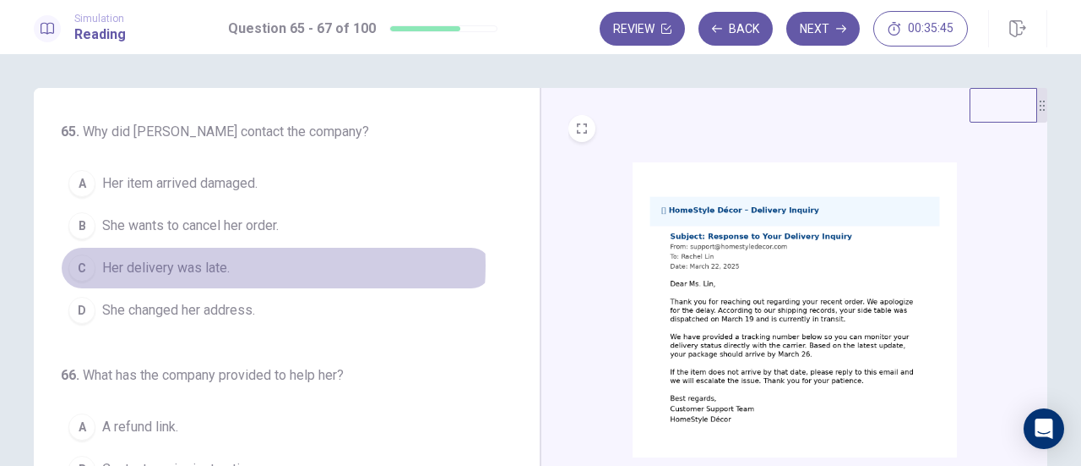
click at [203, 264] on span "Her delivery was late." at bounding box center [166, 268] width 128 height 20
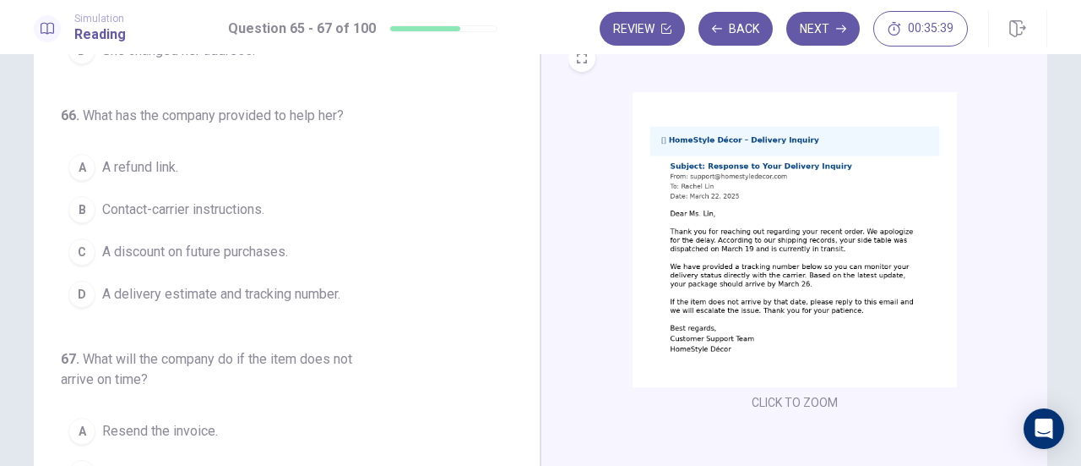
scroll to position [72, 0]
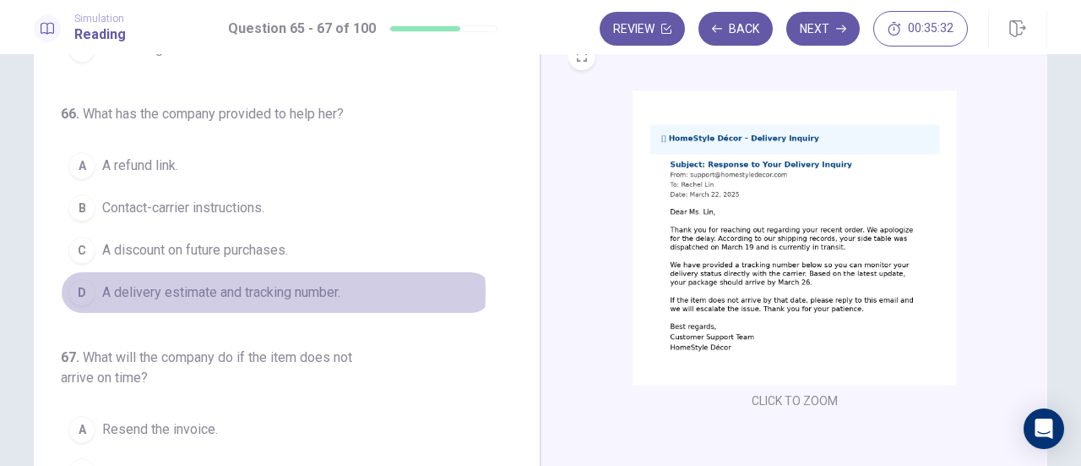
click at [259, 288] on span "A delivery estimate and tracking number." at bounding box center [221, 292] width 238 height 20
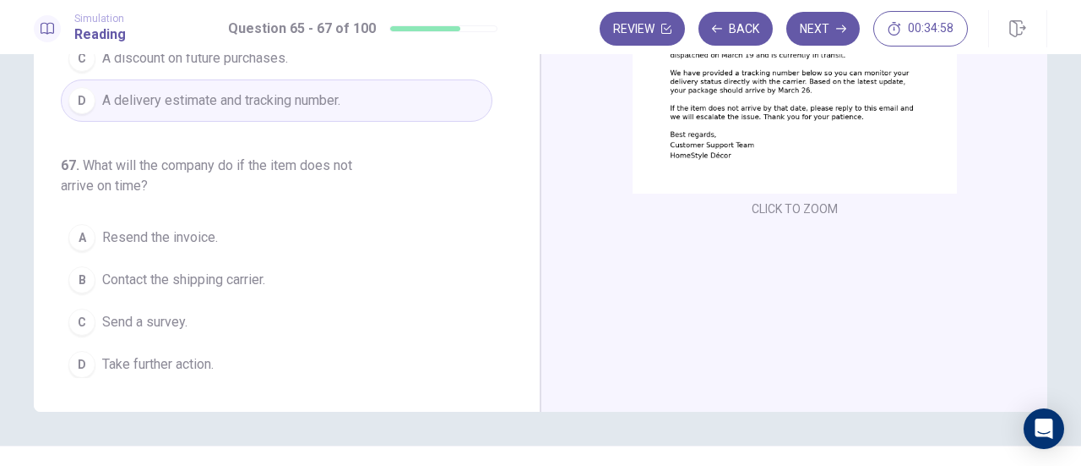
scroll to position [264, 0]
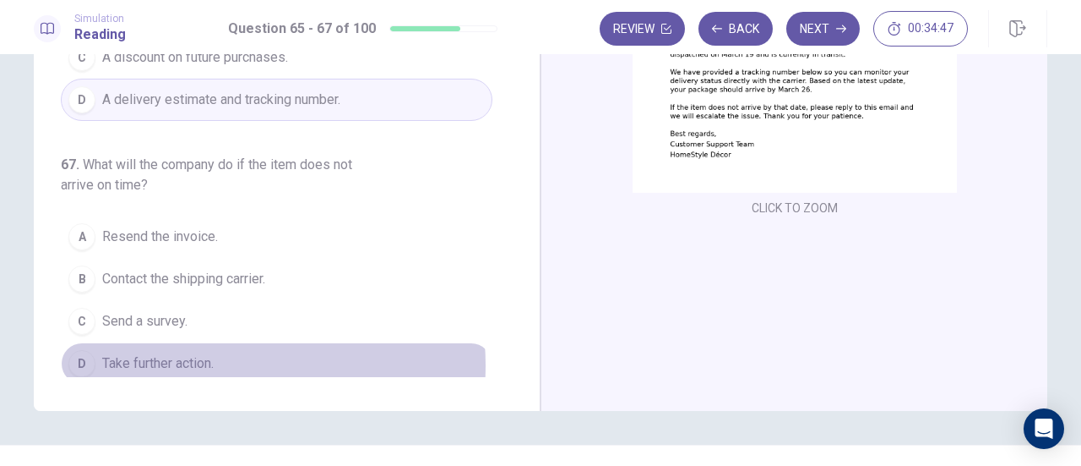
click at [206, 357] on span "Take further action." at bounding box center [158, 363] width 112 height 20
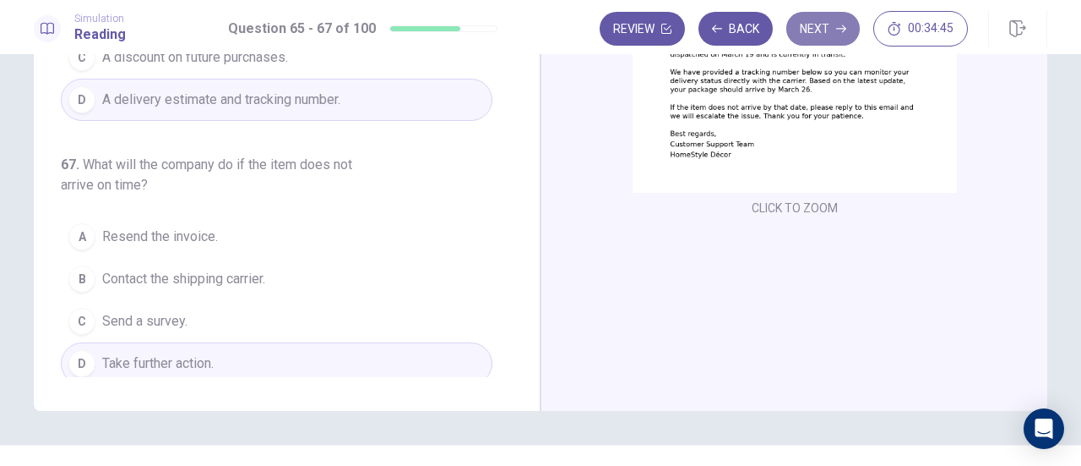
click at [816, 25] on button "Next" at bounding box center [824, 29] width 74 height 34
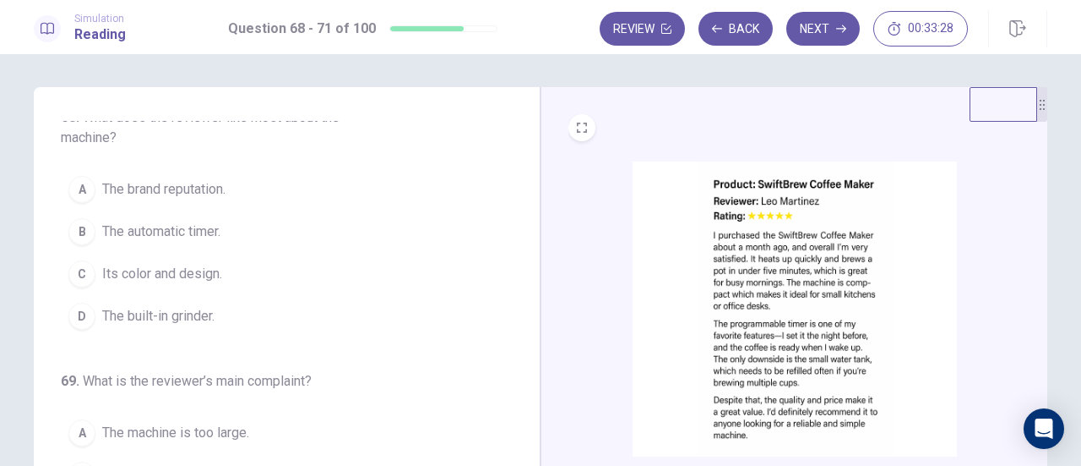
scroll to position [14, 0]
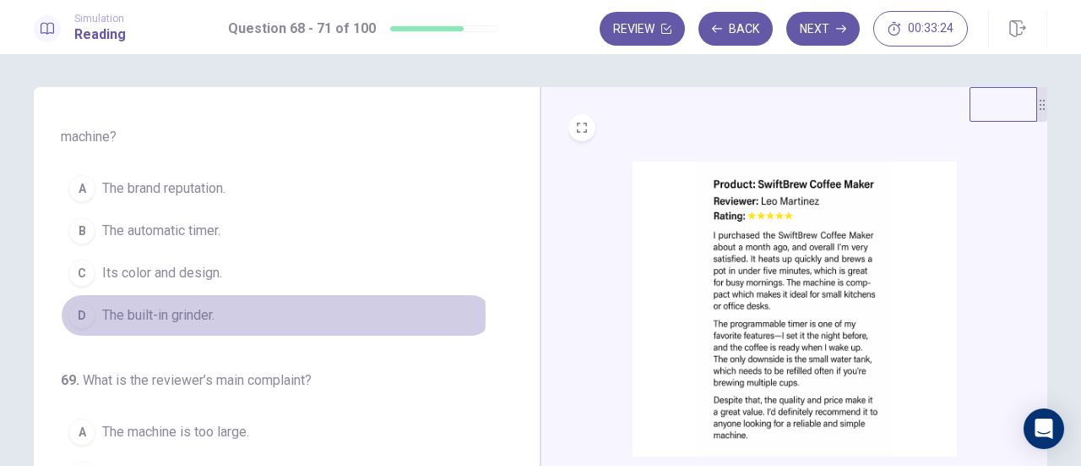
click at [188, 312] on span "The built-in grinder." at bounding box center [158, 315] width 112 height 20
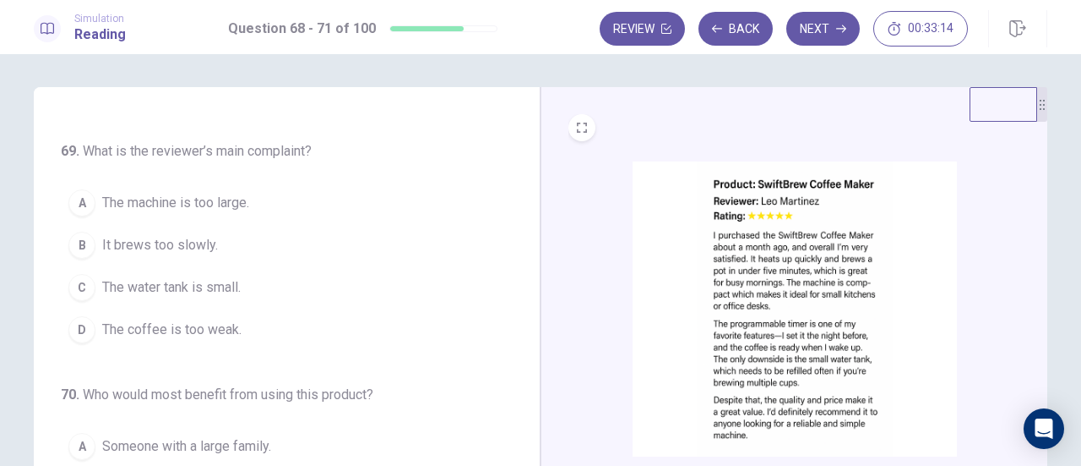
scroll to position [242, 0]
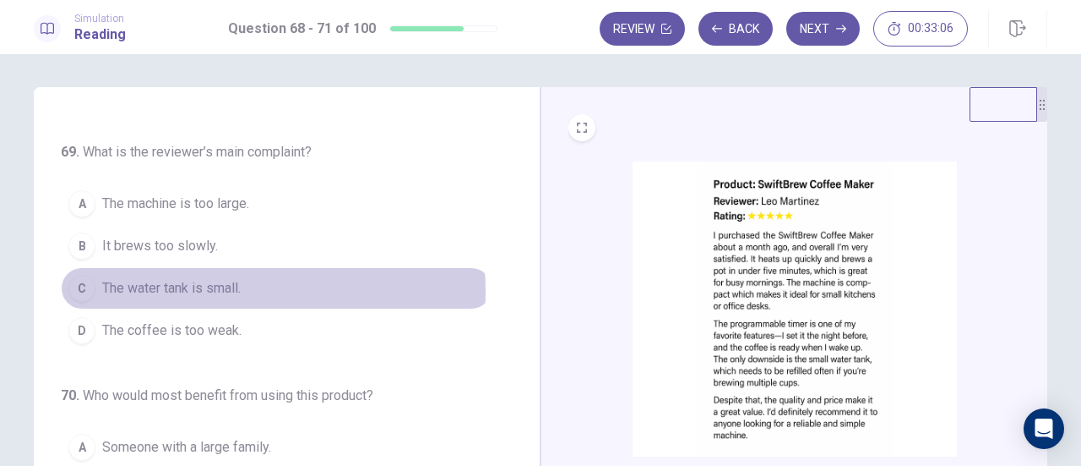
click at [226, 286] on span "The water tank is small." at bounding box center [171, 288] width 139 height 20
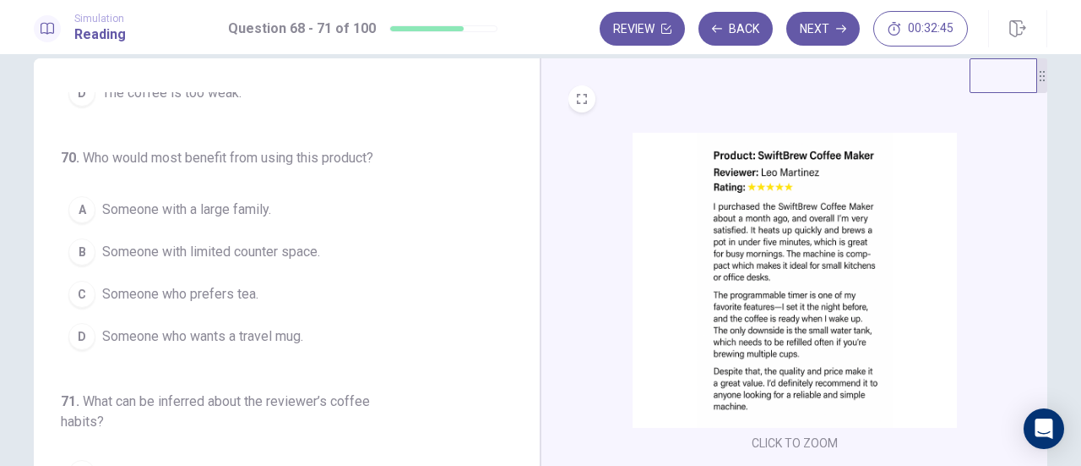
scroll to position [30, 0]
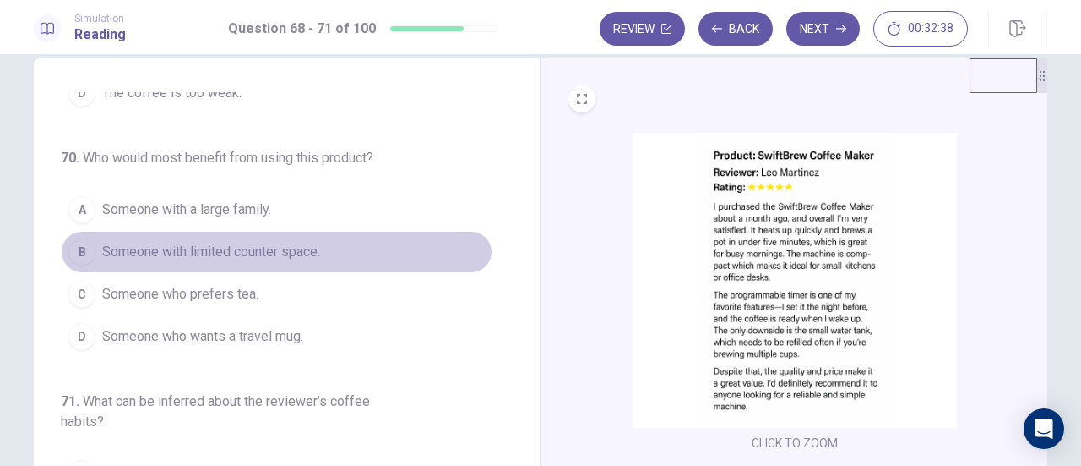
click at [275, 248] on span "Someone with limited counter space." at bounding box center [211, 252] width 218 height 20
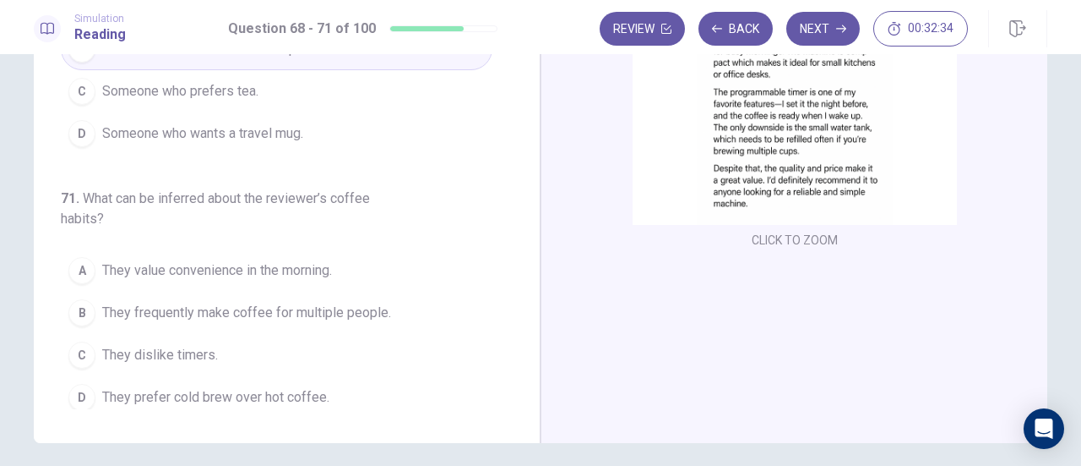
scroll to position [236, 0]
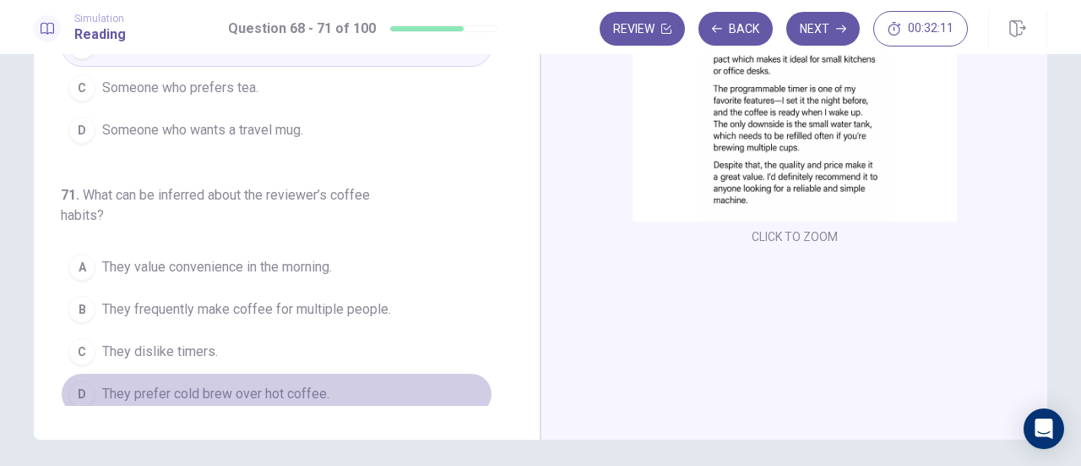
click at [299, 390] on span "They prefer cold brew over hot coffee." at bounding box center [215, 394] width 227 height 20
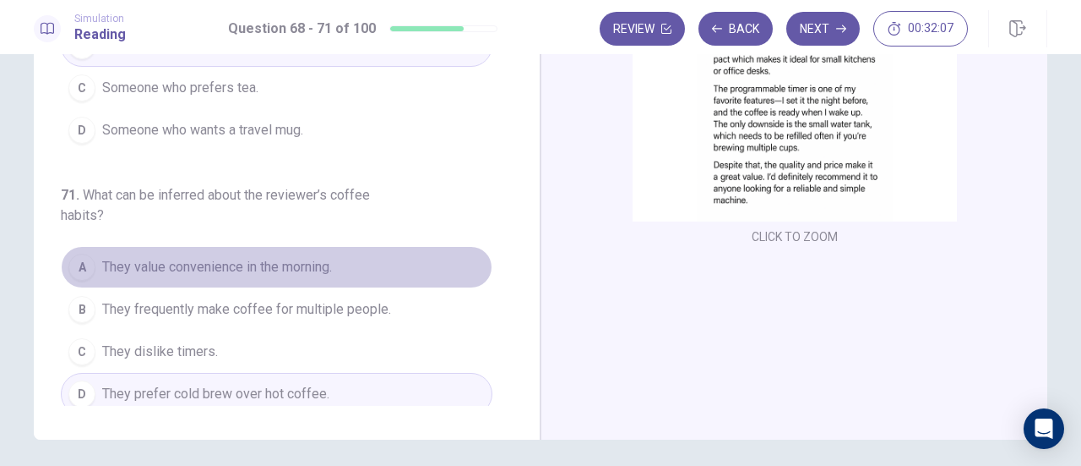
click at [297, 264] on span "They value convenience in the morning." at bounding box center [217, 267] width 230 height 20
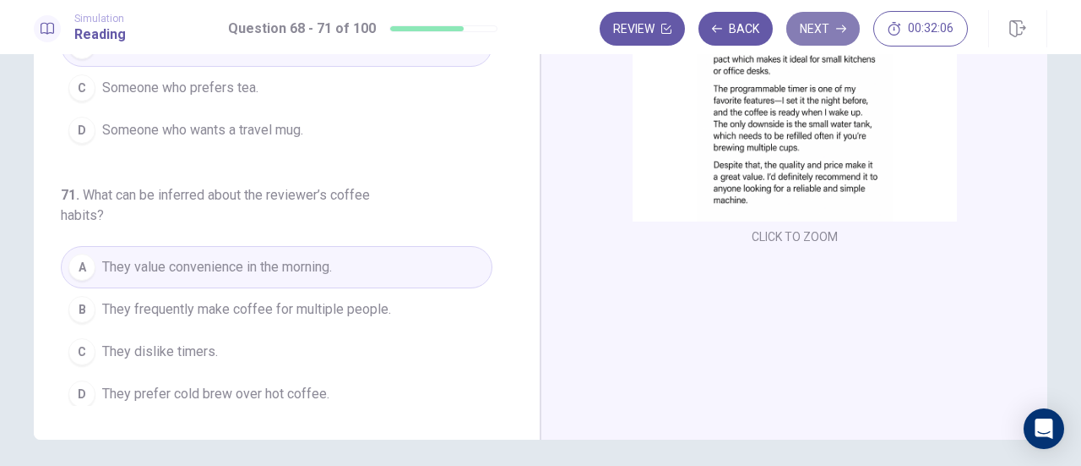
click at [830, 21] on button "Next" at bounding box center [824, 29] width 74 height 34
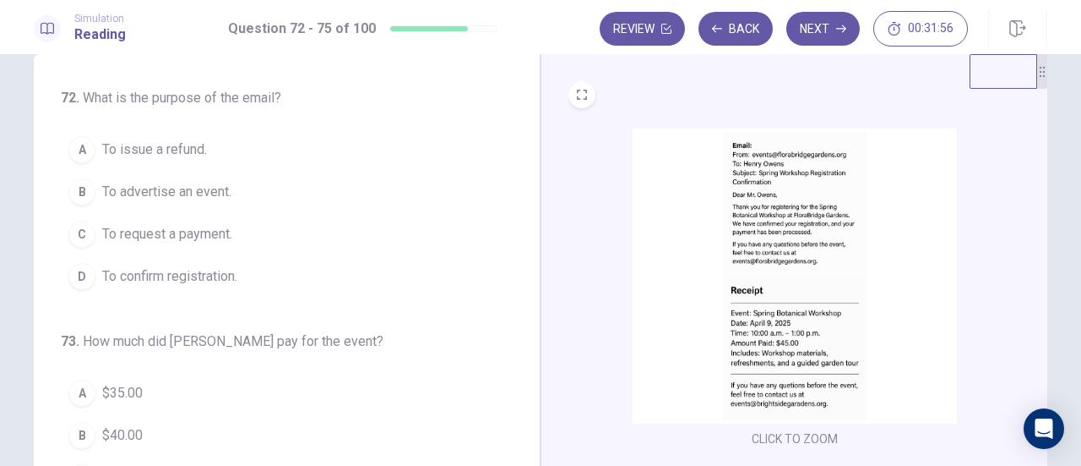
scroll to position [41, 0]
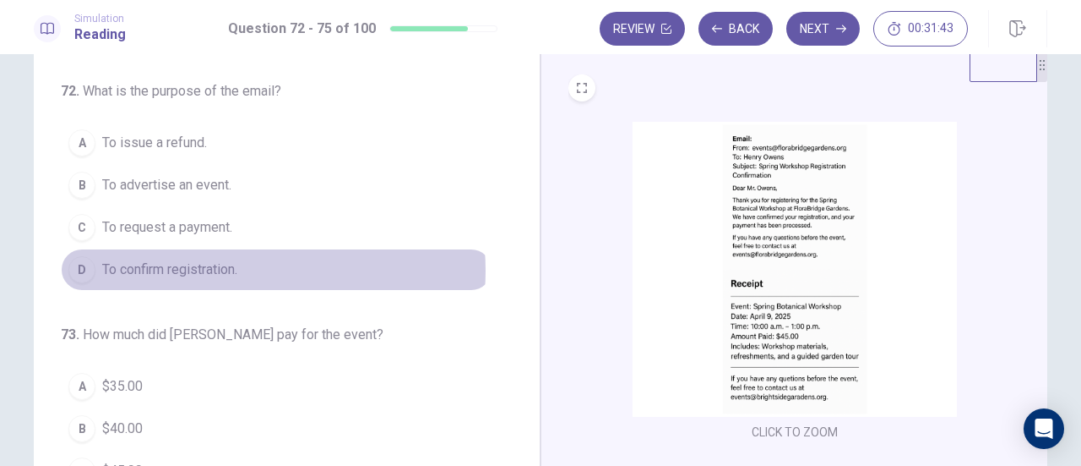
click at [229, 269] on span "To confirm registration." at bounding box center [169, 269] width 135 height 20
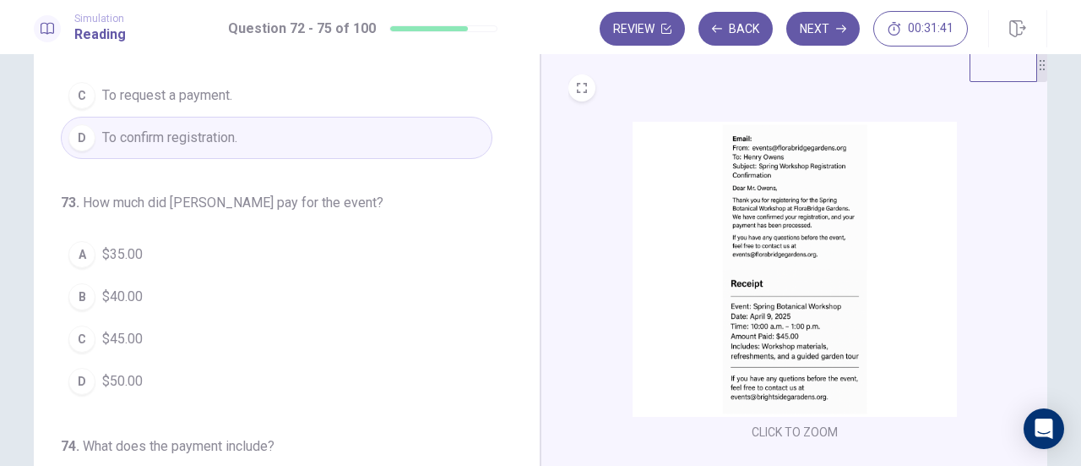
scroll to position [141, 0]
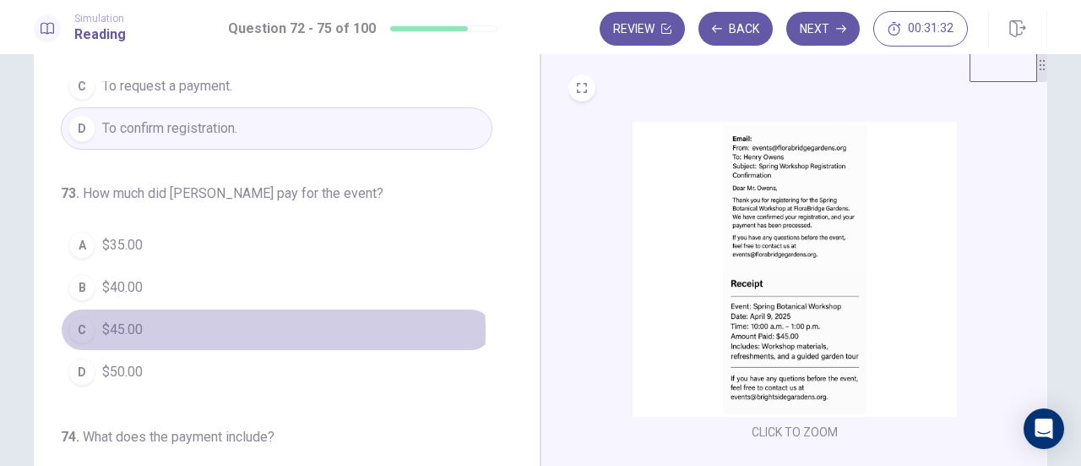
click at [116, 329] on span "$45.00" at bounding box center [122, 329] width 41 height 20
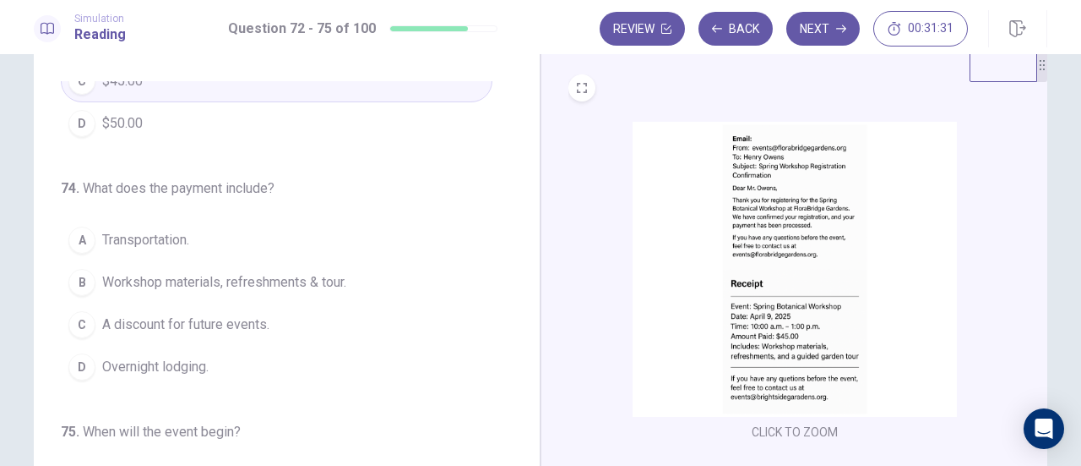
scroll to position [399, 0]
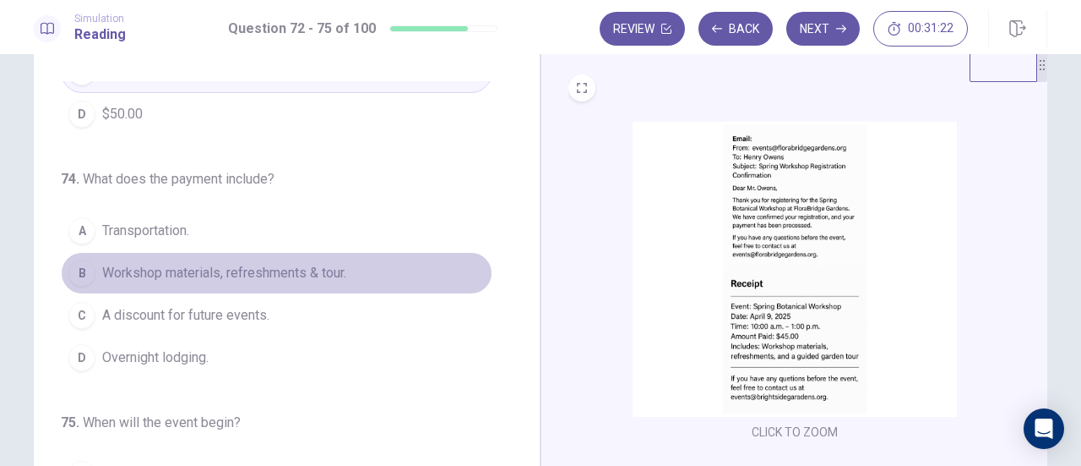
click at [286, 271] on span "Workshop materials, refreshments & tour." at bounding box center [224, 273] width 244 height 20
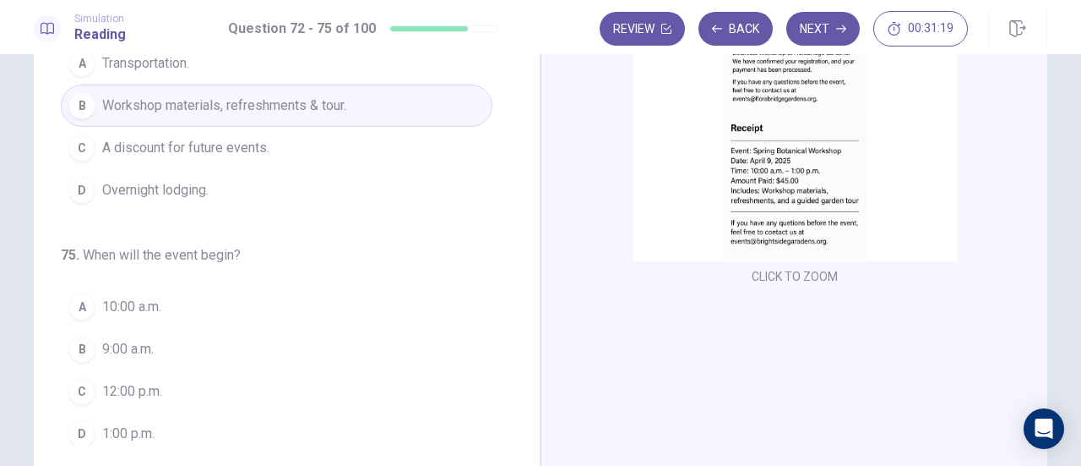
scroll to position [215, 0]
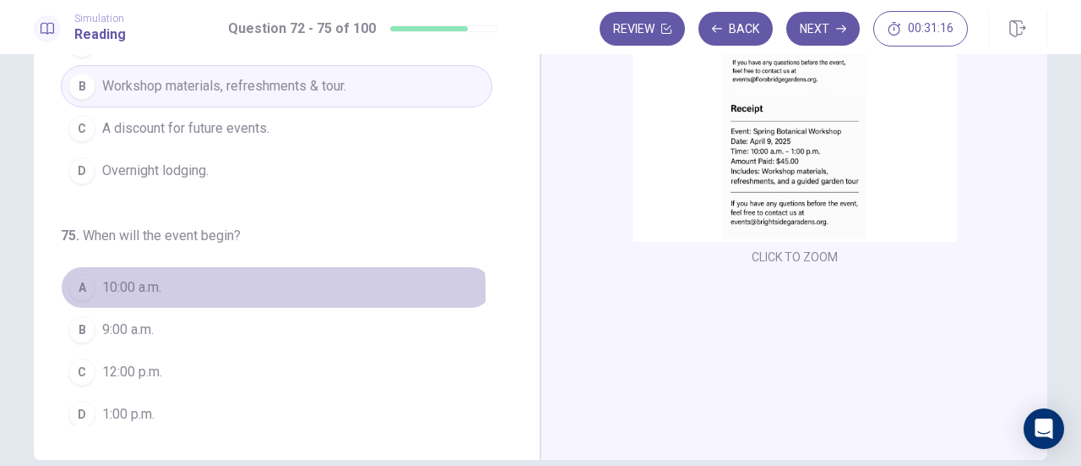
click at [129, 284] on span "10:00 a.m." at bounding box center [131, 287] width 59 height 20
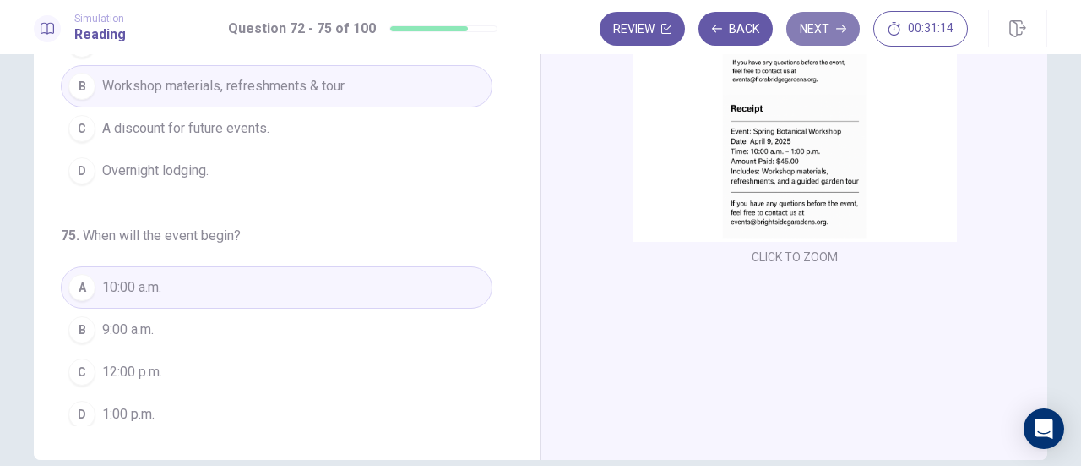
click at [836, 13] on button "Next" at bounding box center [824, 29] width 74 height 34
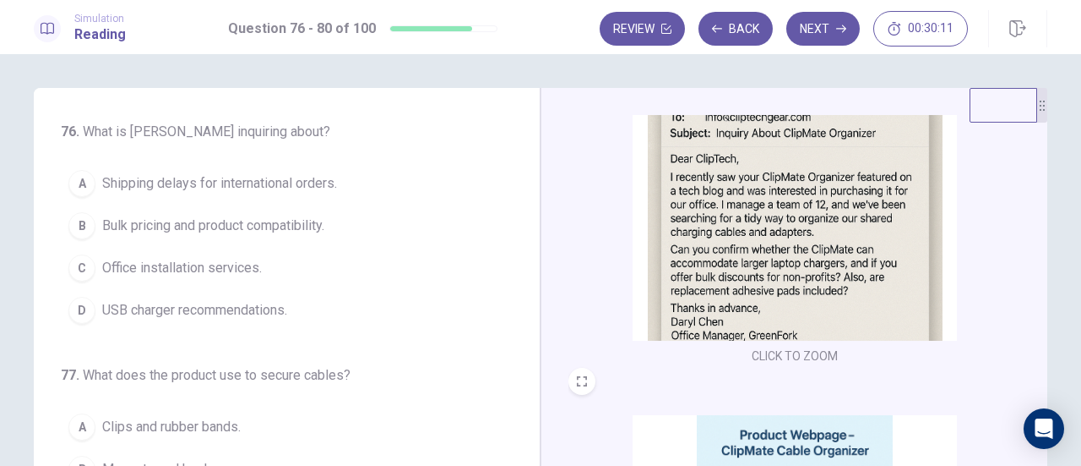
scroll to position [117, 0]
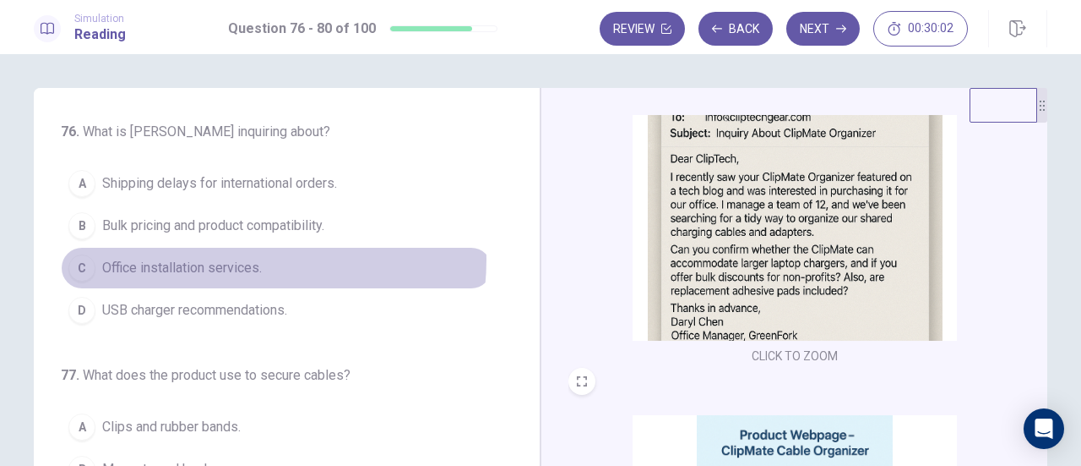
click at [223, 258] on span "Office installation services." at bounding box center [182, 268] width 160 height 20
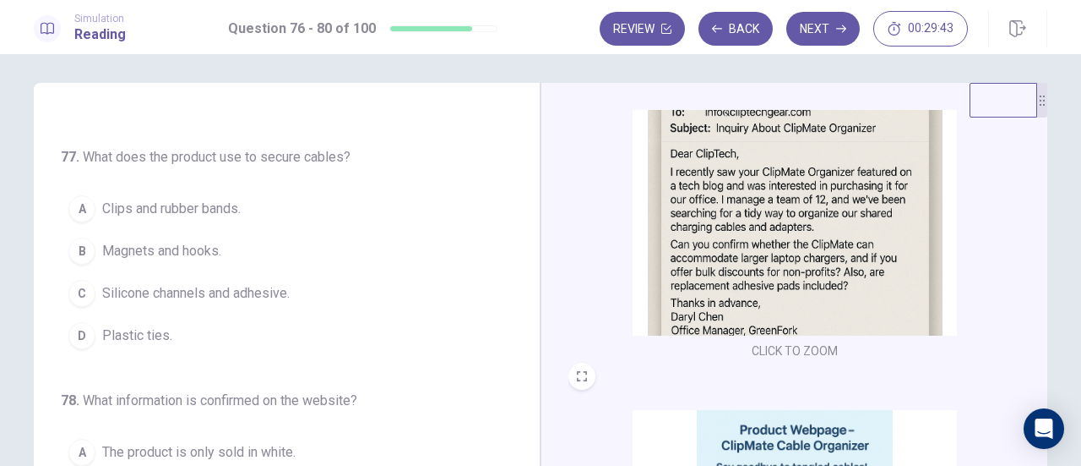
scroll to position [6, 0]
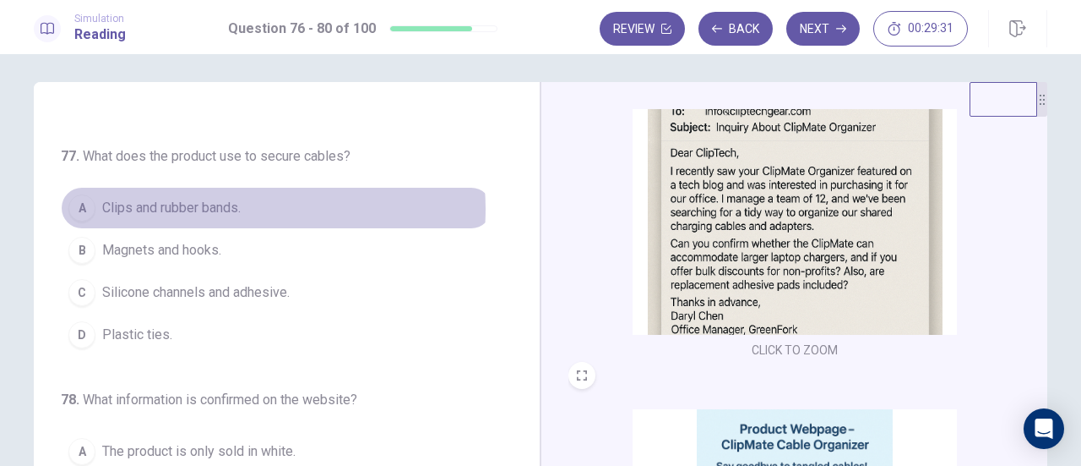
click at [238, 206] on span "Clips and rubber bands." at bounding box center [171, 208] width 139 height 20
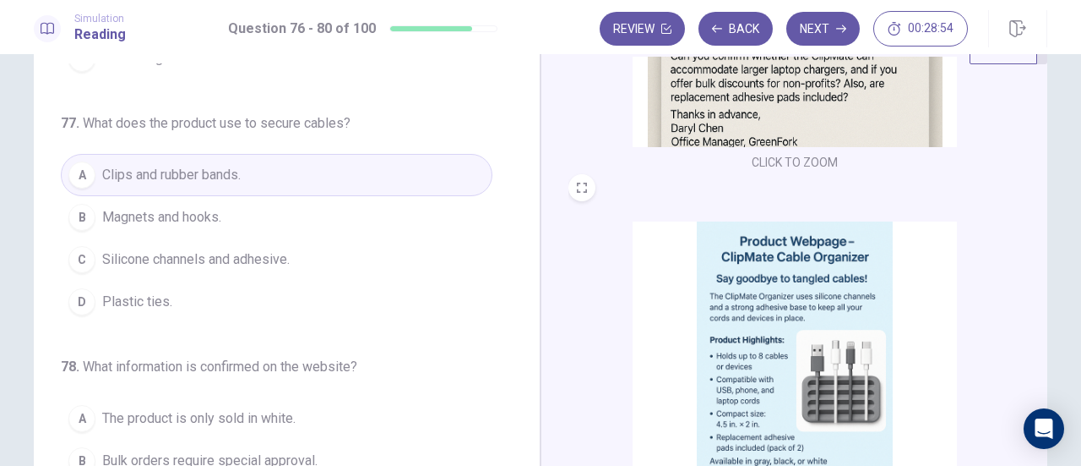
scroll to position [59, 0]
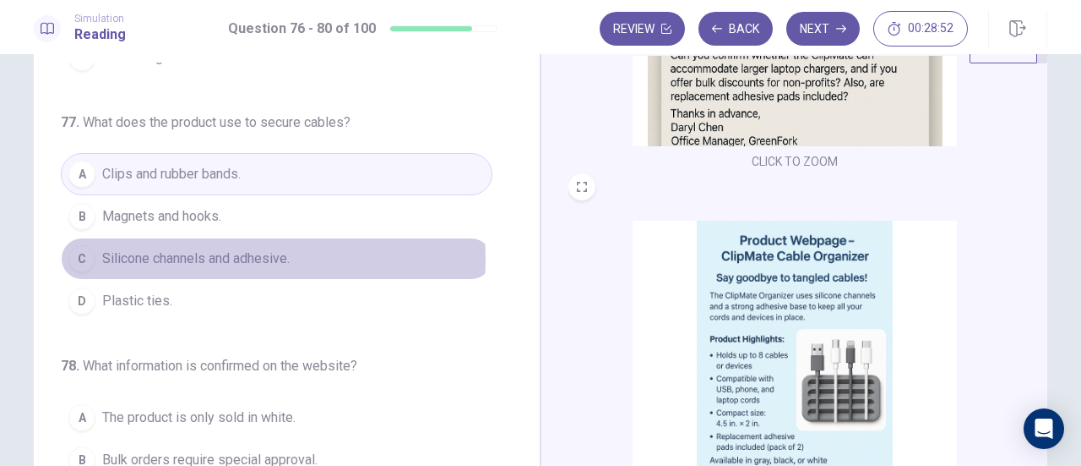
click at [246, 254] on span "Silicone channels and adhesive." at bounding box center [196, 258] width 188 height 20
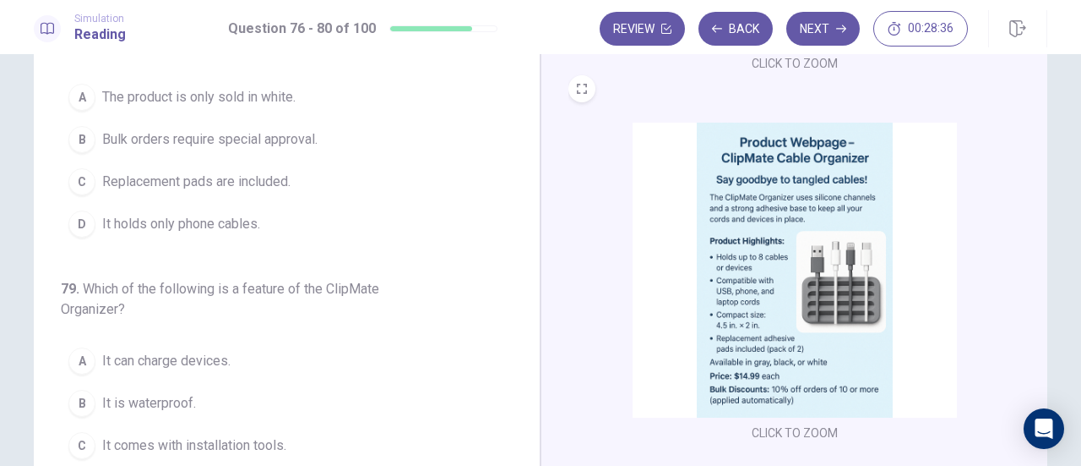
scroll to position [159, 0]
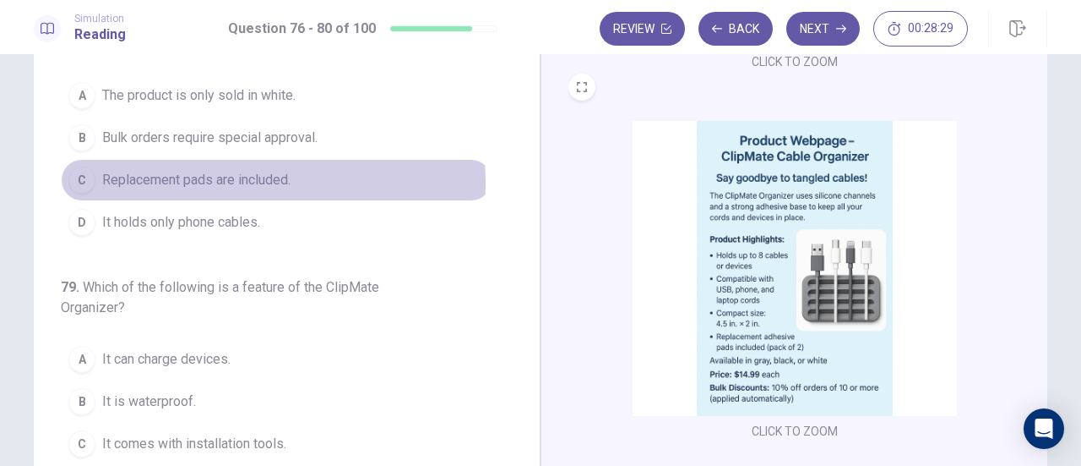
click at [245, 177] on span "Replacement pads are included." at bounding box center [196, 180] width 188 height 20
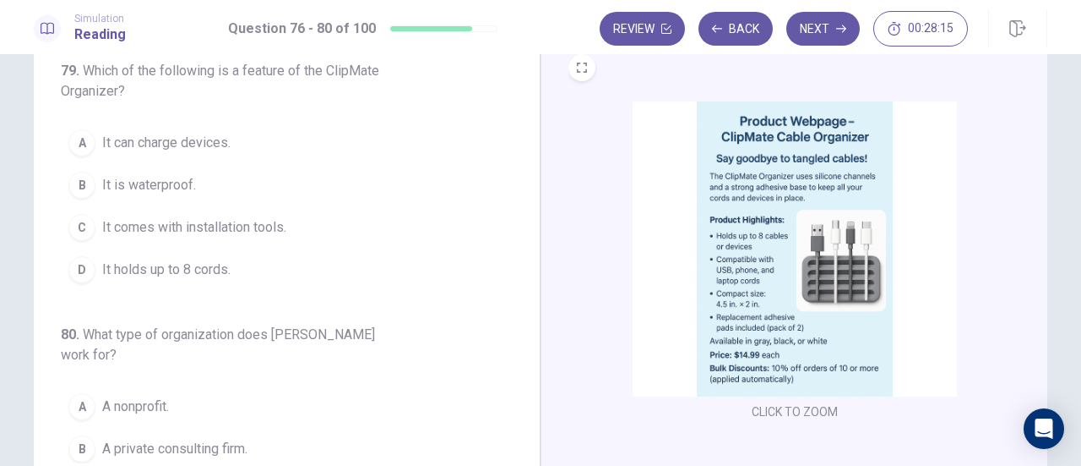
scroll to position [179, 0]
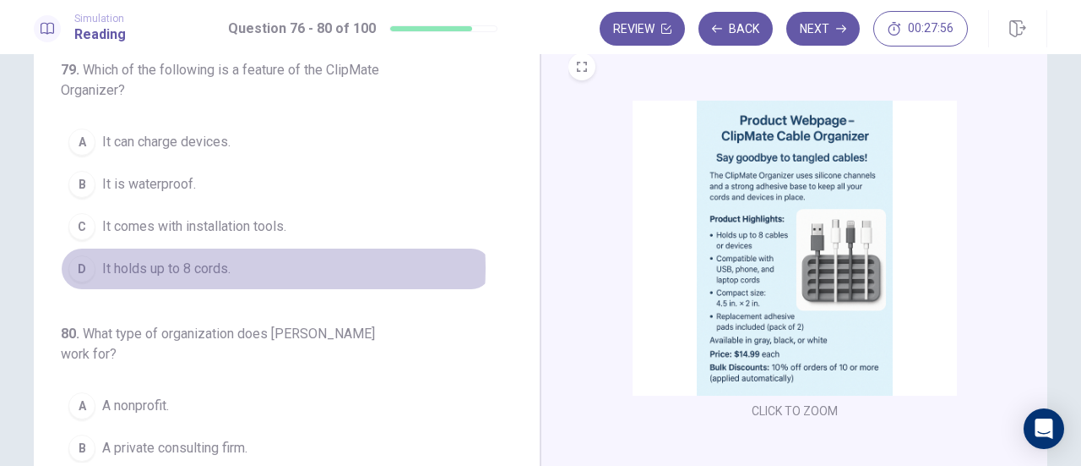
click at [215, 259] on span "It holds up to 8 cords." at bounding box center [166, 269] width 128 height 20
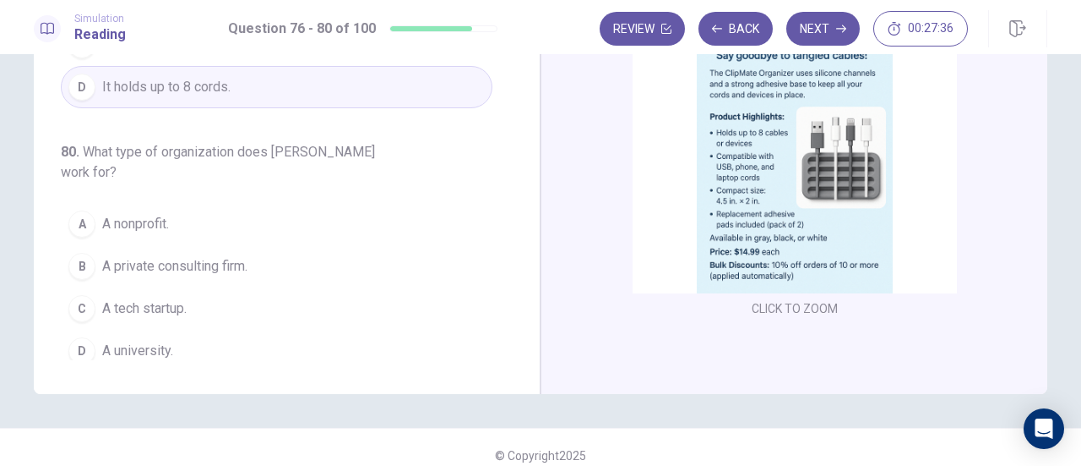
scroll to position [297, 0]
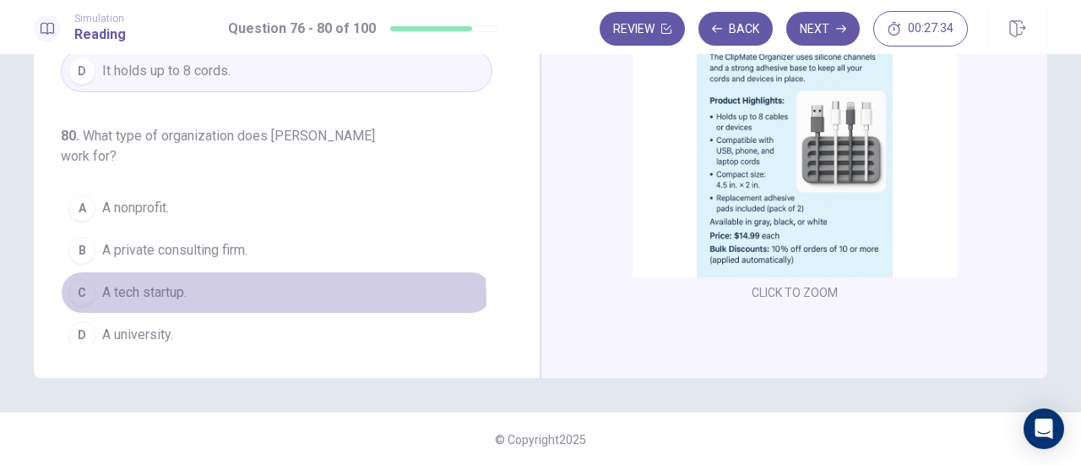
click at [182, 290] on span "A tech startup." at bounding box center [144, 292] width 84 height 20
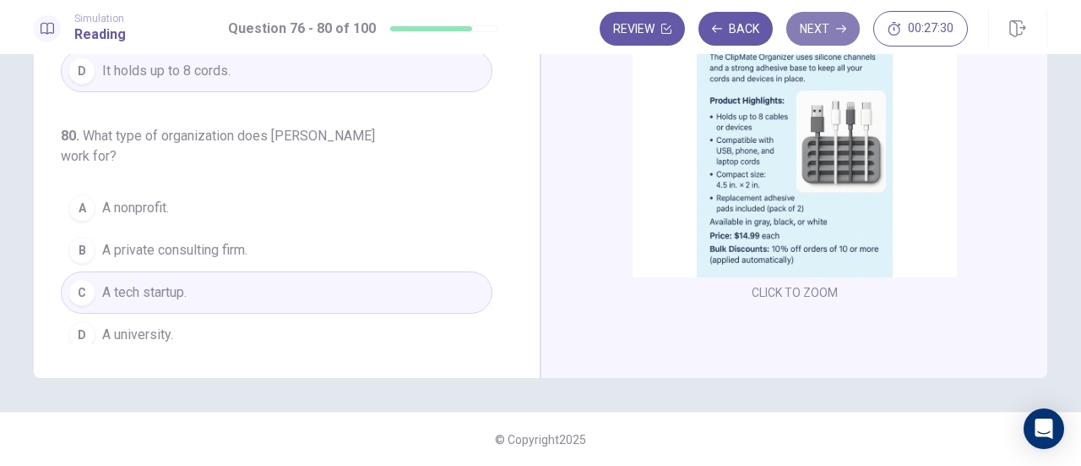
click at [831, 30] on button "Next" at bounding box center [824, 29] width 74 height 34
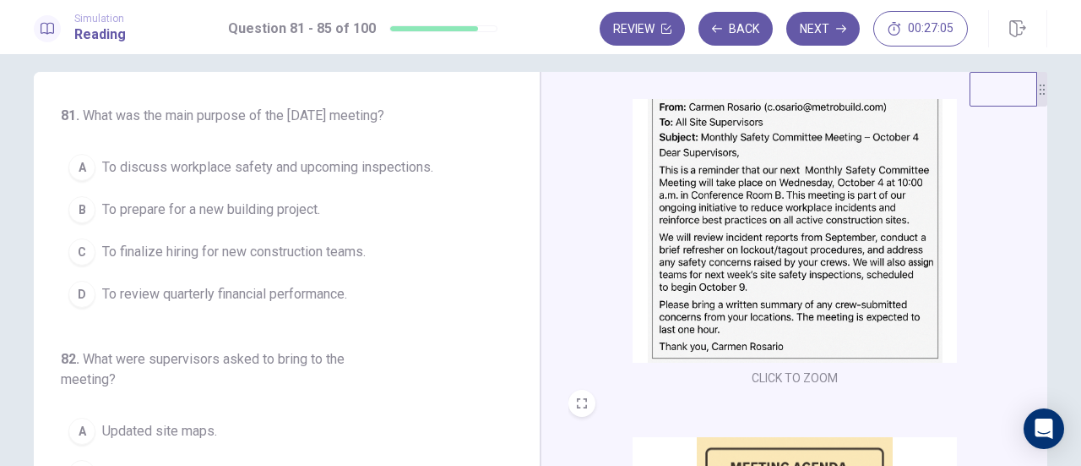
scroll to position [80, 0]
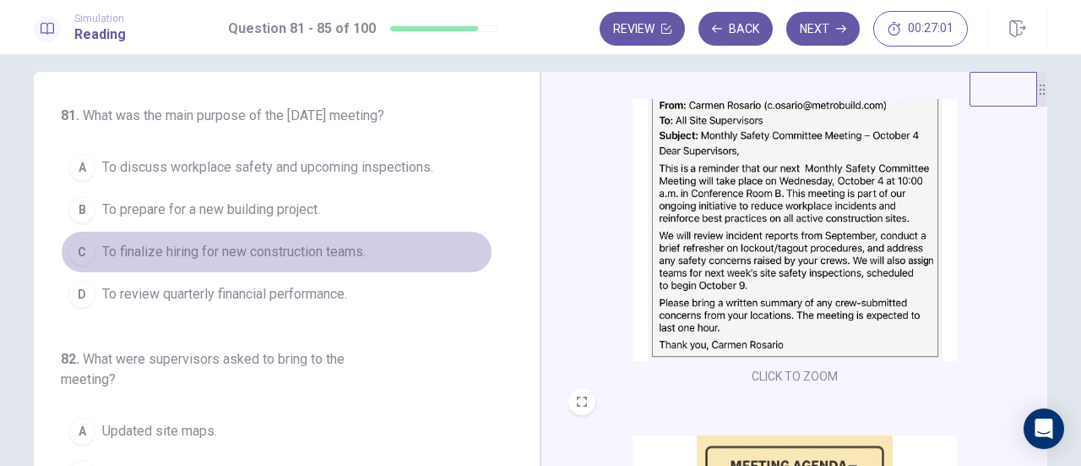
click at [428, 273] on button "C To finalize hiring for new construction teams." at bounding box center [277, 252] width 432 height 42
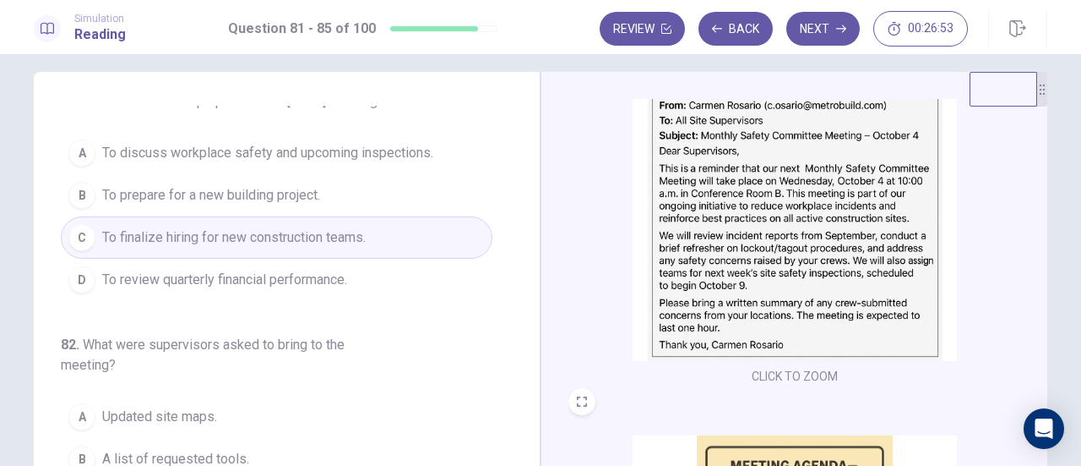
scroll to position [15, 0]
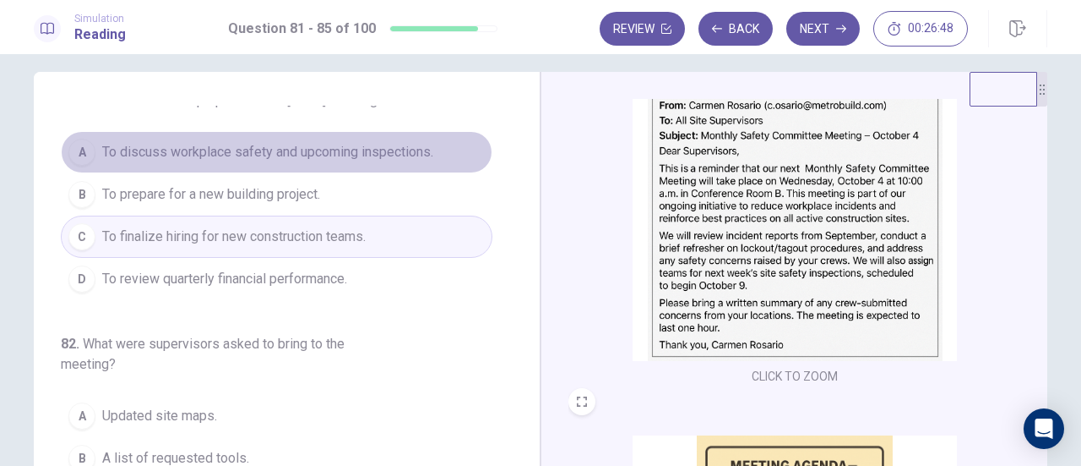
click at [365, 162] on span "To discuss workplace safety and upcoming inspections." at bounding box center [267, 152] width 331 height 20
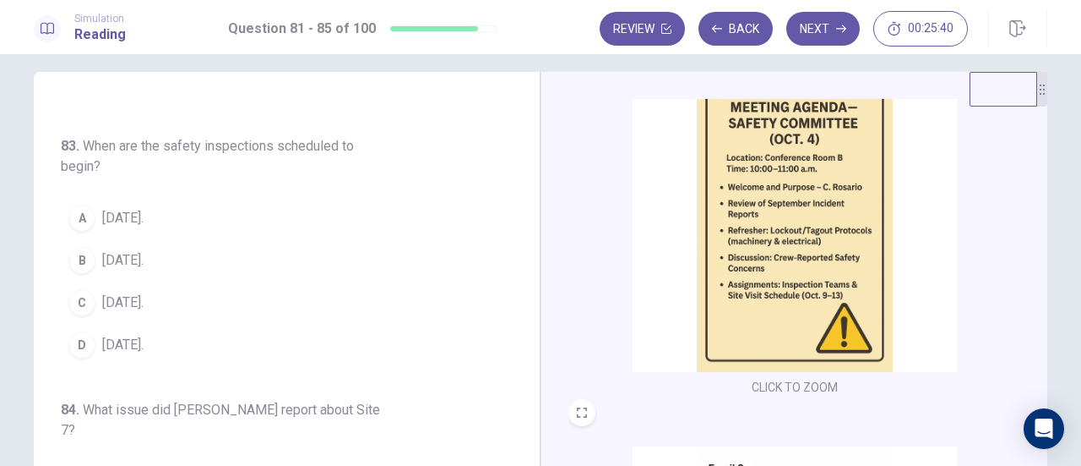
scroll to position [442, 0]
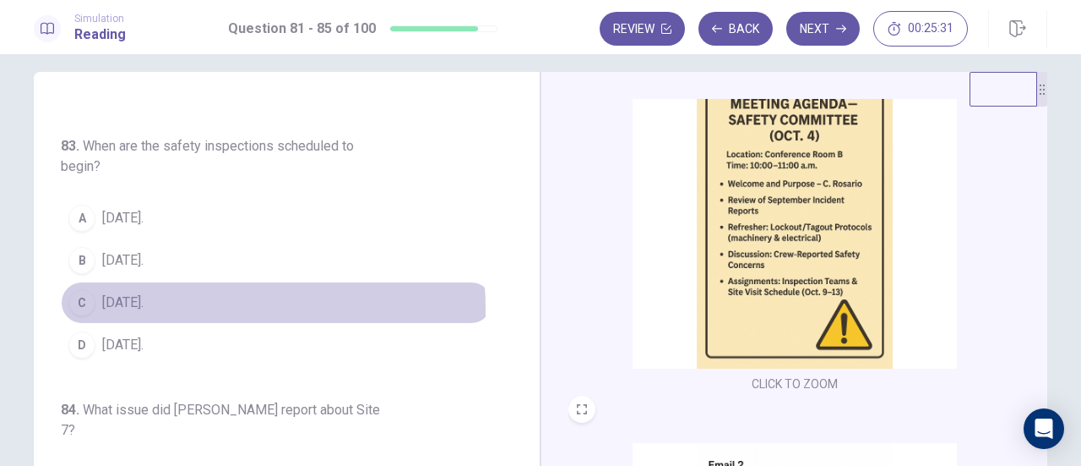
click at [144, 313] on span "October 9." at bounding box center [122, 302] width 41 height 20
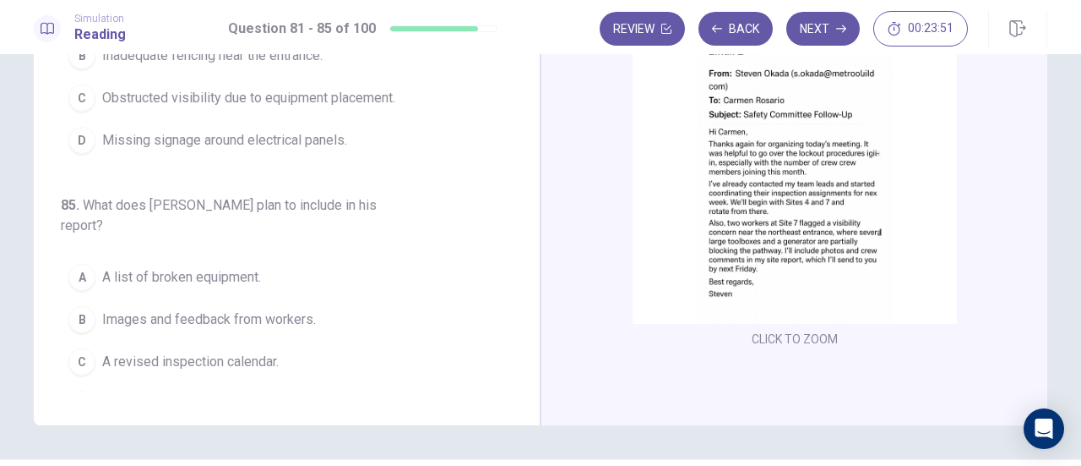
scroll to position [712, 0]
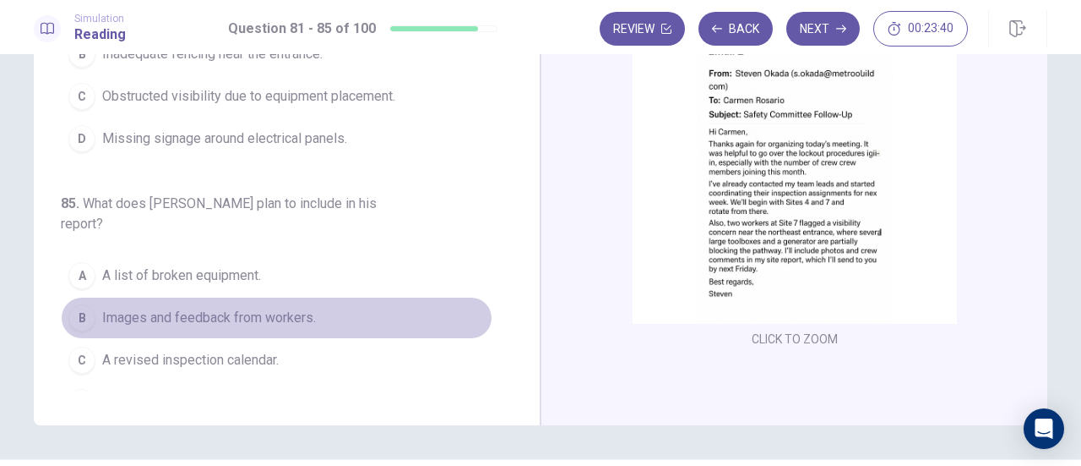
click at [282, 308] on span "Images and feedback from workers." at bounding box center [209, 318] width 214 height 20
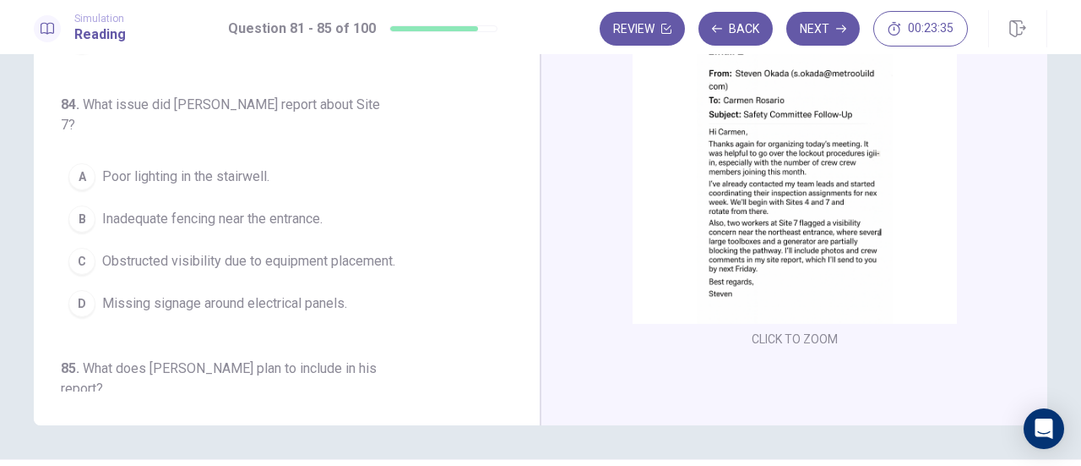
scroll to position [541, 0]
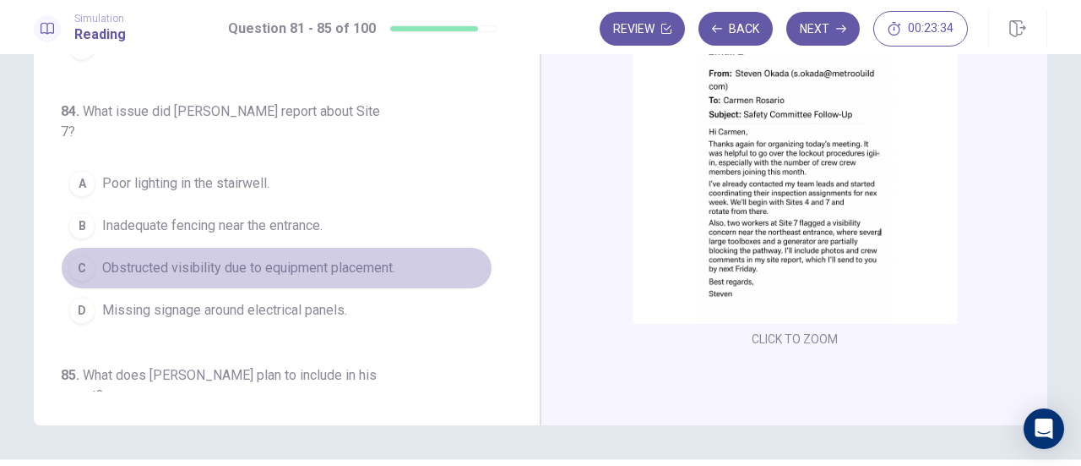
click at [288, 267] on span "Obstructed visibility due to equipment placement." at bounding box center [248, 268] width 293 height 20
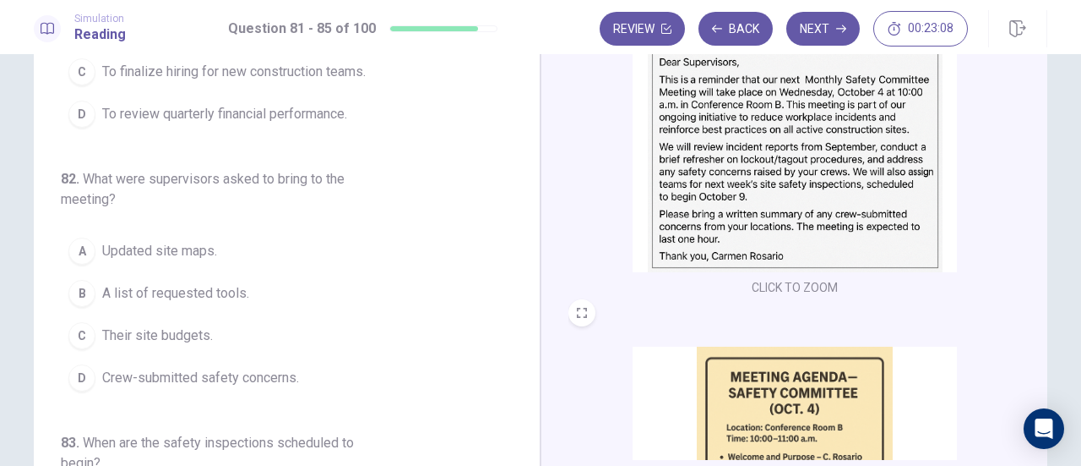
scroll to position [44, 0]
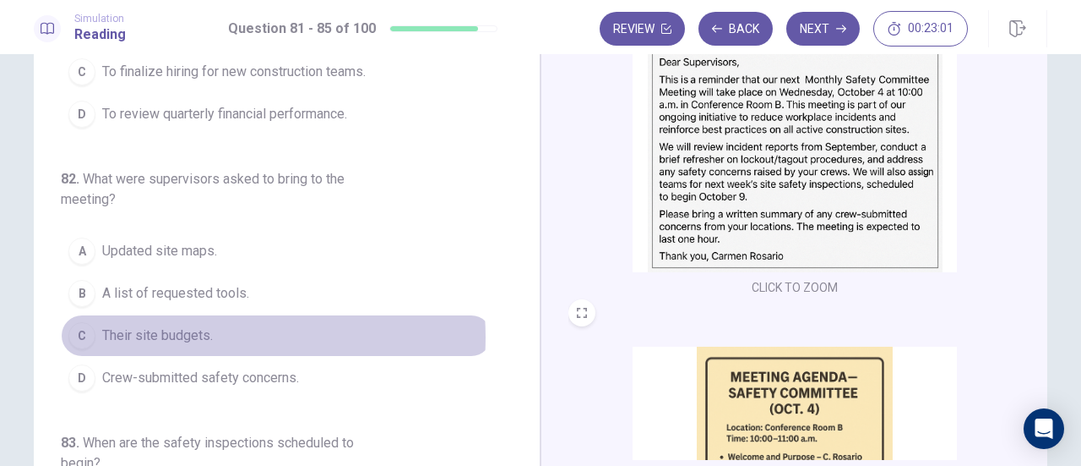
click at [186, 346] on span "Their site budgets." at bounding box center [157, 335] width 111 height 20
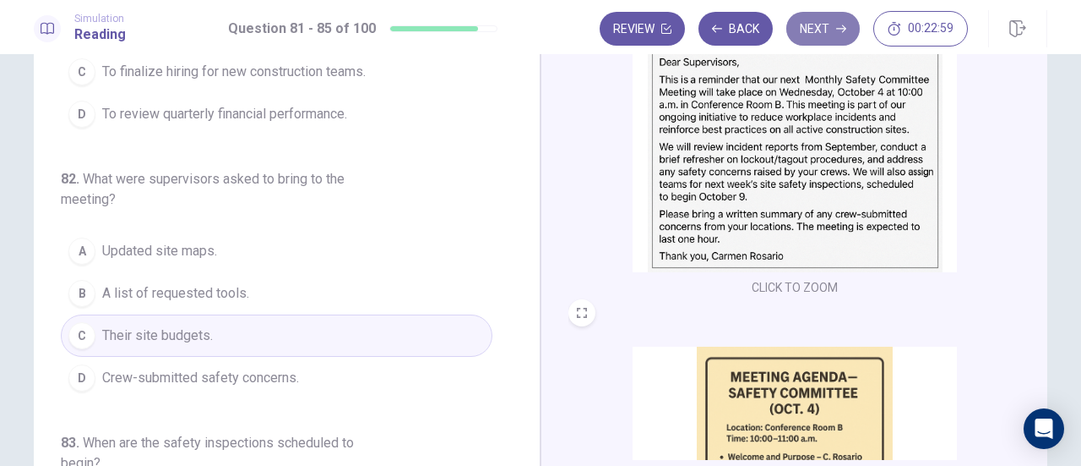
click at [820, 30] on button "Next" at bounding box center [824, 29] width 74 height 34
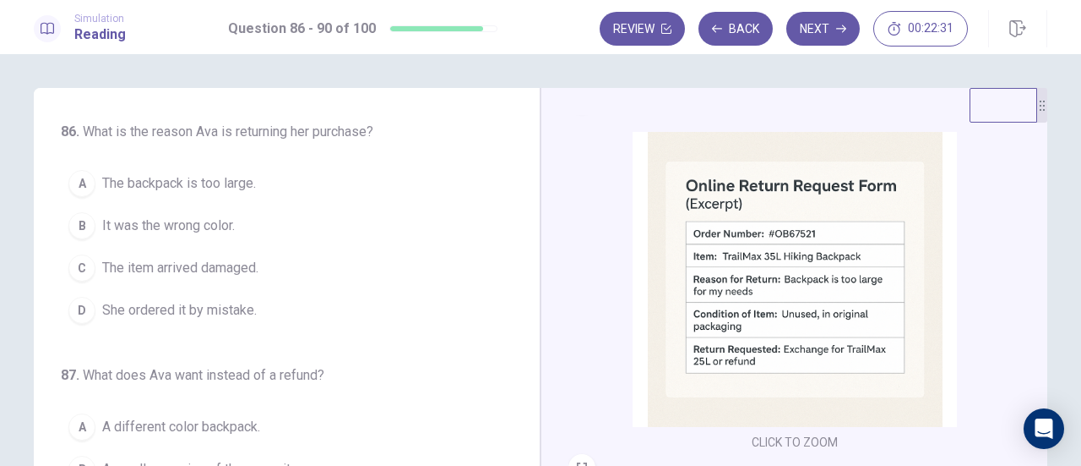
scroll to position [400, 0]
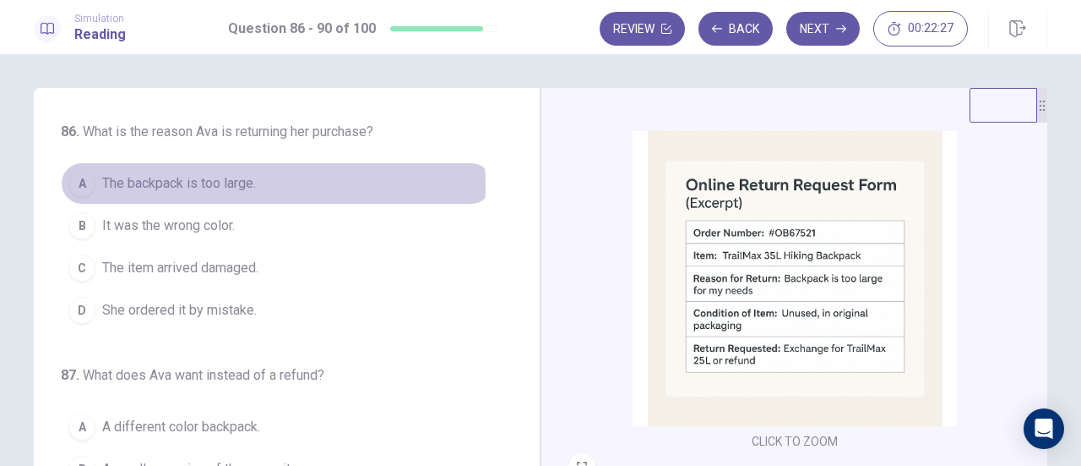
click at [215, 185] on span "The backpack is too large." at bounding box center [179, 183] width 154 height 20
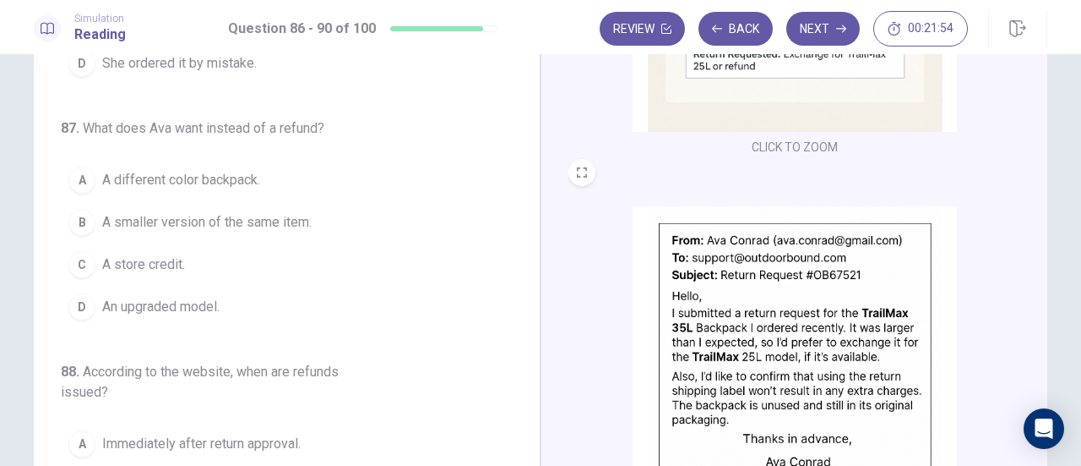
scroll to position [173, 0]
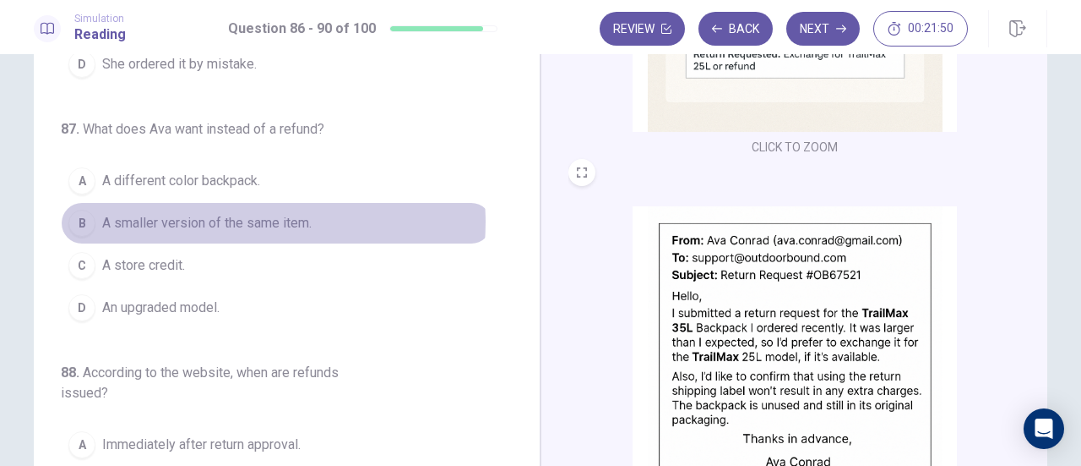
click at [250, 219] on span "A smaller version of the same item." at bounding box center [207, 223] width 210 height 20
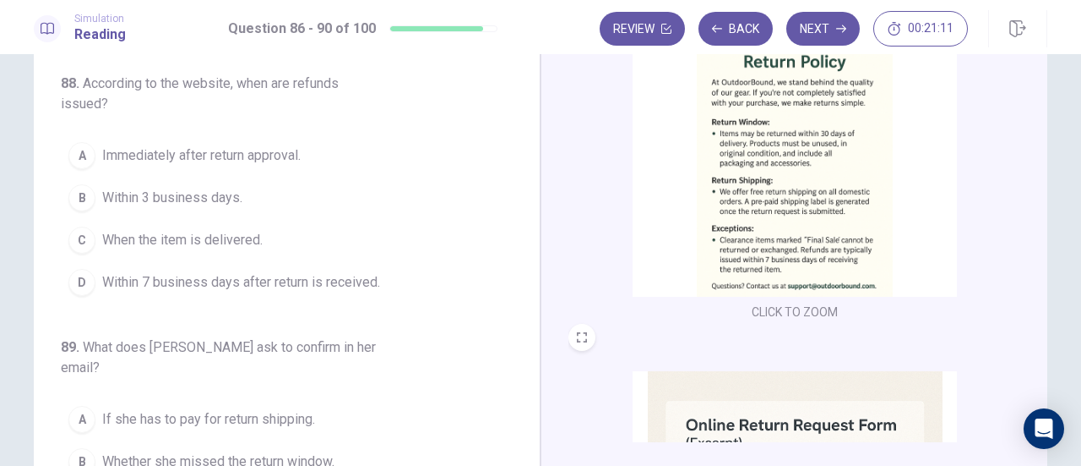
scroll to position [3, 0]
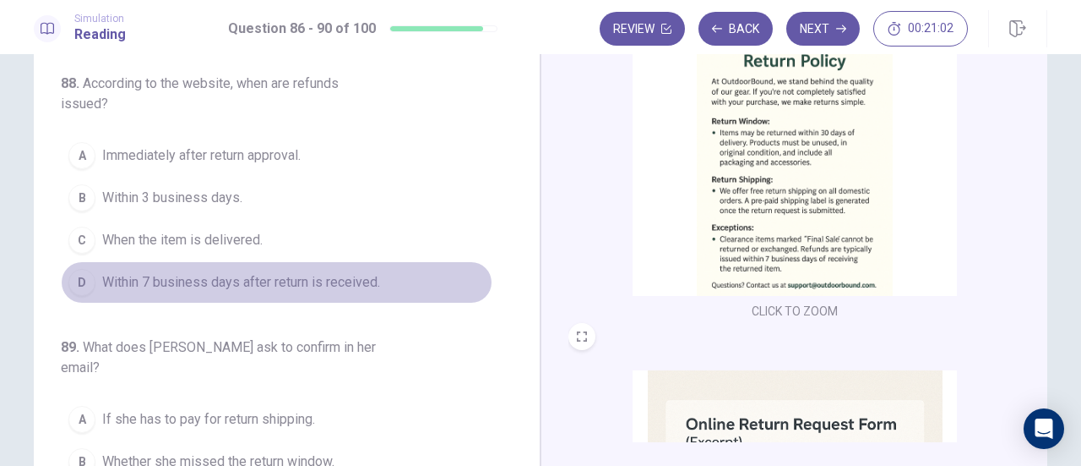
click at [340, 281] on span "Within 7 business days after return is received." at bounding box center [241, 282] width 278 height 20
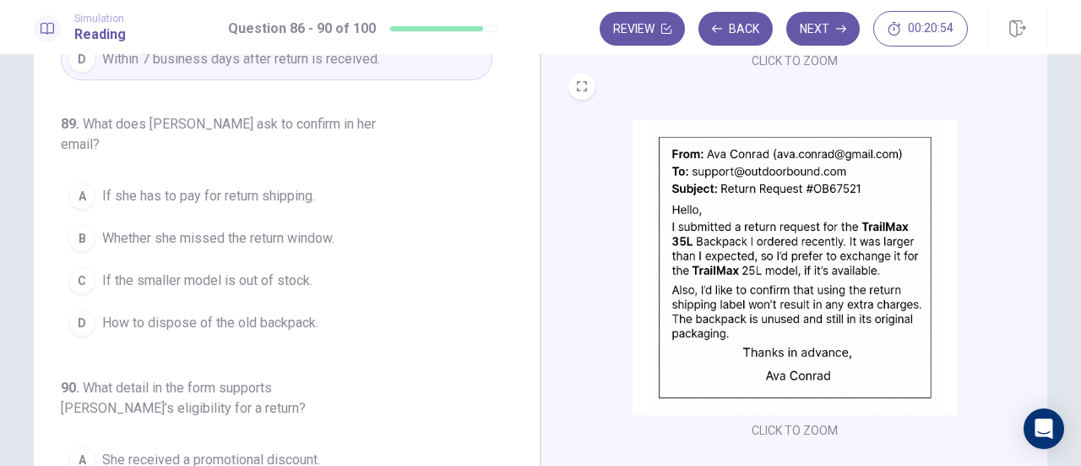
scroll to position [172, 0]
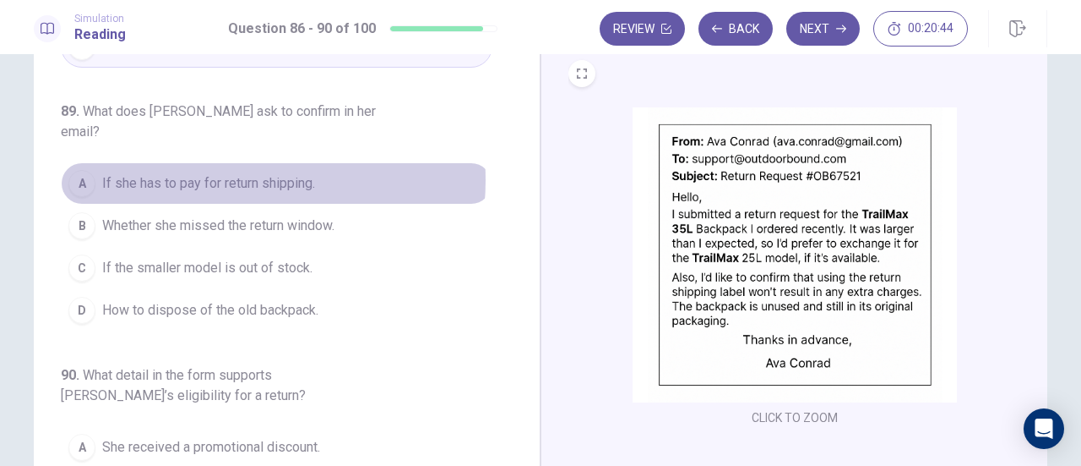
click at [217, 173] on span "If she has to pay for return shipping." at bounding box center [208, 183] width 213 height 20
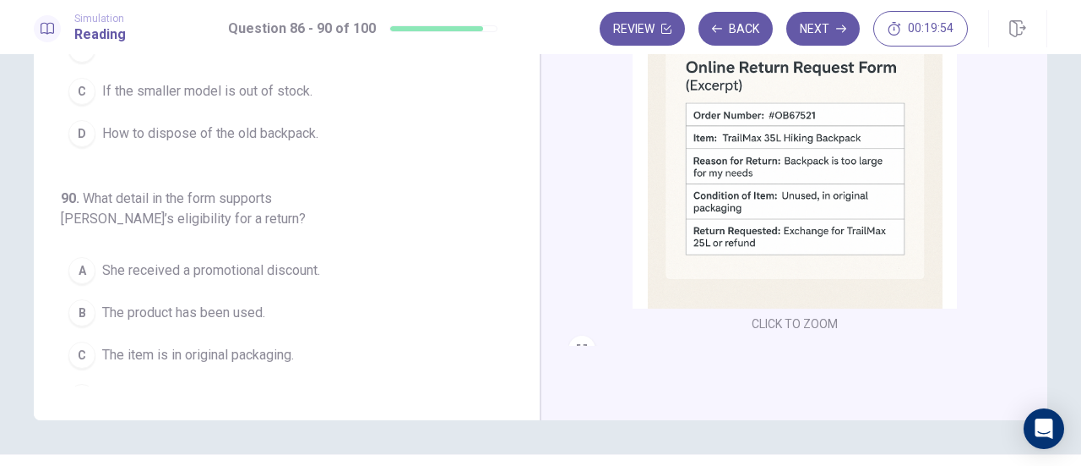
scroll to position [255, 0]
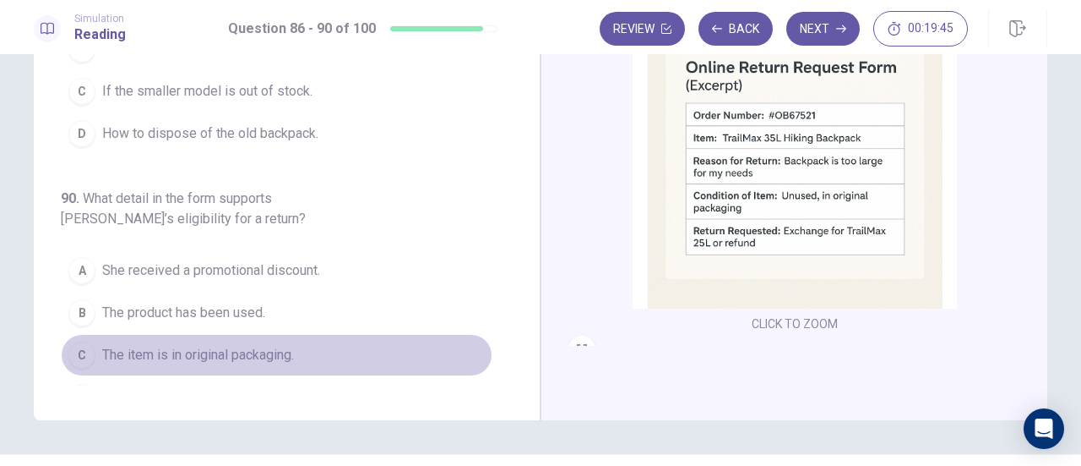
click at [286, 345] on span "The item is in original packaging." at bounding box center [198, 355] width 192 height 20
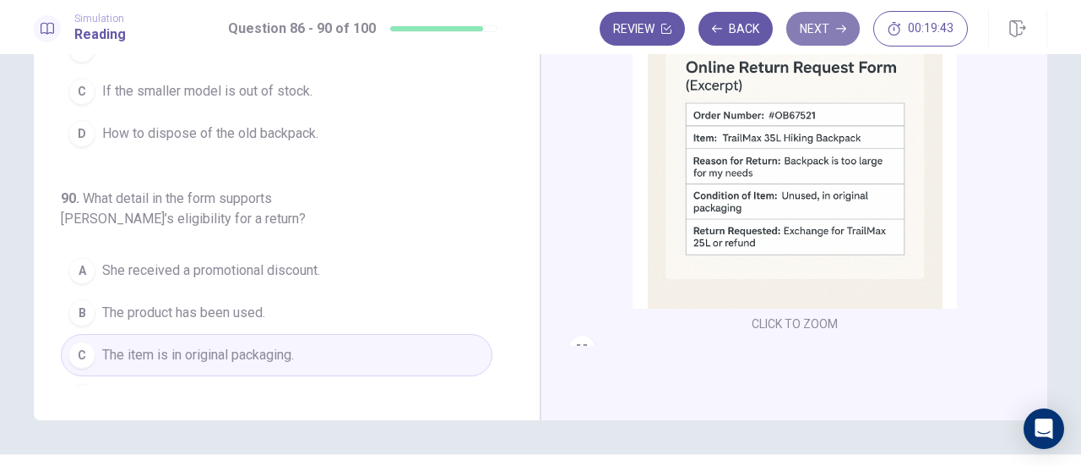
click at [818, 35] on button "Next" at bounding box center [824, 29] width 74 height 34
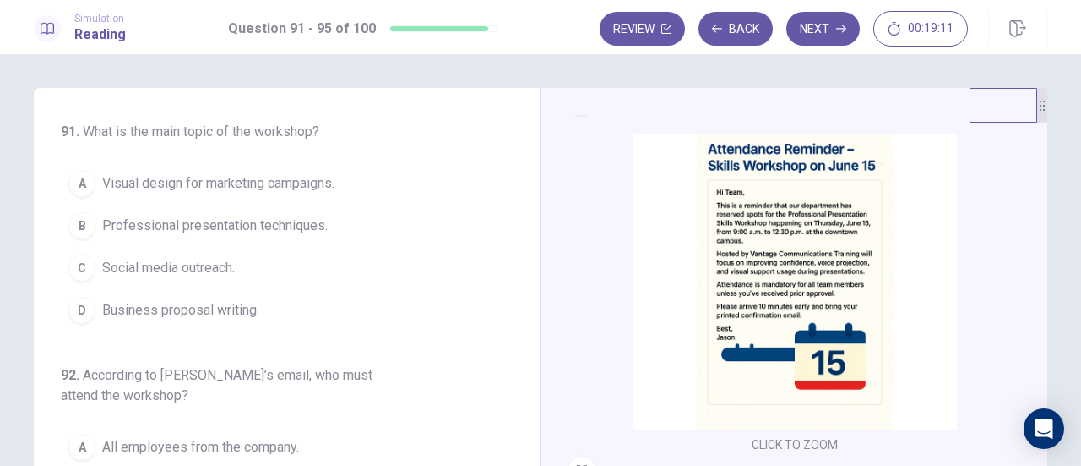
scroll to position [27, 0]
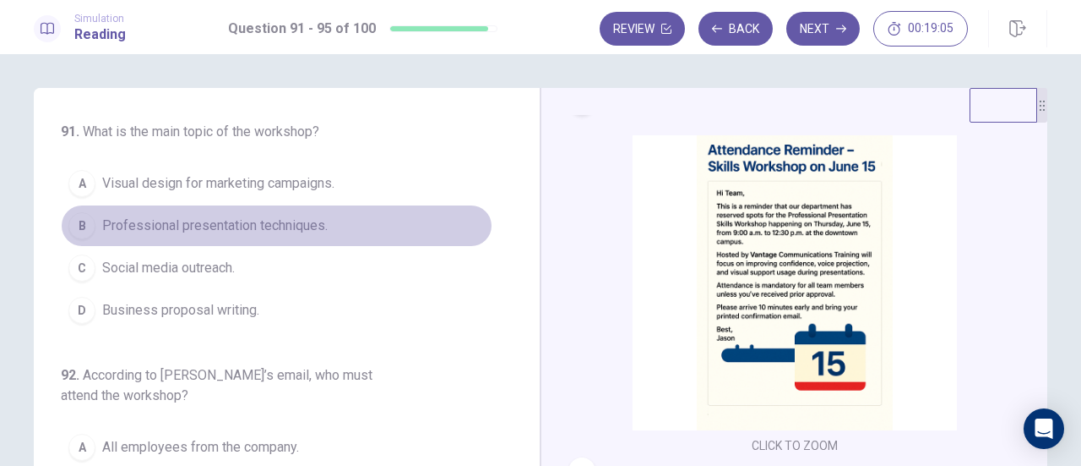
click at [303, 219] on span "Professional presentation techniques." at bounding box center [215, 225] width 226 height 20
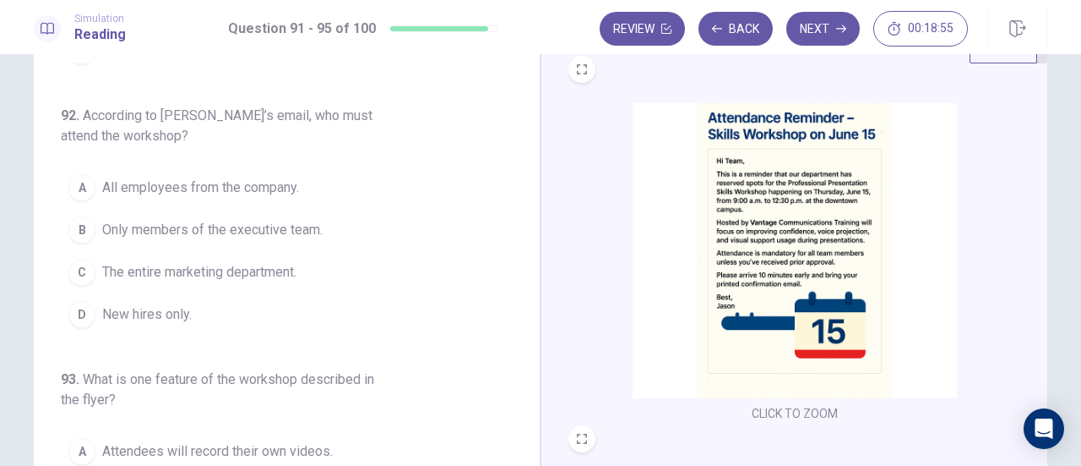
scroll to position [199, 0]
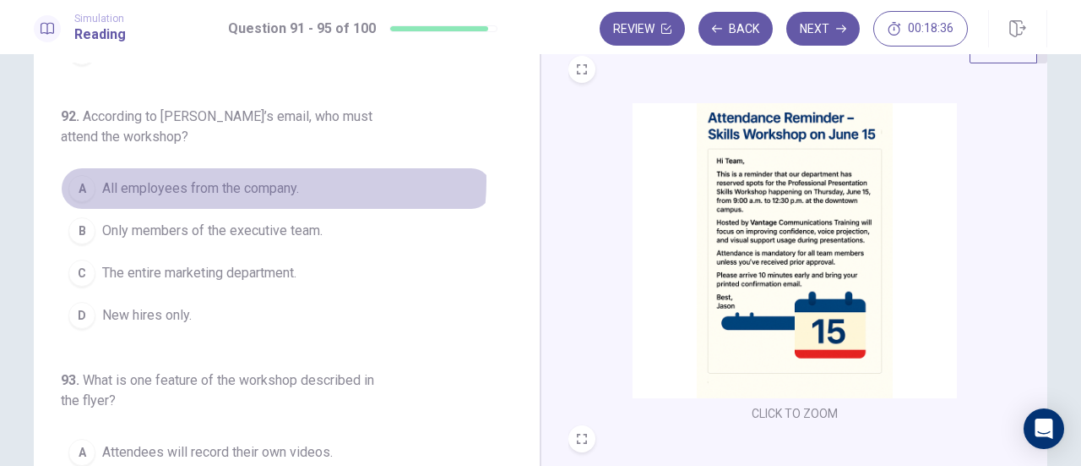
click at [247, 178] on span "All employees from the company." at bounding box center [200, 188] width 197 height 20
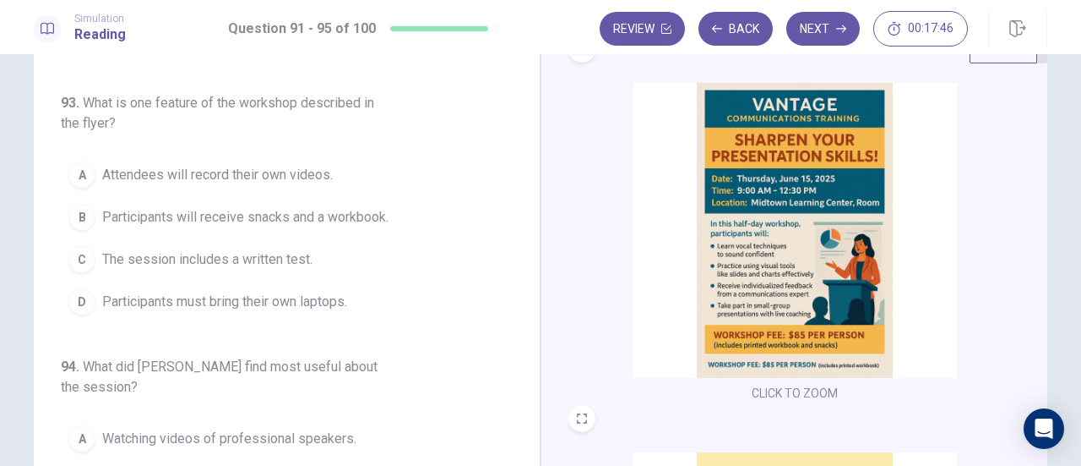
scroll to position [390, 0]
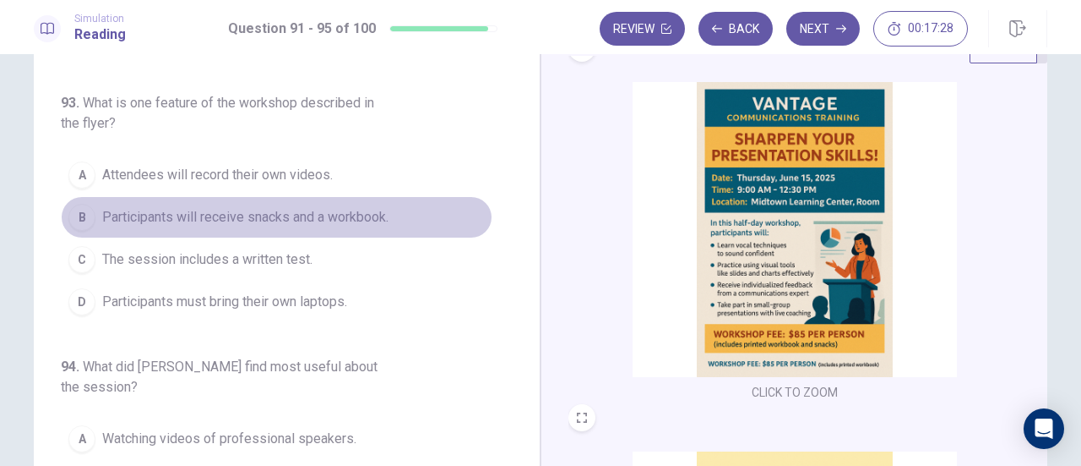
click at [274, 216] on span "Participants will receive snacks and a workbook." at bounding box center [245, 217] width 286 height 20
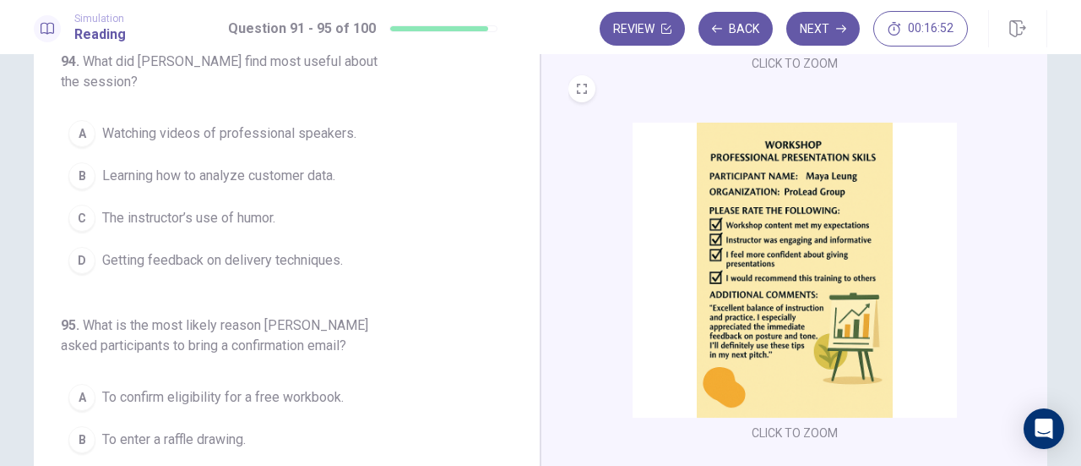
scroll to position [161, 0]
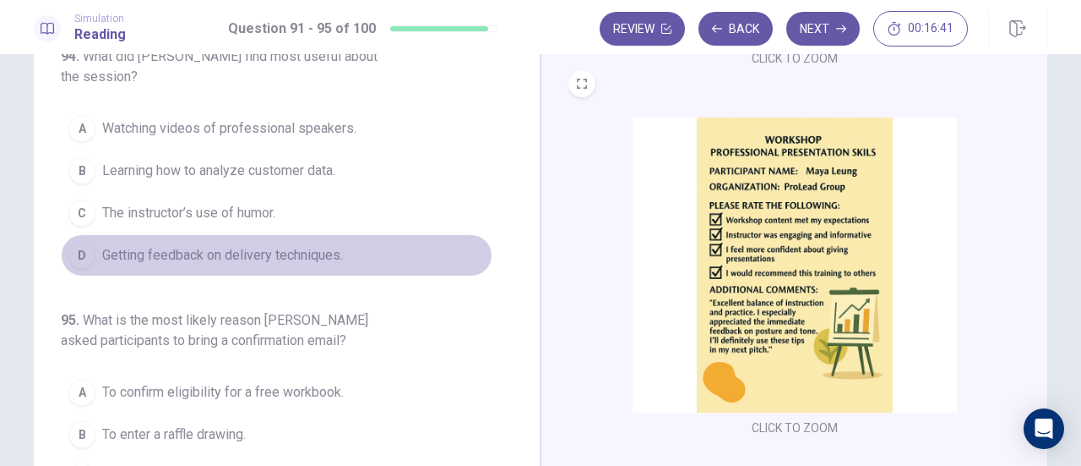
click at [307, 248] on span "Getting feedback on delivery techniques." at bounding box center [222, 255] width 241 height 20
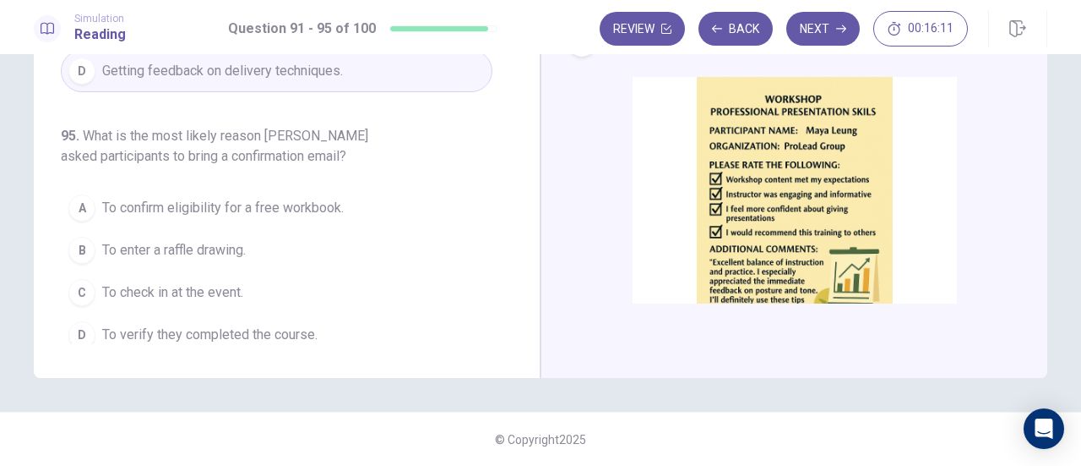
scroll to position [526, 0]
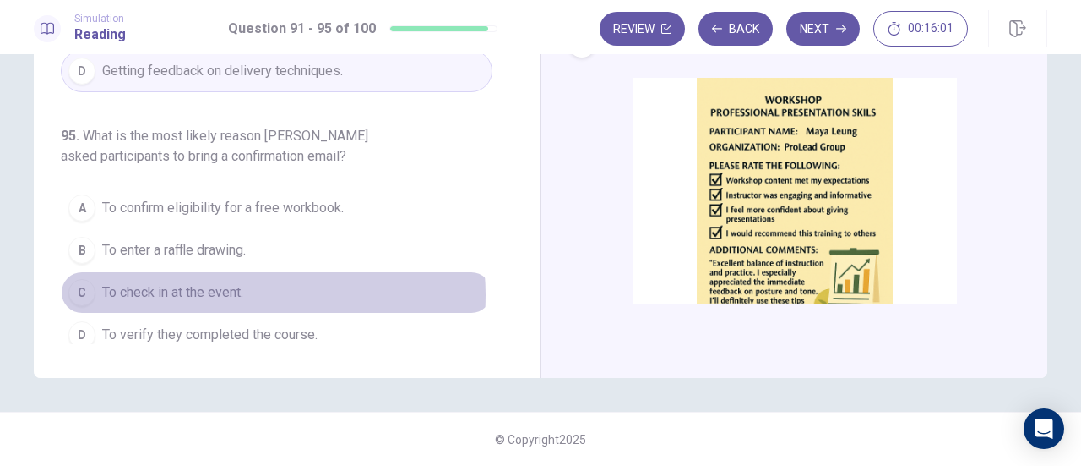
click at [237, 284] on span "To check in at the event." at bounding box center [172, 292] width 141 height 20
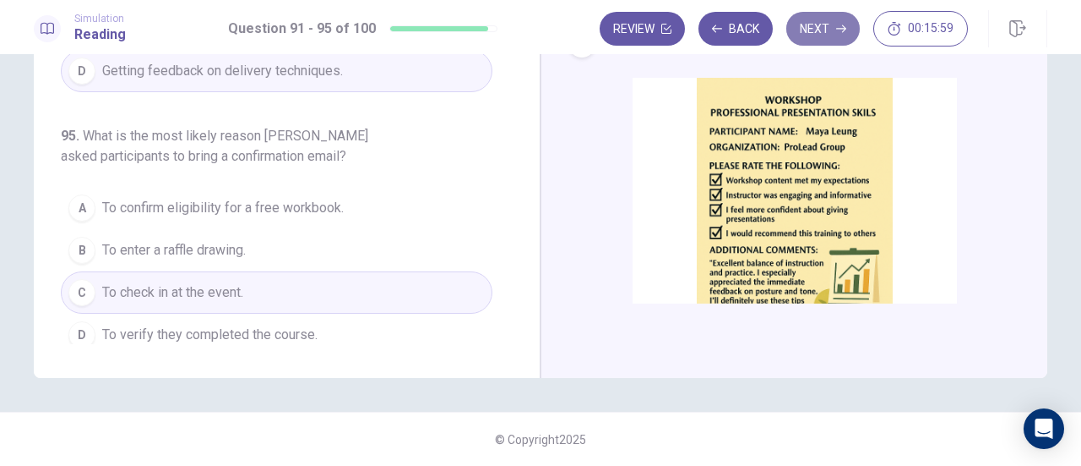
click at [836, 26] on button "Next" at bounding box center [824, 29] width 74 height 34
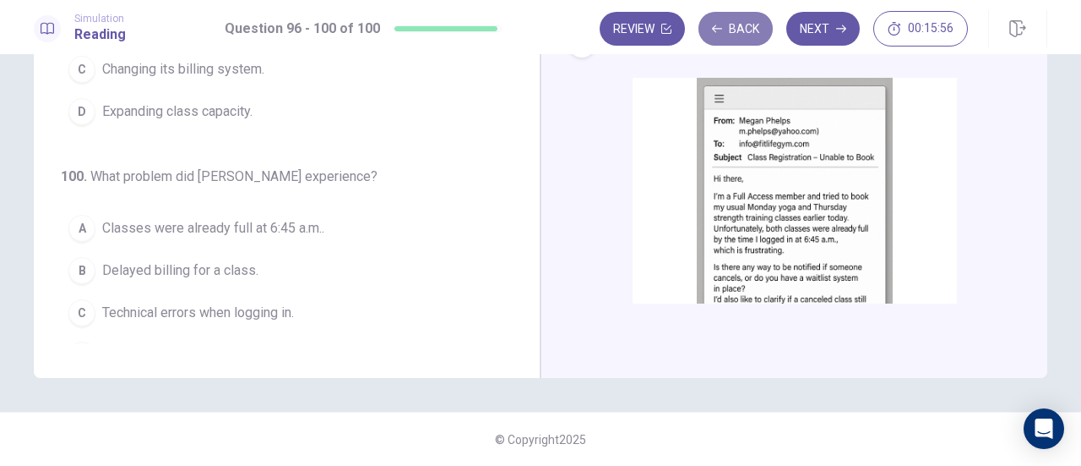
click at [742, 31] on button "Back" at bounding box center [736, 29] width 74 height 34
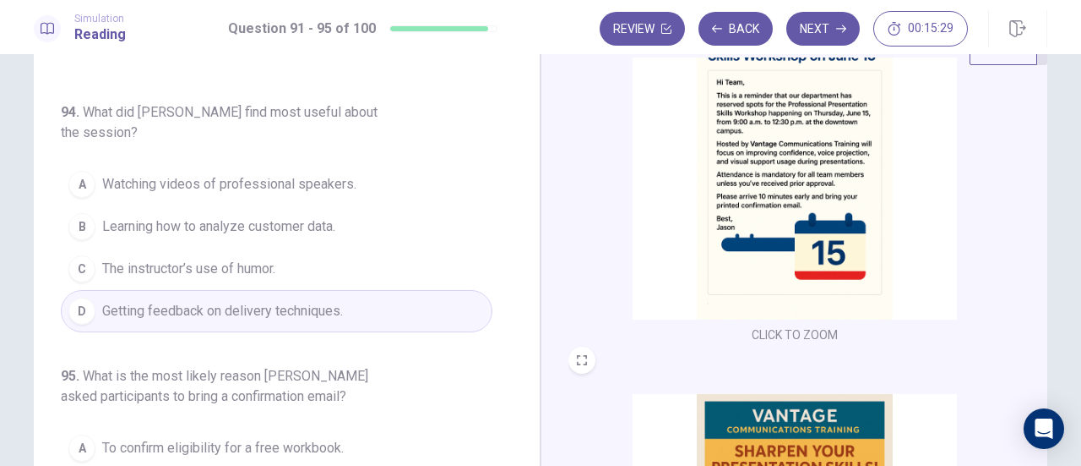
scroll to position [297, 0]
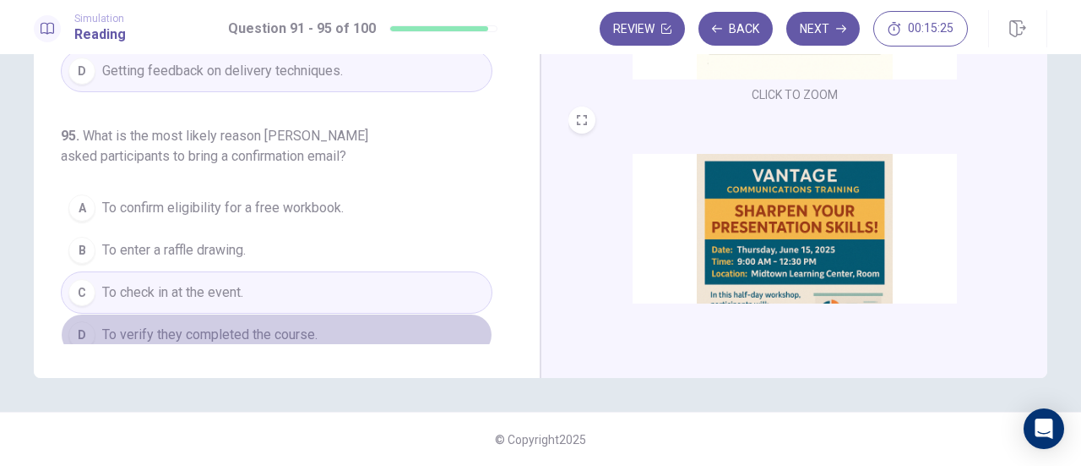
click at [325, 329] on button "D To verify they completed the course." at bounding box center [277, 334] width 432 height 42
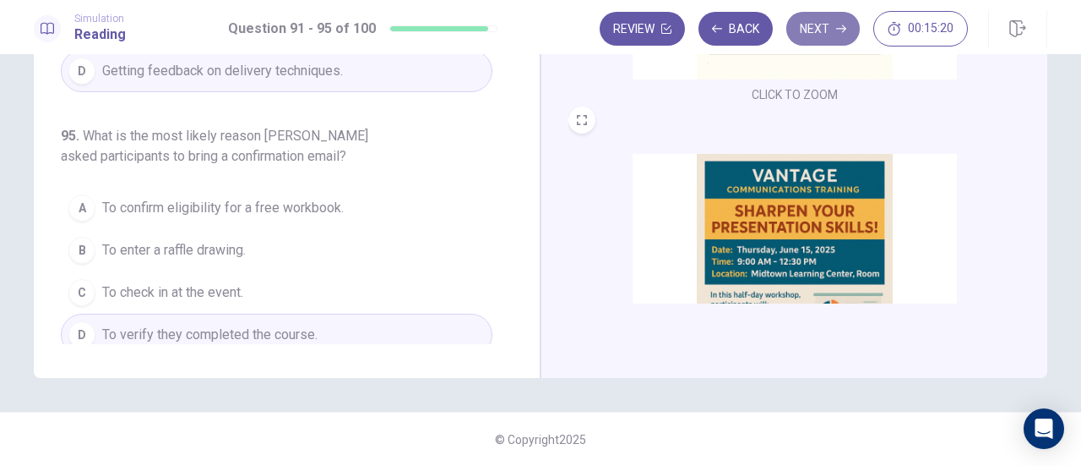
click at [831, 39] on button "Next" at bounding box center [824, 29] width 74 height 34
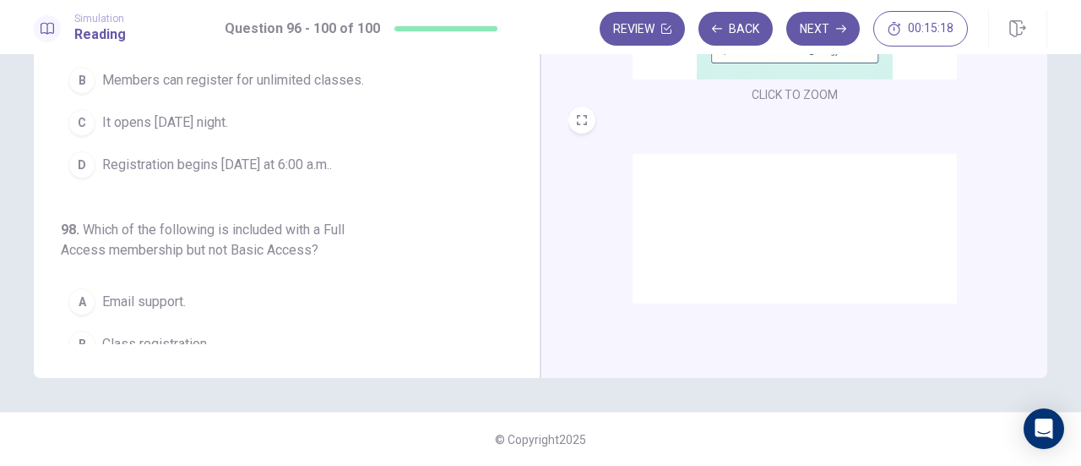
scroll to position [100, 0]
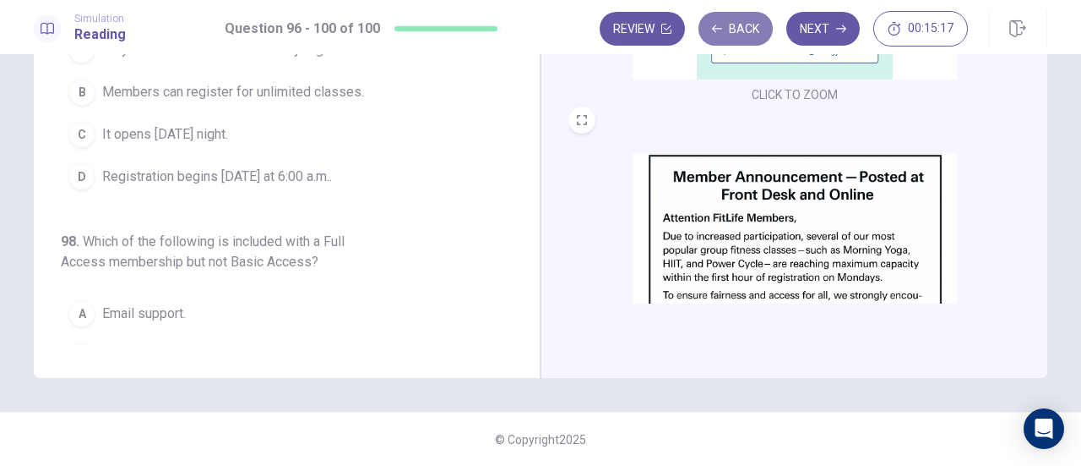
click at [754, 26] on button "Back" at bounding box center [736, 29] width 74 height 34
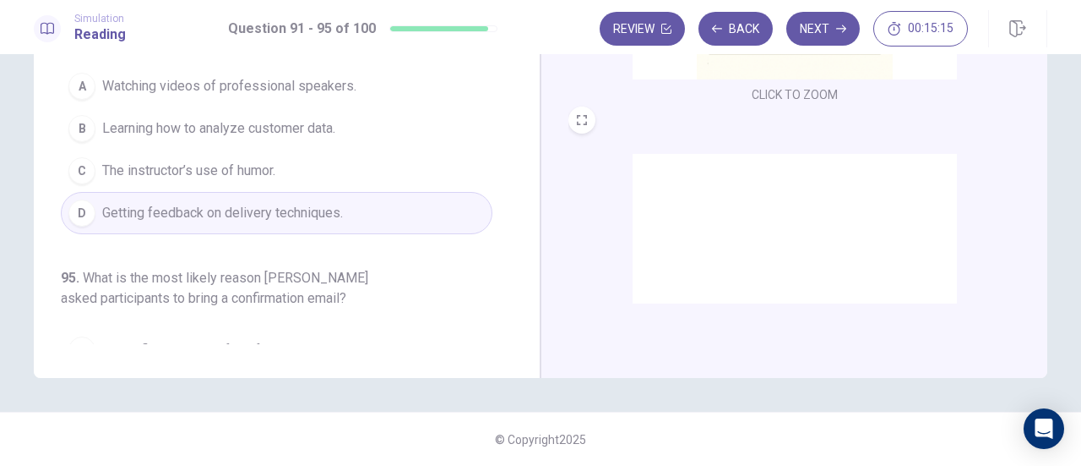
scroll to position [733, 0]
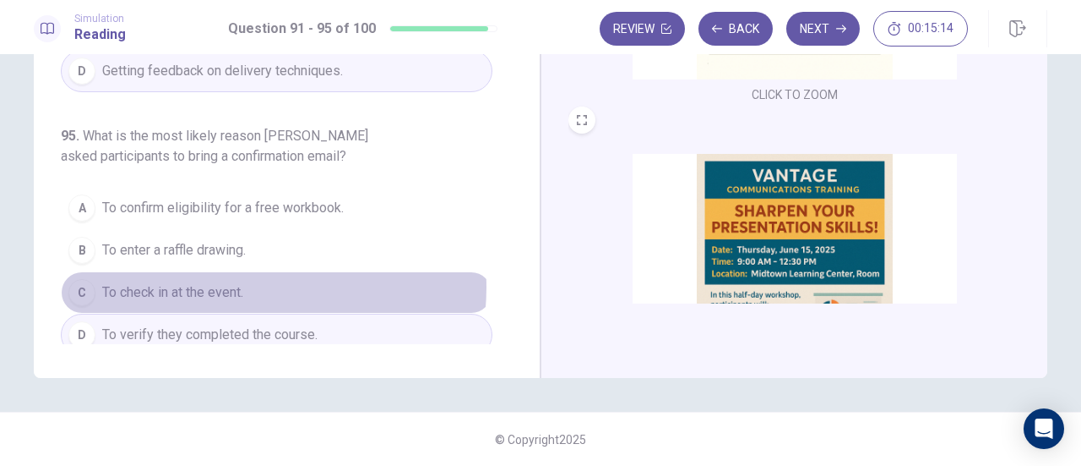
click at [240, 282] on span "To check in at the event." at bounding box center [172, 292] width 141 height 20
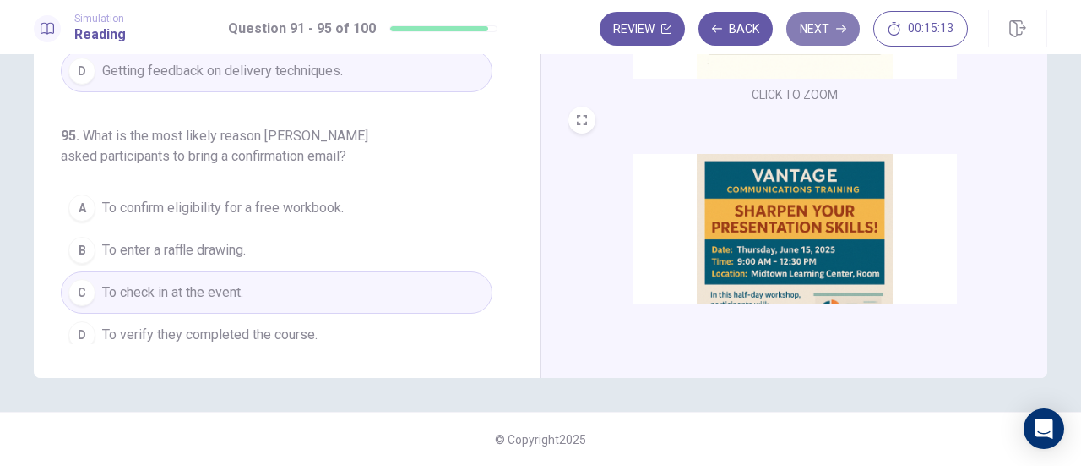
click at [822, 34] on button "Next" at bounding box center [824, 29] width 74 height 34
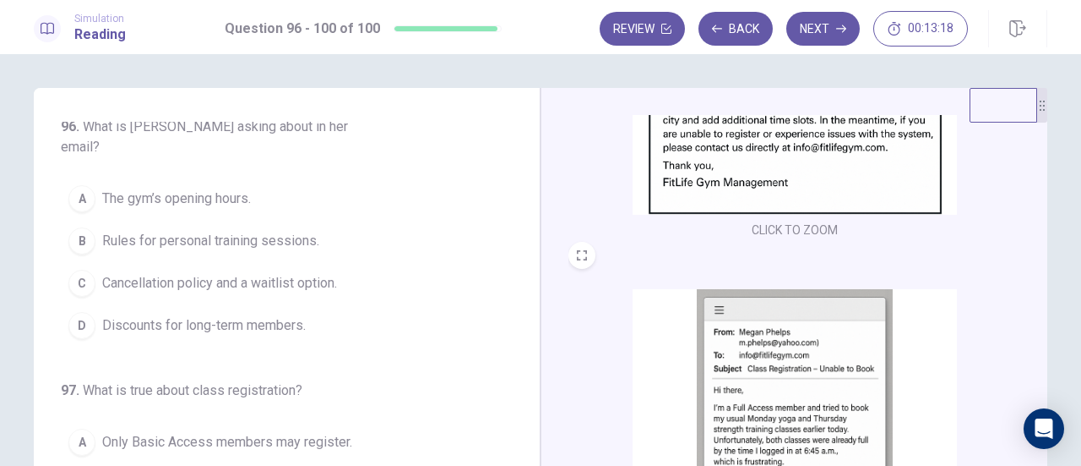
scroll to position [6, 0]
click at [242, 272] on span "Cancellation policy and a waitlist option." at bounding box center [219, 282] width 235 height 20
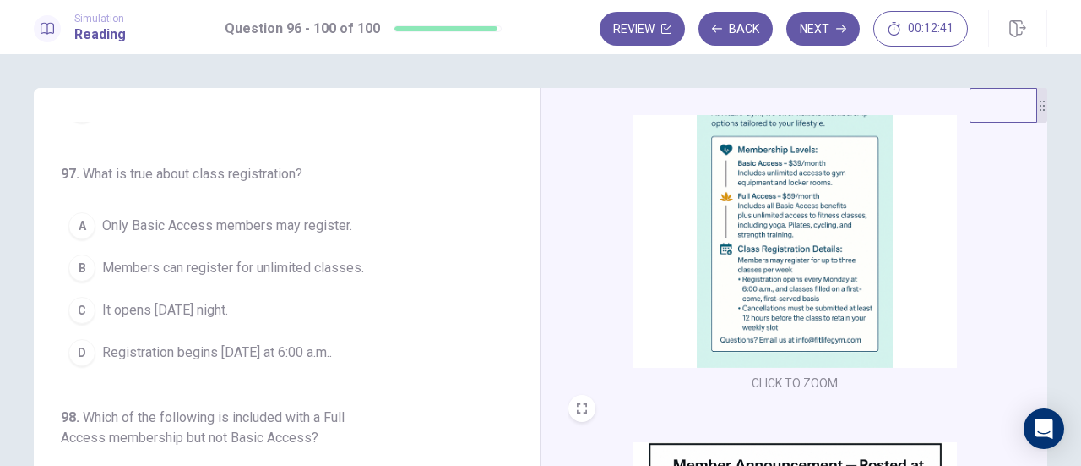
scroll to position [90, 0]
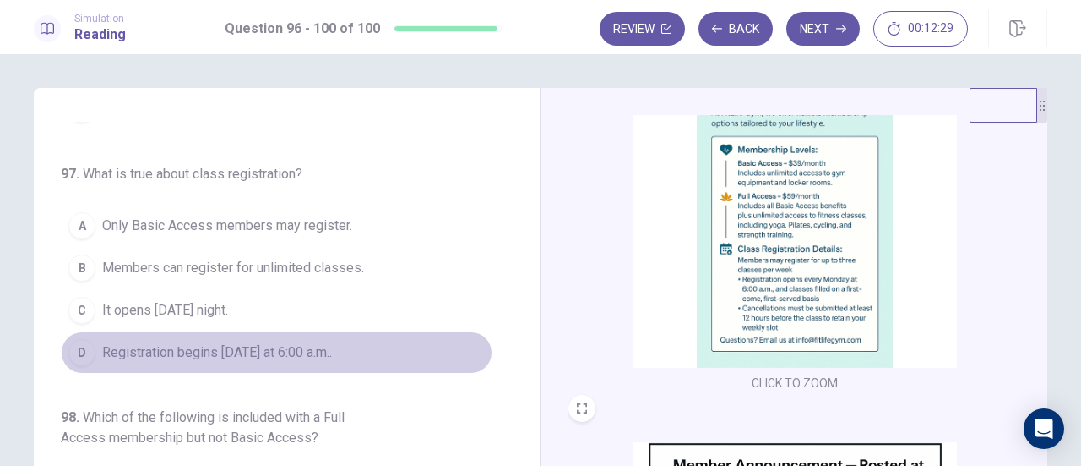
click at [332, 342] on span "Registration begins on Monday at 6:00 a.m.." at bounding box center [217, 352] width 230 height 20
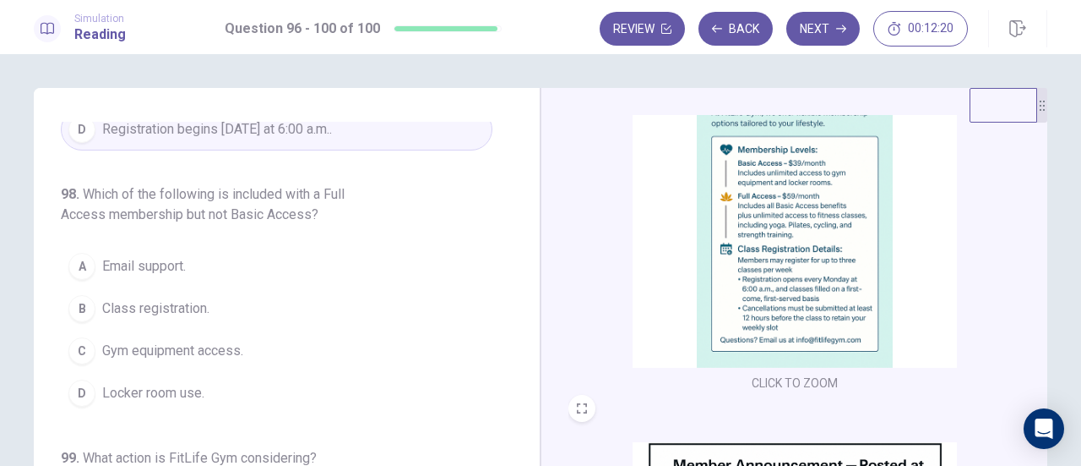
scroll to position [87, 0]
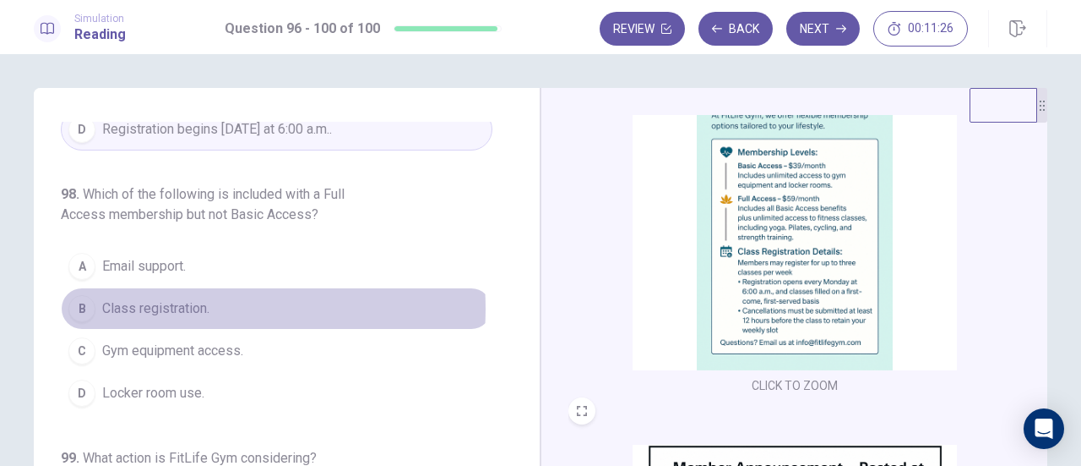
click at [176, 298] on span "Class registration." at bounding box center [155, 308] width 107 height 20
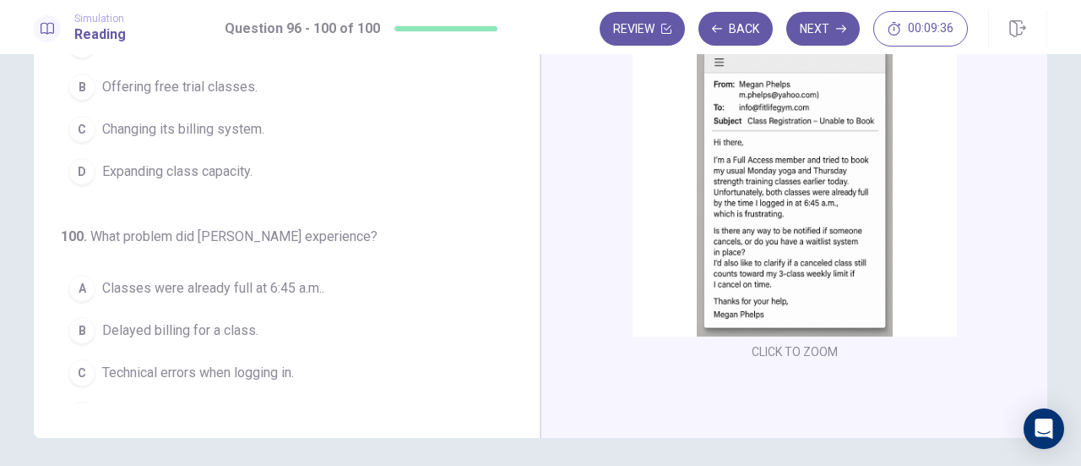
scroll to position [237, 0]
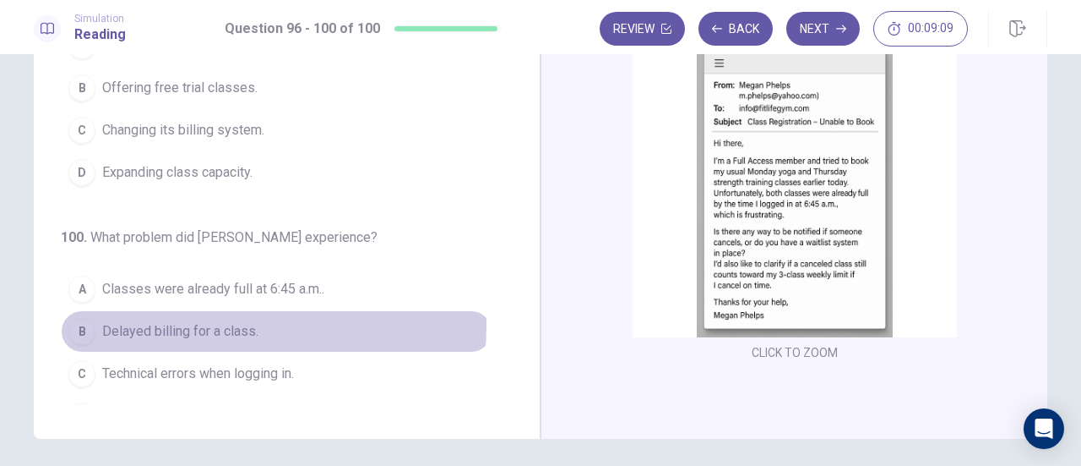
click at [215, 321] on span "Delayed billing for a class." at bounding box center [180, 331] width 156 height 20
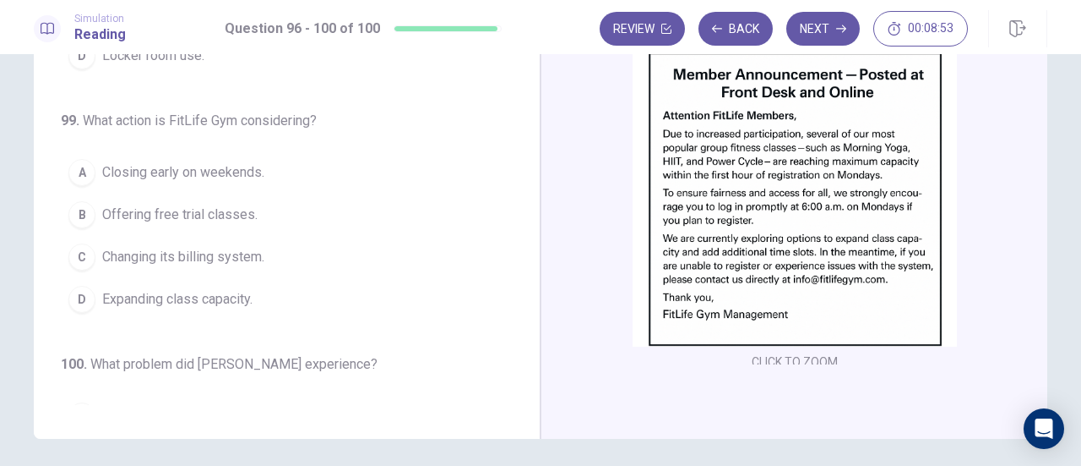
scroll to position [242, 0]
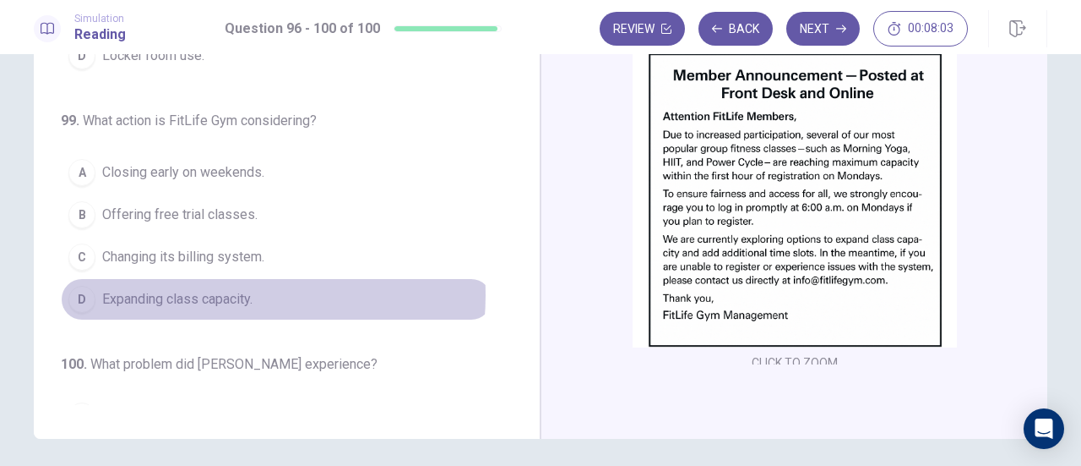
click at [210, 289] on span "Expanding class capacity." at bounding box center [177, 299] width 150 height 20
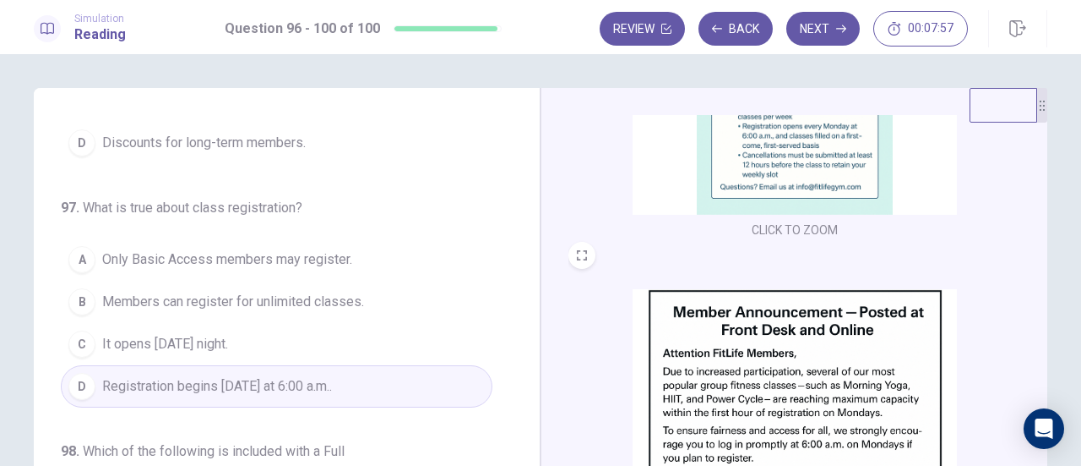
scroll to position [0, 0]
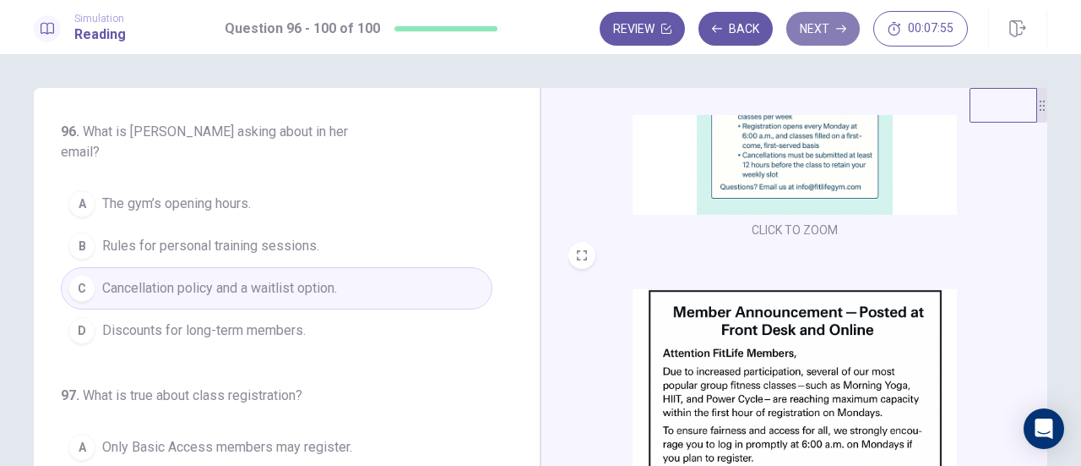
click at [836, 35] on button "Next" at bounding box center [824, 29] width 74 height 34
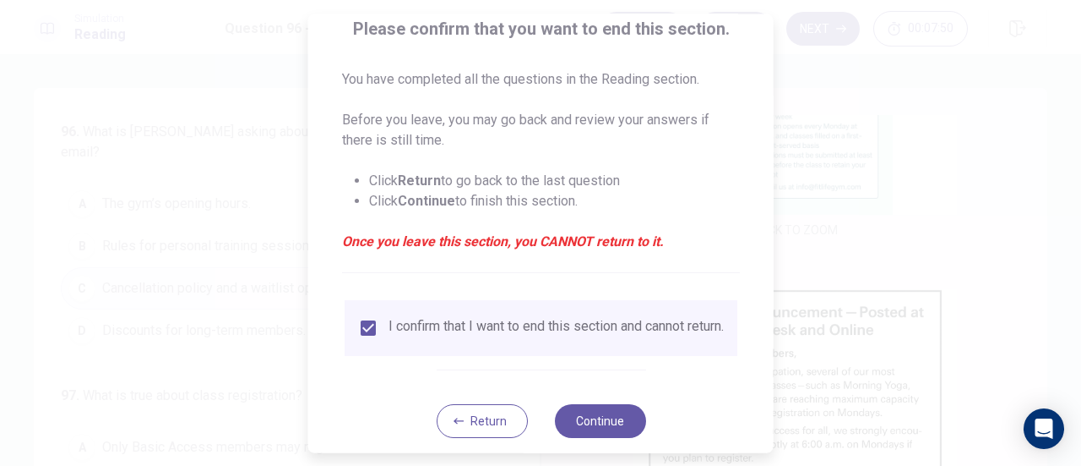
scroll to position [164, 0]
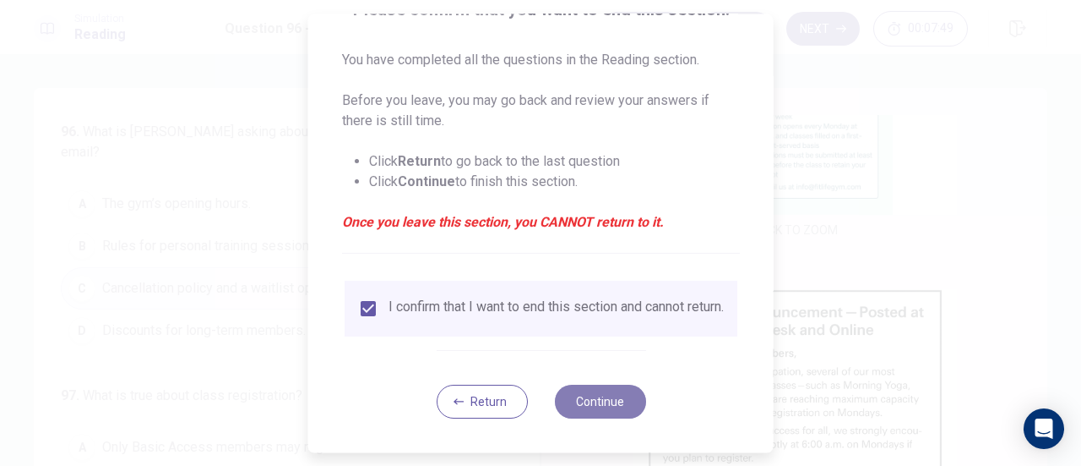
click at [612, 395] on button "Continue" at bounding box center [599, 401] width 91 height 34
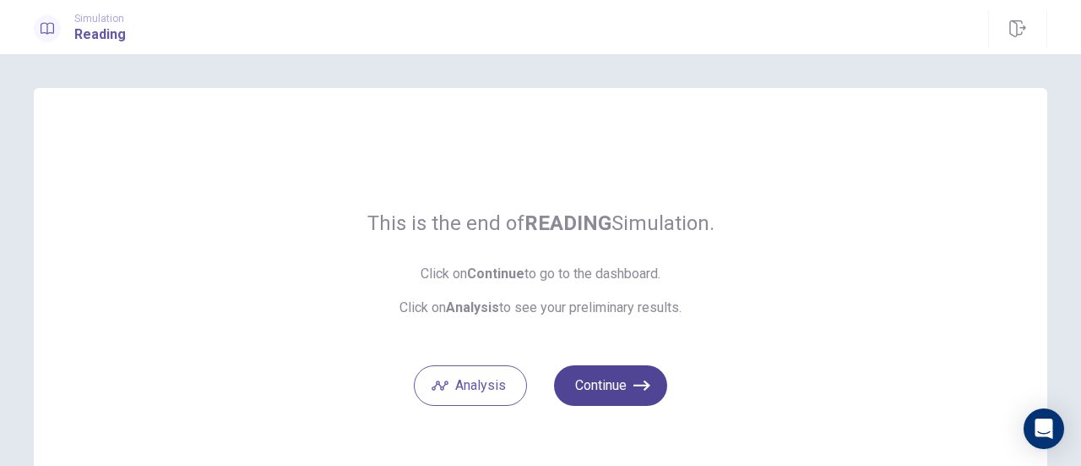
click at [620, 388] on button "Continue" at bounding box center [610, 385] width 113 height 41
